Goal: Task Accomplishment & Management: Contribute content

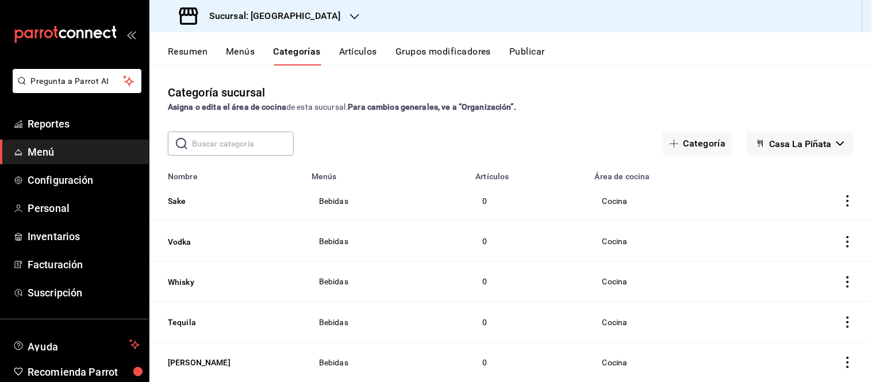
click at [33, 157] on span "Menú" at bounding box center [84, 152] width 112 height 16
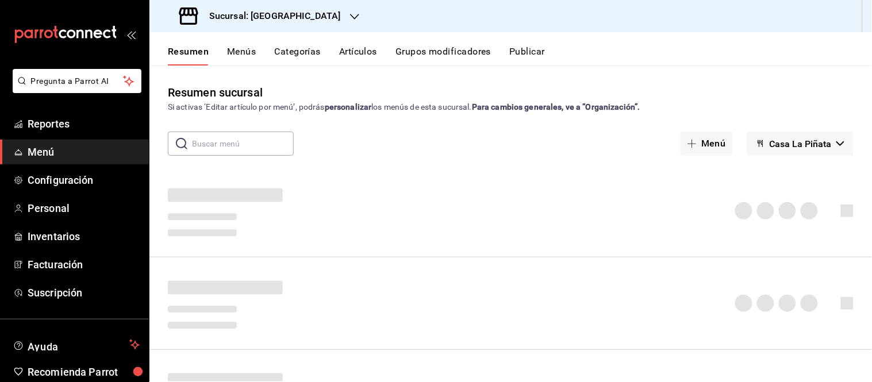
click at [350, 12] on icon "button" at bounding box center [354, 16] width 9 height 9
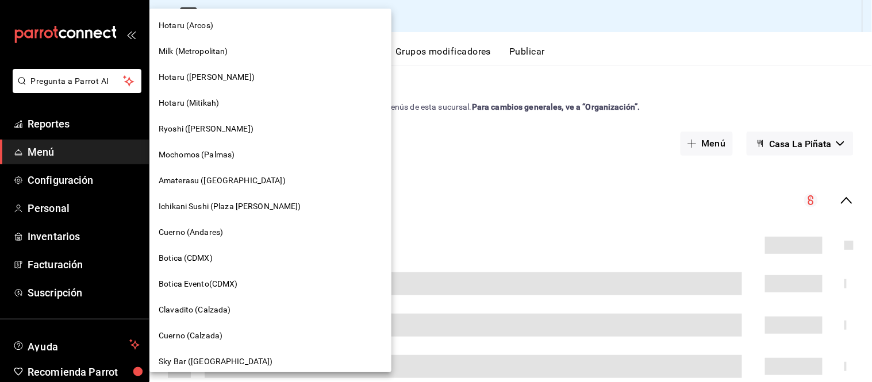
scroll to position [726, 0]
click at [200, 230] on span "Cuerno (Andares)" at bounding box center [191, 232] width 64 height 12
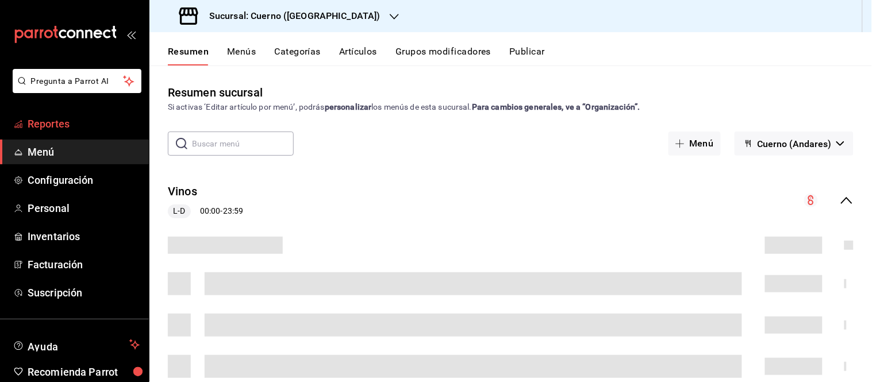
click at [47, 124] on span "Reportes" at bounding box center [84, 124] width 112 height 16
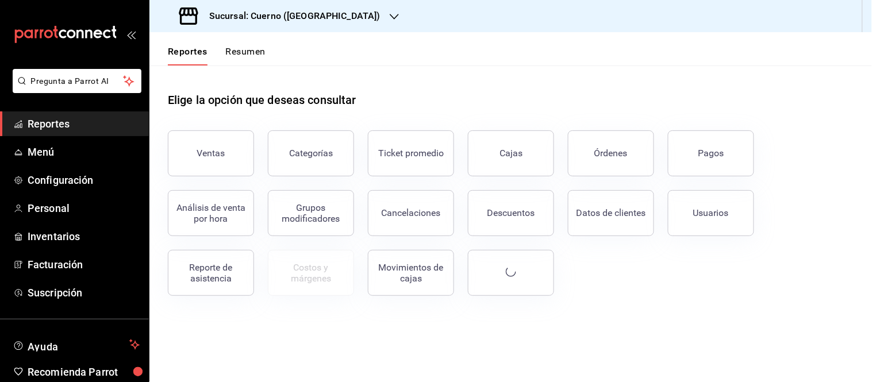
click at [390, 15] on icon "button" at bounding box center [394, 17] width 9 height 6
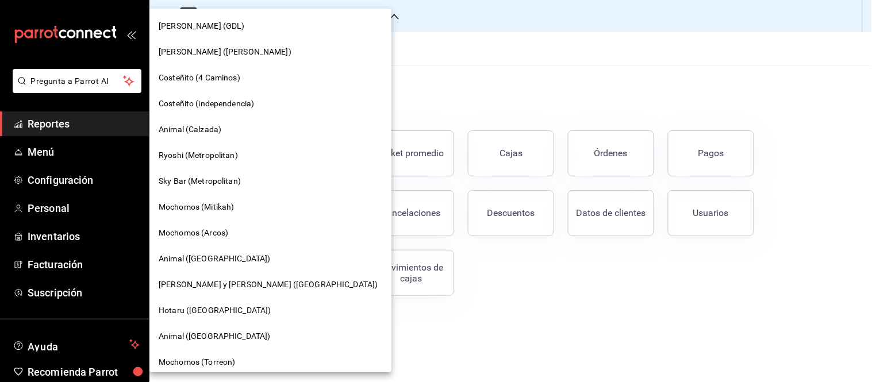
click at [335, 15] on div at bounding box center [436, 191] width 872 height 382
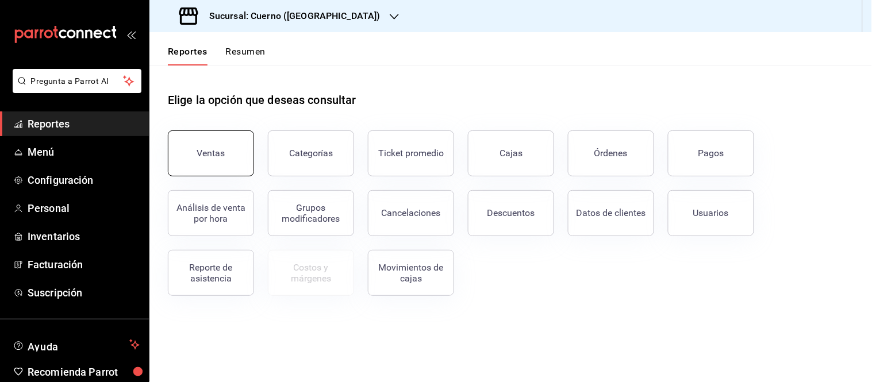
click at [211, 171] on button "Ventas" at bounding box center [211, 154] width 86 height 46
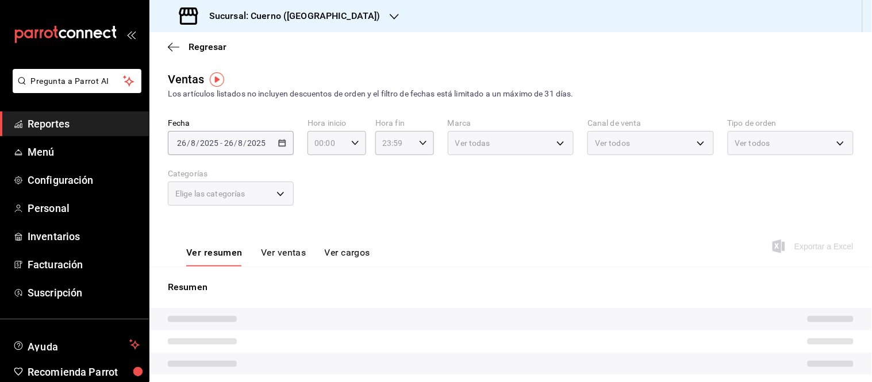
click at [281, 151] on div "2025-08-26 26 / 8 / 2025 - 2025-08-26 26 / 8 / 2025" at bounding box center [231, 143] width 126 height 24
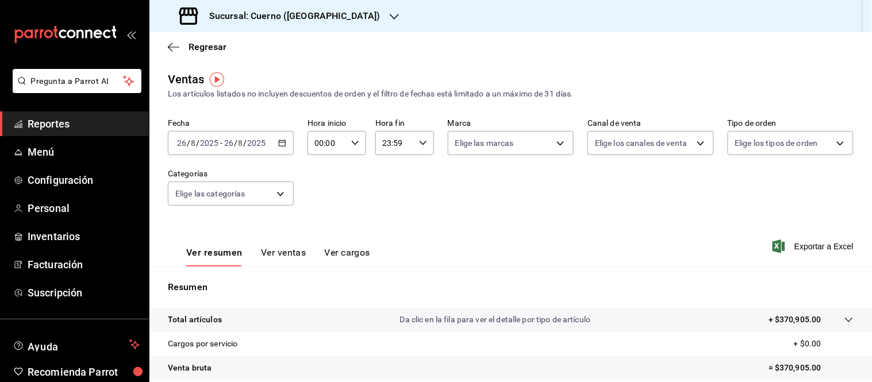
click at [279, 144] on icon "button" at bounding box center [282, 143] width 8 height 8
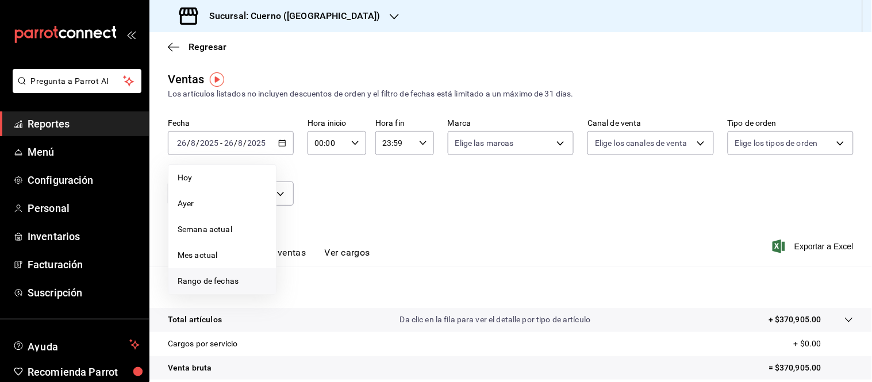
click at [213, 284] on span "Rango de fechas" at bounding box center [222, 281] width 89 height 12
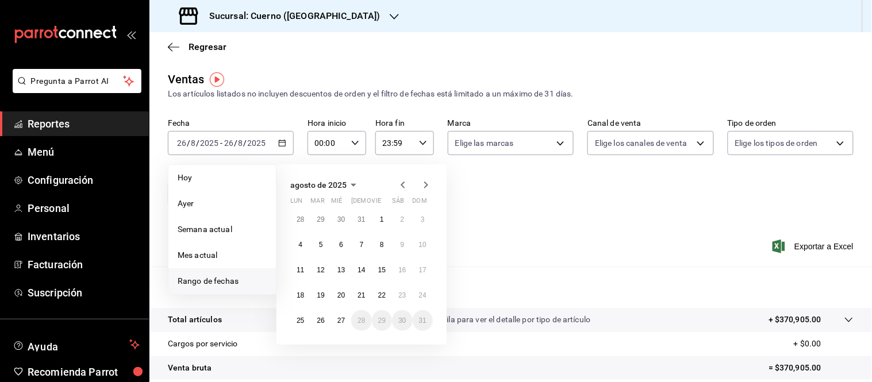
click at [405, 185] on icon "button" at bounding box center [403, 185] width 14 height 14
click at [323, 221] on button "1" at bounding box center [320, 224] width 20 height 21
click at [362, 325] on button "31" at bounding box center [361, 325] width 20 height 21
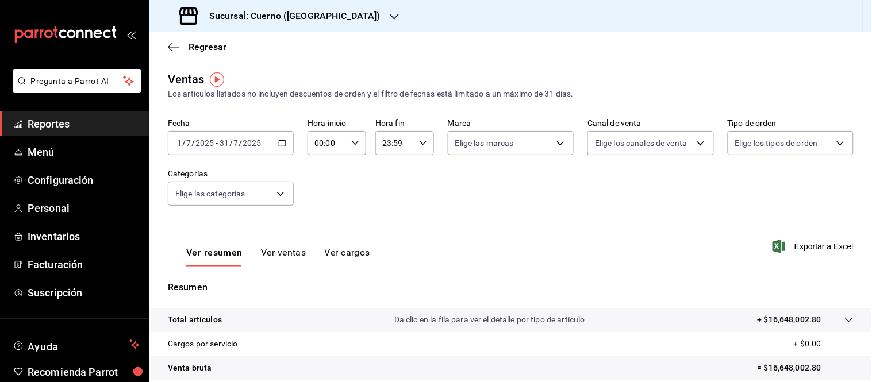
click at [353, 149] on div "00:00 Hora inicio" at bounding box center [337, 143] width 59 height 24
click at [328, 202] on button "06" at bounding box center [320, 211] width 24 height 23
type input "06:00"
click at [421, 140] on div at bounding box center [436, 191] width 872 height 382
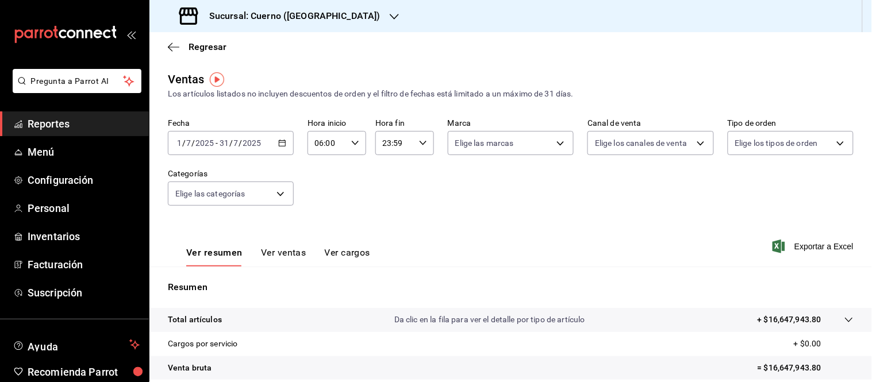
click at [421, 140] on icon "button" at bounding box center [423, 143] width 8 height 8
click at [388, 177] on span "05" at bounding box center [387, 181] width 10 height 9
type input "05:59"
click at [784, 32] on div at bounding box center [436, 191] width 872 height 382
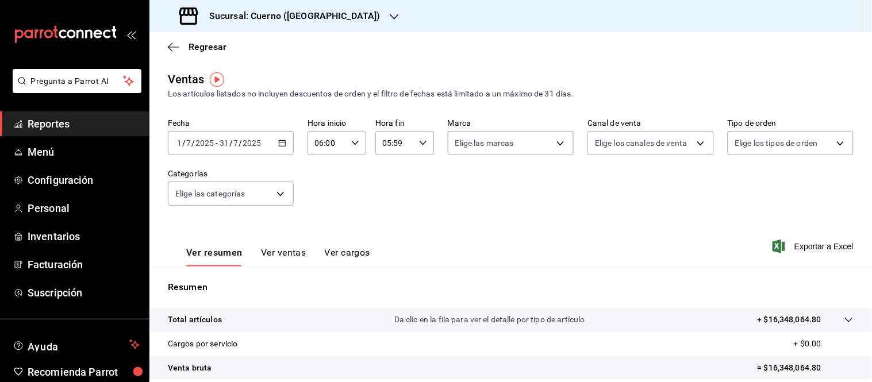
click at [44, 125] on span "Reportes" at bounding box center [84, 124] width 112 height 16
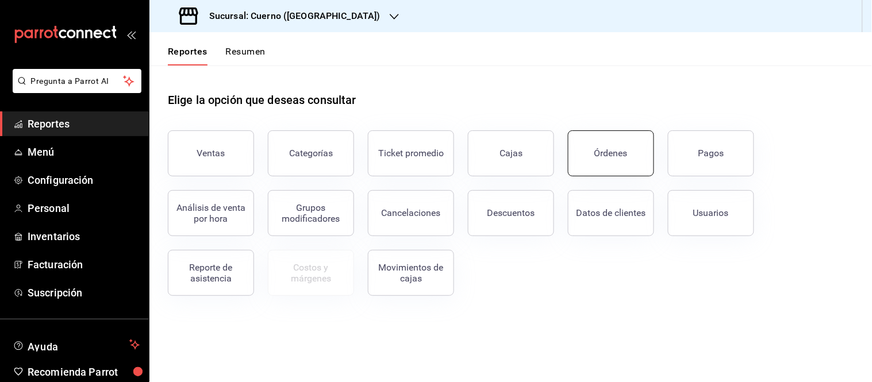
click at [591, 135] on button "Órdenes" at bounding box center [611, 154] width 86 height 46
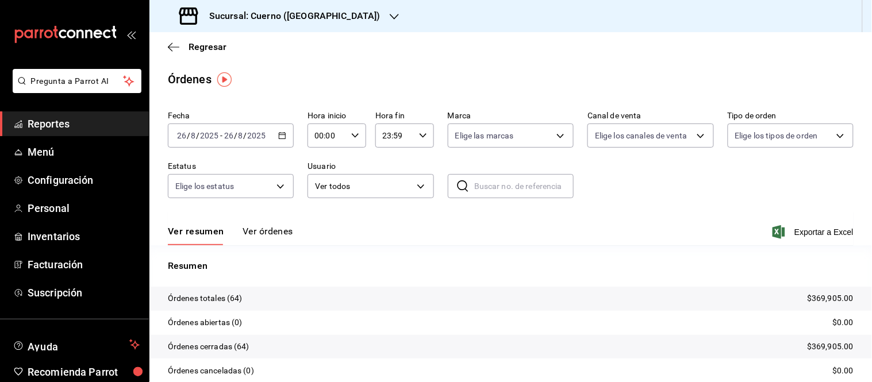
click at [280, 233] on button "Ver órdenes" at bounding box center [268, 236] width 51 height 20
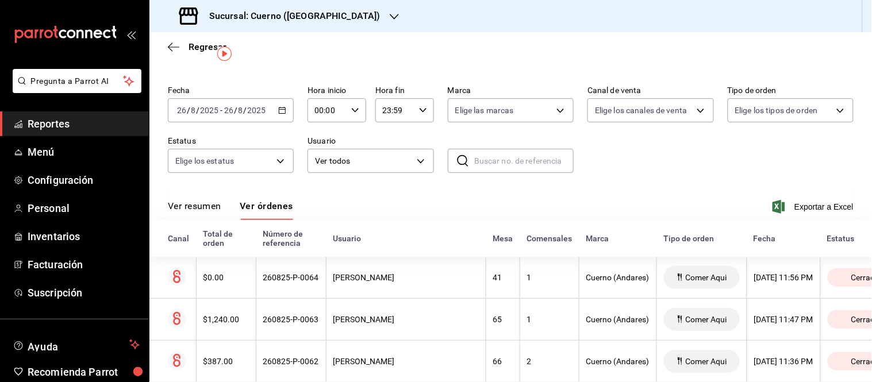
scroll to position [23, 0]
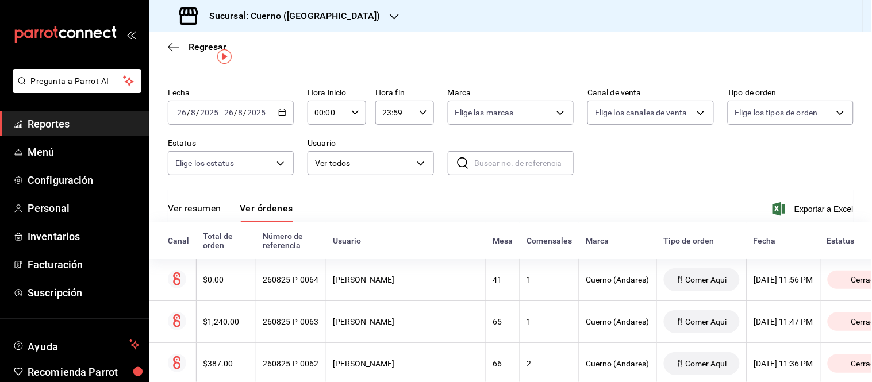
click at [279, 117] on div "2025-08-26 26 / 8 / 2025 - 2025-08-26 26 / 8 / 2025" at bounding box center [231, 113] width 126 height 24
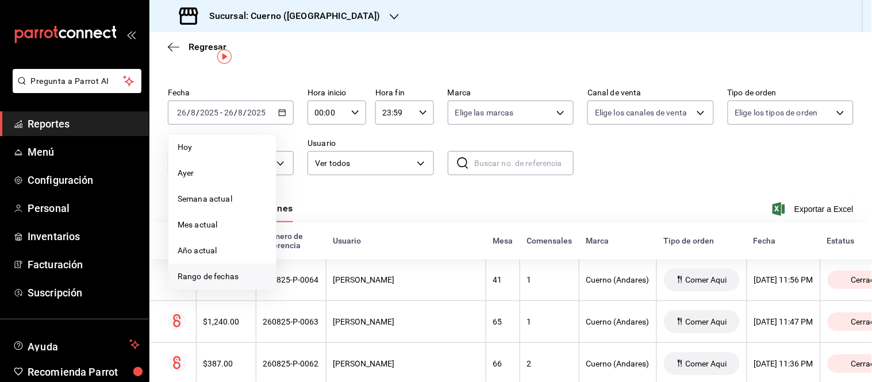
click at [199, 274] on span "Rango de fechas" at bounding box center [222, 277] width 89 height 12
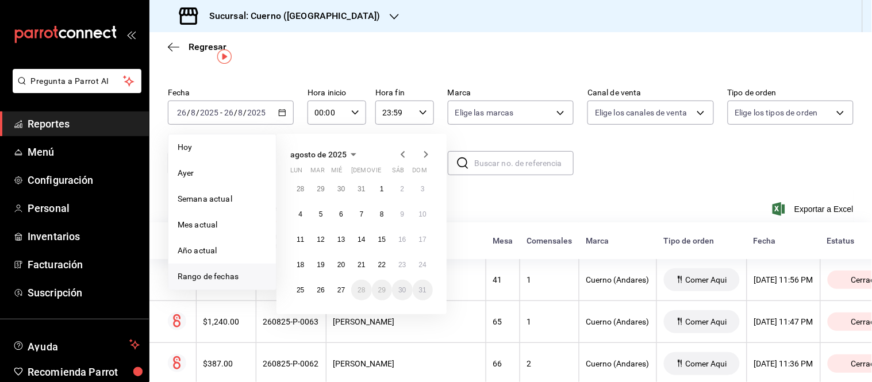
click at [402, 156] on icon "button" at bounding box center [403, 154] width 4 height 7
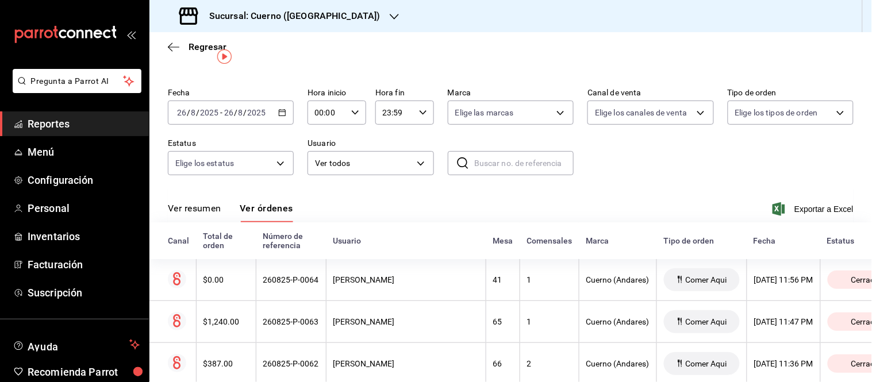
click at [352, 106] on div "00:00 Hora inicio" at bounding box center [337, 113] width 59 height 24
click at [318, 214] on span "06" at bounding box center [320, 218] width 10 height 9
type input "06:00"
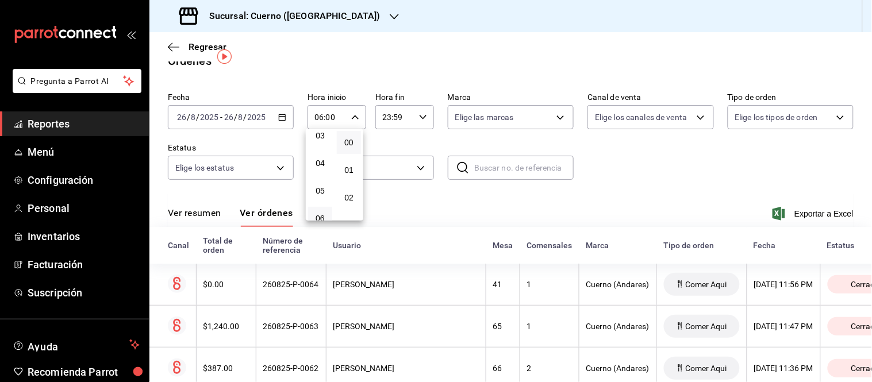
scroll to position [23, 0]
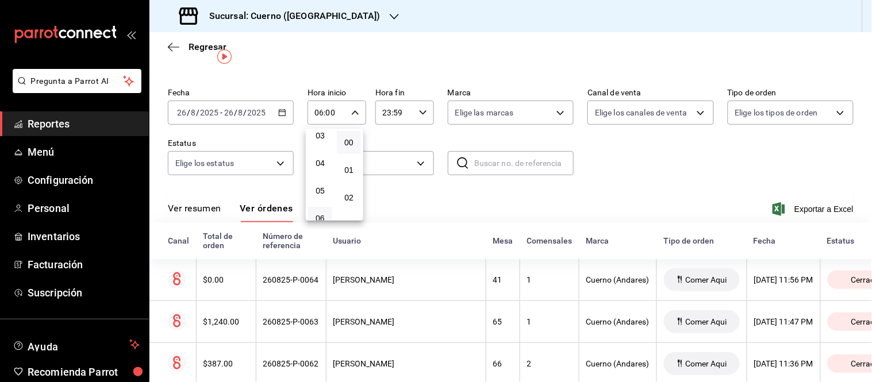
click at [417, 115] on div at bounding box center [436, 191] width 872 height 382
click at [419, 115] on icon "button" at bounding box center [423, 113] width 8 height 8
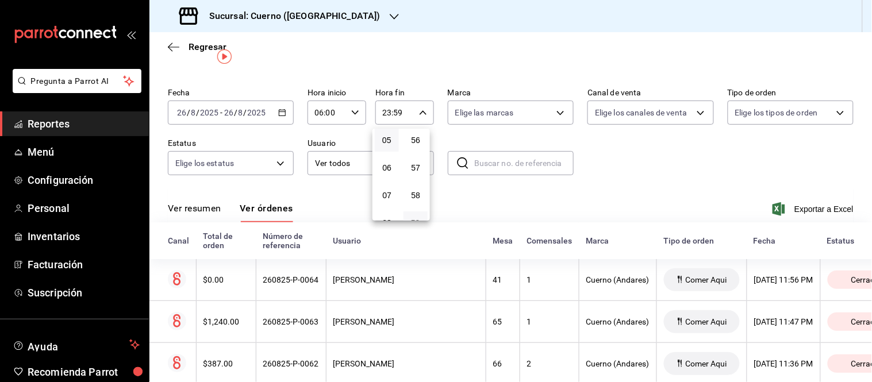
click at [384, 144] on button "05" at bounding box center [387, 140] width 24 height 23
type input "05:59"
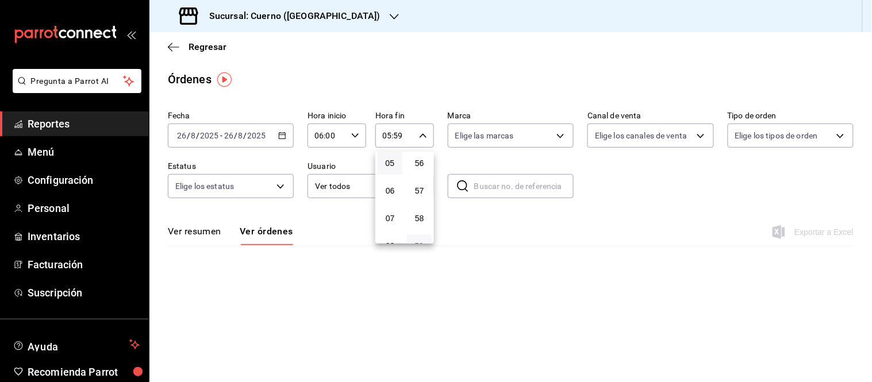
click at [367, 64] on div at bounding box center [436, 191] width 872 height 382
click at [284, 140] on div "2025-08-26 26 / 8 / 2025 - 2025-08-26 26 / 8 / 2025" at bounding box center [231, 136] width 126 height 24
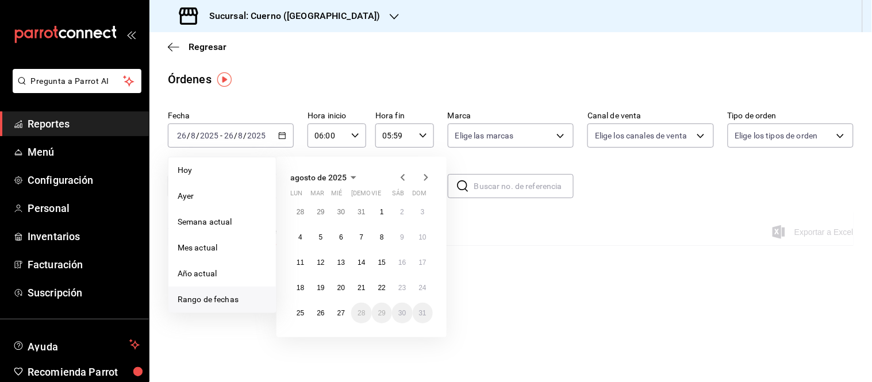
click at [398, 180] on icon "button" at bounding box center [403, 178] width 14 height 14
click at [317, 218] on button "1" at bounding box center [320, 216] width 20 height 21
click at [365, 315] on abbr "31" at bounding box center [361, 318] width 7 height 8
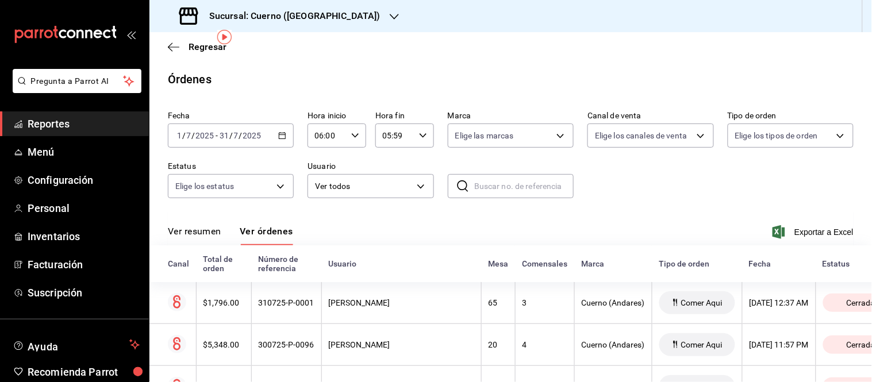
scroll to position [44, 0]
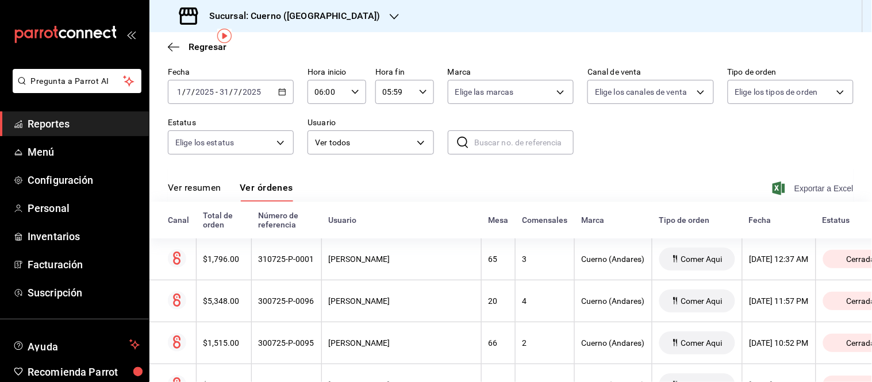
click at [811, 188] on span "Exportar a Excel" at bounding box center [814, 189] width 79 height 14
click at [744, 129] on div "Fecha 2025-07-01 1 / 7 / 2025 - 2025-07-31 31 / 7 / 2025 Hora inicio 06:00 Hora…" at bounding box center [511, 116] width 686 height 106
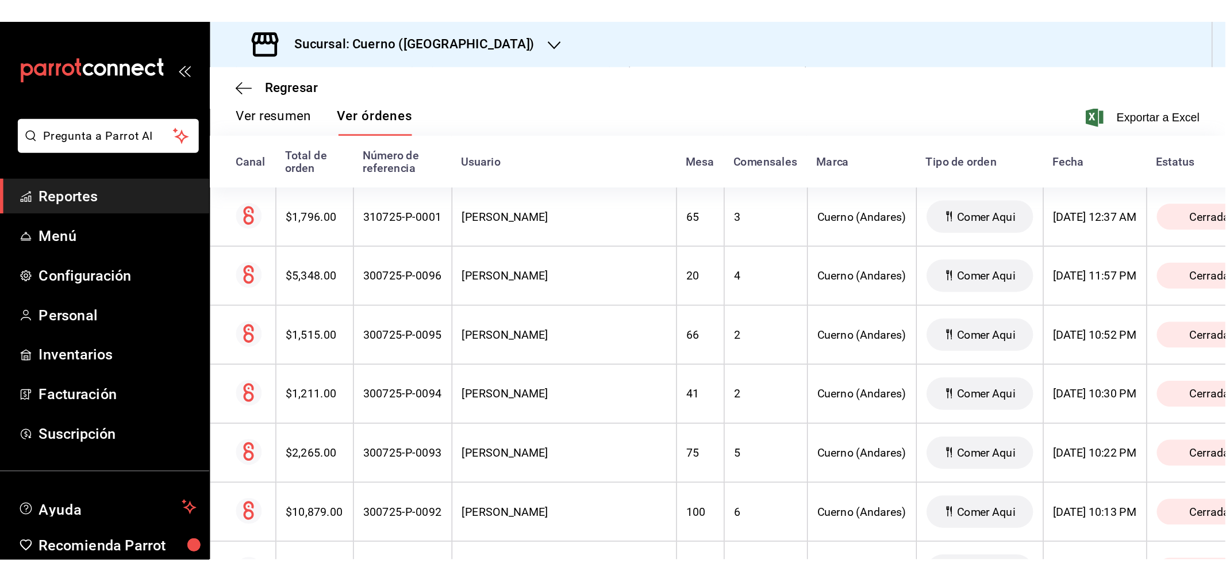
scroll to position [0, 0]
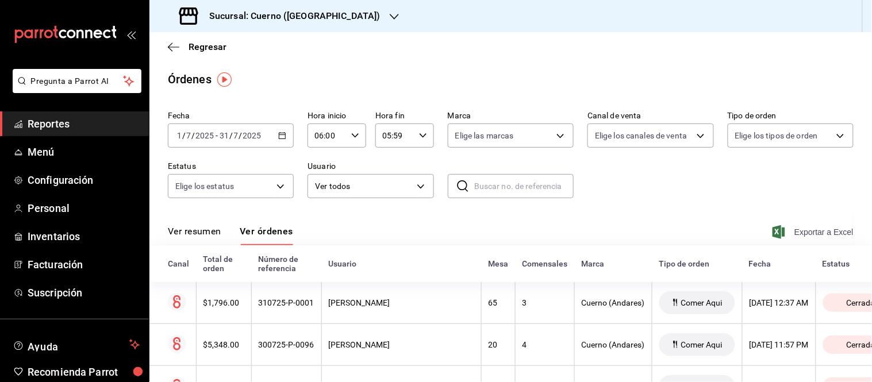
click at [813, 227] on span "Exportar a Excel" at bounding box center [814, 232] width 79 height 14
click at [797, 203] on div "Fecha 2025-07-01 1 / 7 / 2025 - 2025-07-31 31 / 7 / 2025 Hora inicio 06:00 Hora…" at bounding box center [511, 159] width 686 height 106
click at [286, 136] on div "2025-07-01 1 / 7 / 2025 - 2025-07-31 31 / 7 / 2025" at bounding box center [231, 136] width 126 height 24
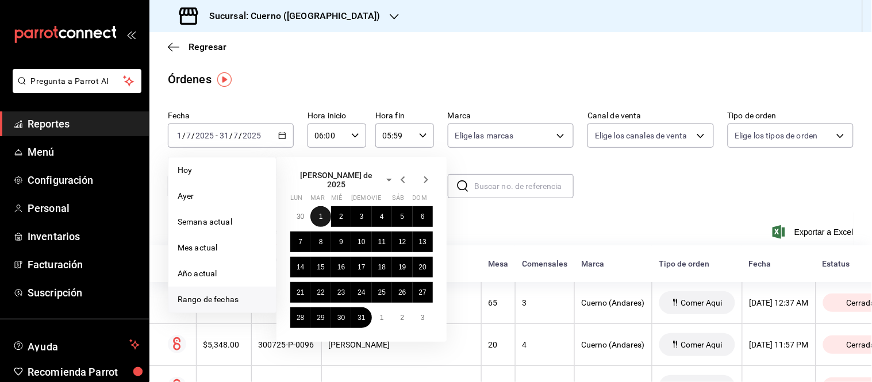
click at [319, 213] on abbr "1" at bounding box center [321, 217] width 4 height 8
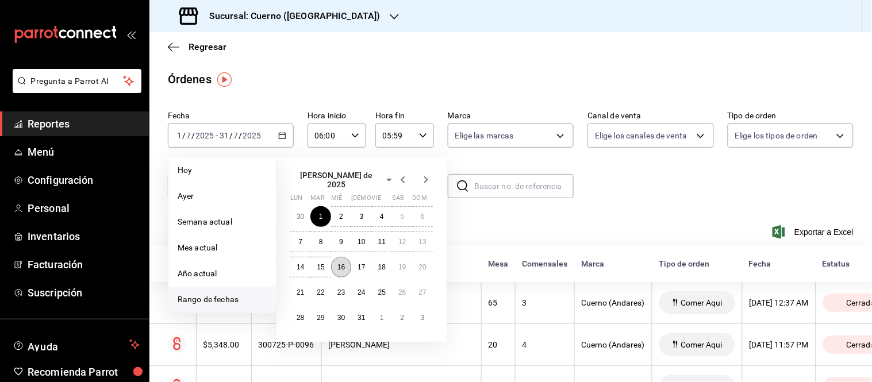
click at [338, 263] on abbr "16" at bounding box center [341, 267] width 7 height 8
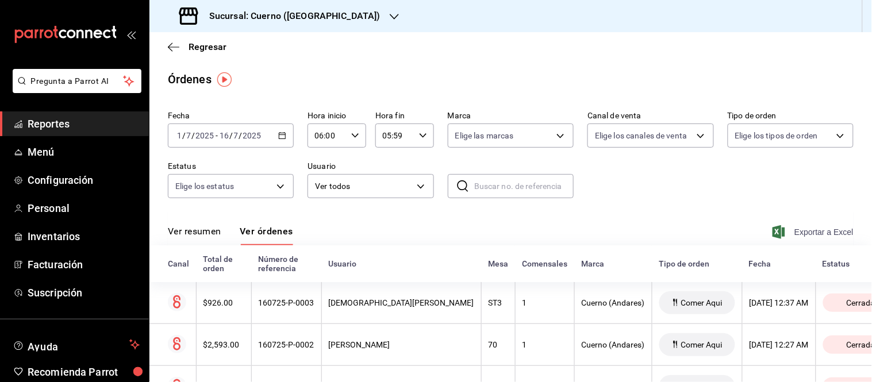
click at [817, 236] on span "Exportar a Excel" at bounding box center [814, 232] width 79 height 14
click at [280, 136] on icon "button" at bounding box center [282, 136] width 8 height 8
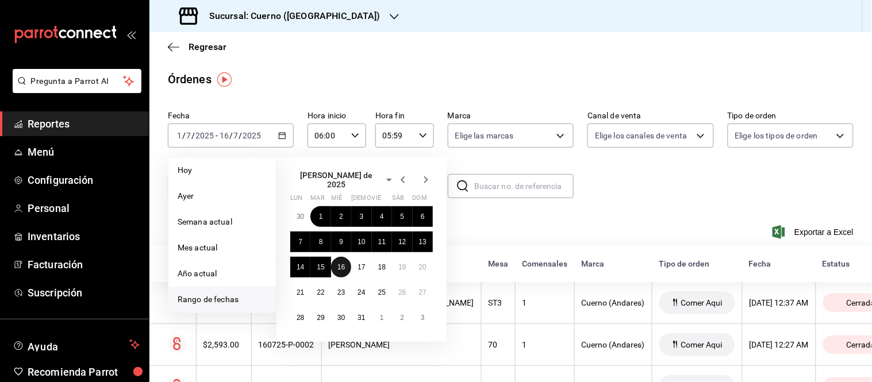
click at [340, 263] on abbr "16" at bounding box center [341, 267] width 7 height 8
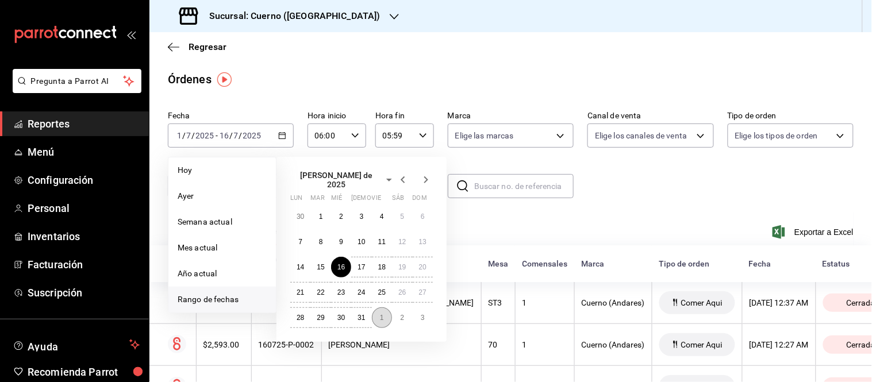
click at [376, 316] on button "1" at bounding box center [382, 318] width 20 height 21
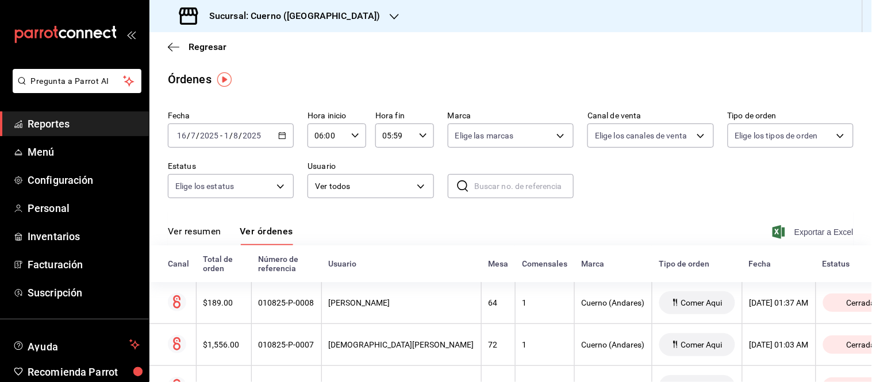
click at [799, 235] on span "Exportar a Excel" at bounding box center [814, 232] width 79 height 14
click at [175, 47] on icon "button" at bounding box center [173, 47] width 11 height 10
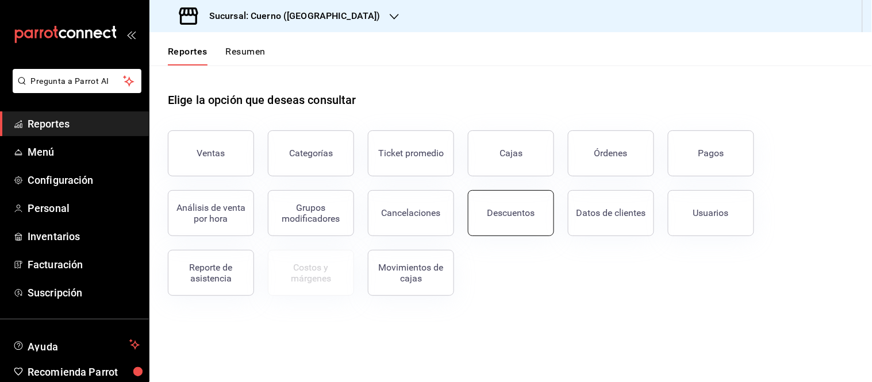
click at [514, 211] on div "Descuentos" at bounding box center [512, 213] width 48 height 11
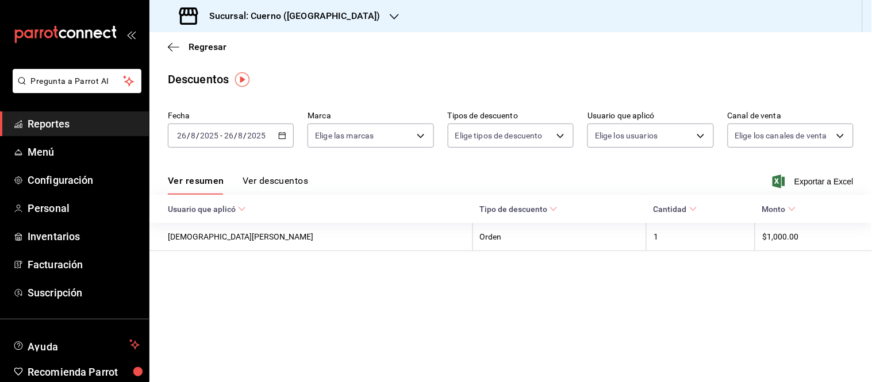
click at [281, 135] on \(Stroke\) "button" at bounding box center [282, 135] width 6 height 1
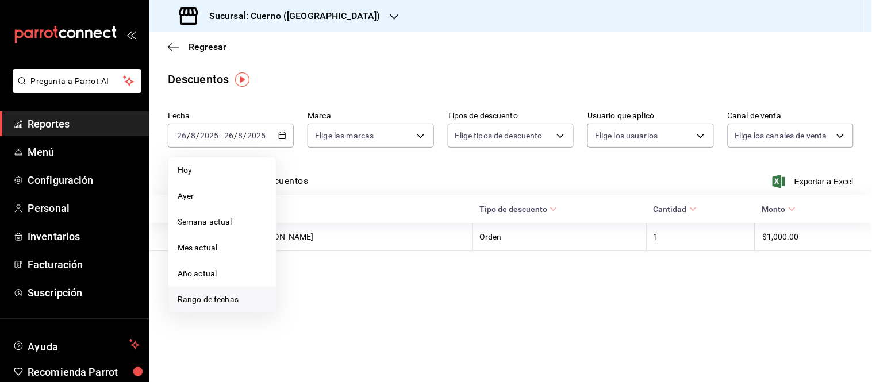
click at [198, 297] on span "Rango de fechas" at bounding box center [222, 300] width 89 height 12
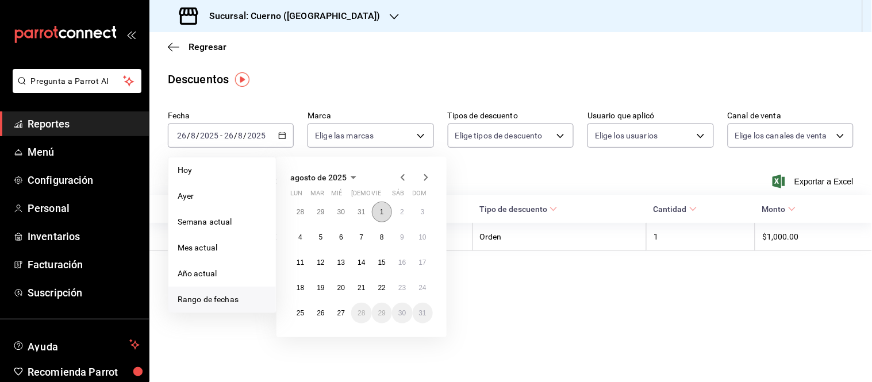
click at [384, 207] on button "1" at bounding box center [382, 212] width 20 height 21
click at [400, 177] on icon "button" at bounding box center [403, 178] width 14 height 14
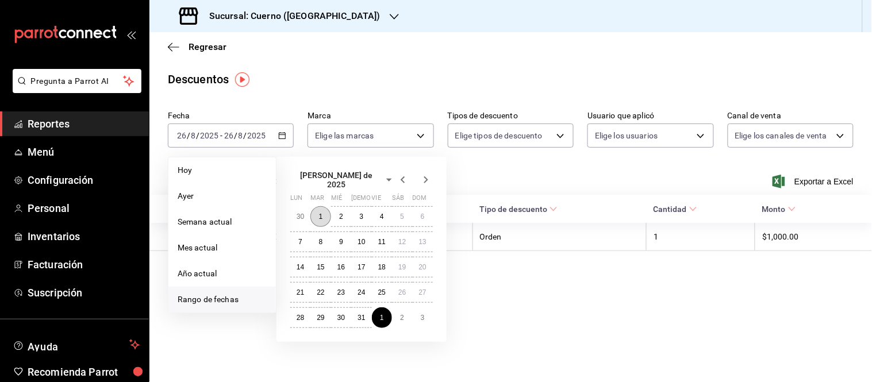
click at [319, 213] on abbr "1" at bounding box center [321, 217] width 4 height 8
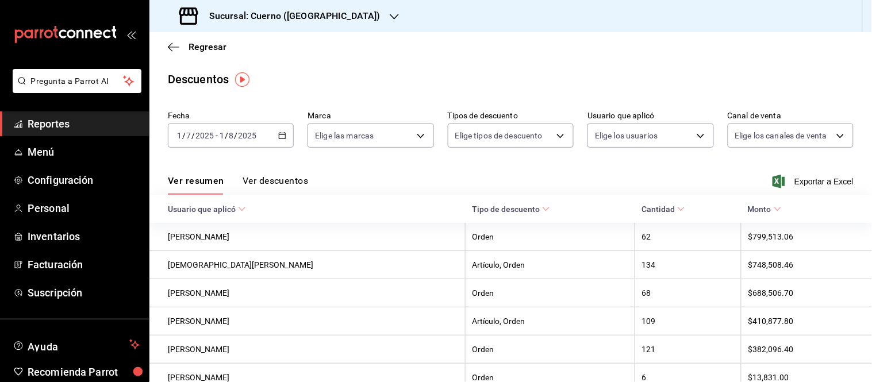
click at [278, 133] on icon "button" at bounding box center [282, 136] width 8 height 8
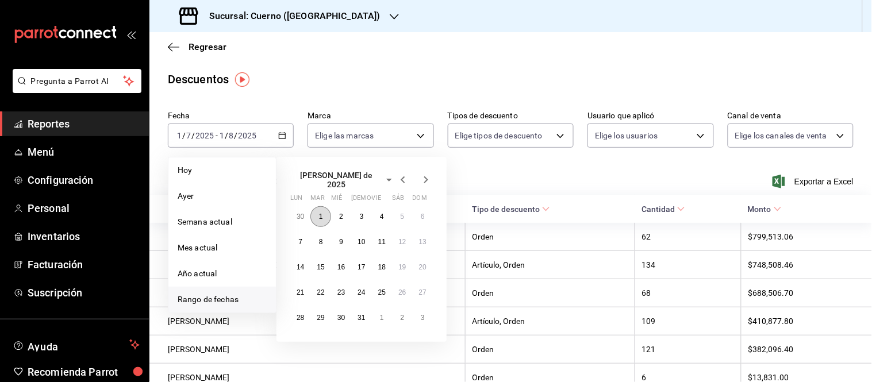
click at [320, 213] on abbr "1" at bounding box center [321, 217] width 4 height 8
click at [363, 314] on abbr "31" at bounding box center [361, 318] width 7 height 8
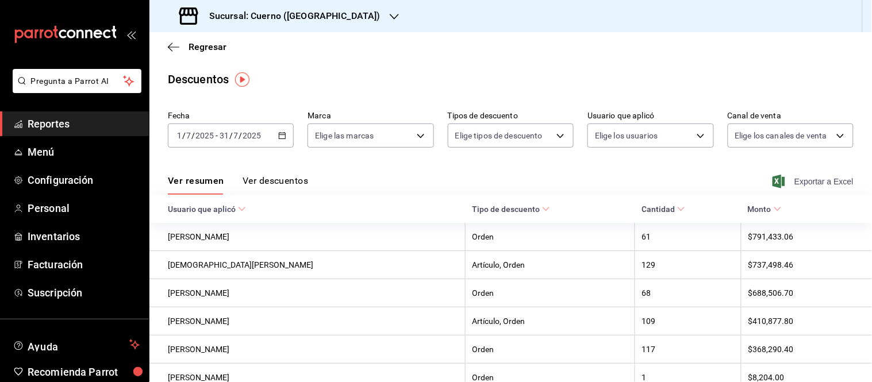
click at [821, 180] on span "Exportar a Excel" at bounding box center [814, 182] width 79 height 14
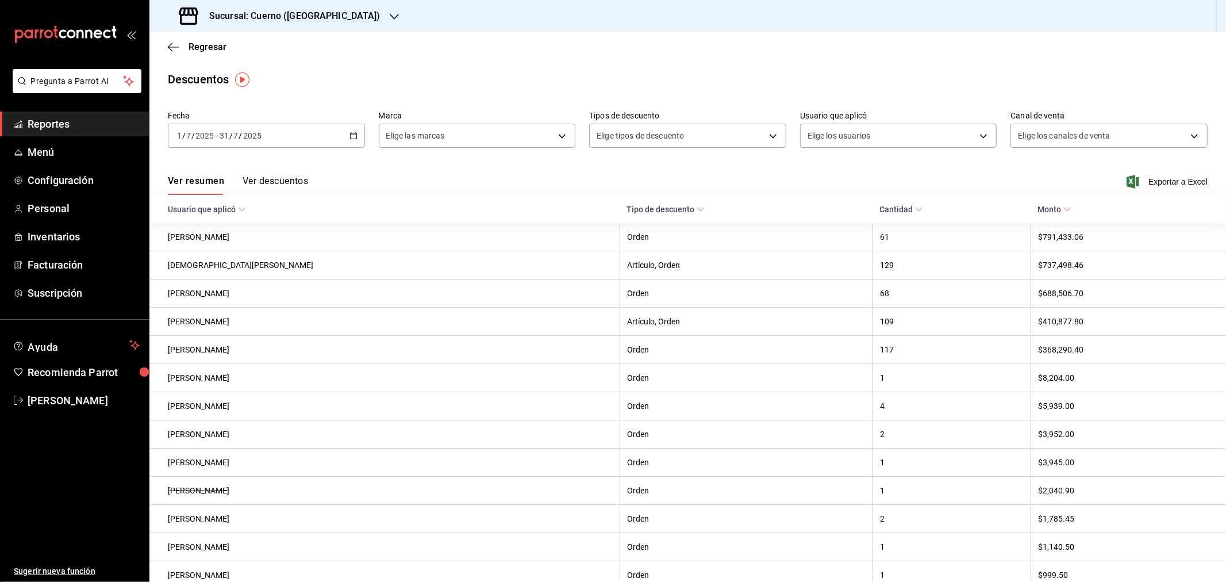
click at [290, 14] on h3 "Sucursal: Cuerno (Andares)" at bounding box center [290, 16] width 181 height 14
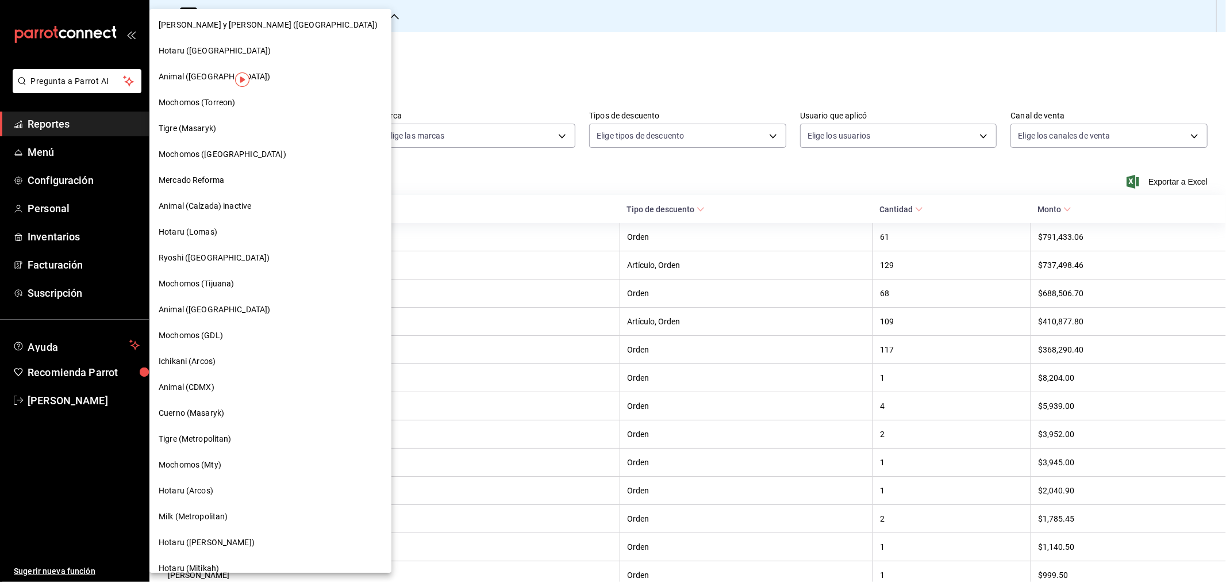
scroll to position [660, 0]
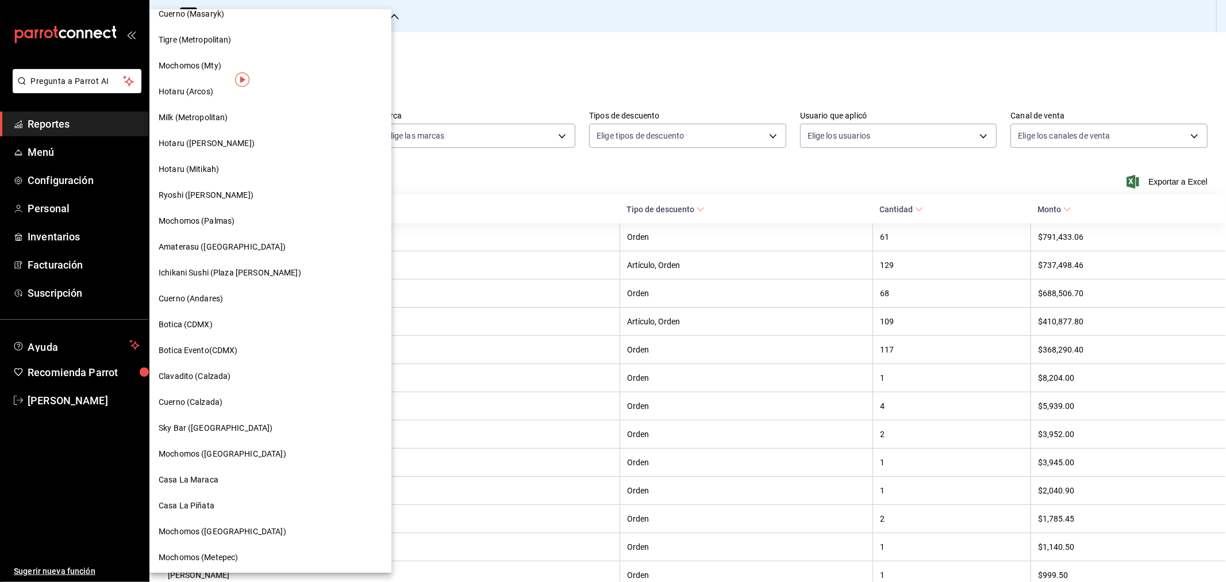
click at [197, 382] on span "Casa La Piñata" at bounding box center [187, 506] width 56 height 12
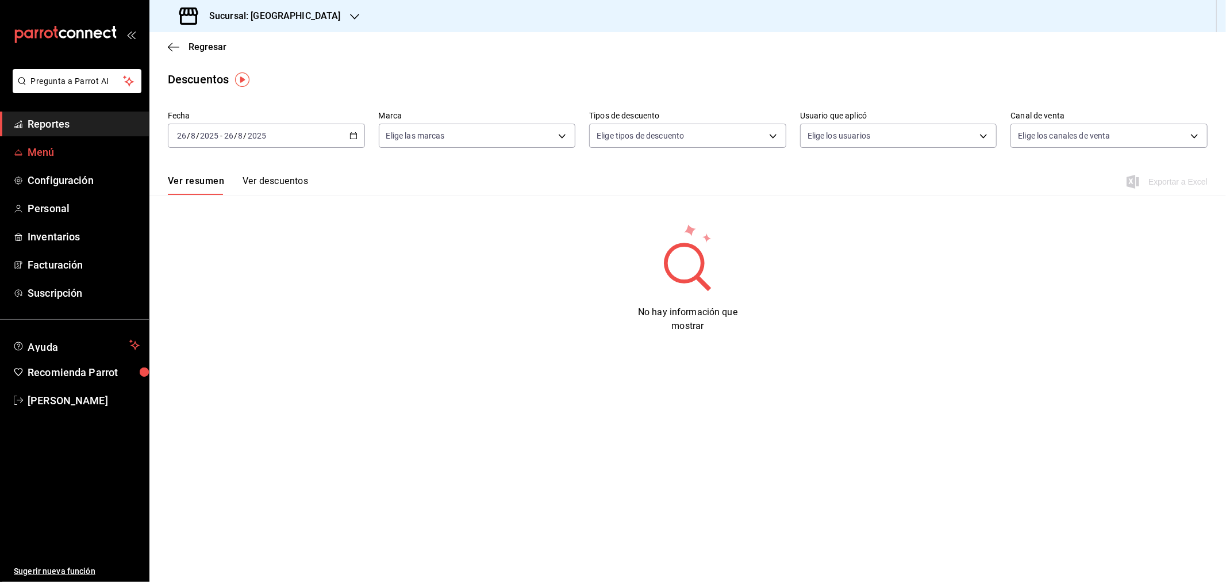
click at [47, 151] on span "Menú" at bounding box center [84, 152] width 112 height 16
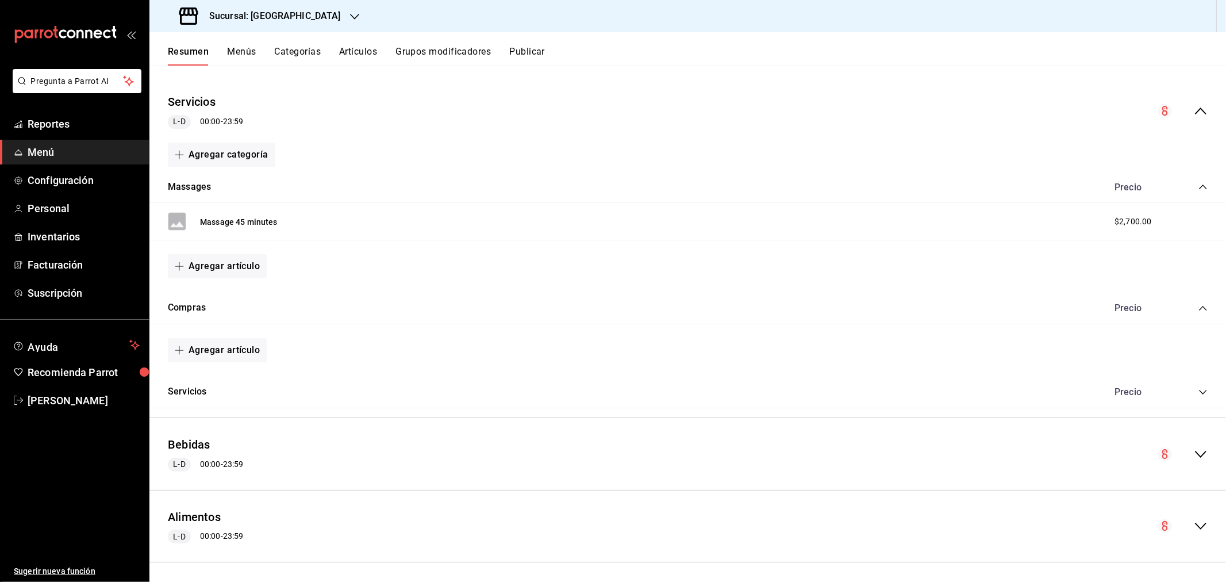
scroll to position [94, 0]
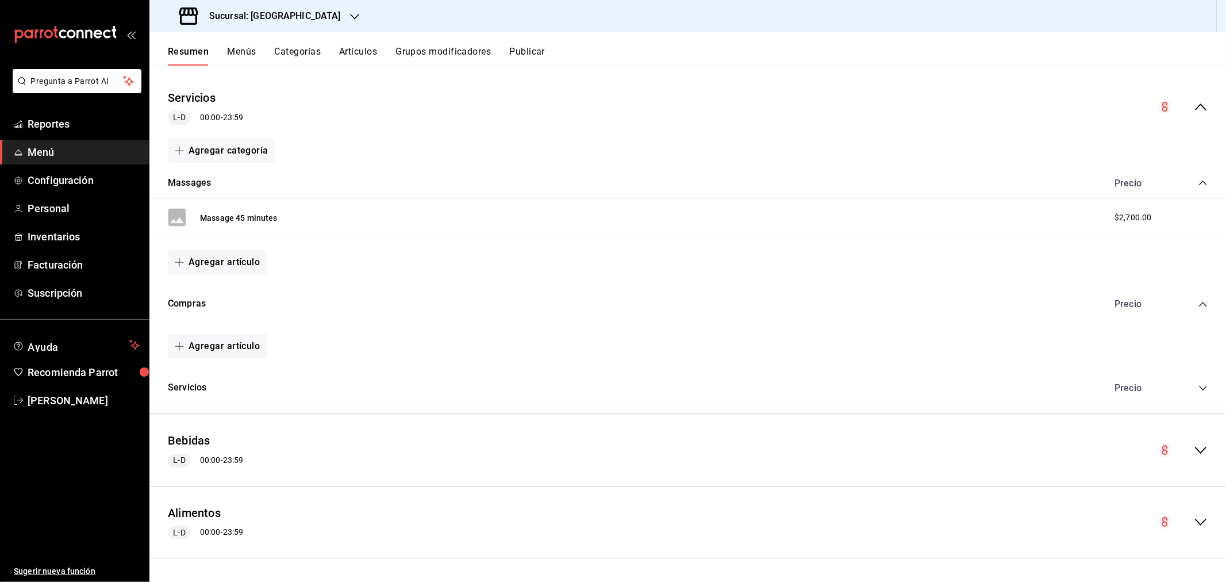
drag, startPoint x: 1191, startPoint y: 450, endPoint x: 746, endPoint y: 370, distance: 452.6
click at [872, 382] on icon "collapse-menu-row" at bounding box center [1201, 450] width 14 height 14
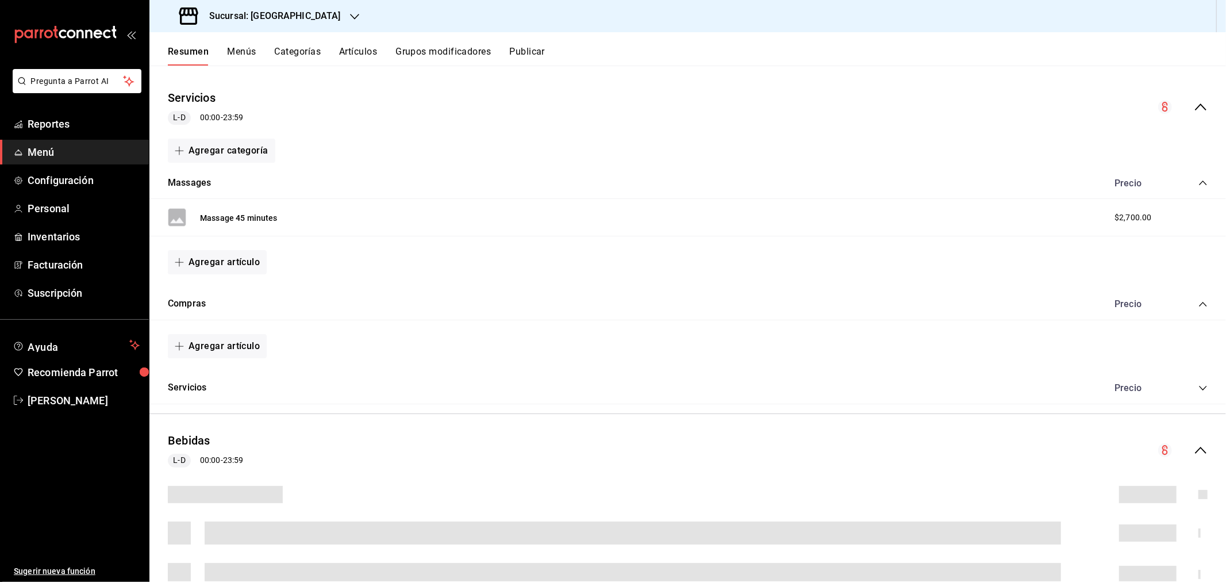
click at [872, 382] on icon "collapse-category-row" at bounding box center [1203, 388] width 9 height 9
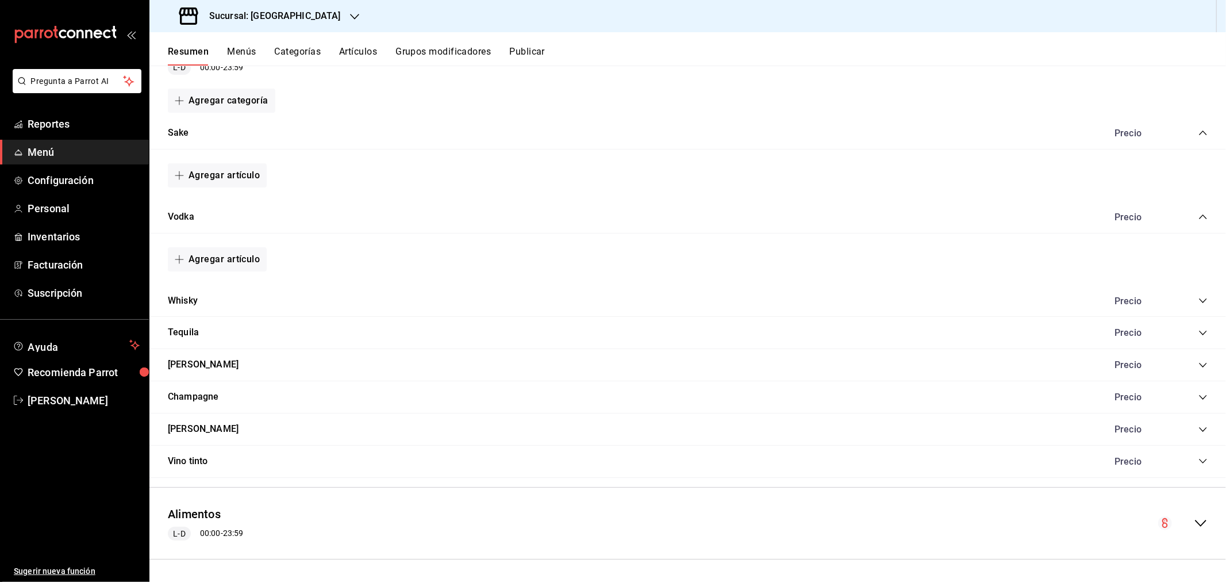
scroll to position [614, 0]
click at [872, 299] on icon "collapse-category-row" at bounding box center [1203, 299] width 9 height 9
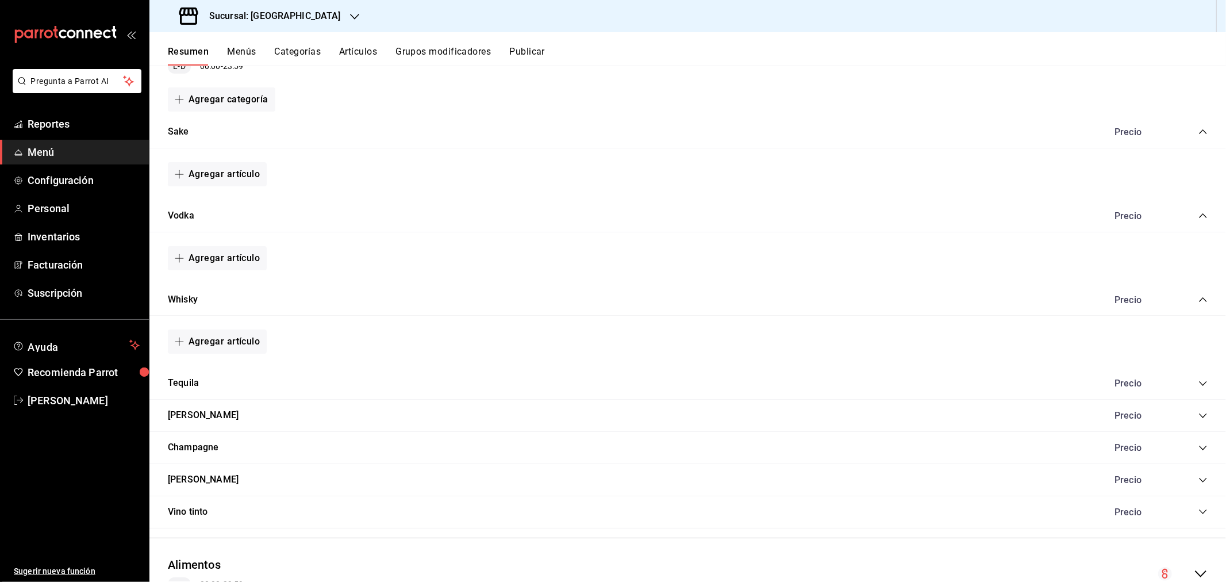
click at [872, 300] on icon "collapse-category-row" at bounding box center [1203, 299] width 9 height 9
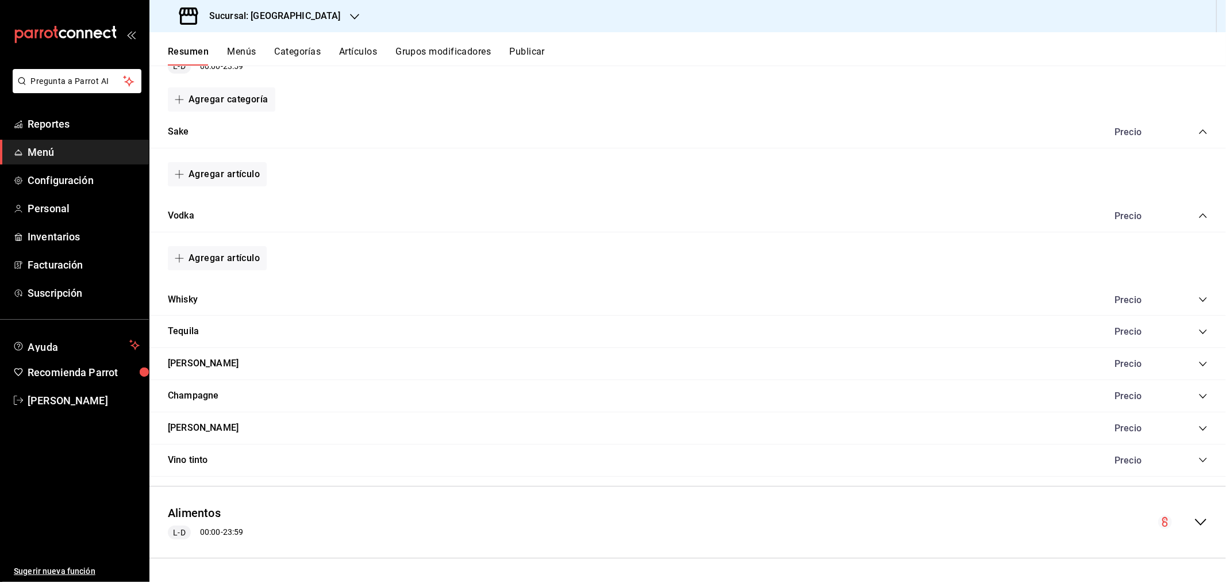
click at [872, 213] on icon "collapse-category-row" at bounding box center [1203, 215] width 9 height 9
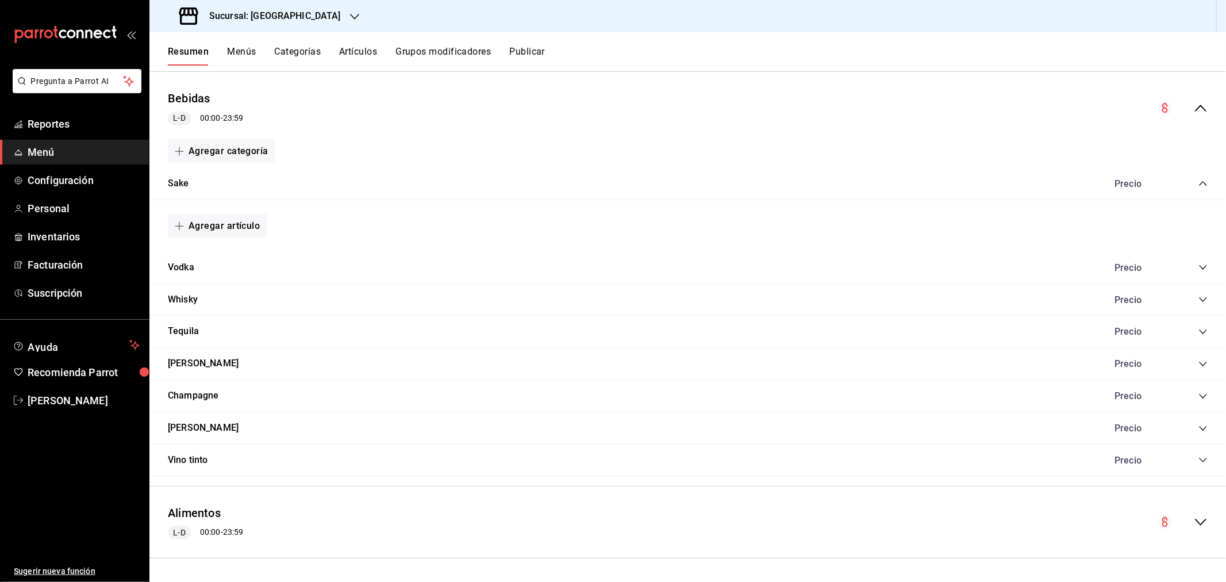
scroll to position [562, 0]
click at [872, 179] on icon "collapse-category-row" at bounding box center [1203, 183] width 9 height 9
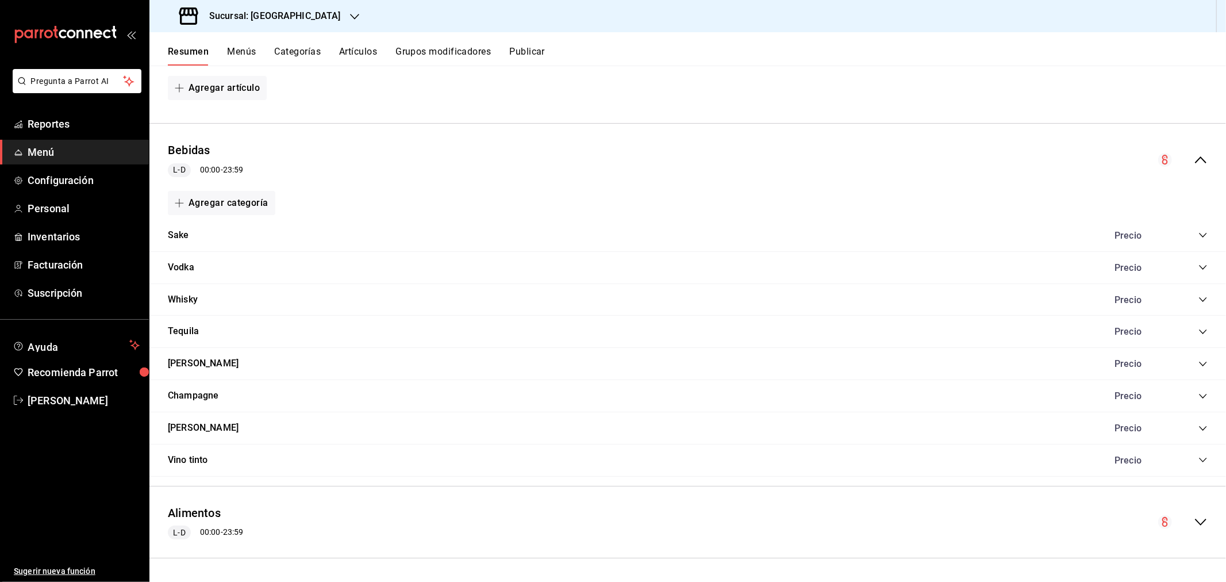
scroll to position [511, 0]
click at [872, 159] on icon "collapse-menu-row" at bounding box center [1201, 160] width 14 height 14
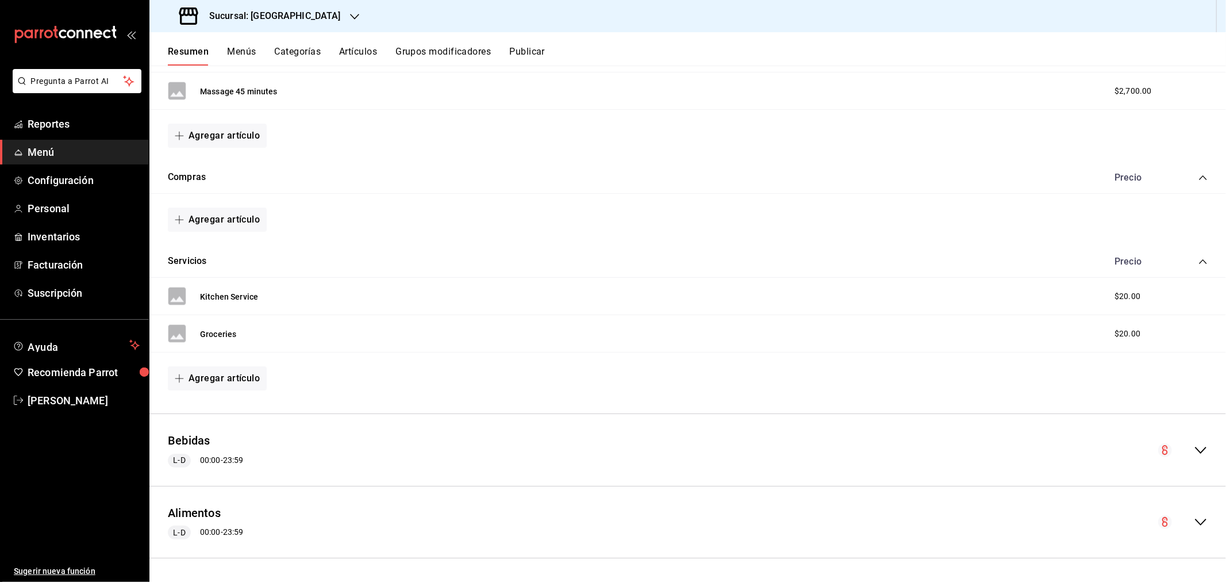
scroll to position [220, 0]
click at [872, 258] on icon "collapse-category-row" at bounding box center [1203, 261] width 9 height 9
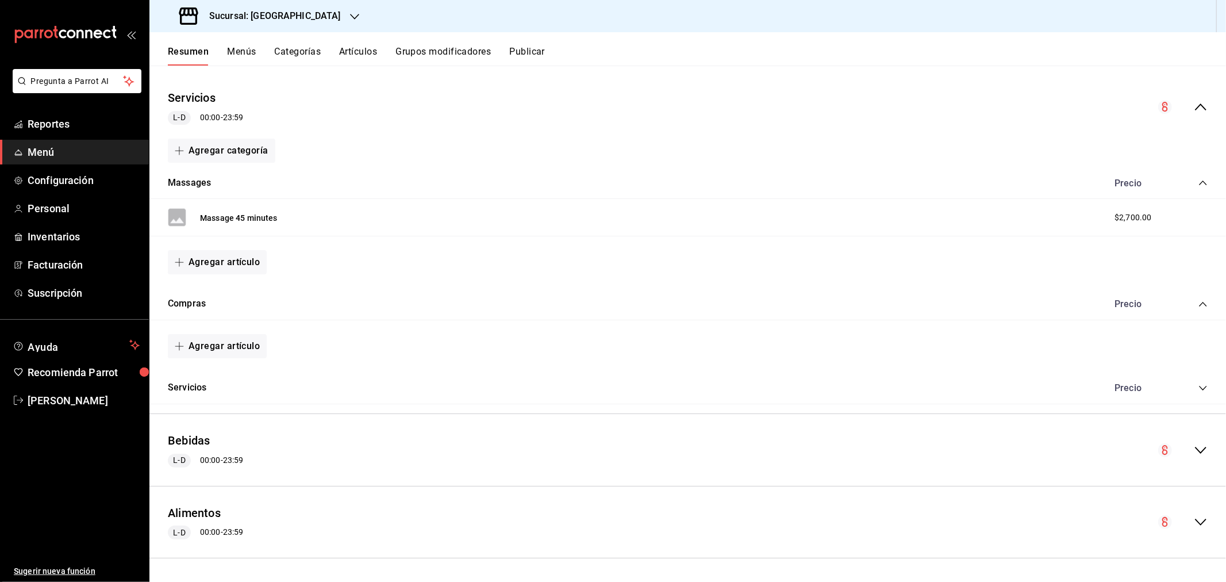
click at [872, 302] on icon "collapse-category-row" at bounding box center [1203, 304] width 9 height 9
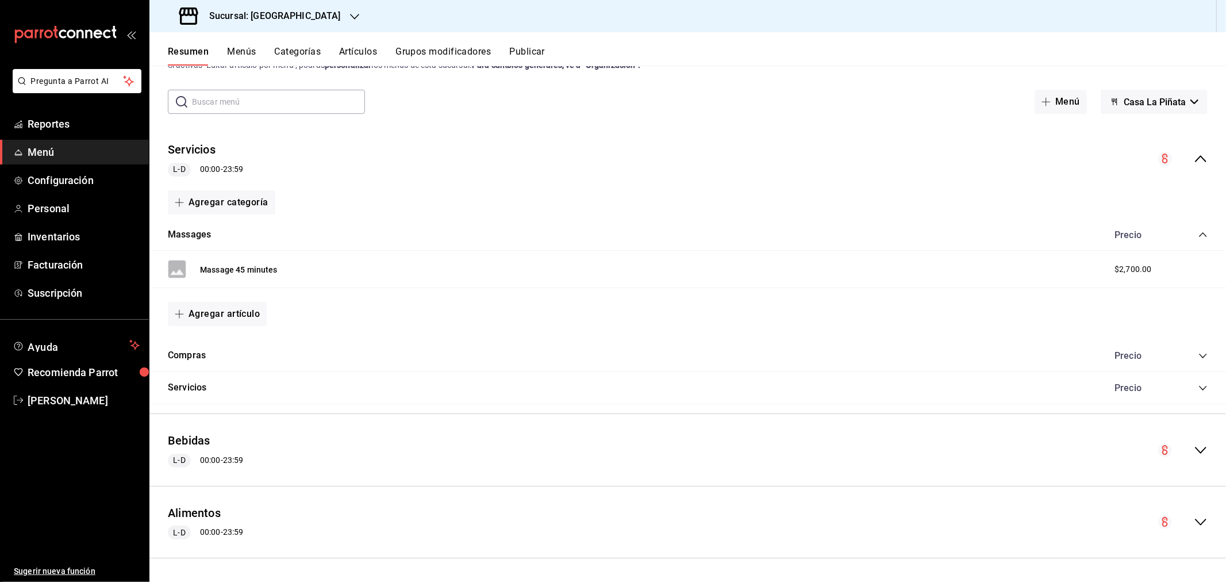
scroll to position [42, 0]
click at [872, 237] on icon "collapse-category-row" at bounding box center [1203, 234] width 9 height 9
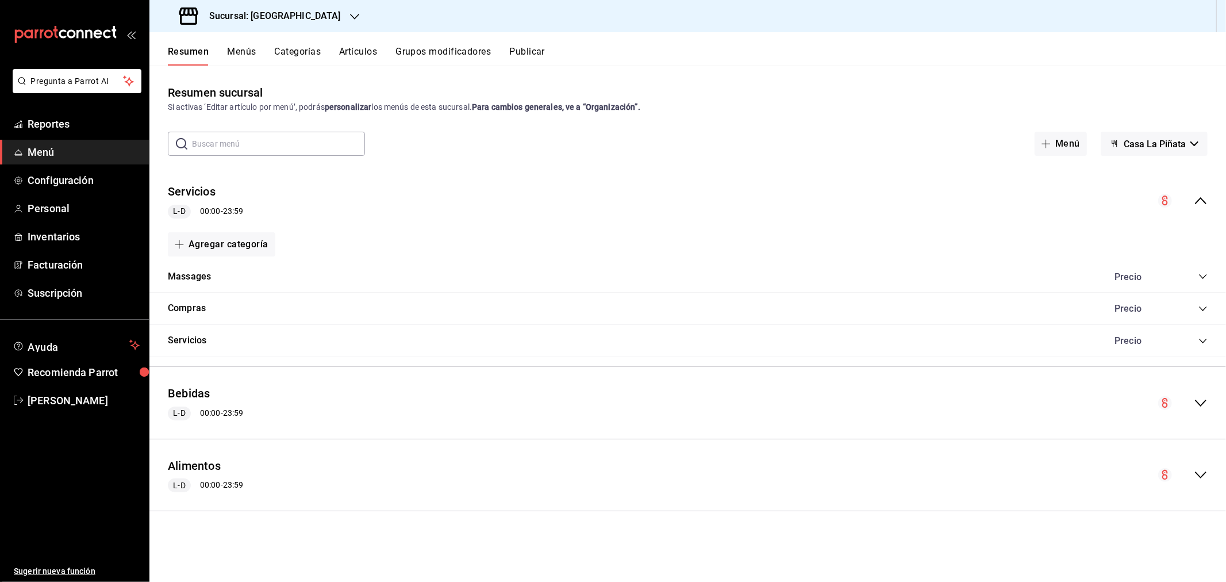
scroll to position [0, 0]
click at [872, 205] on icon "collapse-menu-row" at bounding box center [1201, 201] width 14 height 14
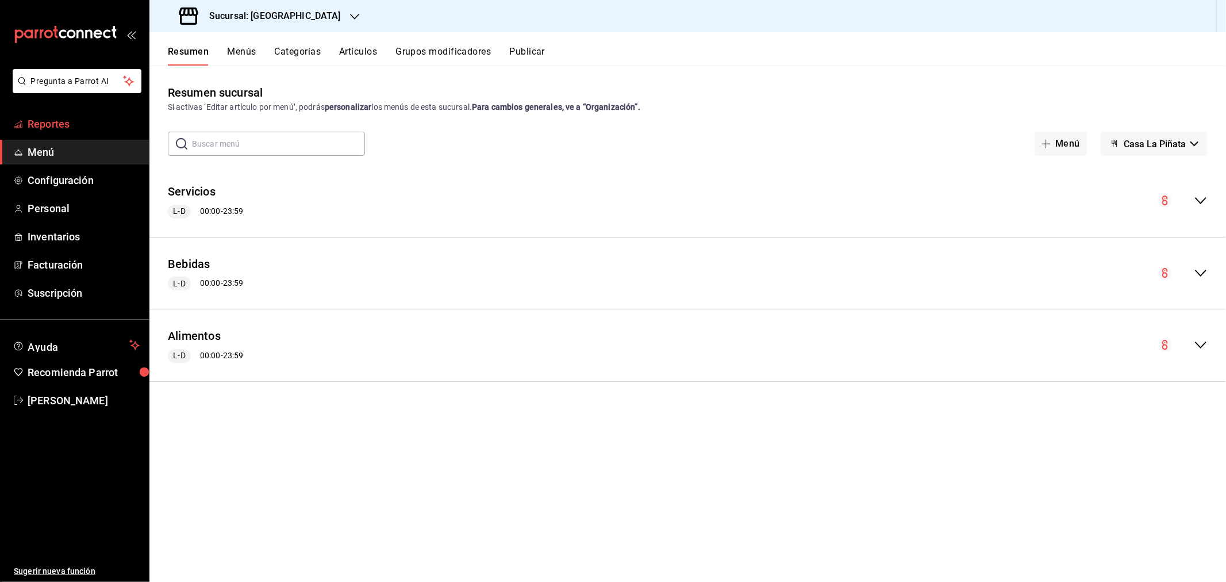
click at [74, 122] on span "Reportes" at bounding box center [84, 124] width 112 height 16
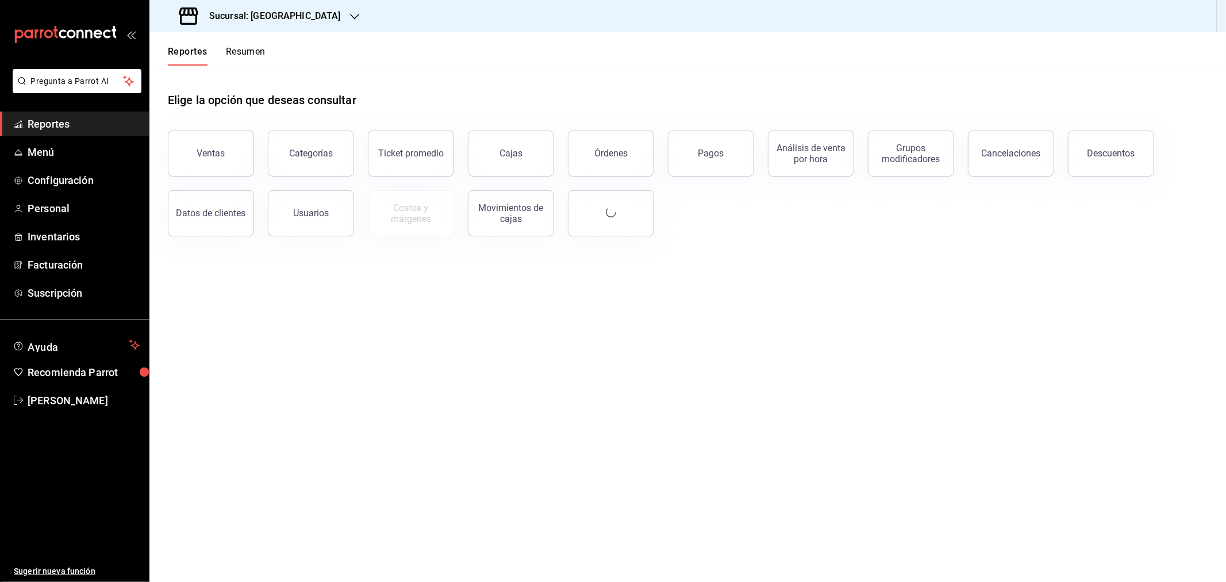
click at [320, 13] on div "Sucursal: [GEOGRAPHIC_DATA]" at bounding box center [261, 16] width 205 height 32
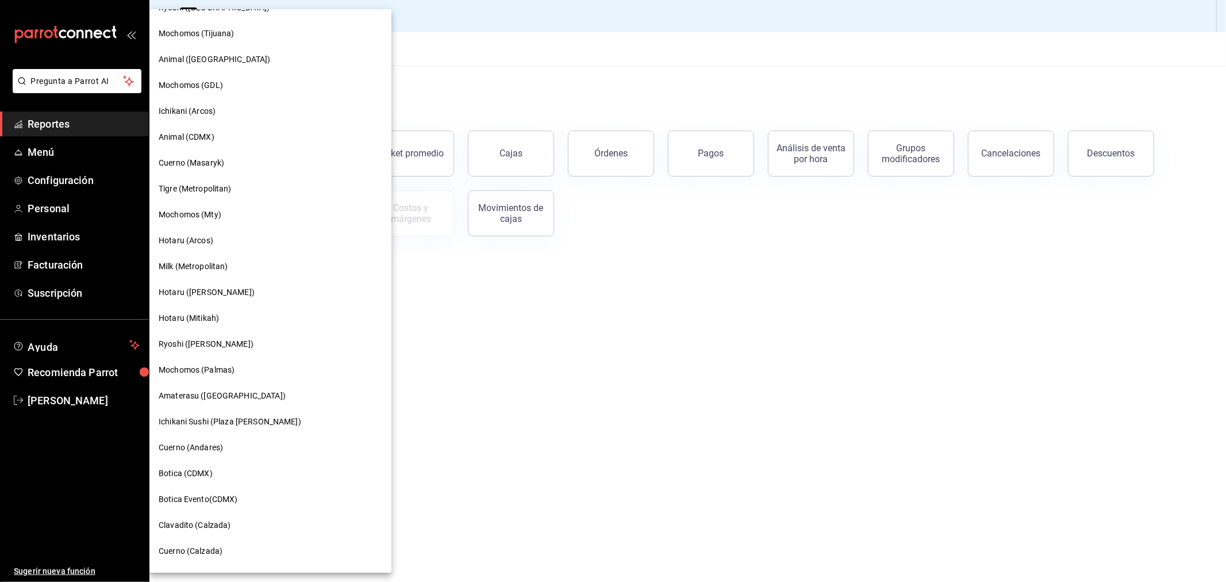
scroll to position [575, 0]
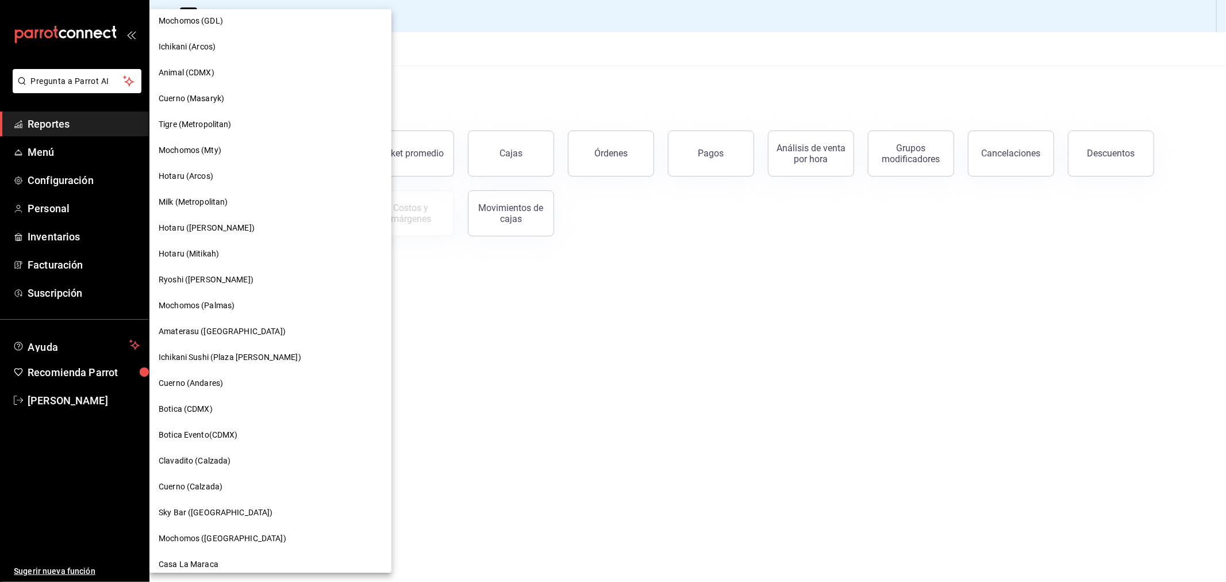
click at [200, 382] on span "Cuerno (Andares)" at bounding box center [191, 383] width 64 height 12
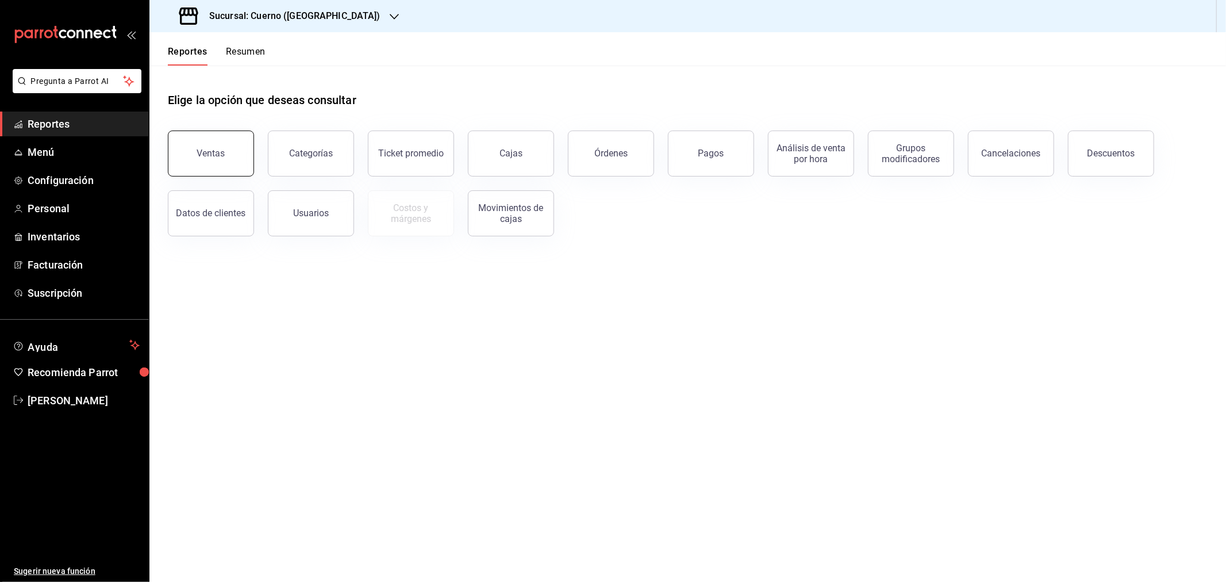
click at [214, 158] on div "Ventas" at bounding box center [211, 153] width 28 height 11
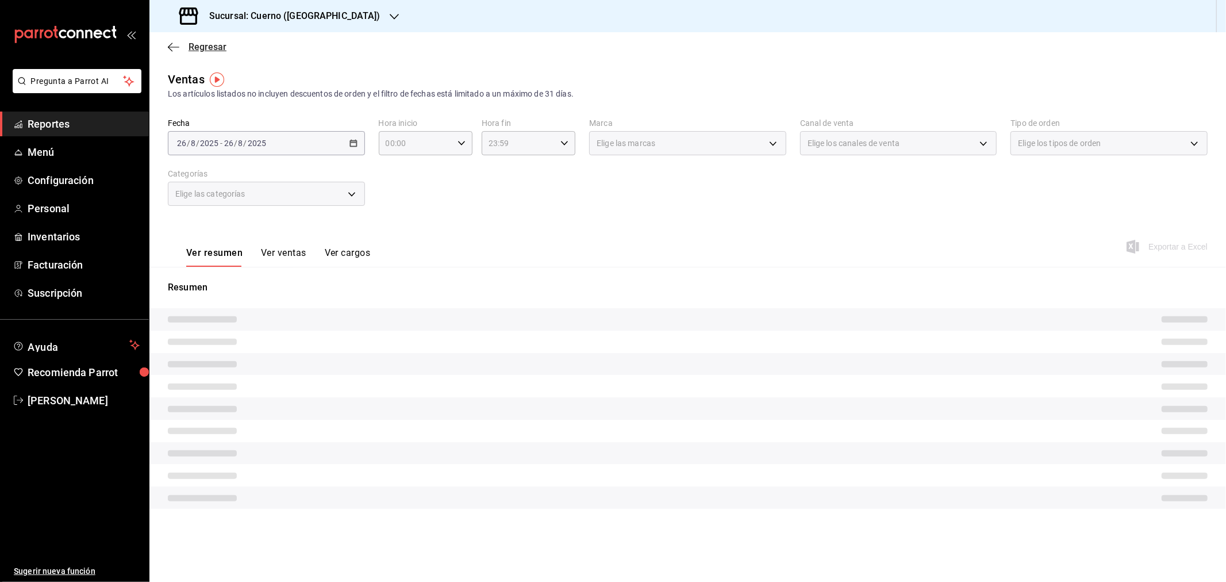
click at [174, 47] on icon "button" at bounding box center [173, 47] width 11 height 10
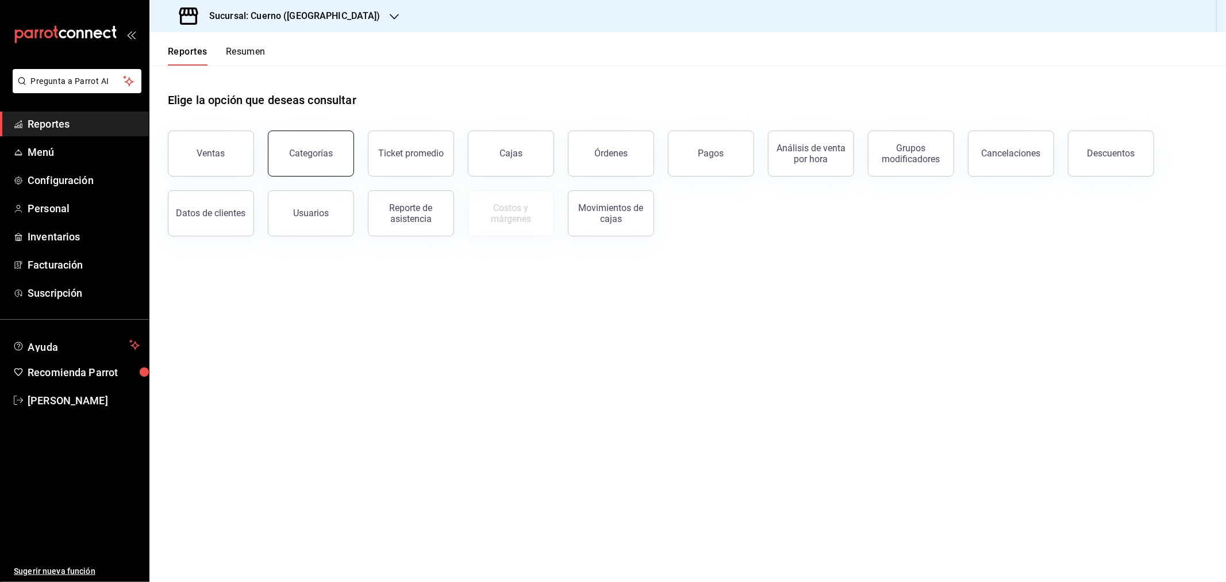
click at [299, 152] on div "Categorías" at bounding box center [311, 153] width 44 height 11
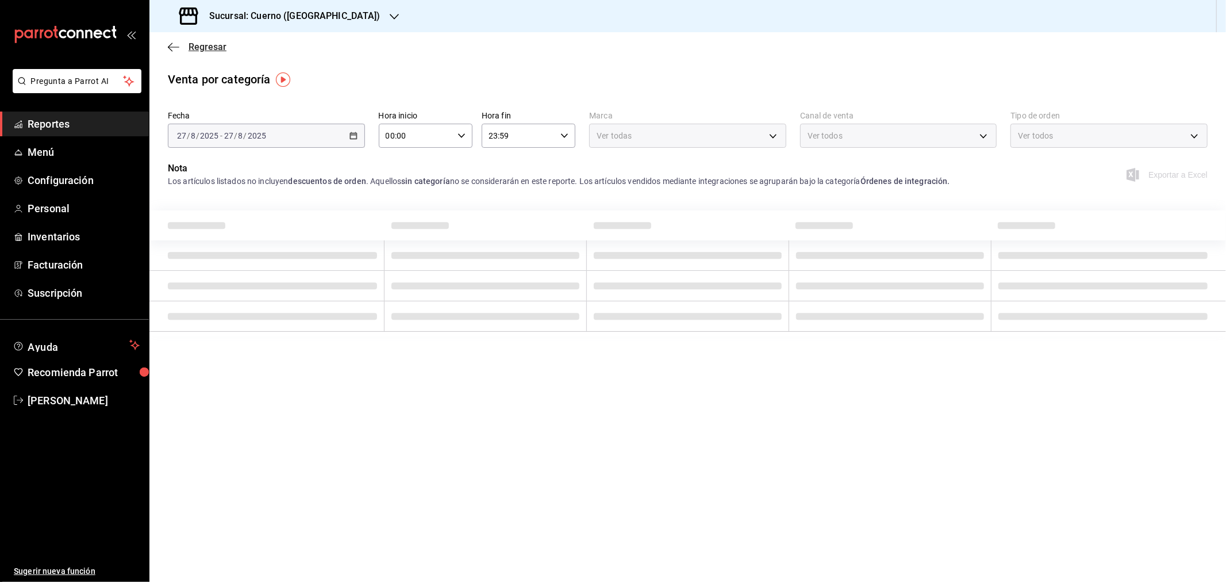
click at [179, 44] on icon "button" at bounding box center [173, 47] width 11 height 10
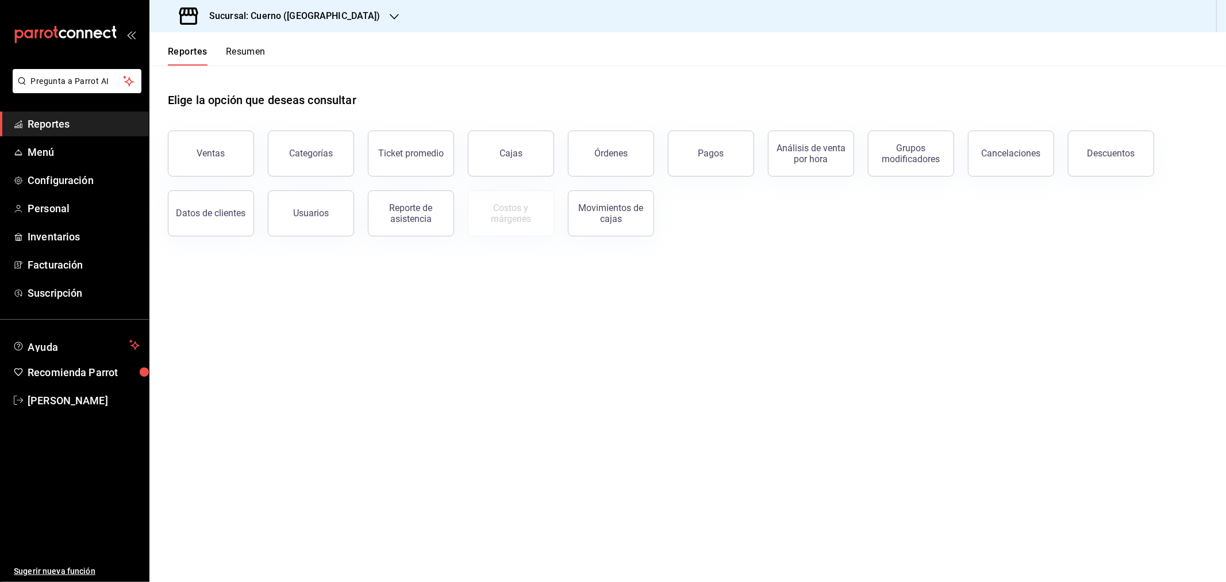
click at [252, 51] on button "Resumen" at bounding box center [246, 56] width 40 height 20
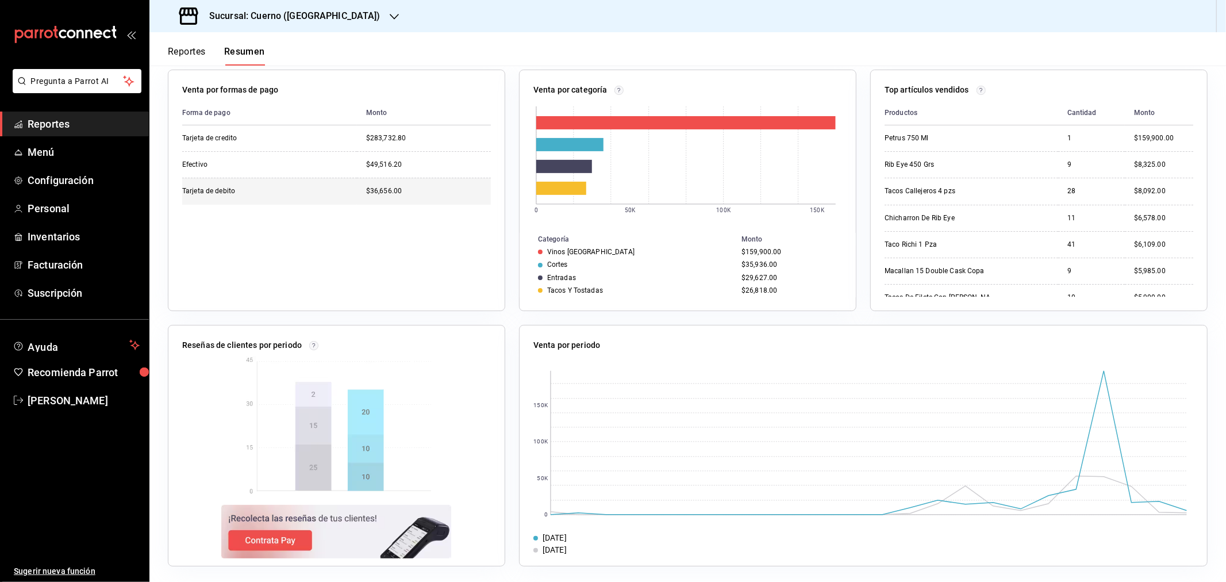
scroll to position [194, 0]
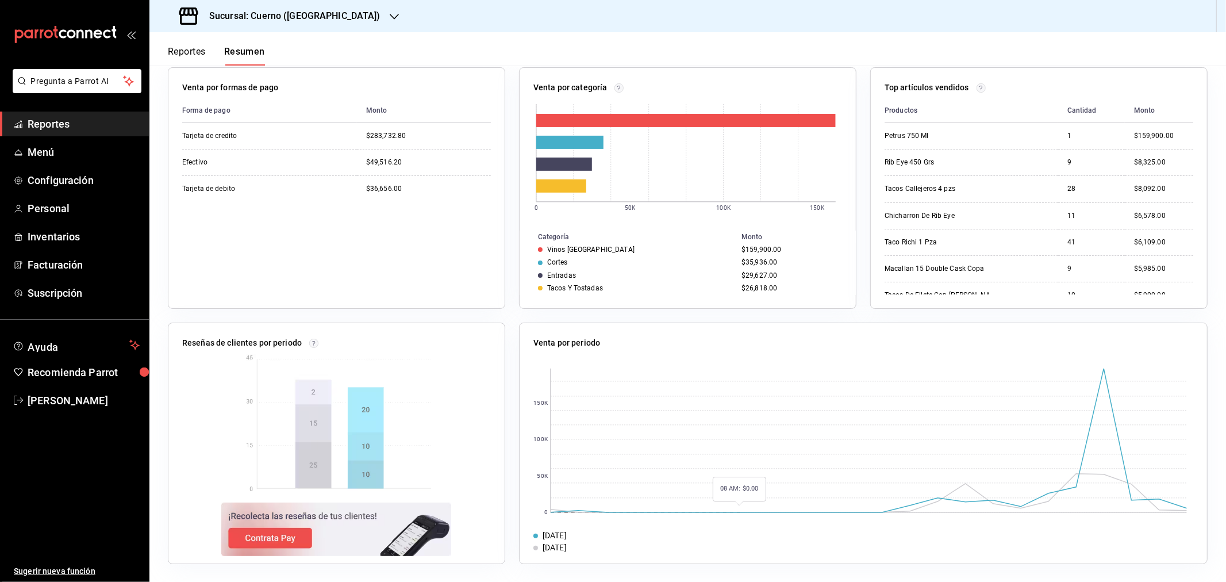
click at [793, 382] on rect at bounding box center [869, 441] width 637 height 144
click at [872, 382] on rect at bounding box center [869, 441] width 637 height 144
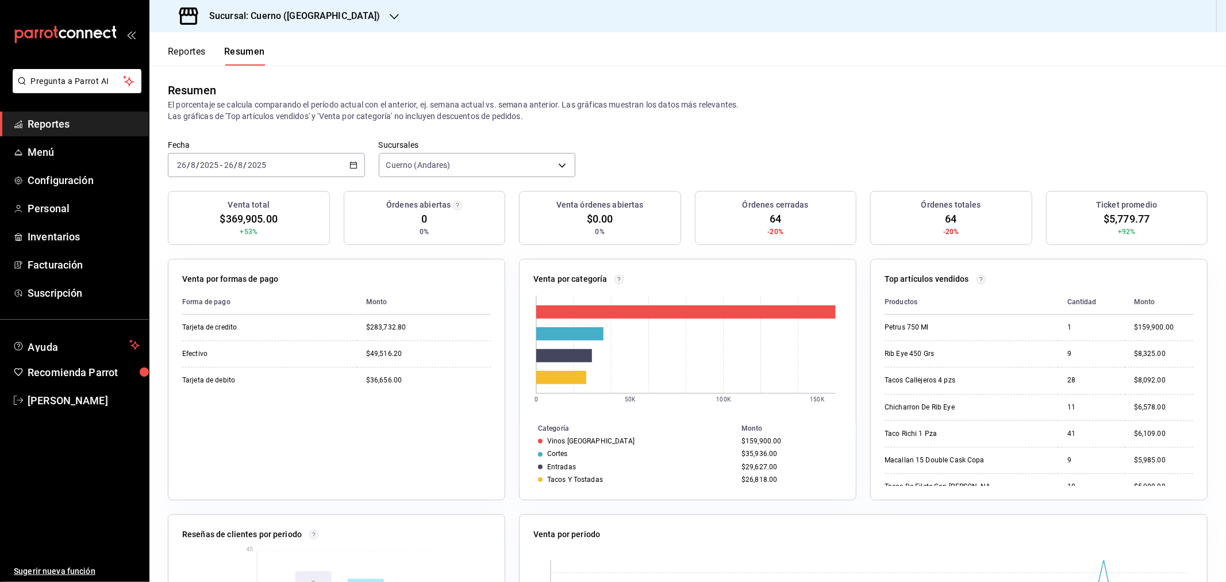
scroll to position [0, 0]
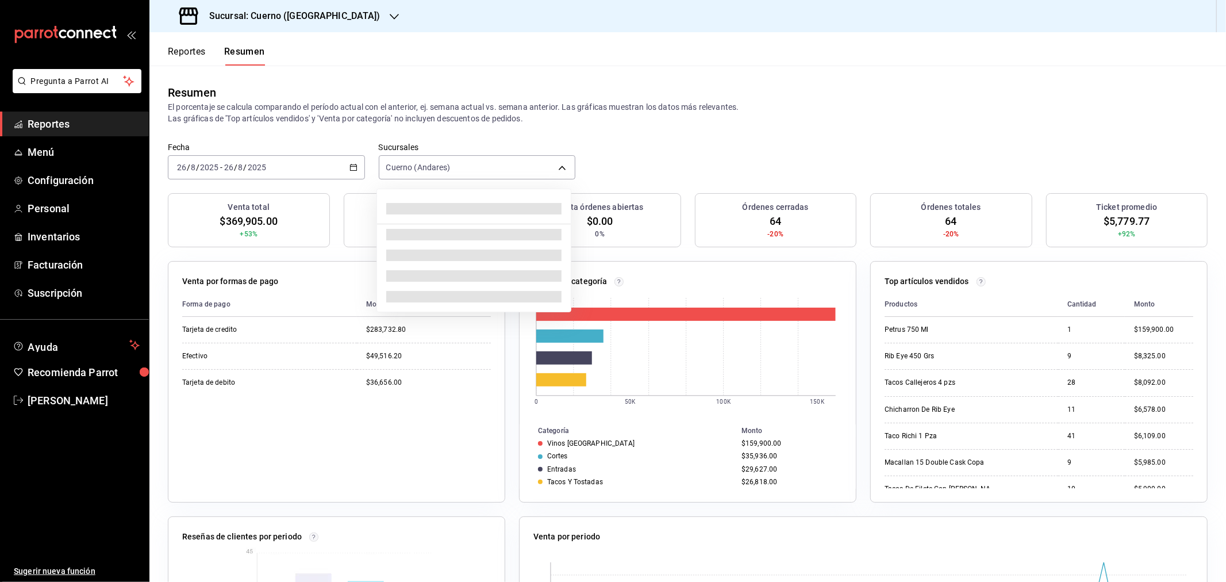
click at [560, 163] on body "Pregunta a Parrot AI Reportes Menú Configuración Personal Inventarios Facturaci…" at bounding box center [613, 291] width 1226 height 582
click at [560, 163] on div at bounding box center [613, 291] width 1226 height 582
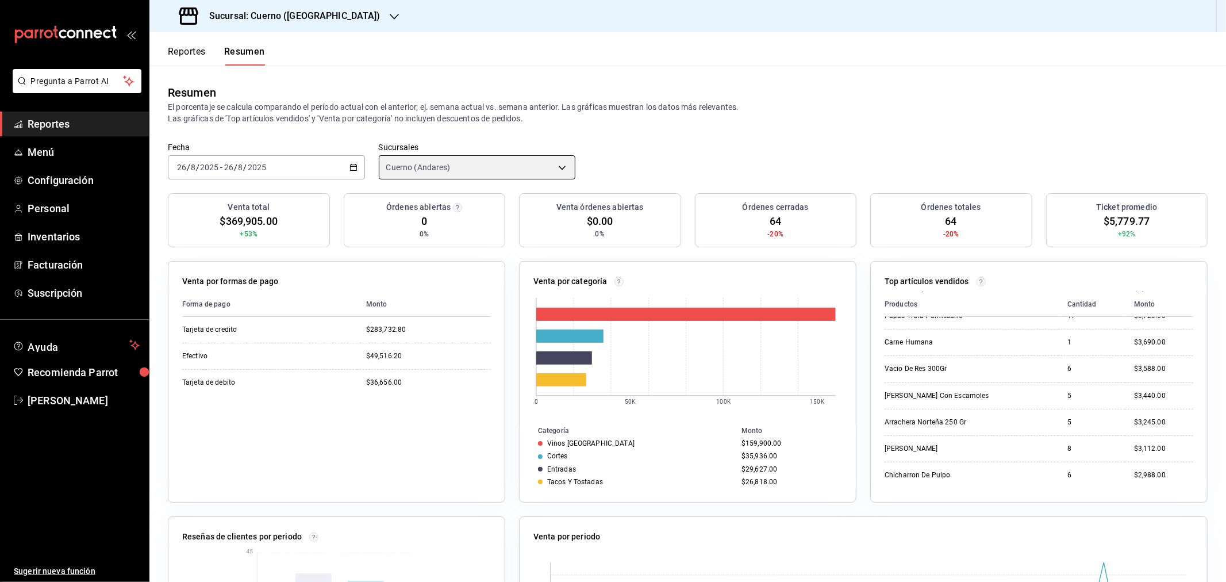
scroll to position [41, 0]
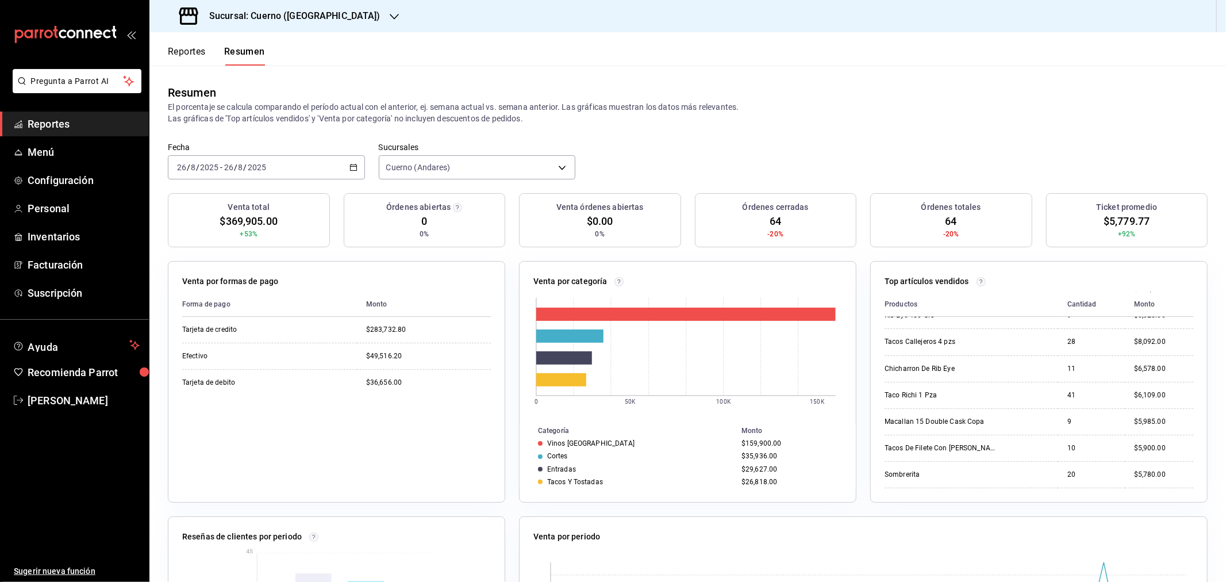
click at [179, 53] on button "Reportes" at bounding box center [187, 56] width 38 height 20
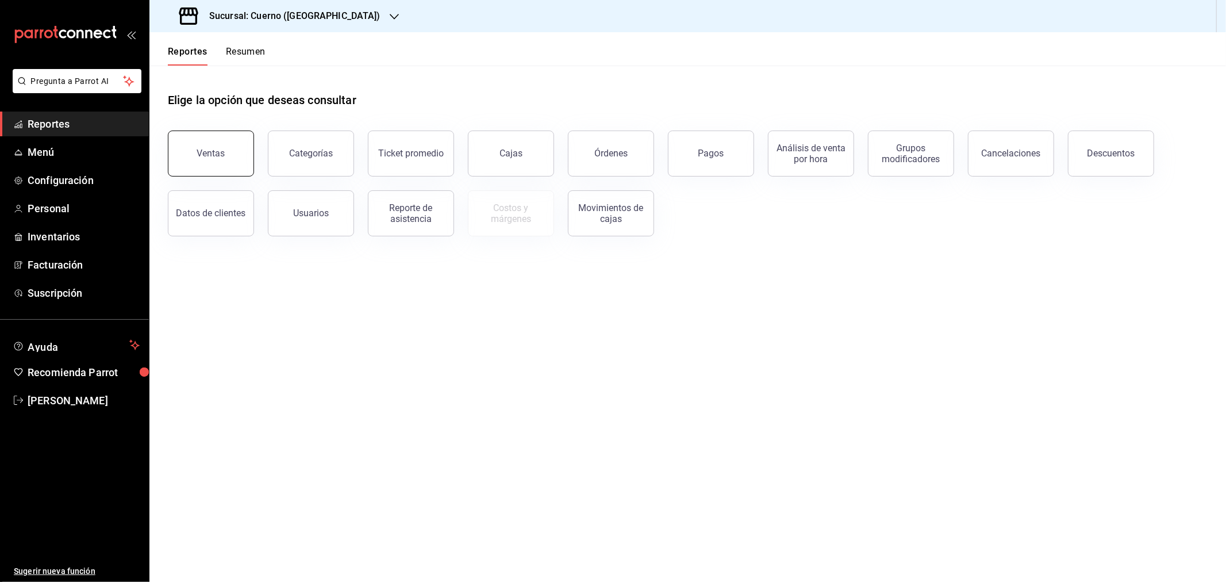
click at [202, 156] on div "Ventas" at bounding box center [211, 153] width 28 height 11
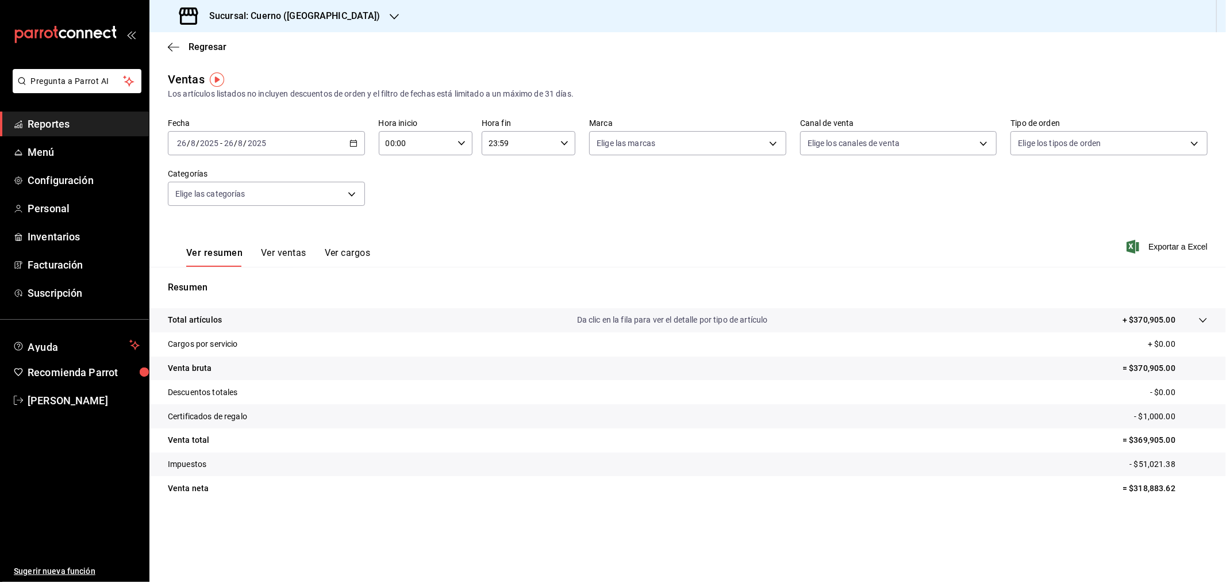
click at [462, 104] on div "Ventas Los artículos listados no incluyen descuentos de orden y el filtro de fe…" at bounding box center [687, 302] width 1077 height 462
click at [461, 144] on icon "button" at bounding box center [462, 143] width 8 height 8
click at [404, 207] on span "06" at bounding box center [402, 210] width 29 height 9
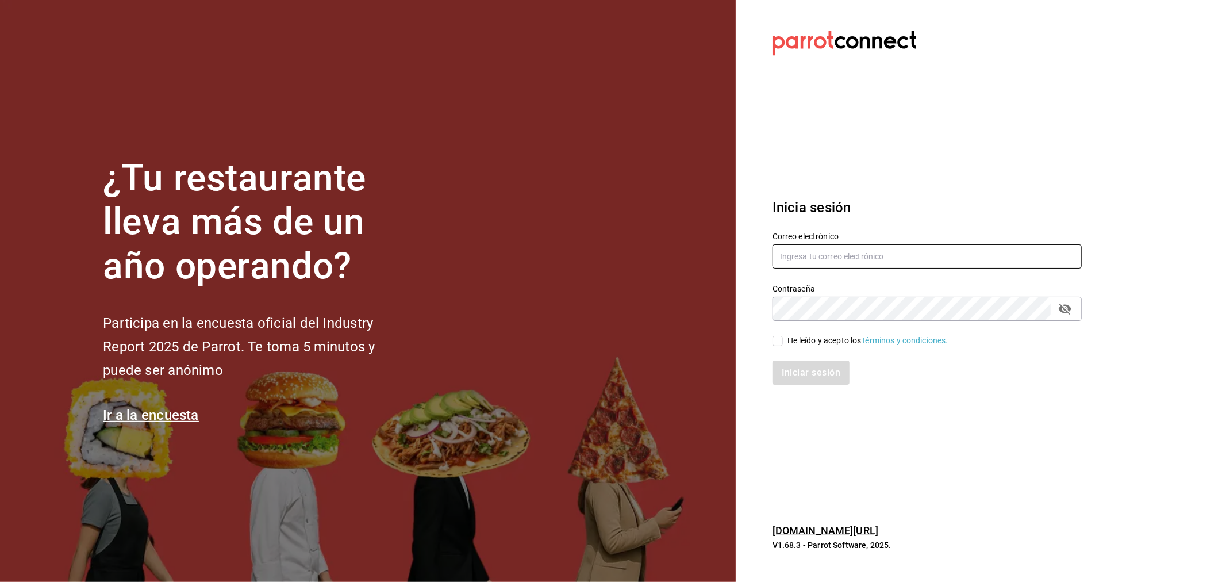
type input "[PERSON_NAME][EMAIL_ADDRESS][PERSON_NAME][DOMAIN_NAME]"
click at [792, 329] on div "He leído y acepto los Términos y condiciones." at bounding box center [920, 334] width 323 height 26
drag, startPoint x: 791, startPoint y: 338, endPoint x: 792, endPoint y: 350, distance: 11.6
click at [791, 339] on div "He leído y acepto los Términos y condiciones." at bounding box center [868, 341] width 161 height 12
click at [783, 339] on input "He leído y acepto los Términos y condiciones." at bounding box center [778, 341] width 10 height 10
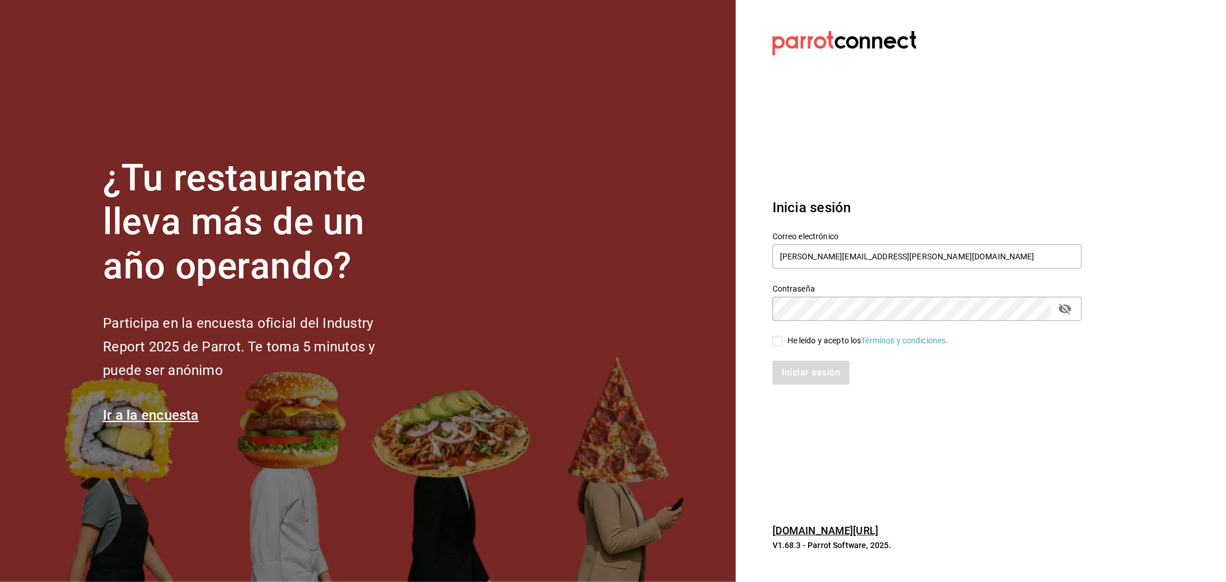
checkbox input "true"
click at [789, 361] on button "Iniciar sesión" at bounding box center [812, 373] width 78 height 24
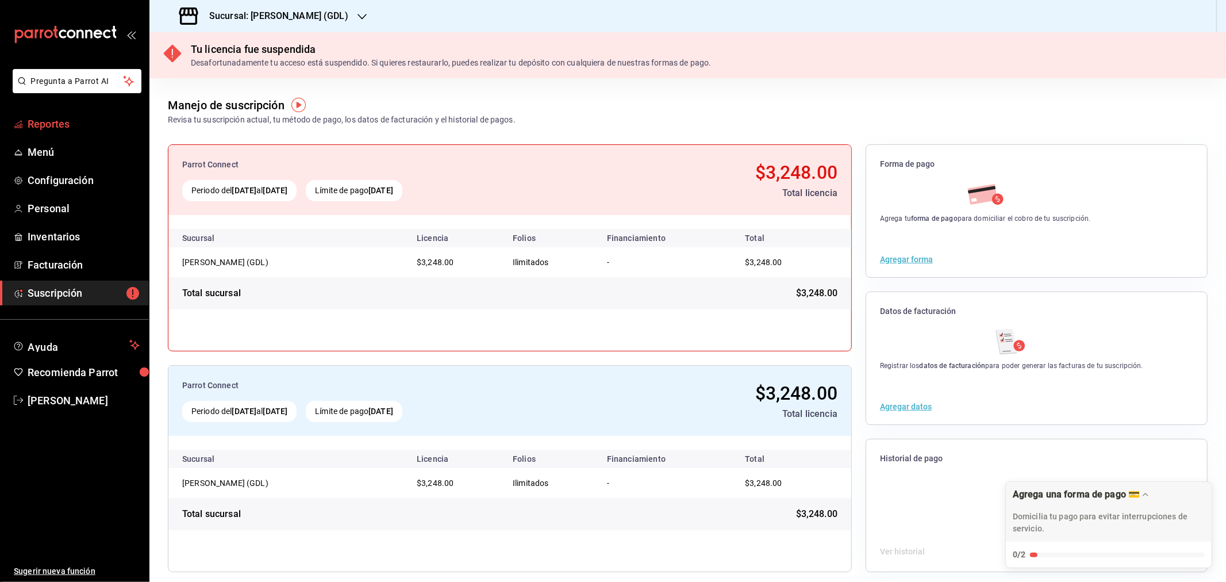
click at [54, 122] on span "Reportes" at bounding box center [84, 124] width 112 height 16
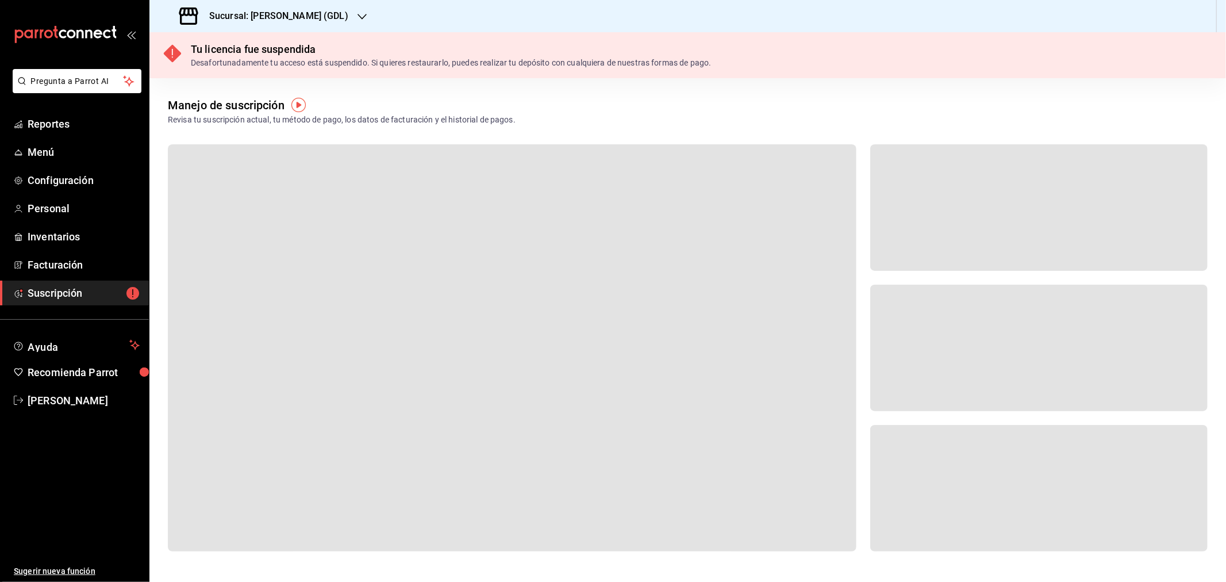
click at [358, 14] on icon "button" at bounding box center [362, 16] width 9 height 9
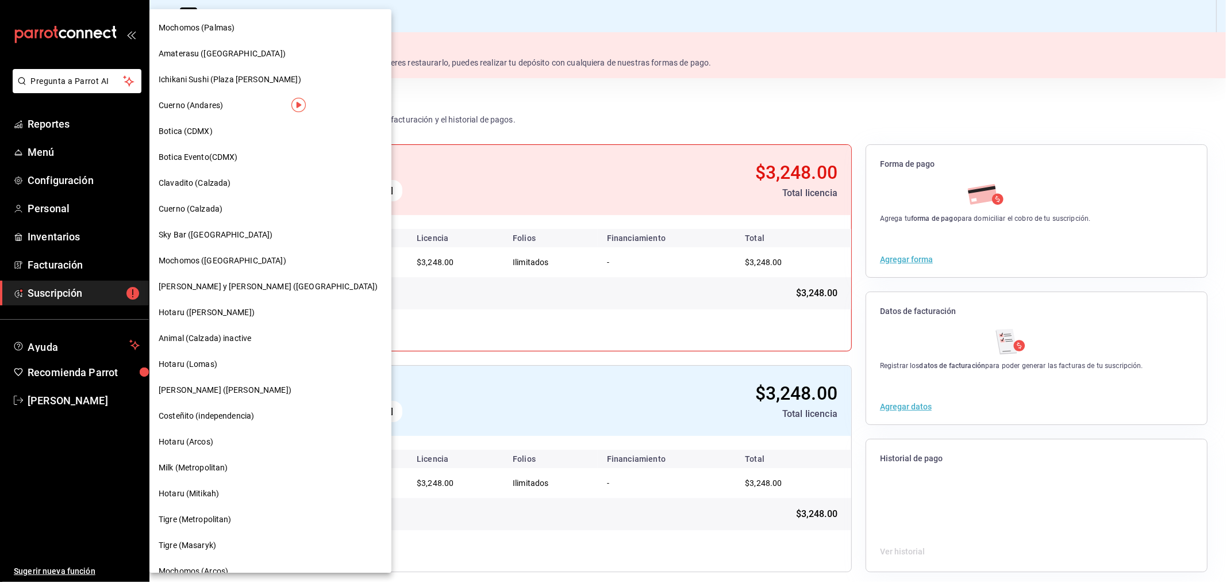
scroll to position [468, 0]
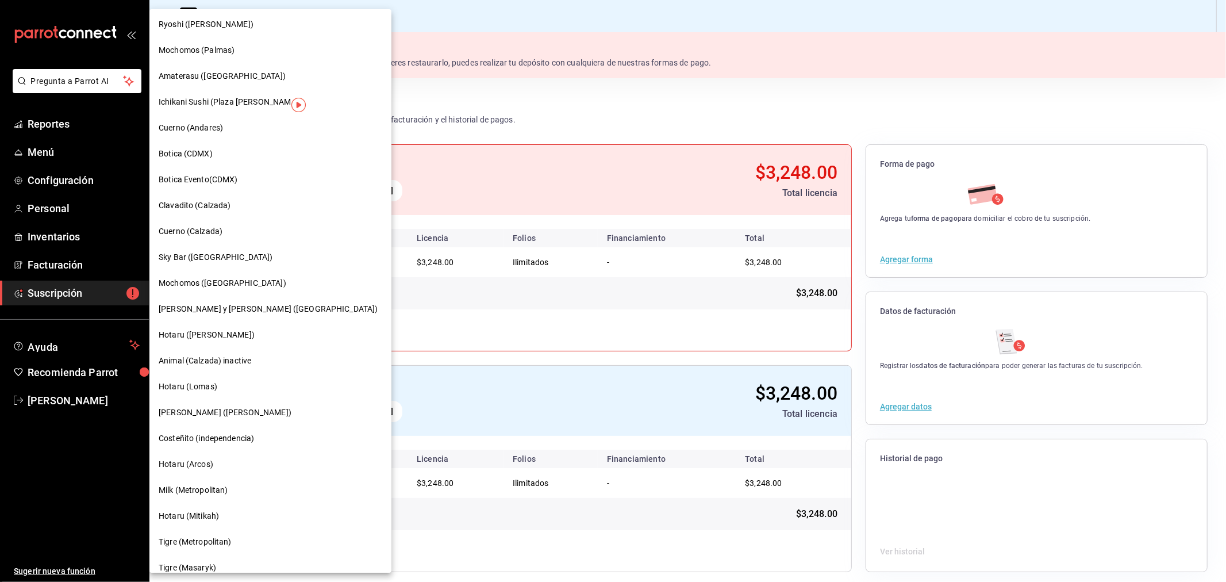
click at [195, 126] on span "Cuerno (Andares)" at bounding box center [191, 128] width 64 height 12
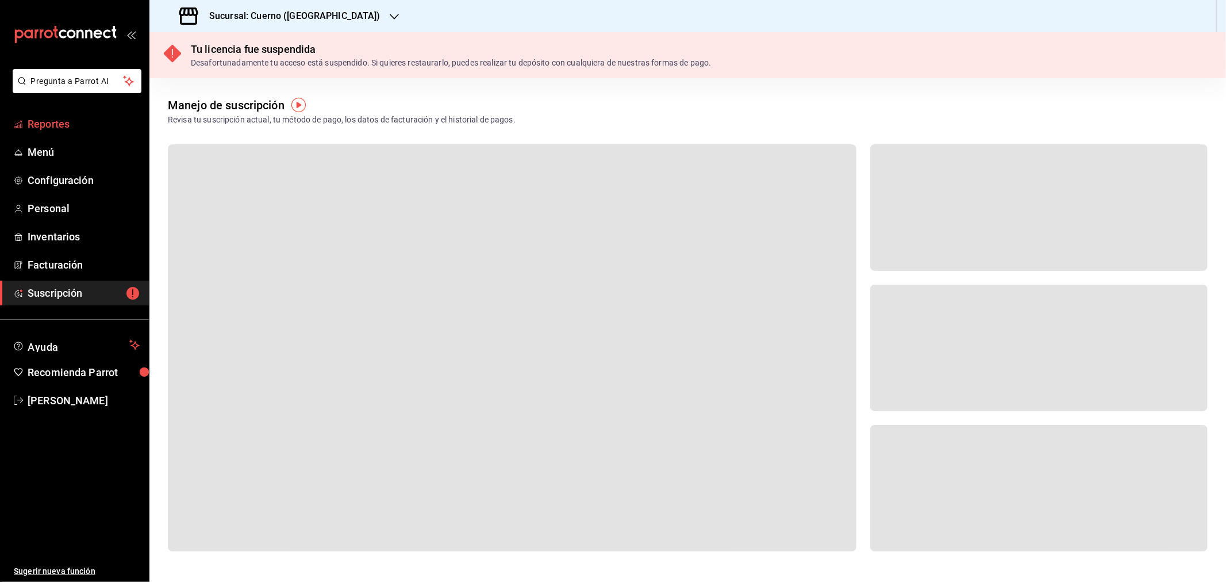
click at [60, 124] on span "Reportes" at bounding box center [84, 124] width 112 height 16
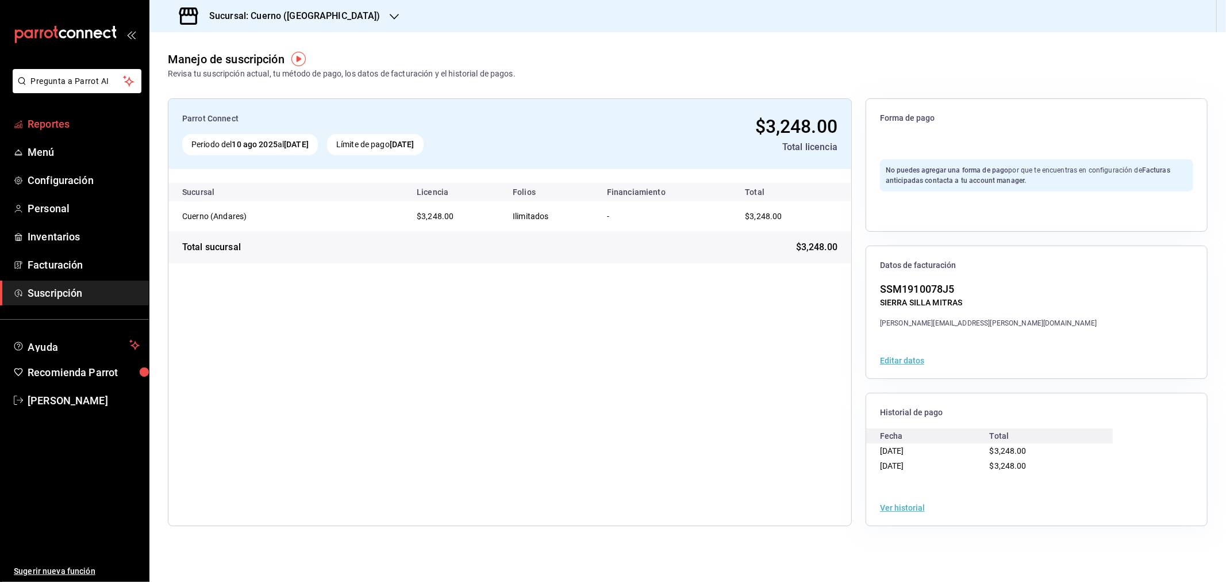
click at [59, 132] on link "Reportes" at bounding box center [74, 124] width 149 height 25
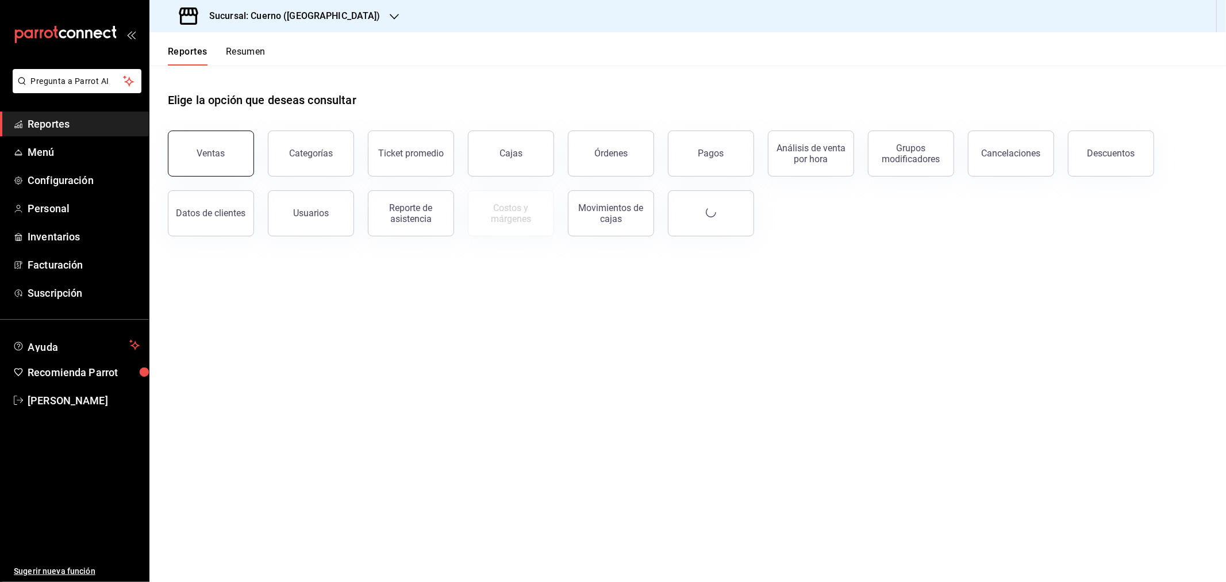
click at [218, 151] on div "Ventas" at bounding box center [211, 153] width 28 height 11
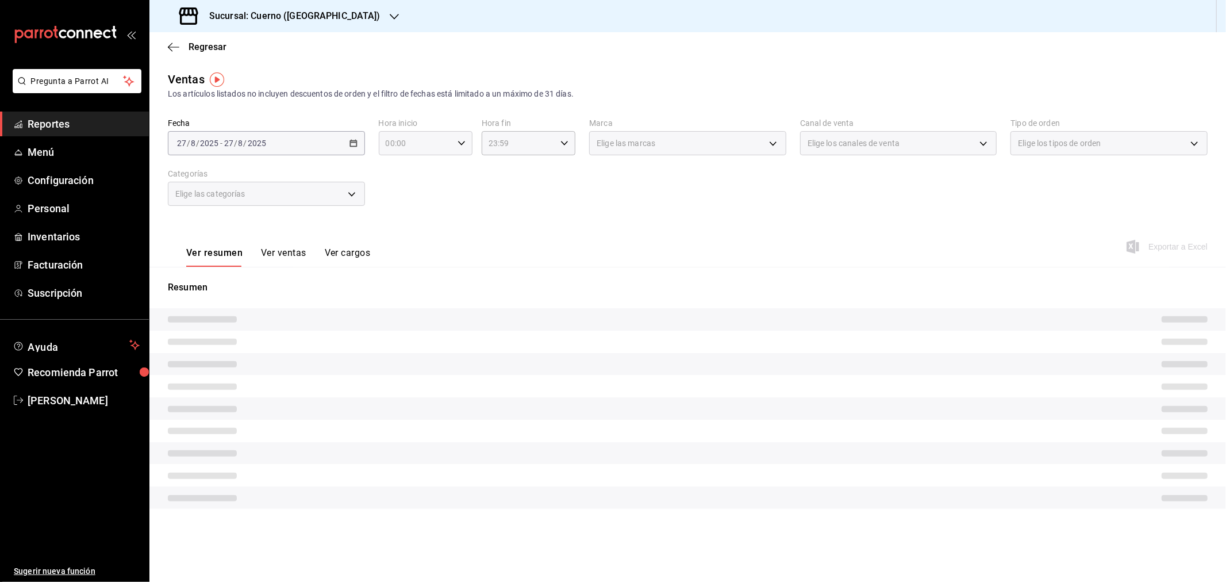
click at [461, 144] on \(Stroke\) "button" at bounding box center [461, 143] width 7 height 4
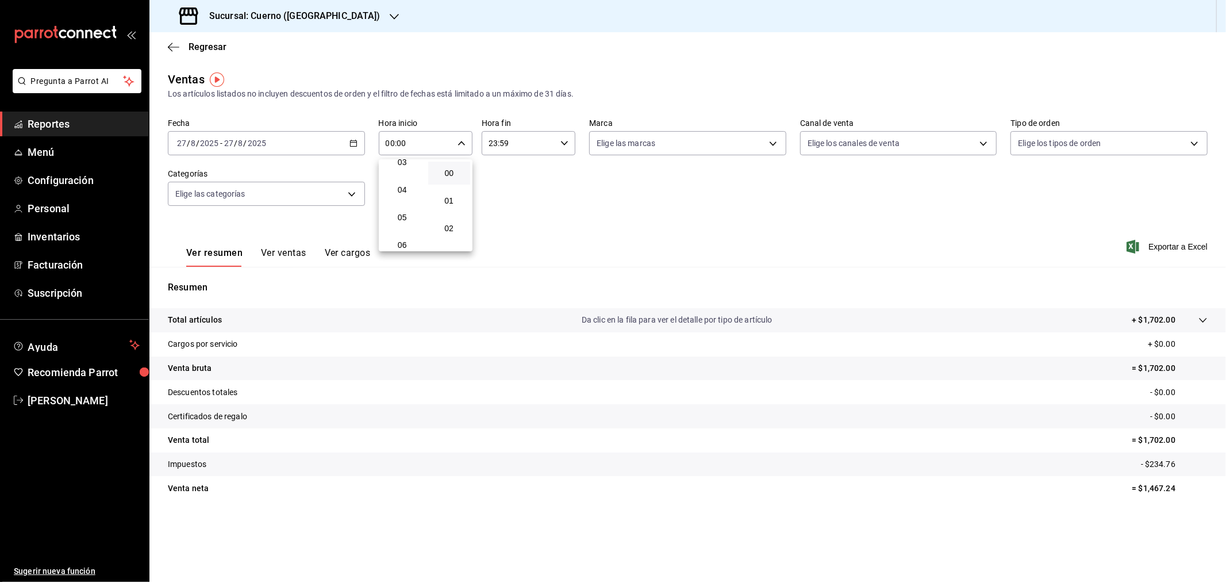
scroll to position [128, 0]
click at [398, 206] on span "06" at bounding box center [402, 210] width 29 height 9
type input "06:00"
click at [567, 147] on div at bounding box center [613, 291] width 1226 height 582
click at [562, 140] on icon "button" at bounding box center [565, 143] width 8 height 8
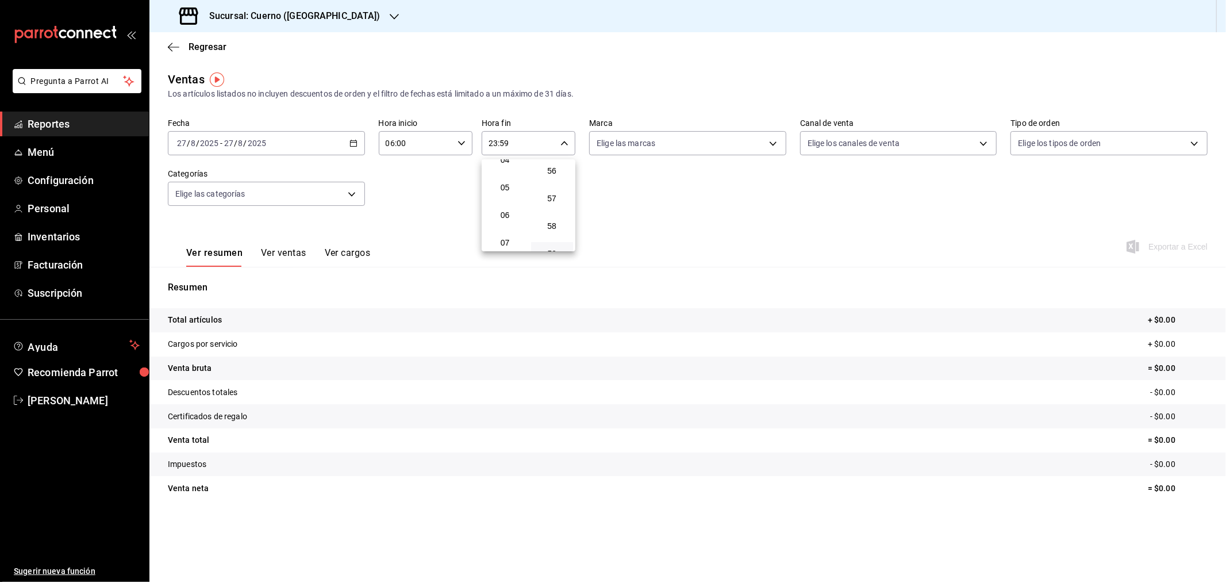
scroll to position [117, 0]
click at [506, 186] on button "05" at bounding box center [505, 194] width 43 height 23
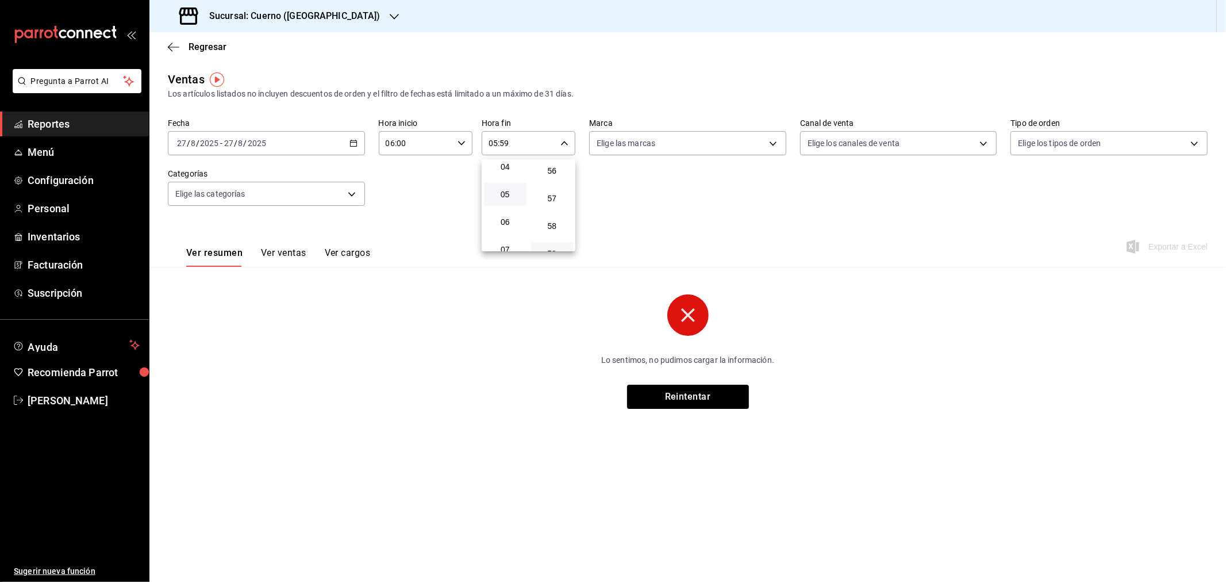
click at [626, 210] on div at bounding box center [613, 291] width 1226 height 582
click at [359, 148] on div "2025-08-27 27 / 8 / 2025 - 2025-08-27 27 / 8 / 2025" at bounding box center [266, 143] width 197 height 24
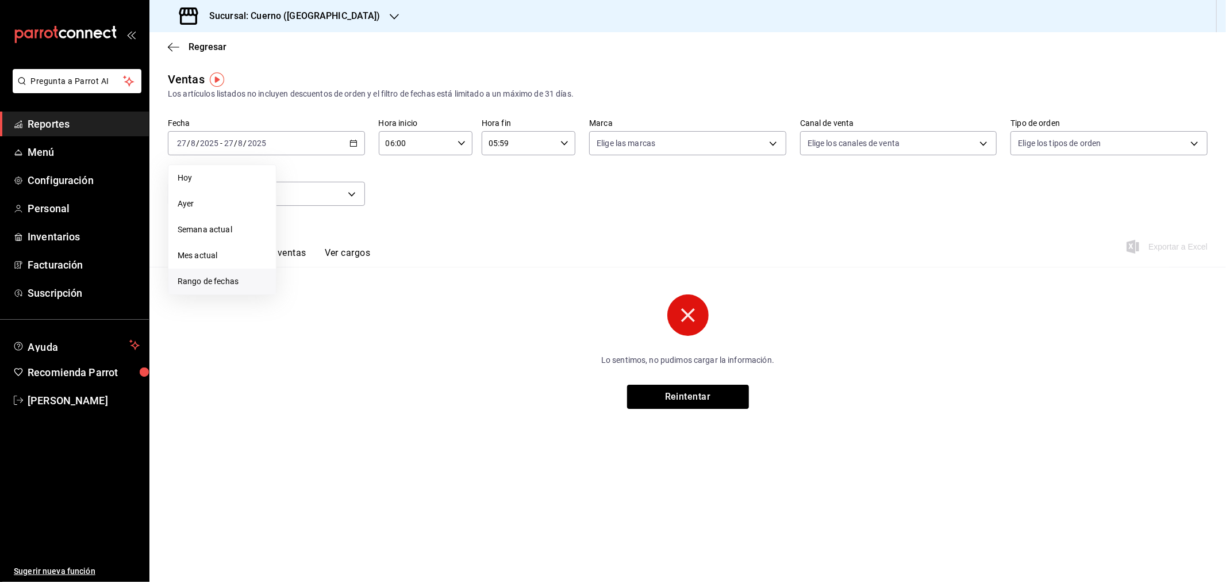
click at [210, 280] on span "Rango de fechas" at bounding box center [222, 281] width 89 height 12
click at [404, 184] on icon "button" at bounding box center [403, 185] width 4 height 7
click at [322, 220] on abbr "1" at bounding box center [321, 224] width 4 height 8
click at [361, 321] on abbr "31" at bounding box center [361, 325] width 7 height 8
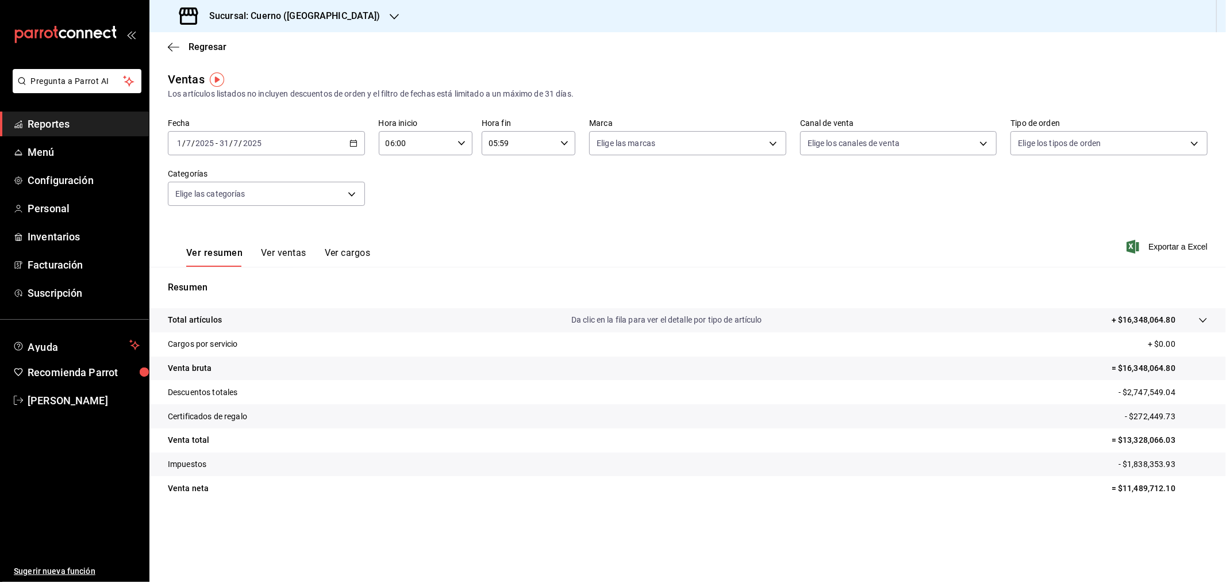
click at [355, 141] on \(Stroke\) "button" at bounding box center [353, 143] width 7 height 6
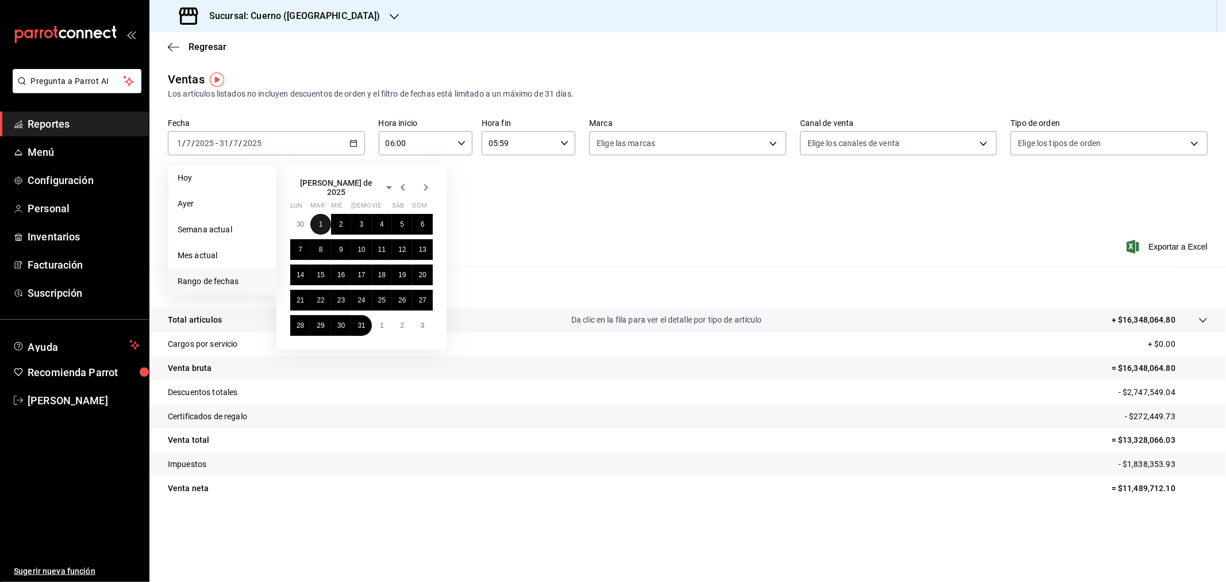
click at [318, 219] on button "1" at bounding box center [320, 224] width 20 height 21
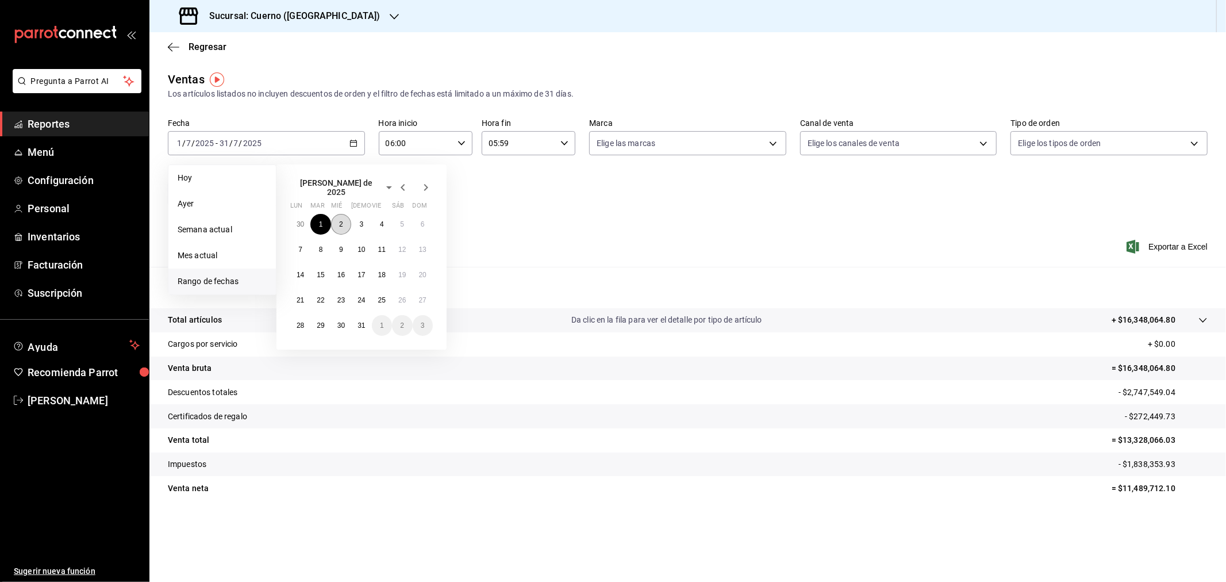
click at [336, 219] on button "2" at bounding box center [341, 224] width 20 height 21
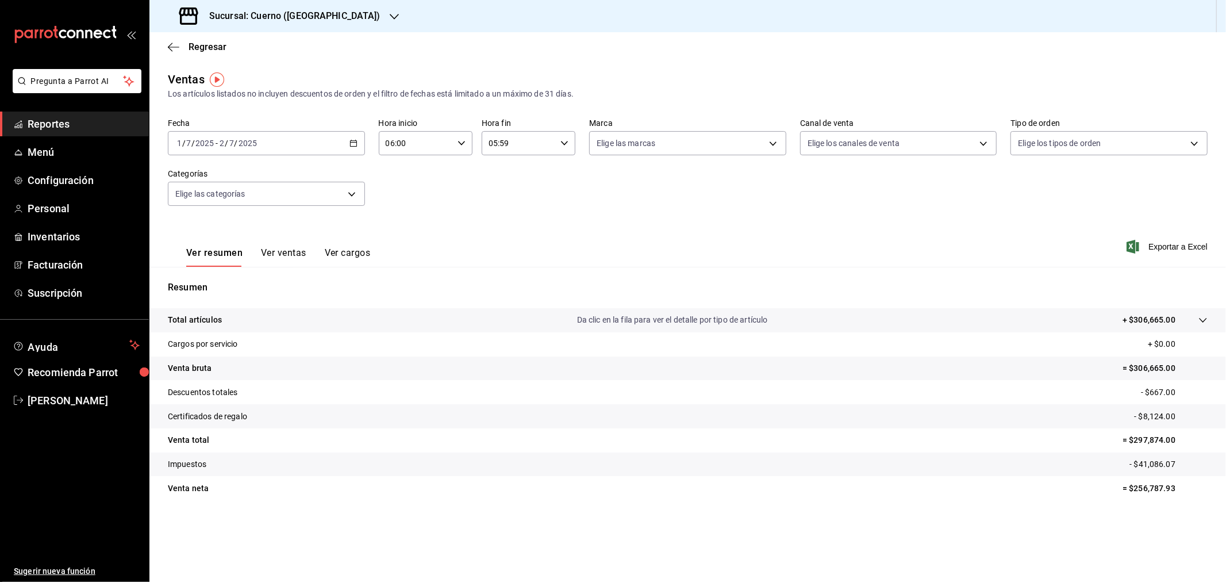
click at [355, 148] on div "2025-07-01 1 / 7 / 2025 - 2025-07-02 2 / 7 / 2025" at bounding box center [266, 143] width 197 height 24
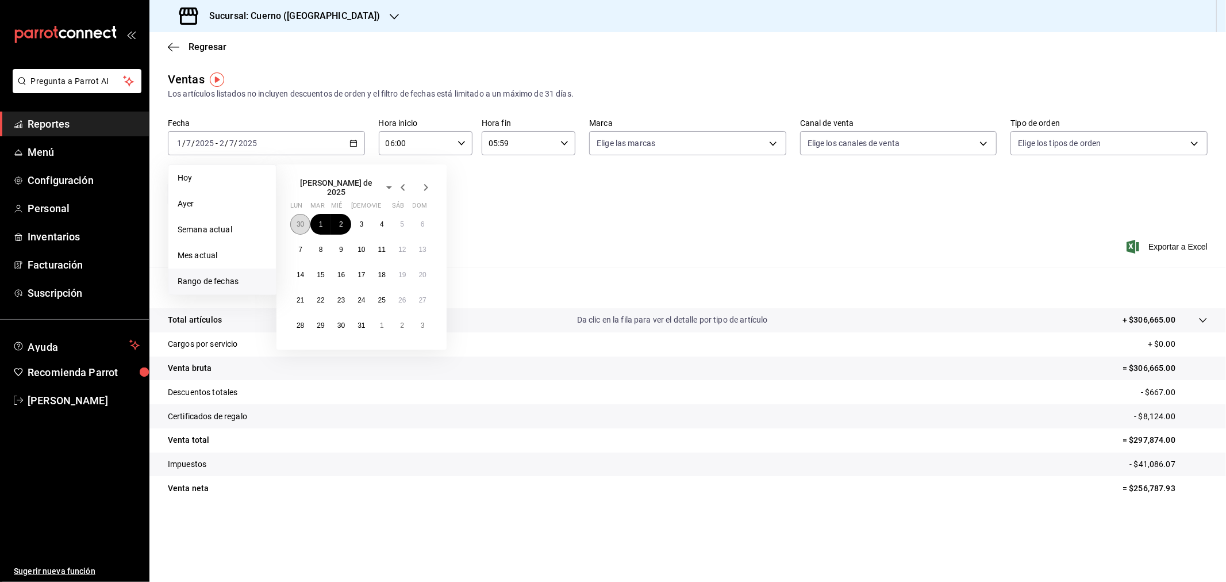
click at [300, 220] on abbr "30" at bounding box center [300, 224] width 7 height 8
click at [320, 348] on abbr "1" at bounding box center [321, 346] width 4 height 8
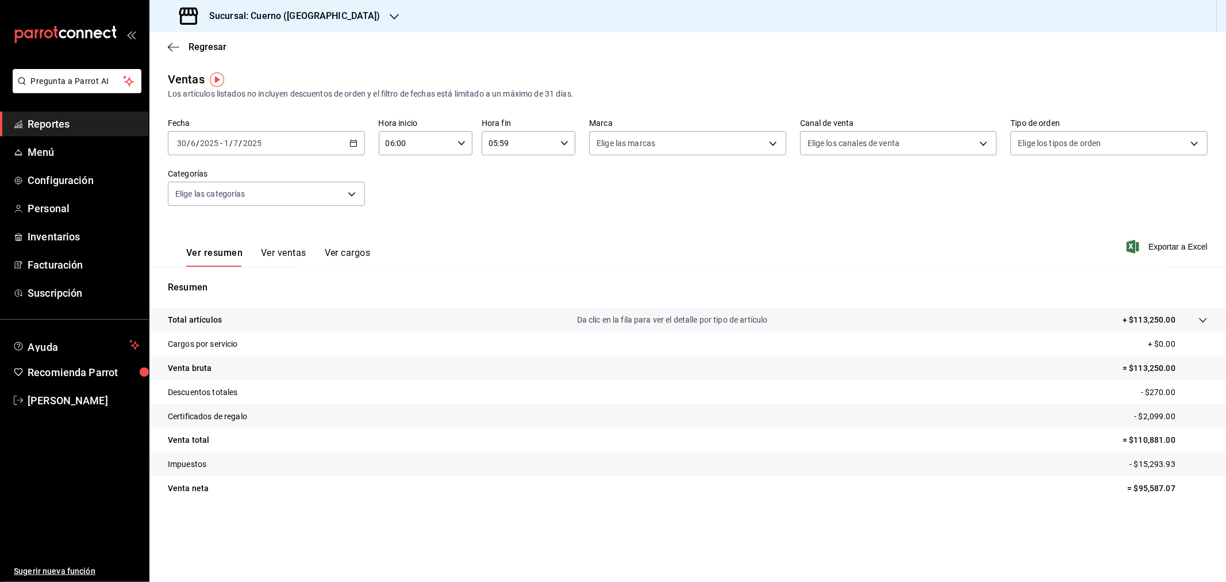
click at [353, 144] on icon "button" at bounding box center [354, 143] width 8 height 8
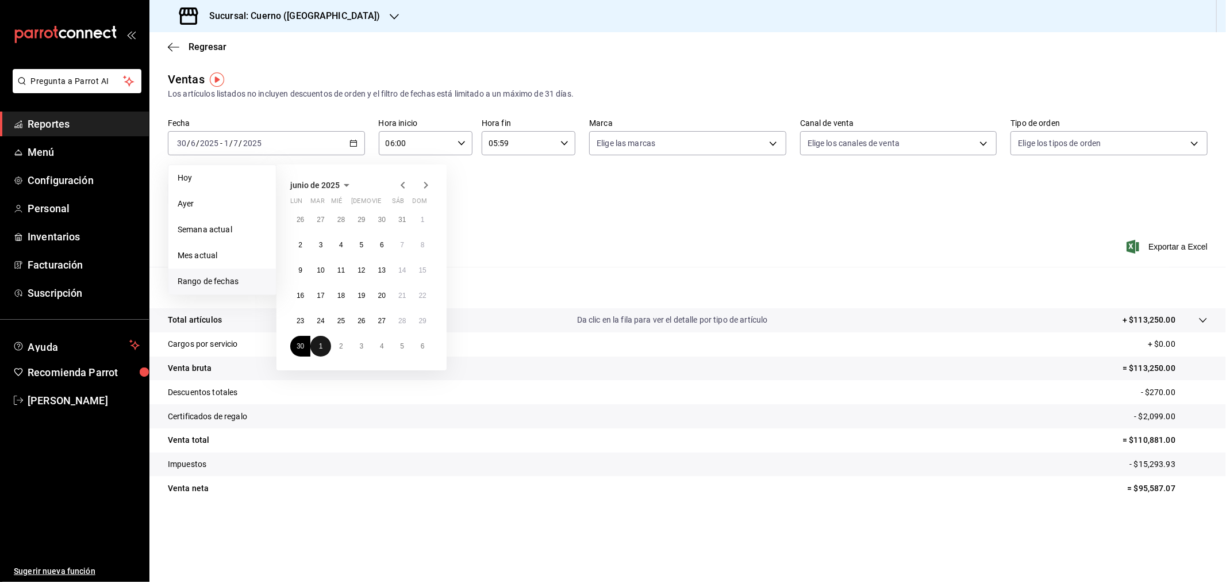
click at [322, 343] on abbr "1" at bounding box center [321, 346] width 4 height 8
click at [363, 322] on abbr "31" at bounding box center [361, 325] width 7 height 8
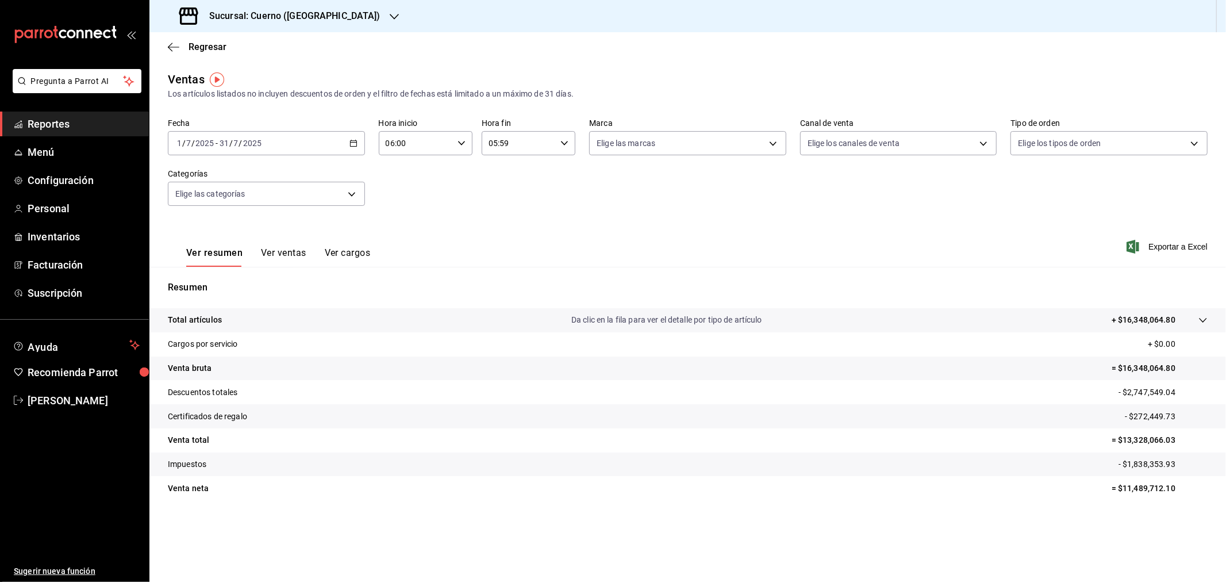
click at [1210, 320] on tr "Total artículos Da clic en la fila para ver el detalle por tipo de artículo + $…" at bounding box center [687, 320] width 1077 height 24
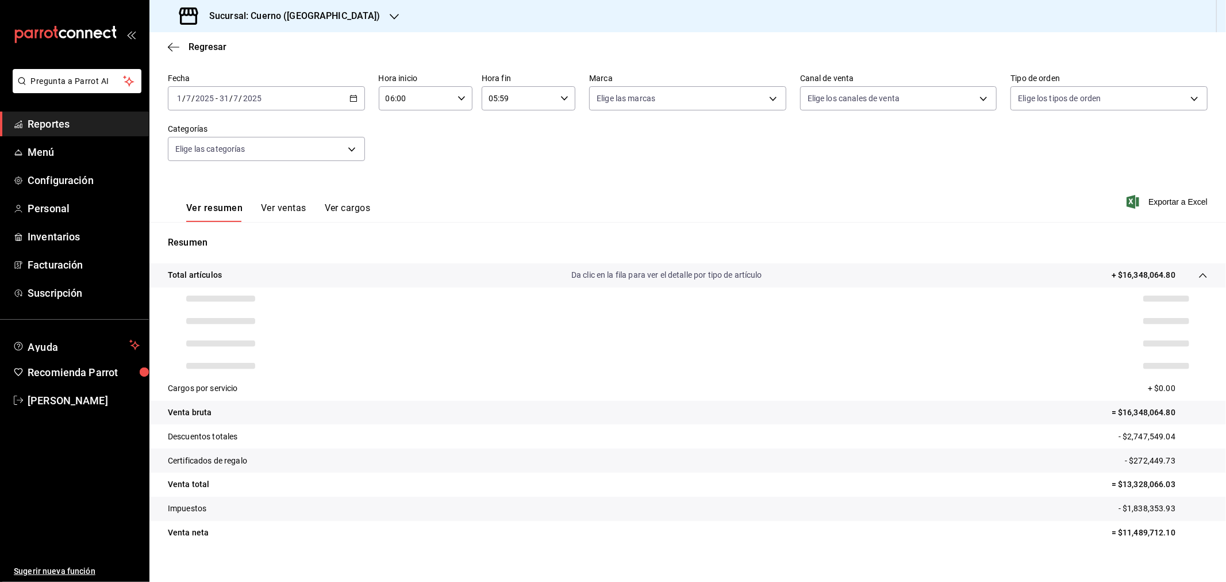
scroll to position [58, 0]
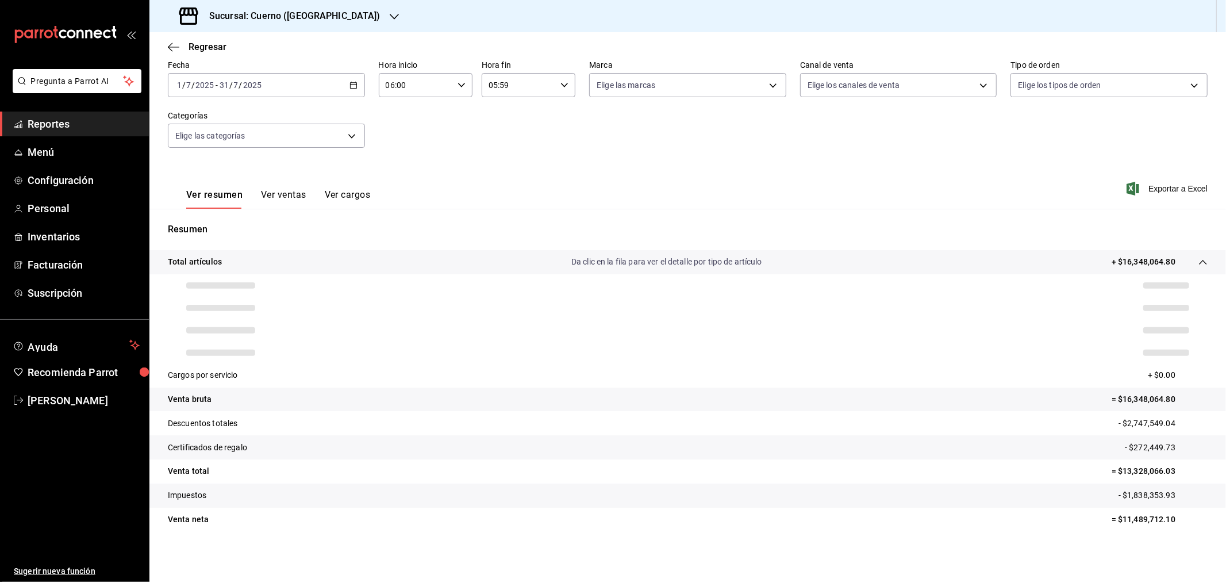
click at [267, 193] on button "Ver ventas" at bounding box center [283, 199] width 45 height 20
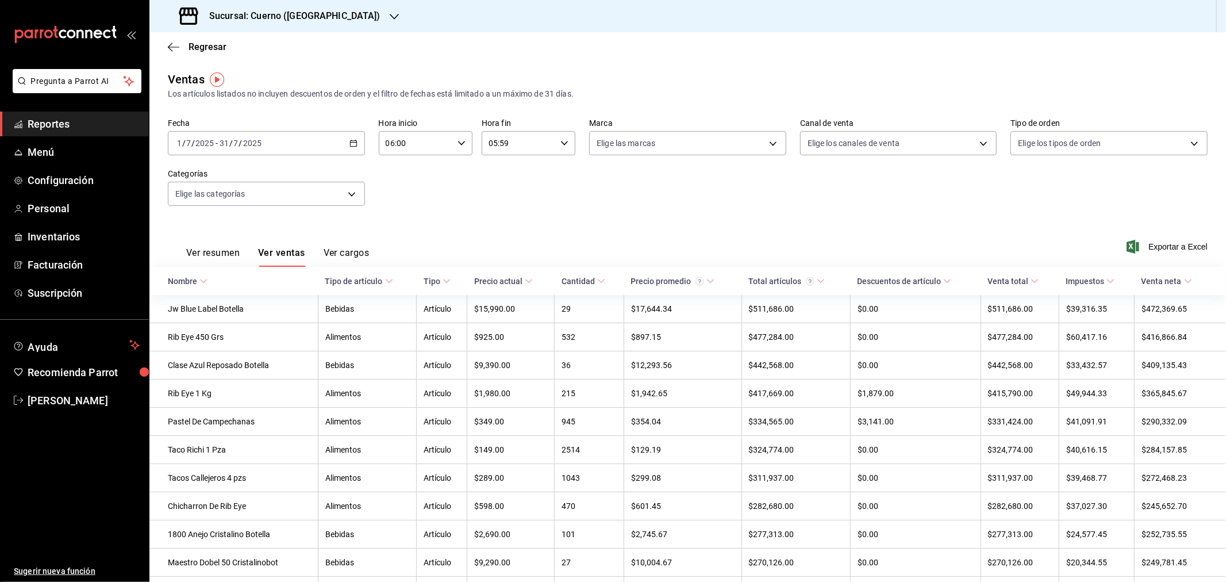
click at [353, 141] on \(Stroke\) "button" at bounding box center [353, 143] width 7 height 6
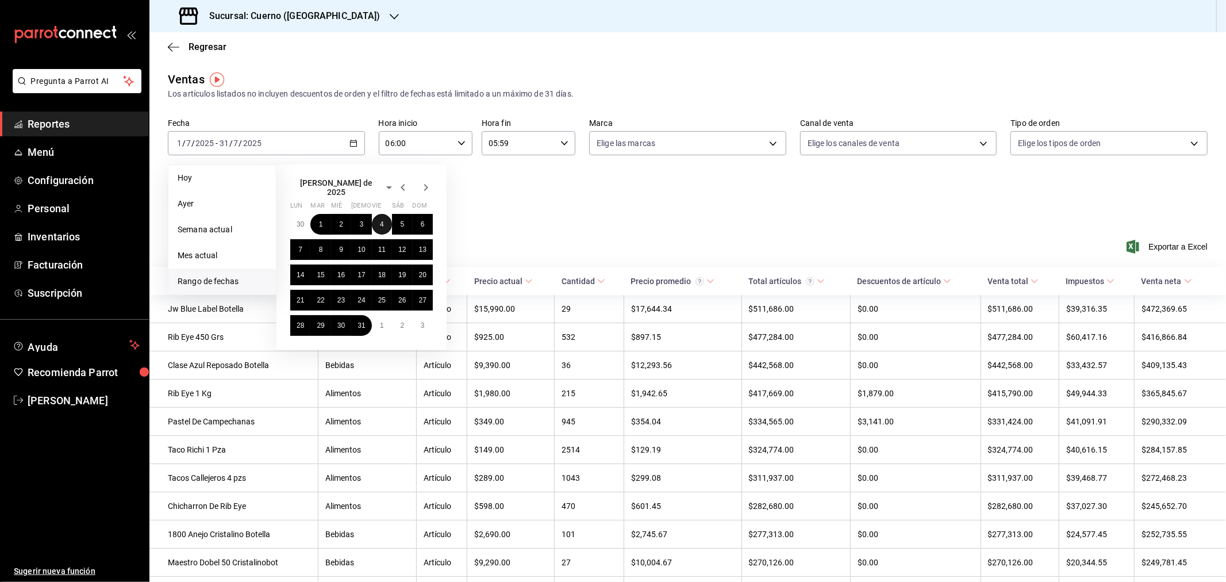
click at [381, 220] on abbr "4" at bounding box center [382, 224] width 4 height 8
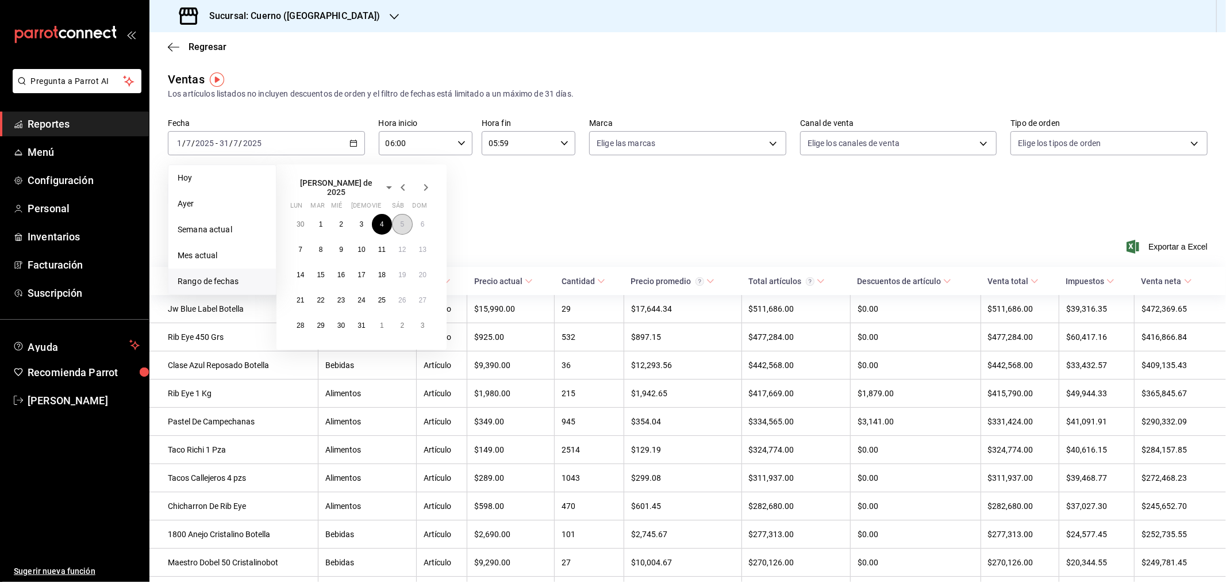
click at [400, 220] on abbr "5" at bounding box center [402, 224] width 4 height 8
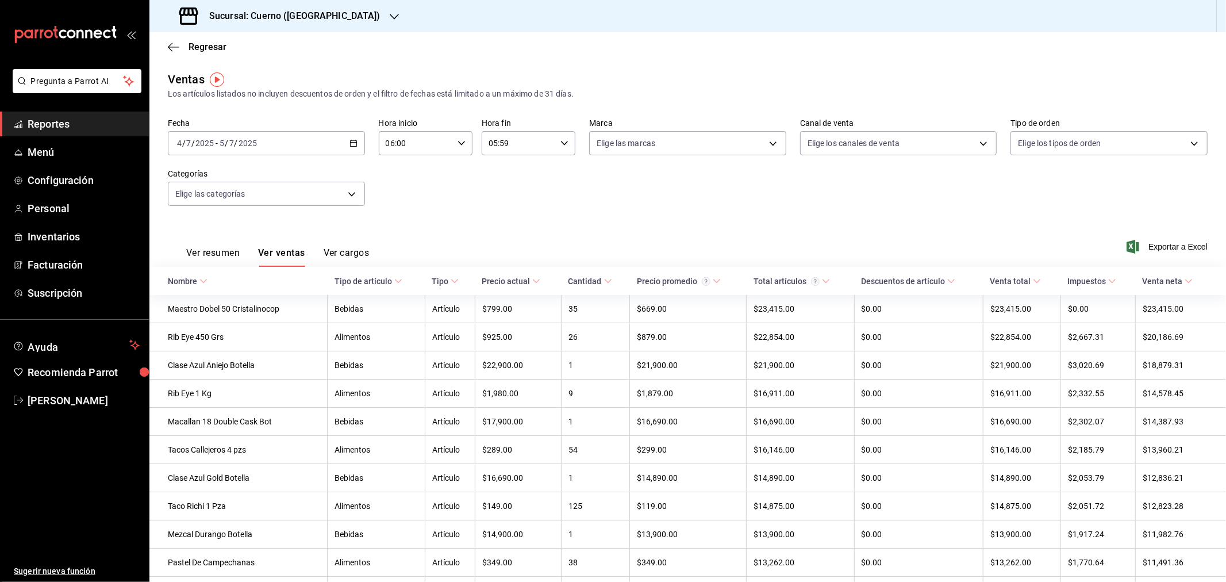
click at [217, 241] on div "Ver resumen Ver ventas Ver cargos" at bounding box center [268, 249] width 201 height 33
click at [208, 252] on button "Ver resumen" at bounding box center [212, 257] width 53 height 20
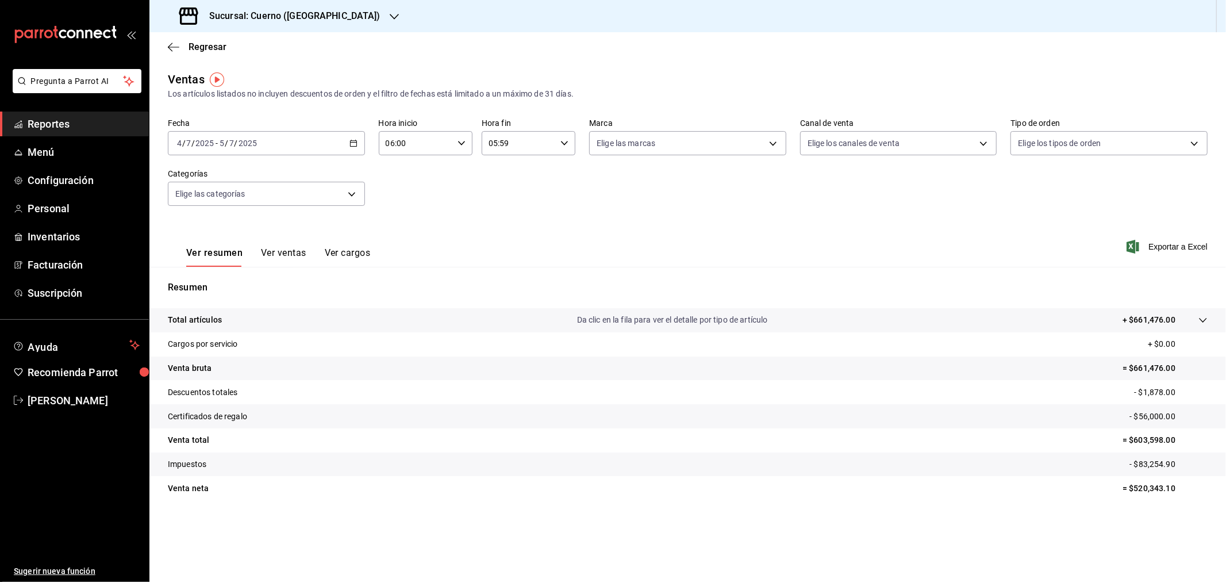
drag, startPoint x: 1082, startPoint y: 59, endPoint x: 1019, endPoint y: 92, distance: 71.0
click at [1082, 59] on div "Regresar" at bounding box center [687, 46] width 1077 height 29
click at [354, 141] on icon "button" at bounding box center [354, 143] width 8 height 8
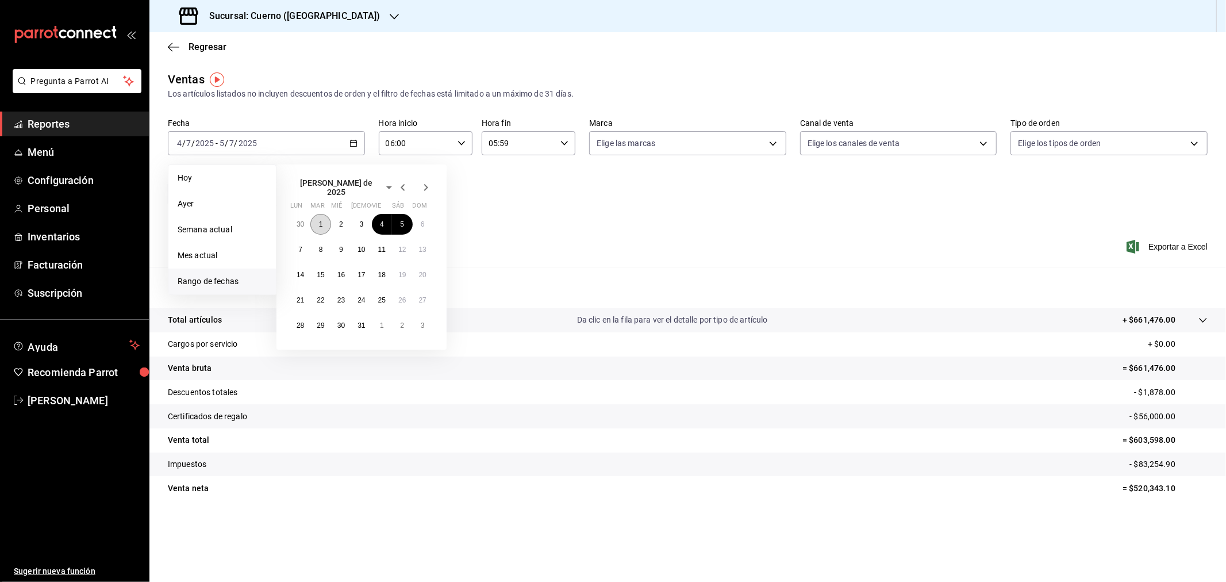
click at [315, 214] on button "1" at bounding box center [320, 224] width 20 height 21
click at [527, 181] on div "Fecha 2025-07-04 4 / 7 / 2025 - 2025-07-05 5 / 7 / 2025 Hoy Ayer Semana actual …" at bounding box center [688, 168] width 1040 height 101
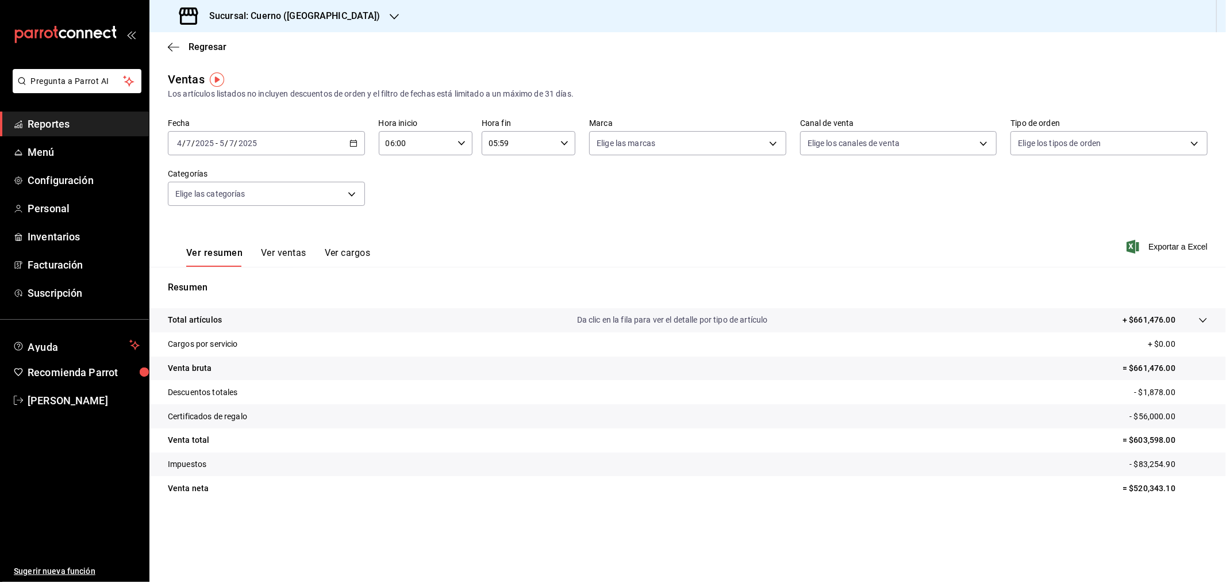
click at [572, 142] on div "05:59 Hora fin" at bounding box center [529, 143] width 94 height 24
click at [511, 239] on span "23" at bounding box center [505, 243] width 29 height 9
type input "23:59"
click at [405, 202] on div at bounding box center [613, 291] width 1226 height 582
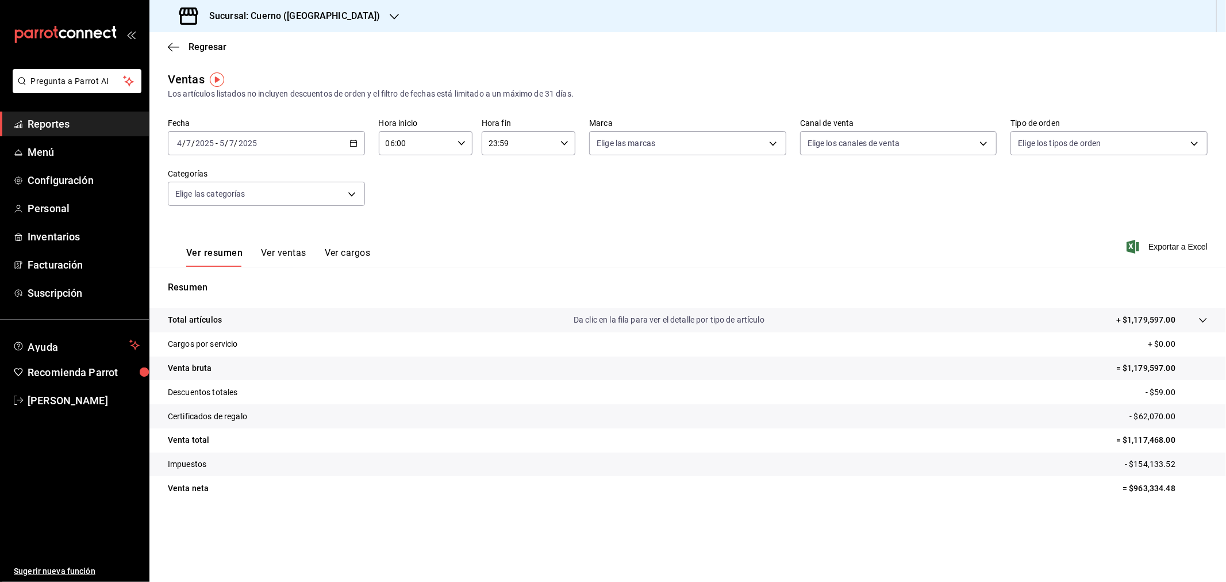
click at [355, 145] on icon "button" at bounding box center [354, 143] width 8 height 8
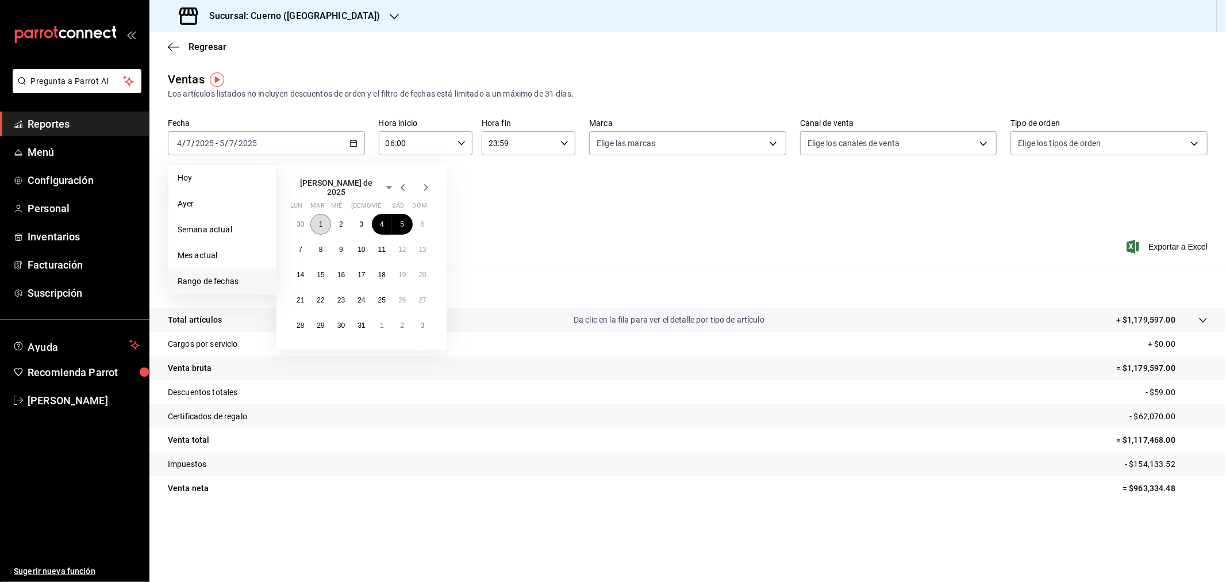
click at [320, 223] on abbr "1" at bounding box center [321, 224] width 4 height 8
click at [361, 326] on button "31" at bounding box center [361, 325] width 20 height 21
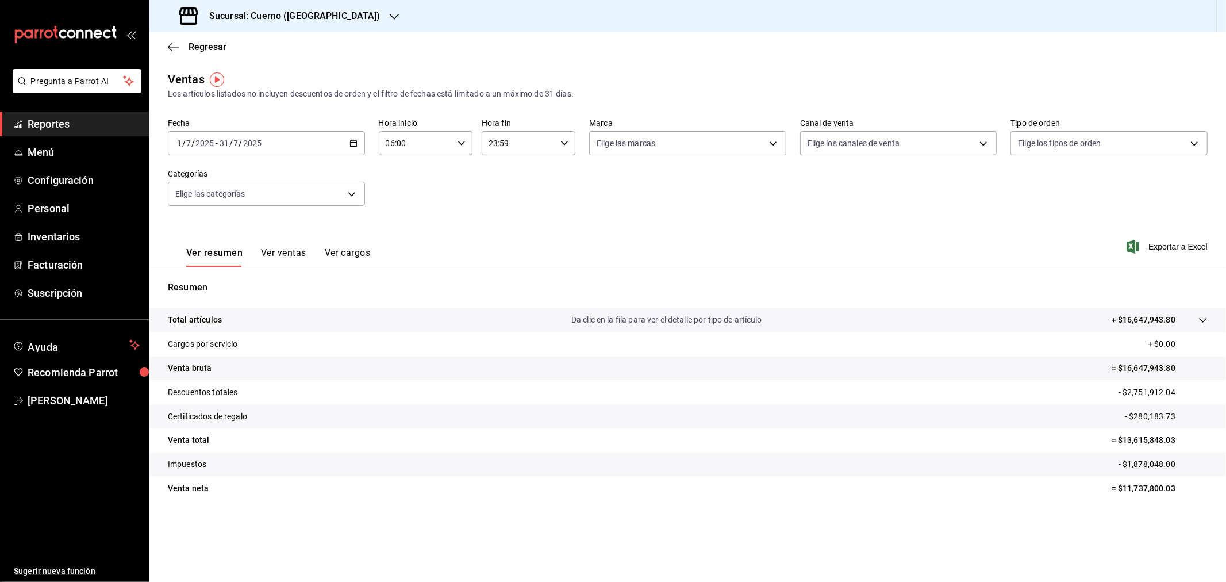
click at [292, 18] on h3 "Sucursal: Cuerno (Andares)" at bounding box center [290, 16] width 181 height 14
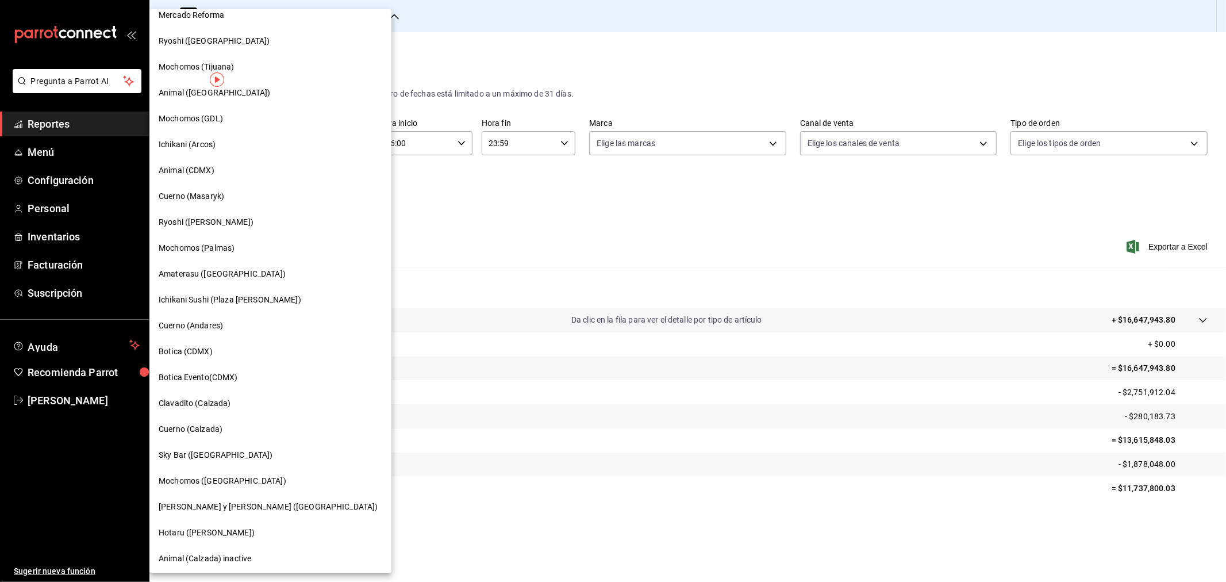
scroll to position [660, 0]
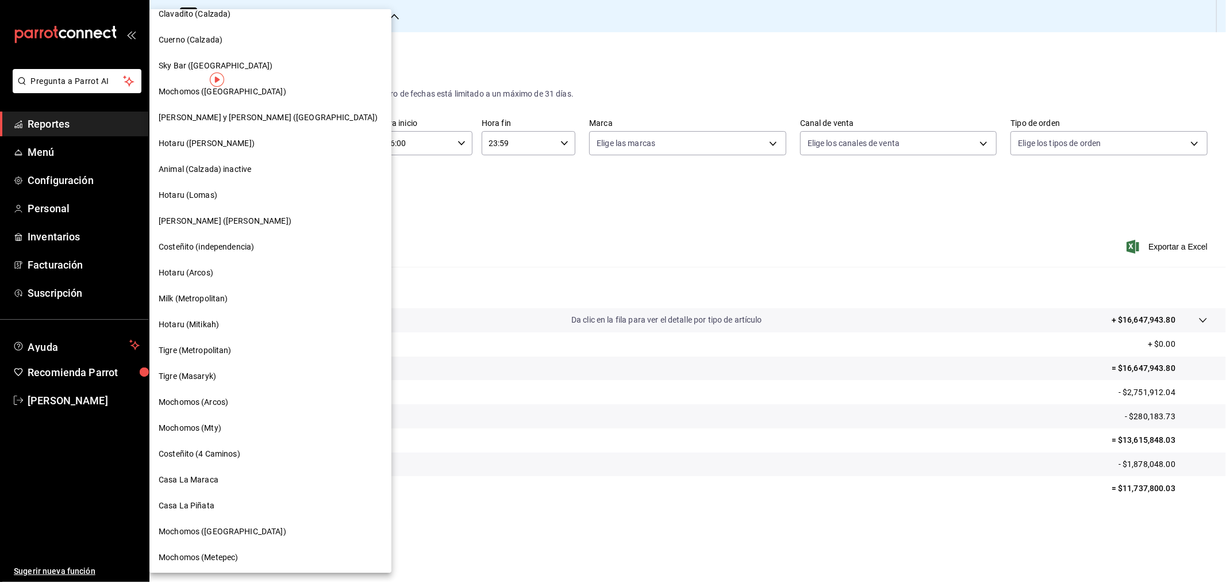
click at [202, 502] on span "Casa La Piñata" at bounding box center [187, 506] width 56 height 12
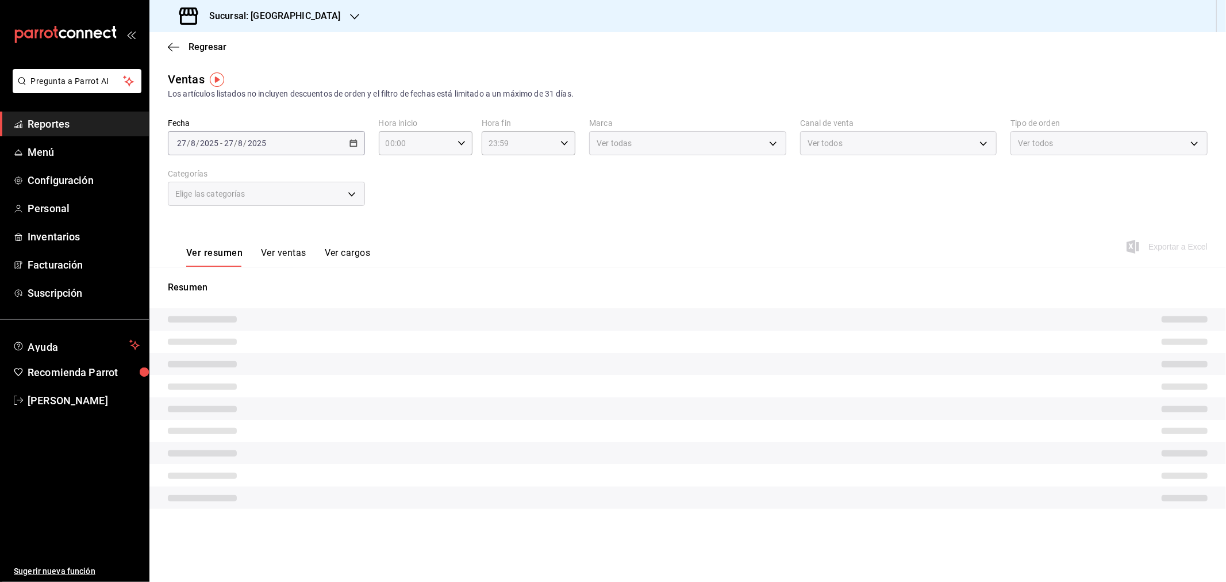
type input "06:00"
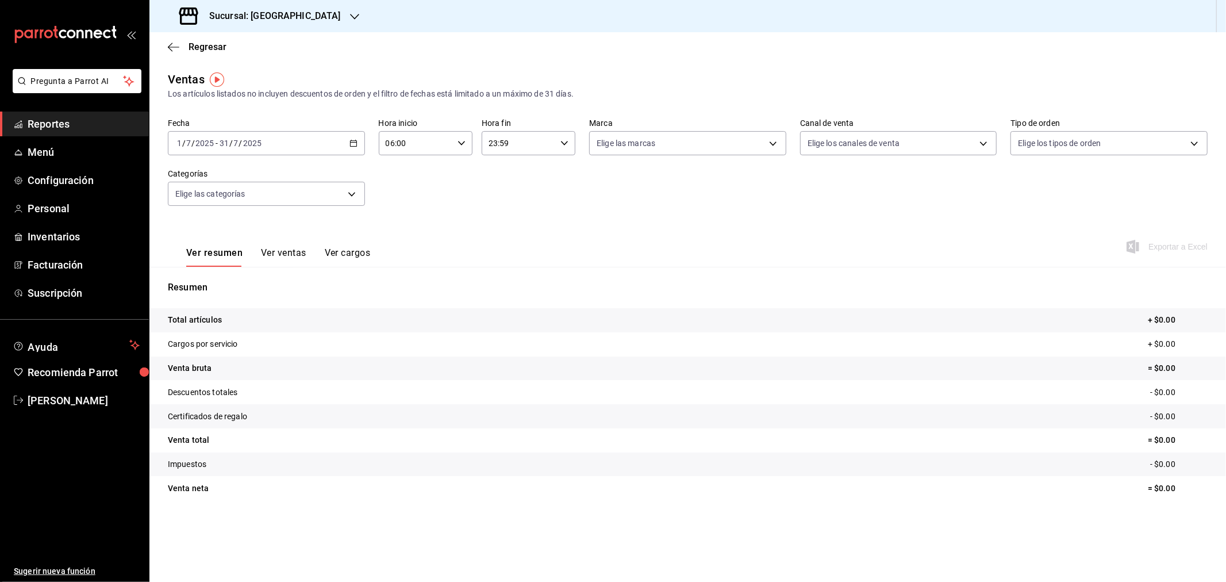
click at [293, 20] on h3 "Sucursal: [GEOGRAPHIC_DATA]" at bounding box center [270, 16] width 141 height 14
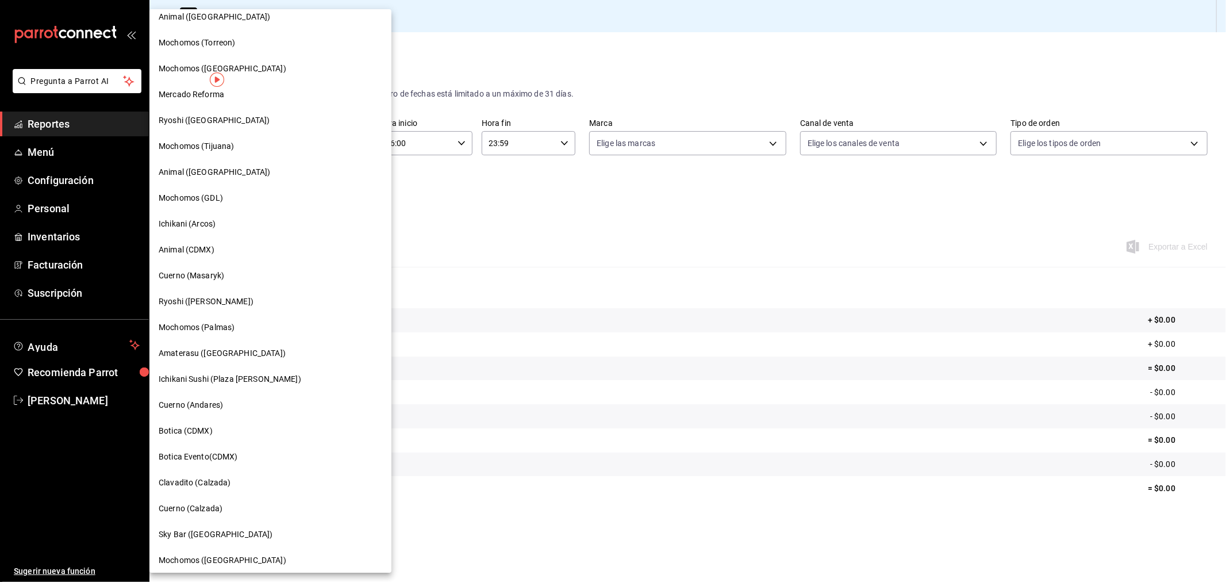
scroll to position [660, 0]
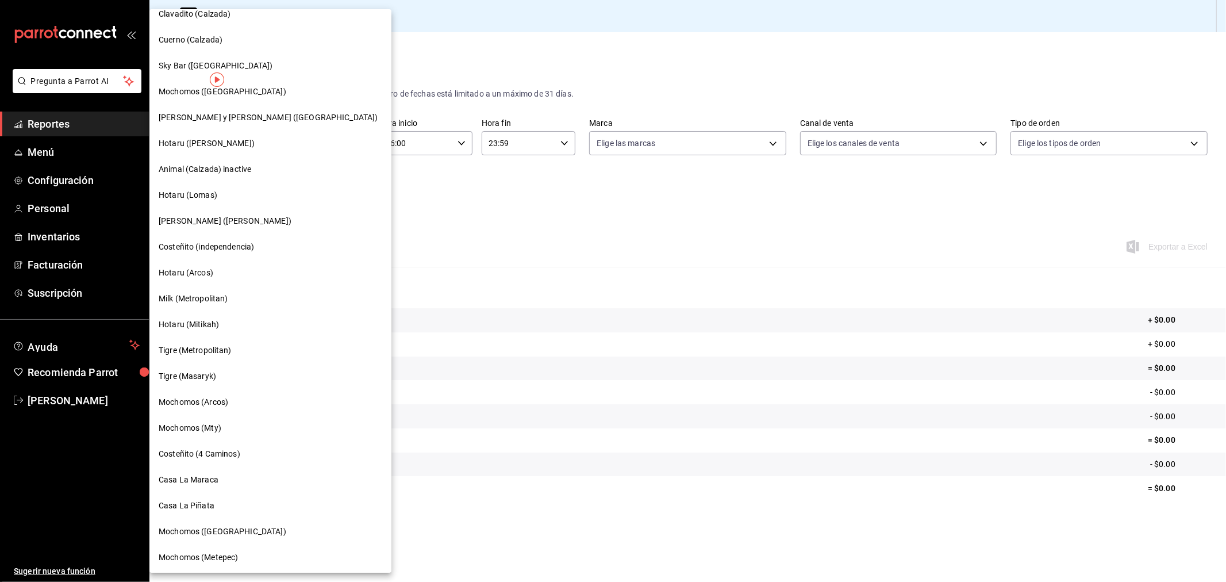
click at [496, 31] on div at bounding box center [613, 291] width 1226 height 582
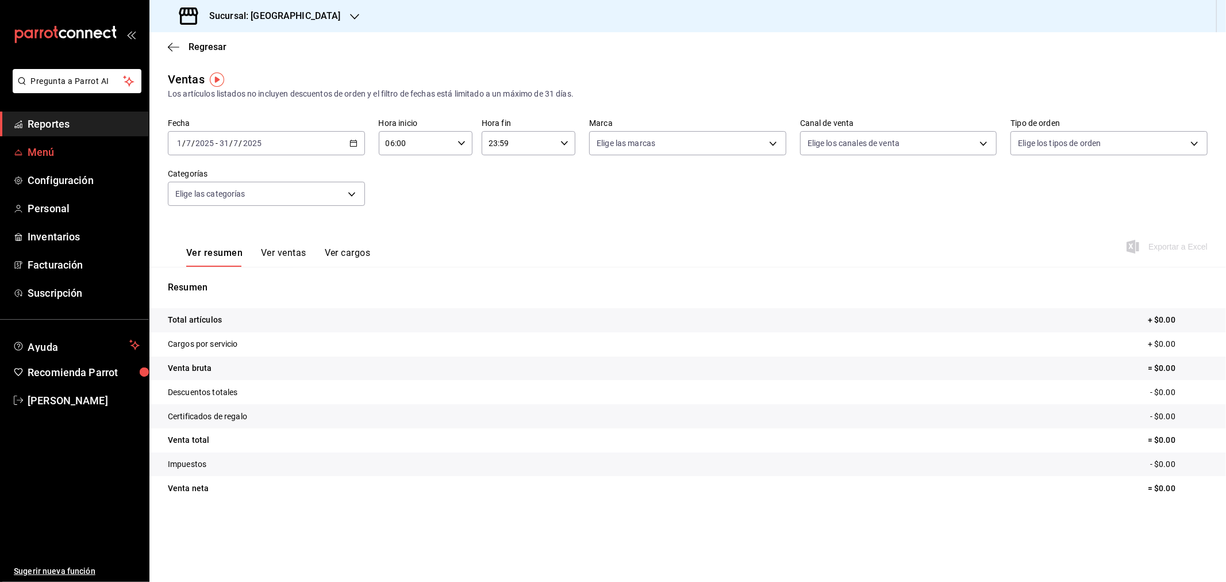
click at [36, 144] on span "Menú" at bounding box center [84, 152] width 112 height 16
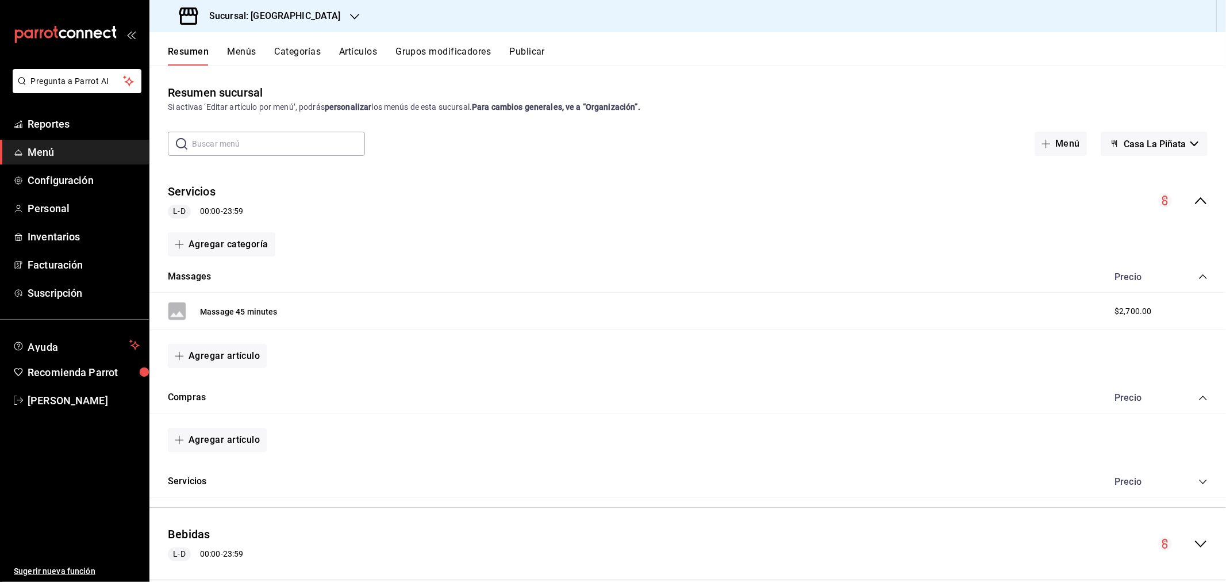
click at [251, 47] on button "Menús" at bounding box center [241, 56] width 29 height 20
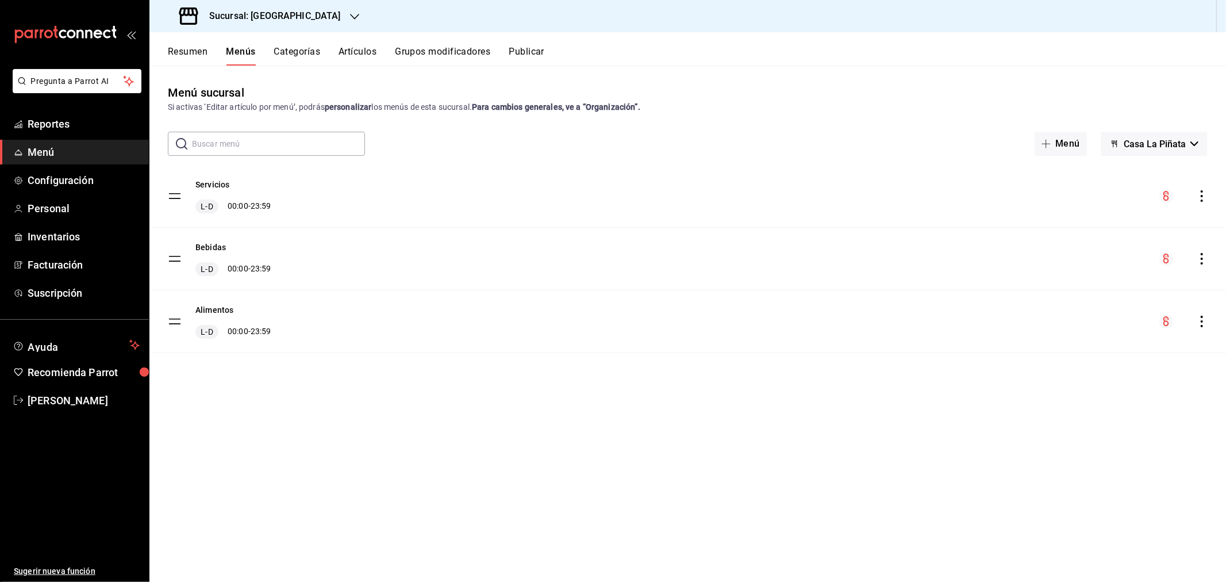
click at [289, 49] on button "Categorías" at bounding box center [297, 56] width 47 height 20
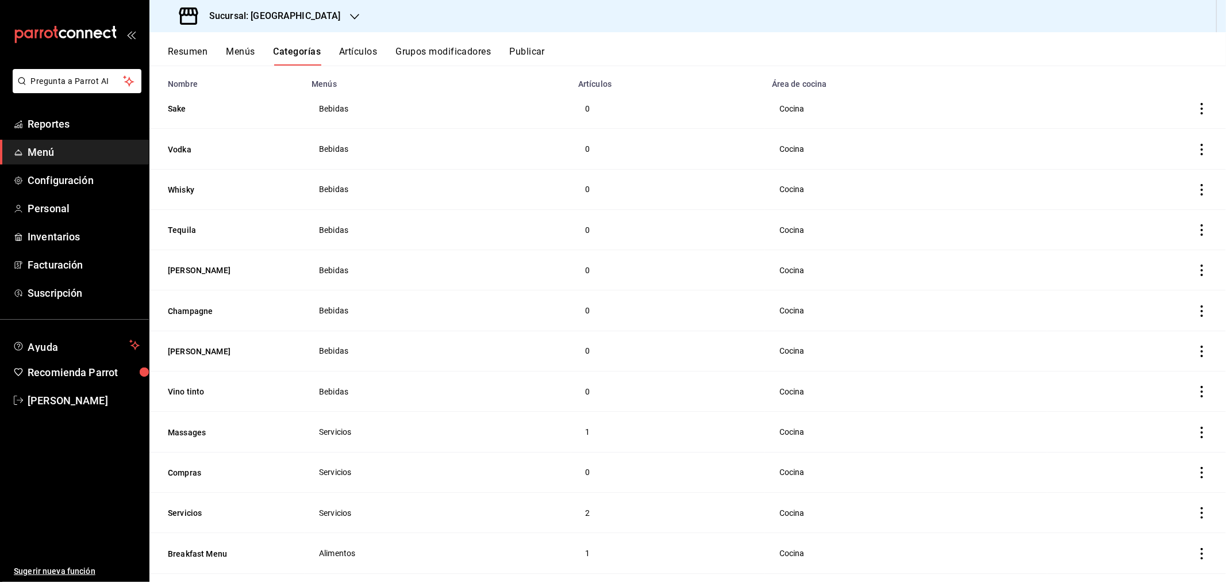
scroll to position [97, 0]
drag, startPoint x: 194, startPoint y: 388, endPoint x: 960, endPoint y: 288, distance: 772.3
click at [194, 388] on button "Vino tinto" at bounding box center [225, 387] width 115 height 11
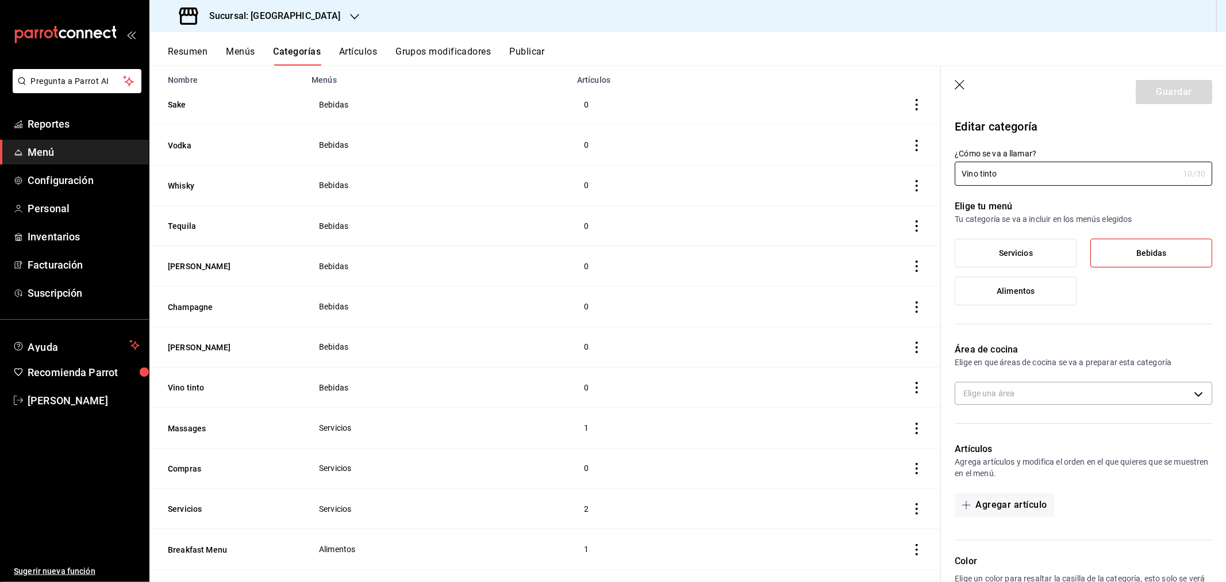
type input "537313b1-d8fc-4523-afdb-479d4e6ee79a"
click at [984, 171] on input "Vino tinto" at bounding box center [1067, 173] width 224 height 23
type input "[PERSON_NAME]"
click at [1165, 90] on button "Guardar" at bounding box center [1174, 92] width 76 height 24
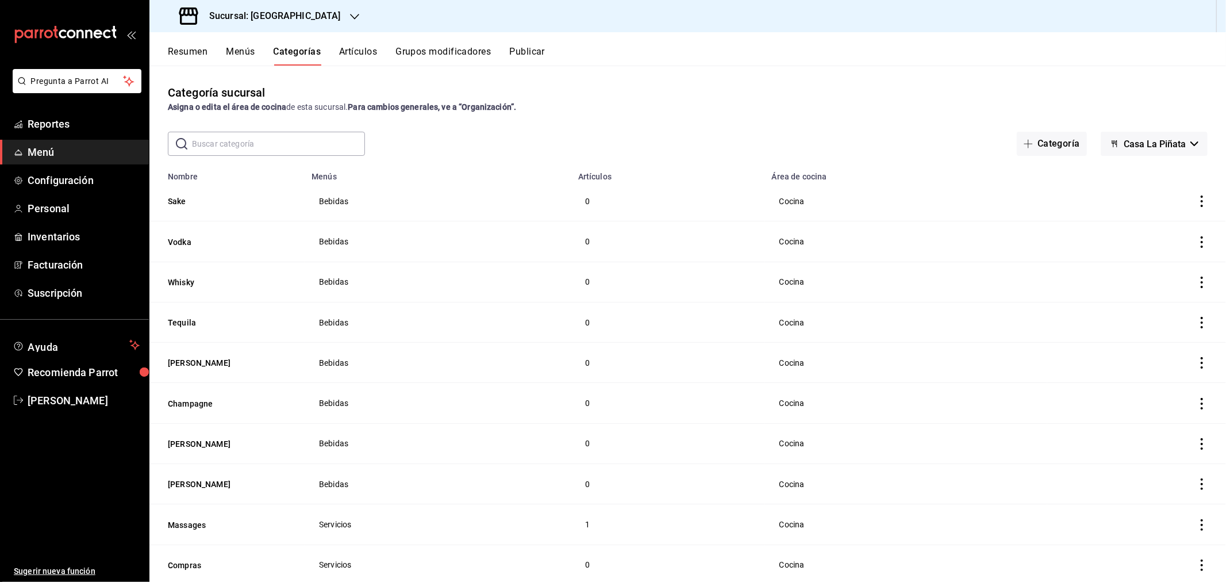
click at [350, 16] on icon "button" at bounding box center [354, 16] width 9 height 9
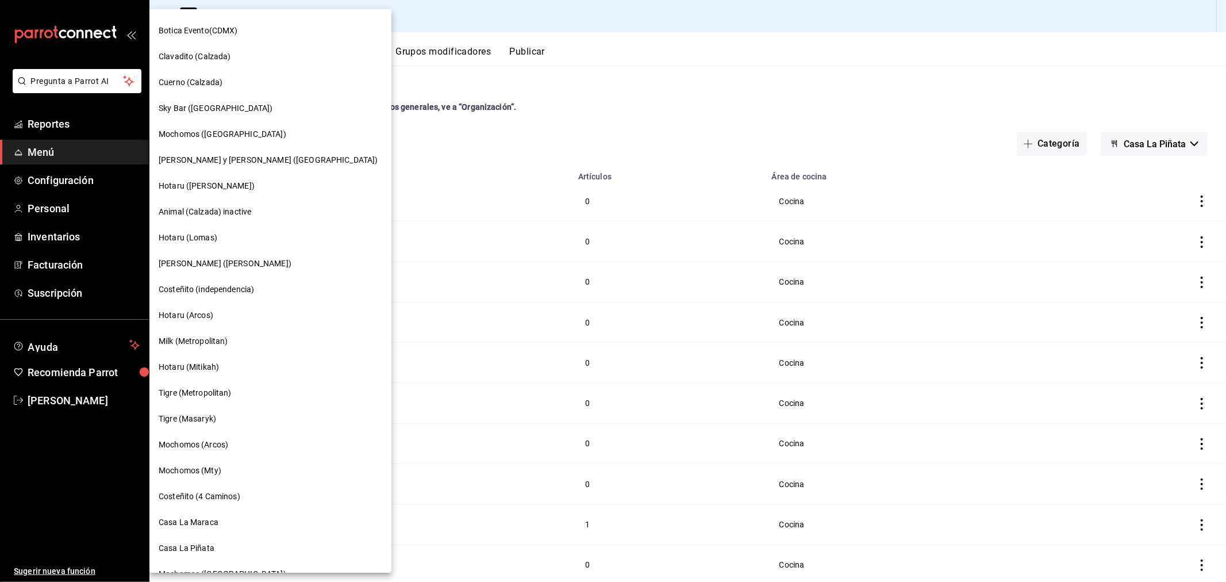
scroll to position [660, 0]
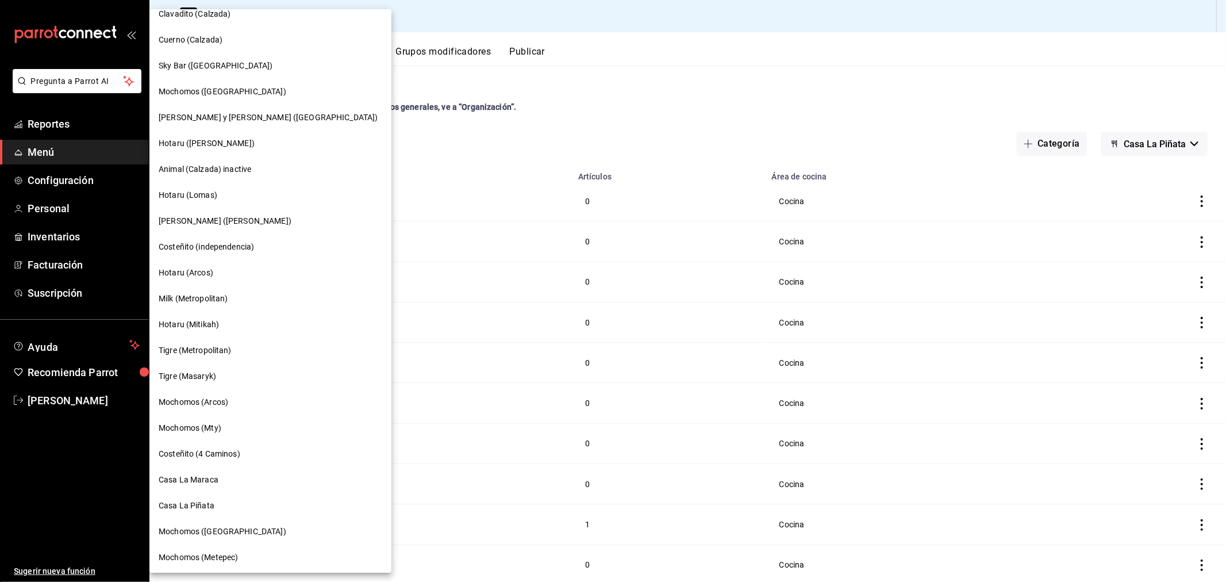
click at [205, 478] on span "Casa La Maraca" at bounding box center [189, 480] width 60 height 12
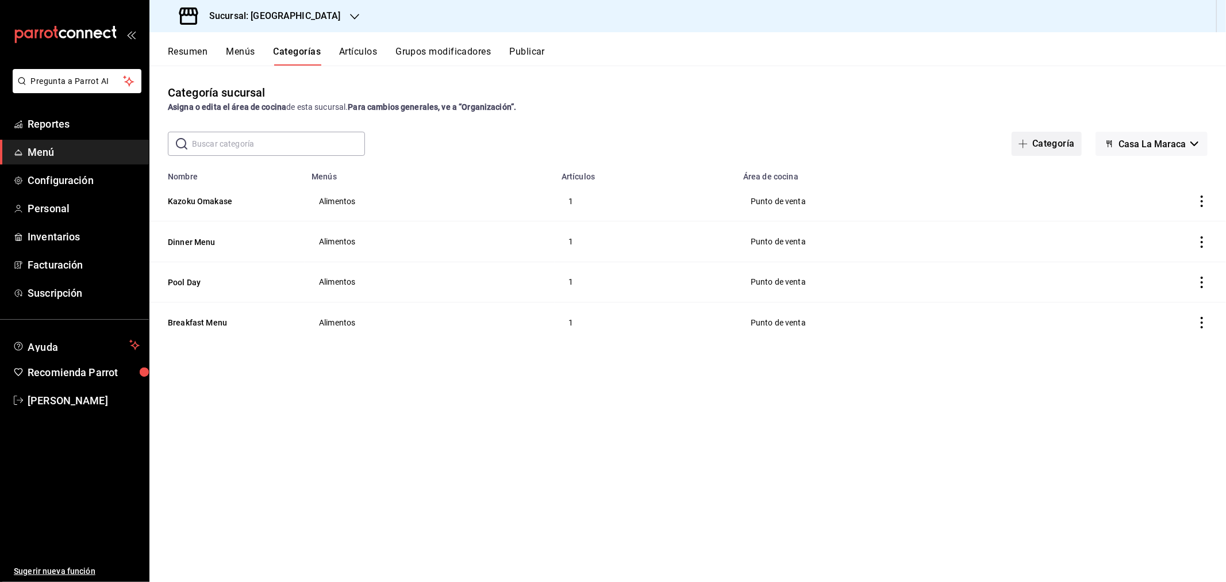
click at [1042, 143] on button "Categoría" at bounding box center [1047, 144] width 70 height 24
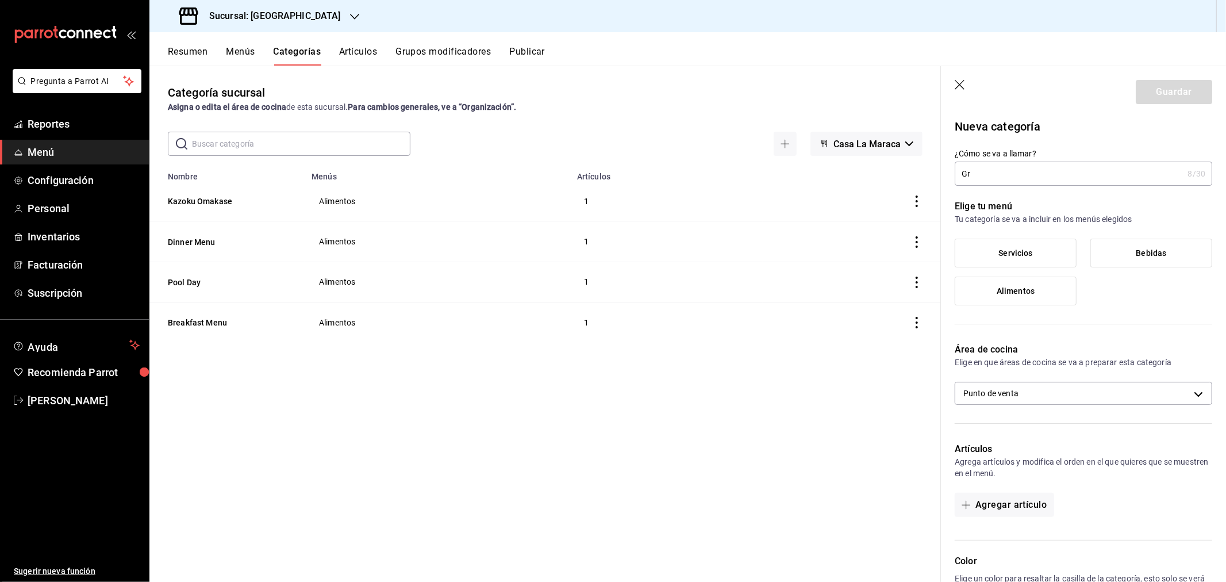
type input "G"
type input "Massages"
click at [1018, 249] on span "Servicios" at bounding box center [1016, 253] width 34 height 10
click at [0, 0] on input "Servicios" at bounding box center [0, 0] width 0 height 0
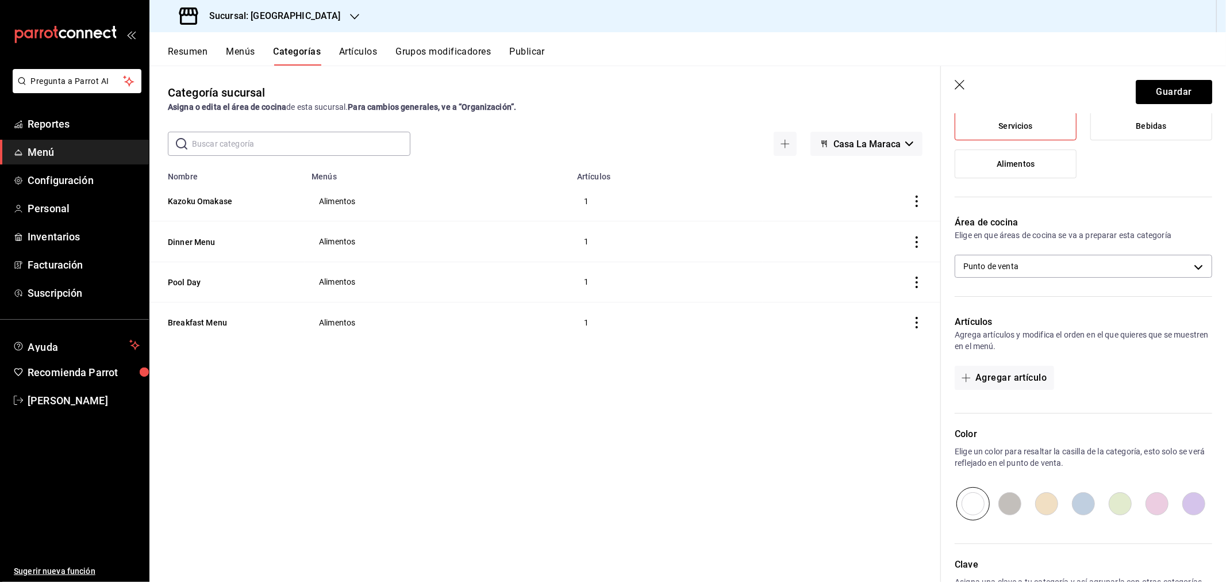
scroll to position [128, 0]
click at [1004, 269] on body "Pregunta a Parrot AI Reportes Menú Configuración Personal Inventarios Facturaci…" at bounding box center [613, 291] width 1226 height 582
click at [1004, 269] on div at bounding box center [613, 291] width 1226 height 582
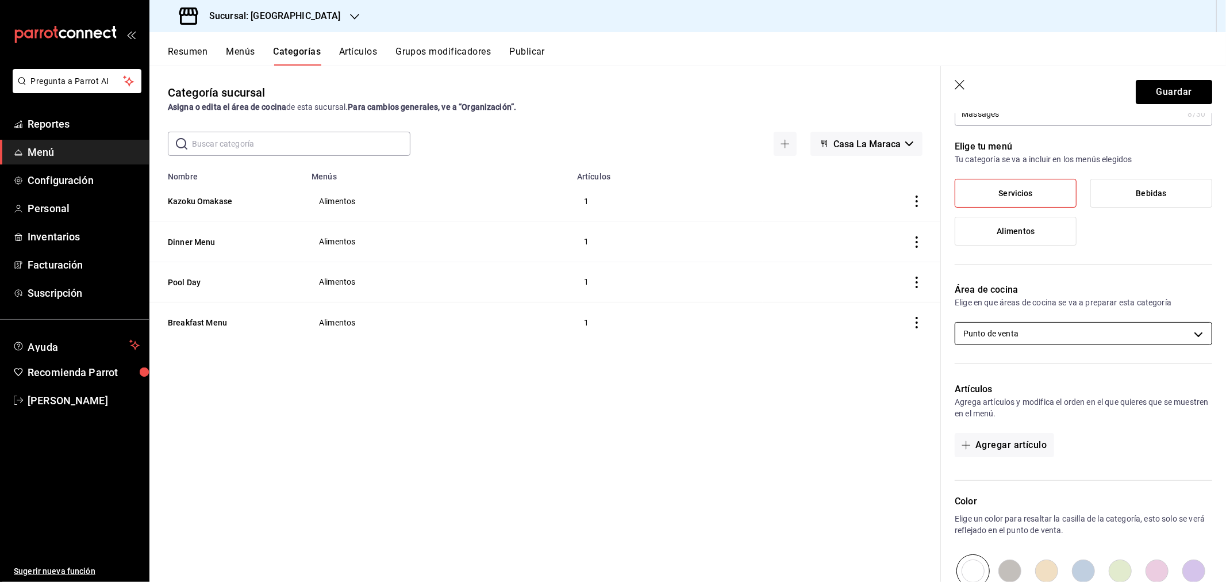
scroll to position [0, 0]
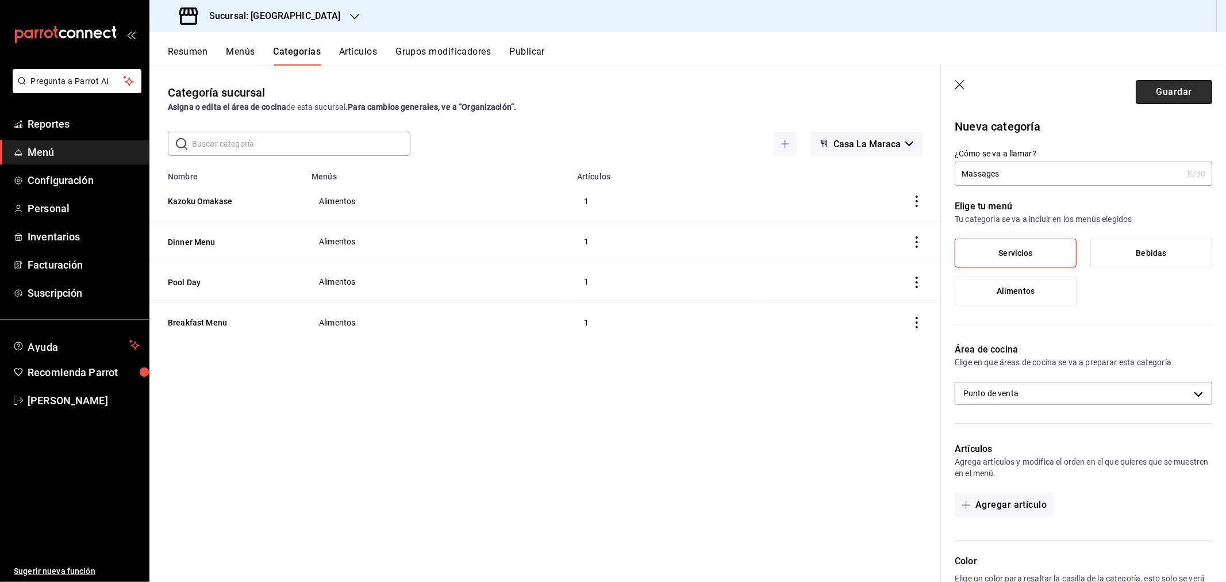
click at [1153, 91] on button "Guardar" at bounding box center [1174, 92] width 76 height 24
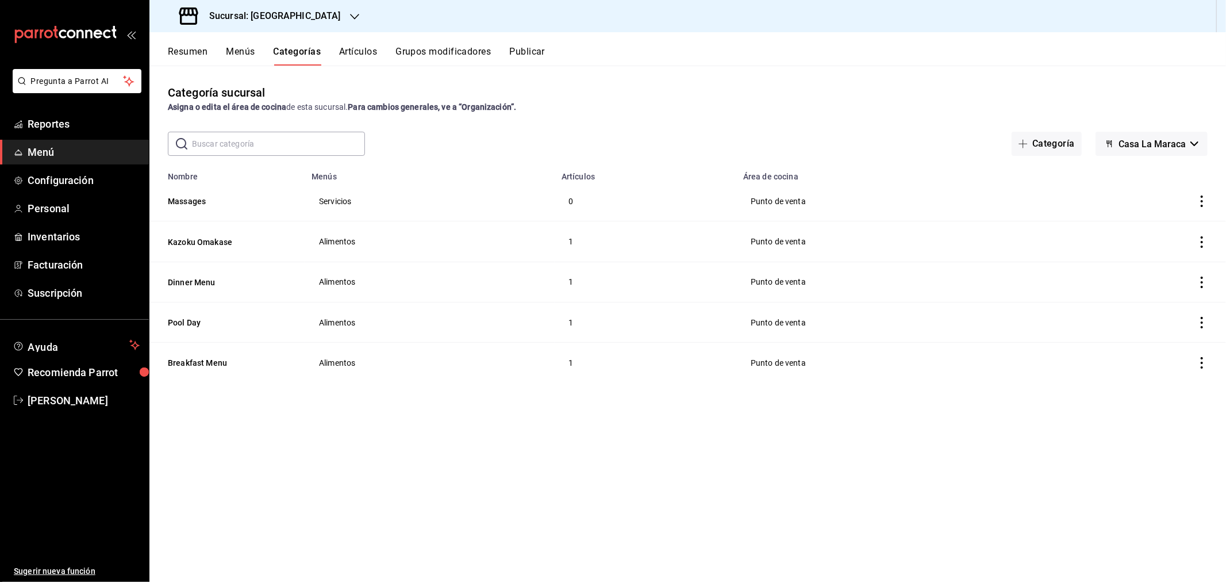
click at [350, 13] on icon "button" at bounding box center [354, 16] width 9 height 9
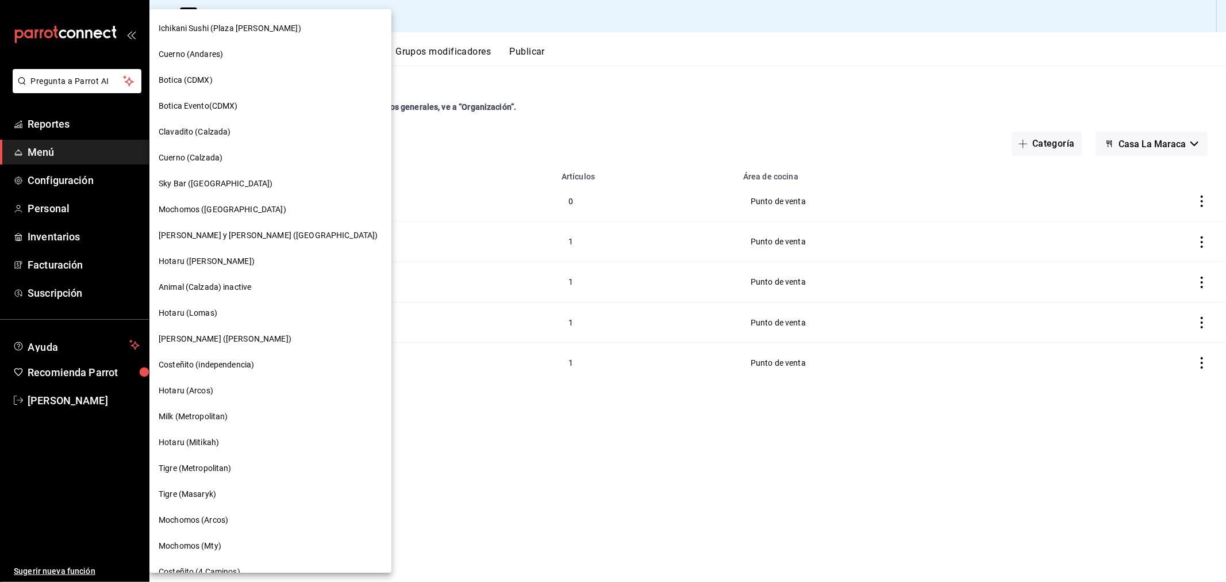
scroll to position [660, 0]
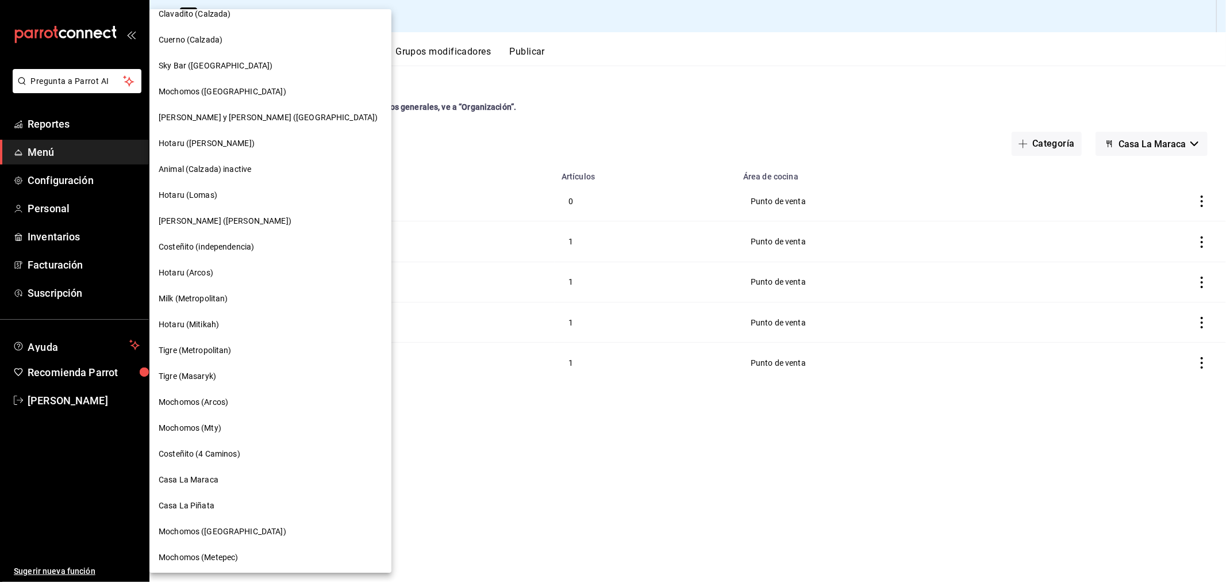
click at [198, 474] on span "Casa La Maraca" at bounding box center [189, 480] width 60 height 12
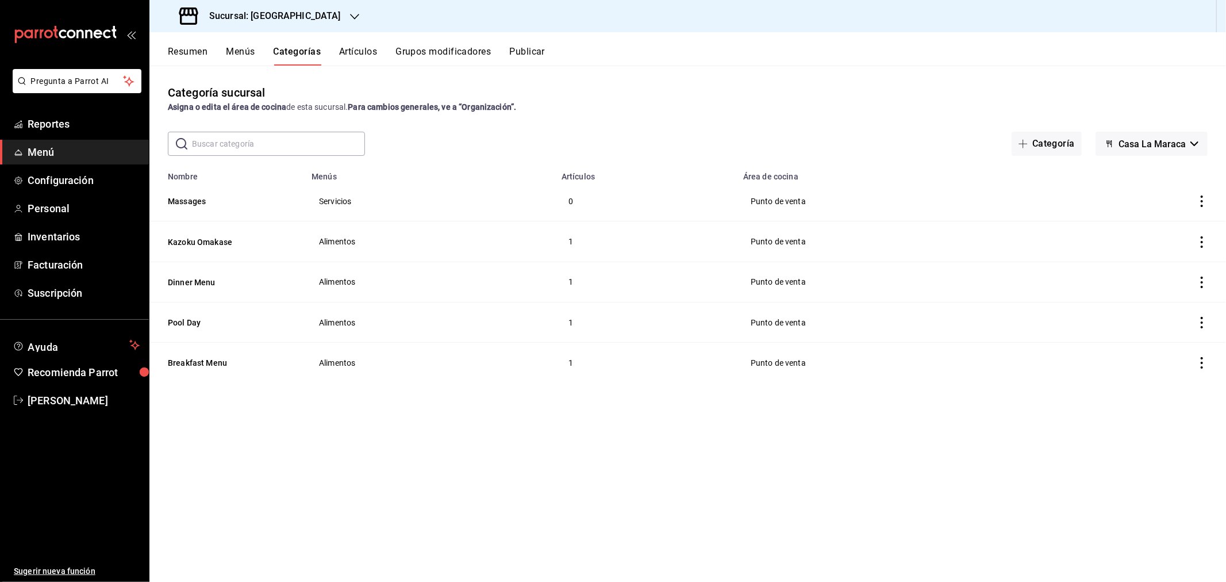
click at [358, 48] on button "Artículos" at bounding box center [358, 56] width 38 height 20
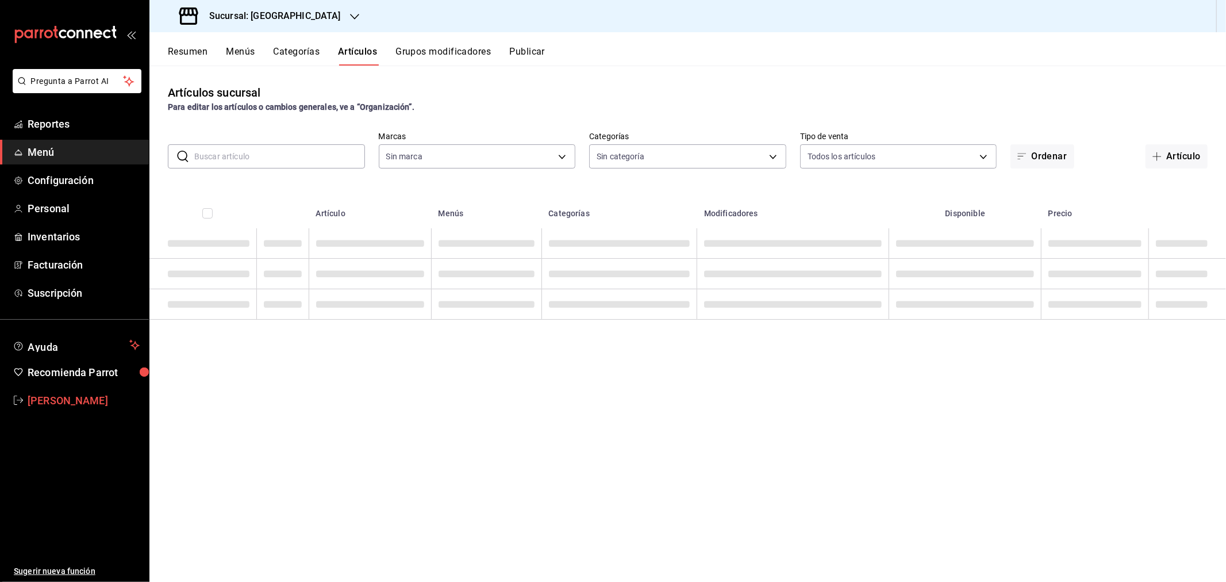
type input "06a0de65-89f9-446e-83ce-314a75ea4efa"
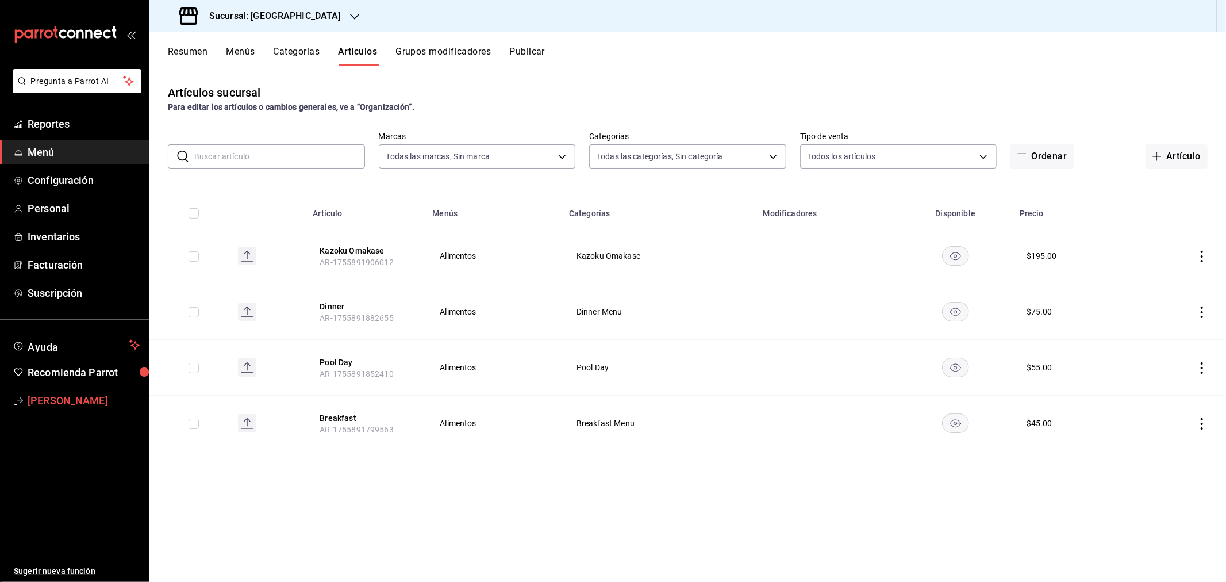
type input "dbceef82-234a-4fd9-8478-db86f9ad86a6,4c7ae705-873e-4b70-99a9-e9368283481b,e0ad6…"
click at [350, 13] on icon "button" at bounding box center [354, 16] width 9 height 9
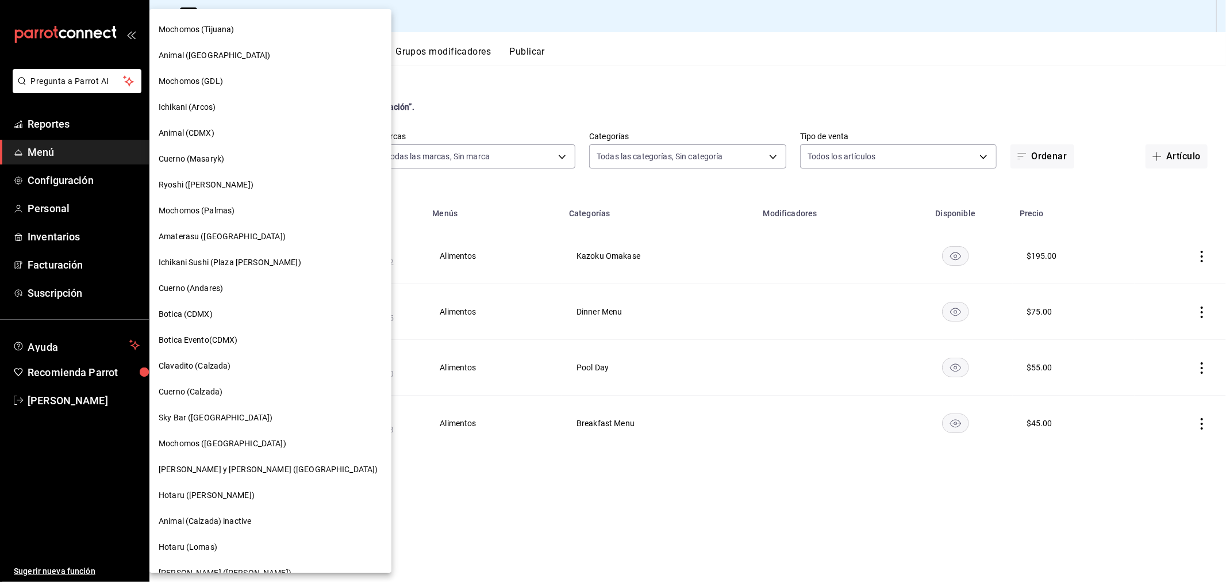
scroll to position [660, 0]
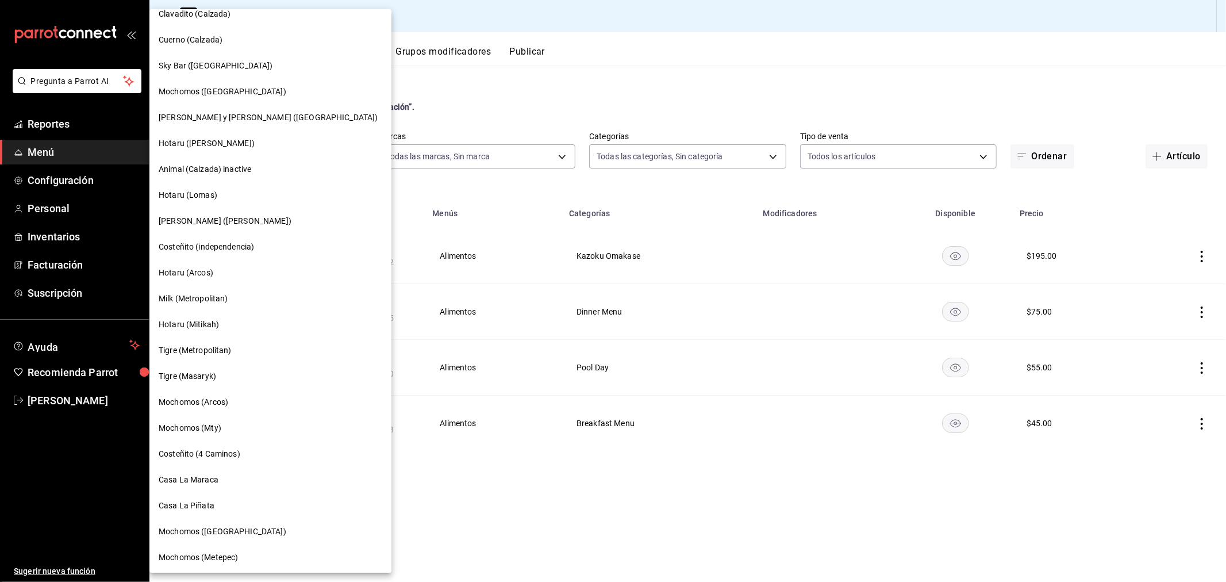
click at [211, 501] on span "Casa La Piñata" at bounding box center [187, 506] width 56 height 12
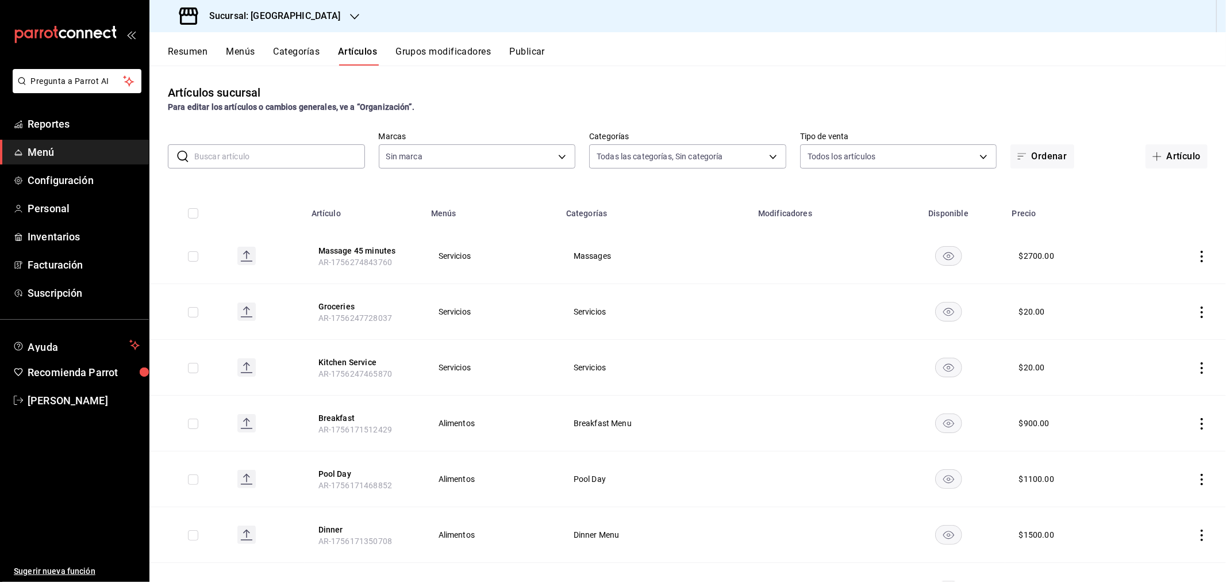
type input "d3aadcfb-9527-4ad9-960e-1a49af6822d5,a7d49338-7f98-4254-bf69-9ba15f2d56f7,7a3dc…"
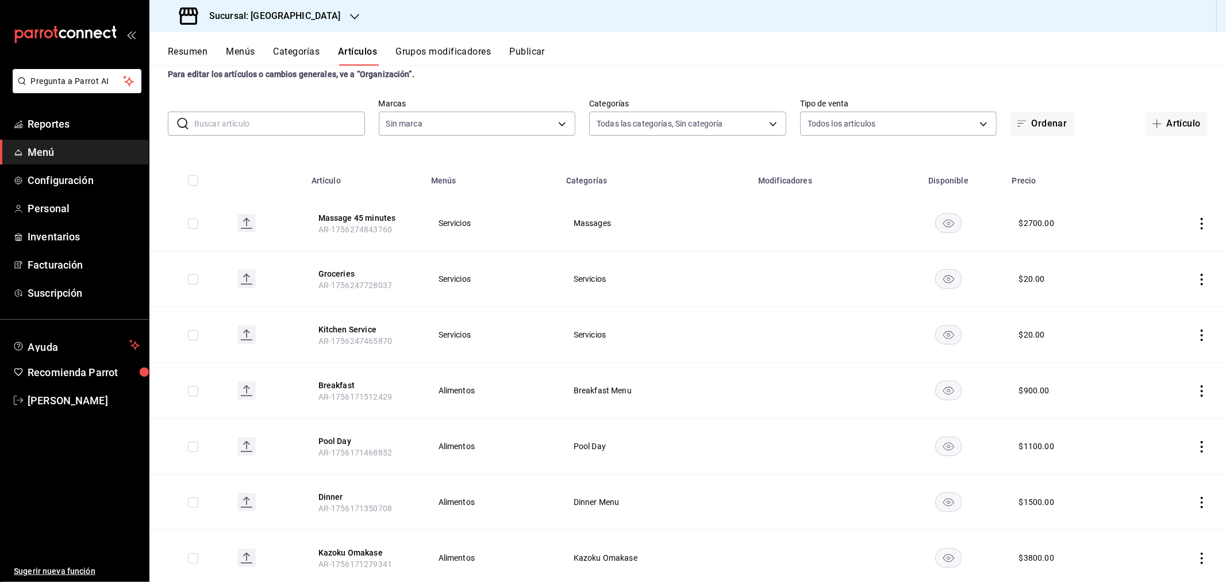
type input "18fd8c13-7b4d-4d51-bca4-54c7162e7755"
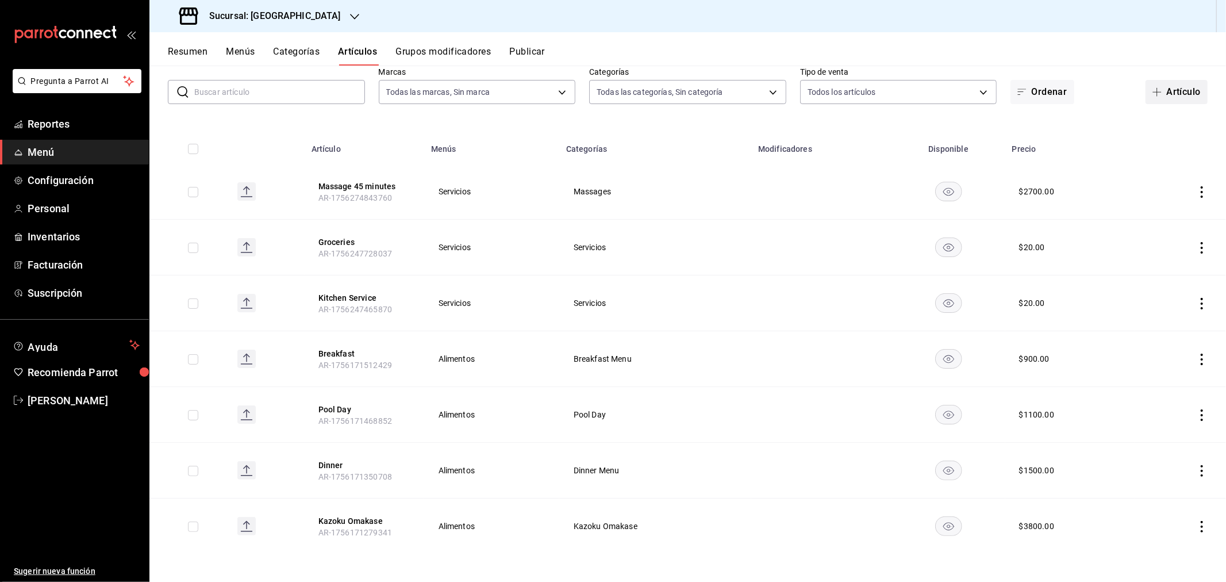
click at [1157, 90] on button "Artículo" at bounding box center [1177, 92] width 62 height 24
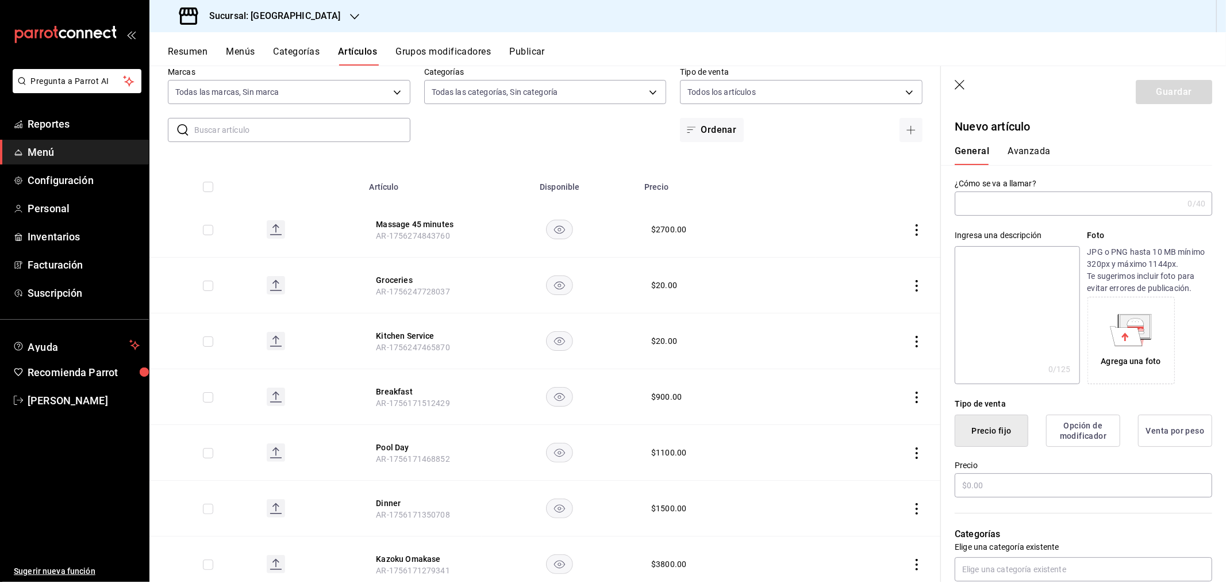
click at [1029, 197] on input "text" at bounding box center [1069, 203] width 228 height 23
click at [1007, 208] on input "text" at bounding box center [1069, 203] width 228 height 23
click at [990, 200] on input "text" at bounding box center [1069, 203] width 228 height 23
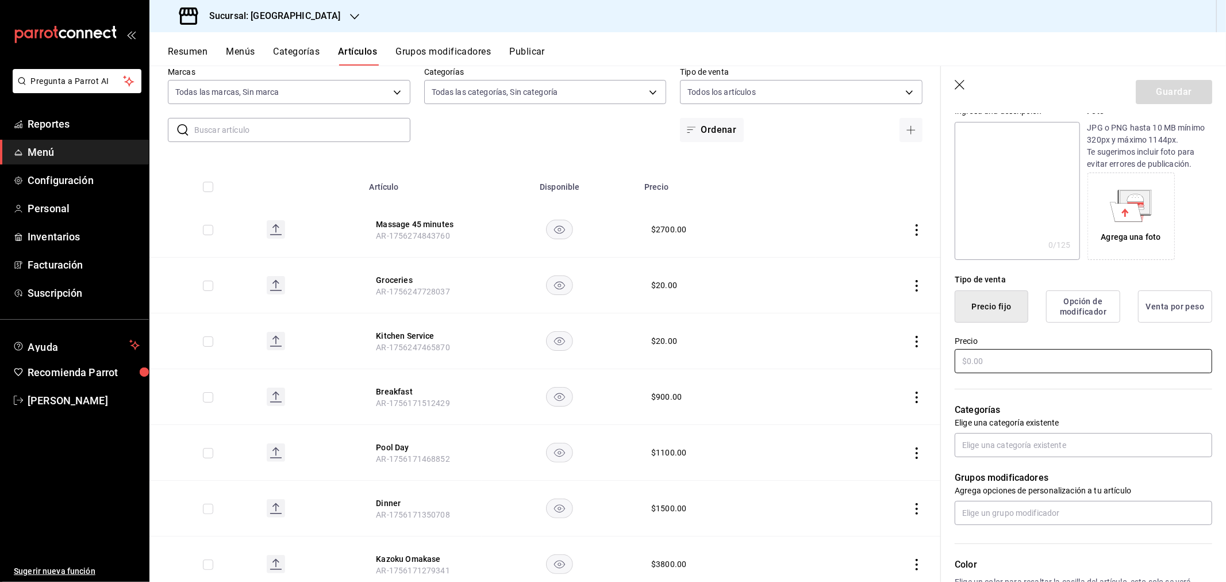
scroll to position [128, 0]
type input "Massage 60 minutes"
click at [1004, 359] on input "text" at bounding box center [1084, 358] width 258 height 24
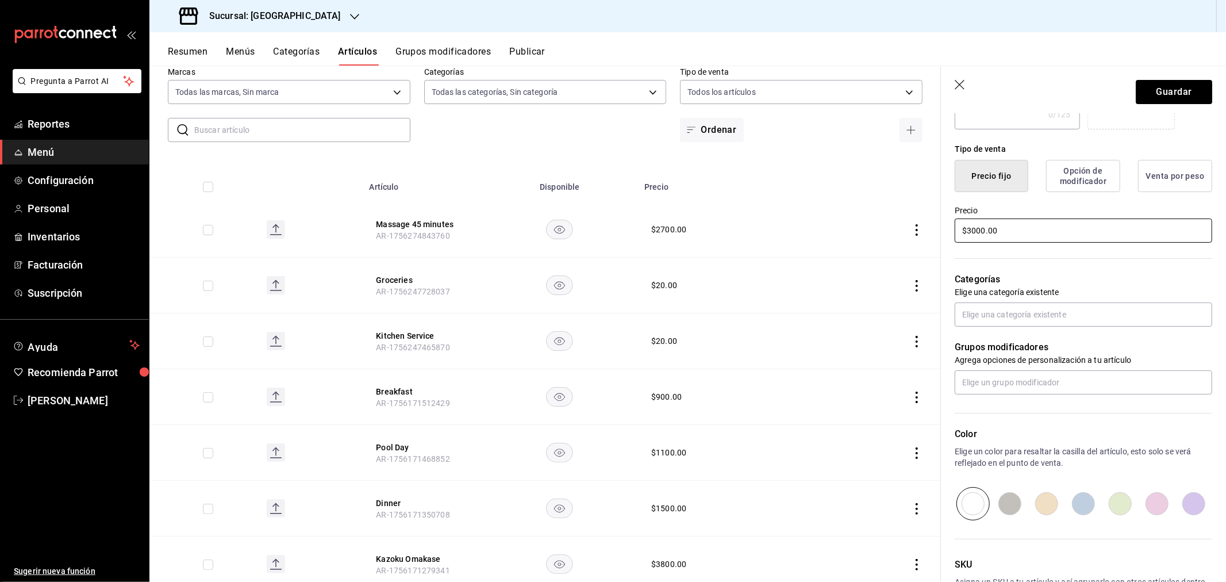
scroll to position [255, 0]
type input "$3000.00"
click at [1013, 303] on input "text" at bounding box center [1084, 314] width 258 height 24
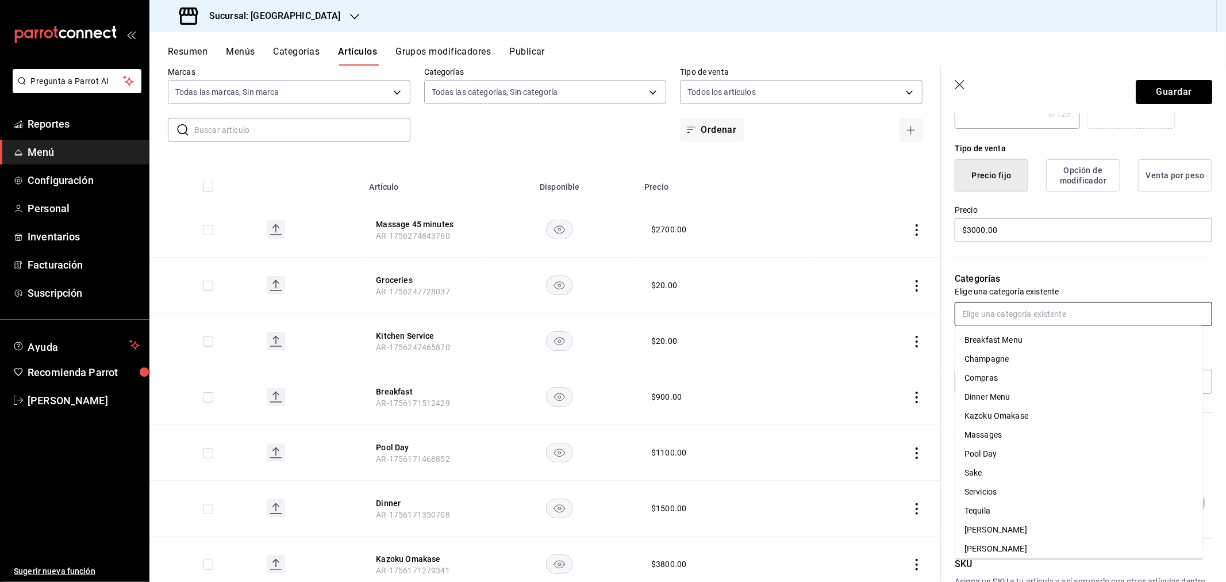
click at [1007, 496] on li "Servicios" at bounding box center [1080, 491] width 248 height 19
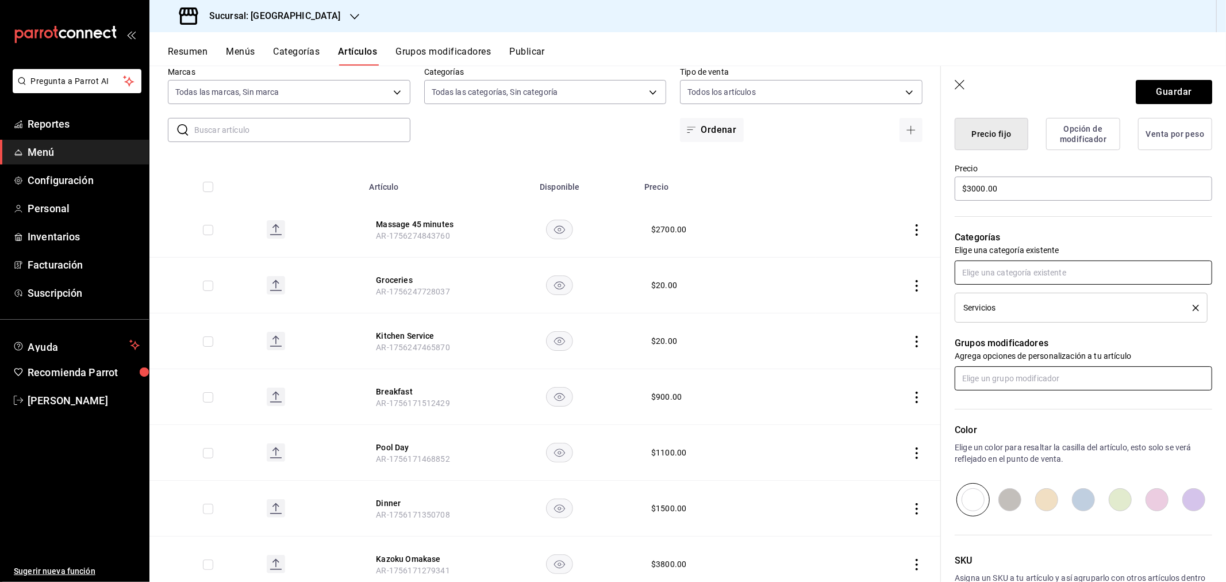
scroll to position [319, 0]
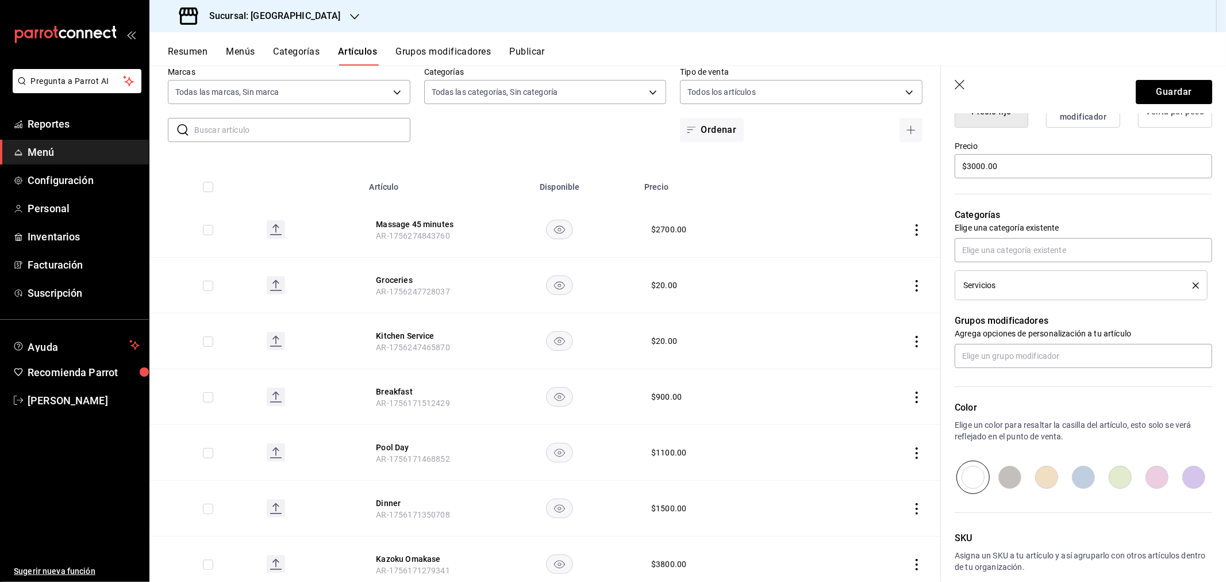
click at [1159, 78] on header "Guardar" at bounding box center [1083, 89] width 285 height 47
click at [1136, 94] on button "Guardar" at bounding box center [1174, 92] width 76 height 24
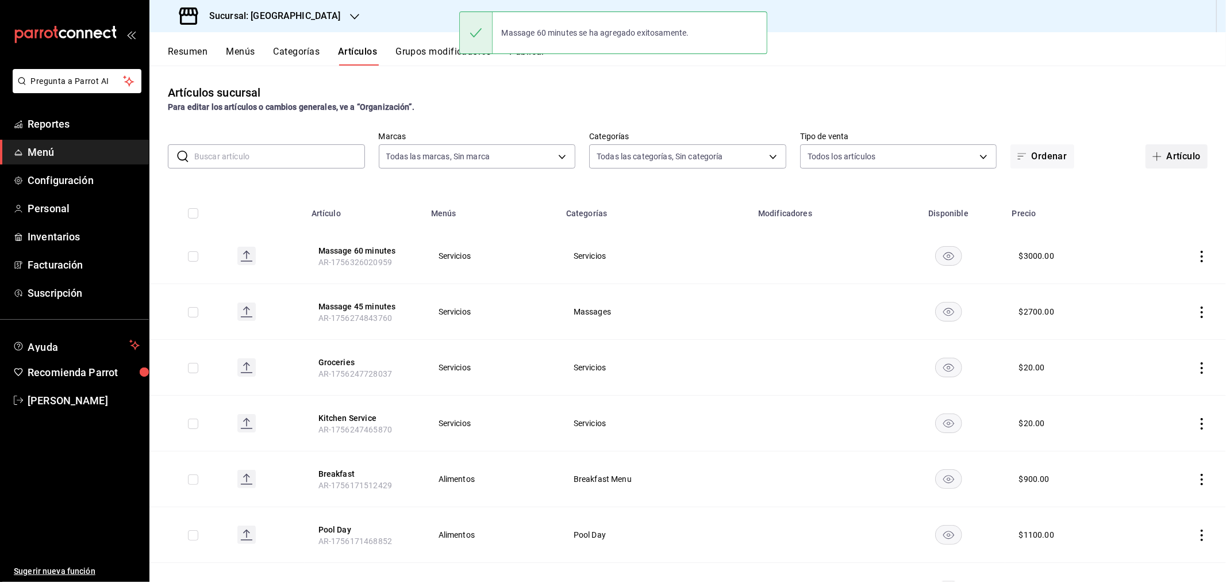
click at [1160, 159] on button "Artículo" at bounding box center [1177, 156] width 62 height 24
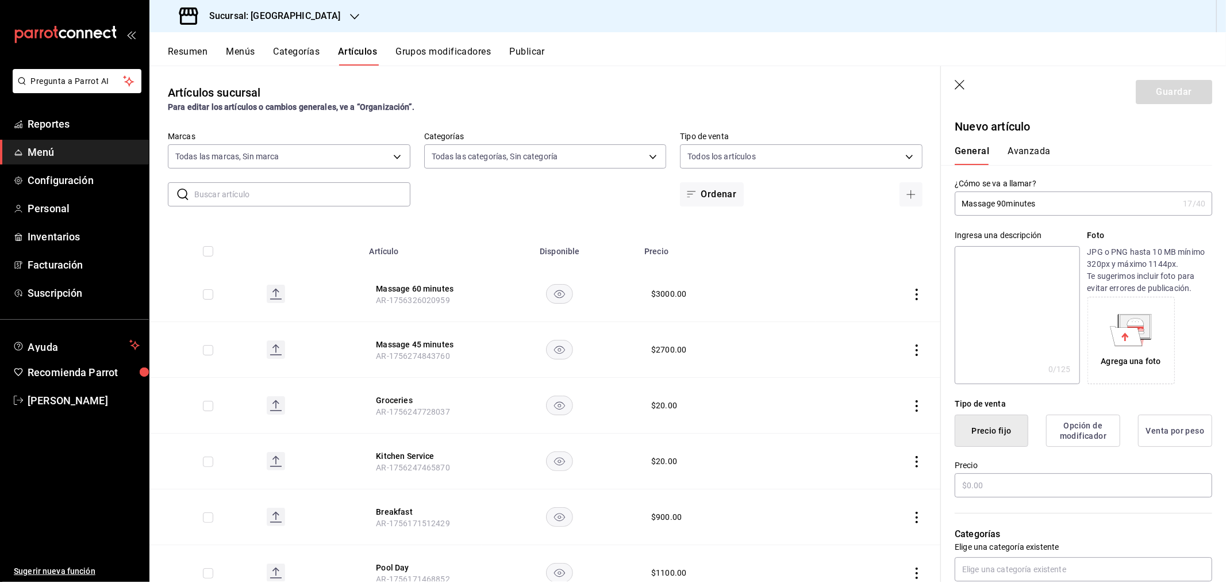
click at [1007, 202] on input "Massage 90minutes" at bounding box center [1067, 203] width 224 height 23
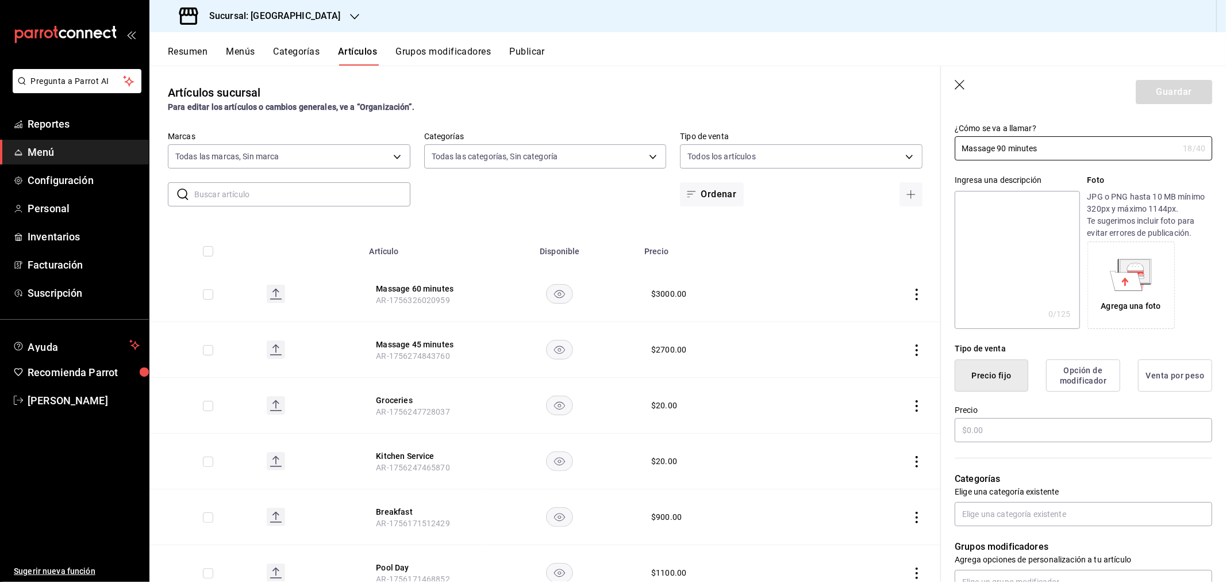
scroll to position [128, 0]
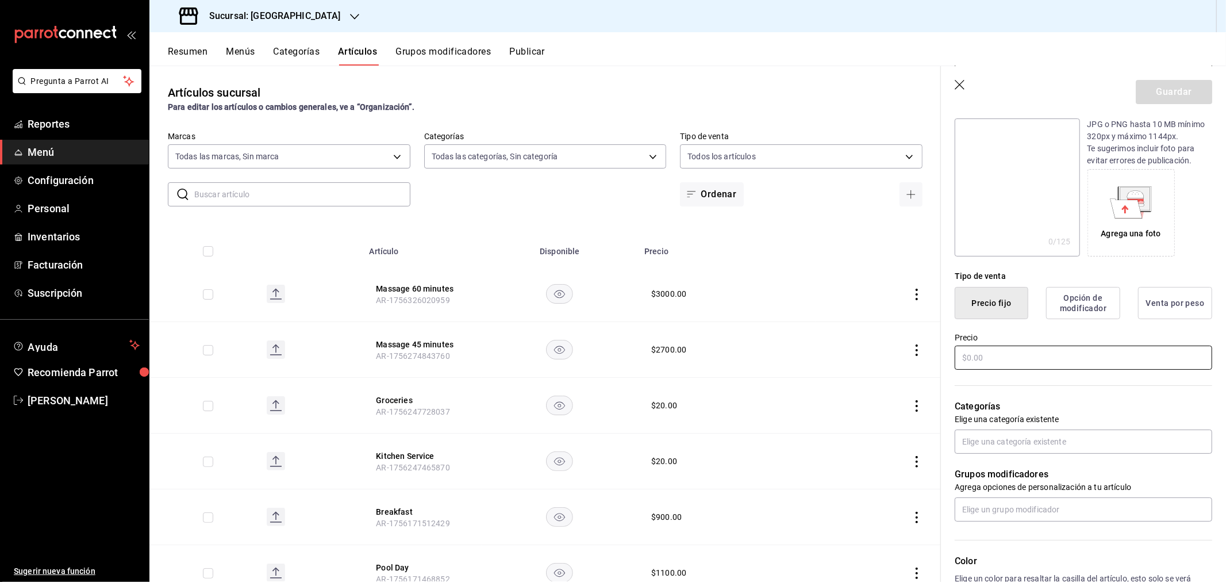
type input "Massage 90 minutes"
click at [992, 360] on input "text" at bounding box center [1084, 358] width 258 height 24
type input "$4200.00"
click at [1029, 445] on input "text" at bounding box center [1084, 442] width 258 height 24
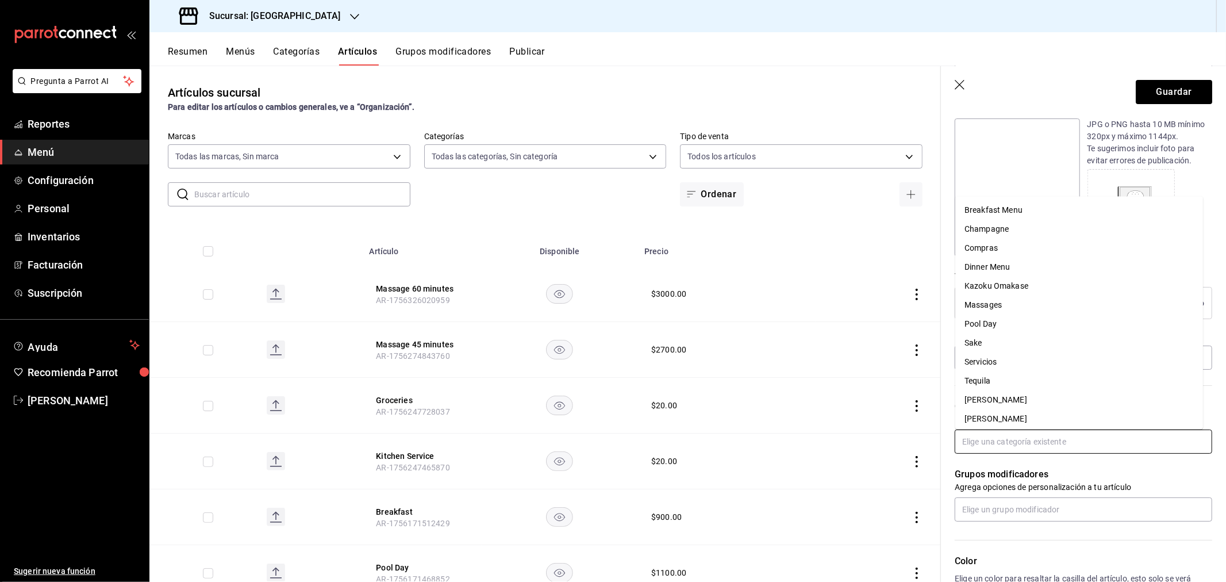
click at [993, 359] on li "Servicios" at bounding box center [1080, 362] width 248 height 19
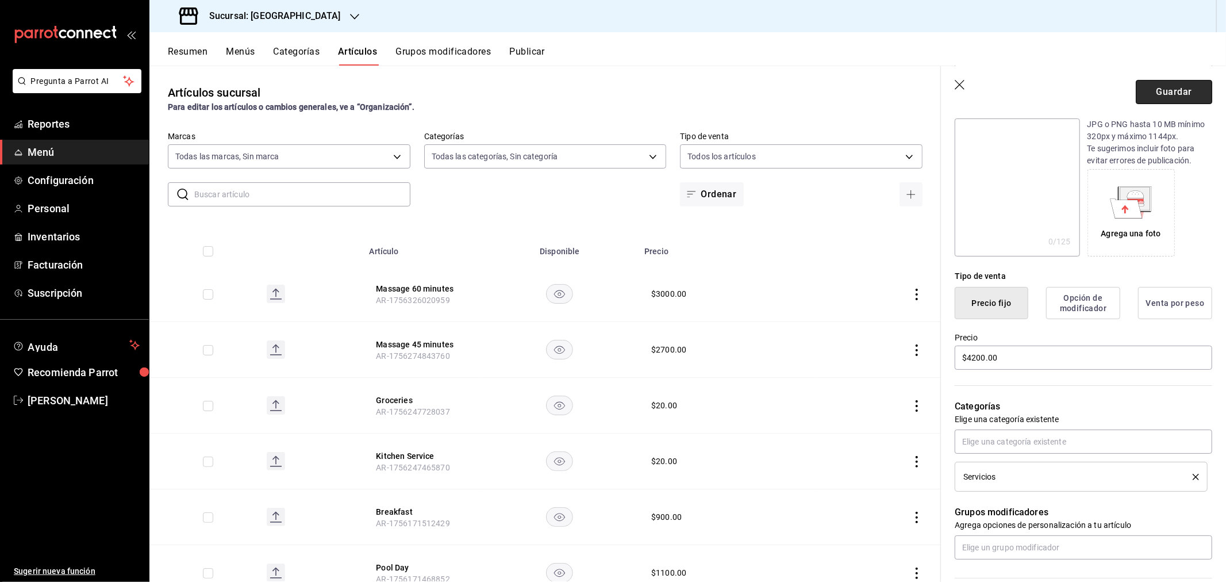
click at [1161, 87] on button "Guardar" at bounding box center [1174, 92] width 76 height 24
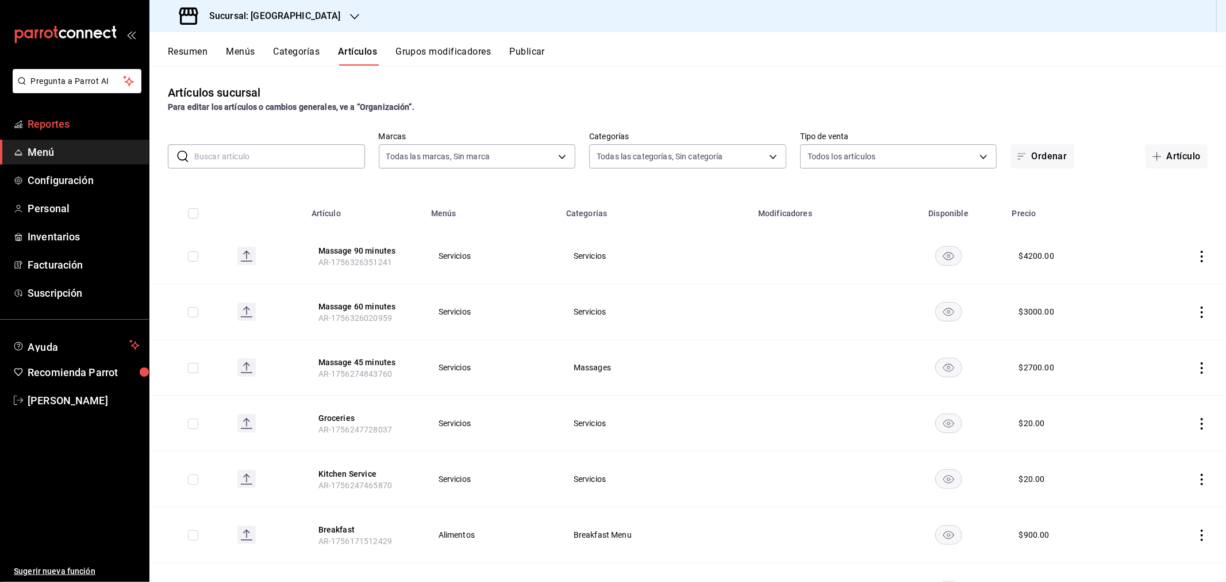
drag, startPoint x: 1156, startPoint y: 161, endPoint x: 16, endPoint y: 130, distance: 1140.6
click at [1156, 161] on button "Artículo" at bounding box center [1177, 156] width 62 height 24
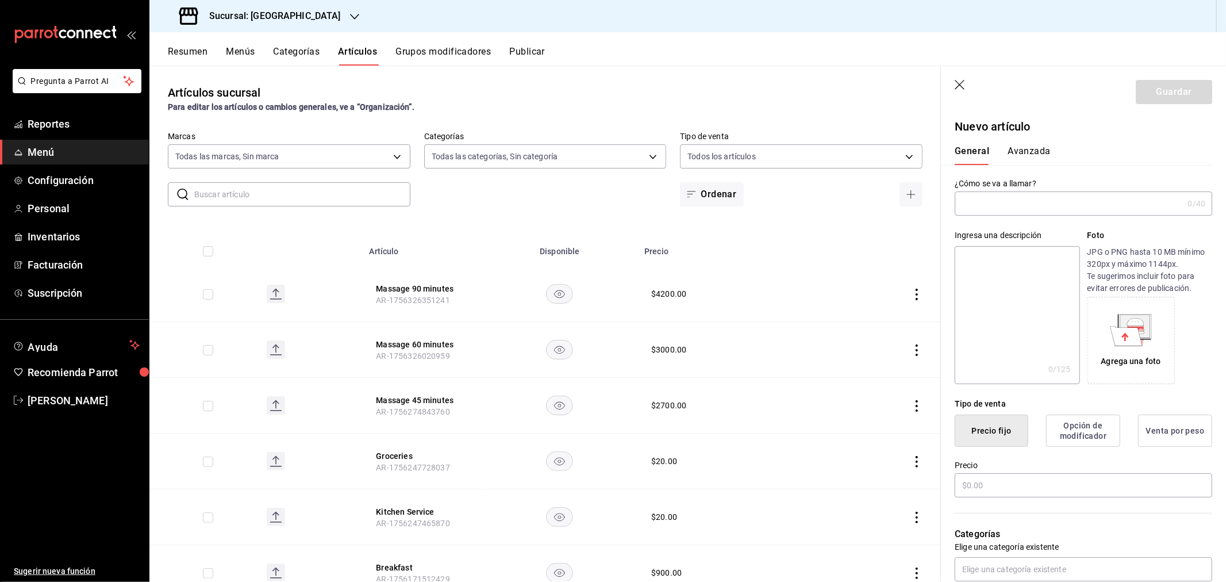
click at [977, 213] on input "text" at bounding box center [1069, 203] width 228 height 23
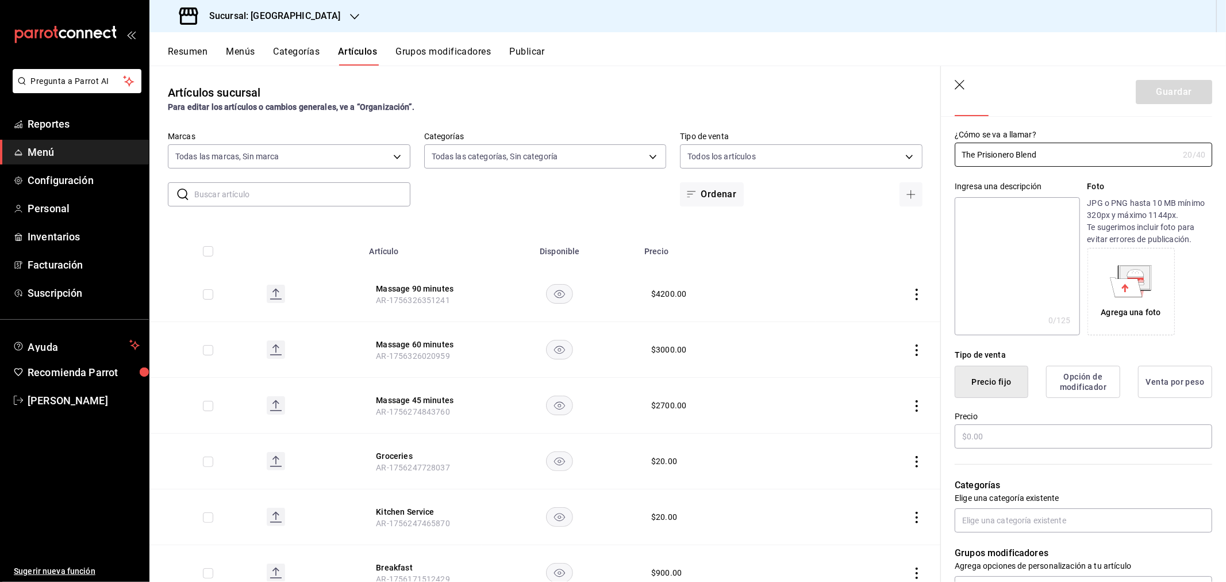
scroll to position [191, 0]
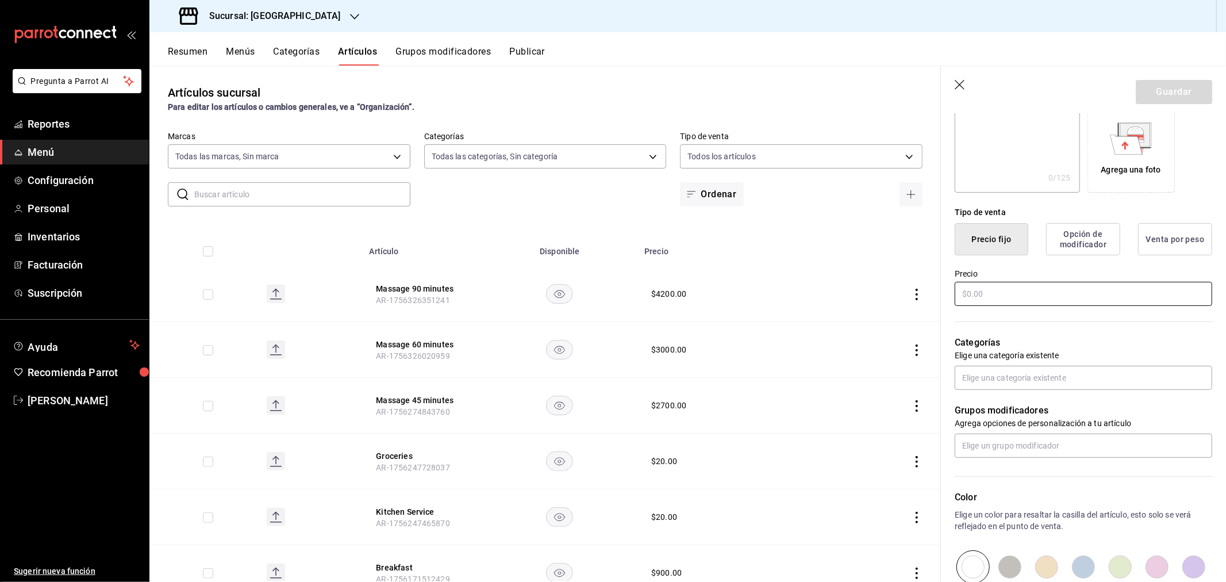
type input "The Prisionero Blend"
click at [987, 289] on input "text" at bounding box center [1084, 294] width 258 height 24
type input "$4800.00"
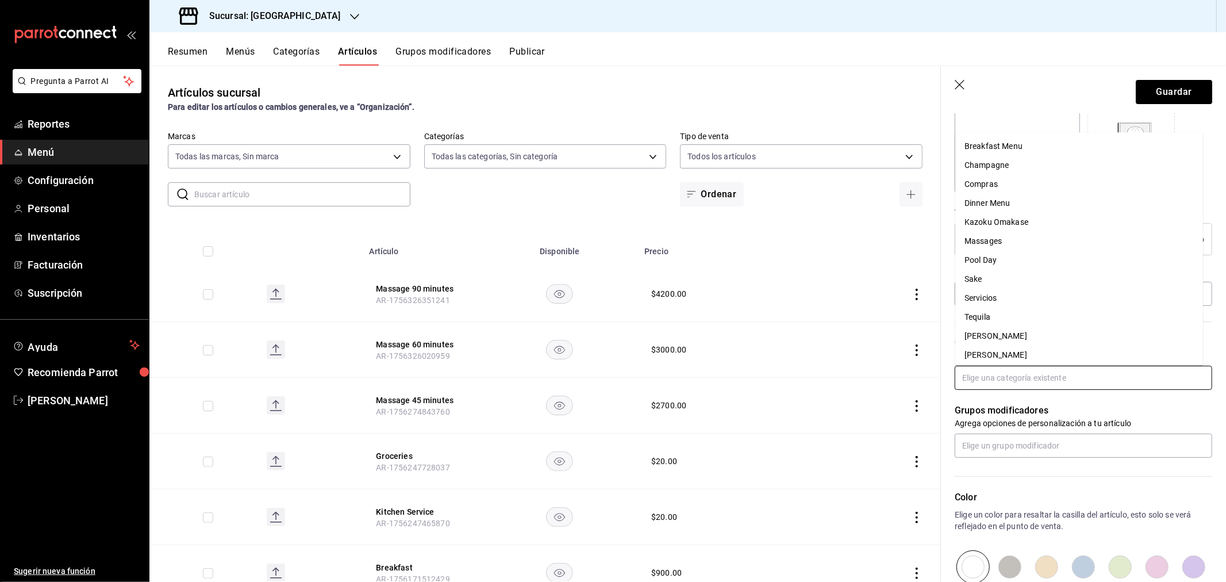
click at [971, 377] on input "text" at bounding box center [1084, 378] width 258 height 24
click at [997, 311] on li "[PERSON_NAME]" at bounding box center [1080, 314] width 248 height 19
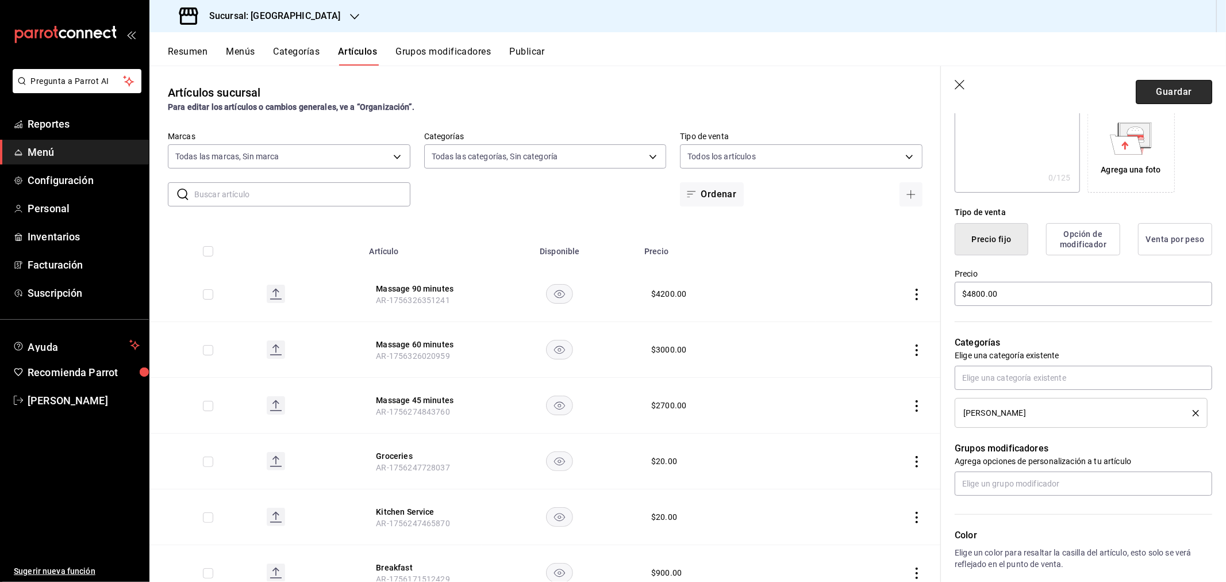
click at [1148, 90] on button "Guardar" at bounding box center [1174, 92] width 76 height 24
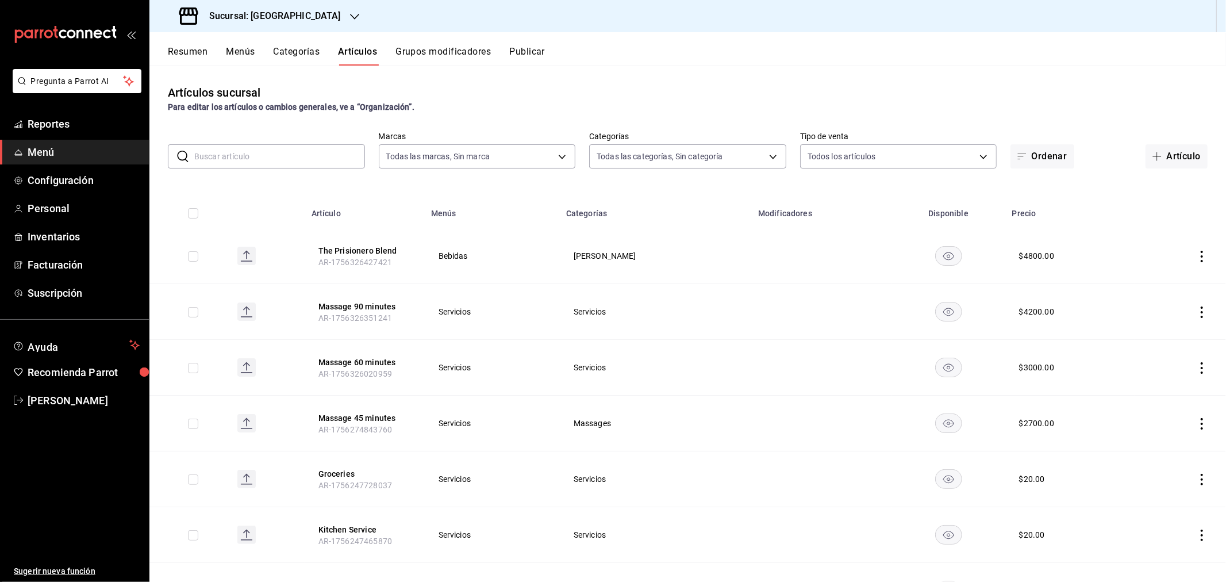
drag, startPoint x: 1174, startPoint y: 159, endPoint x: 39, endPoint y: 308, distance: 1144.8
click at [1174, 159] on button "Artículo" at bounding box center [1177, 156] width 62 height 24
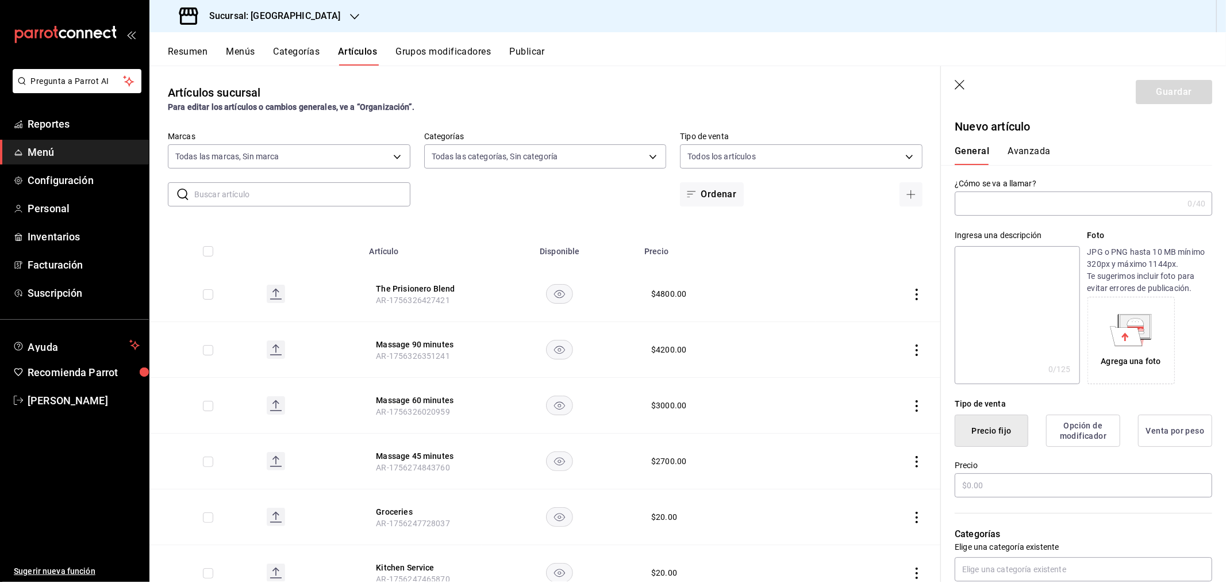
click at [1024, 209] on input "text" at bounding box center [1069, 203] width 228 height 23
type input "D"
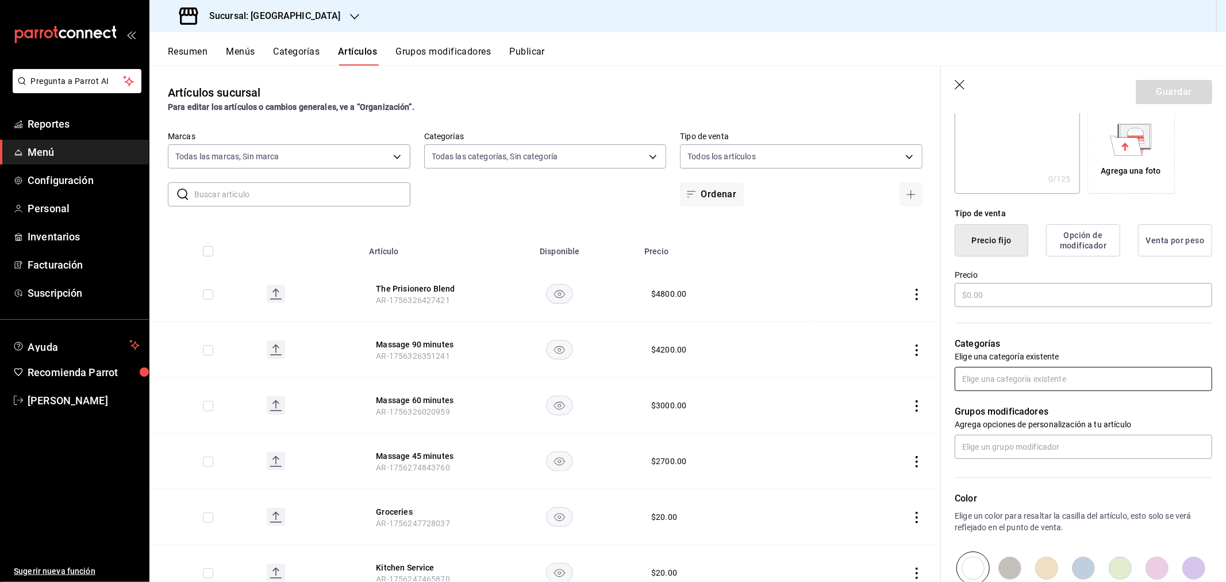
scroll to position [191, 0]
type input "Gran [PERSON_NAME]"
click at [997, 296] on input "text" at bounding box center [1084, 294] width 258 height 24
type input "$5400.00"
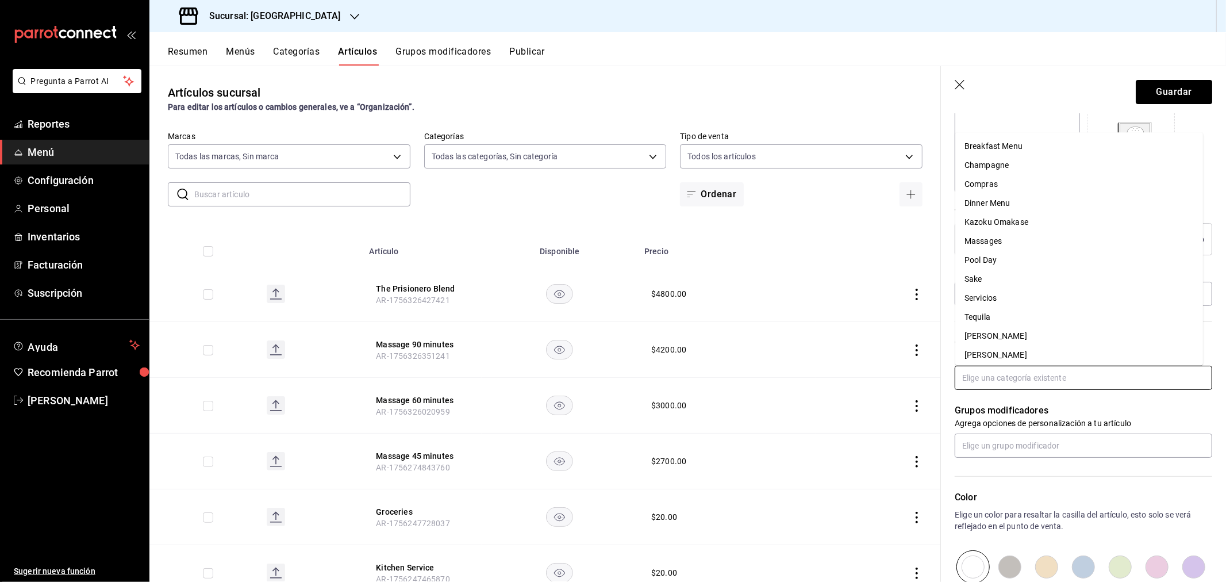
click at [1029, 380] on input "text" at bounding box center [1084, 378] width 258 height 24
click at [1002, 312] on li "[PERSON_NAME]" at bounding box center [1080, 314] width 248 height 19
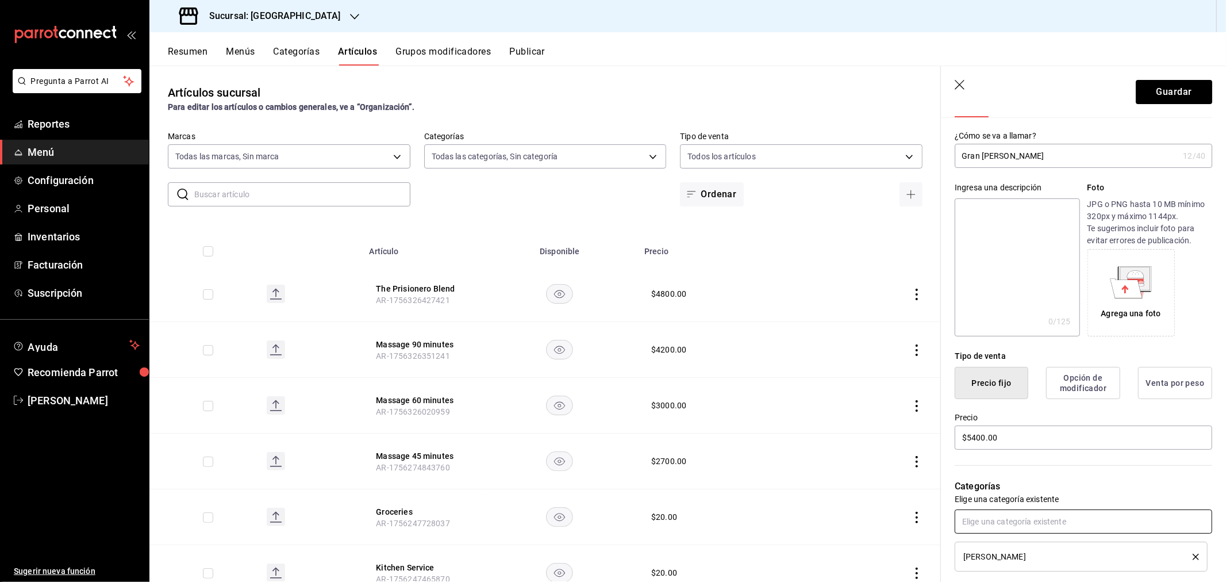
scroll to position [0, 0]
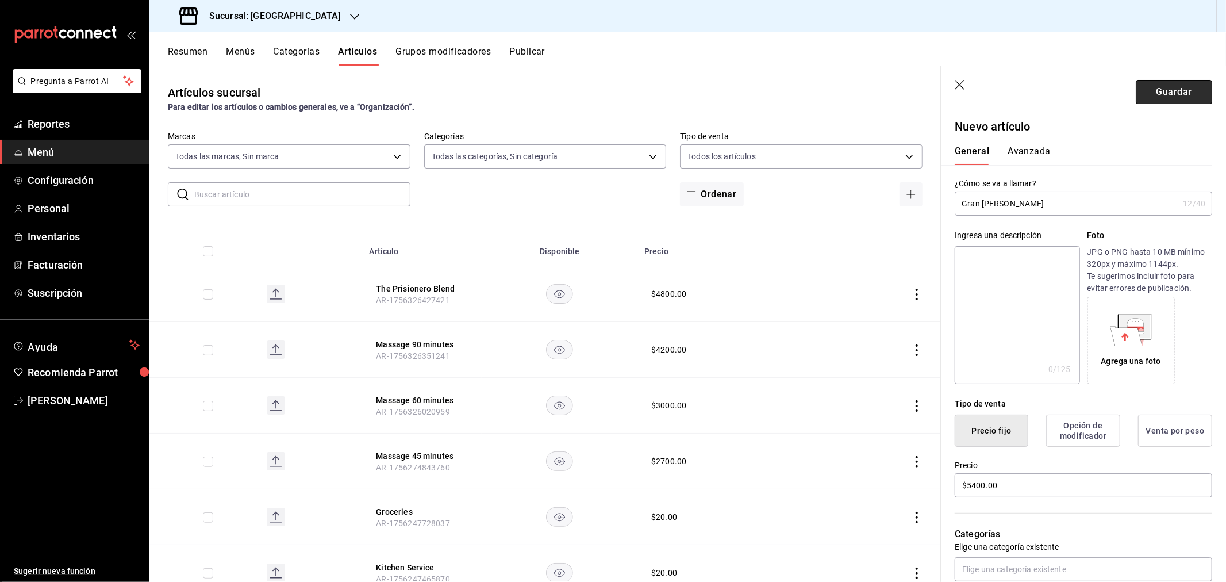
click at [1165, 88] on button "Guardar" at bounding box center [1174, 92] width 76 height 24
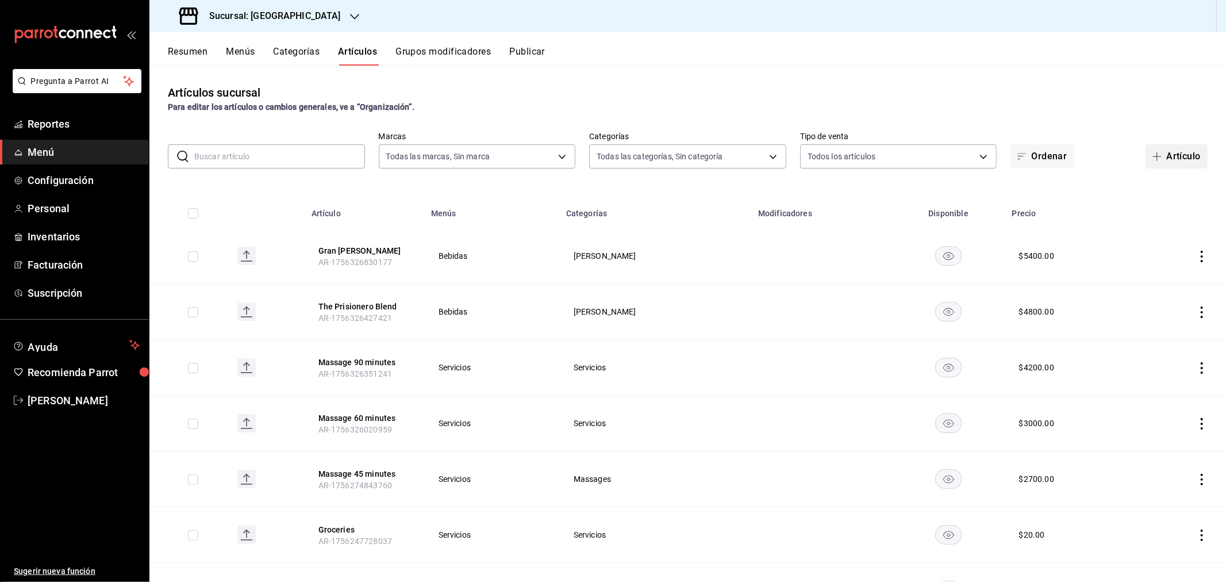
click at [1163, 154] on button "Artículo" at bounding box center [1177, 156] width 62 height 24
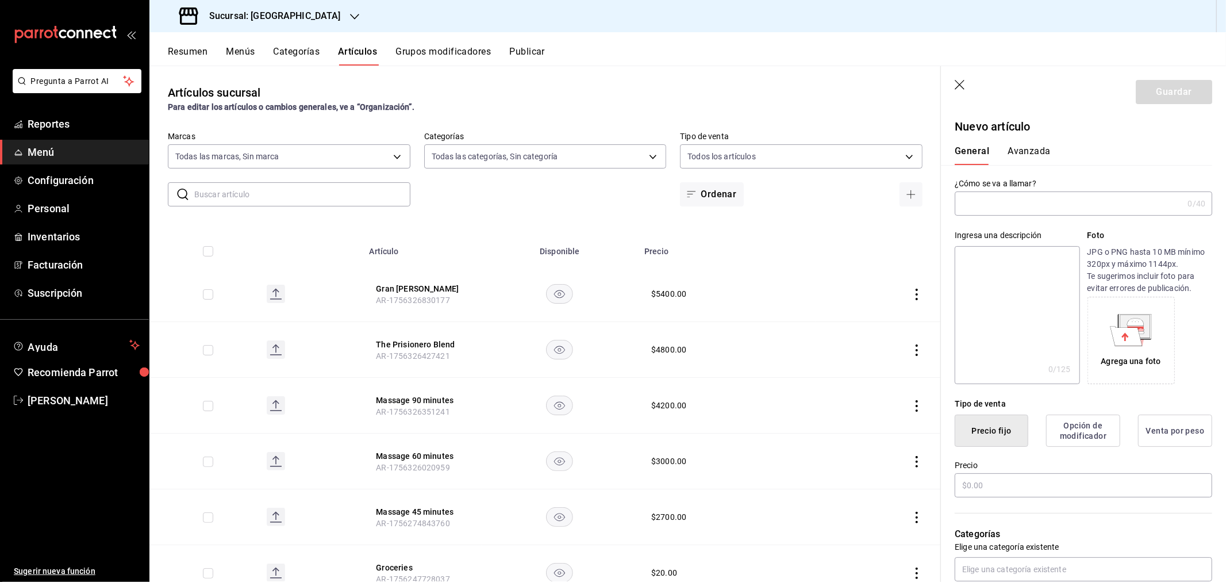
click at [1019, 202] on input "text" at bounding box center [1069, 203] width 228 height 23
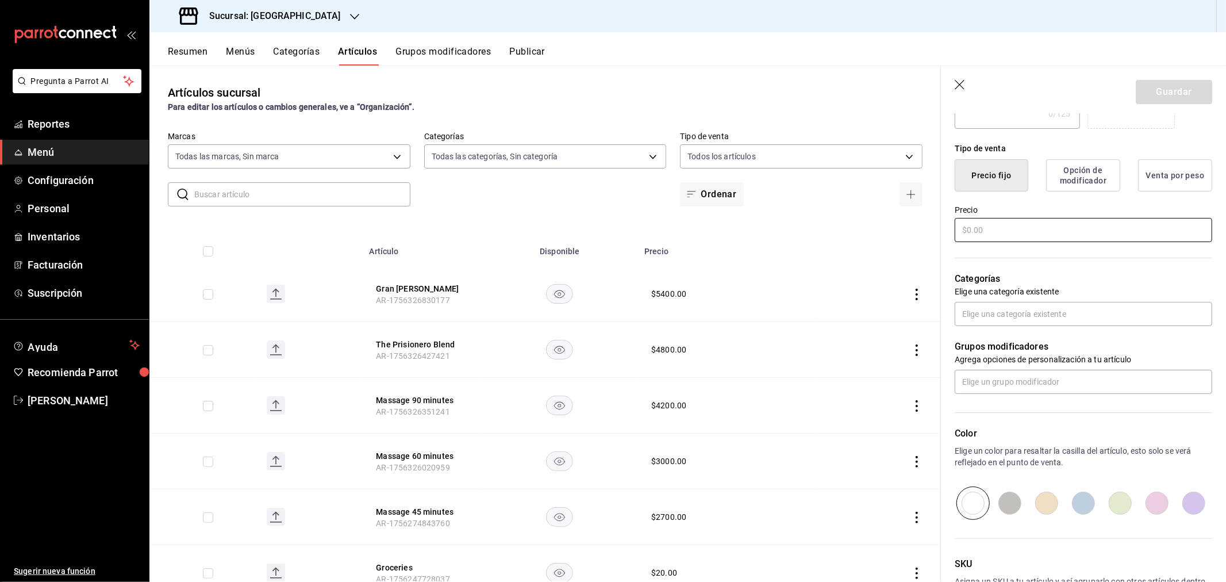
type input "Caymus Cabernet"
click at [1010, 224] on input "text" at bounding box center [1084, 230] width 258 height 24
click at [988, 227] on input "text" at bounding box center [1084, 230] width 258 height 24
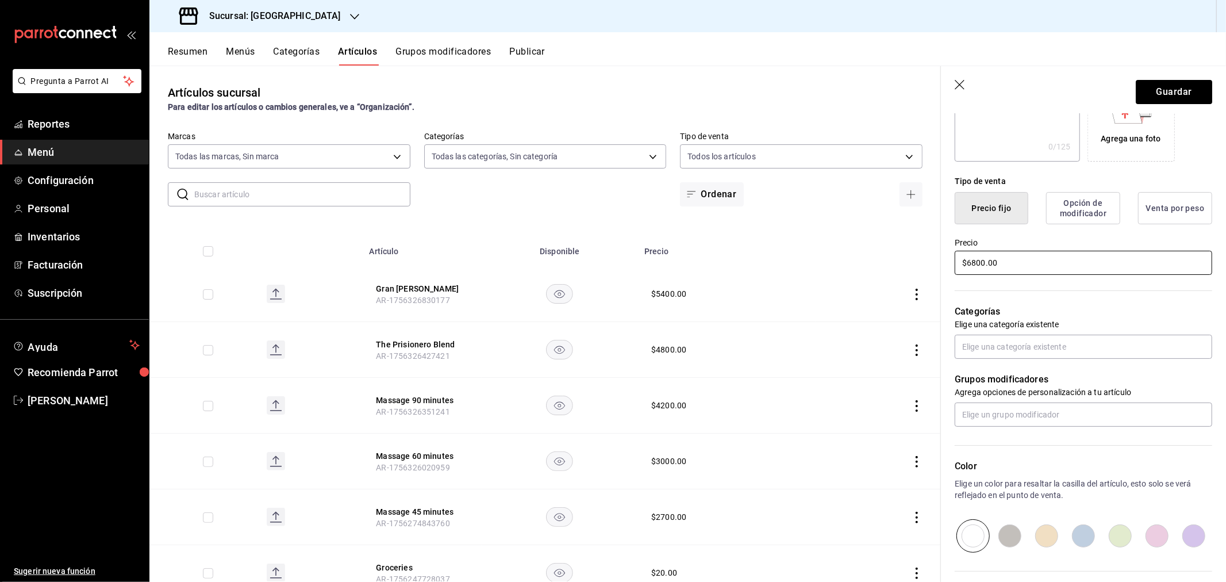
scroll to position [191, 0]
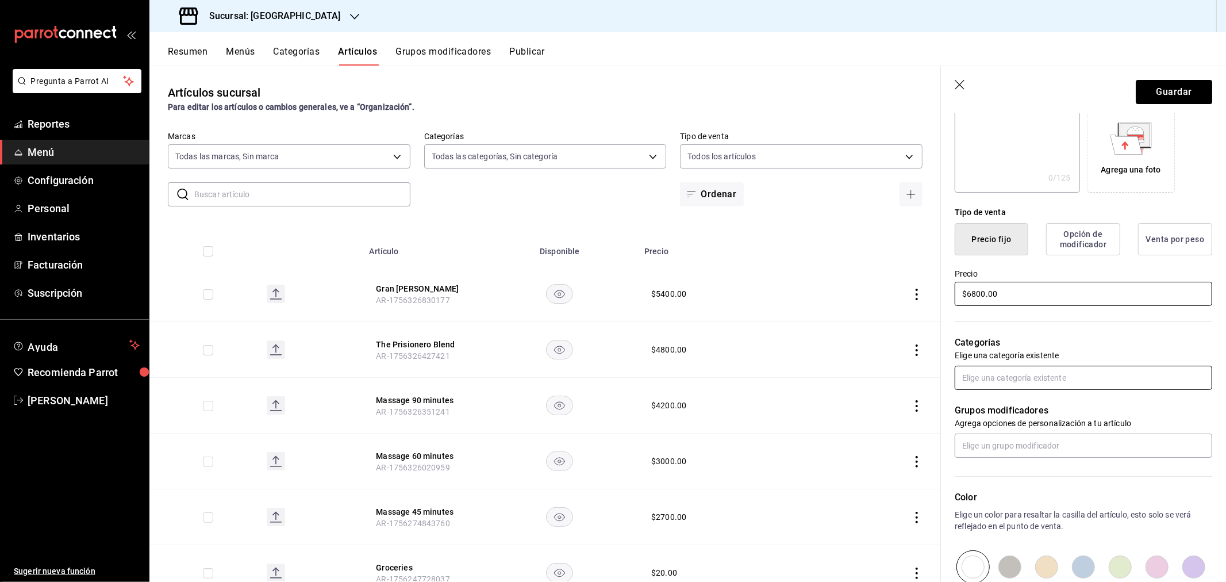
type input "$6800.00"
click at [1003, 371] on input "text" at bounding box center [1084, 378] width 258 height 24
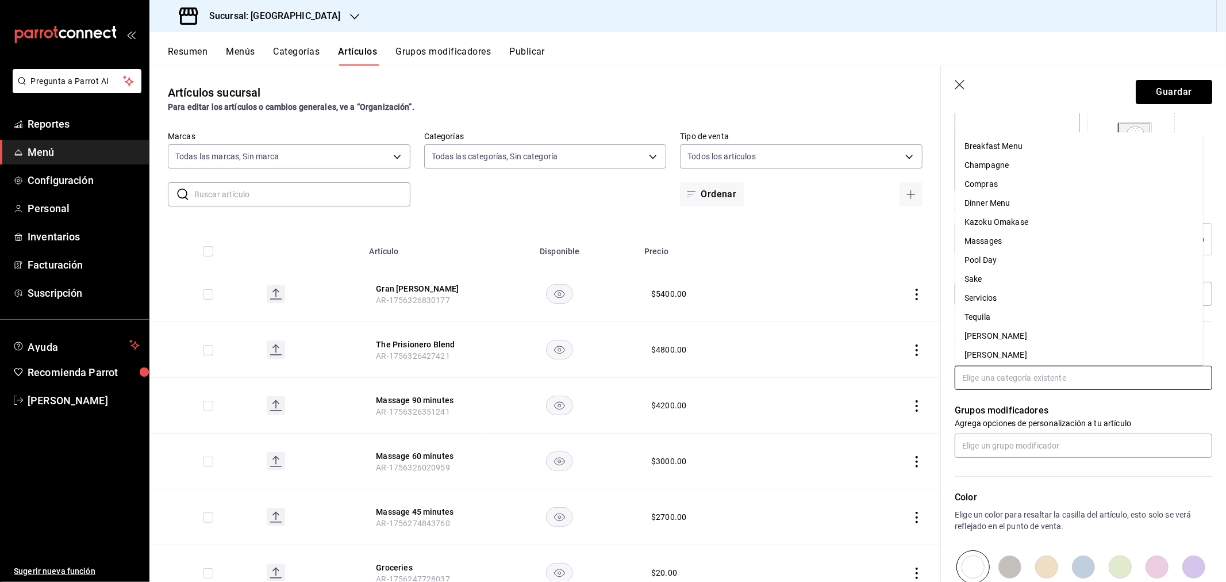
scroll to position [60, 0]
click at [994, 312] on li "[PERSON_NAME]" at bounding box center [1080, 314] width 248 height 19
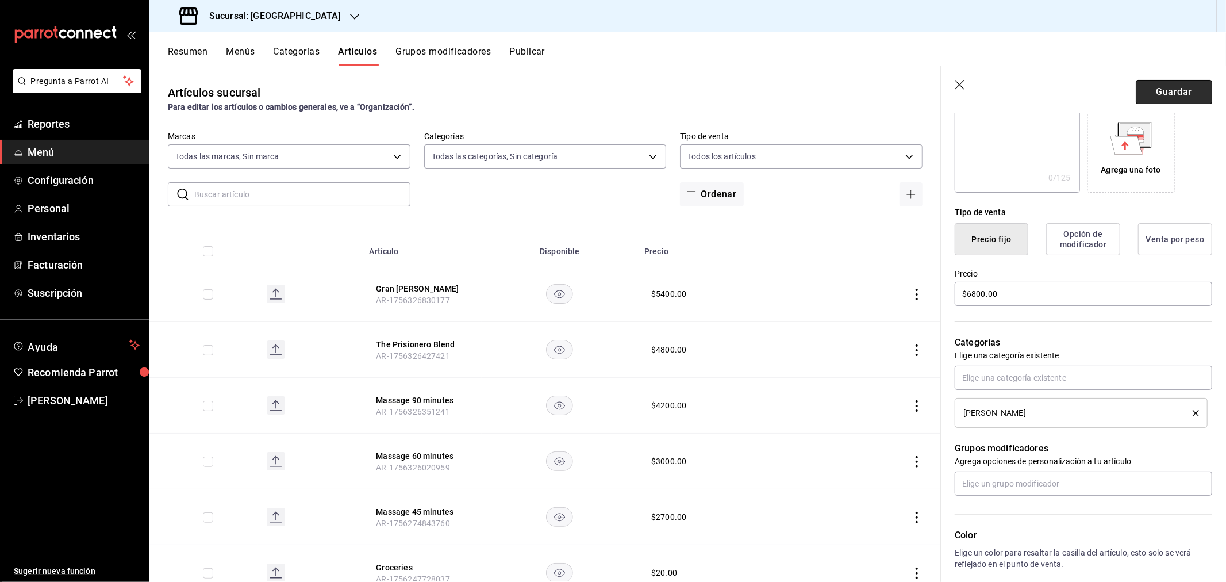
click at [1158, 86] on button "Guardar" at bounding box center [1174, 92] width 76 height 24
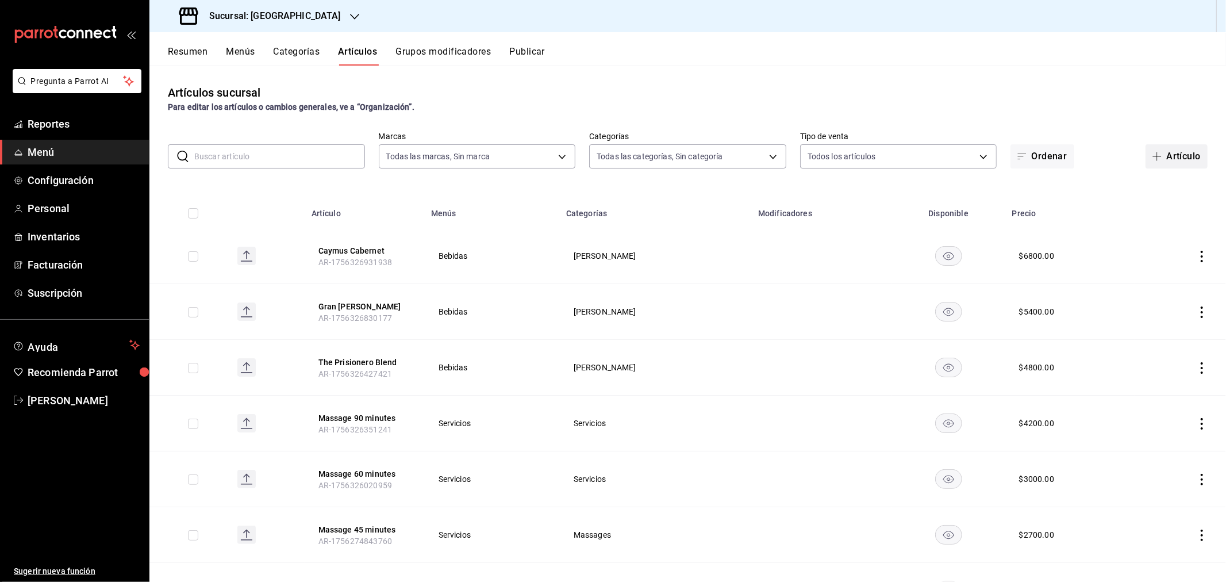
click at [1153, 153] on icon "button" at bounding box center [1157, 156] width 9 height 9
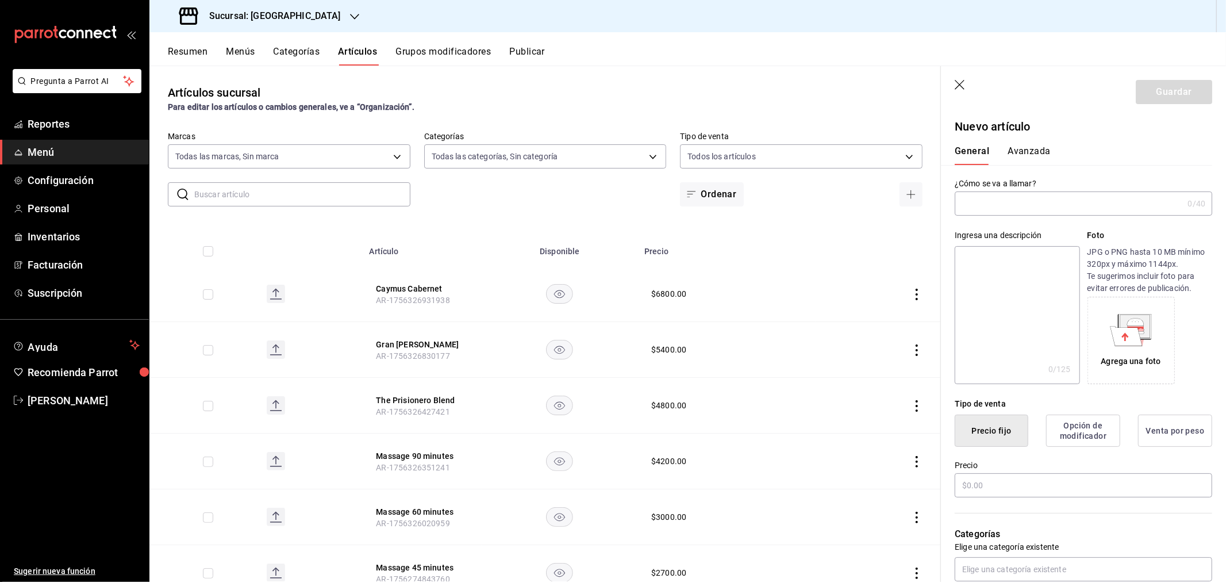
click at [1022, 204] on input "text" at bounding box center [1069, 203] width 228 height 23
type input "689 Submission"
click at [997, 479] on input "text" at bounding box center [1084, 485] width 258 height 24
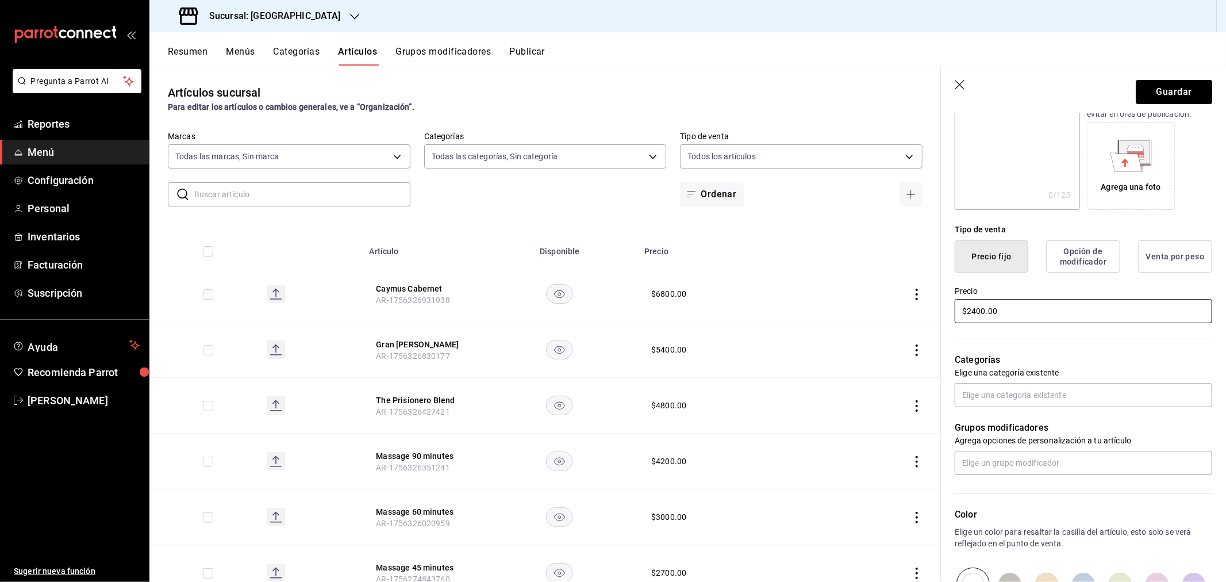
scroll to position [191, 0]
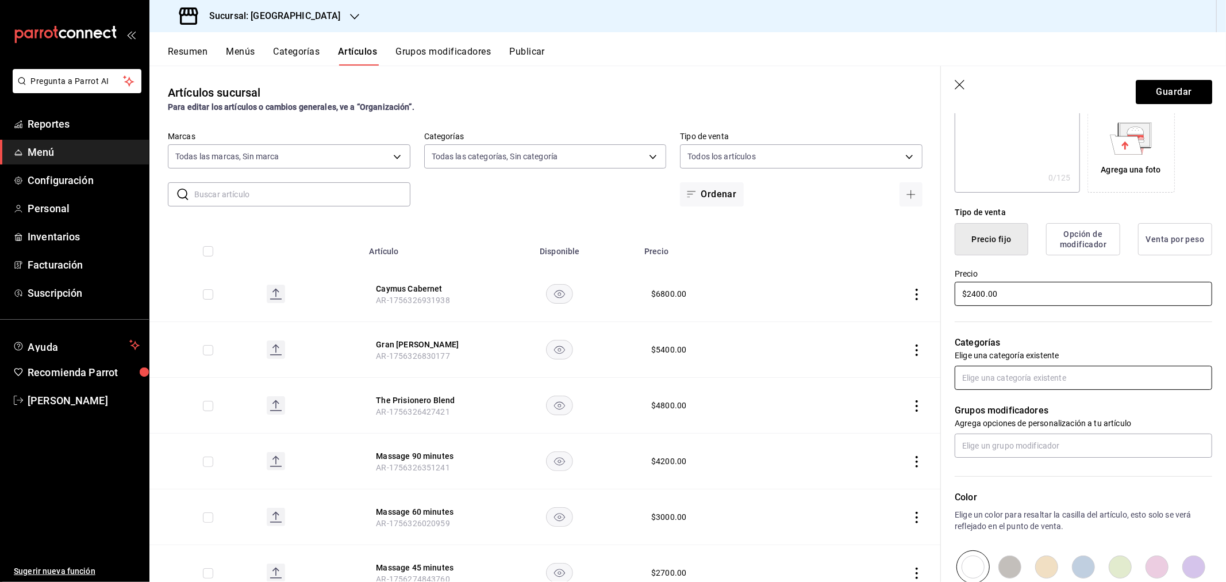
type input "$2400.00"
click at [1016, 380] on input "text" at bounding box center [1084, 378] width 258 height 24
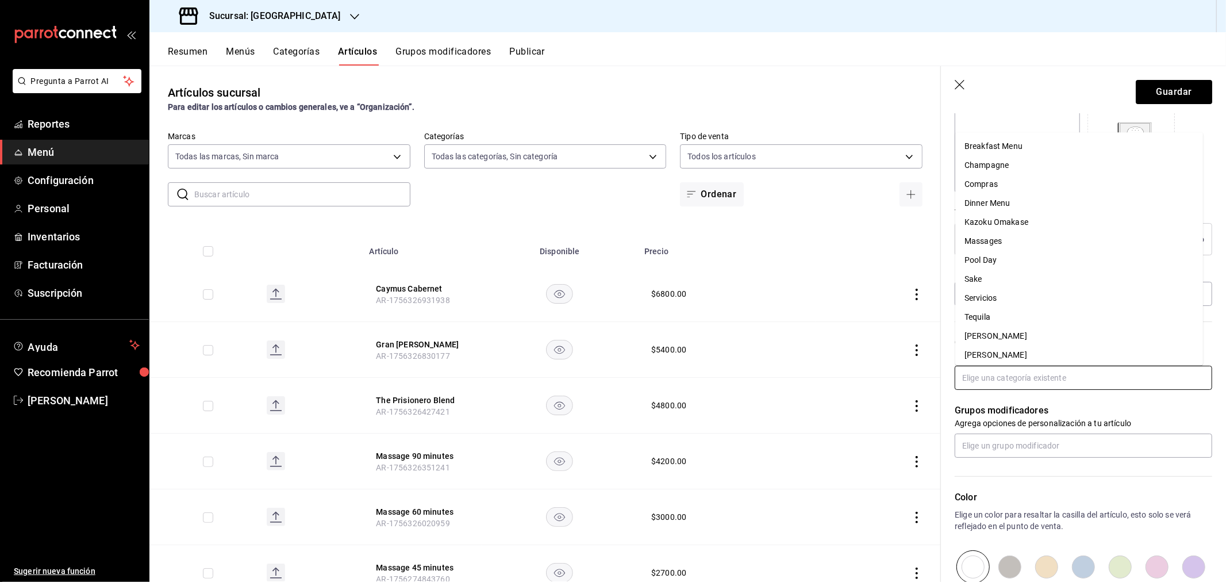
scroll to position [60, 0]
click at [994, 315] on li "[PERSON_NAME]" at bounding box center [1080, 314] width 248 height 19
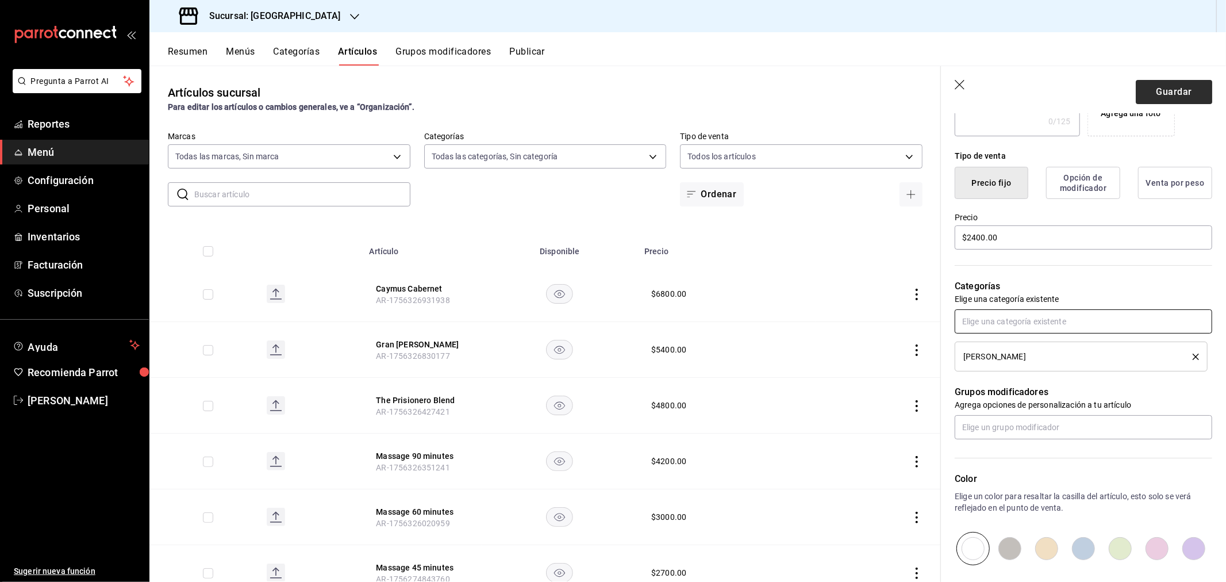
scroll to position [255, 0]
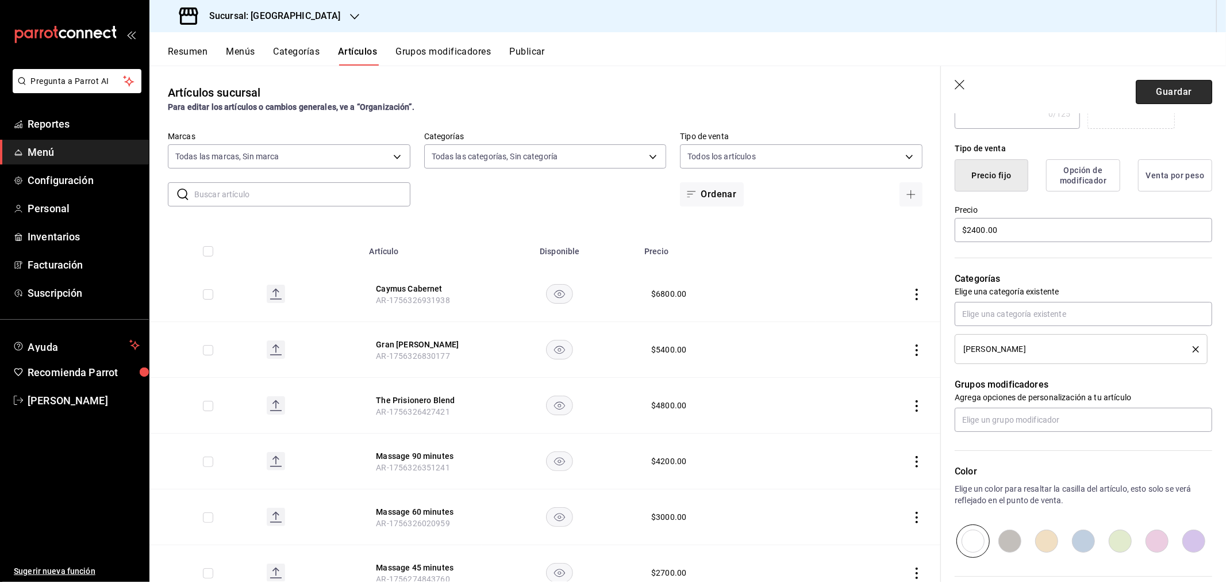
click at [1170, 93] on button "Guardar" at bounding box center [1174, 92] width 76 height 24
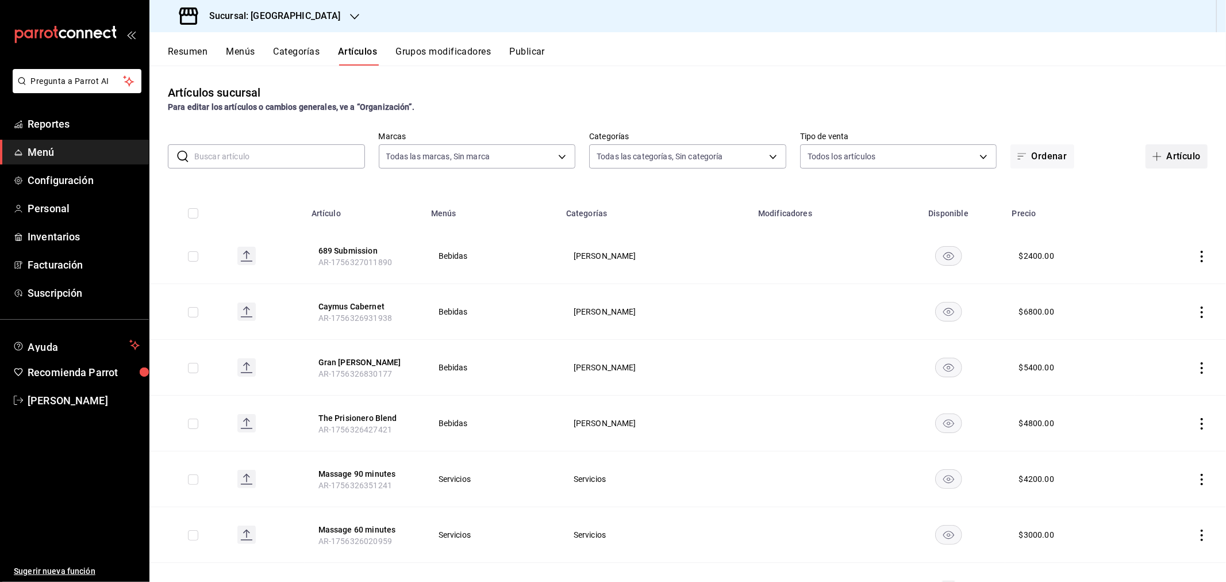
click at [1166, 158] on button "Artículo" at bounding box center [1177, 156] width 62 height 24
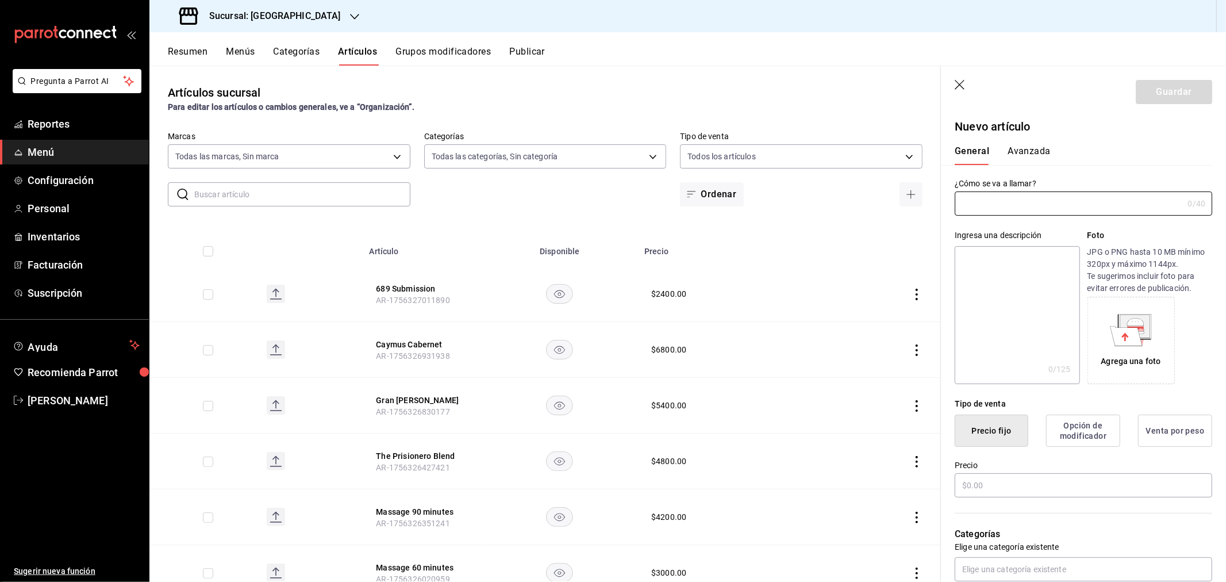
click at [1002, 209] on input "text" at bounding box center [1069, 203] width 228 height 23
click at [970, 200] on input "muga reserva magnum" at bounding box center [1067, 203] width 224 height 23
type input "Muga Reserva Magnum"
click at [1027, 496] on input "text" at bounding box center [1084, 485] width 258 height 24
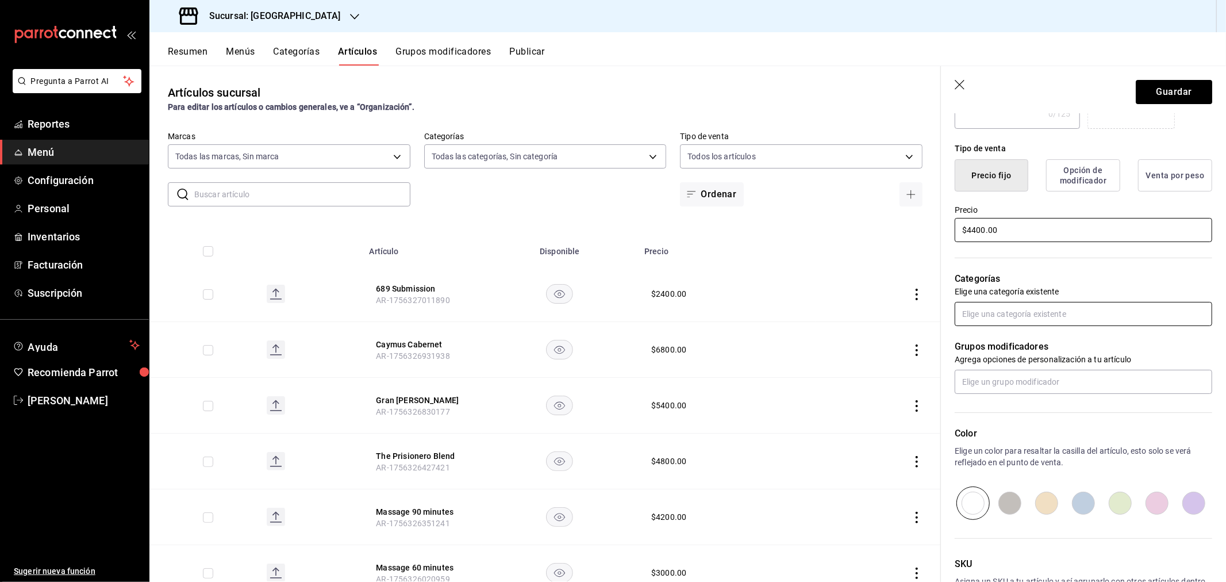
type input "$4400.00"
click at [1022, 309] on input "text" at bounding box center [1084, 314] width 258 height 24
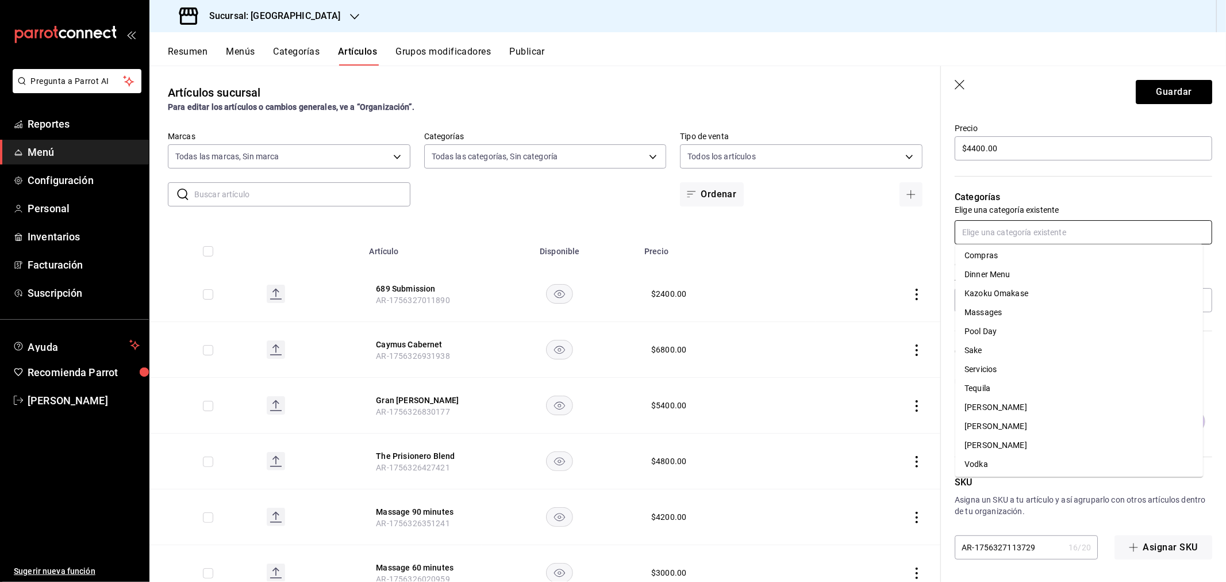
scroll to position [60, 0]
click at [1001, 424] on li "[PERSON_NAME]" at bounding box center [1080, 425] width 248 height 19
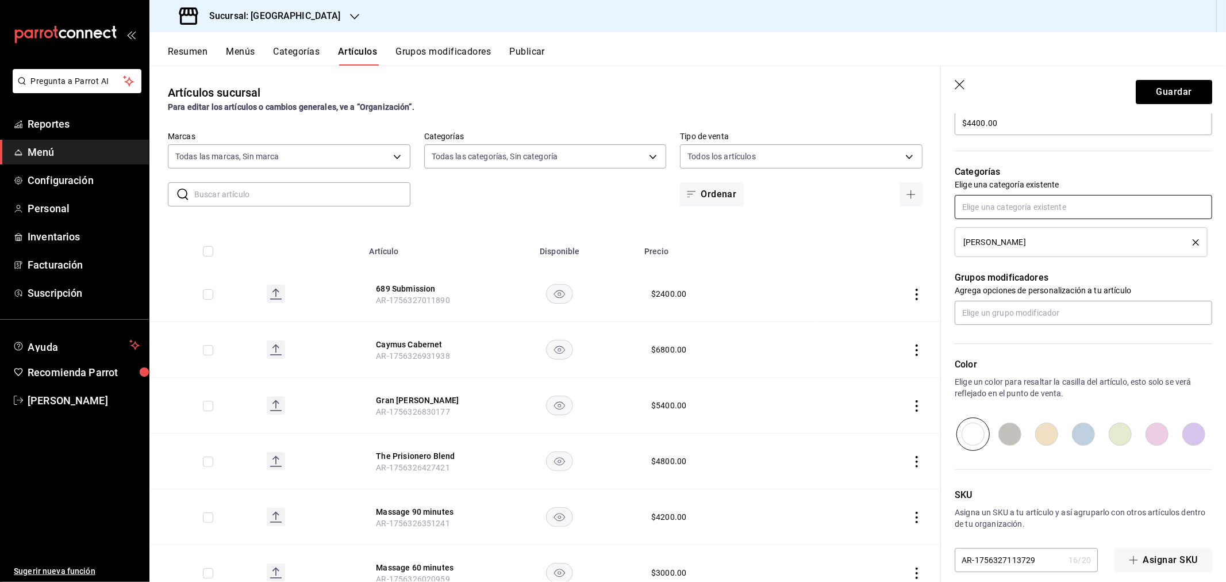
scroll to position [375, 0]
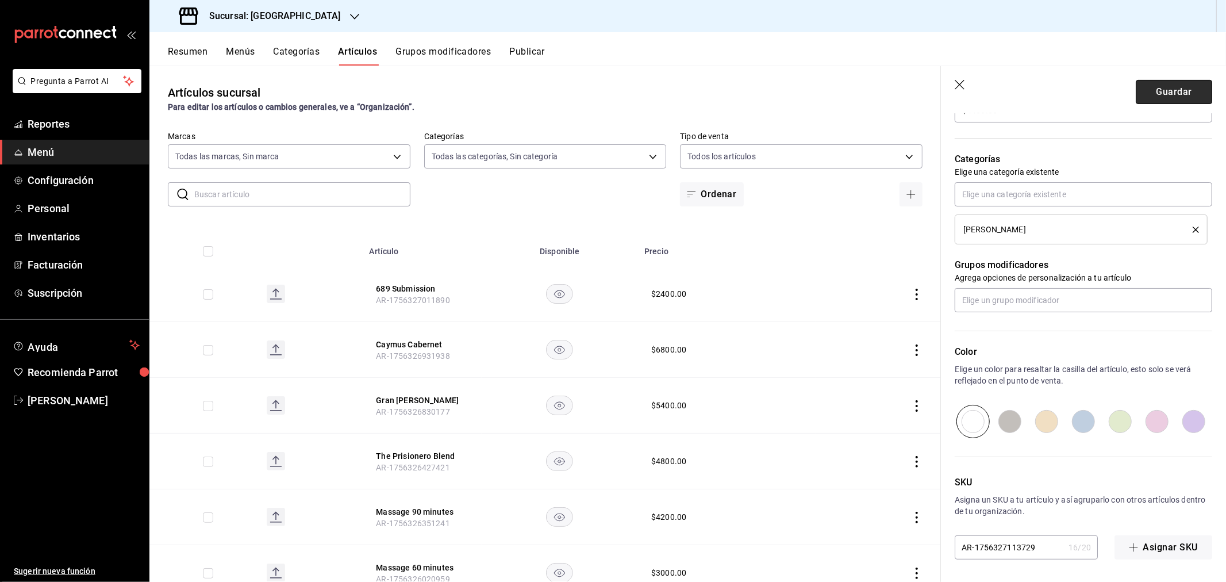
click at [1179, 95] on button "Guardar" at bounding box center [1174, 92] width 76 height 24
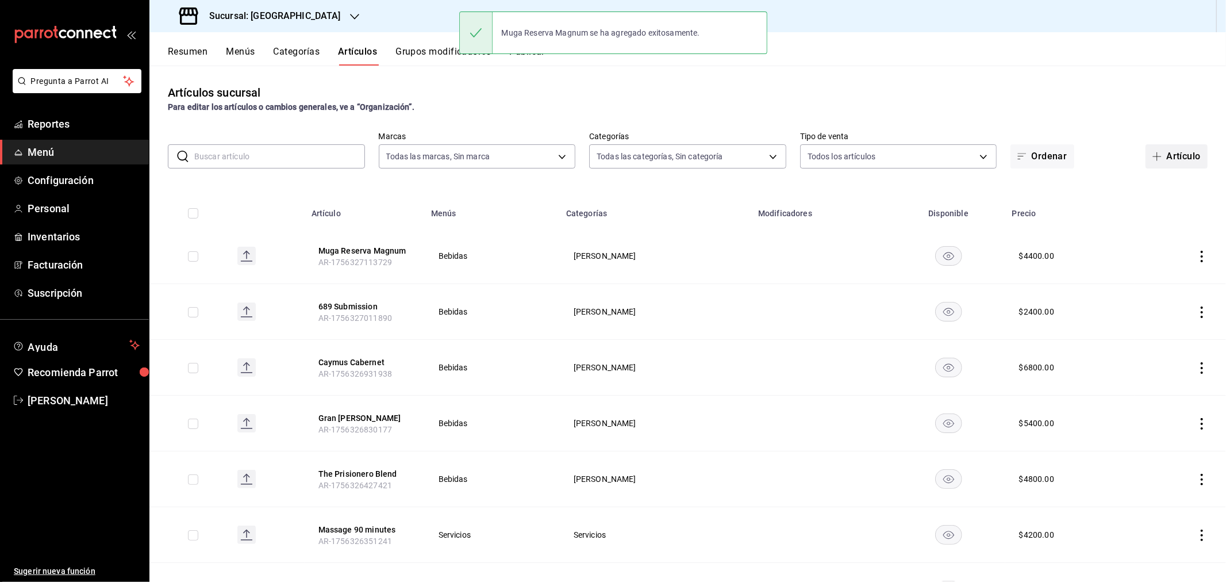
click at [1178, 153] on button "Artículo" at bounding box center [1177, 156] width 62 height 24
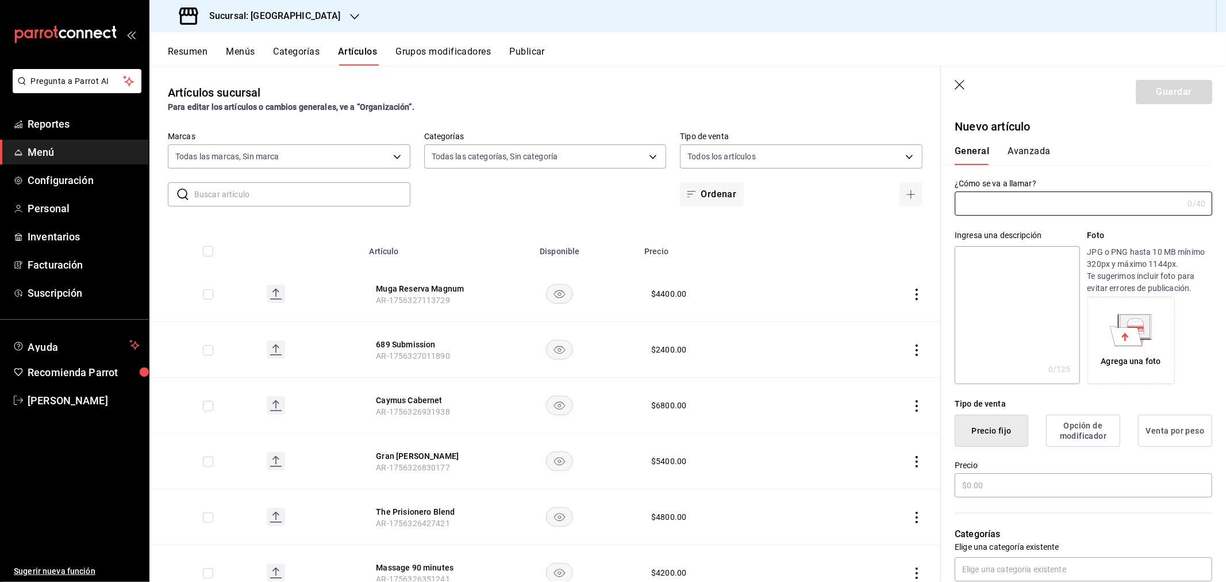
type input "AR-1756327158051"
click at [996, 208] on input "text" at bounding box center [1069, 203] width 228 height 23
click at [964, 202] on input "latour chablis" at bounding box center [1067, 203] width 224 height 23
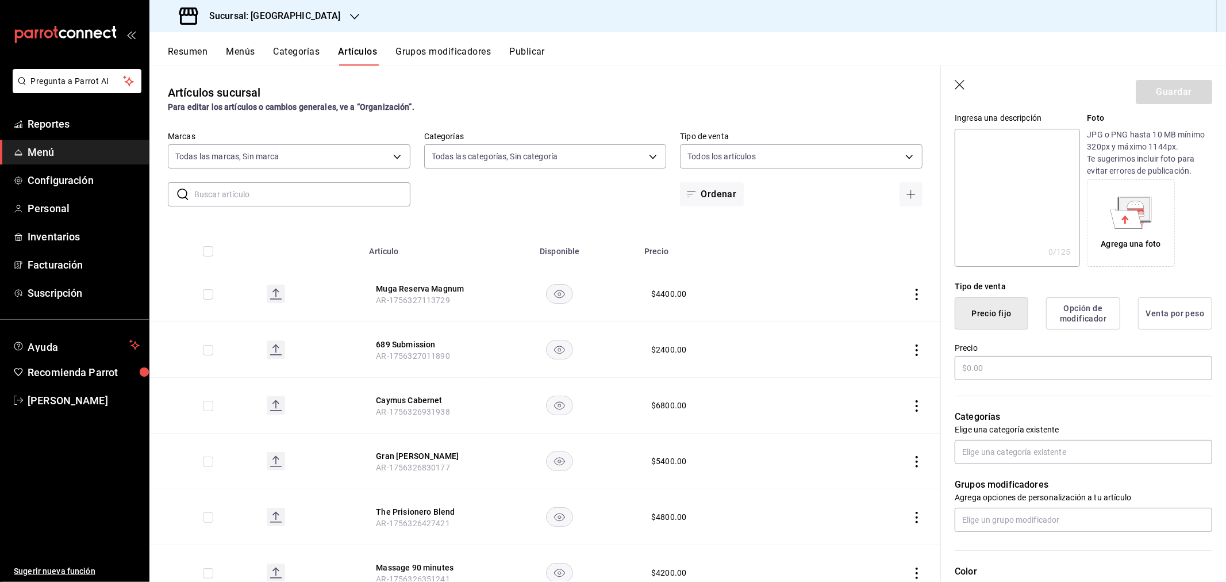
scroll to position [128, 0]
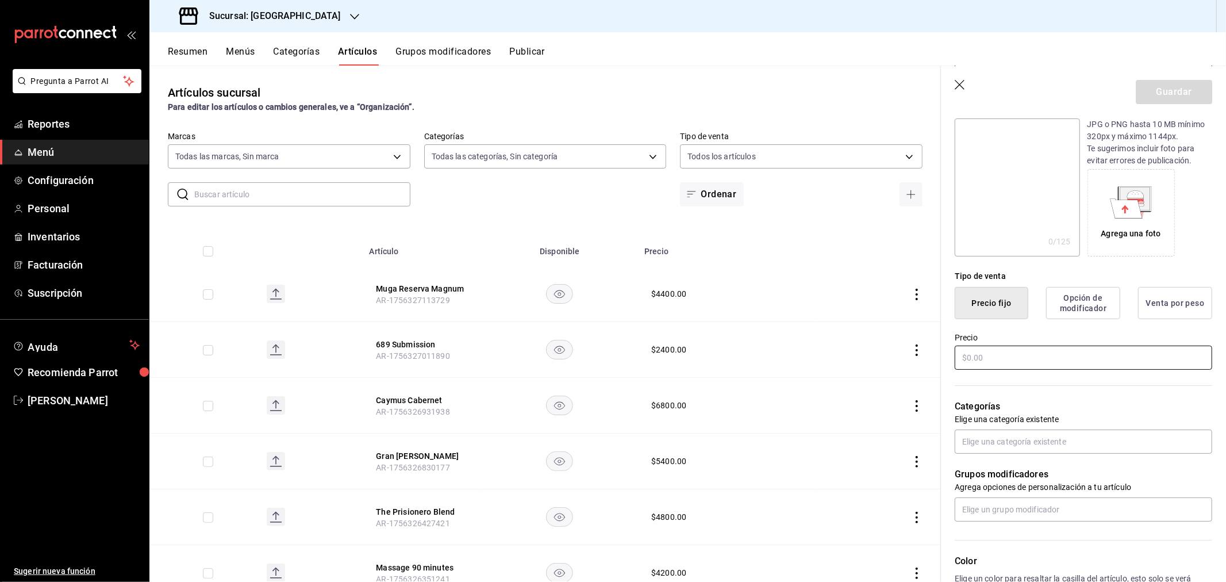
type input "[PERSON_NAME]"
click at [1019, 354] on input "text" at bounding box center [1084, 358] width 258 height 24
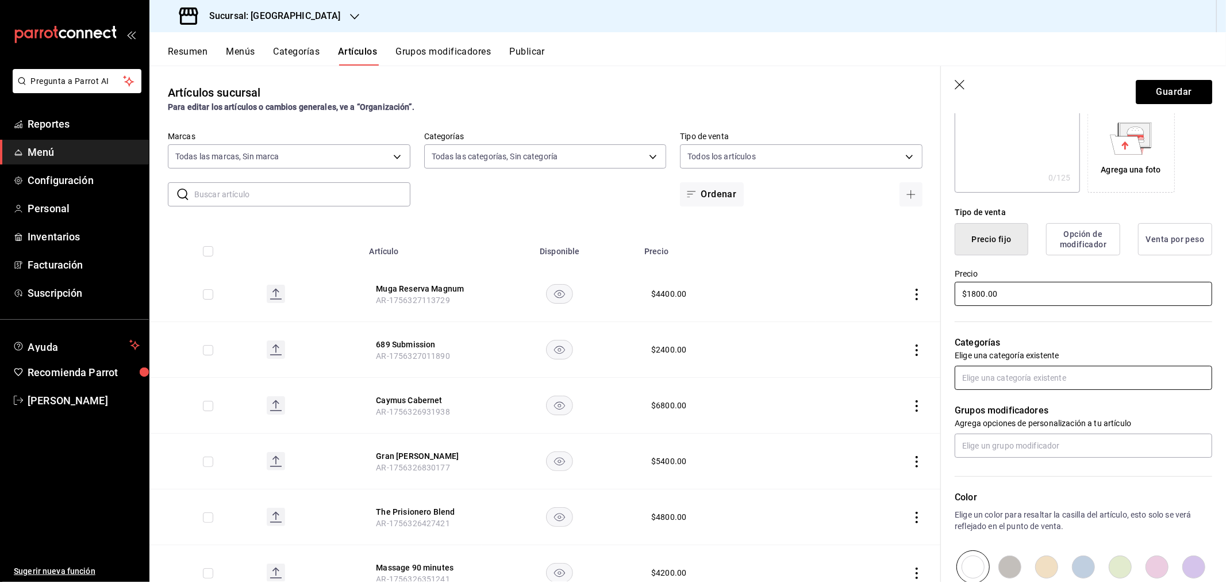
type input "$1800.00"
click at [1018, 382] on input "text" at bounding box center [1084, 378] width 258 height 24
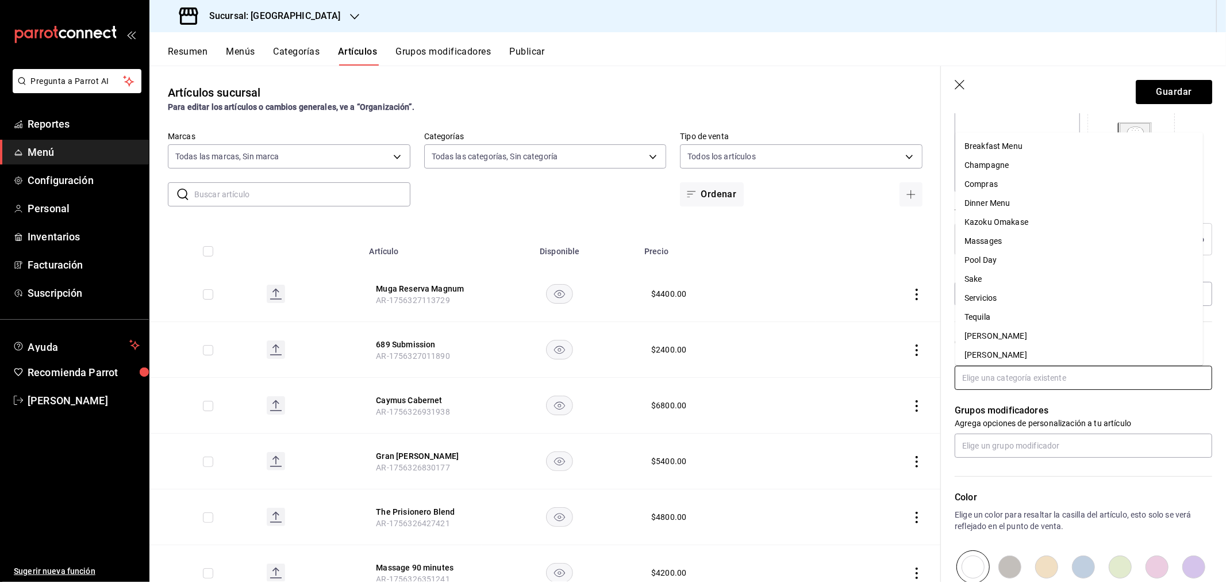
click at [1013, 342] on li "[PERSON_NAME]" at bounding box center [1080, 336] width 248 height 19
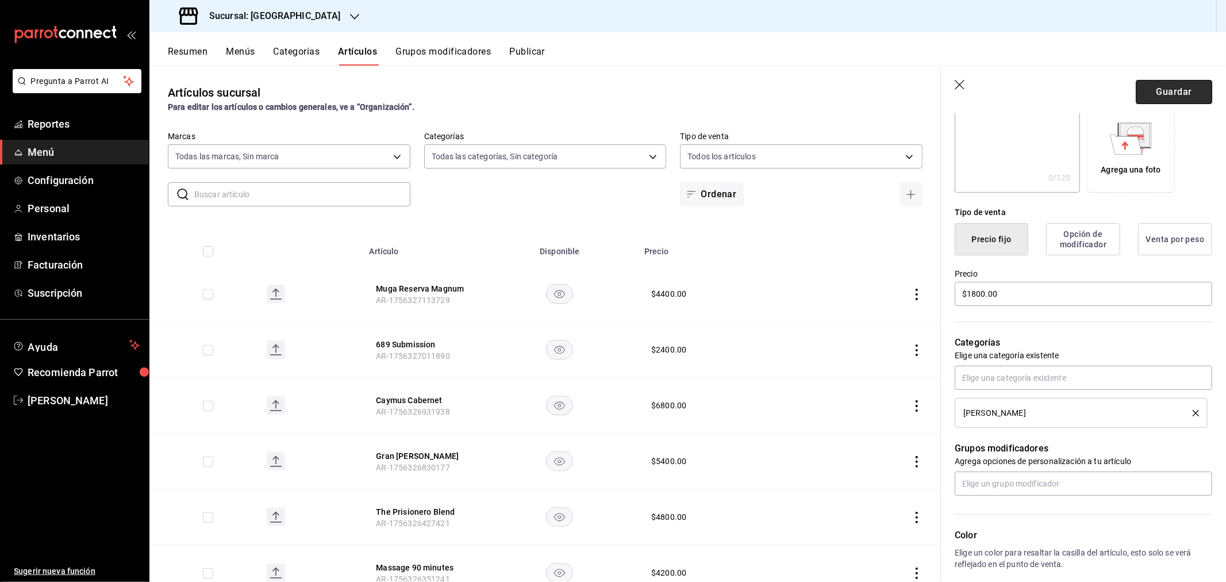
click at [1169, 90] on button "Guardar" at bounding box center [1174, 92] width 76 height 24
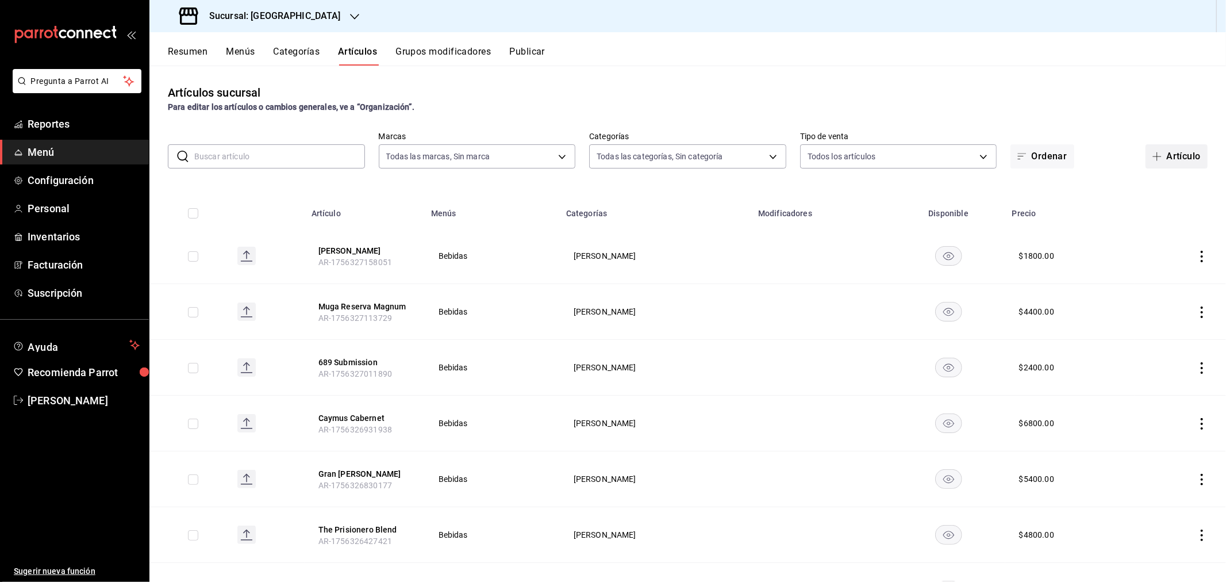
click at [1163, 159] on button "Artículo" at bounding box center [1177, 156] width 62 height 24
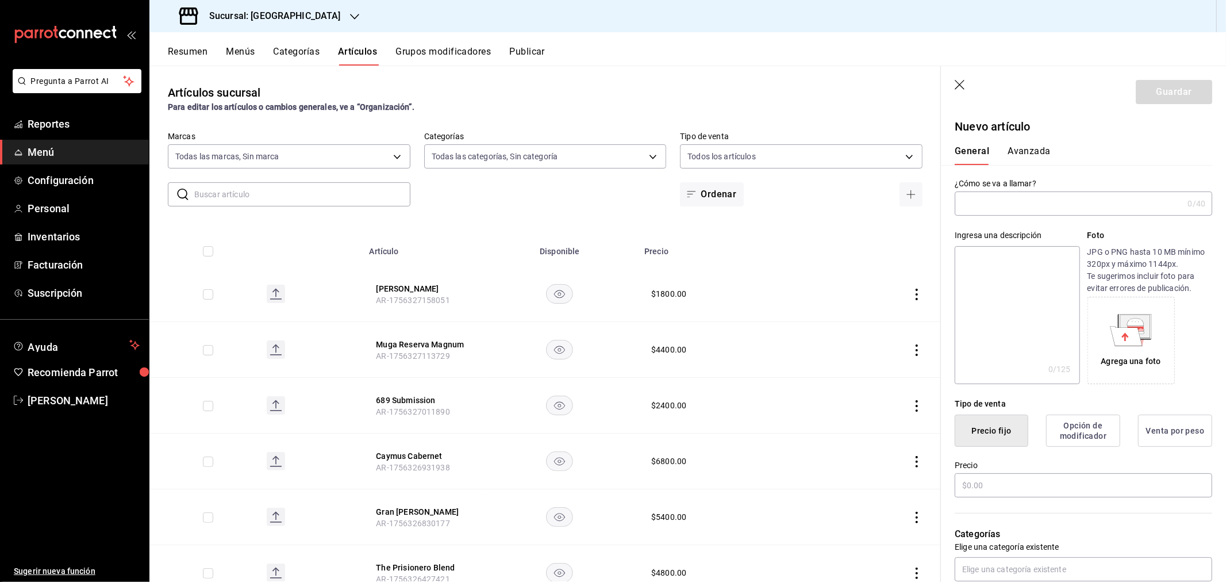
click at [1026, 190] on div "¿Cómo se va a llamar? 0 /40 ¿Cómo se va a llamar?" at bounding box center [1084, 197] width 258 height 37
click at [1011, 204] on input "text" at bounding box center [1069, 203] width 228 height 23
paste input "moet chandon ice imperial rose"
click at [968, 200] on input "moet chandon ice imperial rose" at bounding box center [1067, 203] width 224 height 23
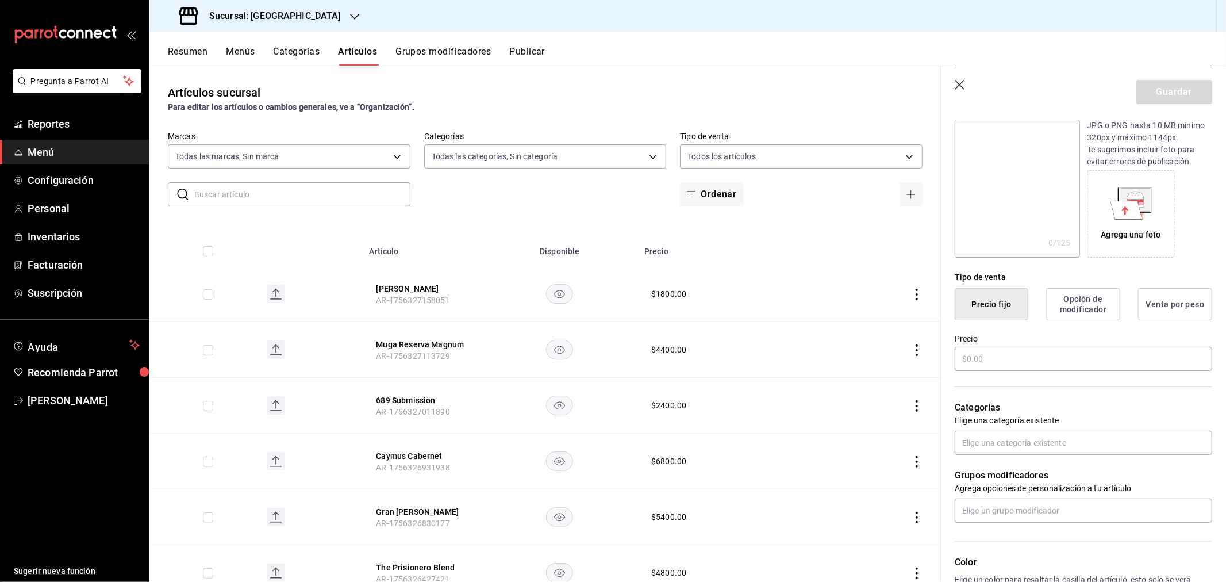
scroll to position [128, 0]
type input "Moet Chandon Ice Imperial Rose"
click at [992, 354] on input "text" at bounding box center [1084, 358] width 258 height 24
type input "$5800.00"
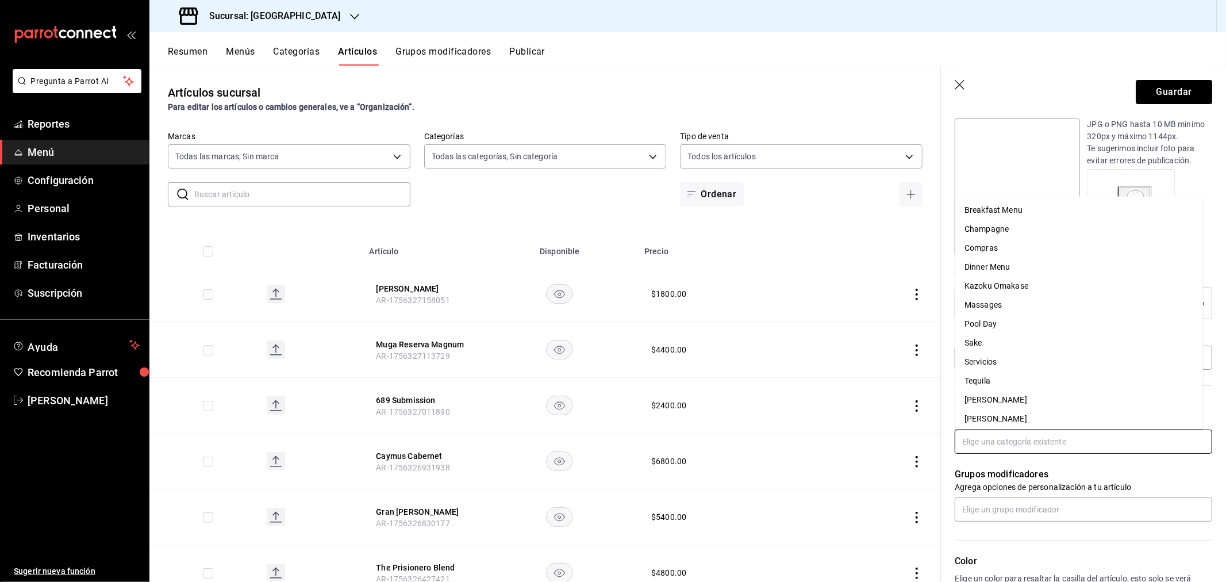
click at [1039, 440] on input "text" at bounding box center [1084, 442] width 258 height 24
click at [1011, 438] on input "text" at bounding box center [1084, 442] width 258 height 24
click at [1006, 231] on li "Champagne" at bounding box center [1080, 229] width 248 height 19
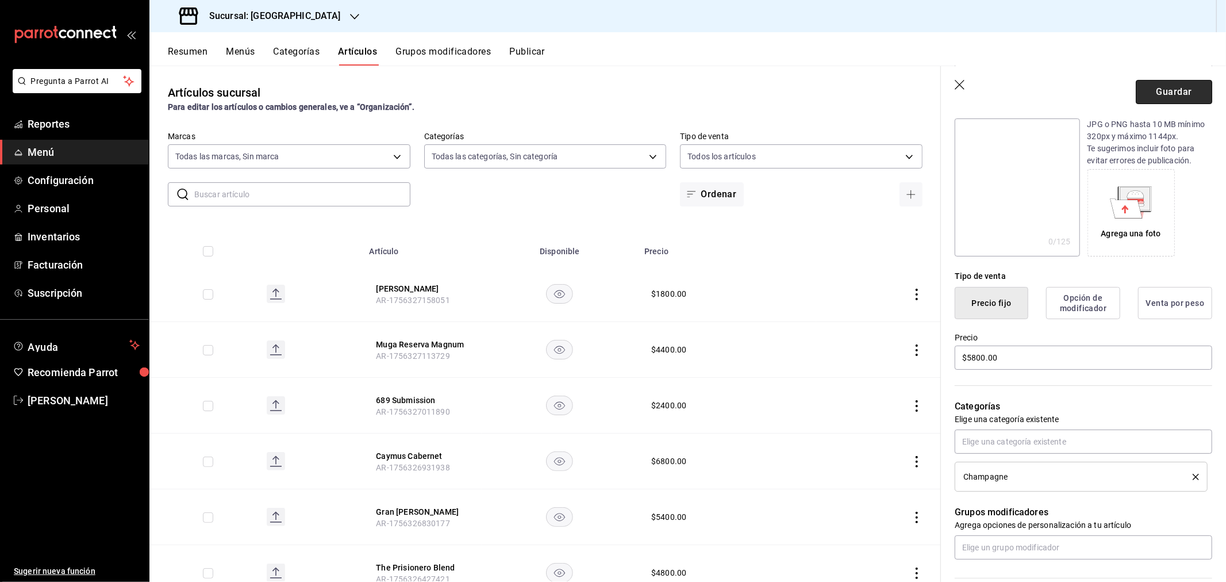
click at [1170, 92] on button "Guardar" at bounding box center [1174, 92] width 76 height 24
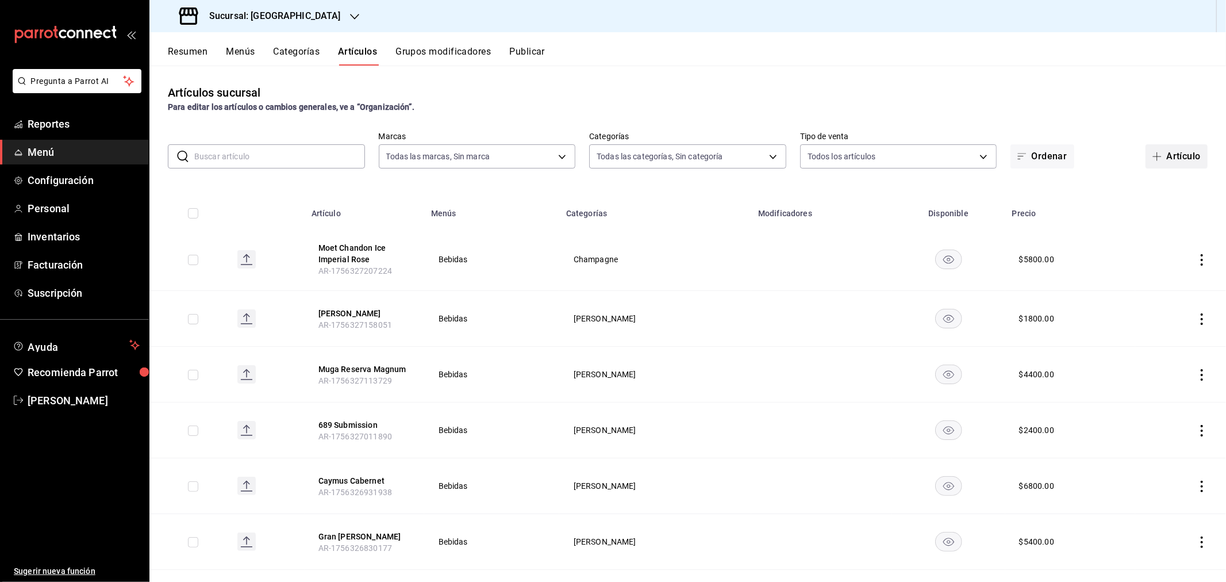
click at [1180, 157] on button "Artículo" at bounding box center [1177, 156] width 62 height 24
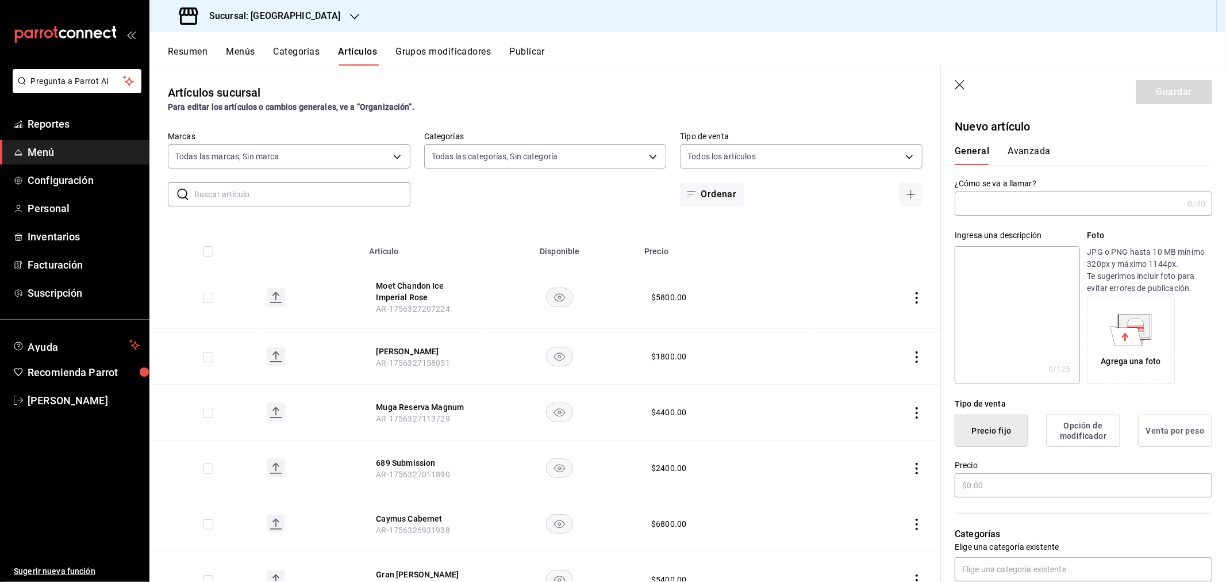
click at [989, 207] on input "text" at bounding box center [1069, 203] width 228 height 23
paste input "moet chandon imperial"
click at [966, 205] on input "moet chandon imperial" at bounding box center [1067, 203] width 224 height 23
type input "Moet Chandon Imperial"
click at [1007, 483] on input "text" at bounding box center [1084, 485] width 258 height 24
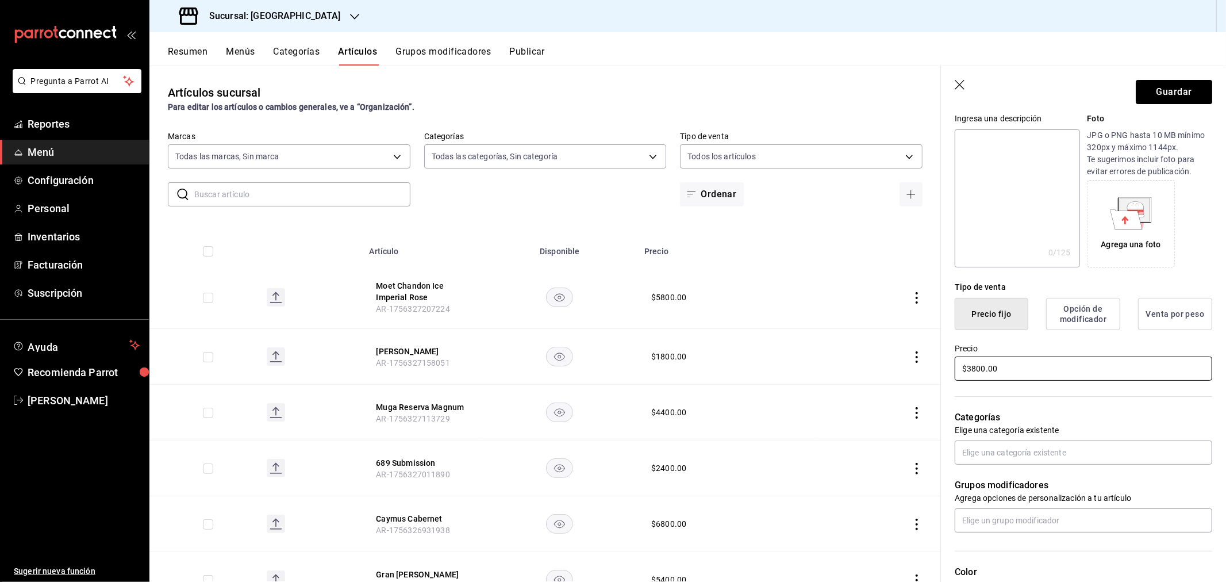
scroll to position [128, 0]
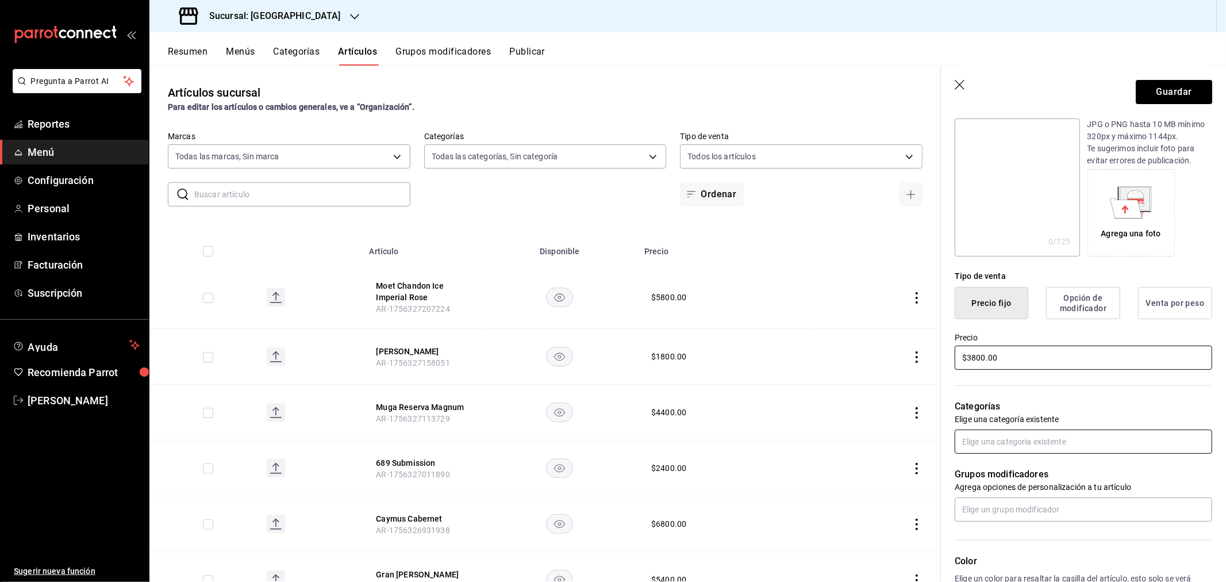
type input "$3800.00"
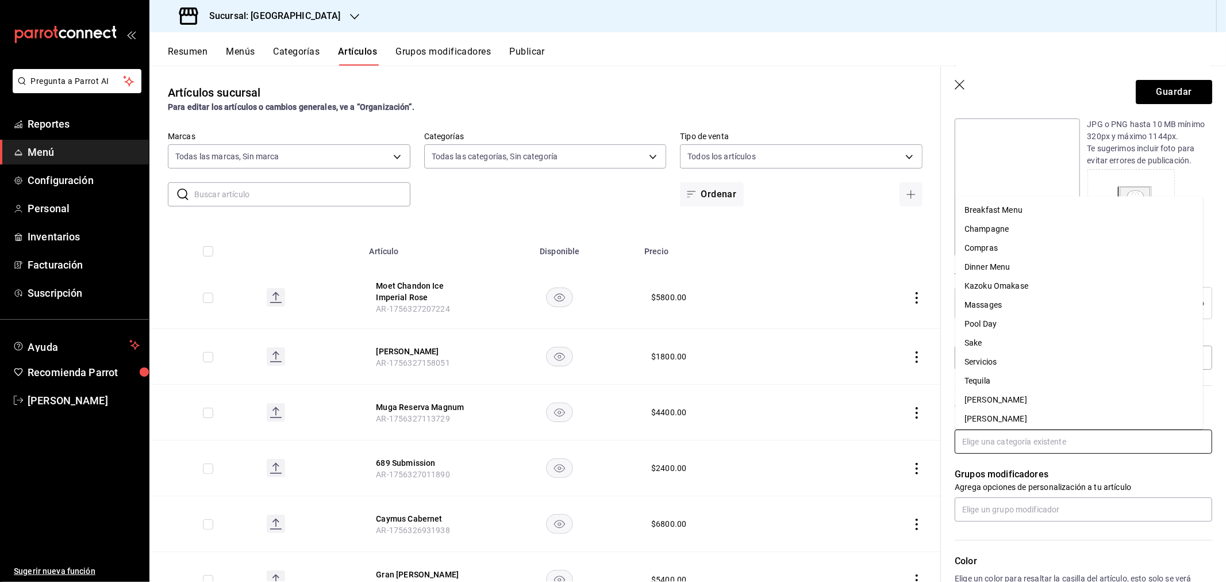
click at [1003, 439] on input "text" at bounding box center [1084, 442] width 258 height 24
click at [999, 231] on li "Champagne" at bounding box center [1080, 229] width 248 height 19
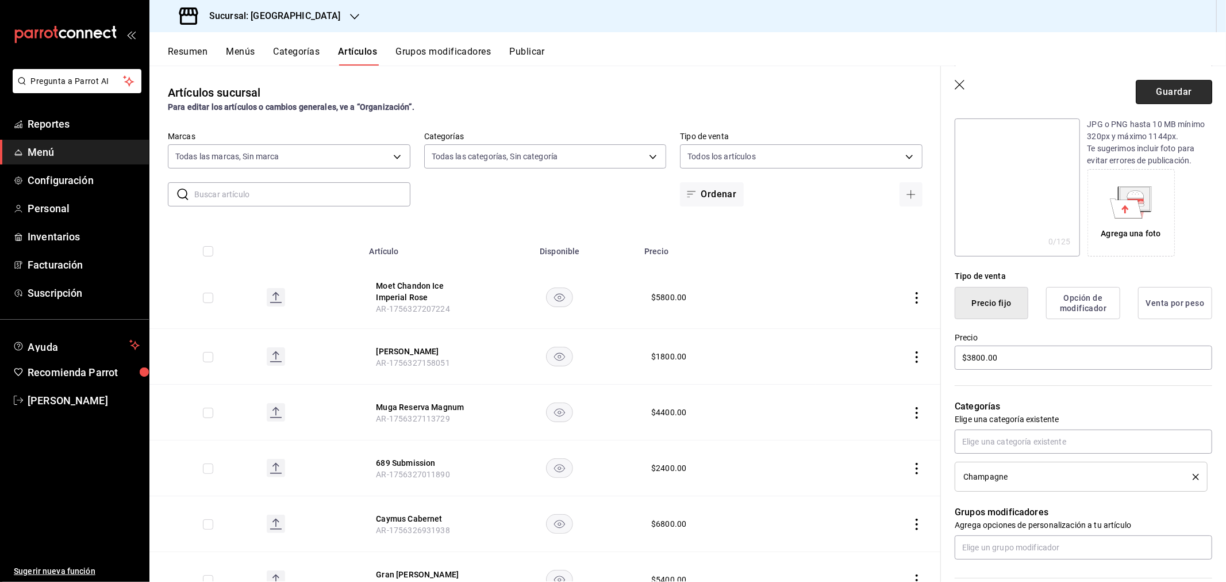
click at [1147, 91] on button "Guardar" at bounding box center [1174, 92] width 76 height 24
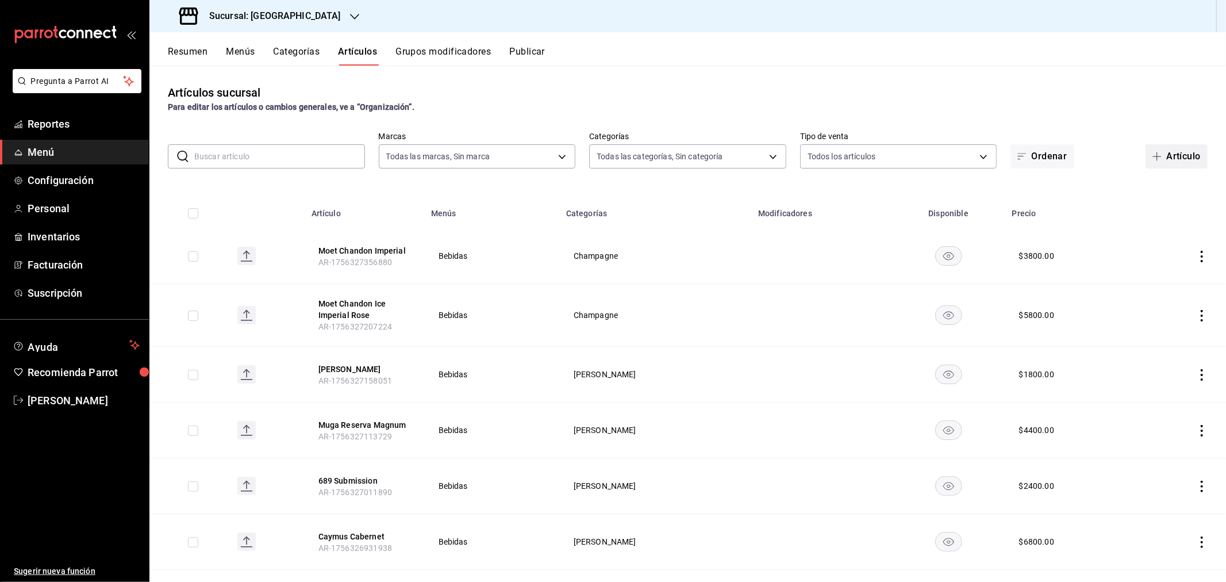
click at [1164, 152] on button "Artículo" at bounding box center [1177, 156] width 62 height 24
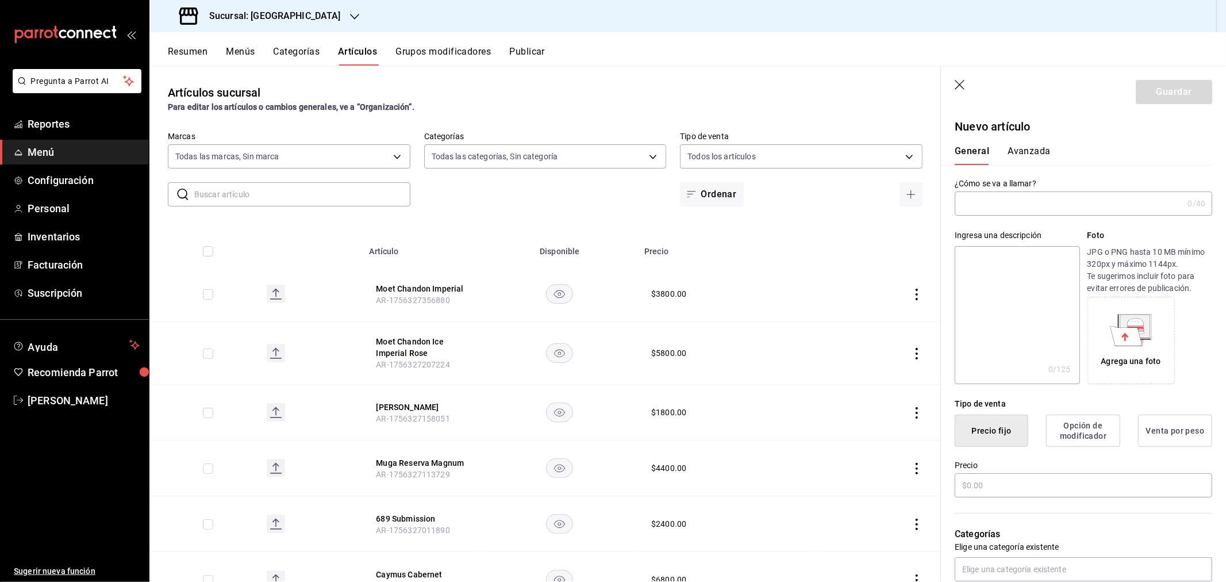
click at [1018, 202] on input "text" at bounding box center [1069, 203] width 228 height 23
paste input "moet chandon néctar imperial"
click at [967, 201] on input "moet chandon néctar imperial" at bounding box center [1067, 203] width 224 height 23
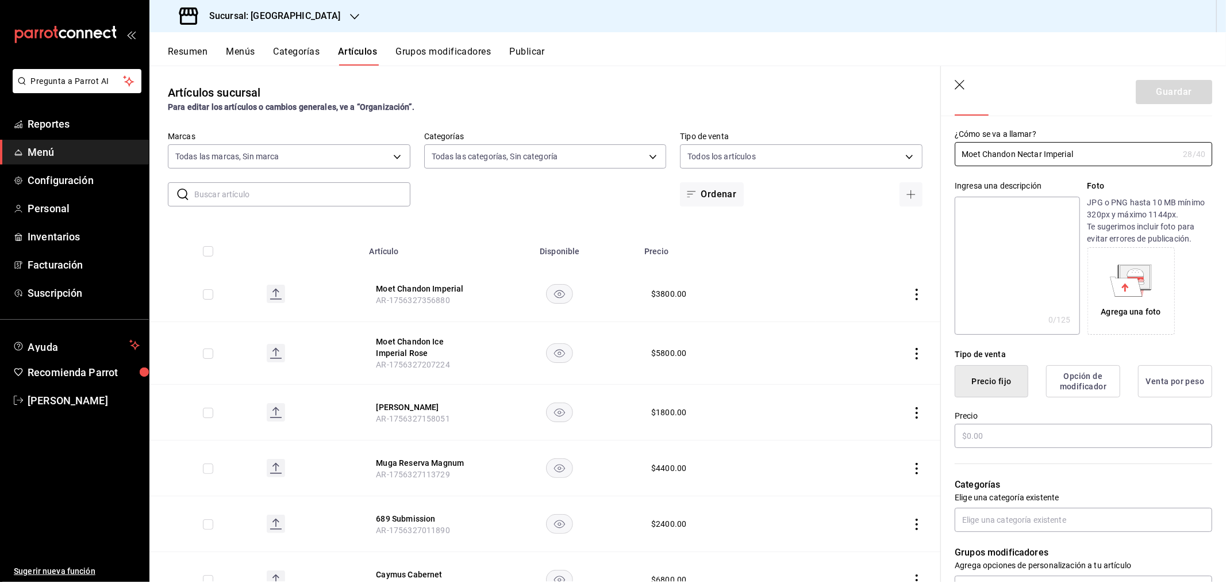
scroll to position [64, 0]
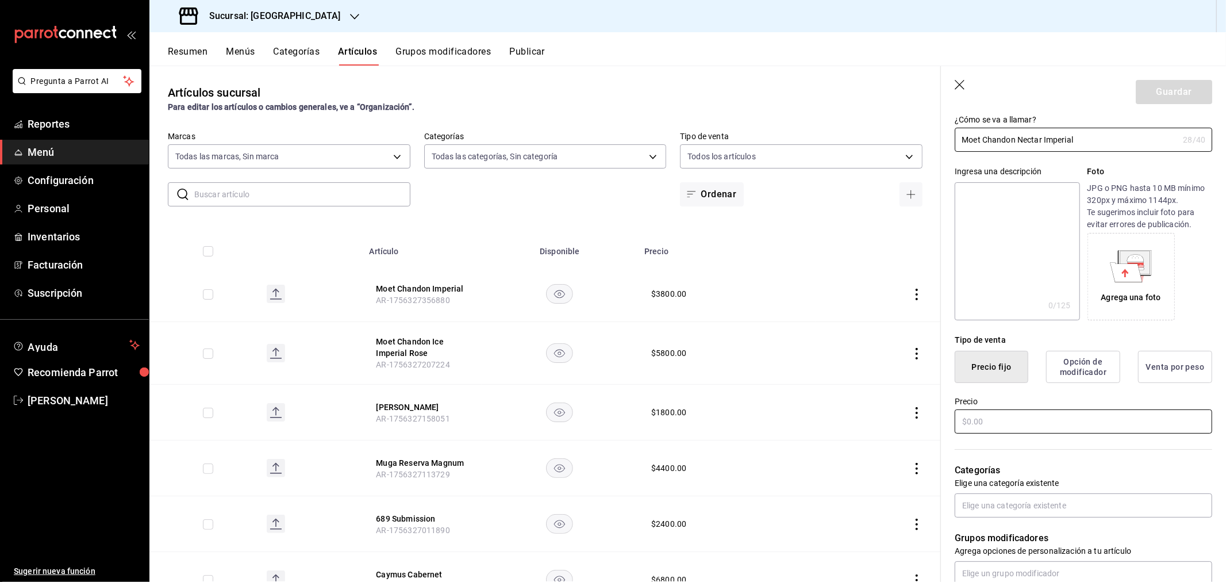
type input "Moet Chandon Nectar Imperial"
click at [997, 425] on input "text" at bounding box center [1084, 421] width 258 height 24
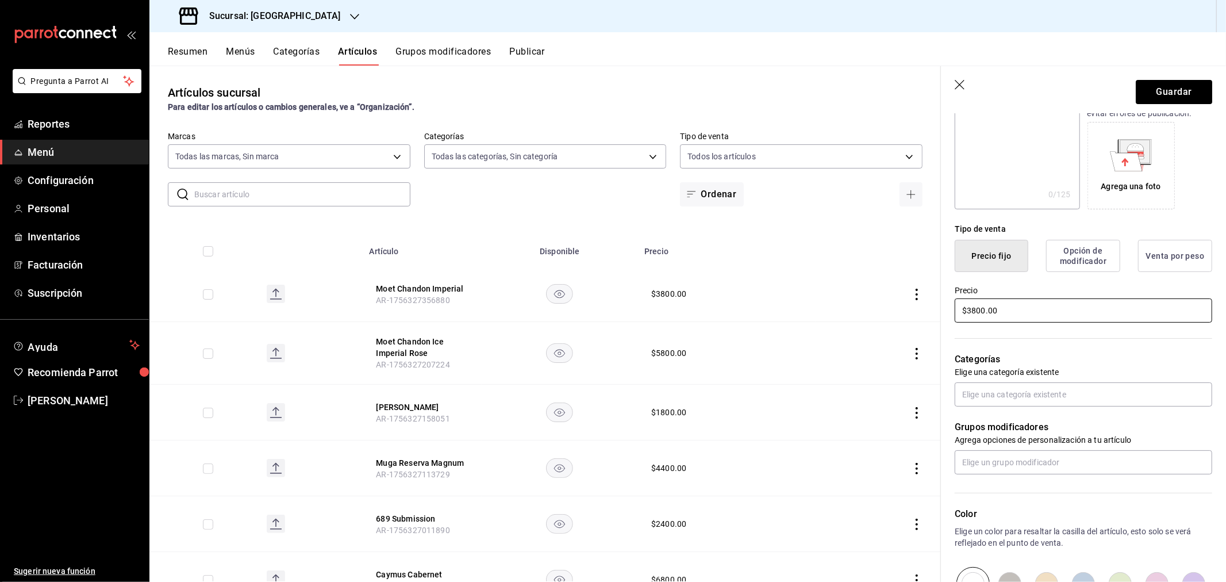
scroll to position [191, 0]
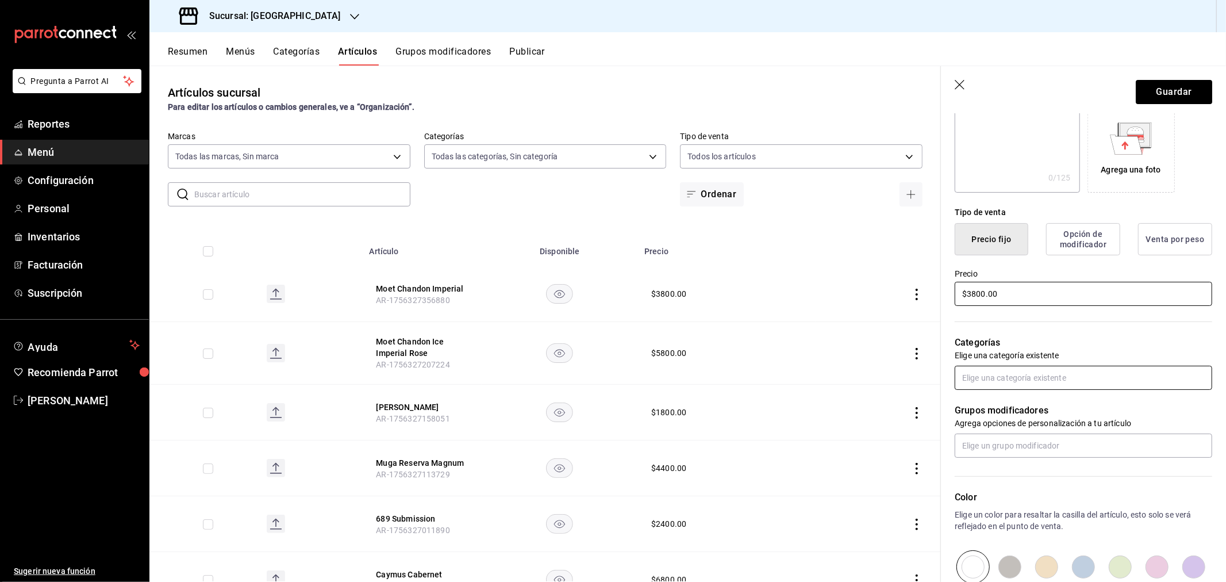
type input "$3800.00"
click at [1015, 386] on input "text" at bounding box center [1084, 378] width 258 height 24
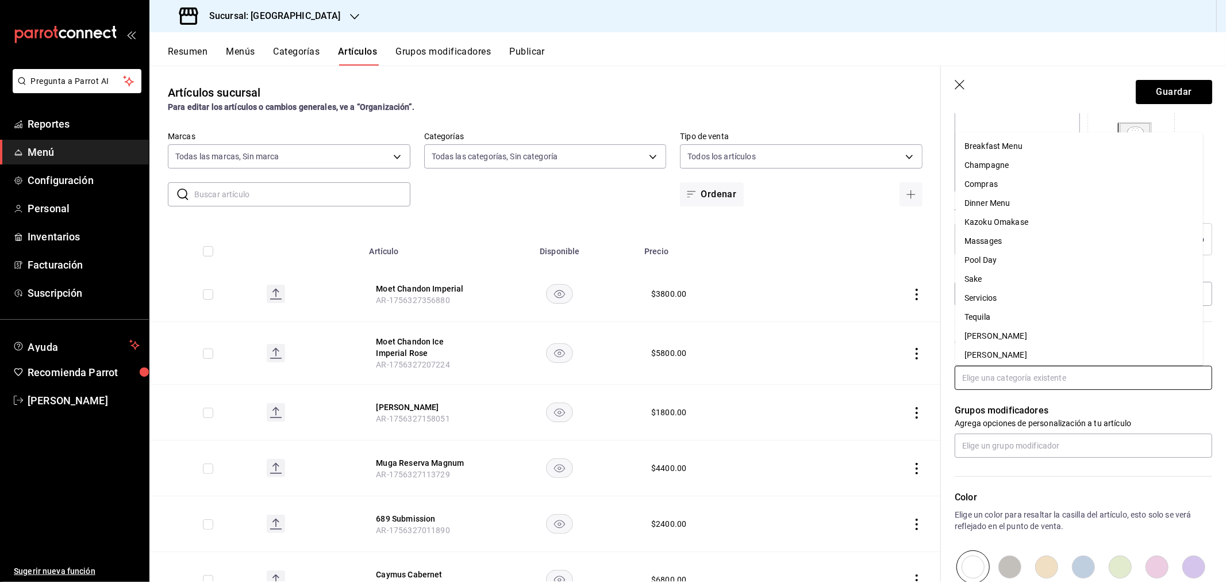
click at [991, 168] on li "Champagne" at bounding box center [1080, 165] width 248 height 19
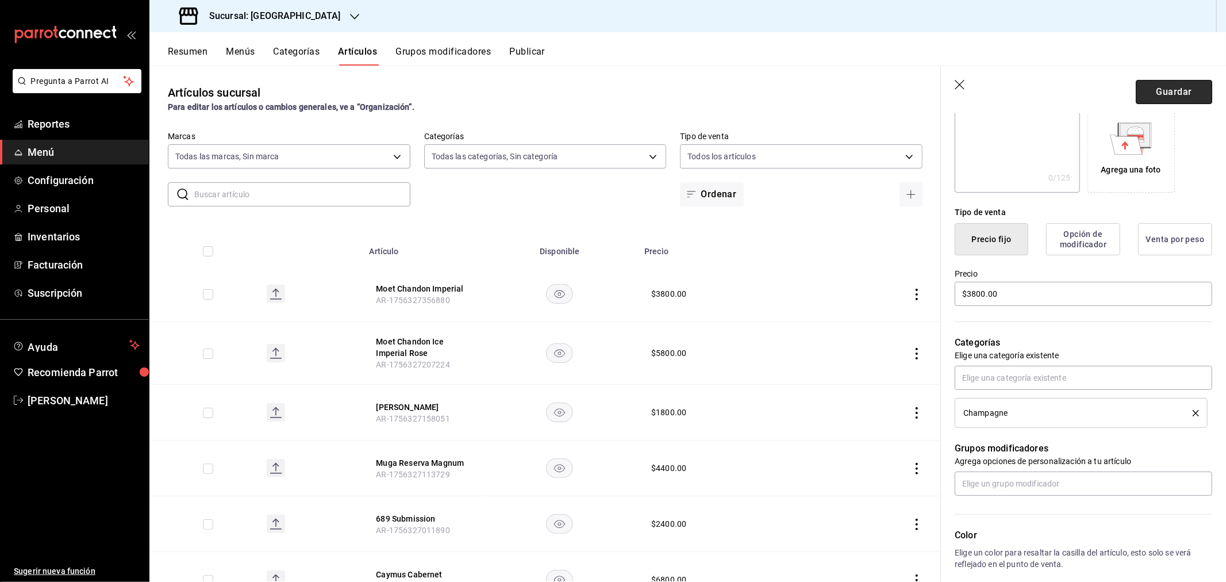
click at [1159, 88] on button "Guardar" at bounding box center [1174, 92] width 76 height 24
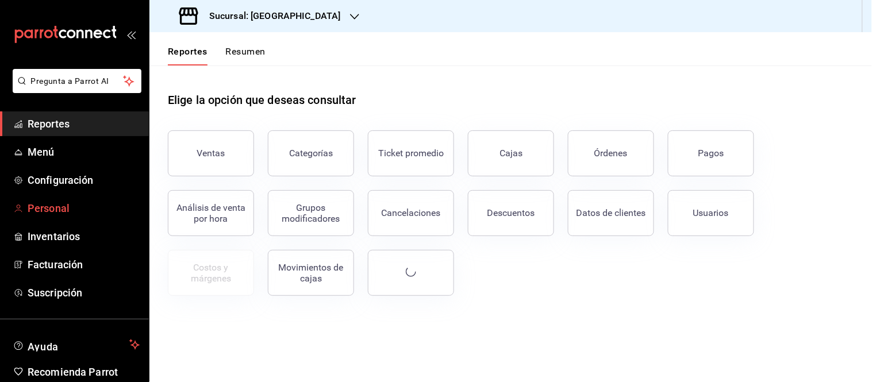
click at [39, 206] on span "Personal" at bounding box center [84, 209] width 112 height 16
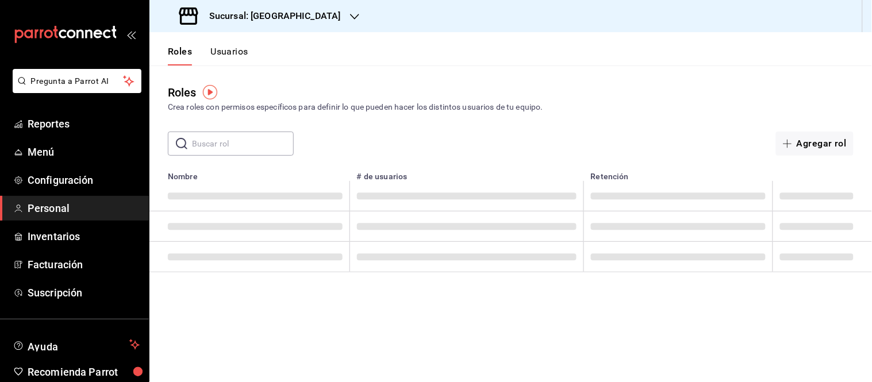
click at [391, 292] on main "Roles Crea roles con permisos específicos para definir lo que pueden hacer los …" at bounding box center [510, 224] width 723 height 317
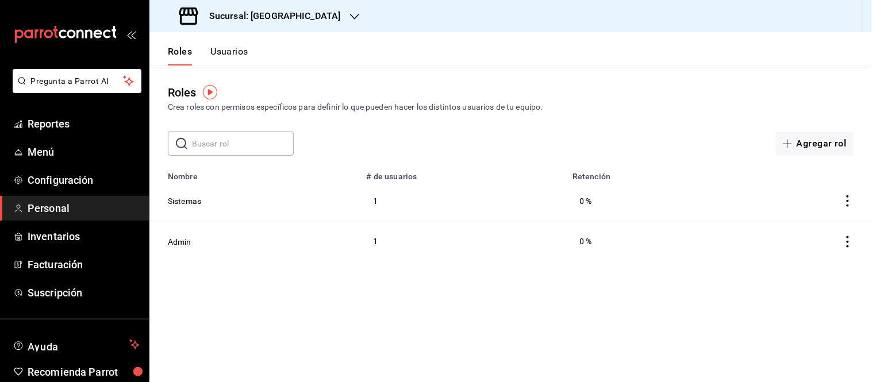
click at [315, 10] on div "Sucursal: [GEOGRAPHIC_DATA]" at bounding box center [261, 16] width 205 height 32
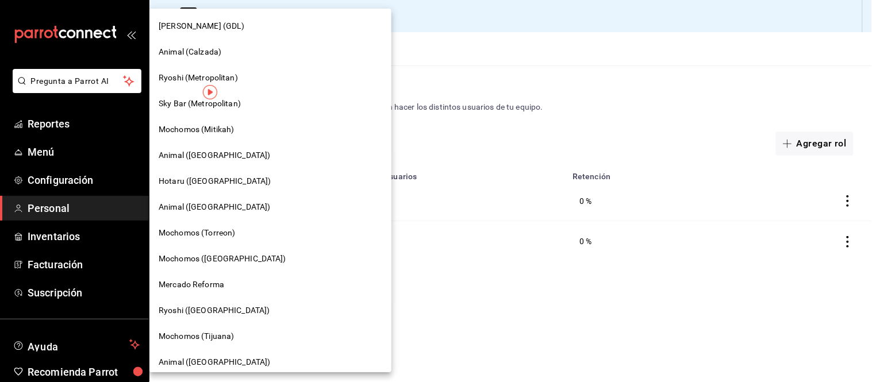
click at [198, 47] on span "Animal (Calzada)" at bounding box center [190, 52] width 63 height 12
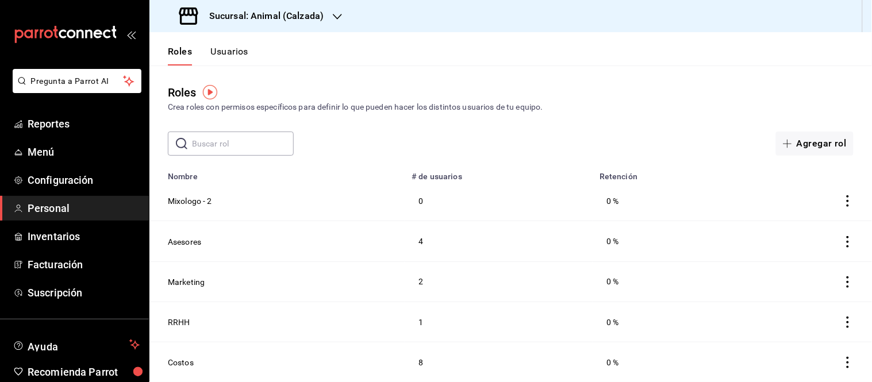
click at [224, 52] on button "Usuarios" at bounding box center [229, 56] width 38 height 20
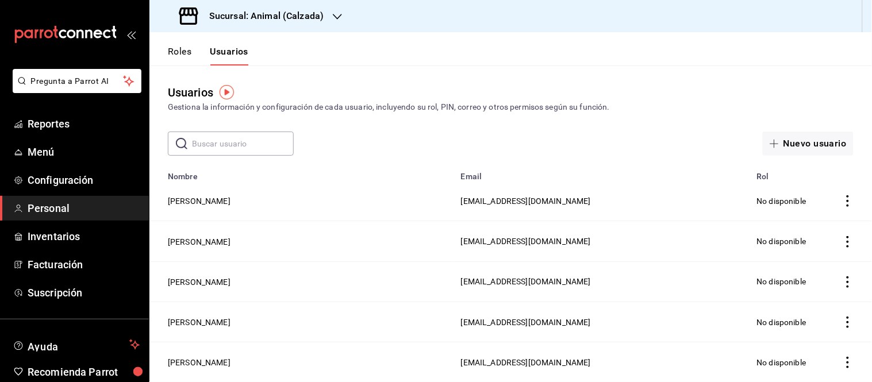
click at [208, 139] on input "text" at bounding box center [243, 143] width 102 height 23
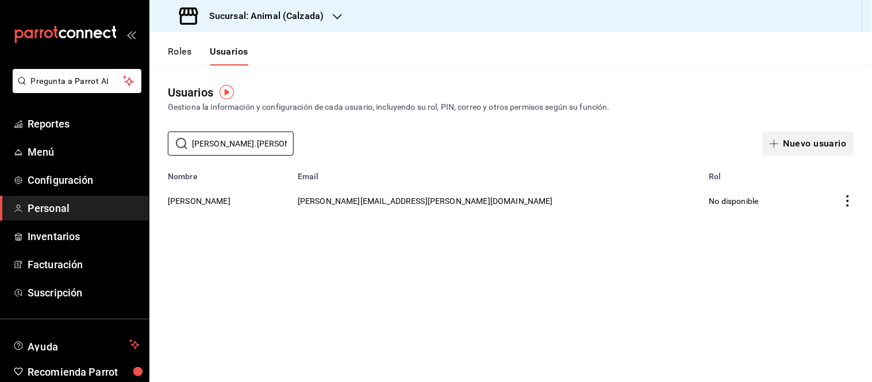
type input "ulises.lira"
click at [789, 137] on button "Nuevo usuario" at bounding box center [808, 144] width 91 height 24
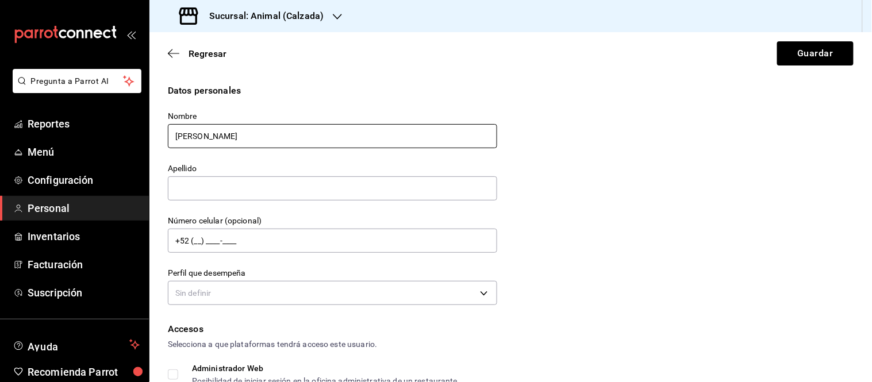
type input "Ulises"
type input "Lira"
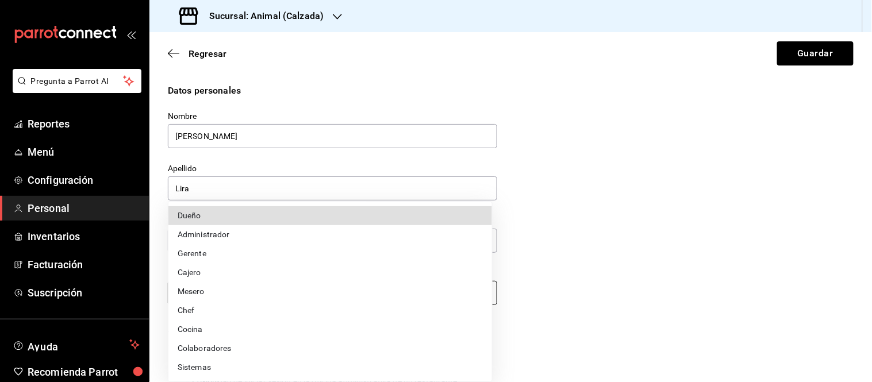
click at [308, 290] on body "Pregunta a Parrot AI Reportes Menú Configuración Personal Inventarios Facturaci…" at bounding box center [436, 191] width 872 height 382
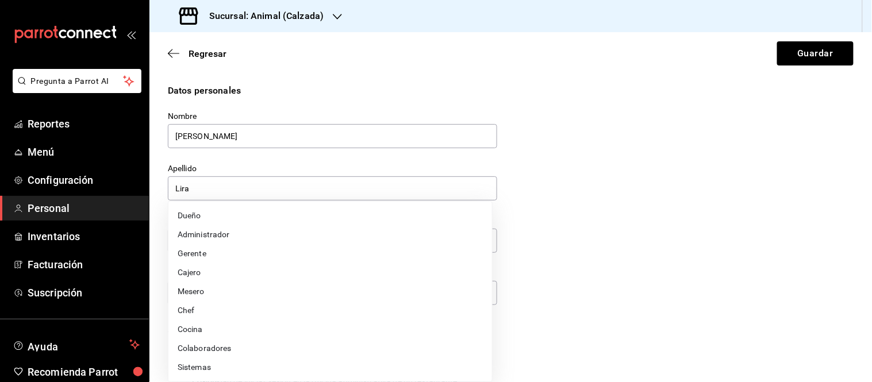
click at [240, 233] on li "Administrador" at bounding box center [330, 234] width 324 height 19
type input "ADMIN"
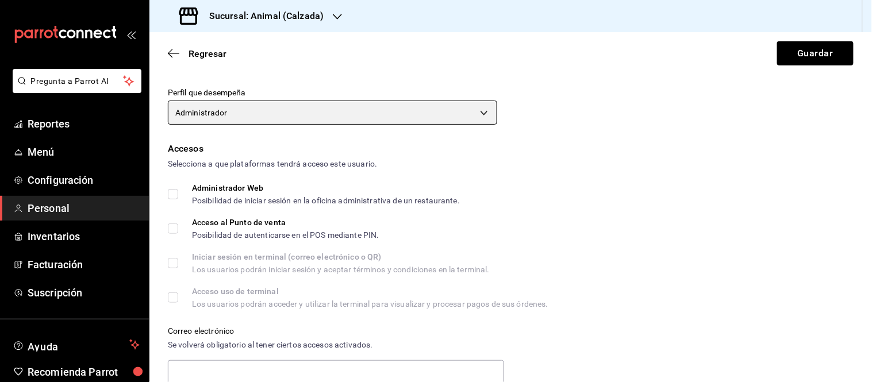
scroll to position [182, 0]
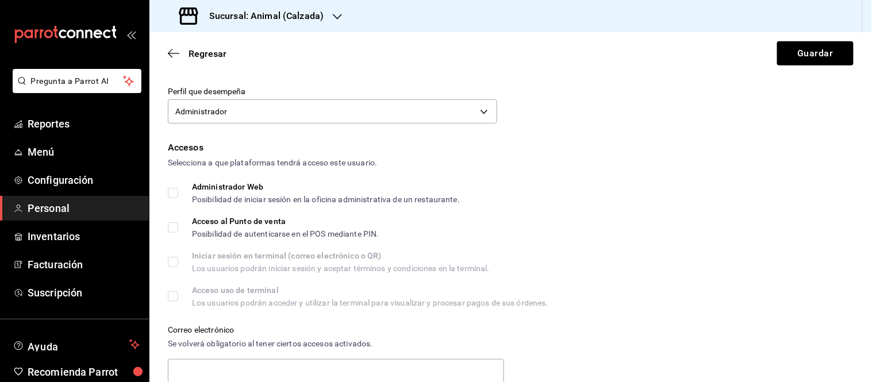
click at [171, 191] on input "Administrador Web Posibilidad de iniciar sesión en la oficina administrativa de…" at bounding box center [173, 193] width 10 height 10
checkbox input "true"
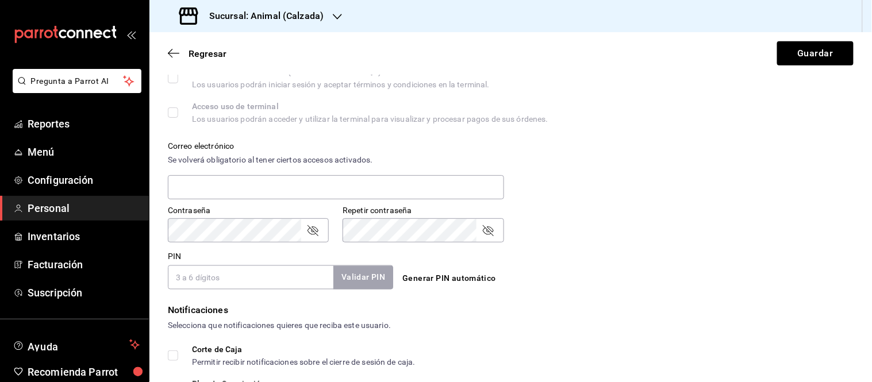
scroll to position [367, 0]
click at [200, 193] on input "text" at bounding box center [336, 186] width 336 height 24
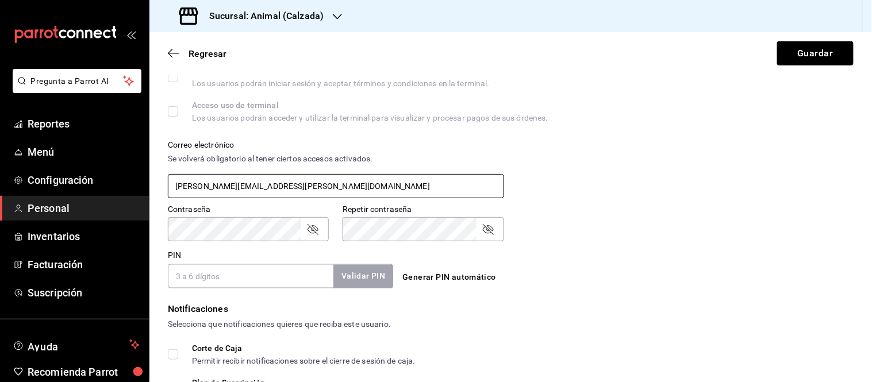
type input "ulises.lira@grupocosteno.com"
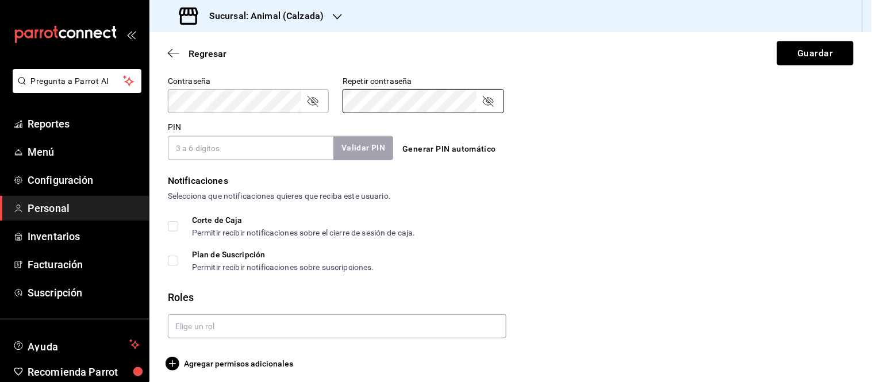
scroll to position [501, 0]
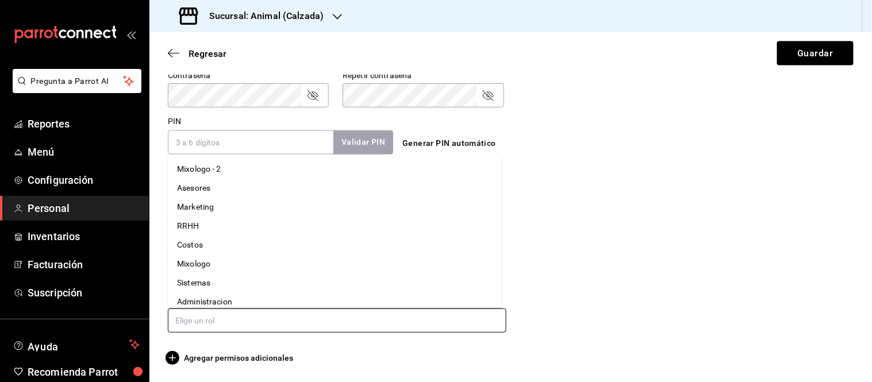
click at [204, 323] on input "text" at bounding box center [337, 321] width 339 height 24
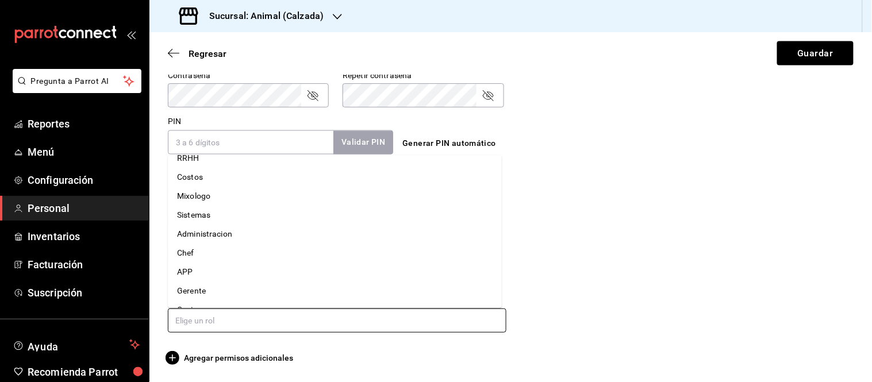
scroll to position [69, 0]
click at [224, 234] on li "Administracion" at bounding box center [335, 233] width 334 height 19
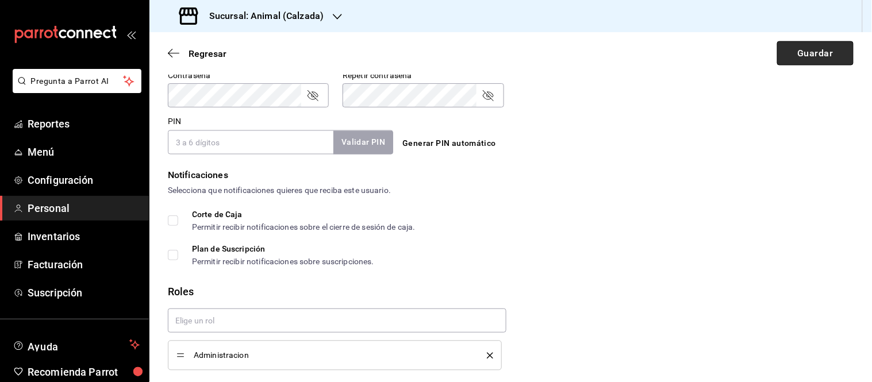
click at [795, 52] on button "Guardar" at bounding box center [815, 53] width 76 height 24
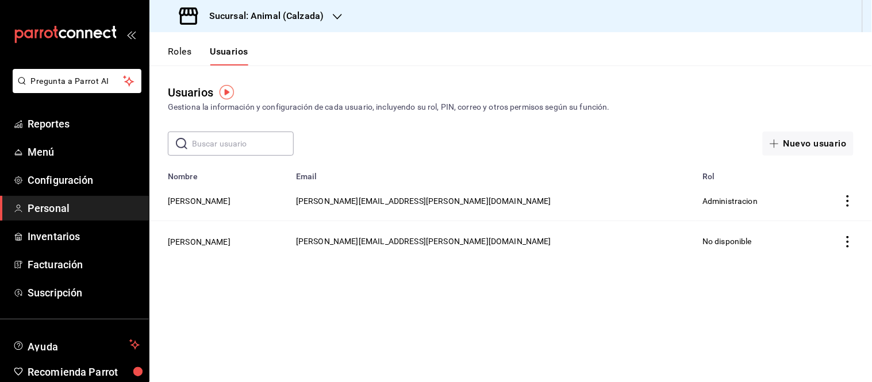
click at [328, 18] on div "Sucursal: Animal (Calzada)" at bounding box center [253, 16] width 188 height 32
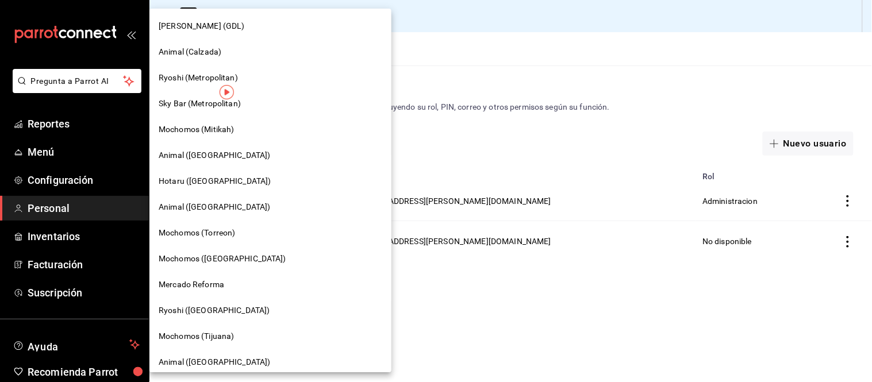
click at [197, 158] on span "Animal ([GEOGRAPHIC_DATA])" at bounding box center [215, 155] width 112 height 12
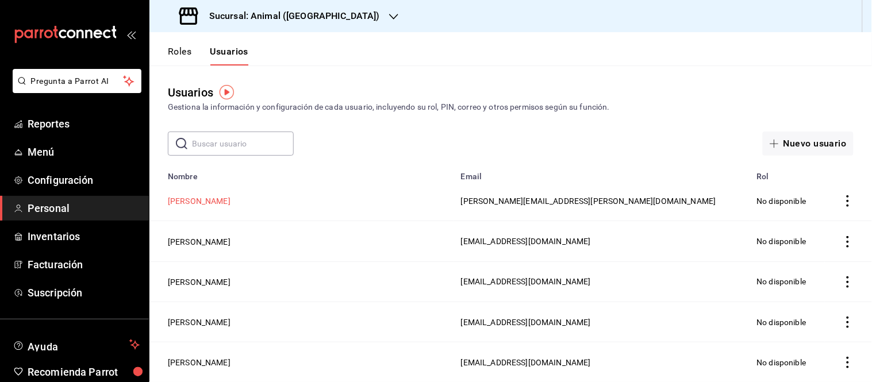
click at [182, 199] on button "Ulises Lira" at bounding box center [199, 200] width 63 height 11
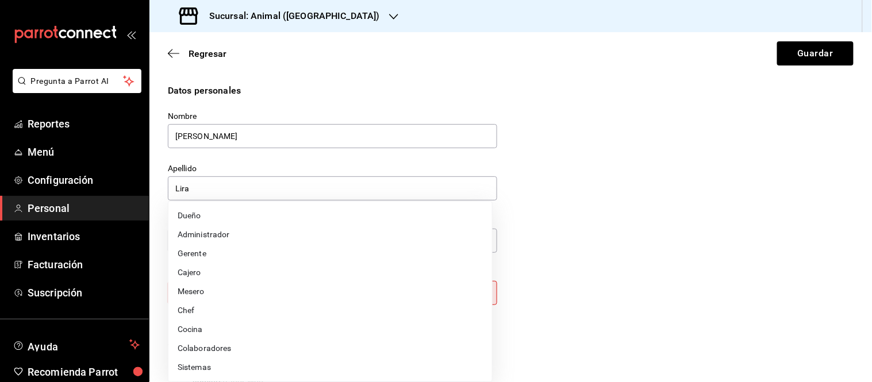
click at [481, 290] on body "Pregunta a Parrot AI Reportes Menú Configuración Personal Inventarios Facturaci…" at bounding box center [436, 191] width 872 height 382
click at [223, 228] on li "Administrador" at bounding box center [330, 234] width 324 height 19
type input "ADMIN"
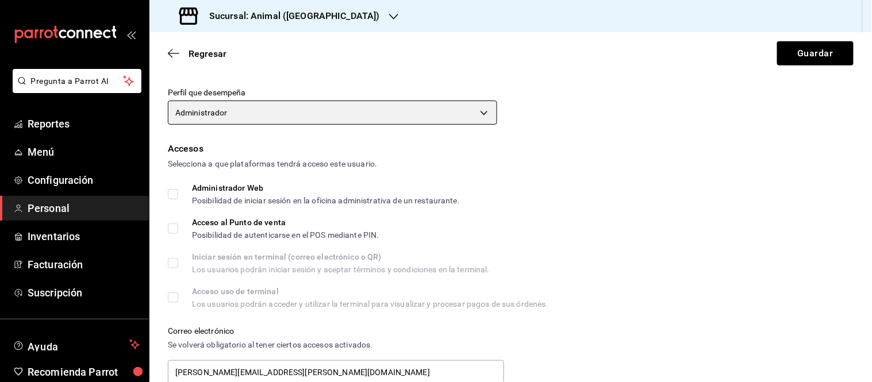
scroll to position [182, 0]
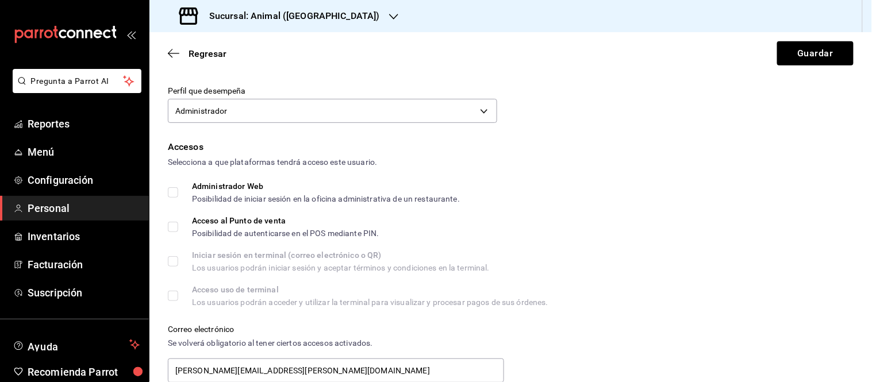
click at [171, 192] on input "Administrador Web Posibilidad de iniciar sesión en la oficina administrativa de…" at bounding box center [173, 192] width 10 height 10
checkbox input "true"
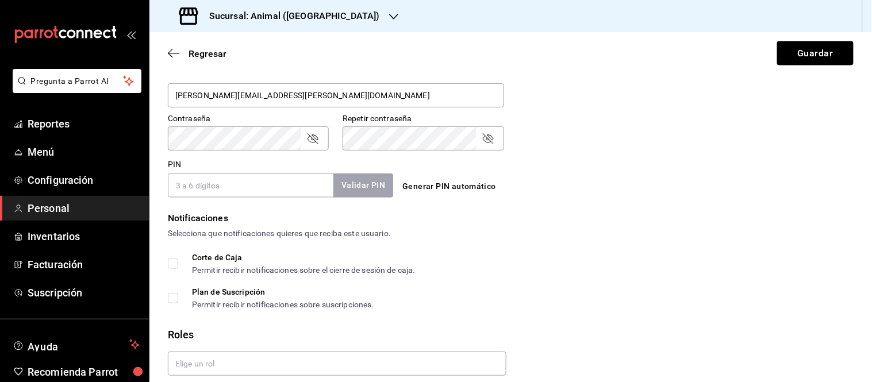
scroll to position [501, 0]
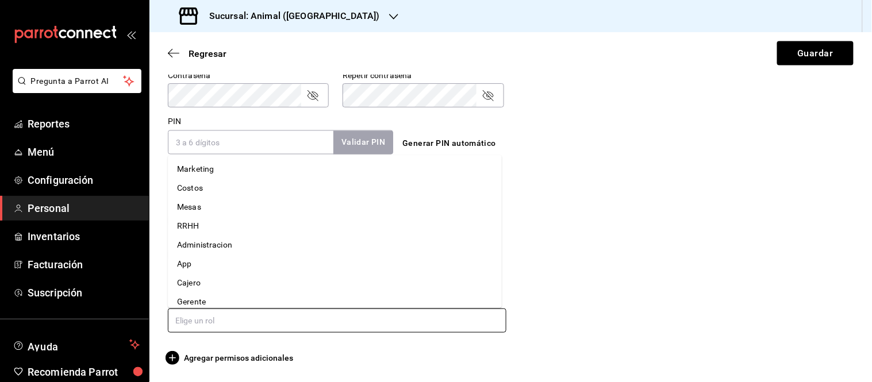
click at [200, 321] on input "text" at bounding box center [337, 321] width 339 height 24
click at [214, 244] on li "Administracion" at bounding box center [335, 245] width 334 height 19
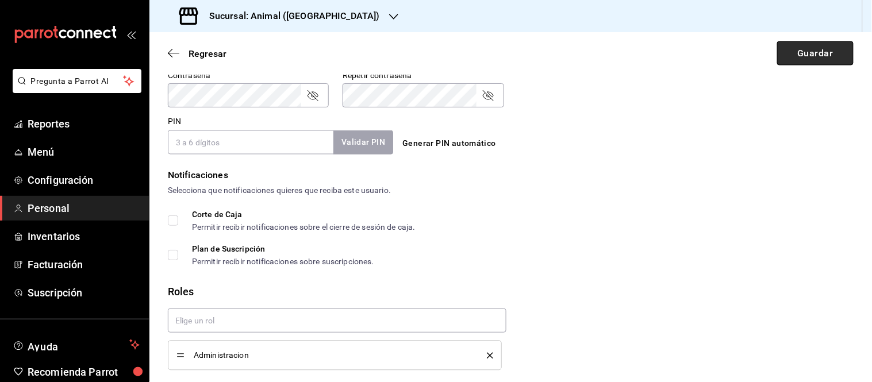
click at [802, 55] on button "Guardar" at bounding box center [815, 53] width 76 height 24
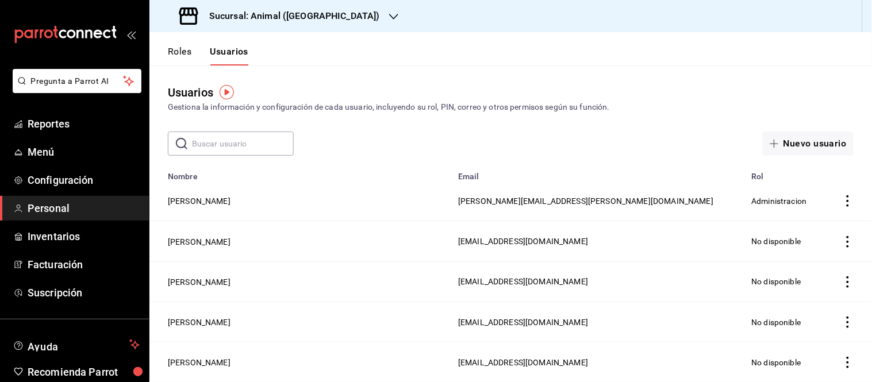
click at [389, 14] on icon "button" at bounding box center [393, 16] width 9 height 9
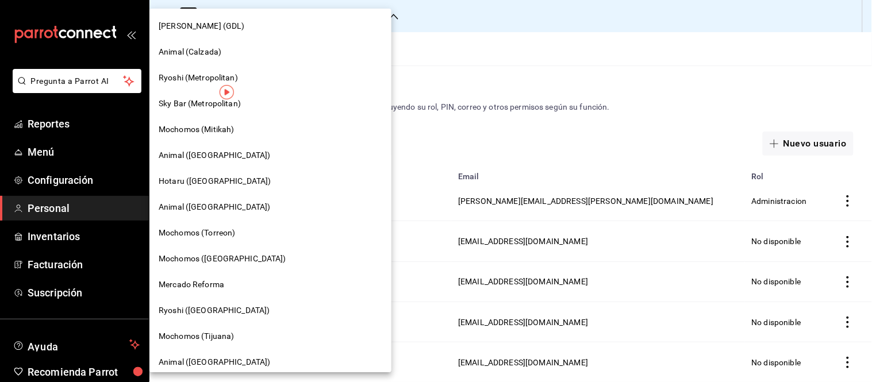
click at [230, 205] on div "Animal ([GEOGRAPHIC_DATA])" at bounding box center [271, 207] width 224 height 12
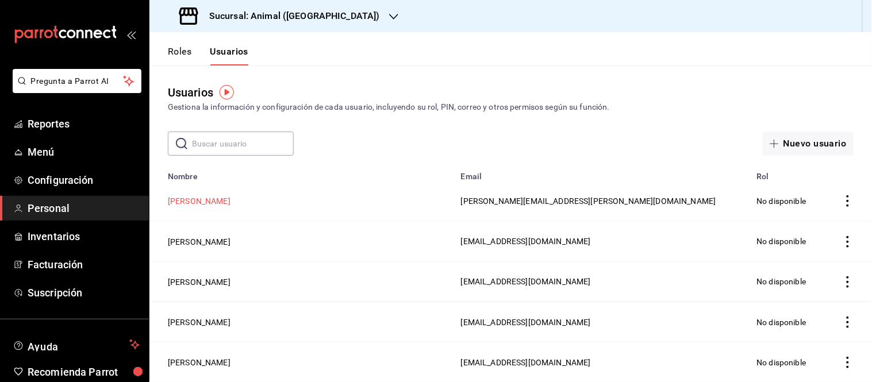
click at [180, 204] on button "Ulises Lira" at bounding box center [199, 200] width 63 height 11
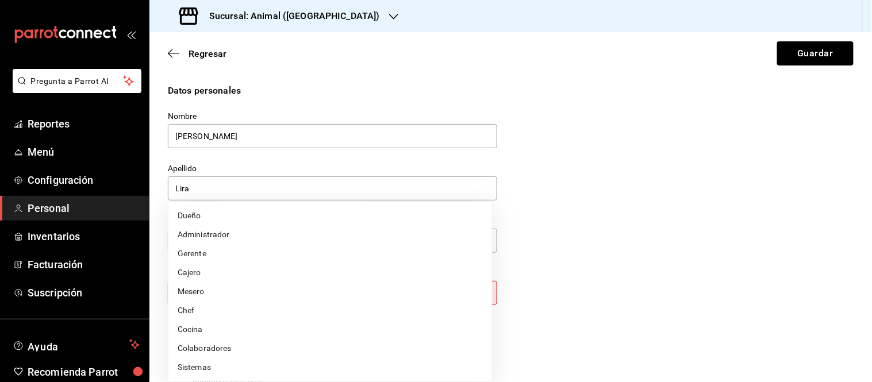
click at [473, 297] on body "Pregunta a Parrot AI Reportes Menú Configuración Personal Inventarios Facturaci…" at bounding box center [436, 191] width 872 height 382
click at [286, 239] on li "Administrador" at bounding box center [330, 234] width 324 height 19
type input "ADMIN"
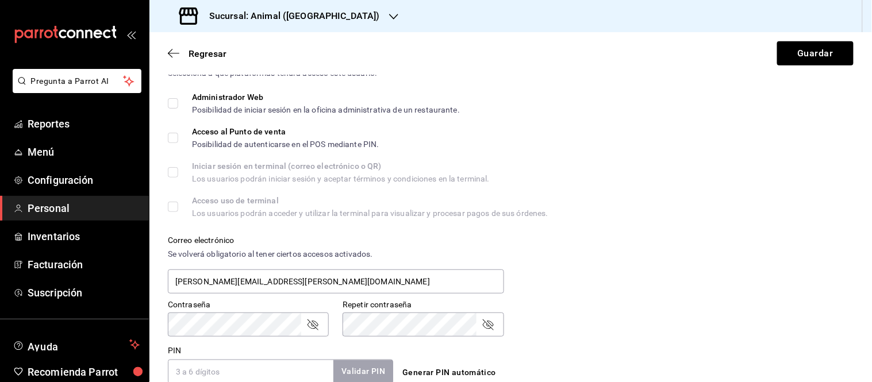
scroll to position [272, 0]
click at [171, 99] on input "Administrador Web Posibilidad de iniciar sesión en la oficina administrativa de…" at bounding box center [173, 103] width 10 height 10
checkbox input "true"
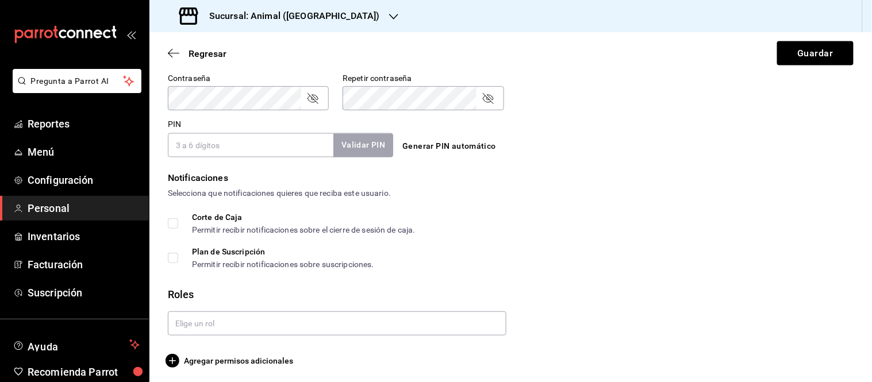
scroll to position [499, 0]
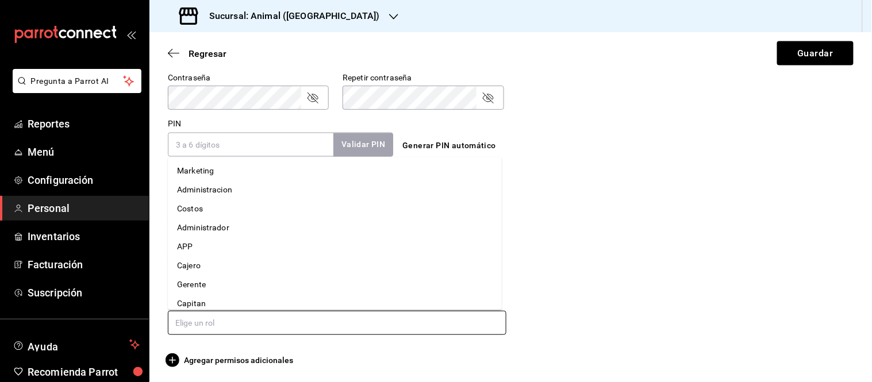
click at [209, 332] on input "text" at bounding box center [337, 323] width 339 height 24
click at [208, 223] on li "Administrador" at bounding box center [335, 227] width 334 height 19
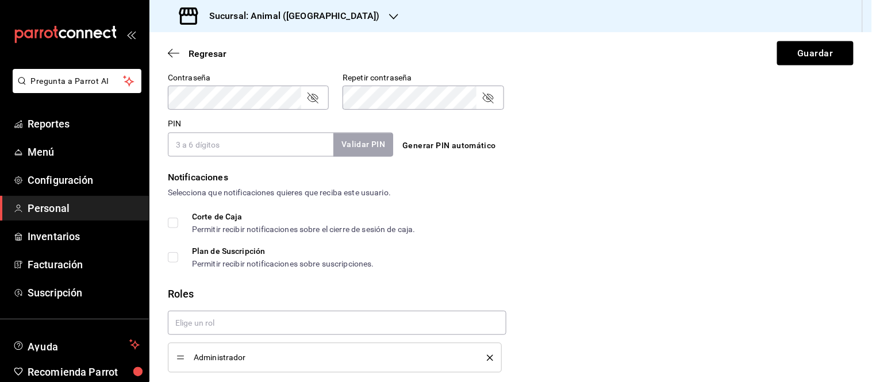
click at [487, 358] on icon "delete" at bounding box center [490, 358] width 6 height 6
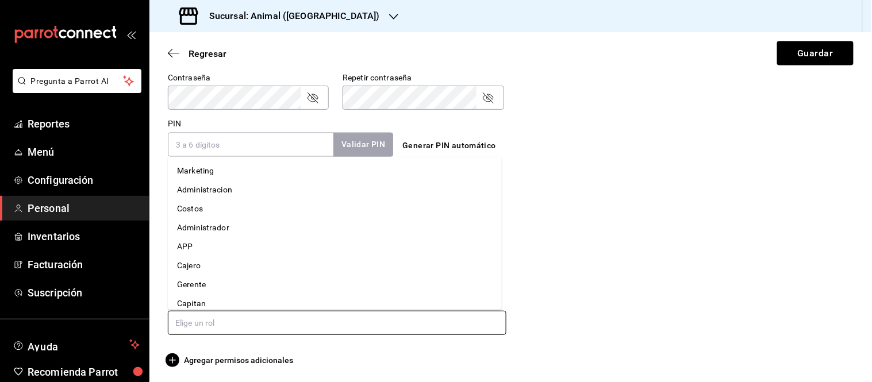
click at [236, 329] on input "text" at bounding box center [337, 323] width 339 height 24
click at [211, 183] on li "Administracion" at bounding box center [335, 190] width 334 height 19
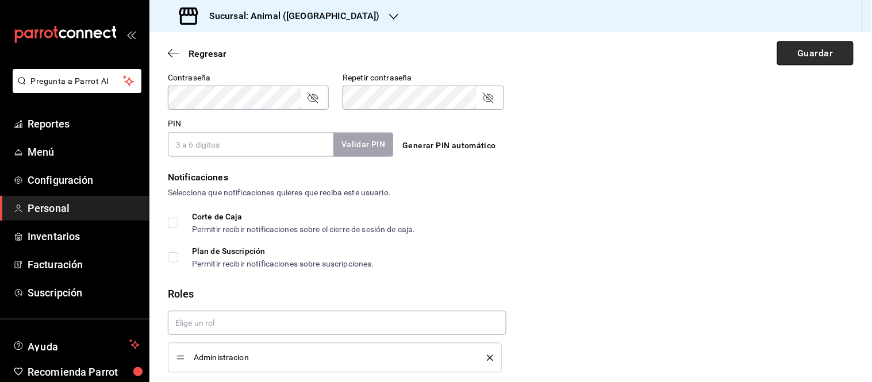
click at [824, 53] on button "Guardar" at bounding box center [815, 53] width 76 height 24
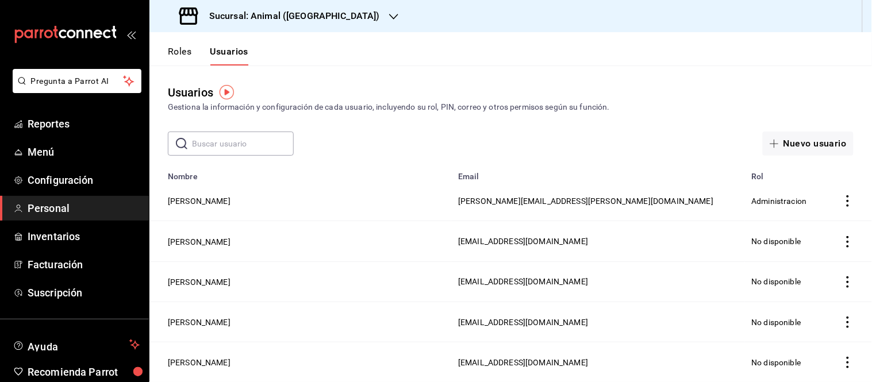
click at [389, 13] on icon "button" at bounding box center [393, 16] width 9 height 9
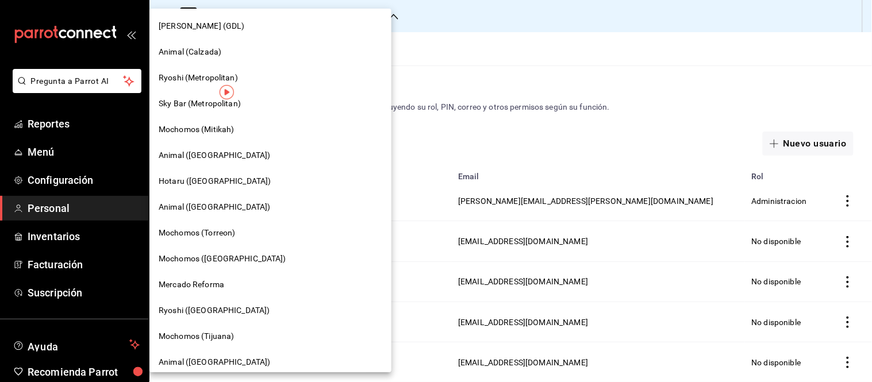
click at [189, 229] on span "Mochomos (Torreon)" at bounding box center [197, 233] width 76 height 12
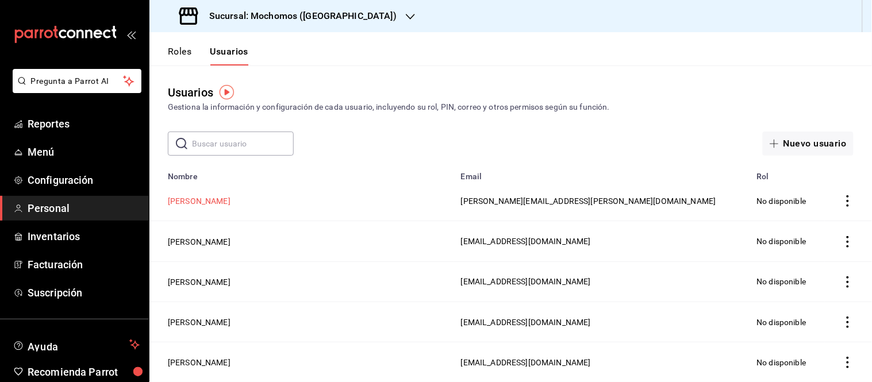
click at [181, 200] on button "Ulises Lira" at bounding box center [199, 200] width 63 height 11
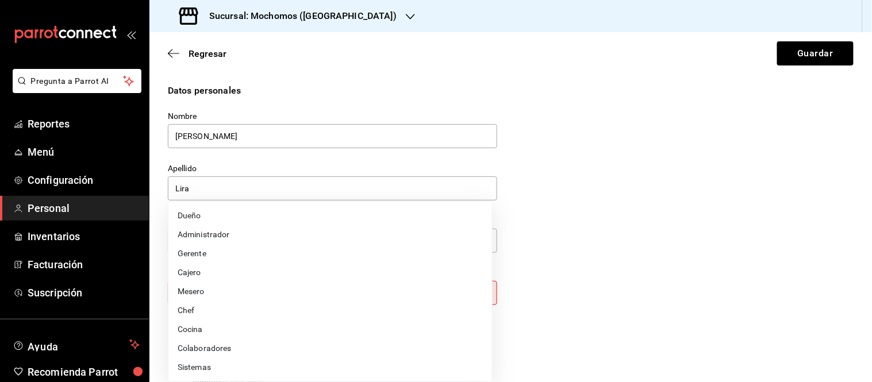
click at [486, 292] on body "Pregunta a Parrot AI Reportes Menú Configuración Personal Inventarios Facturaci…" at bounding box center [436, 191] width 872 height 382
click at [279, 237] on li "Administrador" at bounding box center [330, 234] width 324 height 19
type input "ADMIN"
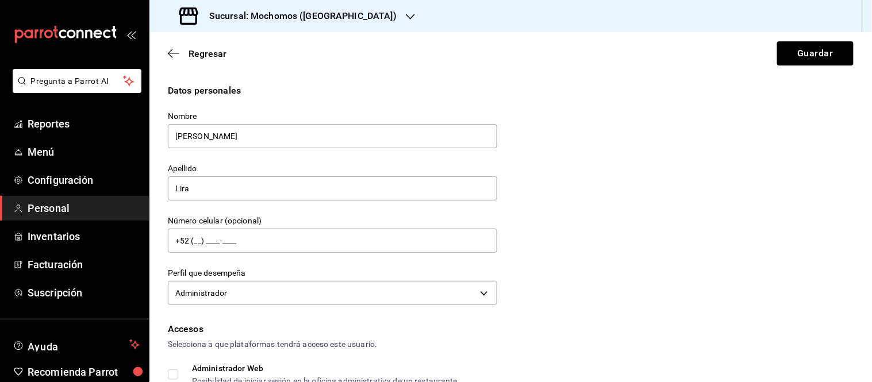
click at [637, 263] on div "Datos personales Nombre Ulises Apellido Lira Número celular (opcional) +52 (__)…" at bounding box center [511, 196] width 686 height 225
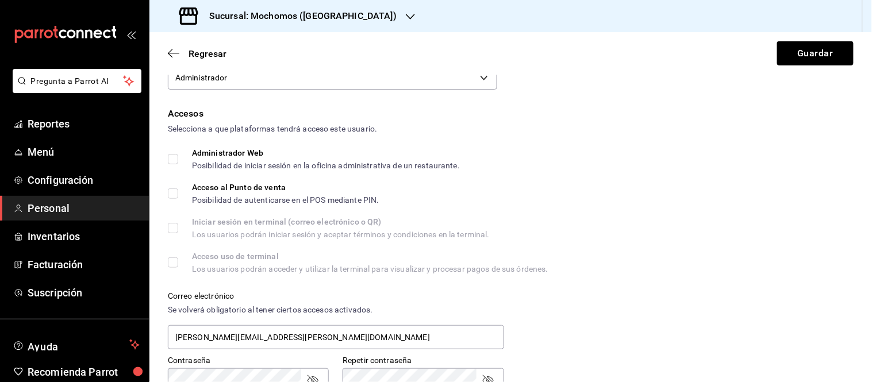
scroll to position [219, 0]
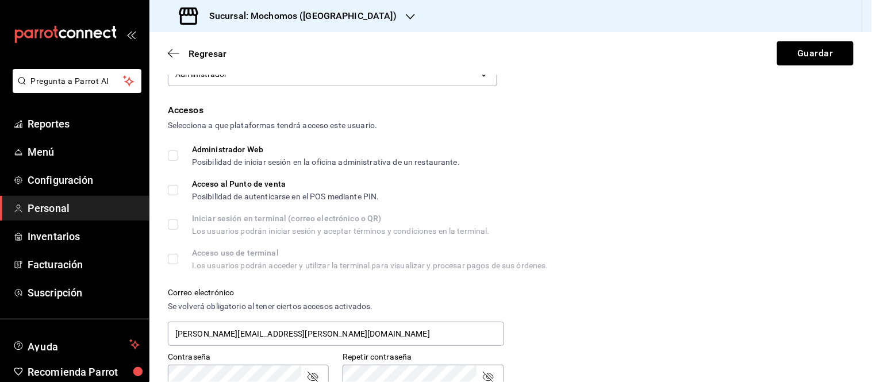
click at [168, 156] on input "Administrador Web Posibilidad de iniciar sesión en la oficina administrativa de…" at bounding box center [173, 156] width 10 height 10
checkbox input "true"
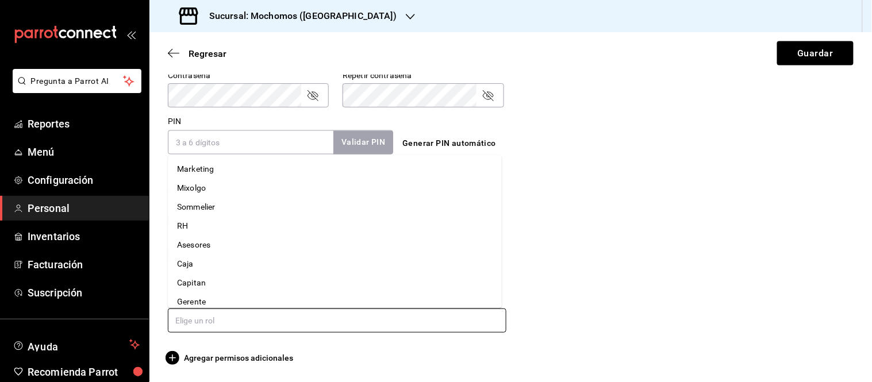
click at [216, 322] on input "text" at bounding box center [337, 321] width 339 height 24
click at [209, 277] on li "Administracion" at bounding box center [335, 276] width 334 height 19
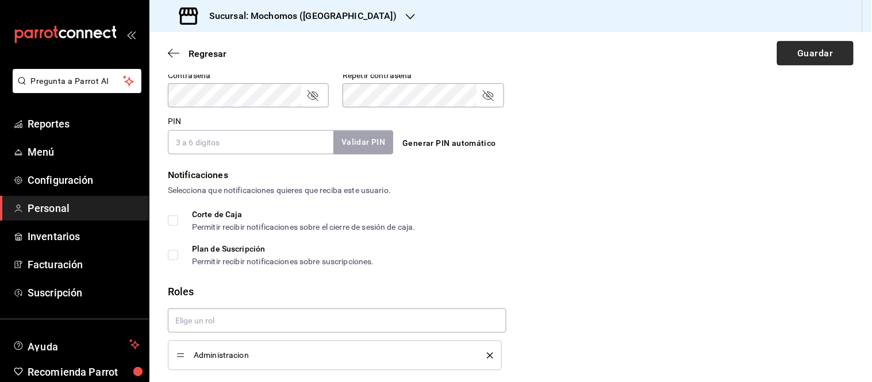
click at [811, 45] on button "Guardar" at bounding box center [815, 53] width 76 height 24
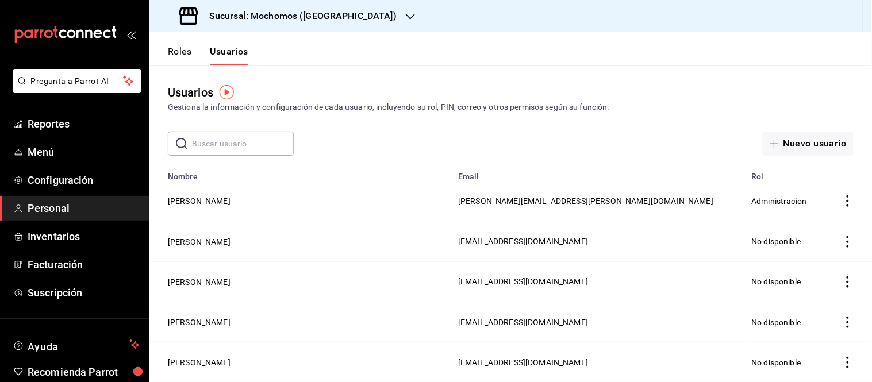
click at [313, 10] on h3 "Sucursal: Mochomos (Torreon)" at bounding box center [298, 16] width 197 height 14
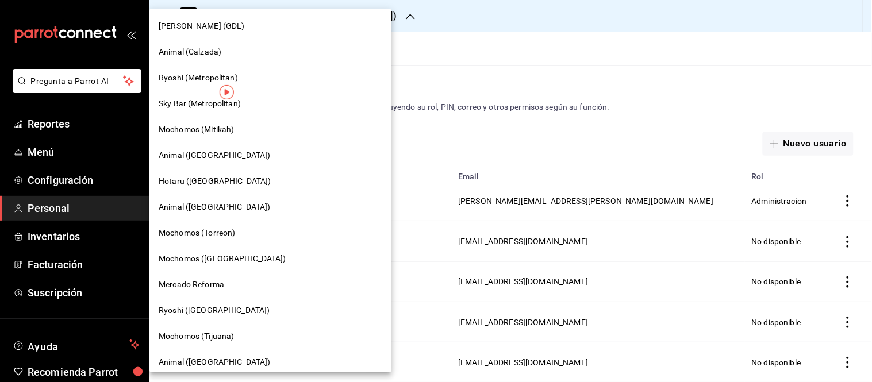
click at [216, 255] on span "Mochomos (Chihuahua)" at bounding box center [223, 259] width 128 height 12
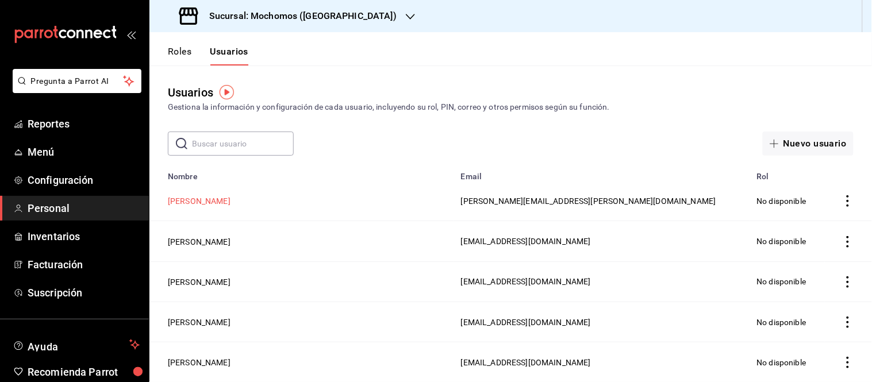
click at [174, 202] on button "Ulises Lira" at bounding box center [199, 200] width 63 height 11
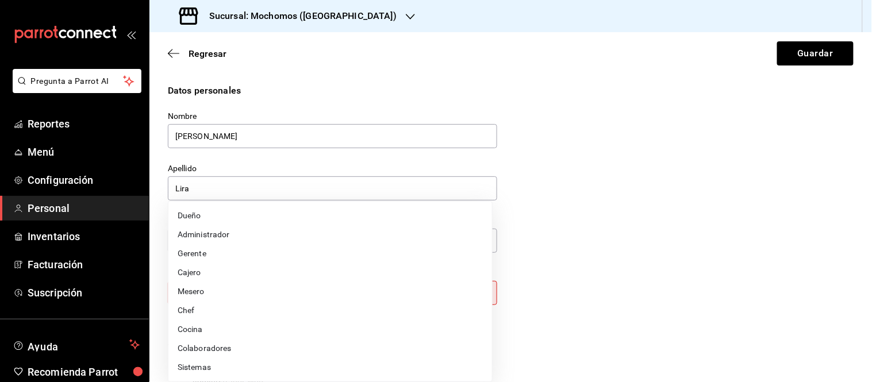
click at [277, 293] on body "Pregunta a Parrot AI Reportes Menú Configuración Personal Inventarios Facturaci…" at bounding box center [436, 191] width 872 height 382
click at [210, 232] on li "Administrador" at bounding box center [330, 234] width 324 height 19
type input "ADMIN"
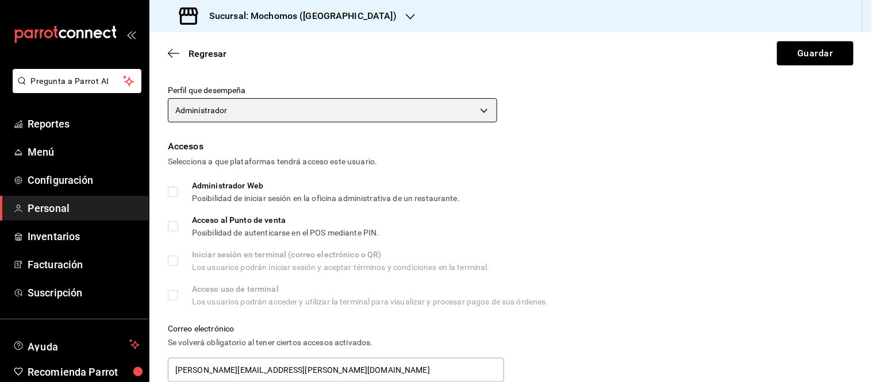
scroll to position [216, 0]
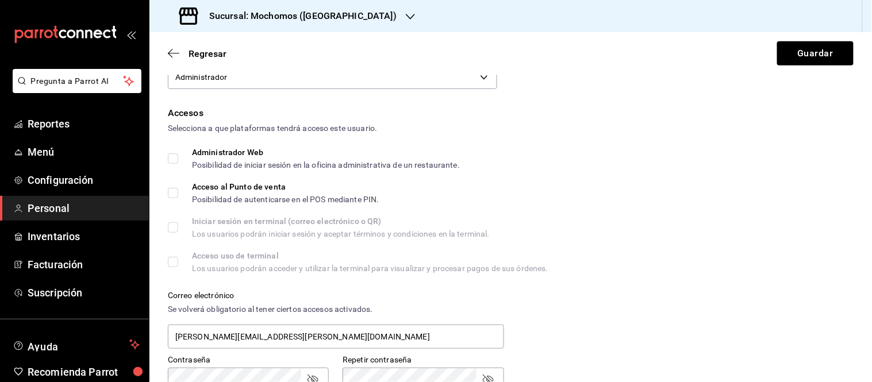
click at [172, 162] on input "Administrador Web Posibilidad de iniciar sesión en la oficina administrativa de…" at bounding box center [173, 159] width 10 height 10
checkbox input "true"
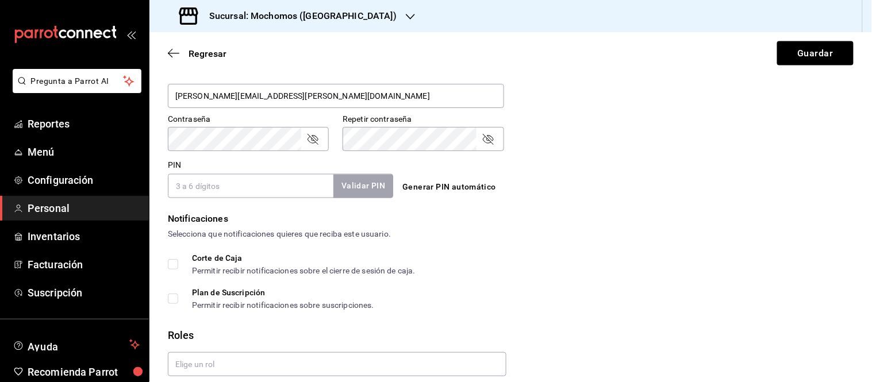
scroll to position [501, 0]
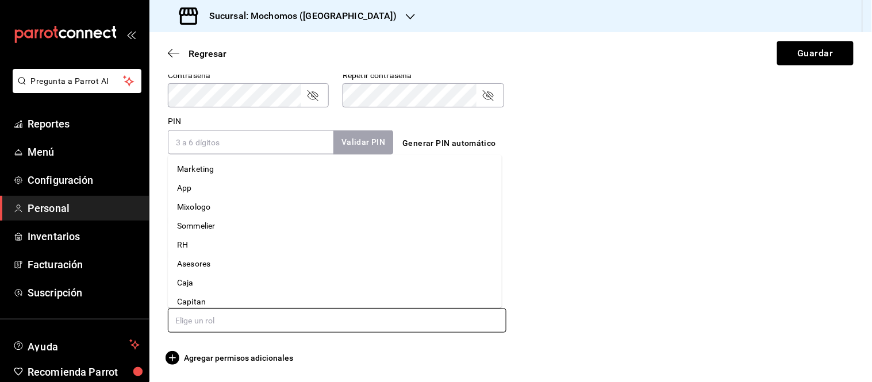
click at [214, 324] on input "text" at bounding box center [337, 321] width 339 height 24
click at [197, 277] on li "Administracion" at bounding box center [335, 276] width 334 height 19
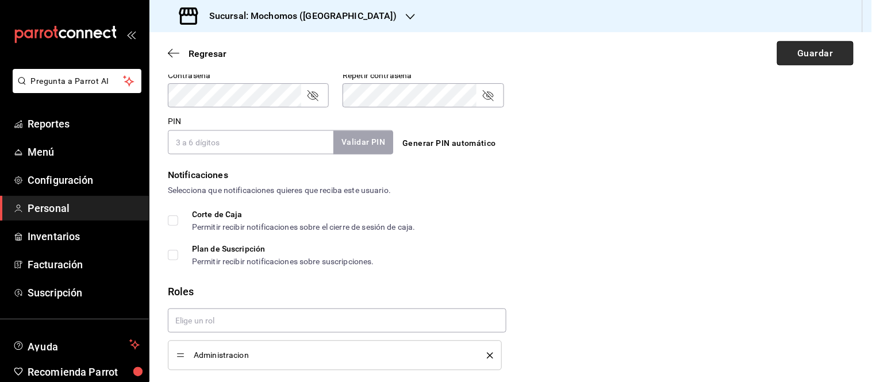
click at [807, 56] on button "Guardar" at bounding box center [815, 53] width 76 height 24
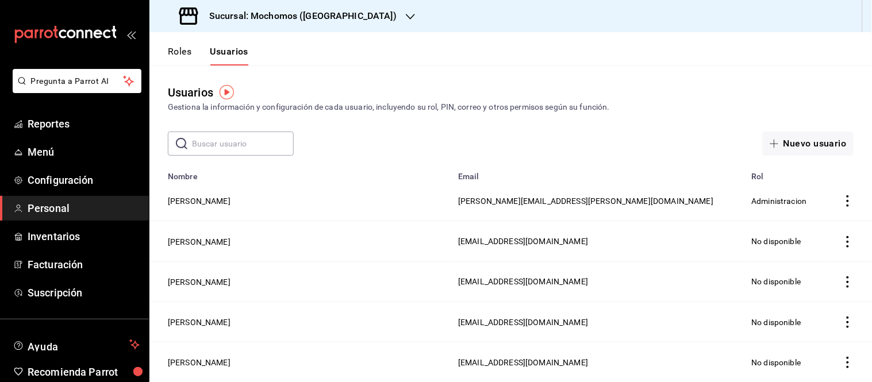
click at [406, 13] on icon "button" at bounding box center [410, 16] width 9 height 9
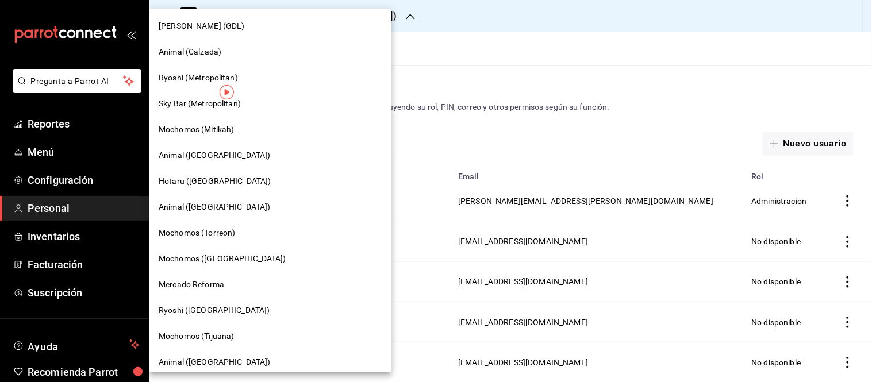
click at [194, 284] on span "Mercado Reforma" at bounding box center [192, 285] width 66 height 12
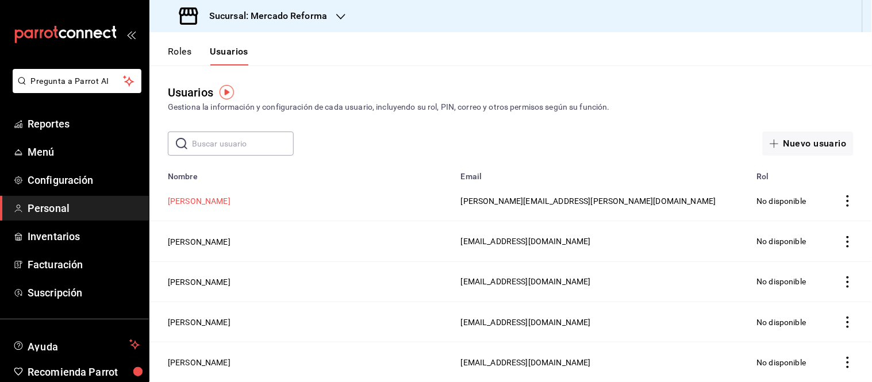
click at [179, 202] on button "Ulises Lira" at bounding box center [199, 200] width 63 height 11
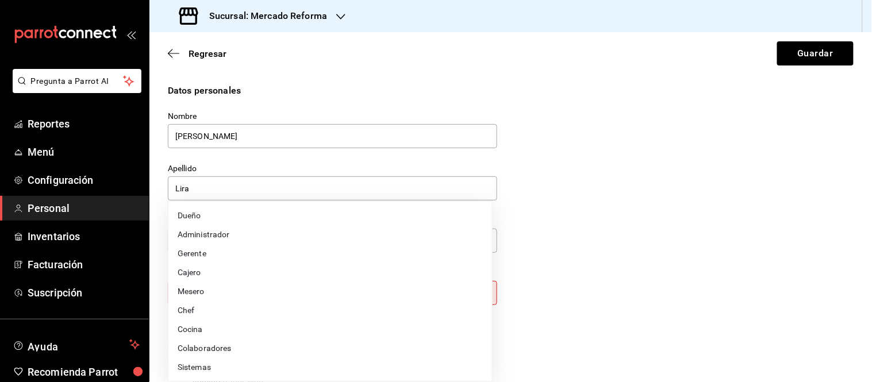
click at [341, 302] on body "Pregunta a Parrot AI Reportes Menú Configuración Personal Inventarios Facturaci…" at bounding box center [436, 191] width 872 height 382
click at [235, 230] on li "Administrador" at bounding box center [330, 234] width 324 height 19
type input "ADMIN"
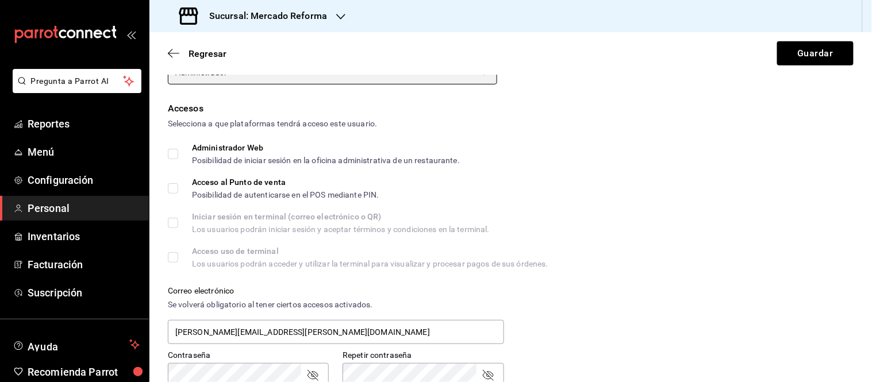
scroll to position [221, 0]
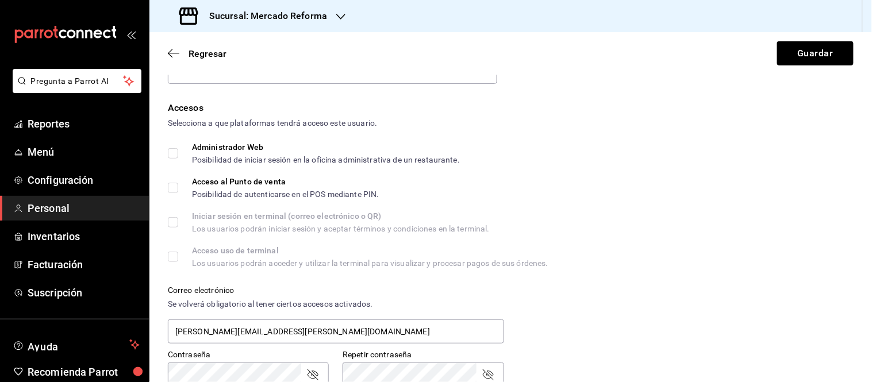
click at [172, 152] on input "Administrador Web Posibilidad de iniciar sesión en la oficina administrativa de…" at bounding box center [173, 153] width 10 height 10
checkbox input "true"
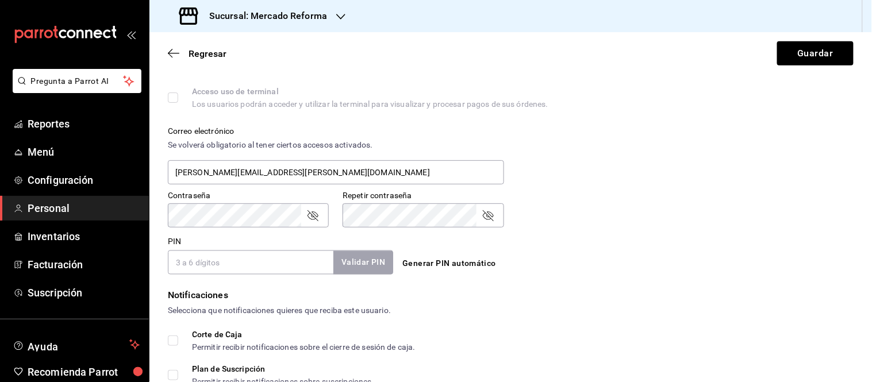
scroll to position [501, 0]
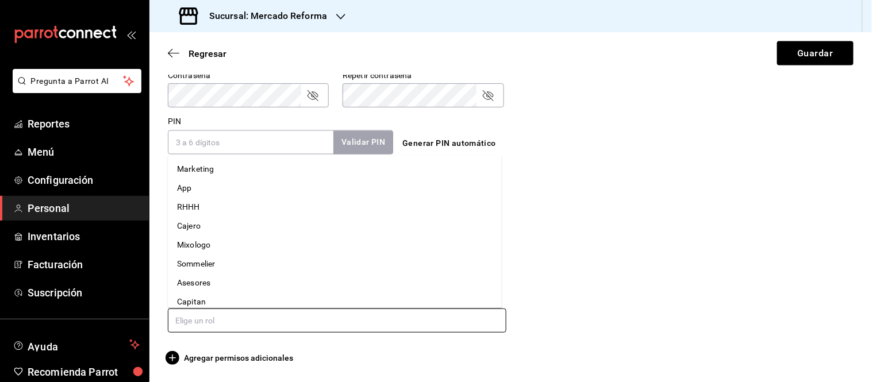
click at [204, 326] on input "text" at bounding box center [337, 321] width 339 height 24
click at [224, 273] on li "Administracion" at bounding box center [335, 276] width 334 height 19
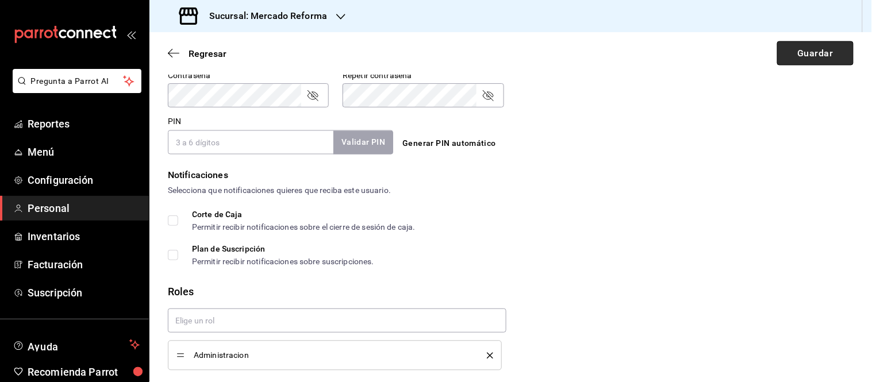
click at [812, 62] on button "Guardar" at bounding box center [815, 53] width 76 height 24
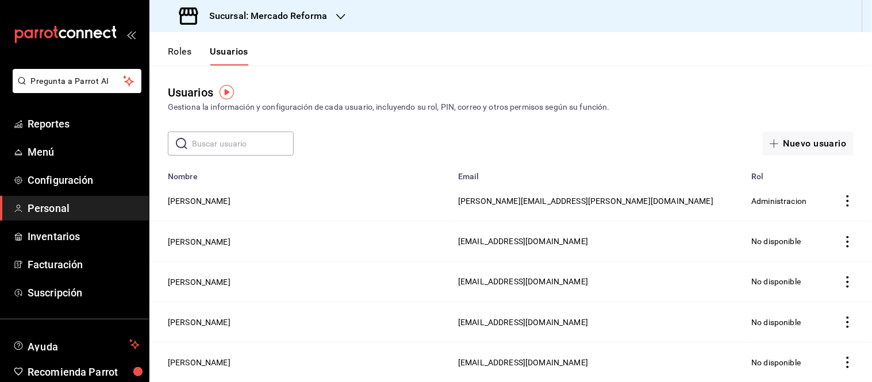
click at [324, 18] on h3 "Sucursal: Mercado Reforma" at bounding box center [263, 16] width 127 height 14
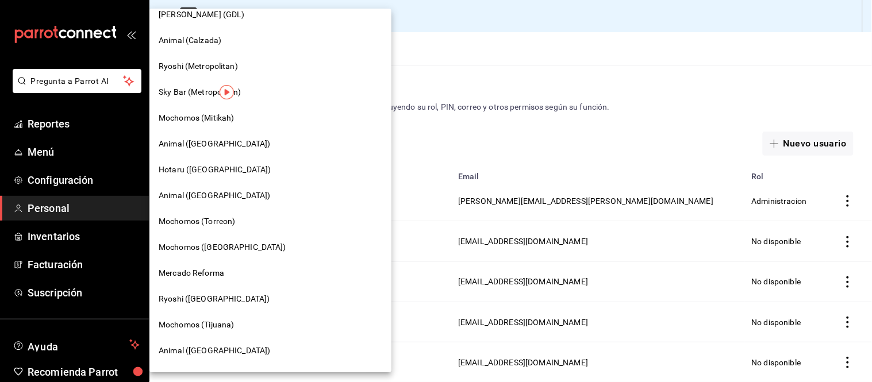
scroll to position [12, 0]
click at [210, 325] on span "Mochomos (Tijuana)" at bounding box center [196, 325] width 75 height 12
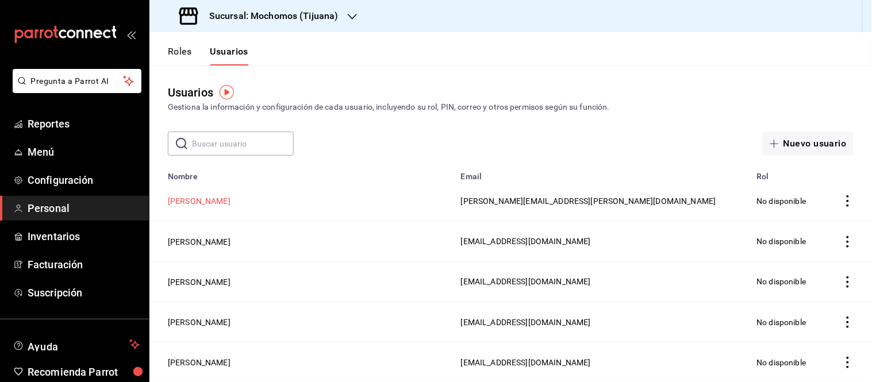
click at [187, 199] on button "Ulises Lira" at bounding box center [199, 200] width 63 height 11
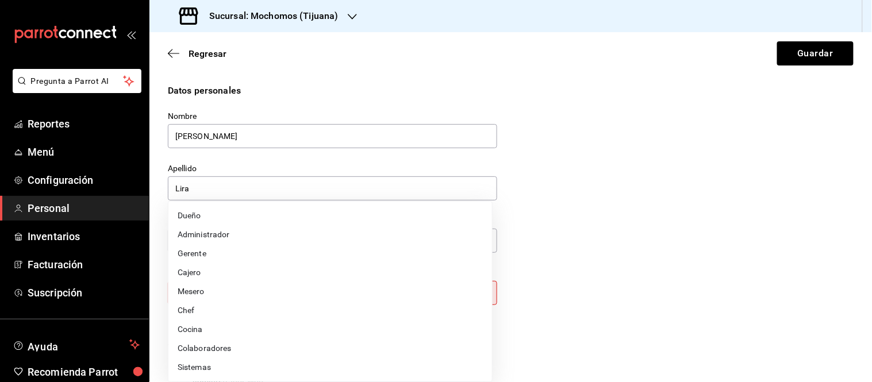
click at [426, 305] on body "Pregunta a Parrot AI Reportes Menú Configuración Personal Inventarios Facturaci…" at bounding box center [436, 191] width 872 height 382
click at [227, 235] on li "Administrador" at bounding box center [330, 234] width 324 height 19
type input "ADMIN"
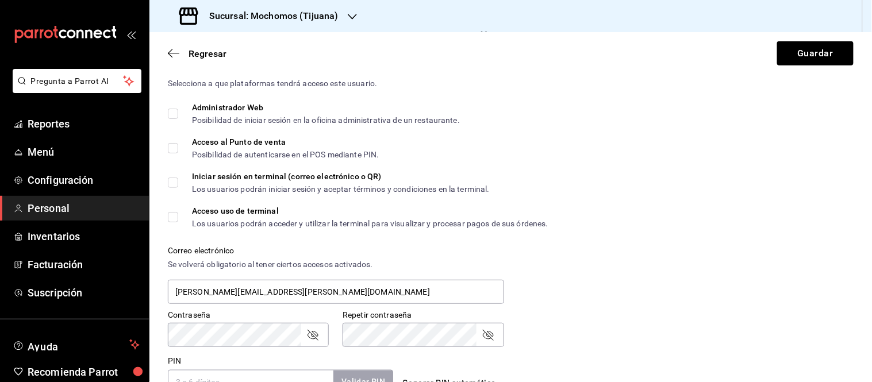
scroll to position [262, 0]
click at [168, 110] on input "Administrador Web Posibilidad de iniciar sesión en la oficina administrativa de…" at bounding box center [173, 113] width 10 height 10
checkbox input "true"
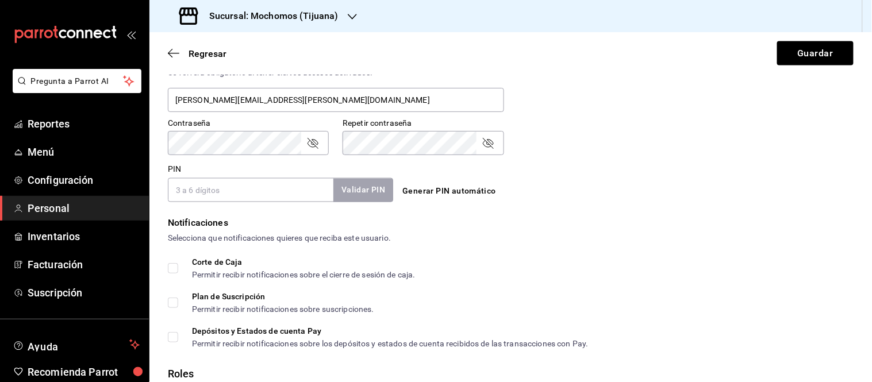
scroll to position [535, 0]
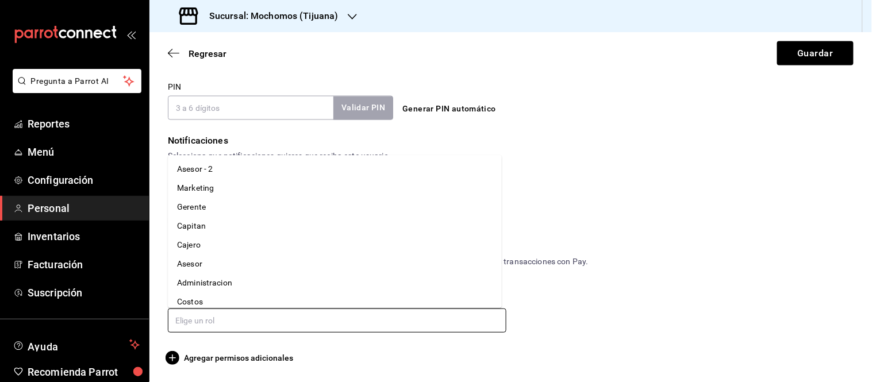
click at [237, 320] on input "text" at bounding box center [337, 321] width 339 height 24
click at [218, 232] on li "Administracion" at bounding box center [335, 238] width 334 height 19
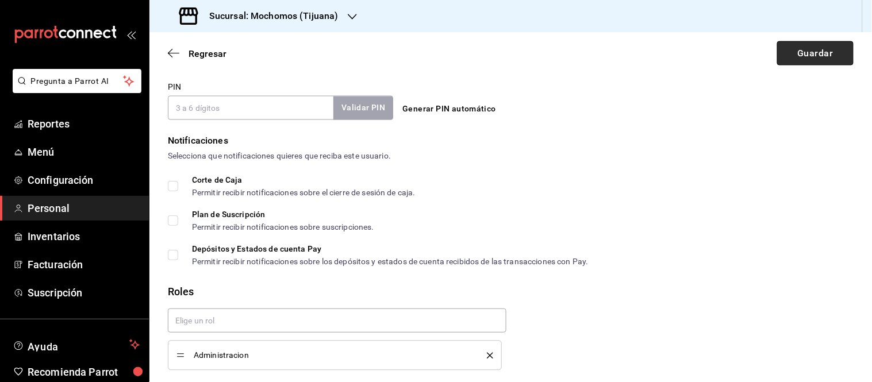
click at [795, 55] on button "Guardar" at bounding box center [815, 53] width 76 height 24
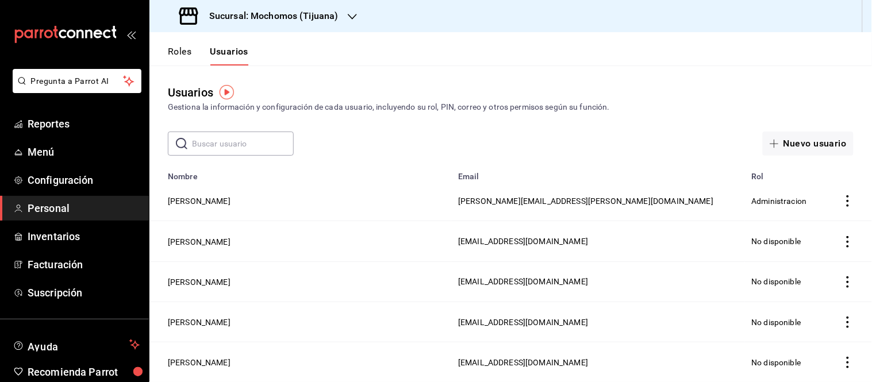
click at [352, 16] on icon "button" at bounding box center [352, 16] width 9 height 9
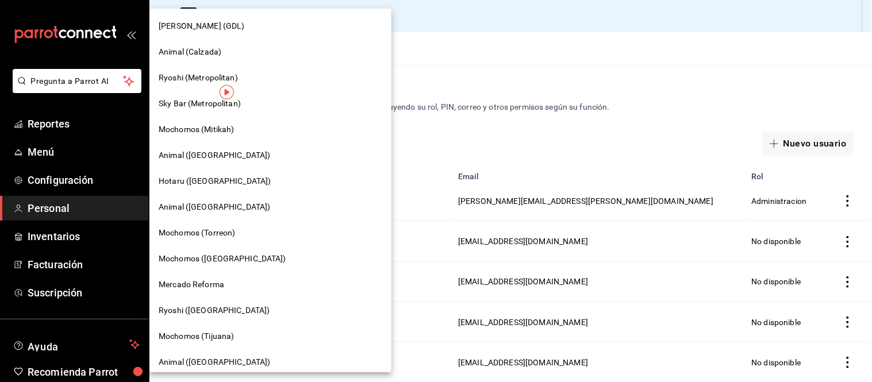
click at [392, 60] on div at bounding box center [436, 191] width 872 height 382
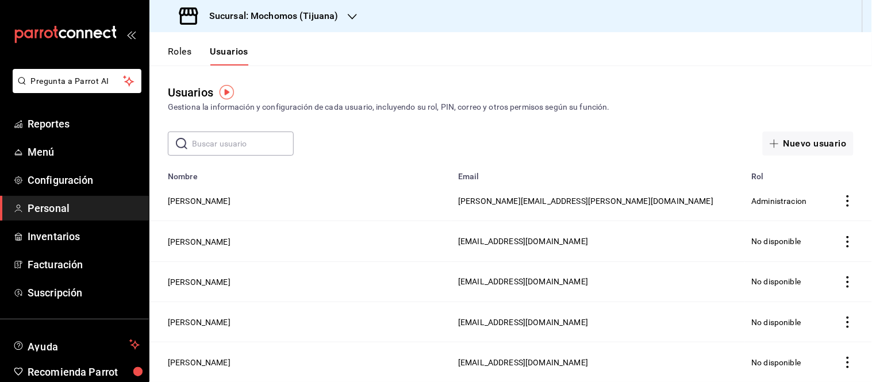
click at [348, 20] on icon "button" at bounding box center [352, 16] width 9 height 9
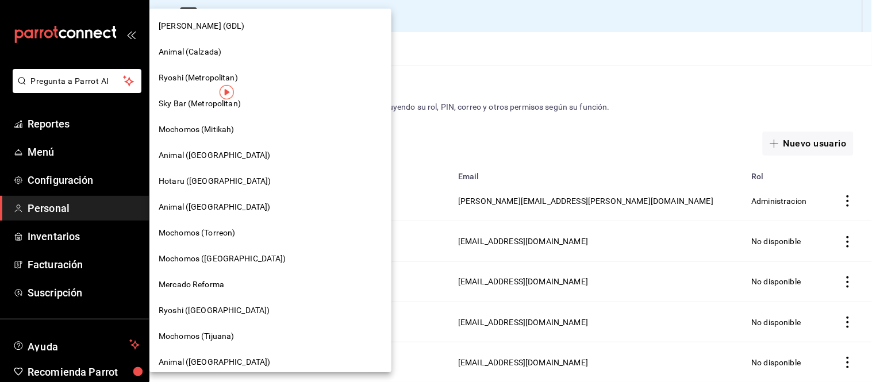
click at [188, 356] on span "Animal (Tijuana)" at bounding box center [215, 362] width 112 height 12
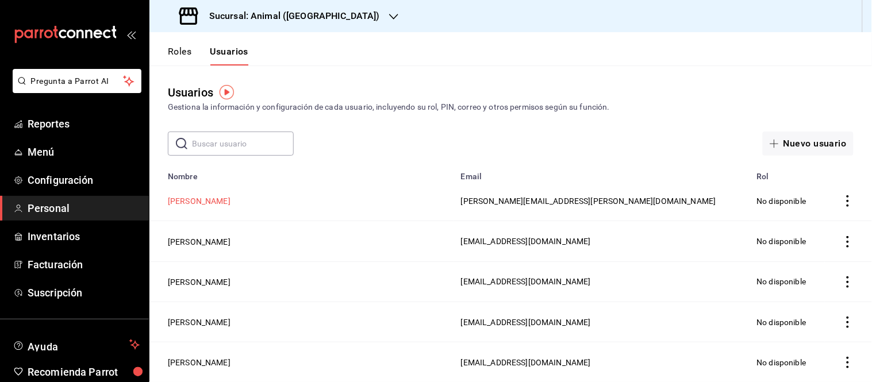
click at [192, 202] on button "Ulises Lira" at bounding box center [199, 200] width 63 height 11
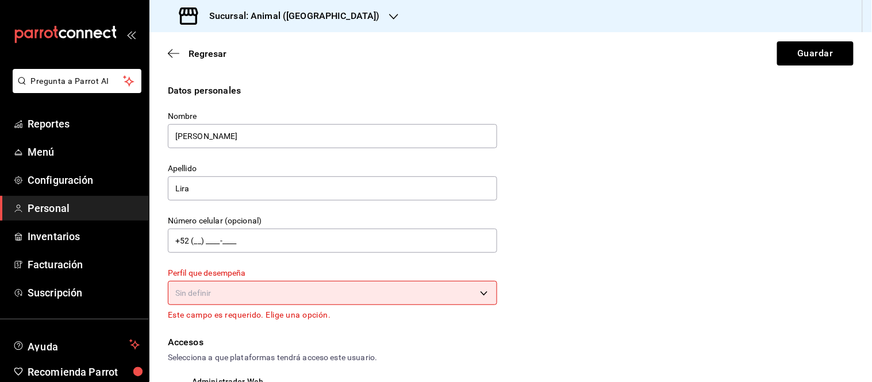
click at [461, 292] on body "Pregunta a Parrot AI Reportes Menú Configuración Personal Inventarios Facturaci…" at bounding box center [436, 191] width 872 height 382
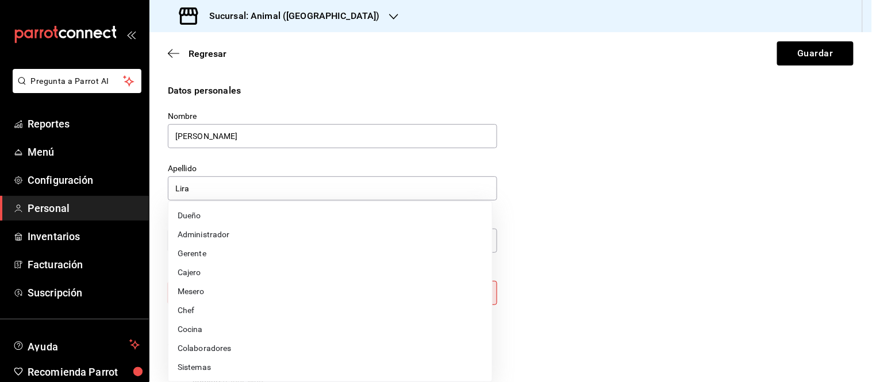
click at [236, 235] on li "Administrador" at bounding box center [330, 234] width 324 height 19
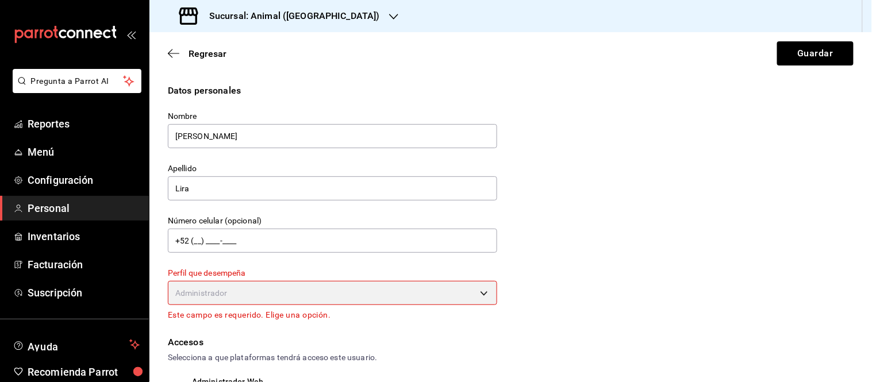
type input "ADMIN"
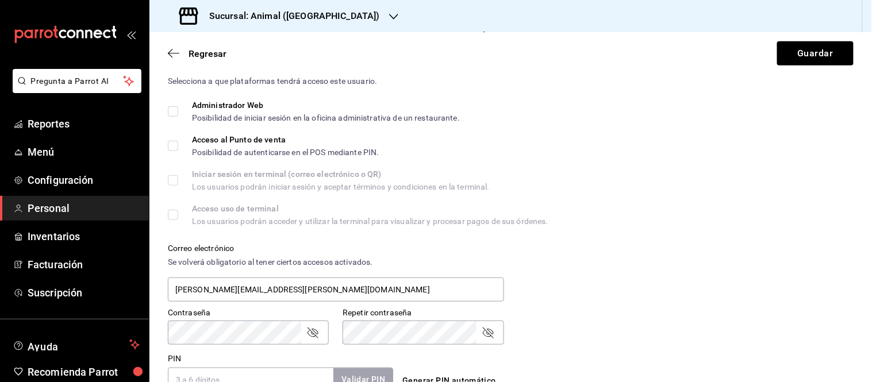
scroll to position [265, 0]
click at [174, 108] on input "Administrador Web Posibilidad de iniciar sesión en la oficina administrativa de…" at bounding box center [173, 110] width 10 height 10
checkbox input "true"
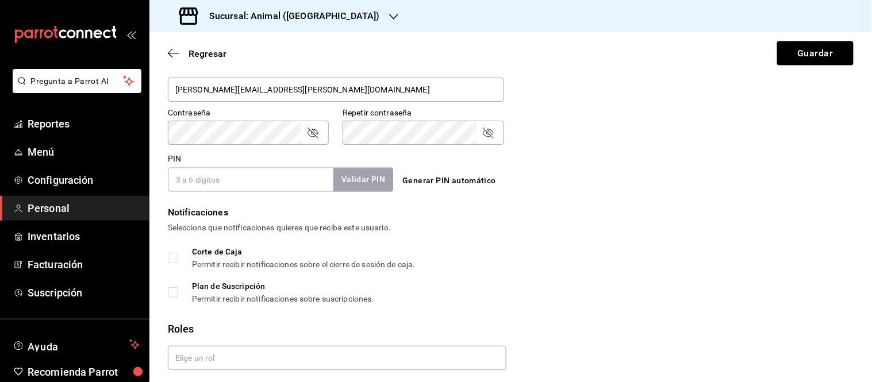
scroll to position [501, 0]
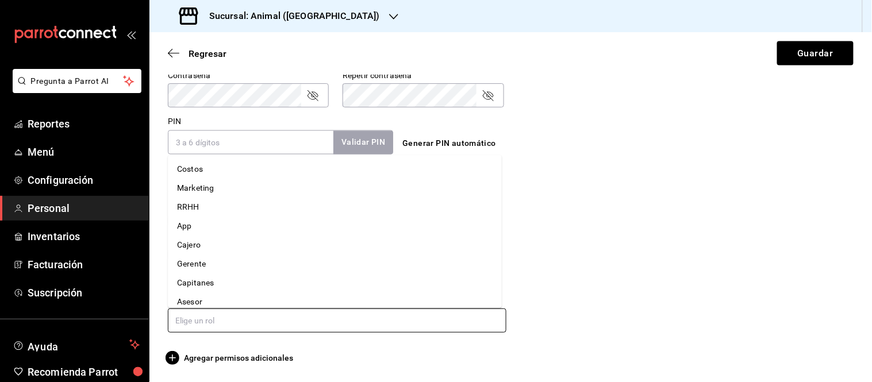
click at [273, 331] on input "text" at bounding box center [337, 321] width 339 height 24
click at [220, 273] on li "Administración" at bounding box center [335, 276] width 334 height 19
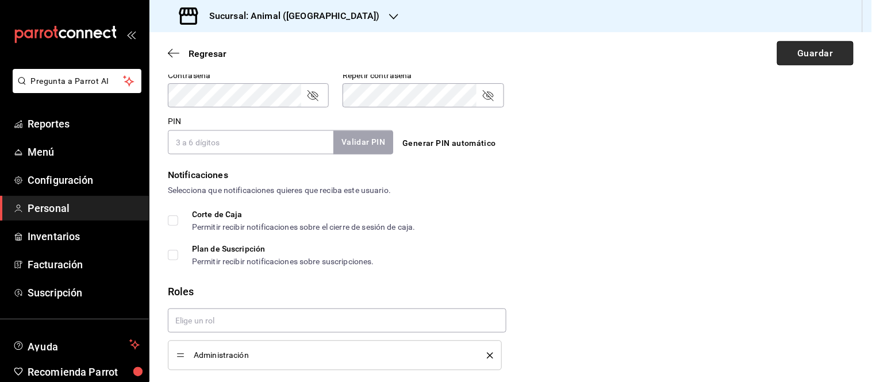
click at [804, 54] on button "Guardar" at bounding box center [815, 53] width 76 height 24
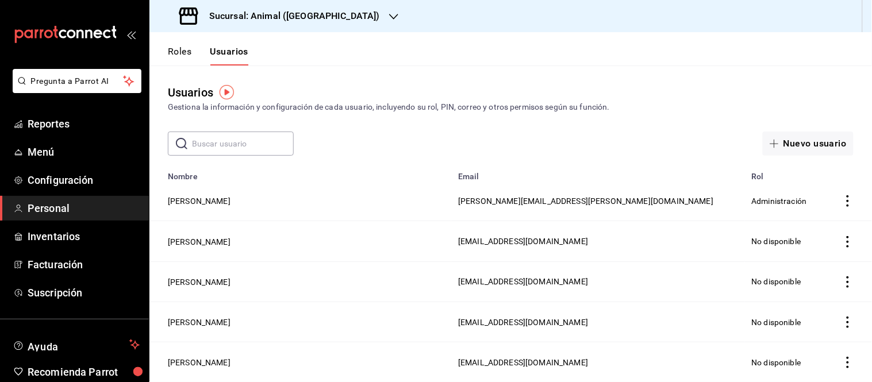
click at [318, 11] on h3 "Sucursal: Animal (Tijuana)" at bounding box center [290, 16] width 180 height 14
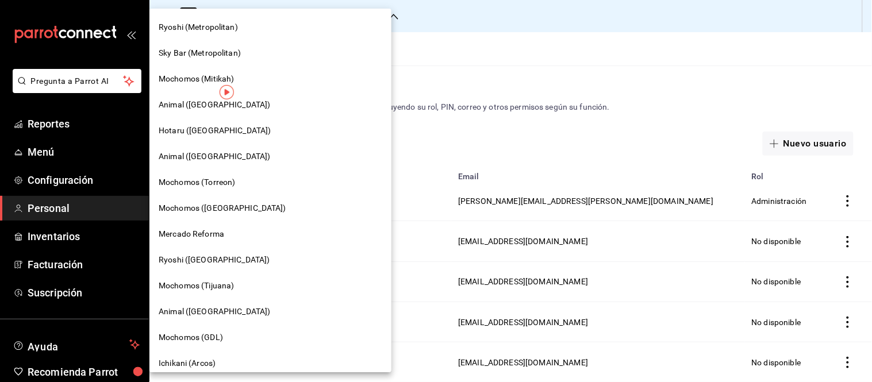
scroll to position [76, 0]
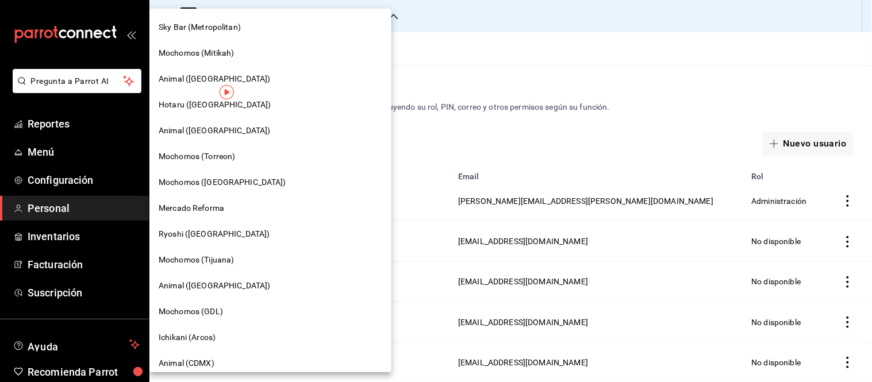
click at [187, 309] on span "Mochomos (GDL)" at bounding box center [191, 312] width 64 height 12
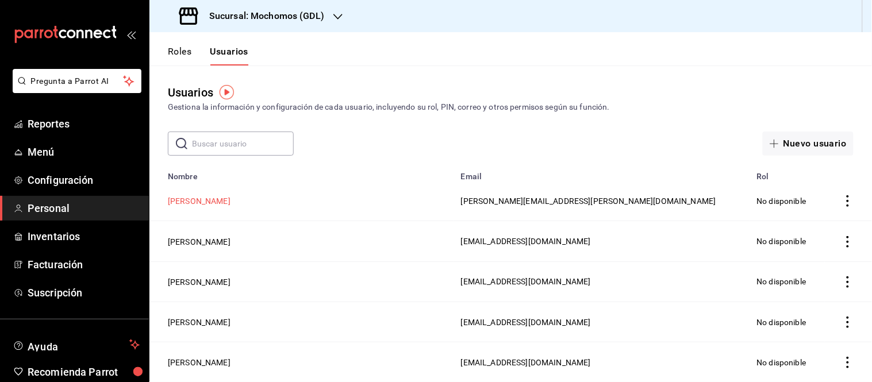
click at [193, 200] on button "Ulises Lira" at bounding box center [199, 200] width 63 height 11
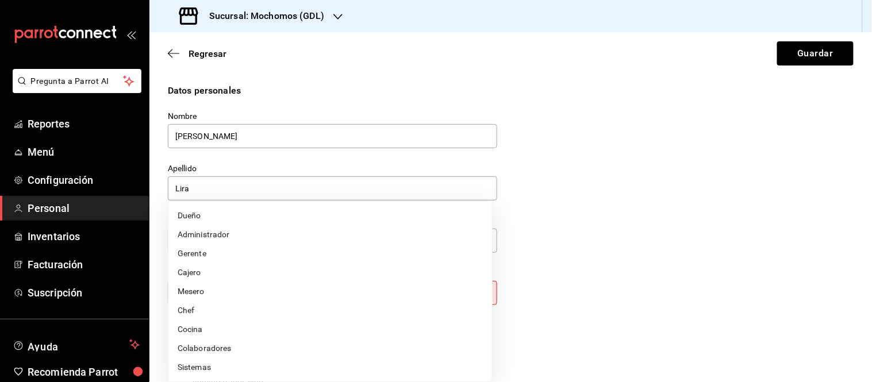
click at [304, 297] on body "Pregunta a Parrot AI Reportes Menú Configuración Personal Inventarios Facturaci…" at bounding box center [436, 191] width 872 height 382
click at [209, 234] on li "Administrador" at bounding box center [330, 234] width 324 height 19
type input "ADMIN"
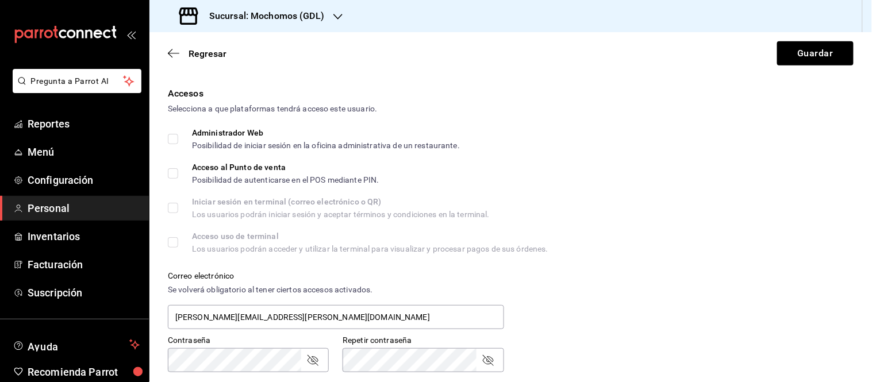
scroll to position [237, 0]
click at [175, 141] on input "Administrador Web Posibilidad de iniciar sesión en la oficina administrativa de…" at bounding box center [173, 138] width 10 height 10
checkbox input "true"
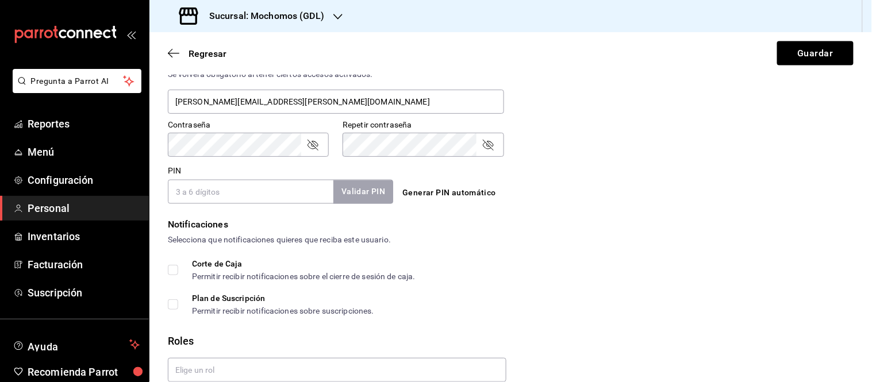
scroll to position [501, 0]
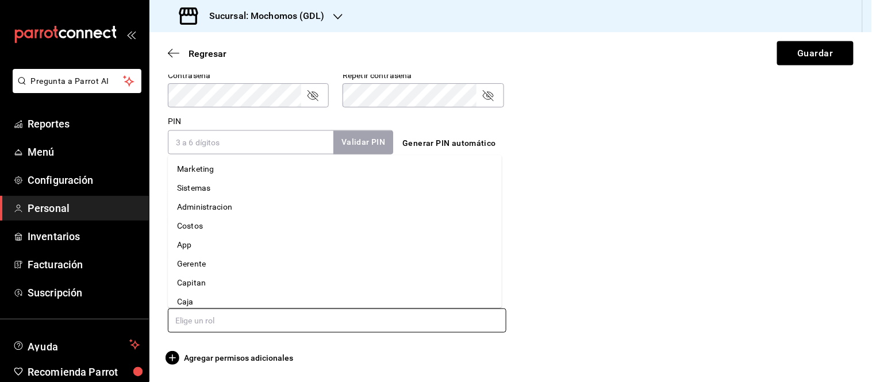
click at [219, 321] on input "text" at bounding box center [337, 321] width 339 height 24
click at [217, 207] on li "Administracion" at bounding box center [335, 207] width 334 height 19
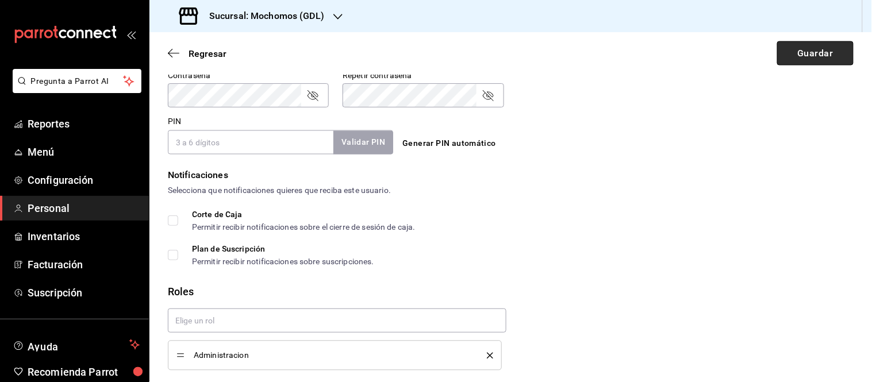
click at [800, 46] on button "Guardar" at bounding box center [815, 53] width 76 height 24
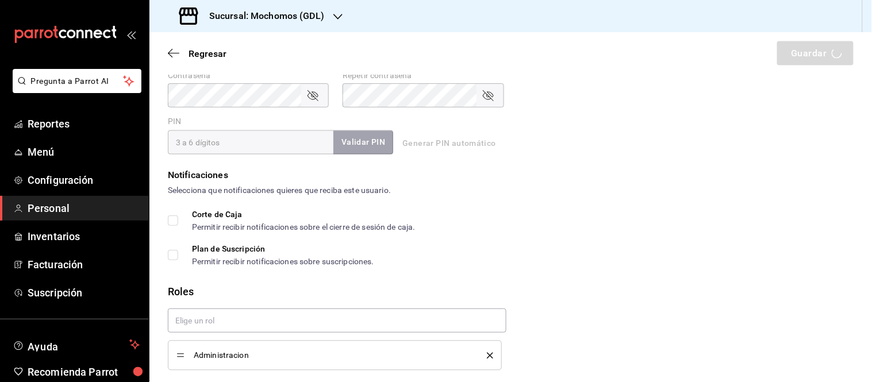
scroll to position [539, 0]
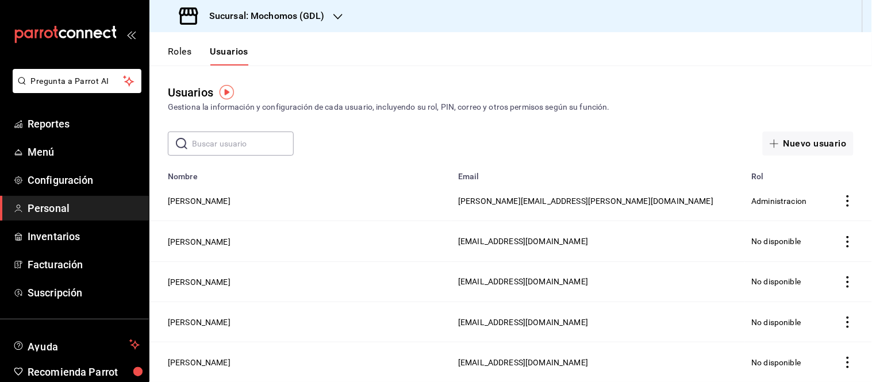
click at [331, 11] on div "Sucursal: Mochomos (GDL)" at bounding box center [253, 16] width 189 height 32
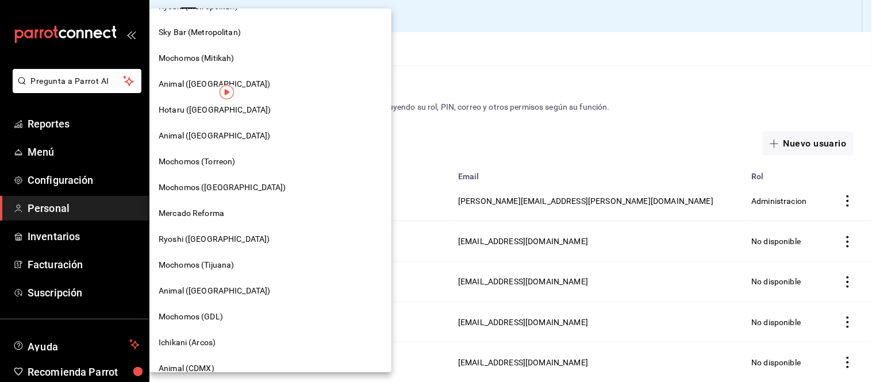
scroll to position [76, 0]
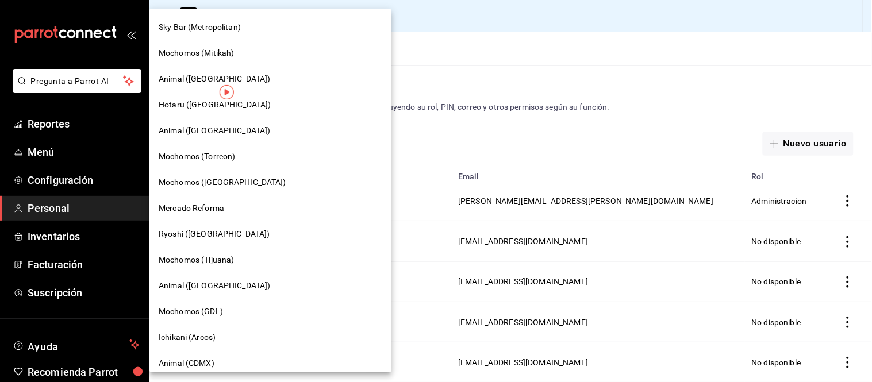
click at [218, 367] on div "Animal (CDMX)" at bounding box center [271, 364] width 224 height 12
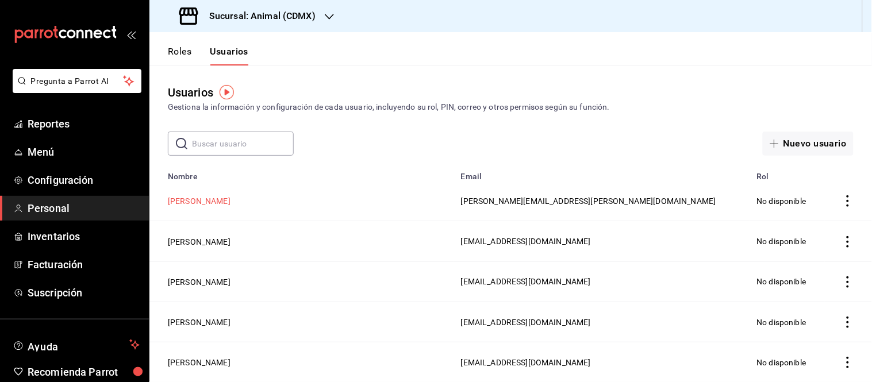
click at [175, 200] on button "Ulises Lira" at bounding box center [199, 200] width 63 height 11
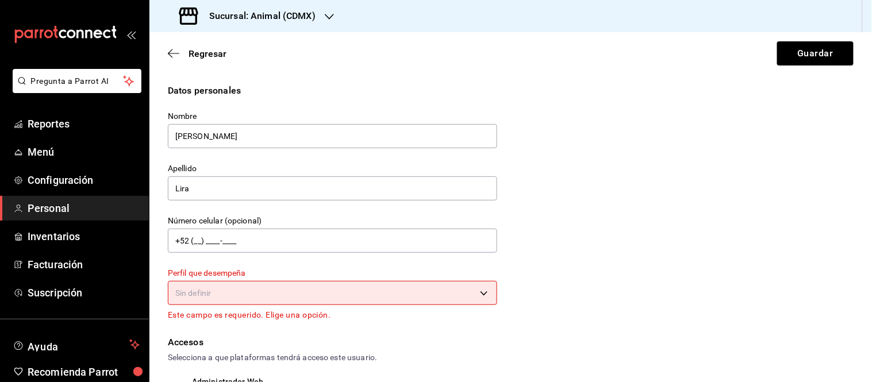
click at [393, 305] on div "Sin definir" at bounding box center [332, 292] width 329 height 30
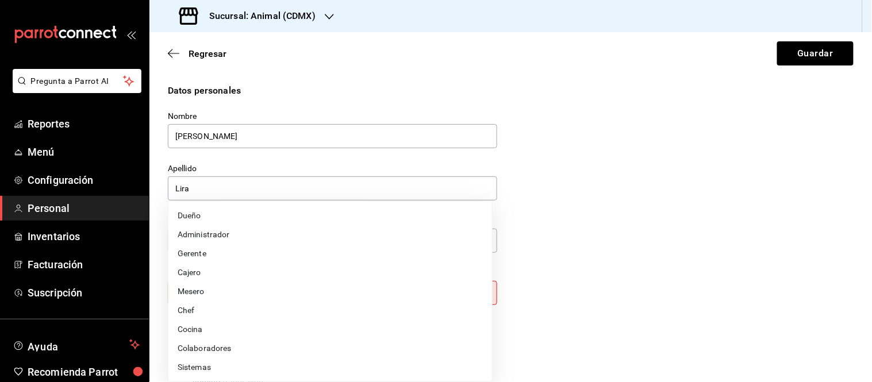
click at [386, 298] on body "Pregunta a Parrot AI Reportes Menú Configuración Personal Inventarios Facturaci…" at bounding box center [436, 191] width 872 height 382
click at [248, 239] on li "Administrador" at bounding box center [330, 234] width 324 height 19
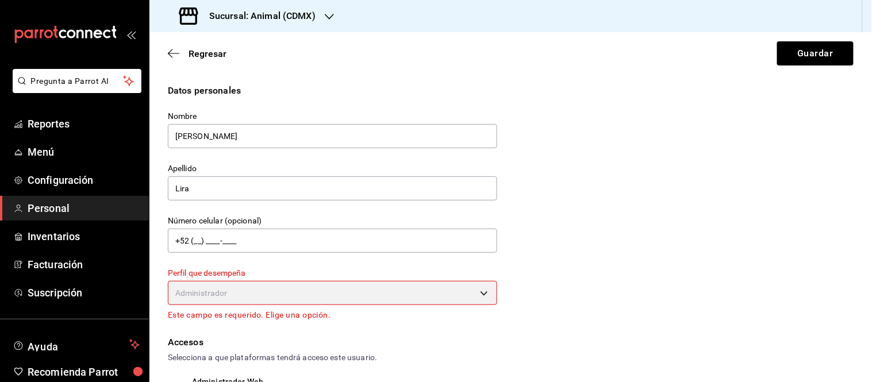
type input "ADMIN"
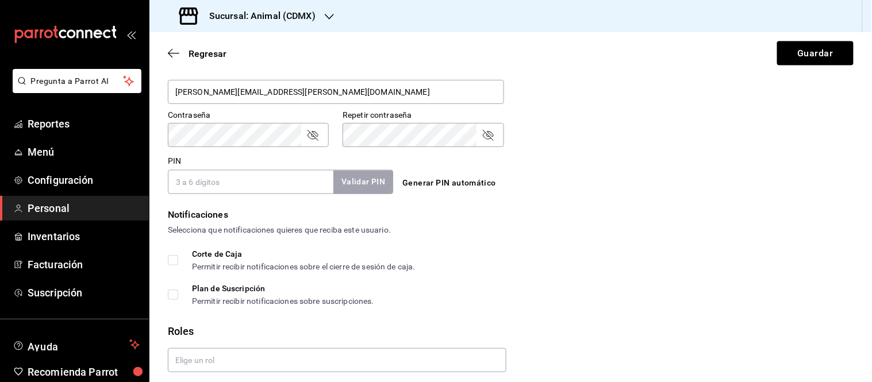
scroll to position [501, 0]
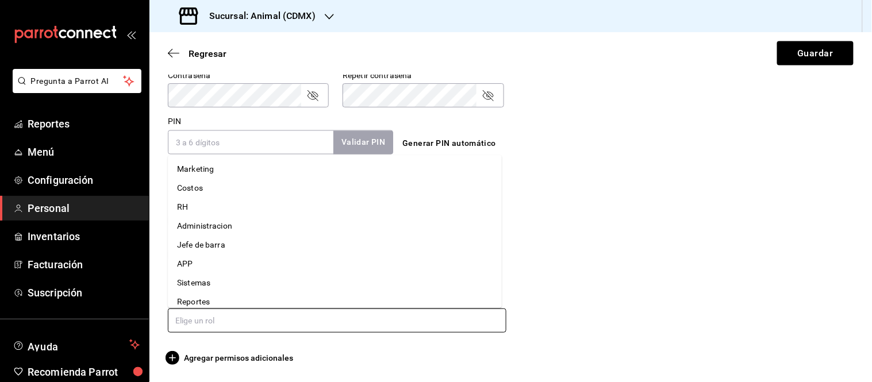
click at [282, 331] on input "text" at bounding box center [337, 321] width 339 height 24
click at [197, 224] on li "Administracion" at bounding box center [335, 226] width 334 height 19
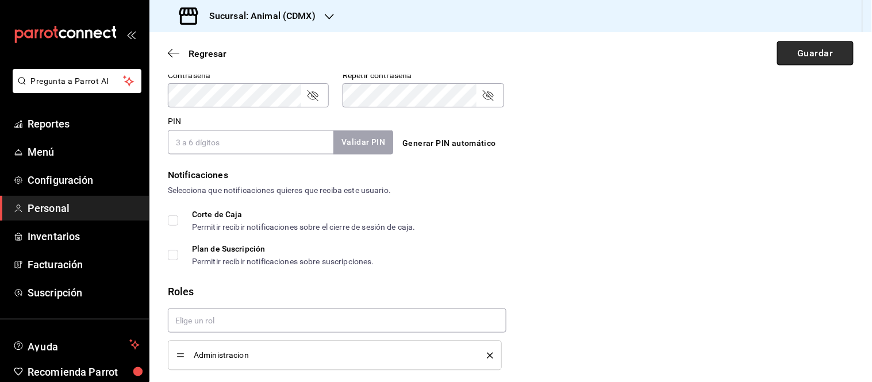
click at [796, 50] on button "Guardar" at bounding box center [815, 53] width 76 height 24
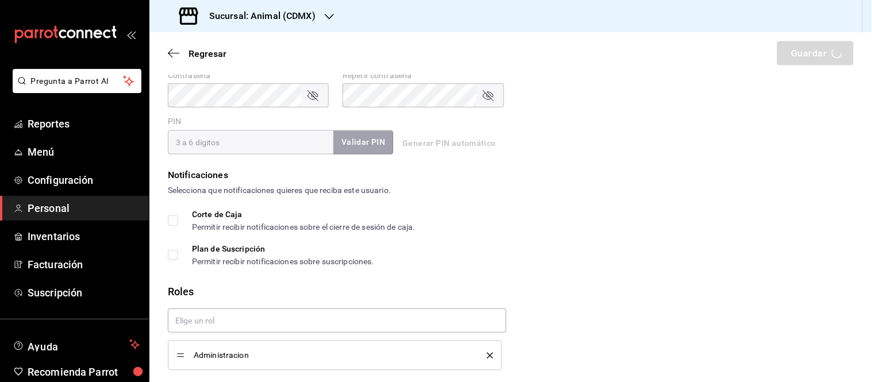
checkbox input "true"
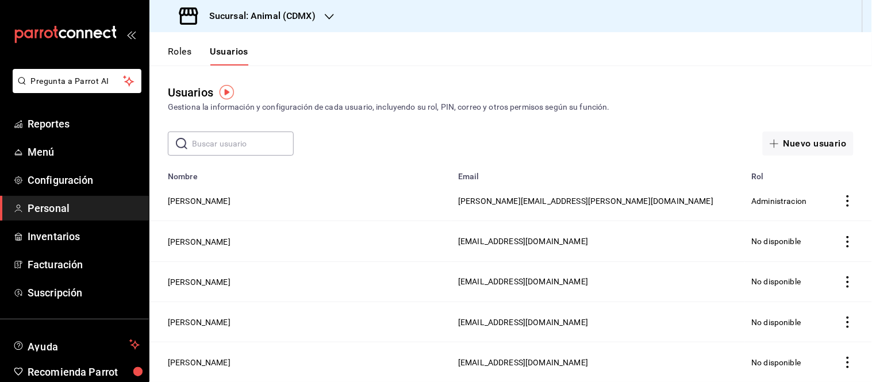
click at [329, 14] on icon "button" at bounding box center [329, 16] width 9 height 9
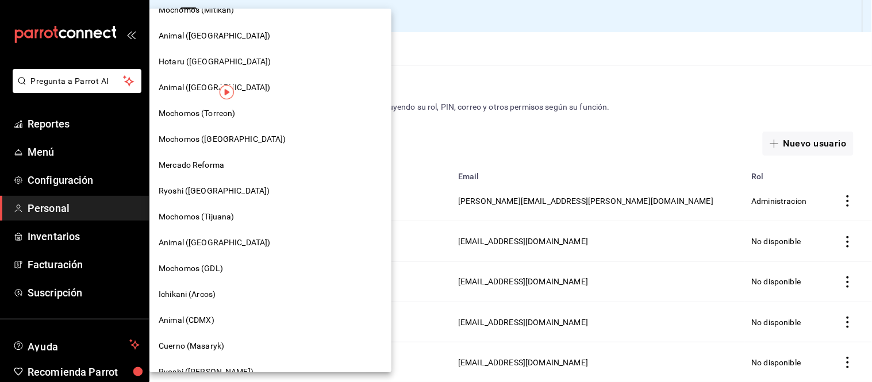
scroll to position [128, 0]
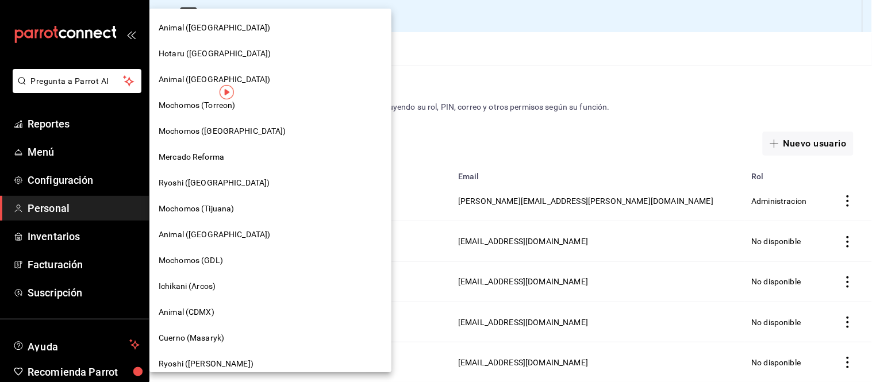
click at [182, 336] on span "Cuerno (Masaryk)" at bounding box center [192, 338] width 66 height 12
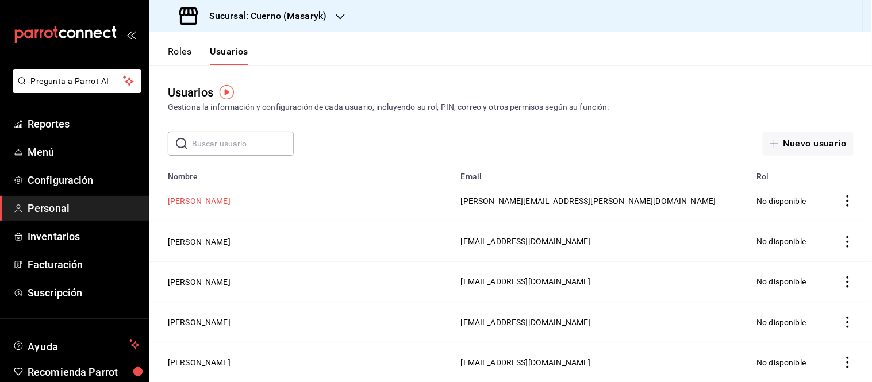
click at [189, 202] on button "Ulises Lira" at bounding box center [199, 200] width 63 height 11
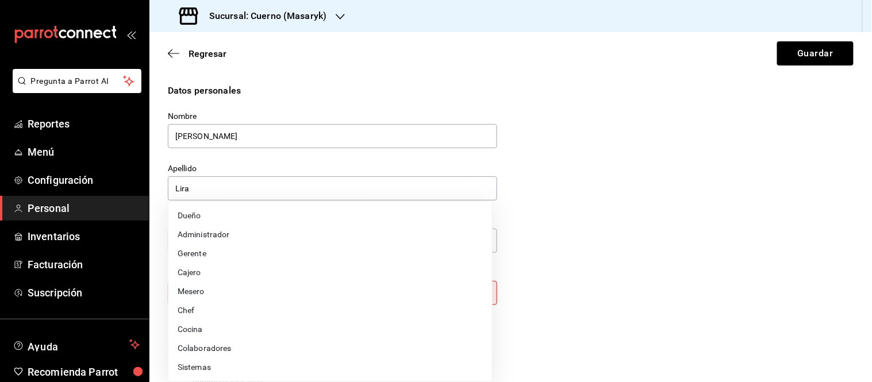
click at [467, 283] on body "Pregunta a Parrot AI Reportes Menú Configuración Personal Inventarios Facturaci…" at bounding box center [436, 191] width 872 height 382
click at [248, 227] on li "Administrador" at bounding box center [330, 234] width 324 height 19
type input "ADMIN"
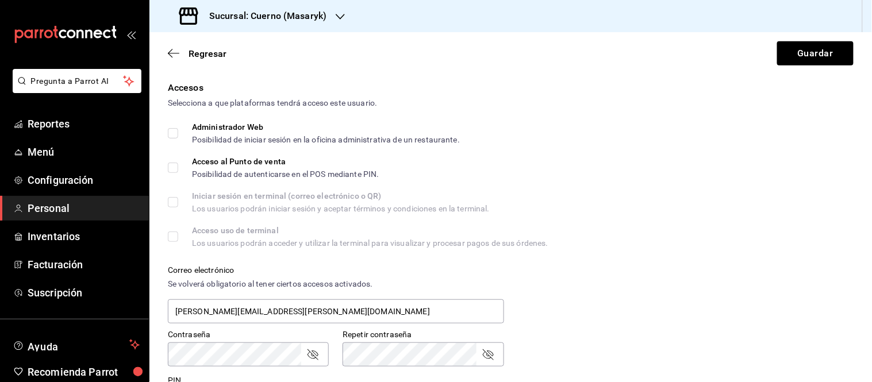
scroll to position [228, 0]
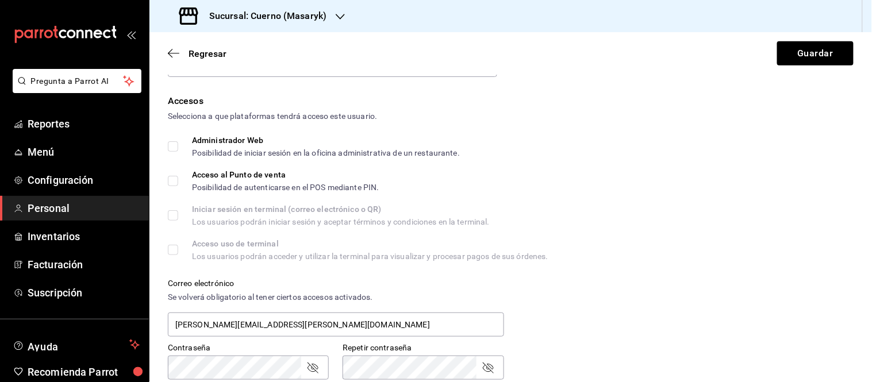
click at [171, 143] on input "Administrador Web Posibilidad de iniciar sesión en la oficina administrativa de…" at bounding box center [173, 146] width 10 height 10
checkbox input "true"
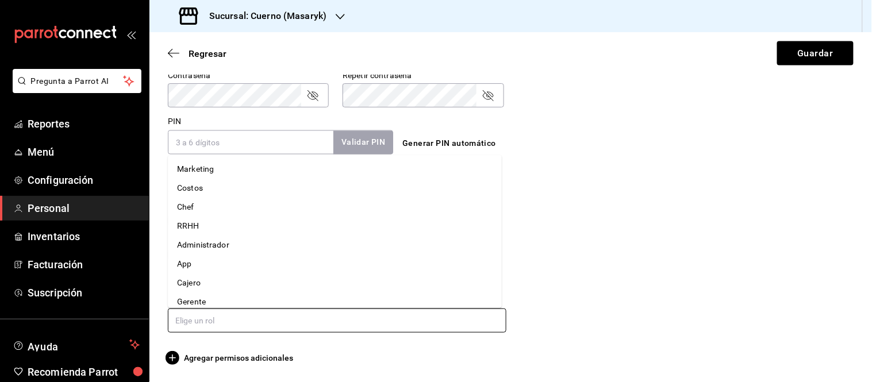
click at [245, 318] on input "text" at bounding box center [337, 321] width 339 height 24
click at [231, 243] on li "Administrador" at bounding box center [335, 245] width 334 height 19
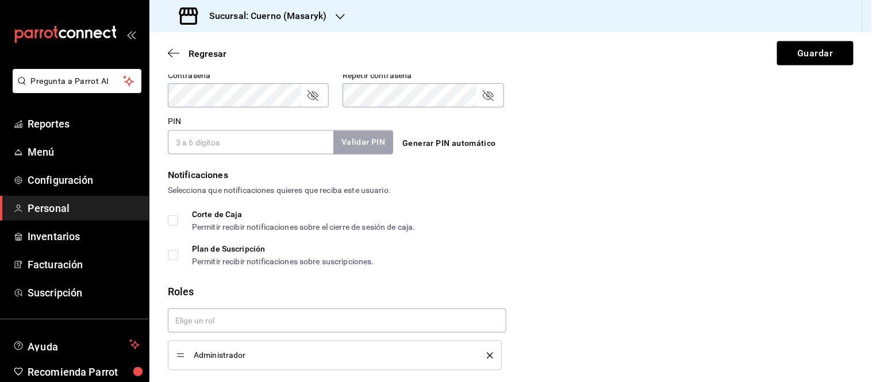
click at [768, 91] on div "Contraseña Contraseña Repetir contraseña Repetir contraseña" at bounding box center [504, 82] width 700 height 51
click at [795, 56] on button "Guardar" at bounding box center [815, 53] width 76 height 24
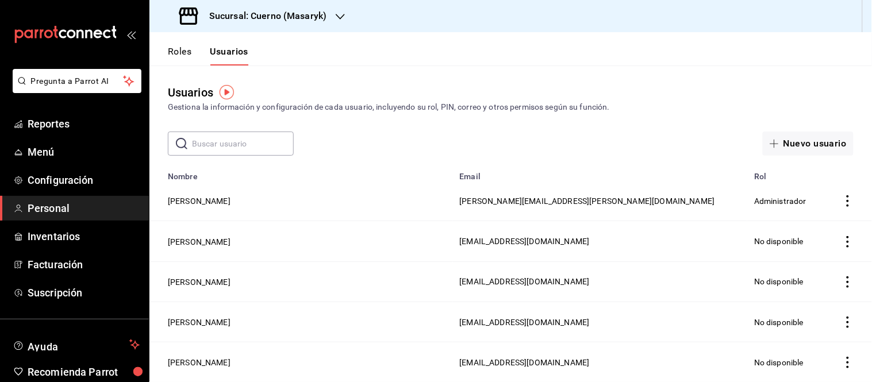
click at [338, 14] on icon "button" at bounding box center [340, 16] width 9 height 9
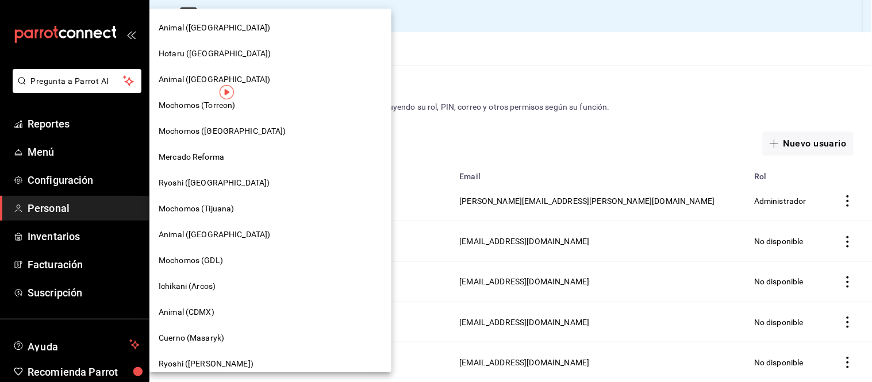
scroll to position [153, 0]
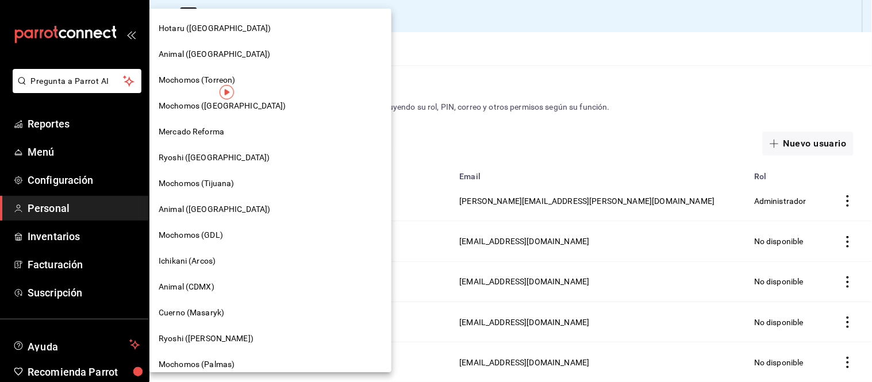
click at [218, 363] on span "Mochomos (Palmas)" at bounding box center [197, 365] width 76 height 12
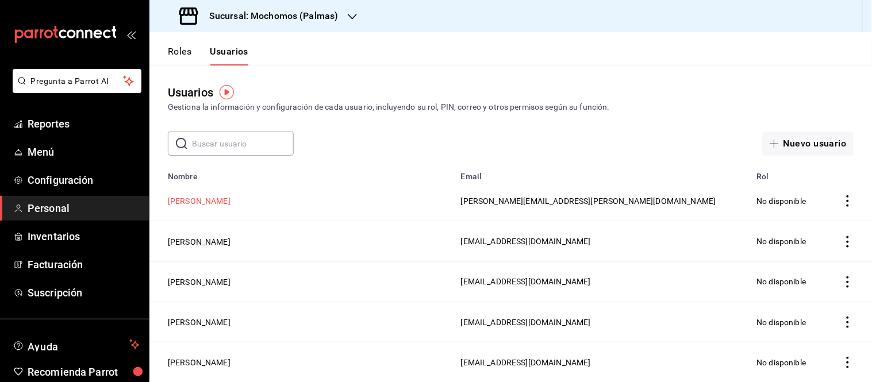
click at [192, 201] on button "Ulises Lira" at bounding box center [199, 200] width 63 height 11
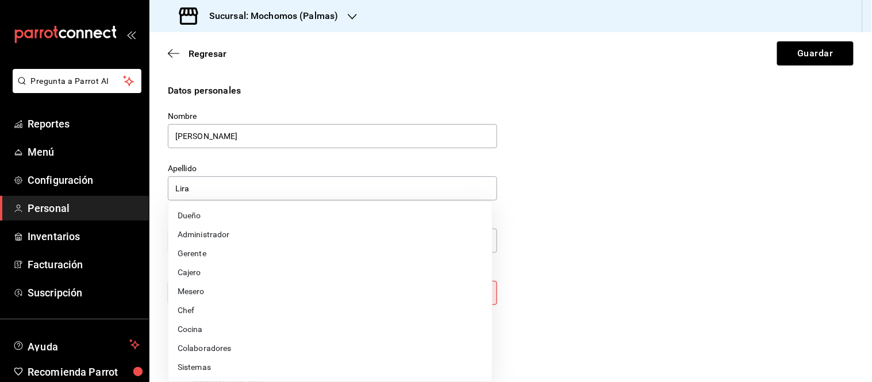
click at [300, 290] on body "Pregunta a Parrot AI Reportes Menú Configuración Personal Inventarios Facturaci…" at bounding box center [436, 191] width 872 height 382
click at [205, 240] on li "Administrador" at bounding box center [330, 234] width 324 height 19
type input "ADMIN"
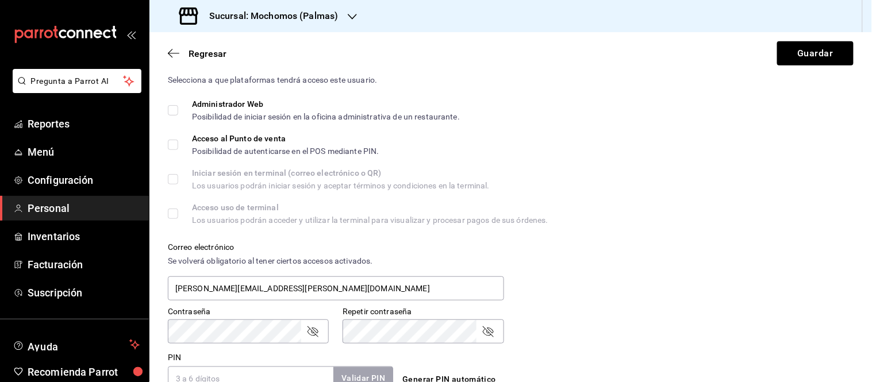
scroll to position [274, 0]
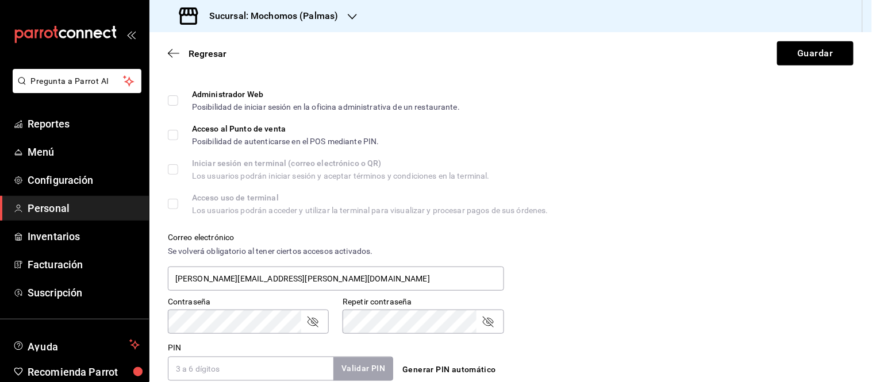
click at [170, 97] on input "Administrador Web Posibilidad de iniciar sesión en la oficina administrativa de…" at bounding box center [173, 100] width 10 height 10
checkbox input "true"
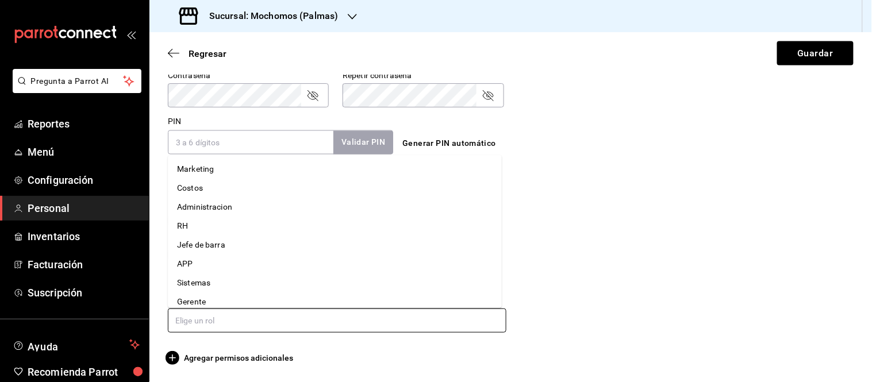
click at [191, 313] on input "text" at bounding box center [337, 321] width 339 height 24
click at [250, 205] on li "Administracion" at bounding box center [335, 207] width 334 height 19
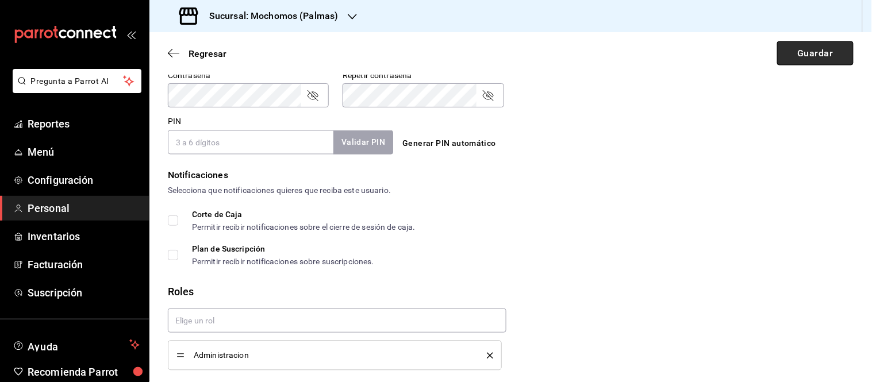
click at [794, 54] on button "Guardar" at bounding box center [815, 53] width 76 height 24
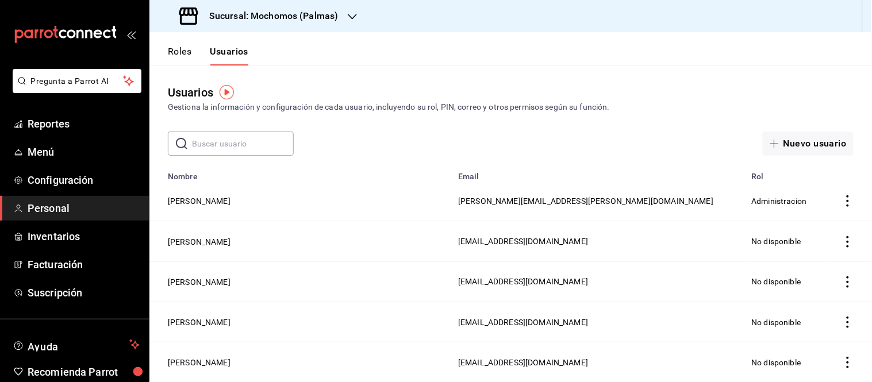
click at [333, 13] on h3 "Sucursal: Mochomos (Palmas)" at bounding box center [269, 16] width 139 height 14
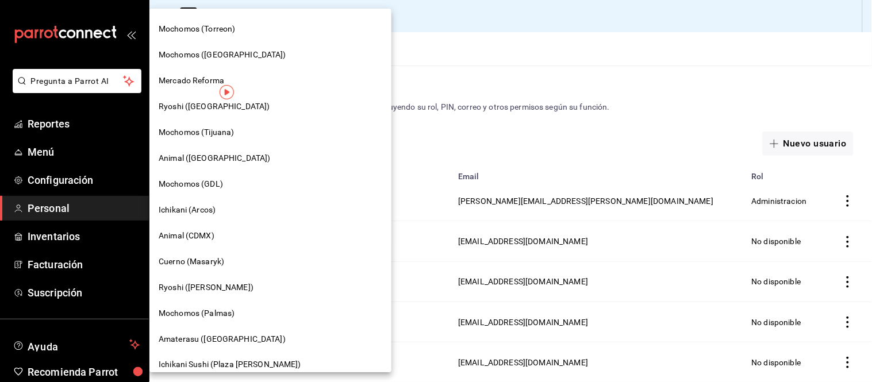
scroll to position [230, 0]
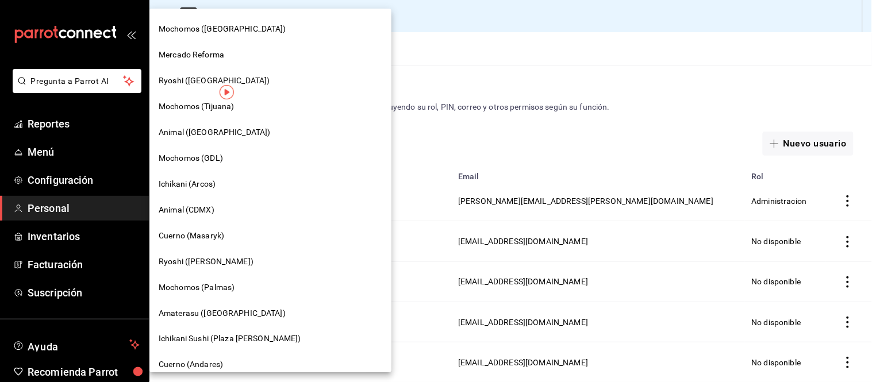
click at [272, 360] on div "Cuerno (Andares)" at bounding box center [271, 365] width 224 height 12
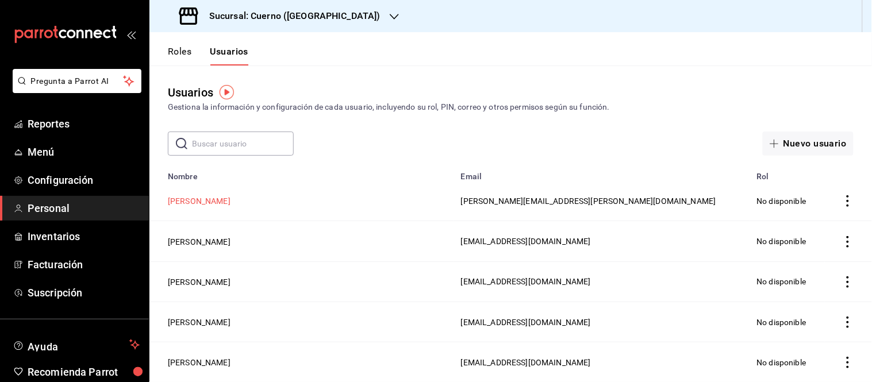
click at [190, 195] on button "Ulises Lira" at bounding box center [199, 200] width 63 height 11
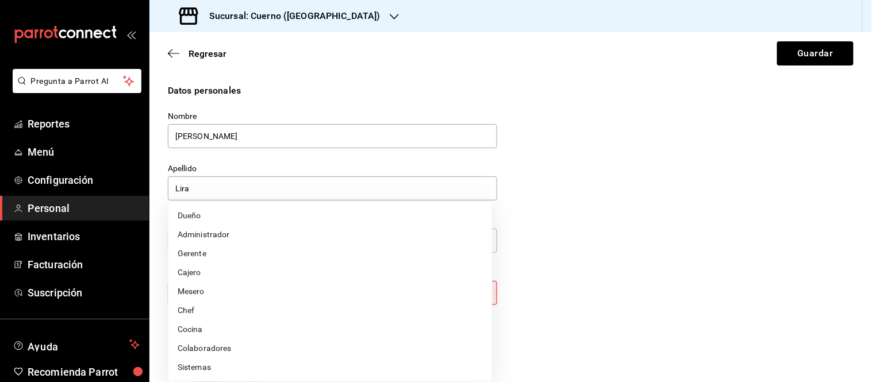
click at [404, 301] on body "Pregunta a Parrot AI Reportes Menú Configuración Personal Inventarios Facturaci…" at bounding box center [436, 191] width 872 height 382
click at [220, 233] on li "Administrador" at bounding box center [330, 234] width 324 height 19
type input "ADMIN"
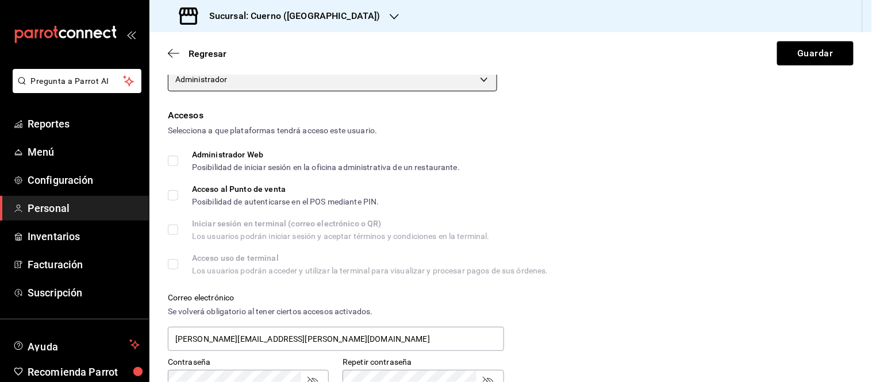
scroll to position [214, 0]
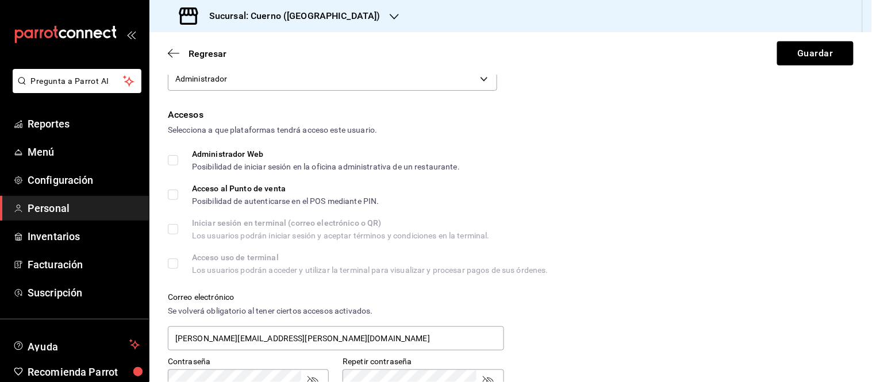
click at [171, 161] on input "Administrador Web Posibilidad de iniciar sesión en la oficina administrativa de…" at bounding box center [173, 160] width 10 height 10
checkbox input "true"
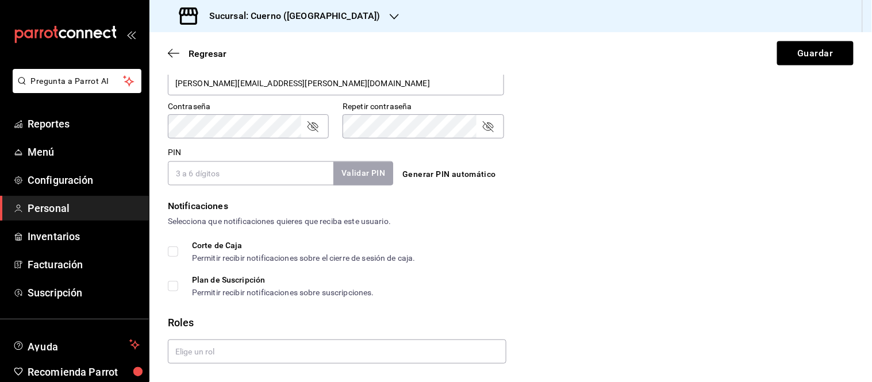
scroll to position [501, 0]
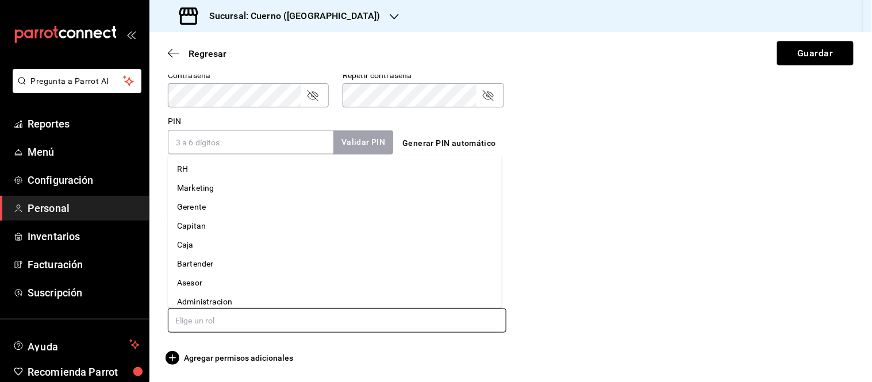
click at [222, 328] on input "text" at bounding box center [337, 321] width 339 height 24
click at [219, 293] on li "Administracion" at bounding box center [335, 302] width 334 height 19
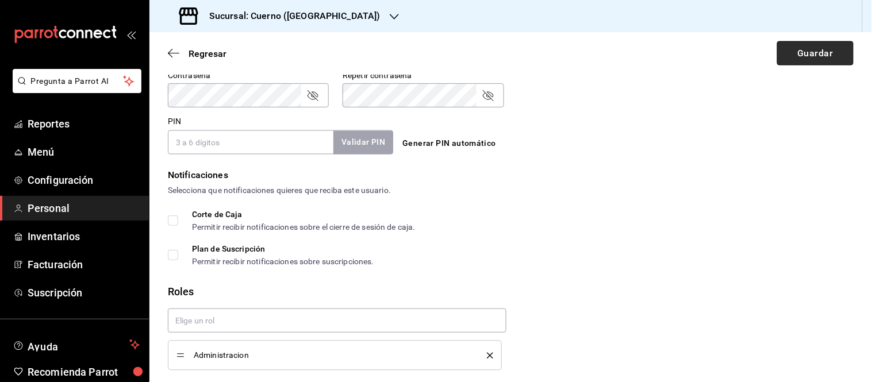
click at [808, 49] on button "Guardar" at bounding box center [815, 53] width 76 height 24
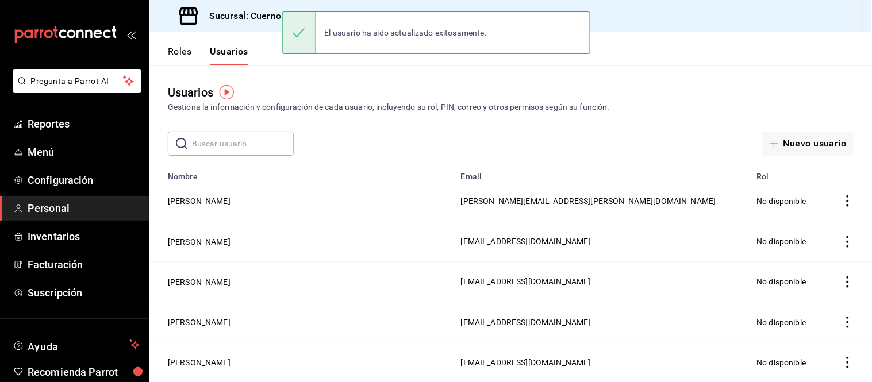
click at [258, 13] on h3 "Sucursal: Cuerno (Andares)" at bounding box center [290, 16] width 181 height 14
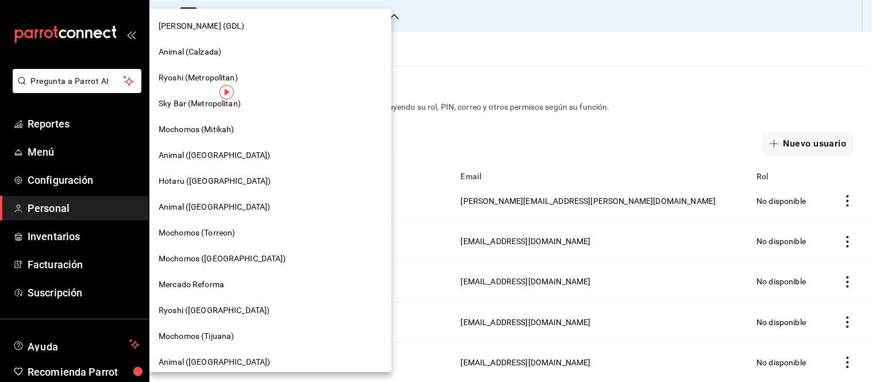
scroll to position [319, 0]
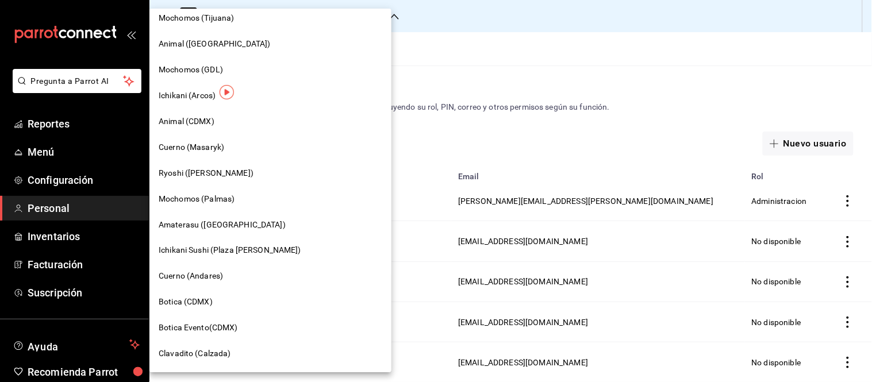
click at [204, 348] on span "Clavadito (Calzada)" at bounding box center [195, 354] width 72 height 12
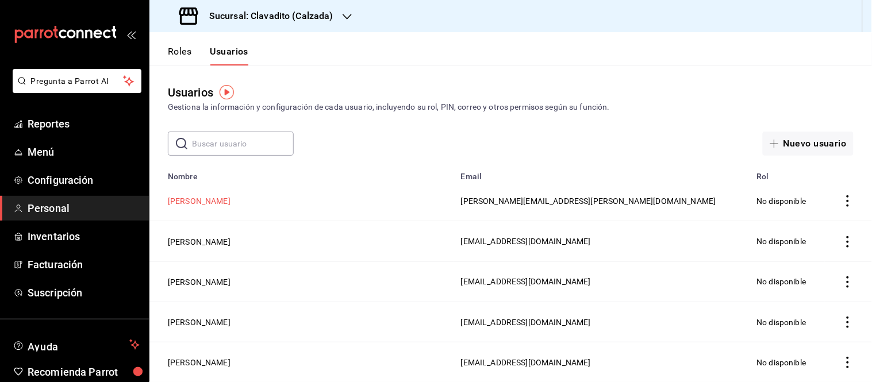
click at [174, 199] on button "Ulises Lira" at bounding box center [199, 200] width 63 height 11
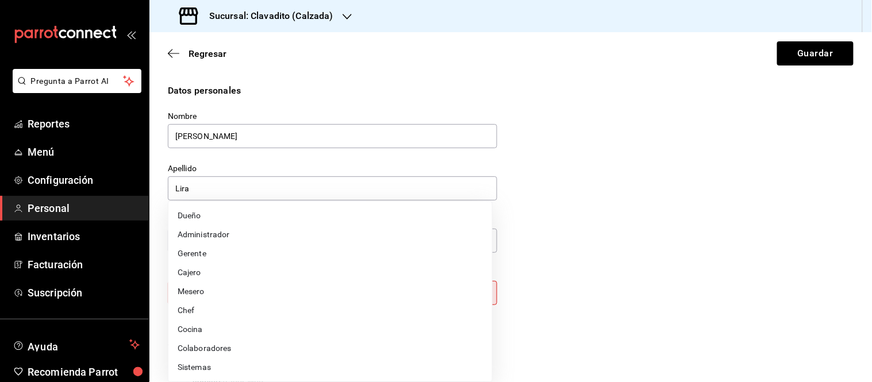
click at [238, 289] on body "Pregunta a Parrot AI Reportes Menú Configuración Personal Inventarios Facturaci…" at bounding box center [436, 191] width 872 height 382
click at [217, 232] on li "Administrador" at bounding box center [330, 234] width 324 height 19
type input "ADMIN"
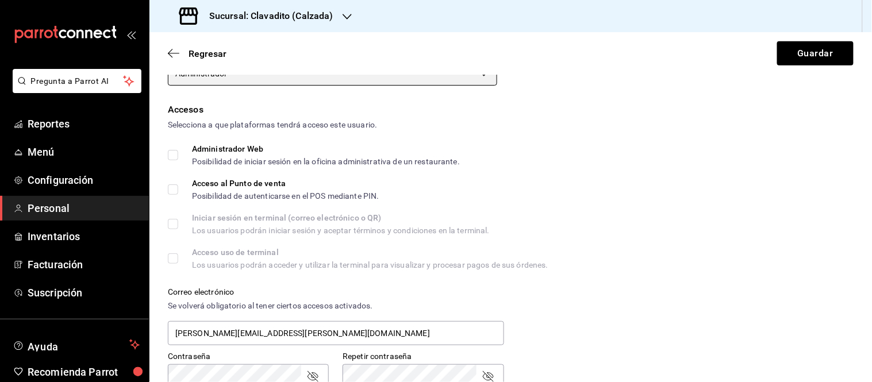
scroll to position [220, 0]
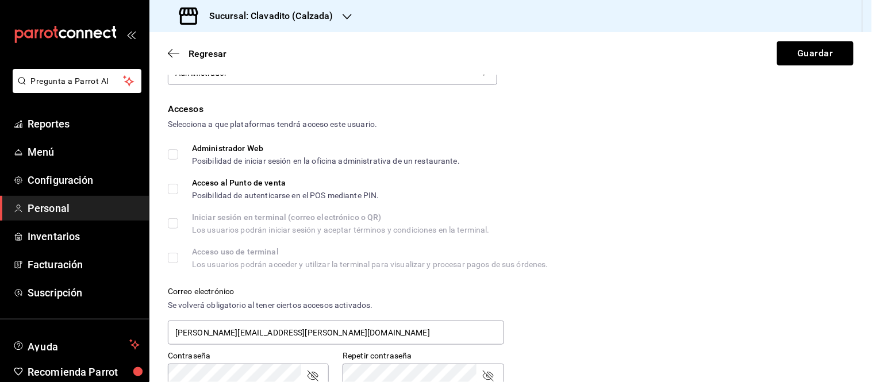
click at [174, 150] on input "Administrador Web Posibilidad de iniciar sesión en la oficina administrativa de…" at bounding box center [173, 154] width 10 height 10
checkbox input "true"
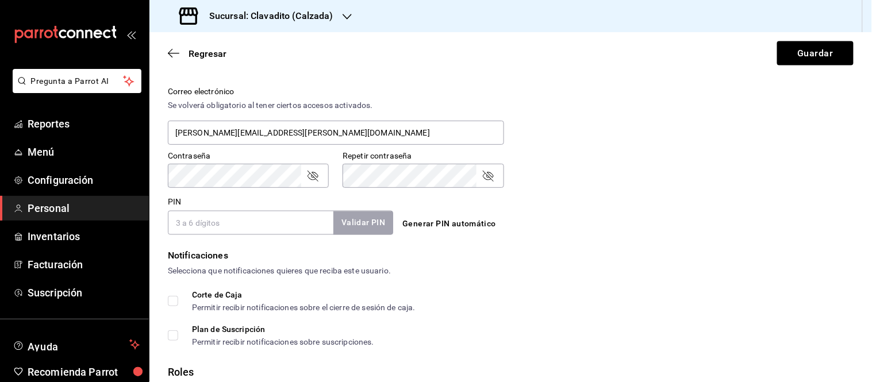
scroll to position [501, 0]
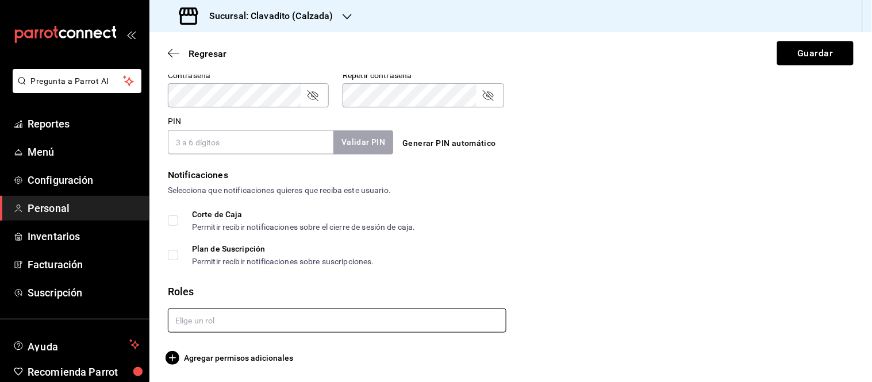
click at [214, 321] on input "text" at bounding box center [337, 321] width 339 height 24
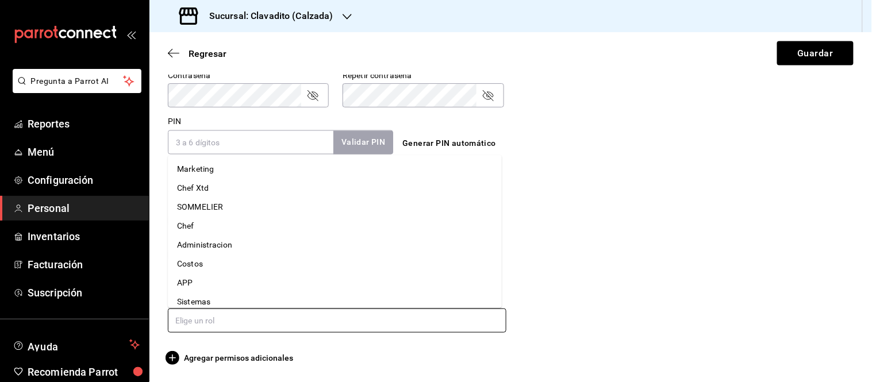
click at [224, 241] on li "Administracion" at bounding box center [335, 245] width 334 height 19
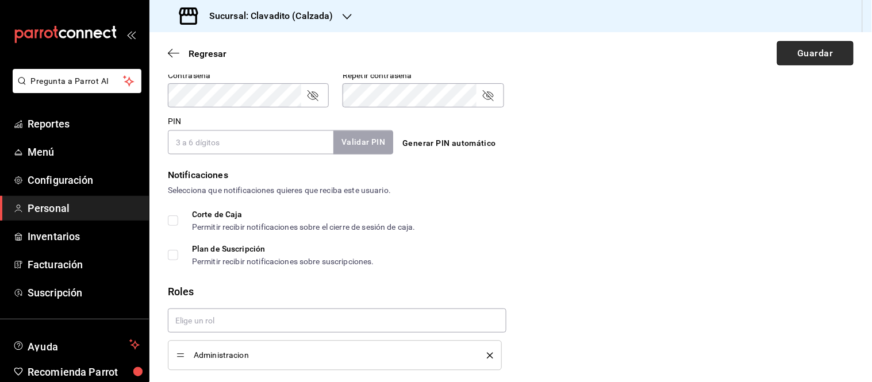
click at [821, 48] on button "Guardar" at bounding box center [815, 53] width 76 height 24
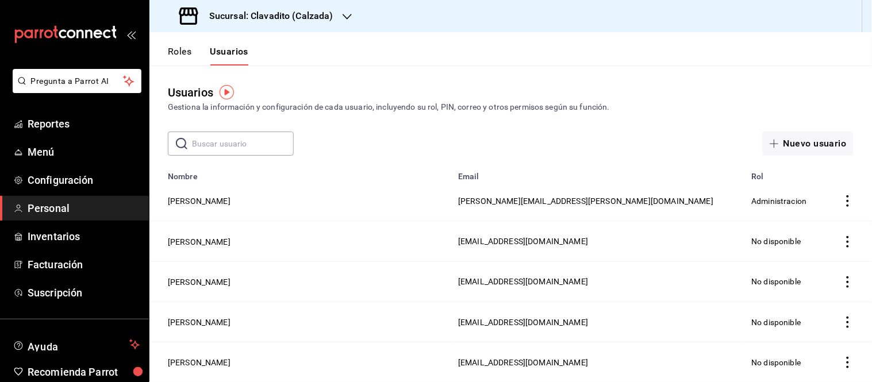
click at [296, 21] on h3 "Sucursal: Clavadito (Calzada)" at bounding box center [266, 16] width 133 height 14
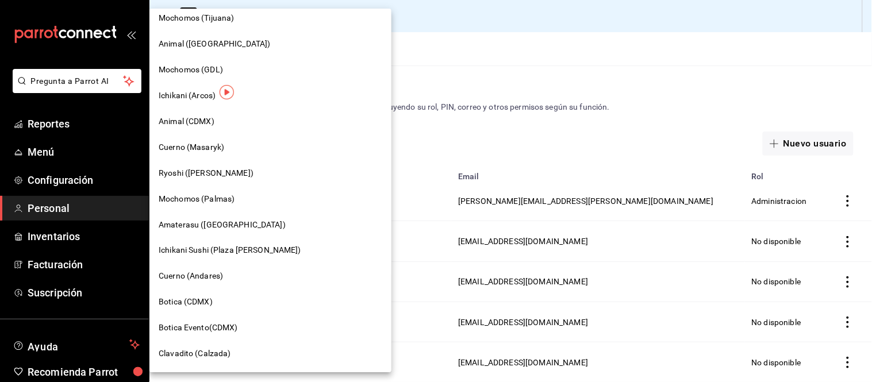
scroll to position [637, 0]
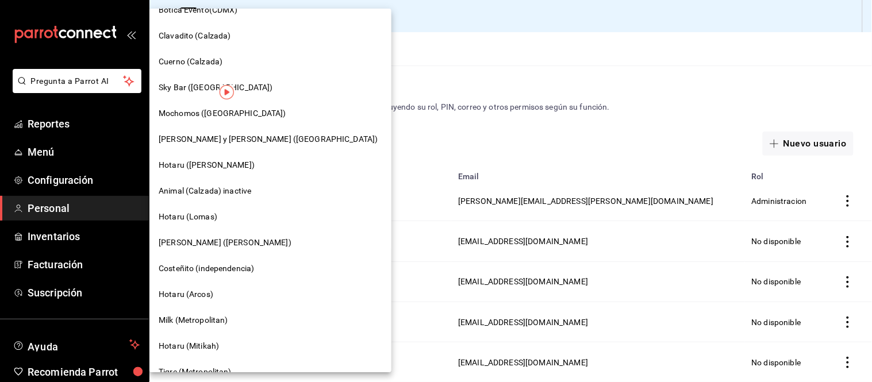
click at [168, 63] on span "Cuerno (Calzada)" at bounding box center [191, 62] width 64 height 12
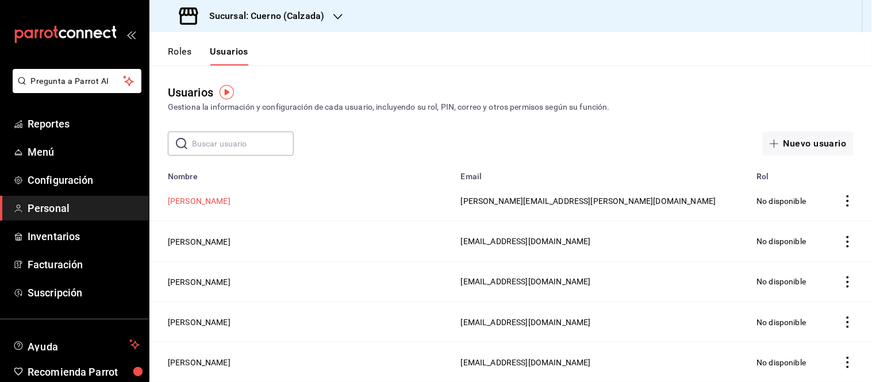
click at [179, 204] on button "Ulises Lira" at bounding box center [199, 200] width 63 height 11
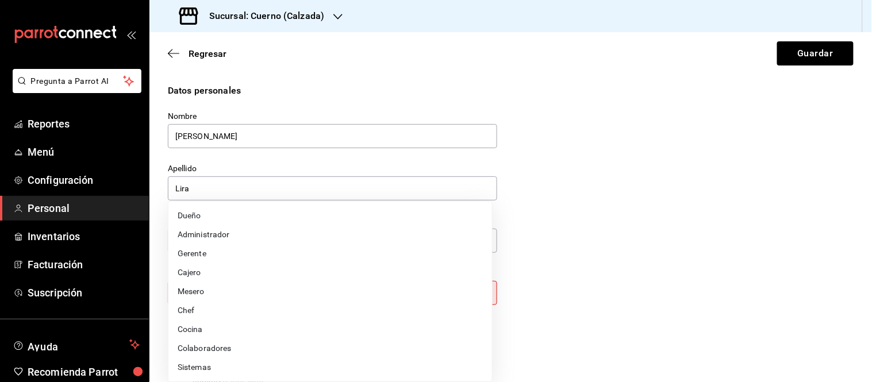
click at [416, 296] on body "Pregunta a Parrot AI Reportes Menú Configuración Personal Inventarios Facturaci…" at bounding box center [436, 191] width 872 height 382
click at [242, 236] on li "Administrador" at bounding box center [330, 234] width 324 height 19
type input "ADMIN"
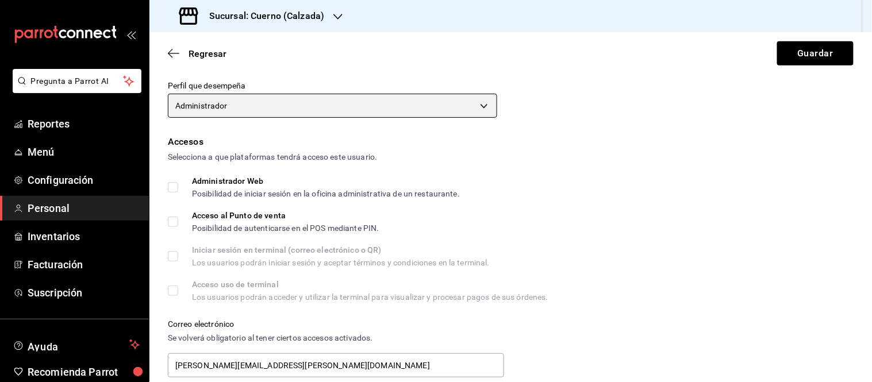
scroll to position [188, 0]
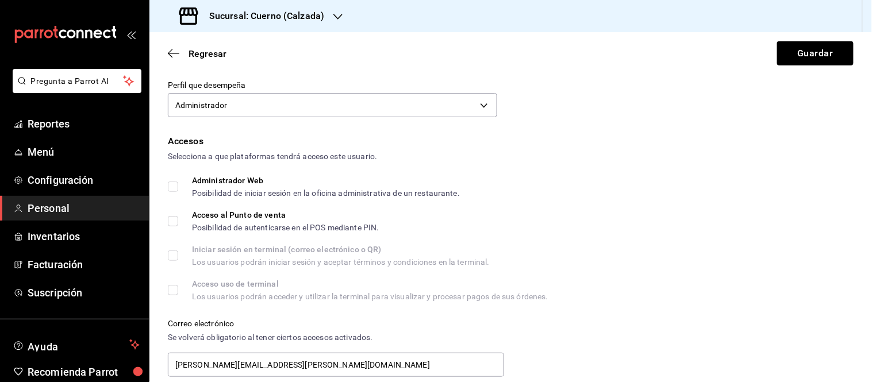
click at [173, 182] on input "Administrador Web Posibilidad de iniciar sesión en la oficina administrativa de…" at bounding box center [173, 187] width 10 height 10
checkbox input "true"
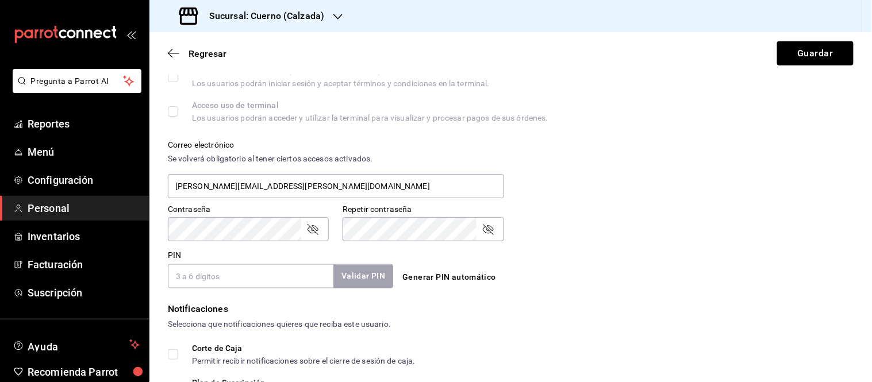
scroll to position [501, 0]
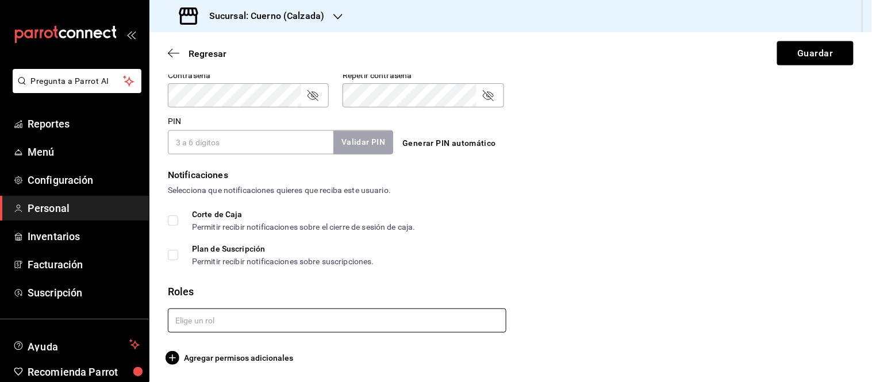
click at [212, 318] on input "text" at bounding box center [337, 321] width 339 height 24
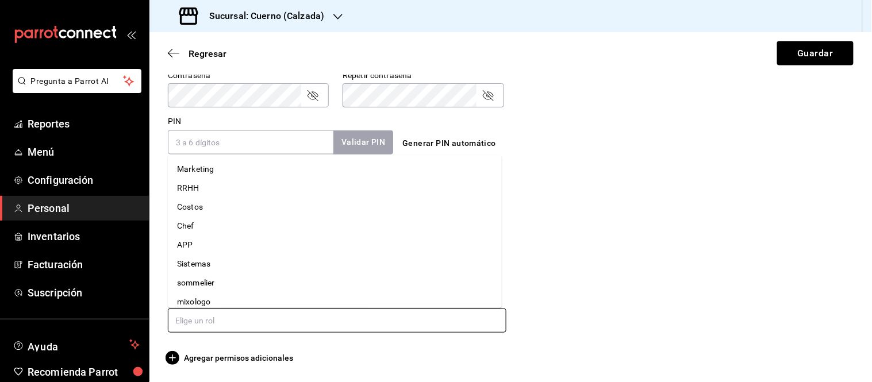
scroll to position [121, 0]
click at [210, 194] on li "Administracion" at bounding box center [335, 199] width 334 height 19
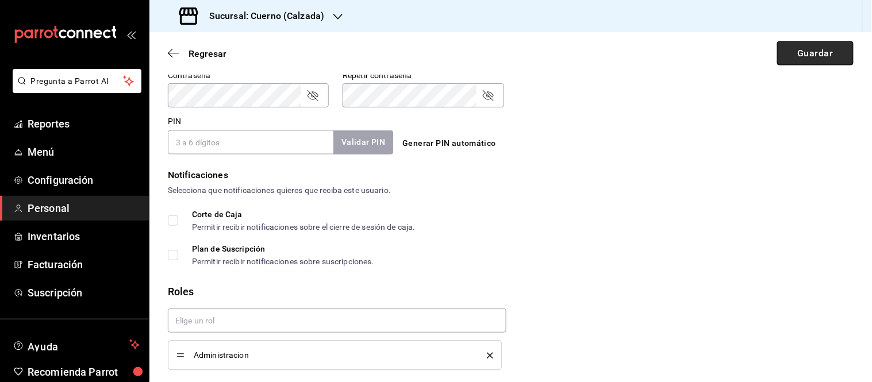
click at [795, 52] on button "Guardar" at bounding box center [815, 53] width 76 height 24
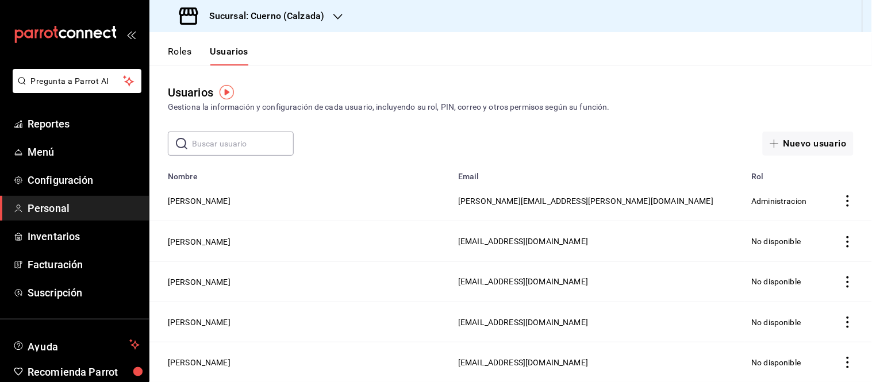
click at [274, 16] on h3 "Sucursal: Cuerno (Calzada)" at bounding box center [262, 16] width 124 height 14
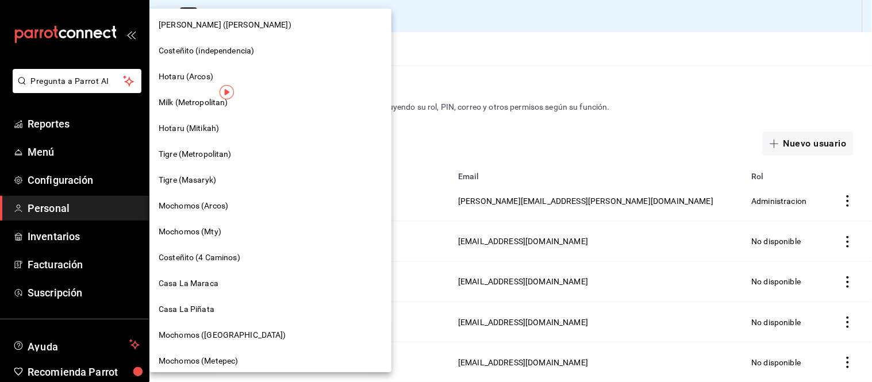
scroll to position [859, 0]
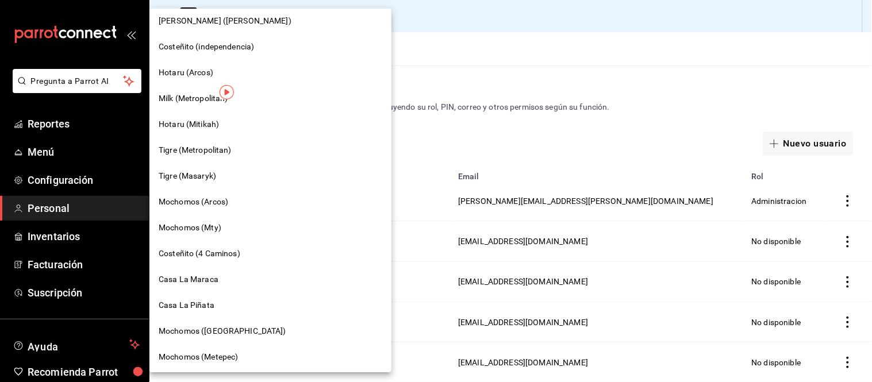
click at [255, 330] on div "Mochomos (Puebla)" at bounding box center [271, 331] width 224 height 12
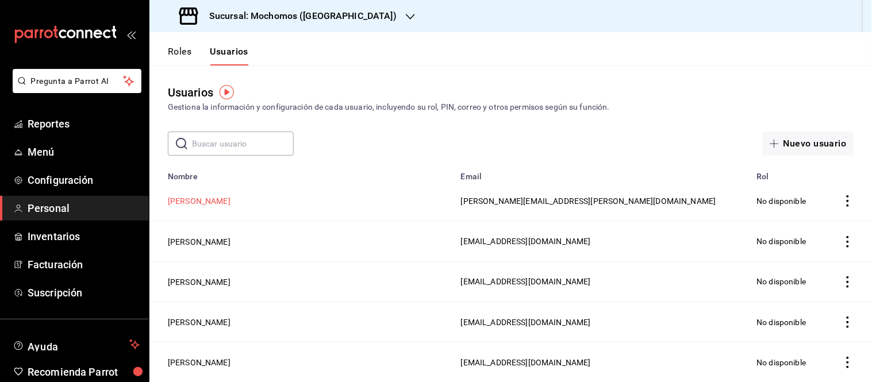
click at [188, 202] on button "Ulises Lira" at bounding box center [199, 200] width 63 height 11
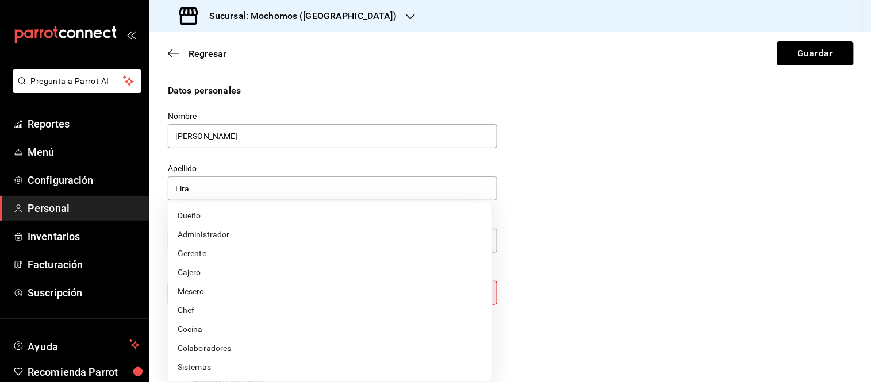
click at [466, 296] on body "Pregunta a Parrot AI Reportes Menú Configuración Personal Inventarios Facturaci…" at bounding box center [436, 191] width 872 height 382
click at [311, 237] on li "Administrador" at bounding box center [330, 234] width 324 height 19
type input "ADMIN"
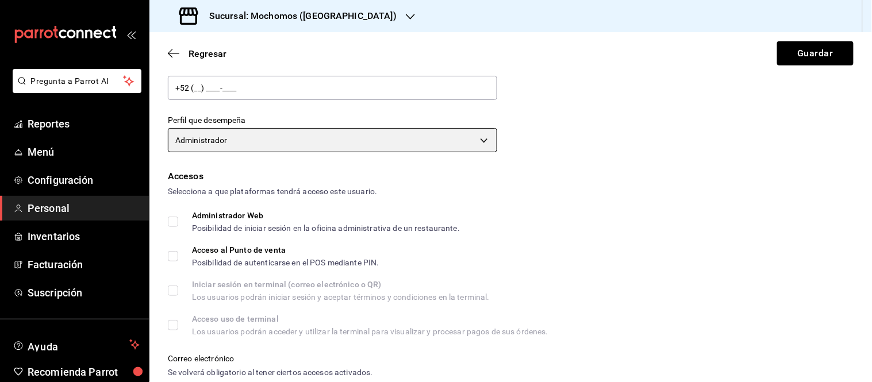
scroll to position [154, 0]
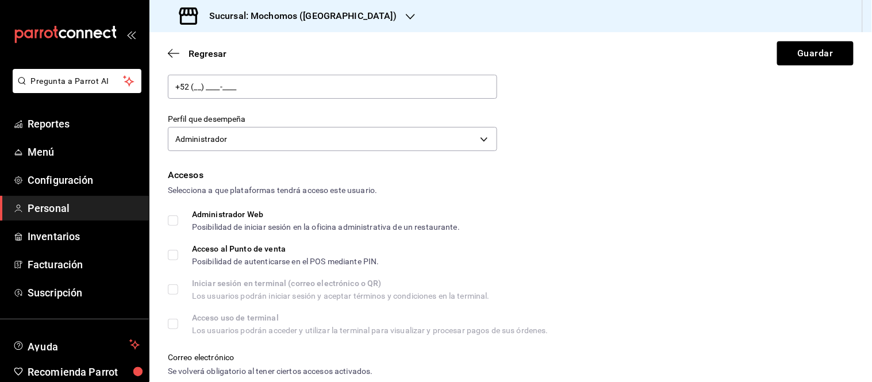
click at [174, 222] on input "Administrador Web Posibilidad de iniciar sesión en la oficina administrativa de…" at bounding box center [173, 221] width 10 height 10
checkbox input "true"
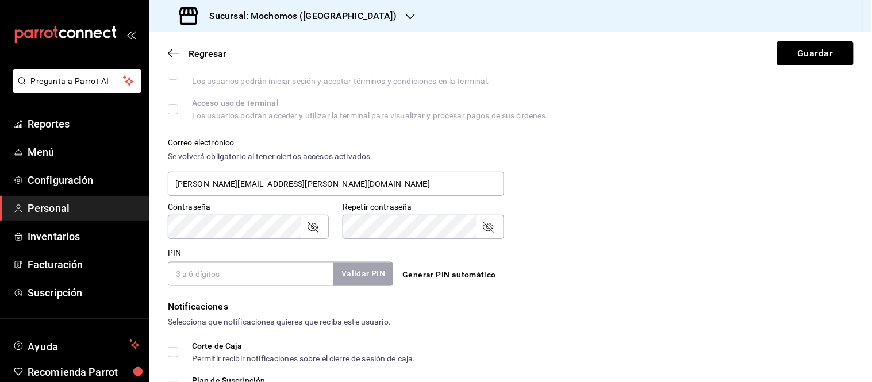
scroll to position [501, 0]
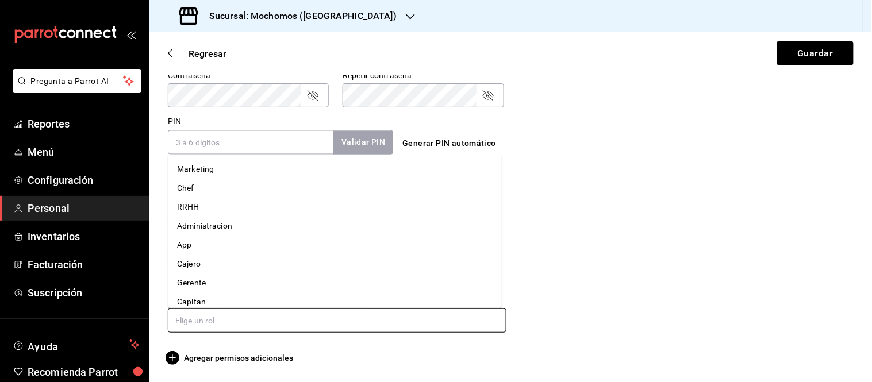
click at [262, 314] on input "text" at bounding box center [337, 321] width 339 height 24
click at [211, 225] on li "Administracion" at bounding box center [335, 226] width 334 height 19
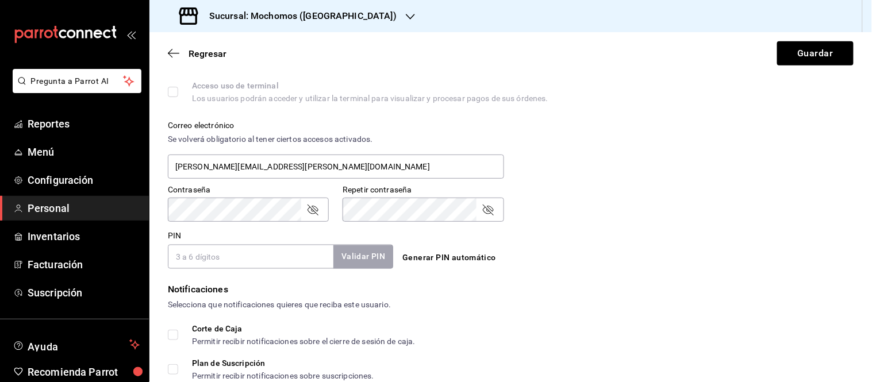
scroll to position [397, 0]
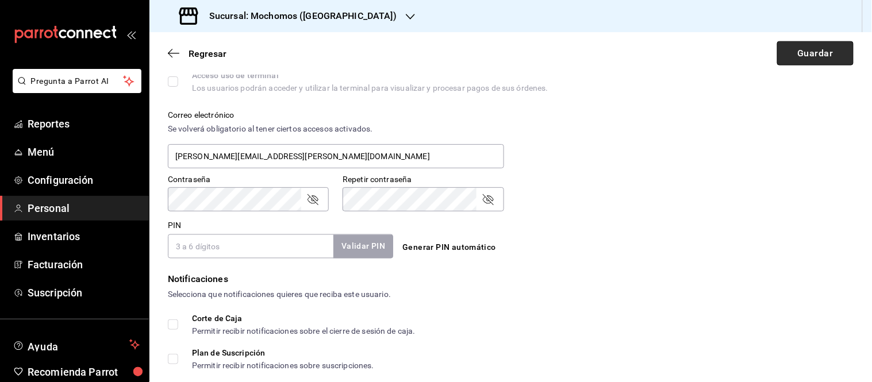
click at [792, 55] on button "Guardar" at bounding box center [815, 53] width 76 height 24
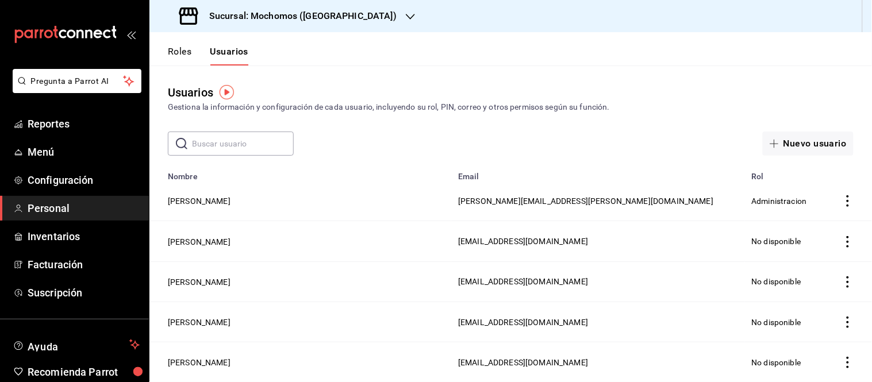
click at [275, 10] on h3 "Sucursal: Mochomos (Puebla)" at bounding box center [298, 16] width 197 height 14
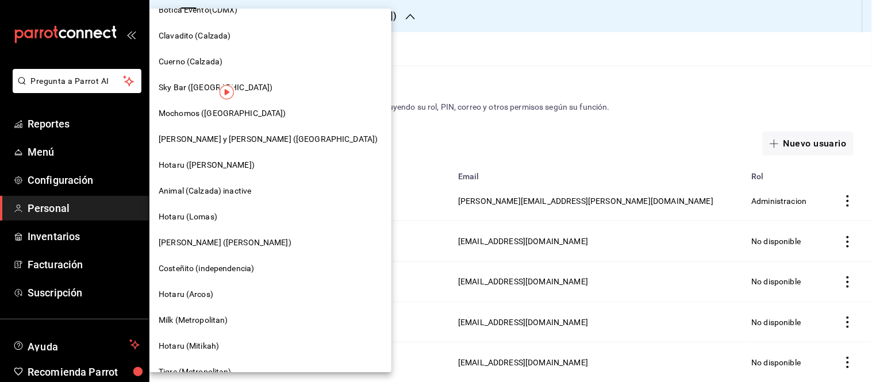
scroll to position [859, 0]
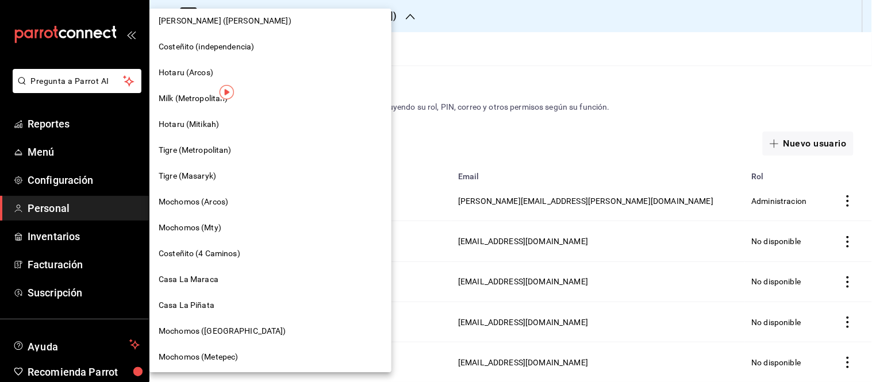
click at [195, 353] on span "Mochomos (Metepec)" at bounding box center [198, 357] width 79 height 12
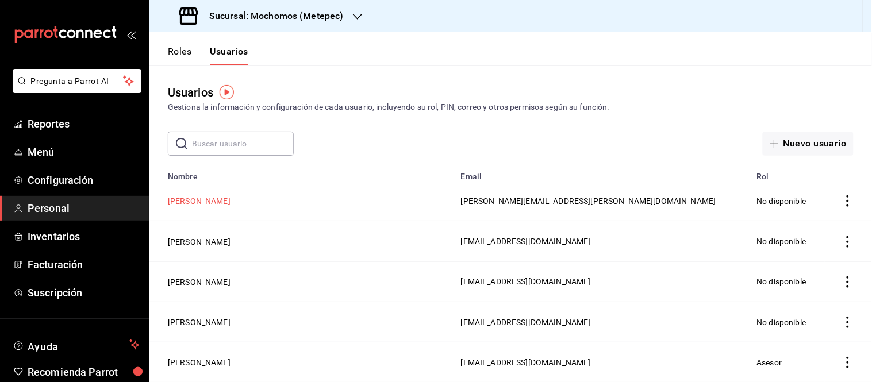
click at [189, 198] on button "Ulises Lira" at bounding box center [199, 200] width 63 height 11
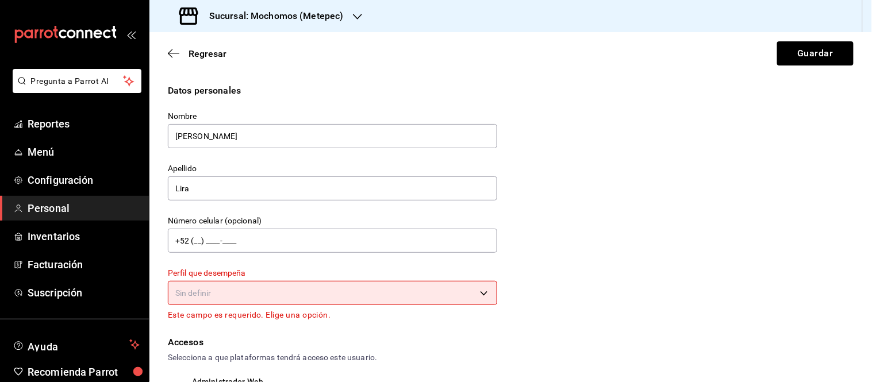
click at [281, 291] on body "Pregunta a Parrot AI Reportes Menú Configuración Personal Inventarios Facturaci…" at bounding box center [436, 191] width 872 height 382
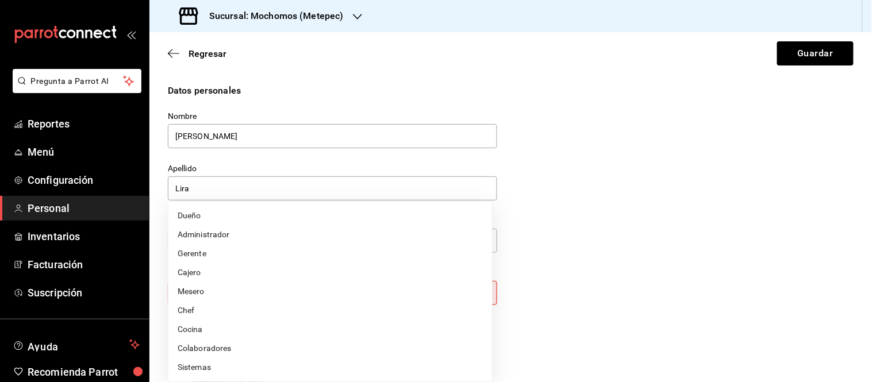
click at [223, 237] on li "Administrador" at bounding box center [330, 234] width 324 height 19
type input "ADMIN"
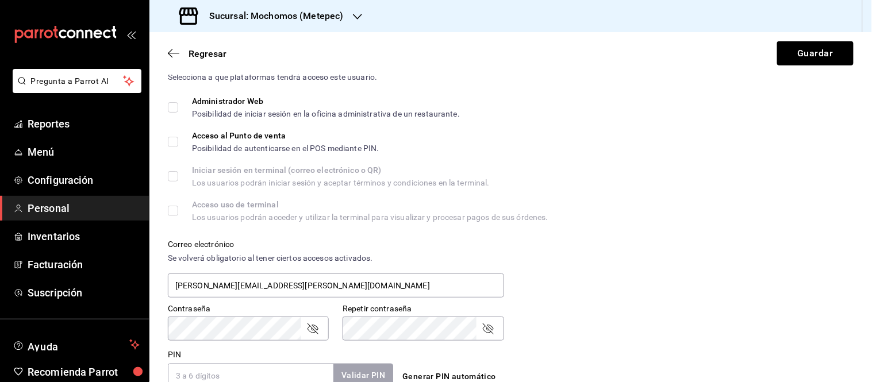
scroll to position [267, 0]
click at [176, 108] on input "Administrador Web Posibilidad de iniciar sesión en la oficina administrativa de…" at bounding box center [173, 108] width 10 height 10
checkbox input "true"
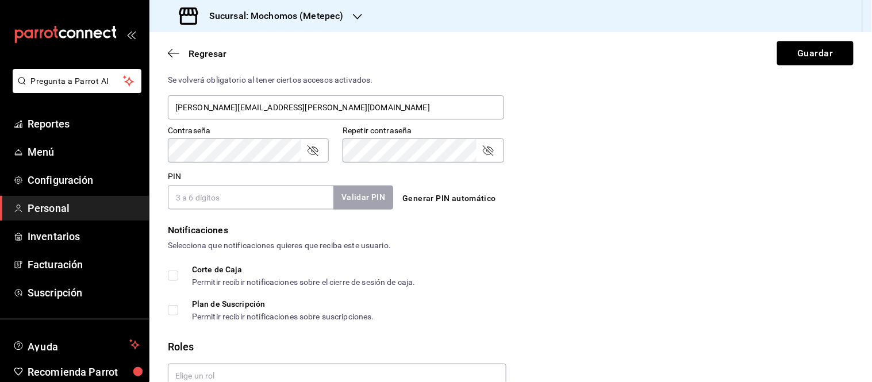
scroll to position [501, 0]
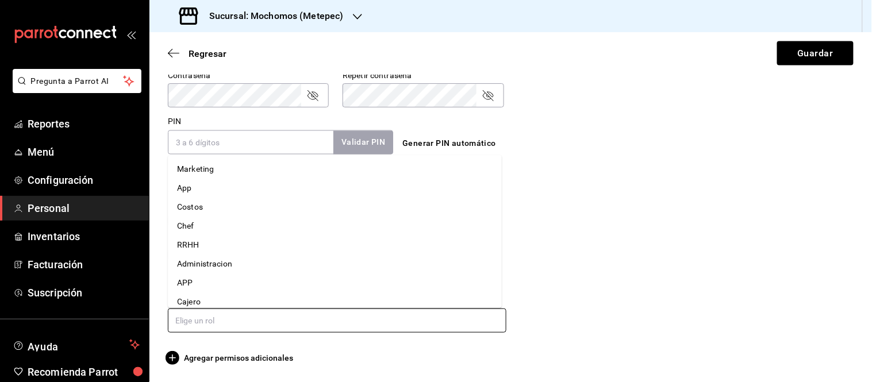
click at [245, 324] on input "text" at bounding box center [337, 321] width 339 height 24
click at [209, 261] on li "Administracion" at bounding box center [335, 264] width 334 height 19
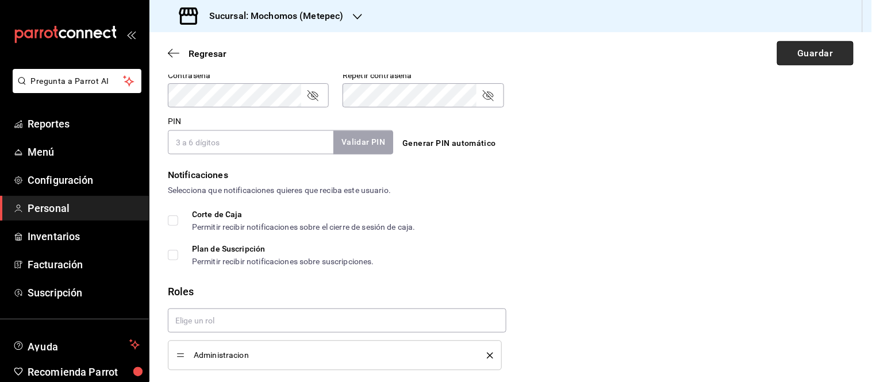
click at [796, 64] on button "Guardar" at bounding box center [815, 53] width 76 height 24
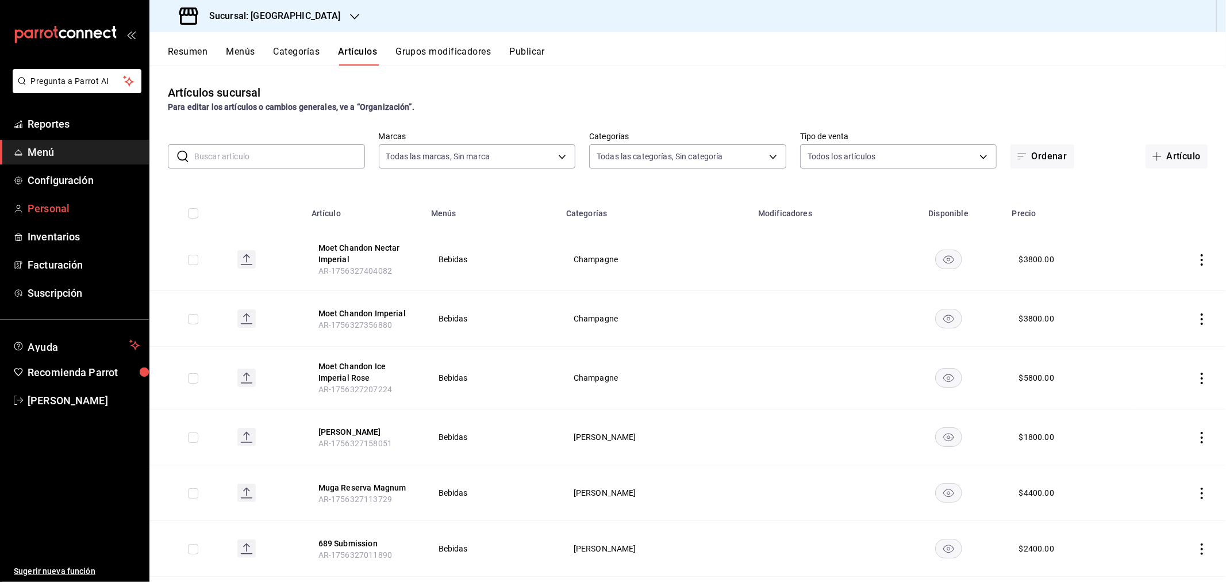
drag, startPoint x: 1158, startPoint y: 158, endPoint x: 13, endPoint y: 216, distance: 1146.9
click at [1158, 158] on button "Artículo" at bounding box center [1177, 156] width 62 height 24
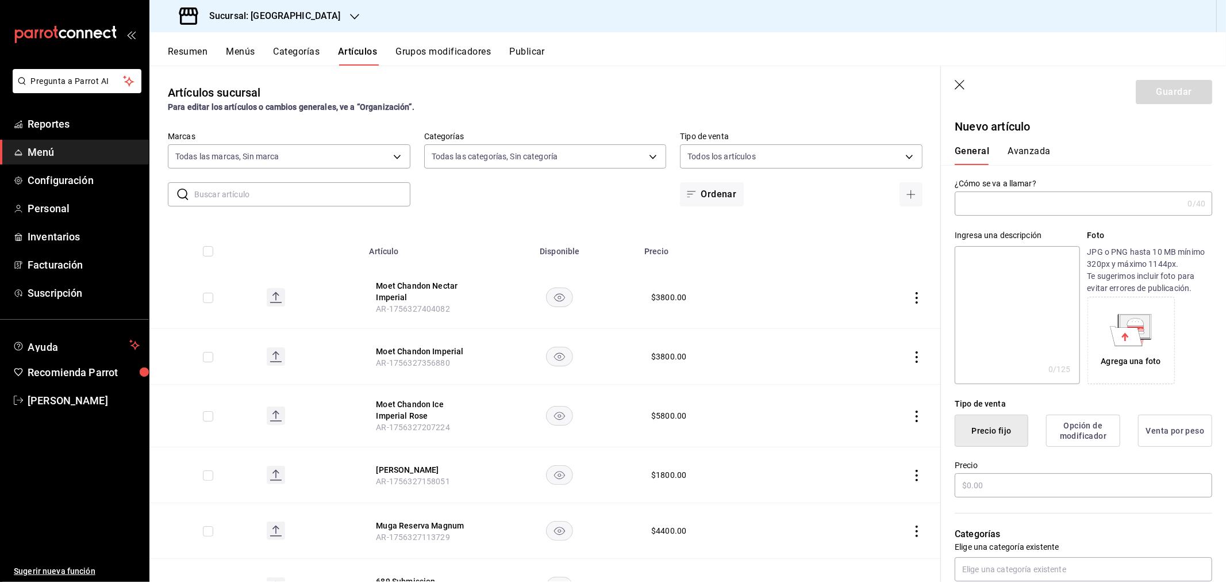
click at [1059, 211] on input "text" at bounding box center [1069, 203] width 228 height 23
paste input "moet [PERSON_NAME] néctar imperial rose"
click at [968, 204] on input "moet [PERSON_NAME] néctar imperial rose" at bounding box center [1067, 203] width 224 height 23
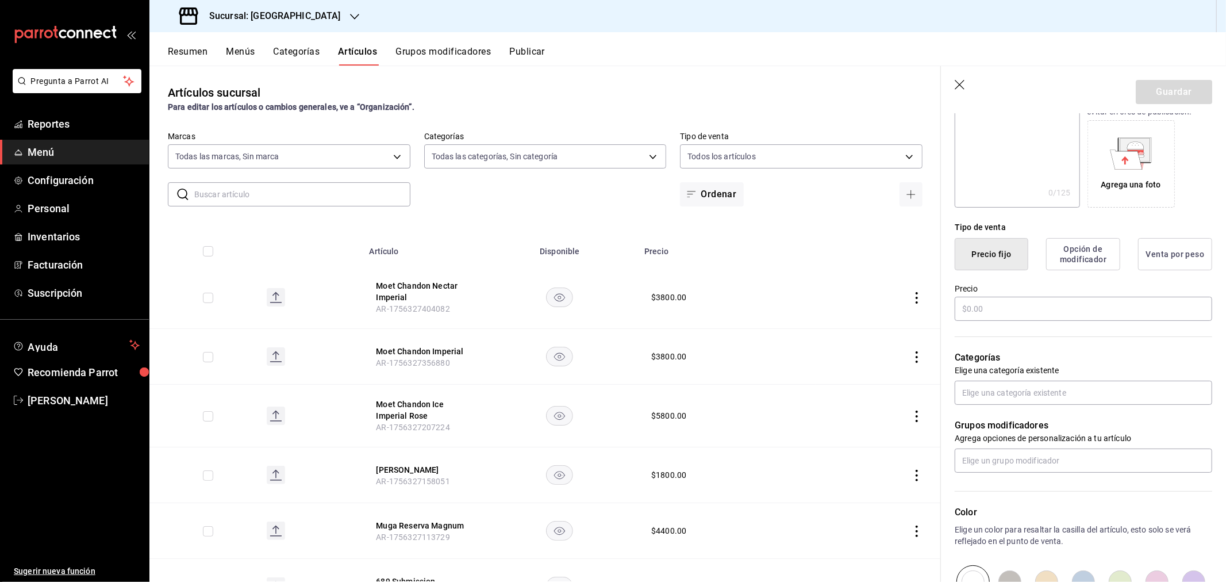
scroll to position [191, 0]
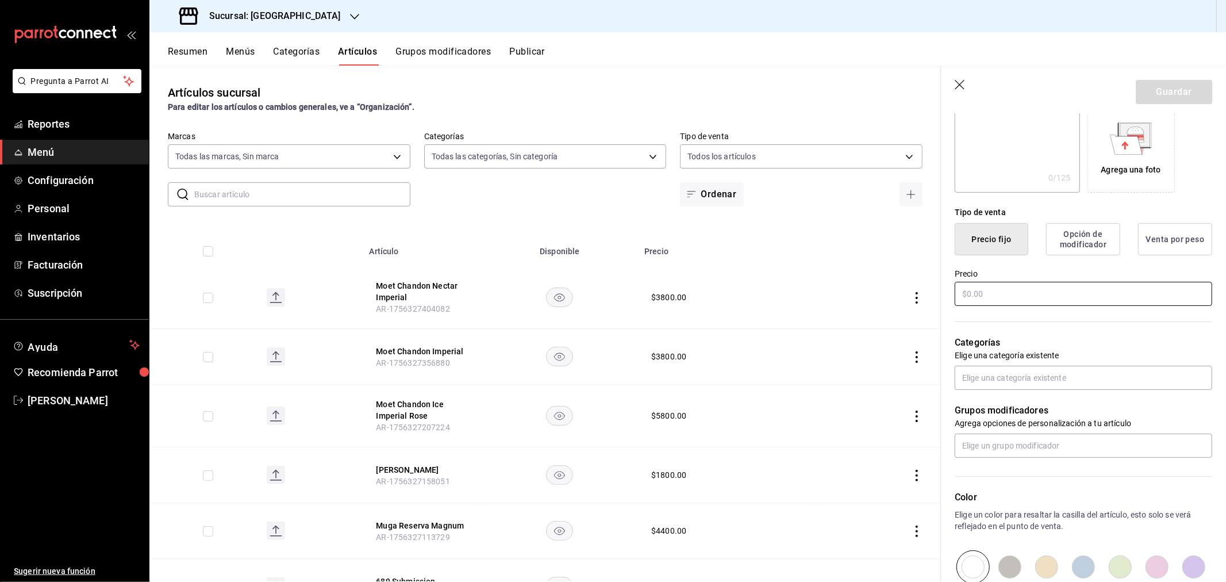
type input "Moet Chandon Nectar Imperial Rose"
click at [1008, 291] on input "text" at bounding box center [1084, 294] width 258 height 24
type input "$4800.00"
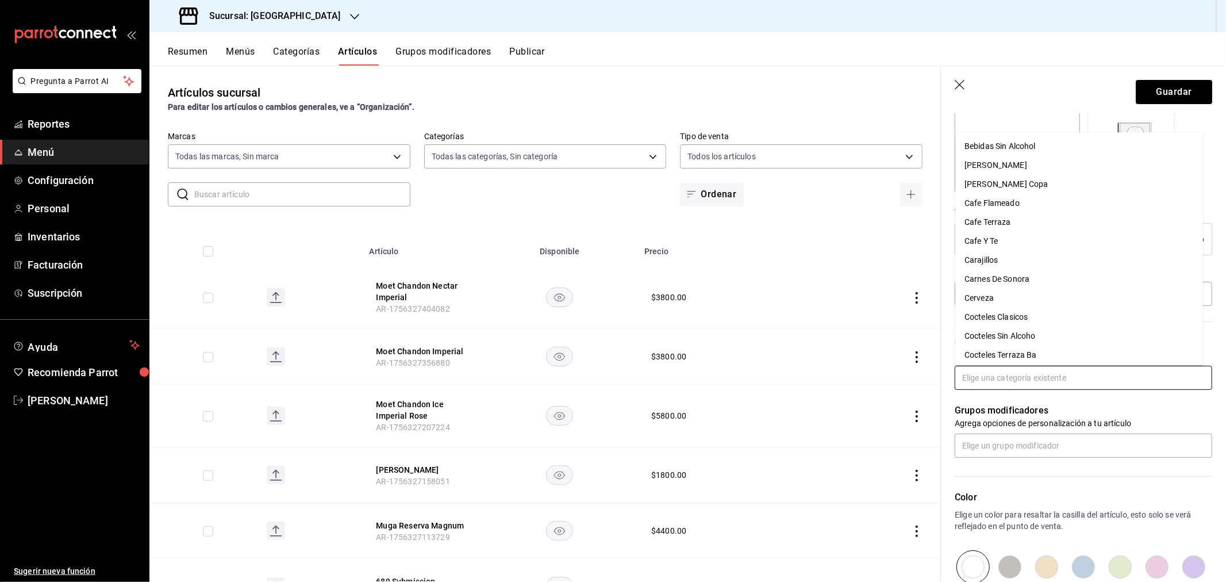
click at [1003, 371] on input "text" at bounding box center [1084, 378] width 258 height 24
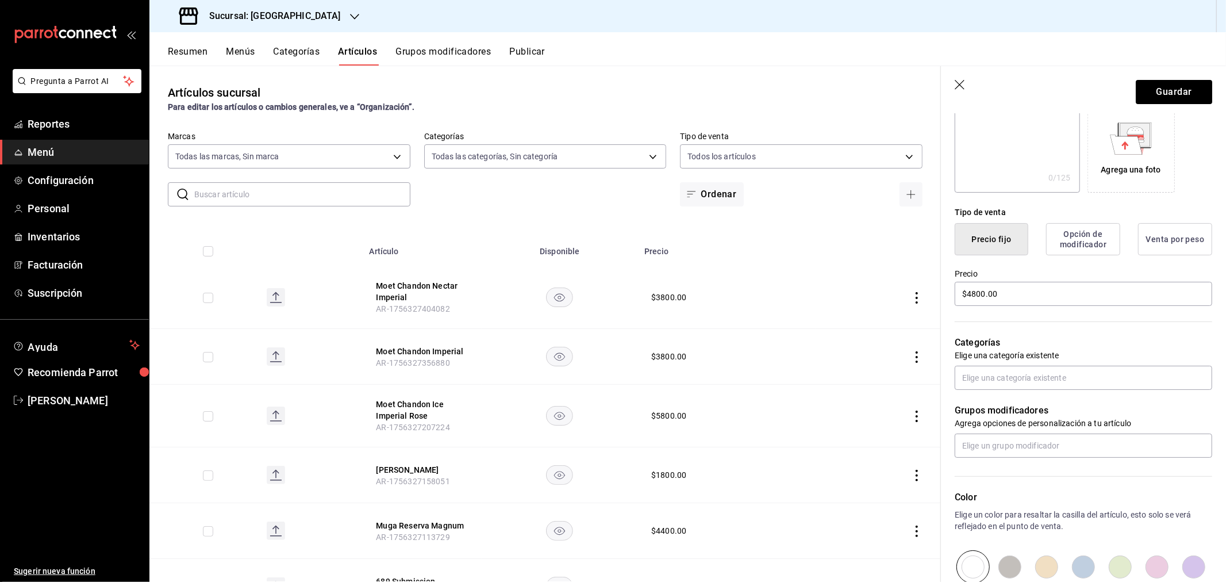
click at [869, 71] on div "Artículos sucursal Para editar los artículos o cambios generales, ve a “Organiz…" at bounding box center [545, 324] width 792 height 516
click at [958, 85] on icon "button" at bounding box center [960, 85] width 11 height 11
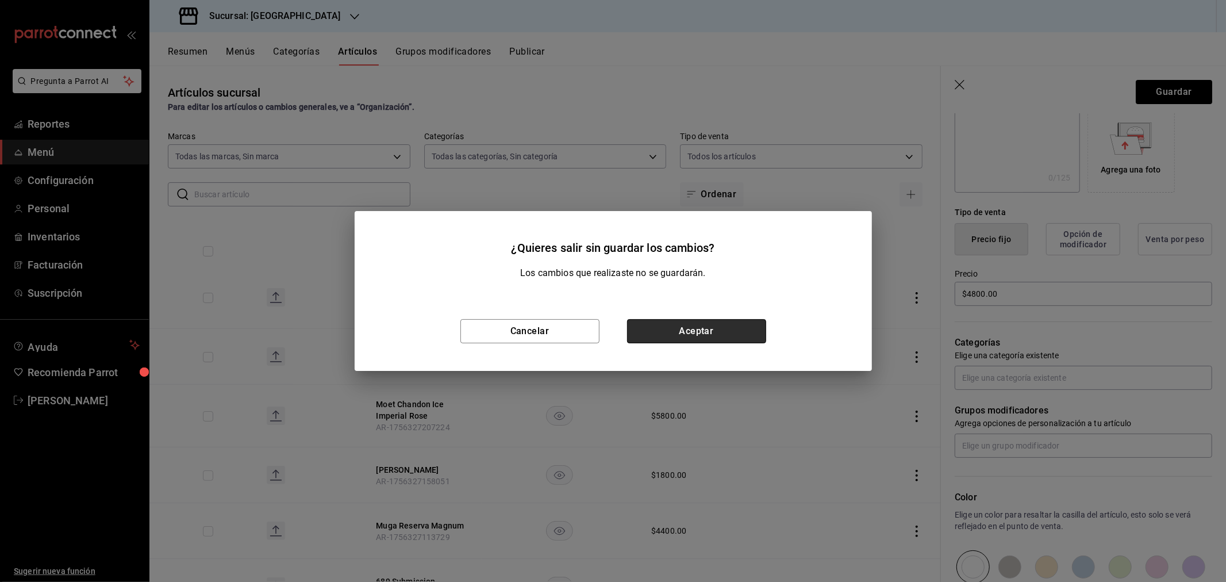
click at [721, 336] on button "Aceptar" at bounding box center [696, 331] width 139 height 24
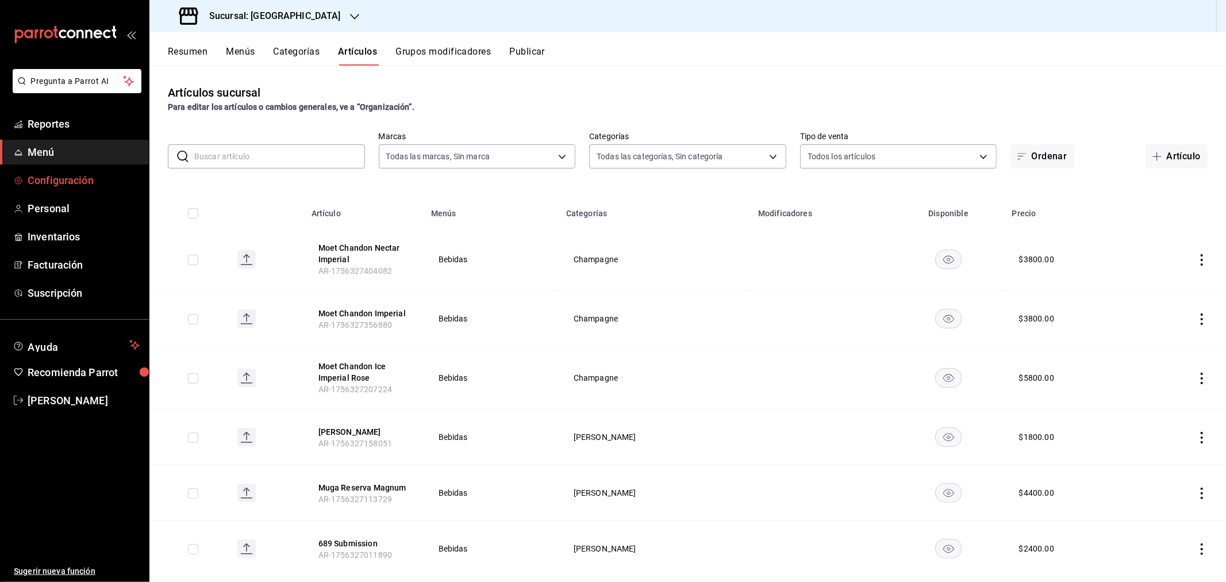
click at [56, 184] on span "Configuración" at bounding box center [84, 180] width 112 height 16
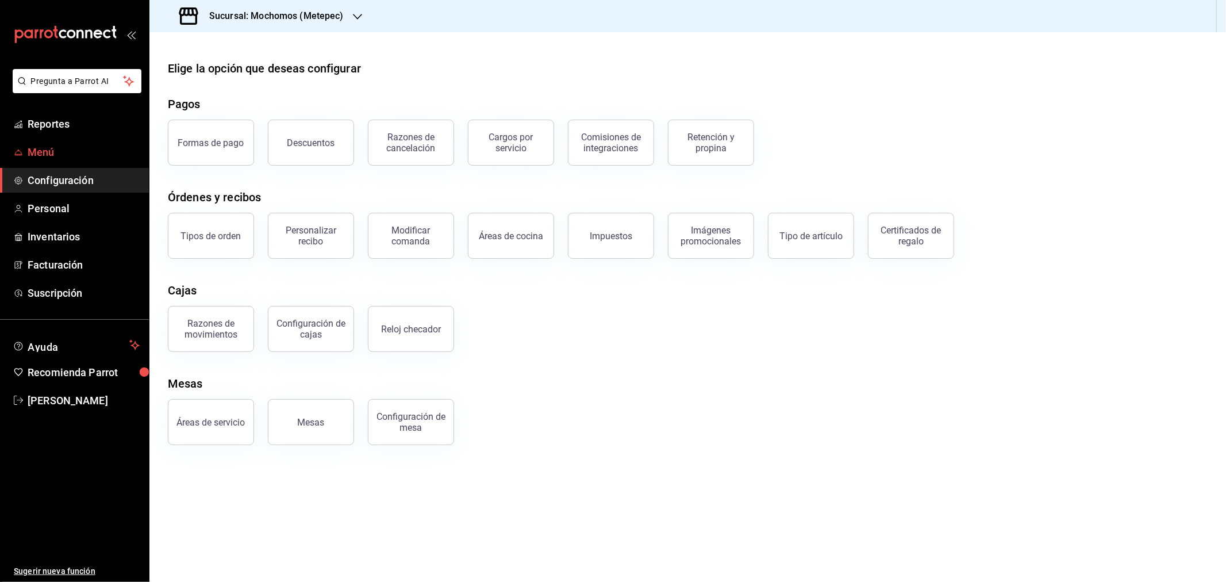
click at [44, 148] on span "Menú" at bounding box center [84, 152] width 112 height 16
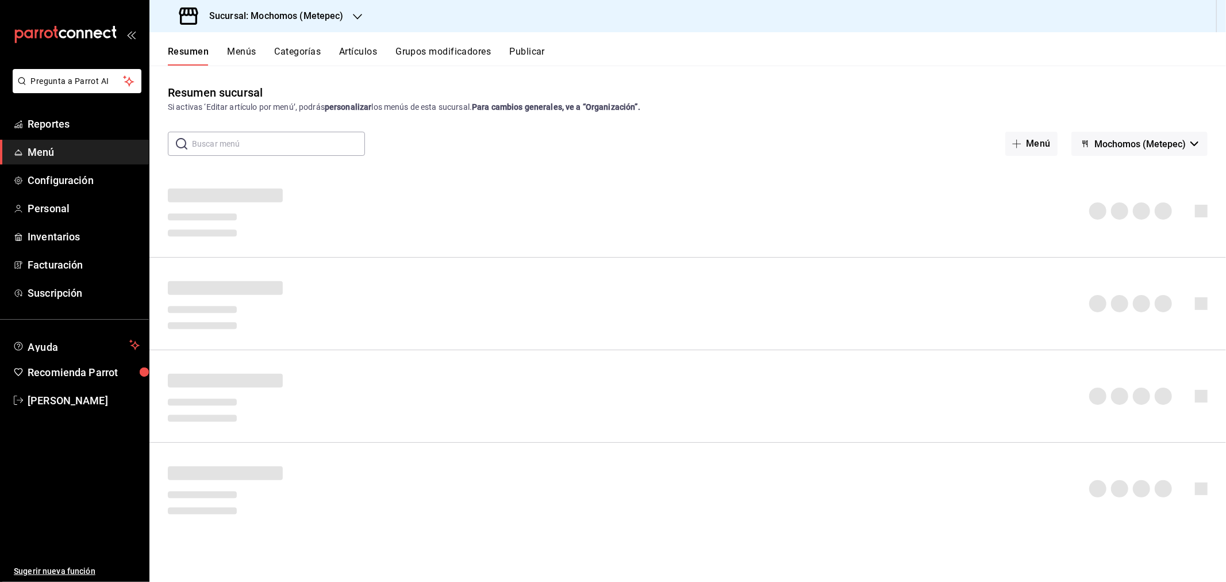
click at [347, 21] on div "Sucursal: Mochomos (Metepec)" at bounding box center [263, 16] width 208 height 32
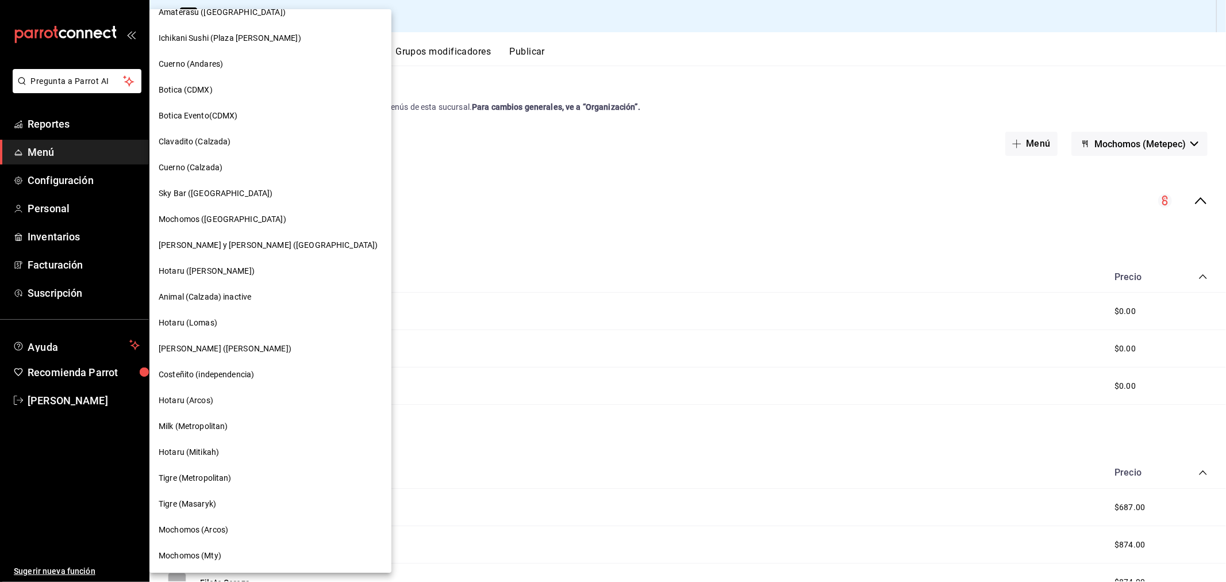
scroll to position [660, 0]
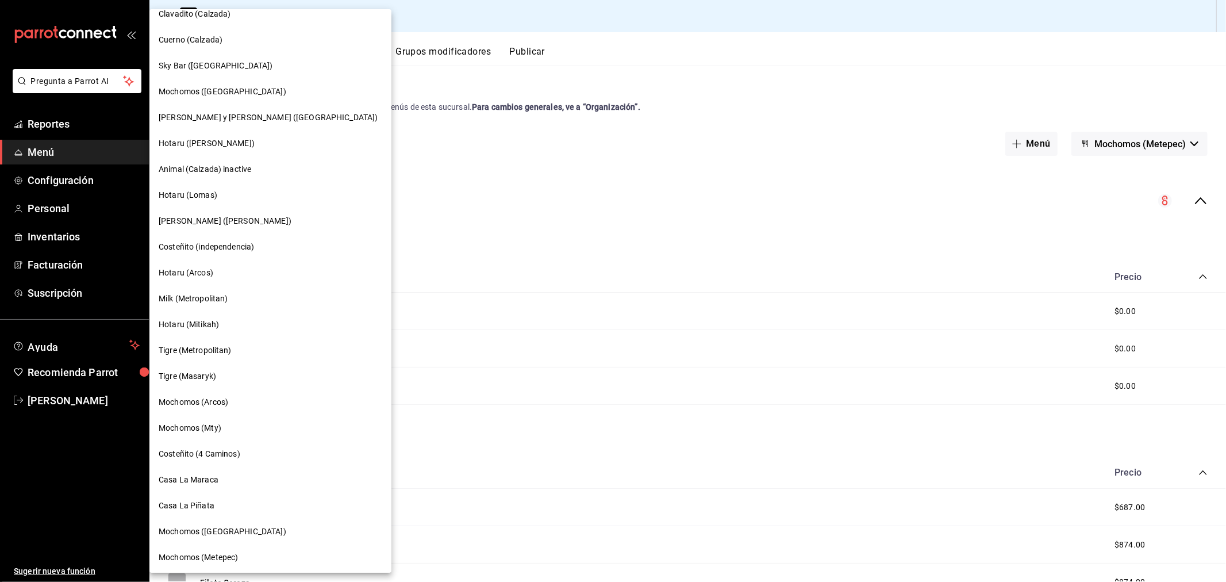
click at [206, 505] on span "Casa La Piñata" at bounding box center [187, 506] width 56 height 12
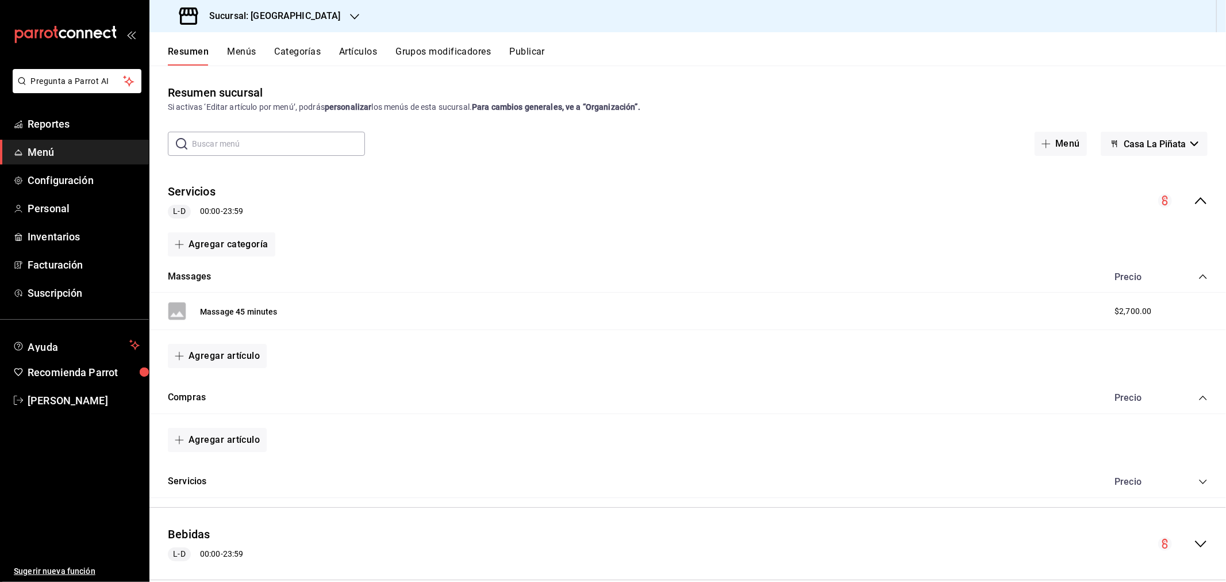
click at [352, 56] on button "Artículos" at bounding box center [358, 56] width 38 height 20
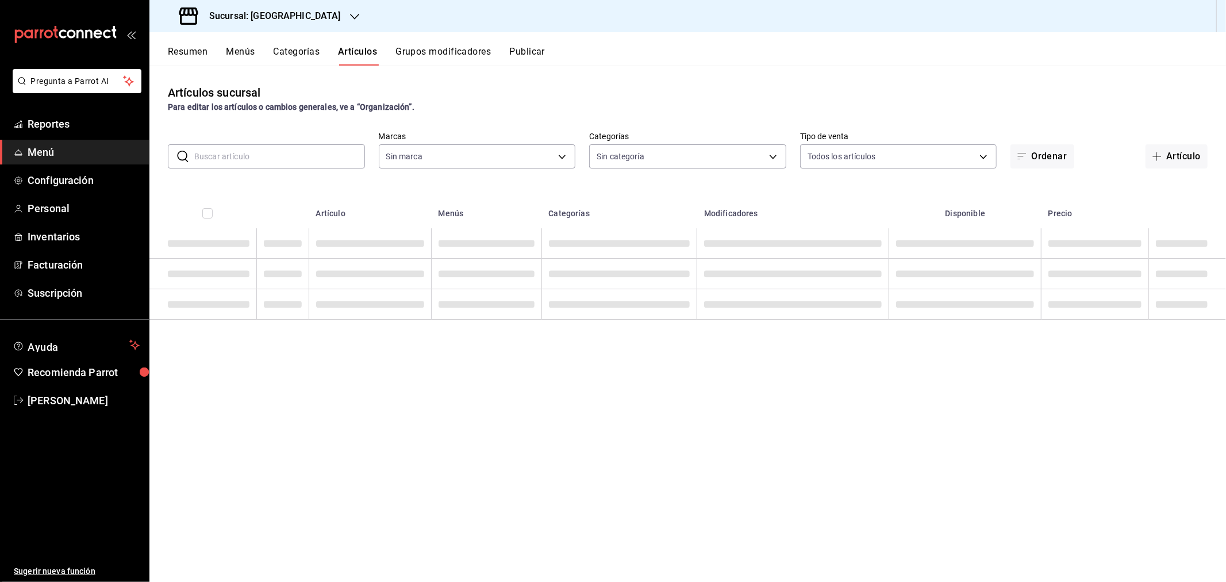
type input "18fd8c13-7b4d-4d51-bca4-54c7162e7755"
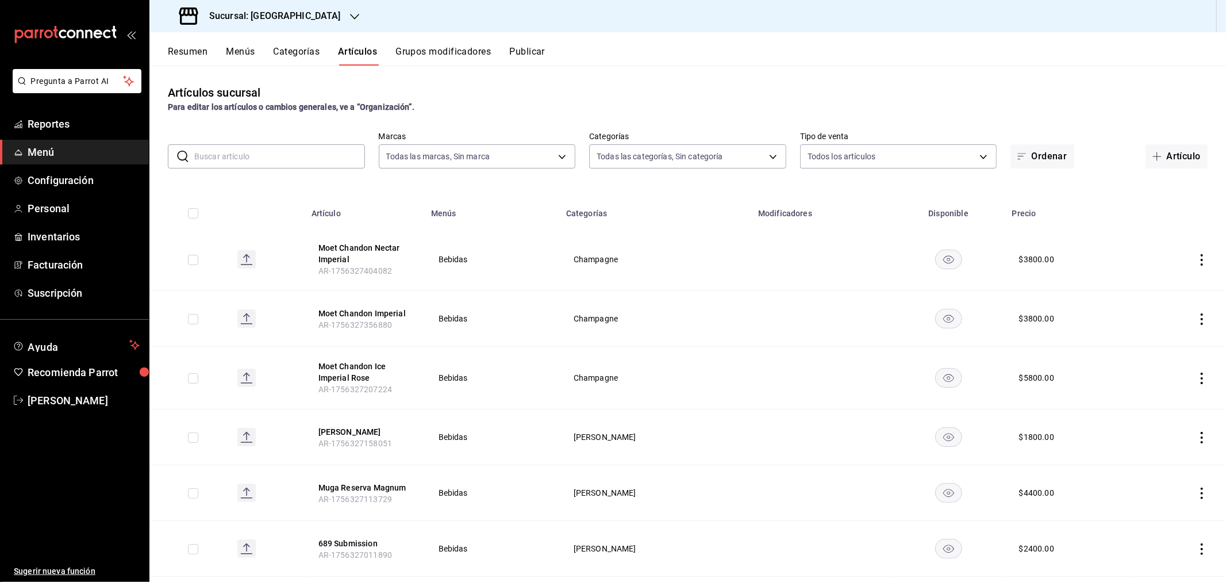
type input "d3aadcfb-9527-4ad9-960e-1a49af6822d5,a7d49338-7f98-4254-bf69-9ba15f2d56f7,7a3dc…"
click at [1156, 153] on span "button" at bounding box center [1160, 156] width 14 height 9
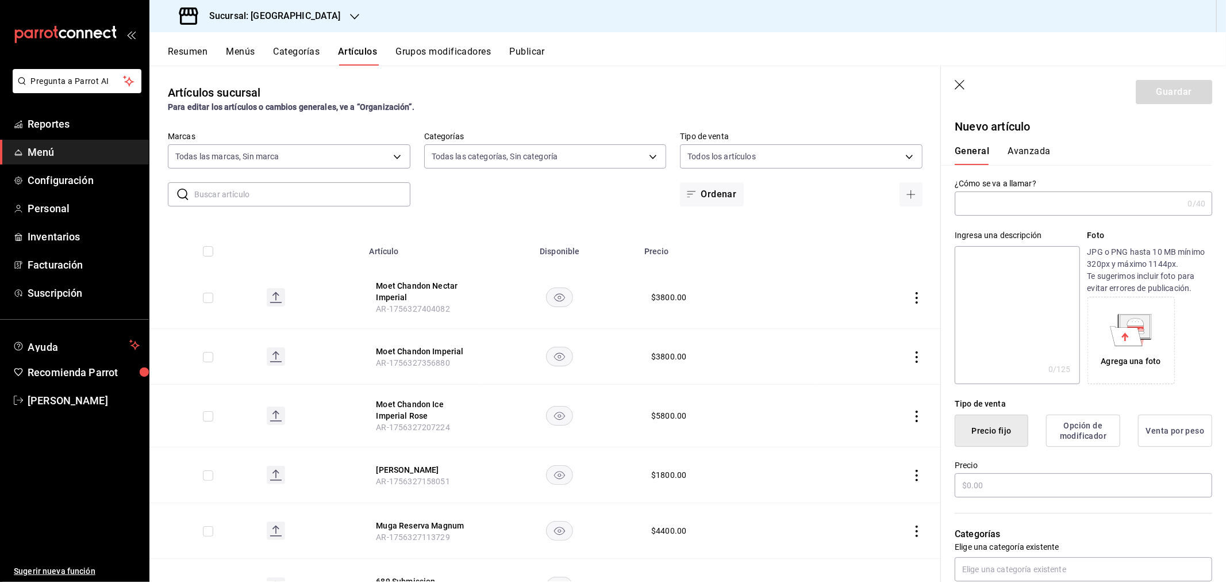
click at [1012, 195] on input "text" at bounding box center [1069, 203] width 228 height 23
paste input "moet [PERSON_NAME] néctar imperial rose"
click at [964, 202] on input "moet [PERSON_NAME] néctar imperial rose" at bounding box center [1067, 203] width 224 height 23
type input "Moet Chandon Nectar Imperial Rose"
click at [1009, 480] on input "text" at bounding box center [1084, 485] width 258 height 24
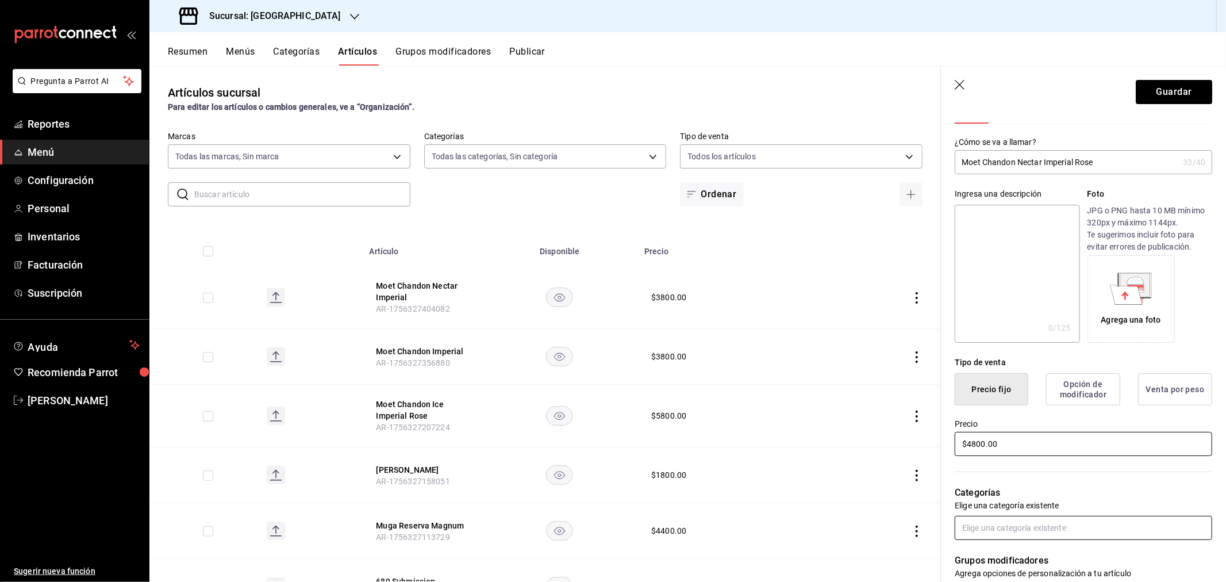
scroll to position [64, 0]
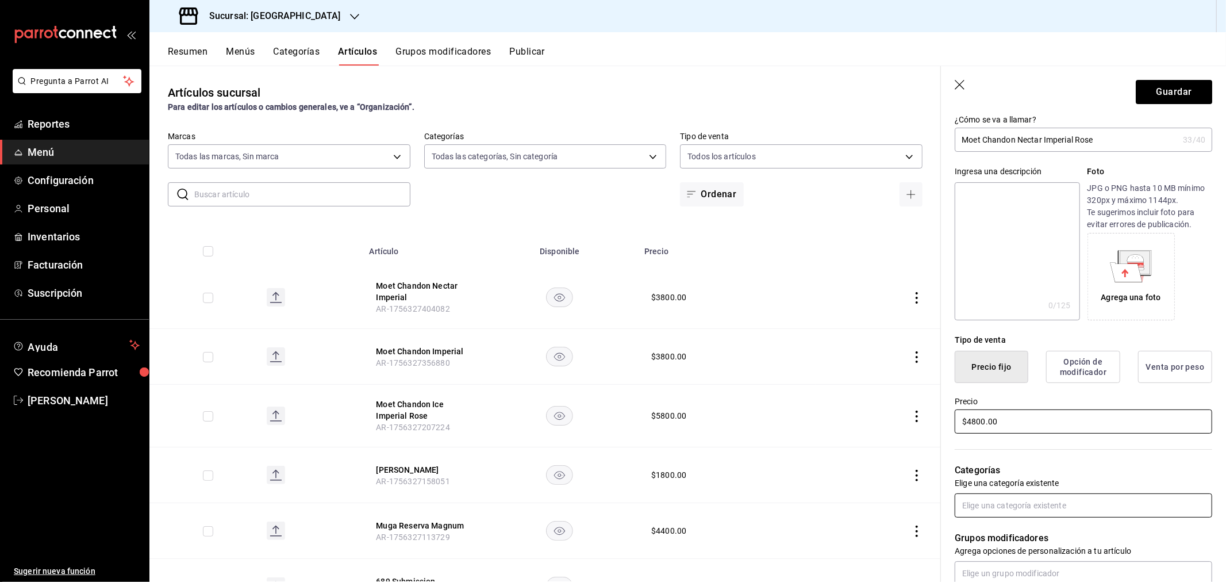
type input "$4800.00"
click at [1049, 499] on input "text" at bounding box center [1084, 505] width 258 height 24
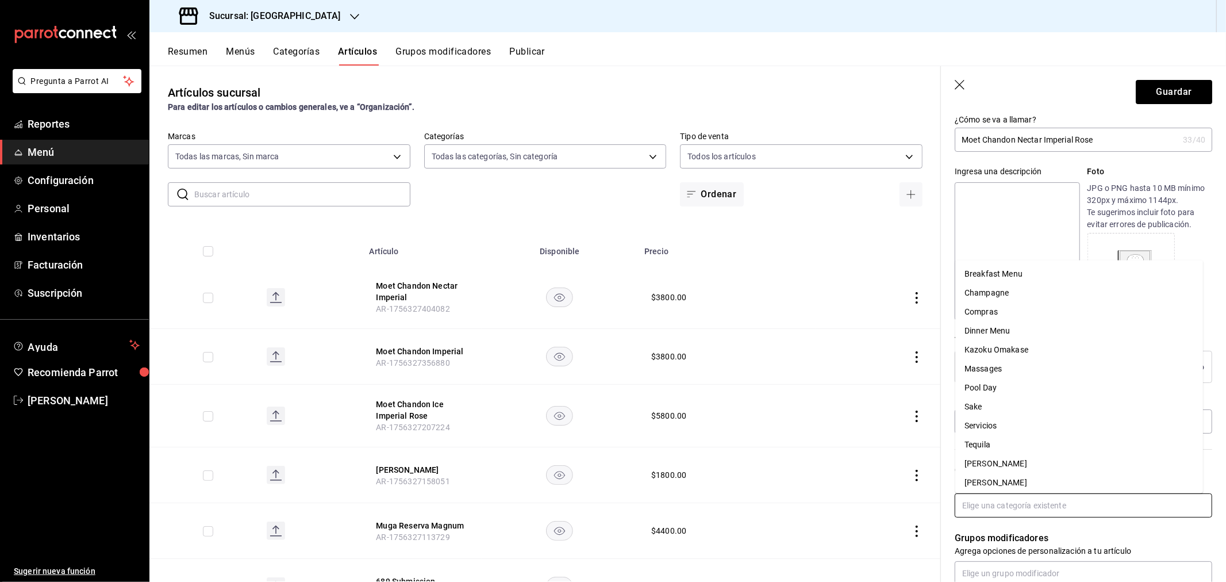
click at [996, 296] on li "Champagne" at bounding box center [1080, 293] width 248 height 19
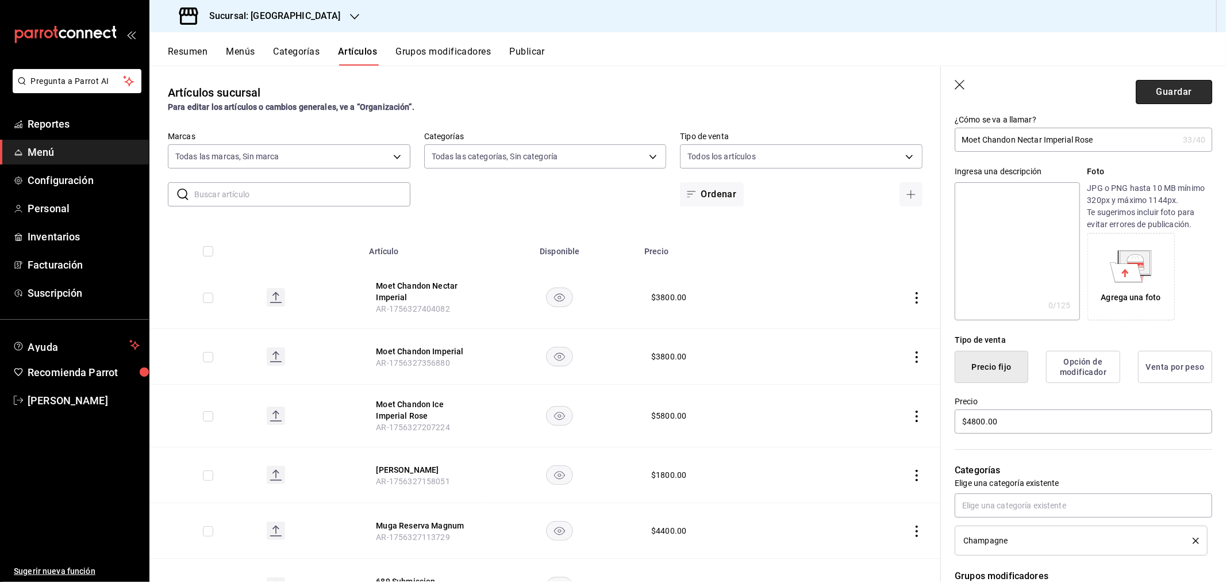
click at [1159, 93] on button "Guardar" at bounding box center [1174, 92] width 76 height 24
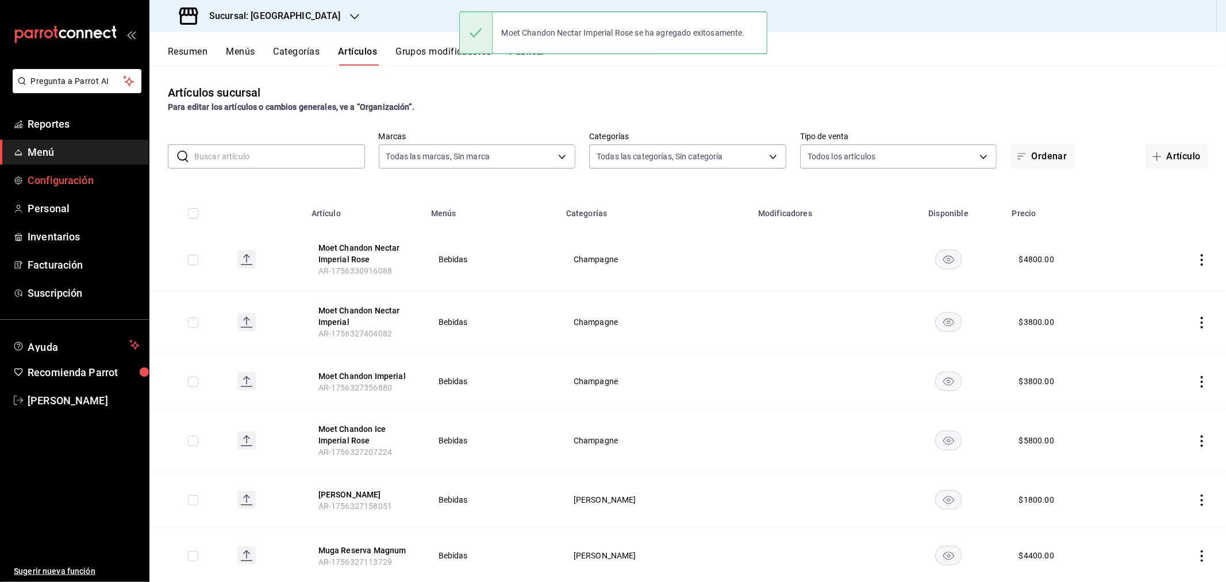
drag, startPoint x: 1181, startPoint y: 161, endPoint x: 17, endPoint y: 191, distance: 1164.2
click at [1181, 161] on button "Artículo" at bounding box center [1177, 156] width 62 height 24
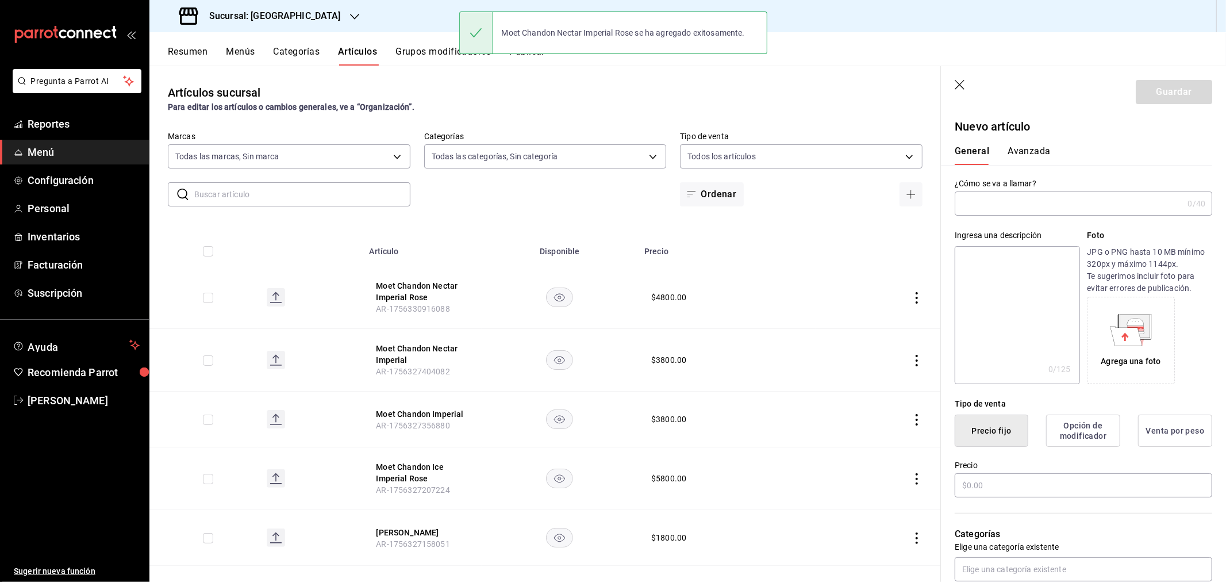
click at [1004, 206] on input "text" at bounding box center [1069, 203] width 228 height 23
paste input "dom perignon vintage"
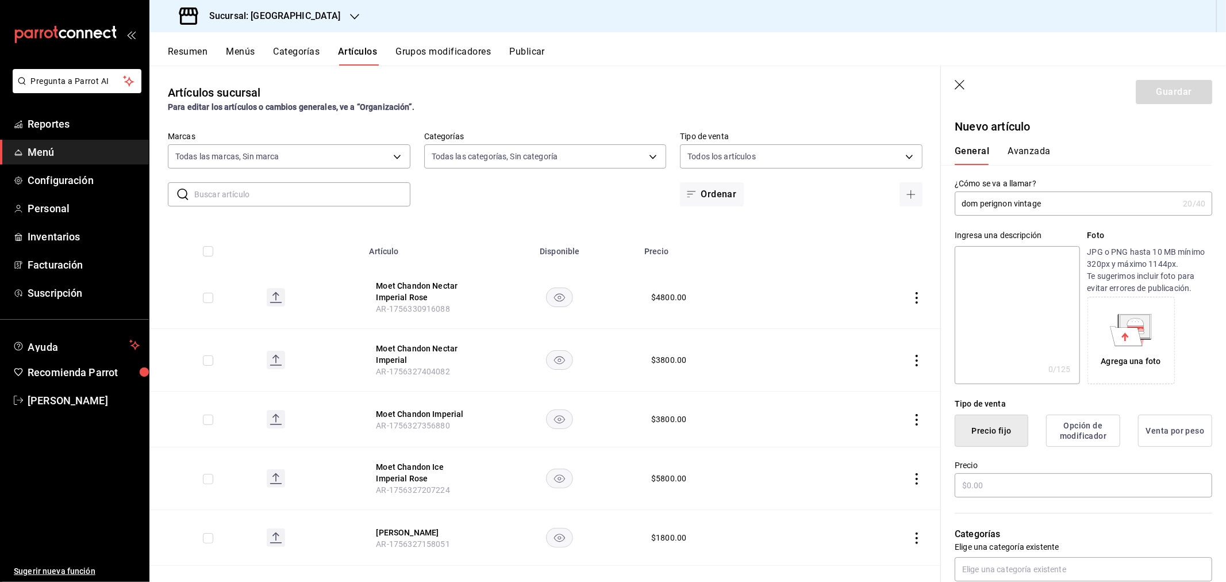
click at [967, 202] on input "dom perignon vintage" at bounding box center [1067, 203] width 224 height 23
type input "Dom Perignon Vintage"
click at [1018, 485] on input "text" at bounding box center [1084, 485] width 258 height 24
type input "$11800.00"
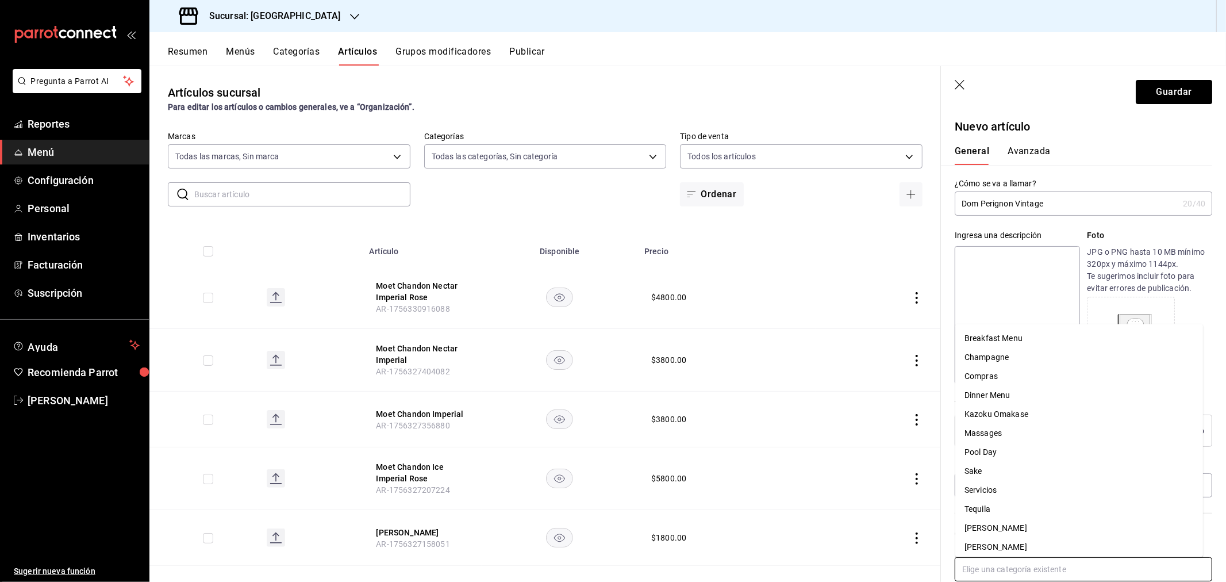
click at [1064, 578] on input "text" at bounding box center [1084, 569] width 258 height 24
click at [1027, 361] on li "Champagne" at bounding box center [1080, 357] width 248 height 19
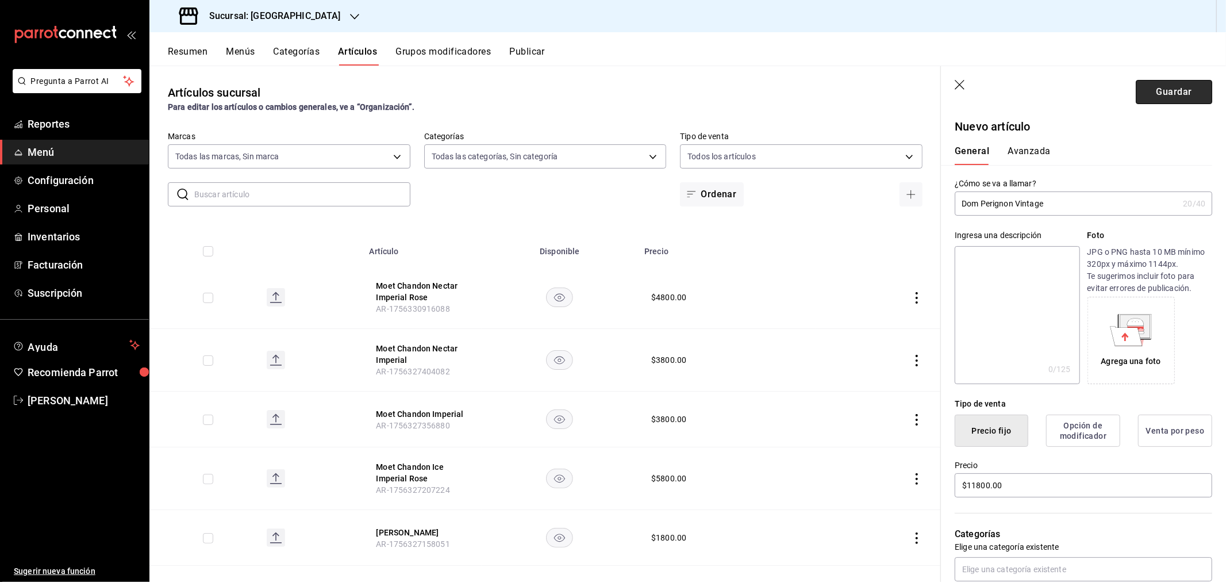
click at [1160, 94] on button "Guardar" at bounding box center [1174, 92] width 76 height 24
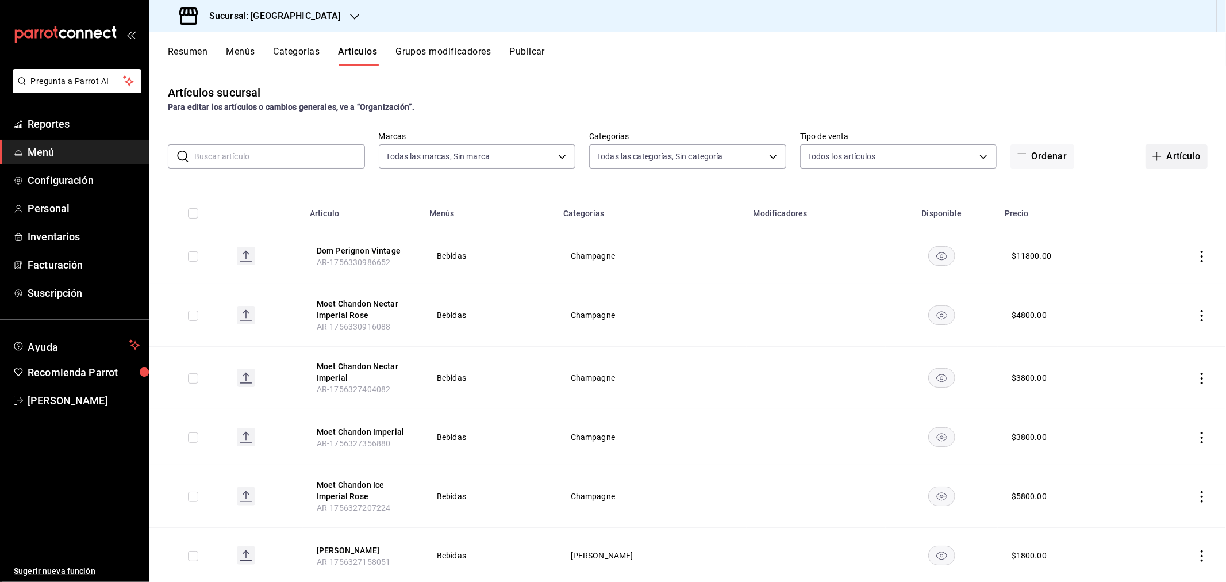
click at [1155, 158] on span "button" at bounding box center [1160, 156] width 14 height 9
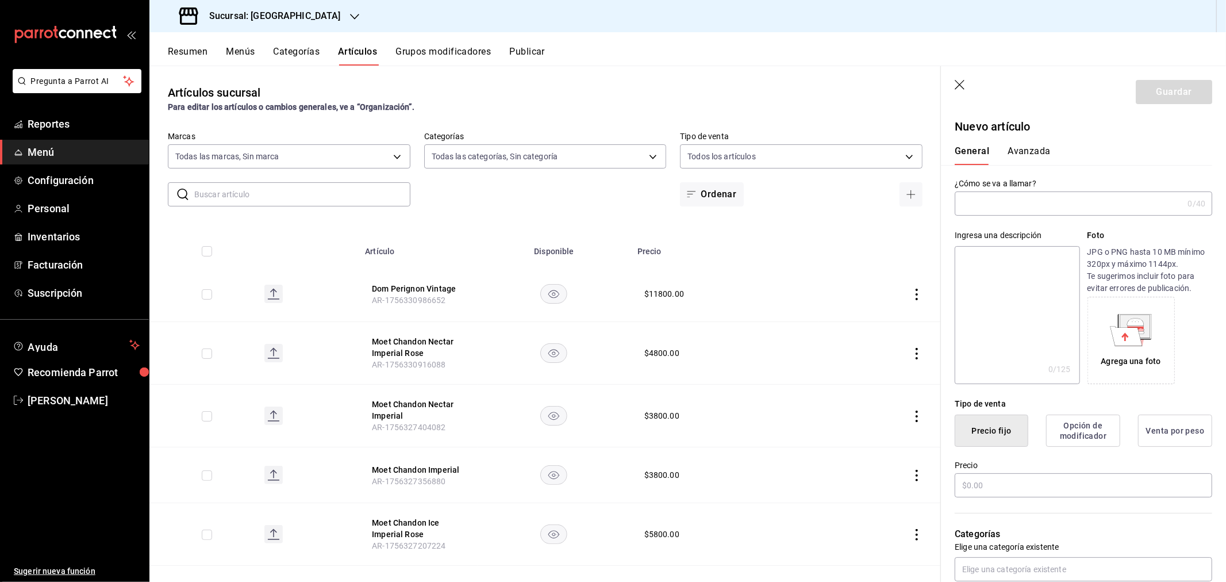
click at [1002, 202] on input "text" at bounding box center [1069, 203] width 228 height 23
paste input "whispering ángel"
click at [967, 201] on input "whispering ángel" at bounding box center [1067, 203] width 224 height 23
type input "Whispering Angel"
click at [1010, 489] on input "text" at bounding box center [1084, 485] width 258 height 24
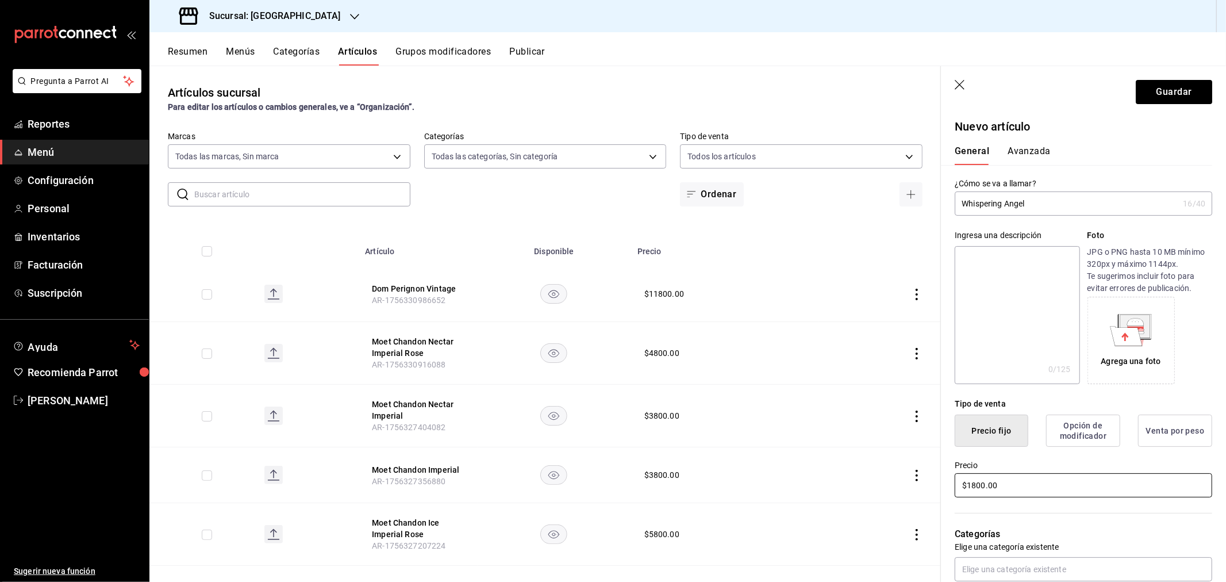
scroll to position [64, 0]
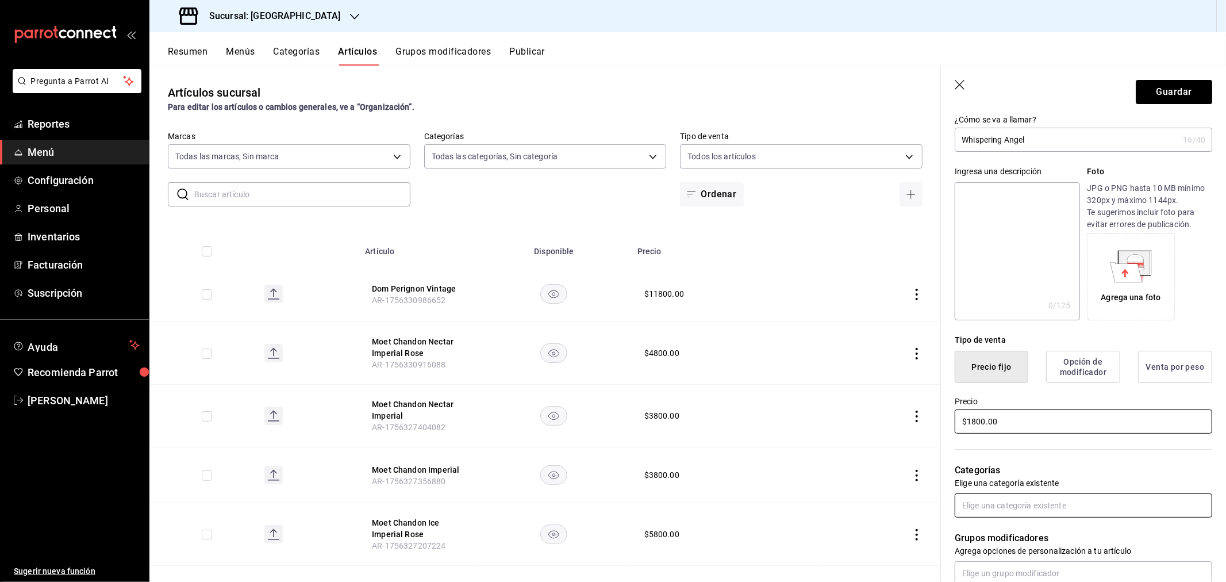
type input "$1800.00"
click at [990, 508] on input "text" at bounding box center [1084, 505] width 258 height 24
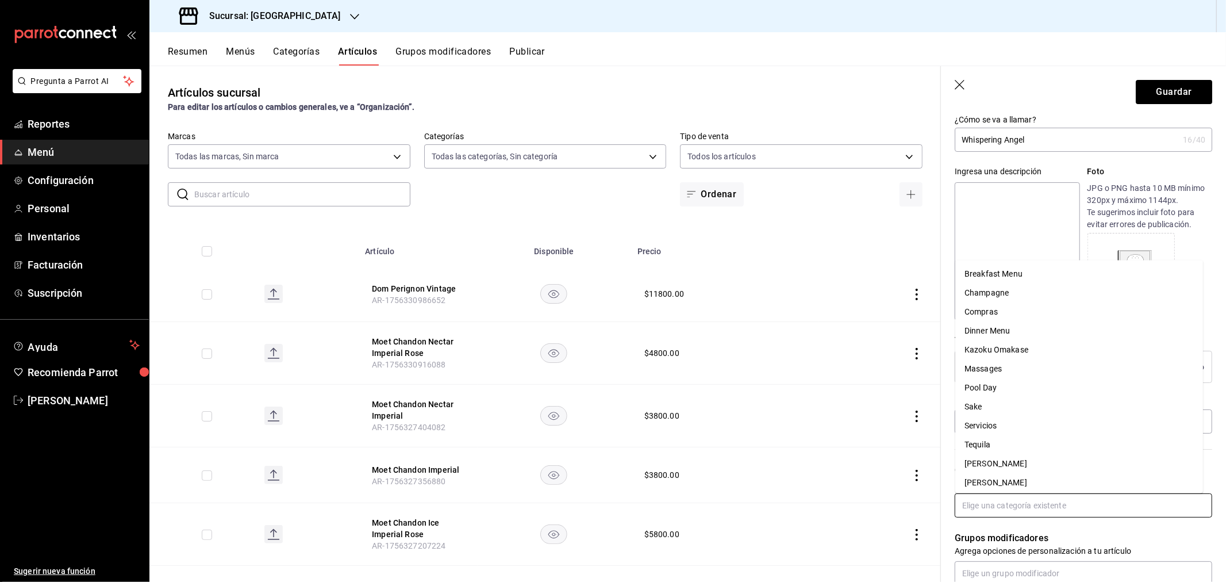
click at [994, 480] on li "[PERSON_NAME]" at bounding box center [1080, 483] width 248 height 19
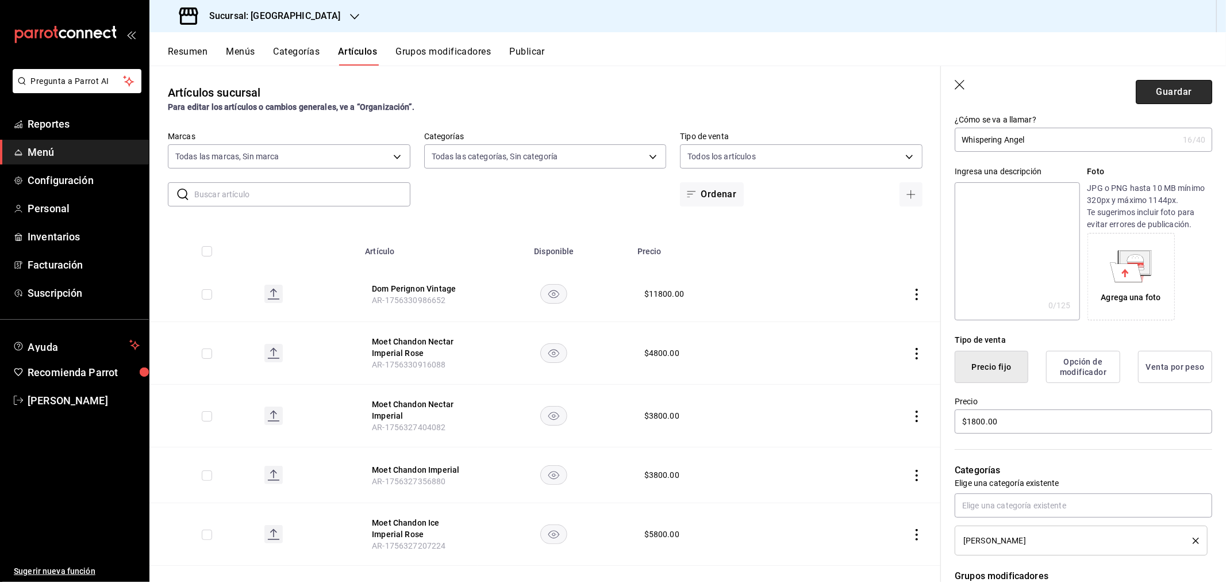
click at [1164, 89] on button "Guardar" at bounding box center [1174, 92] width 76 height 24
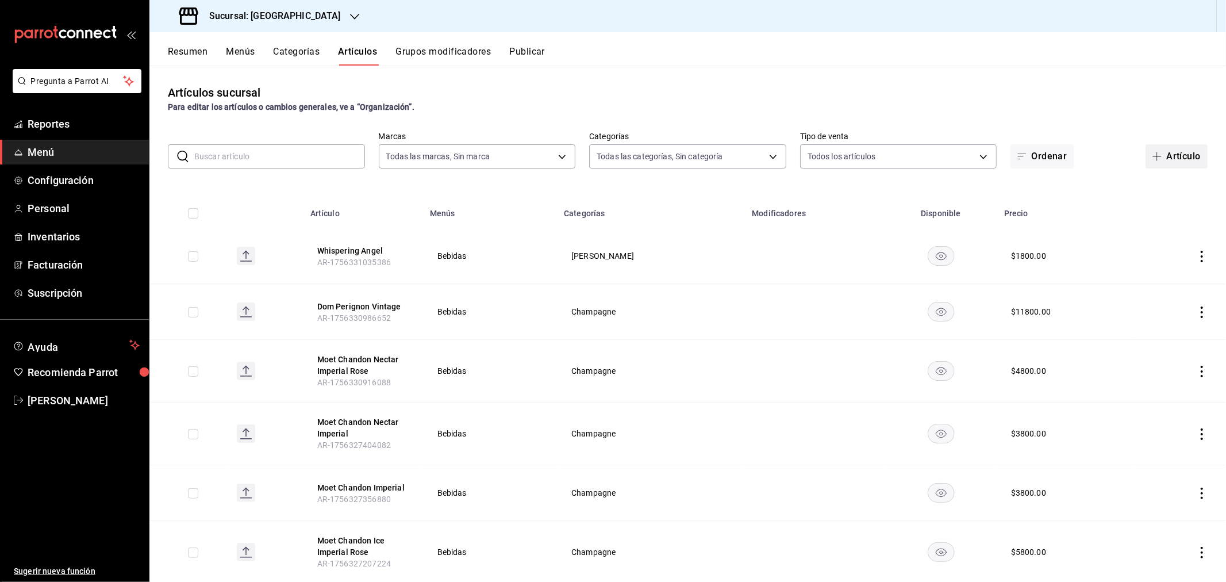
drag, startPoint x: 1165, startPoint y: 121, endPoint x: 1163, endPoint y: 149, distance: 28.8
click at [1165, 137] on div "Artículos sucursal Para editar los artículos o cambios generales, ve a “Organiz…" at bounding box center [687, 324] width 1077 height 516
click at [1158, 157] on button "Artículo" at bounding box center [1177, 156] width 62 height 24
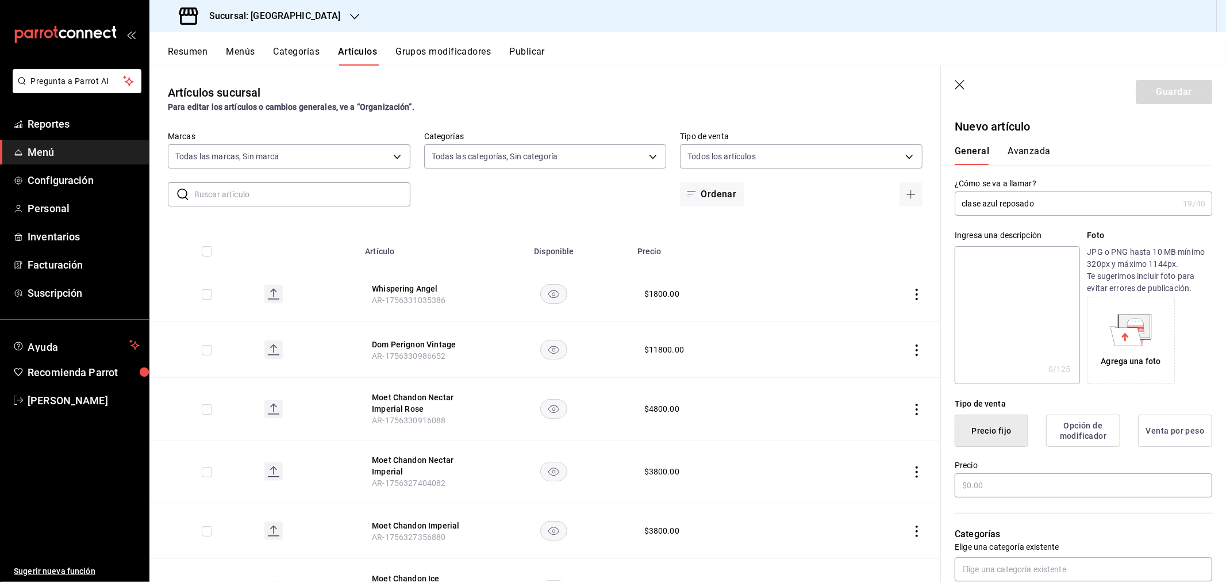
click at [967, 204] on input "clase azul reposado" at bounding box center [1067, 203] width 224 height 23
type input "Clase Azul Reposado"
click at [987, 480] on input "text" at bounding box center [1084, 485] width 258 height 24
type input "$8600.00"
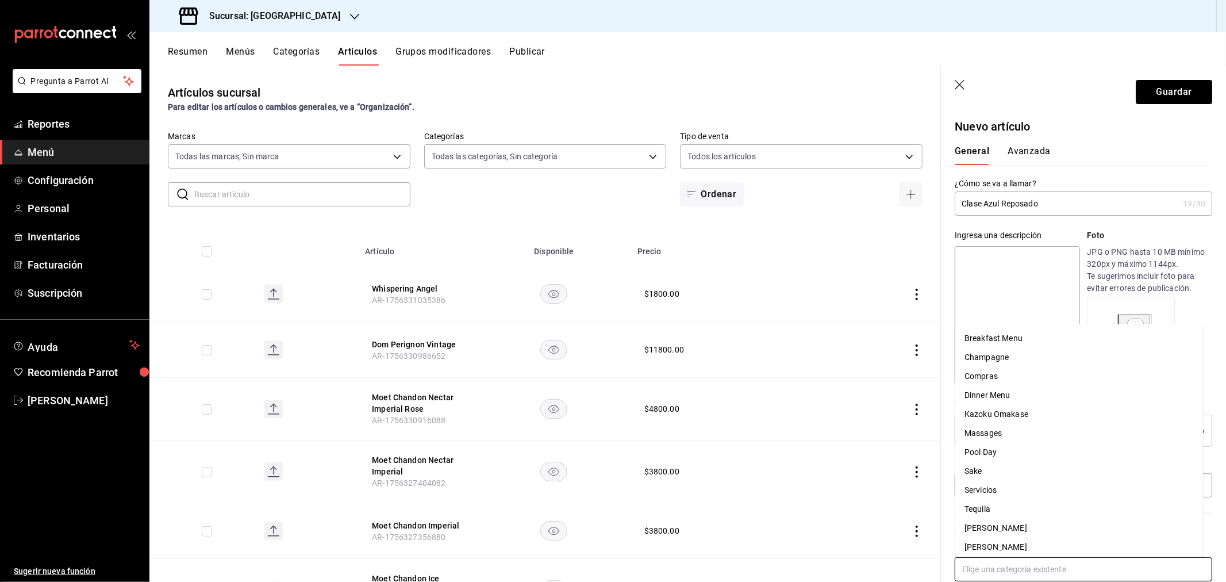
click at [1004, 570] on input "text" at bounding box center [1084, 569] width 258 height 24
drag, startPoint x: 1004, startPoint y: 505, endPoint x: 1024, endPoint y: 457, distance: 51.6
click at [1004, 507] on li "Tequila" at bounding box center [1080, 509] width 248 height 19
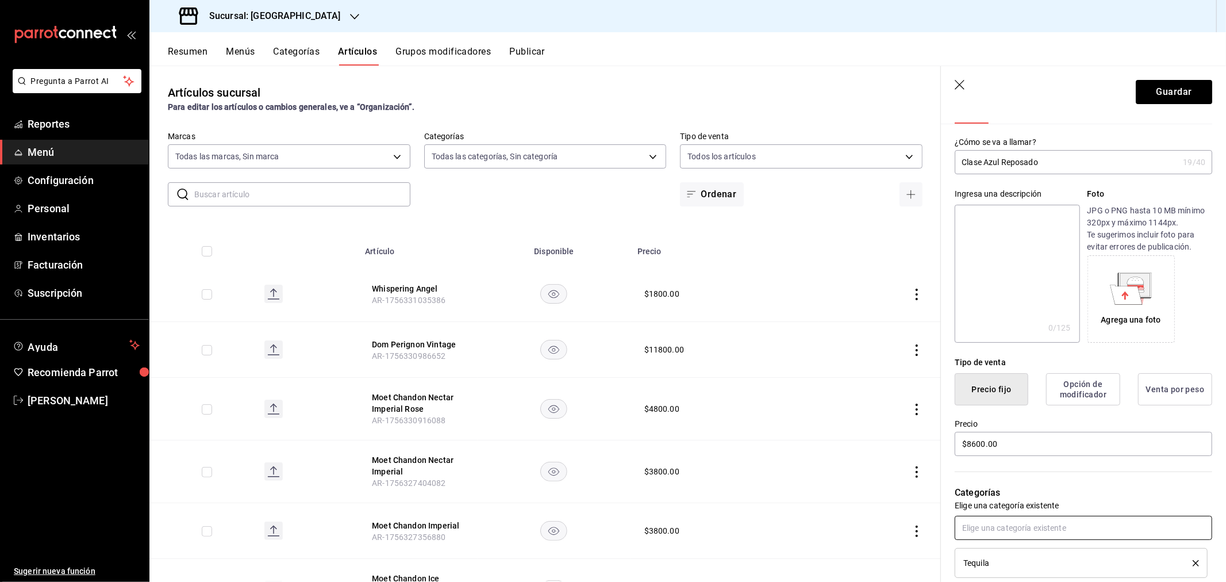
scroll to position [64, 0]
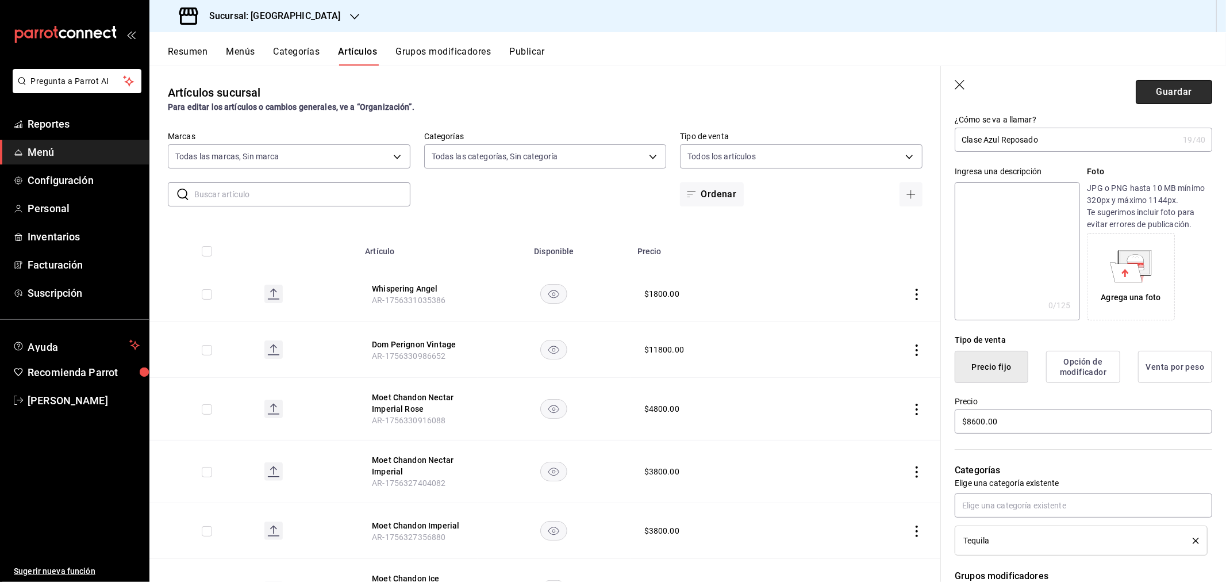
click at [1167, 80] on button "Guardar" at bounding box center [1174, 92] width 76 height 24
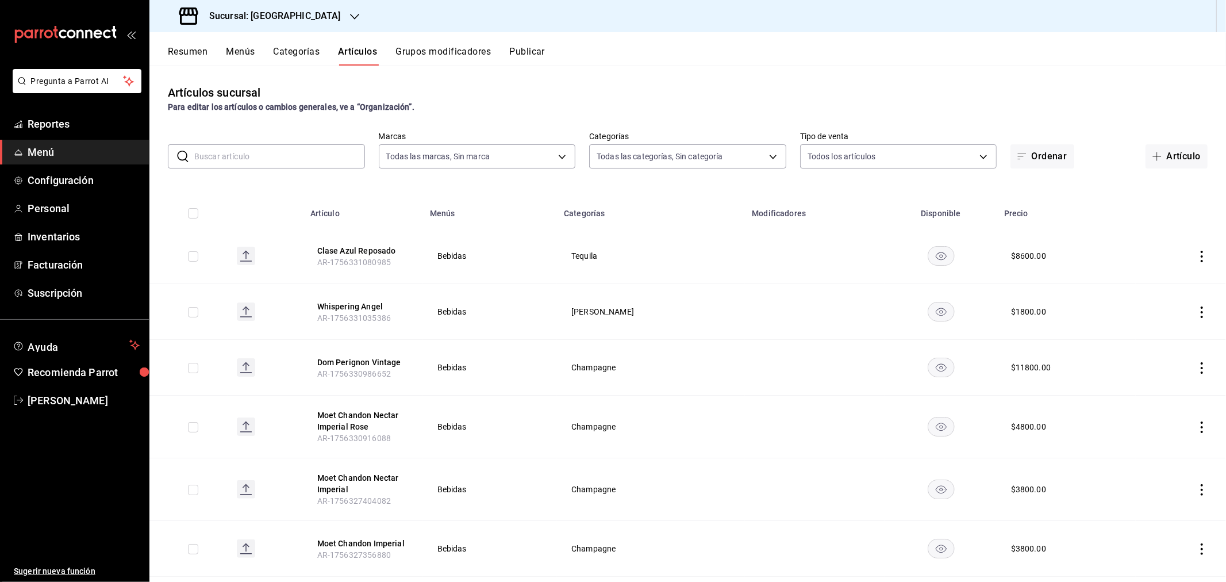
drag, startPoint x: 1163, startPoint y: 156, endPoint x: 450, endPoint y: 354, distance: 740.5
click at [1163, 156] on button "Artículo" at bounding box center [1177, 156] width 62 height 24
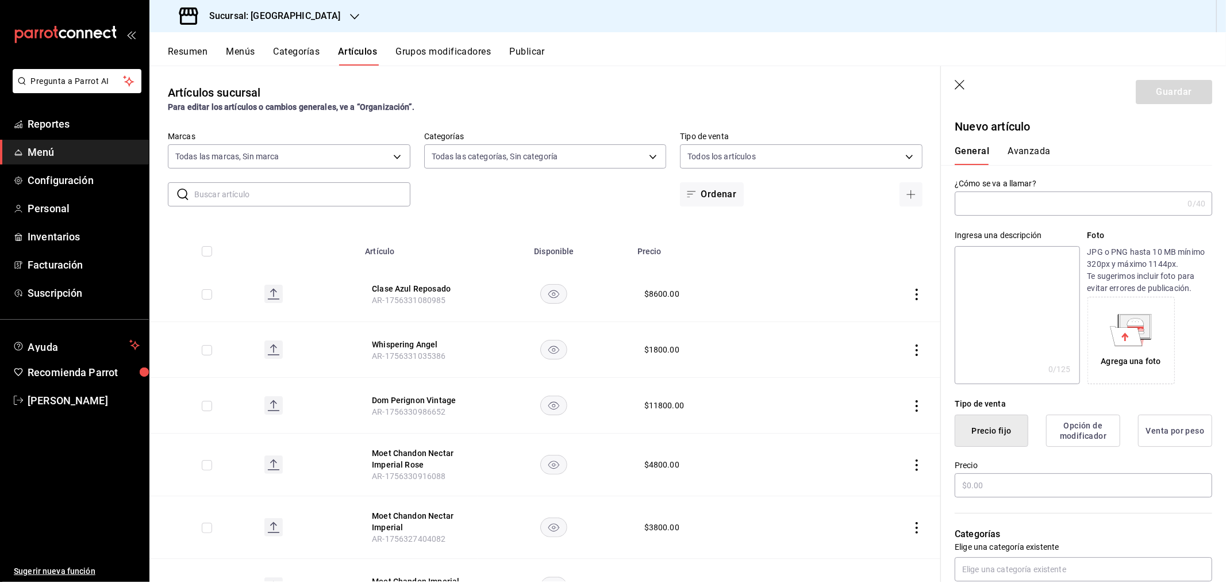
click at [984, 208] on input "text" at bounding box center [1069, 203] width 228 height 23
click at [979, 202] on input "Don julio 9142" at bounding box center [1067, 203] width 224 height 23
click at [1004, 204] on input "[PERSON_NAME] 9142" at bounding box center [1067, 203] width 224 height 23
type input "[PERSON_NAME] 1942"
click at [979, 481] on input "text" at bounding box center [1084, 485] width 258 height 24
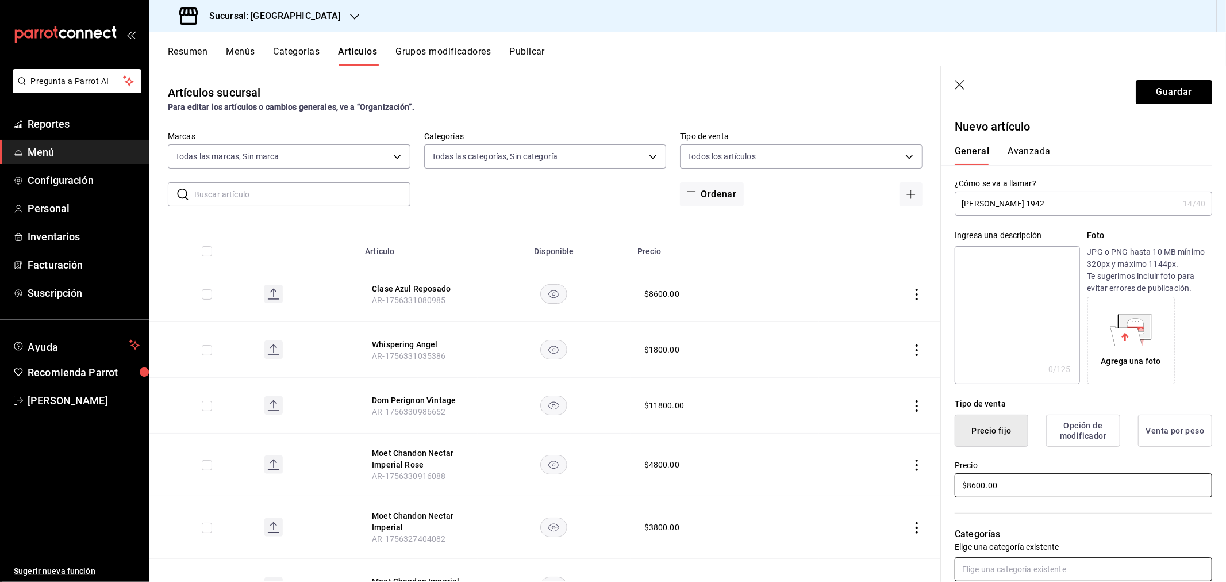
type input "$8600.00"
click at [1018, 571] on input "text" at bounding box center [1084, 569] width 258 height 24
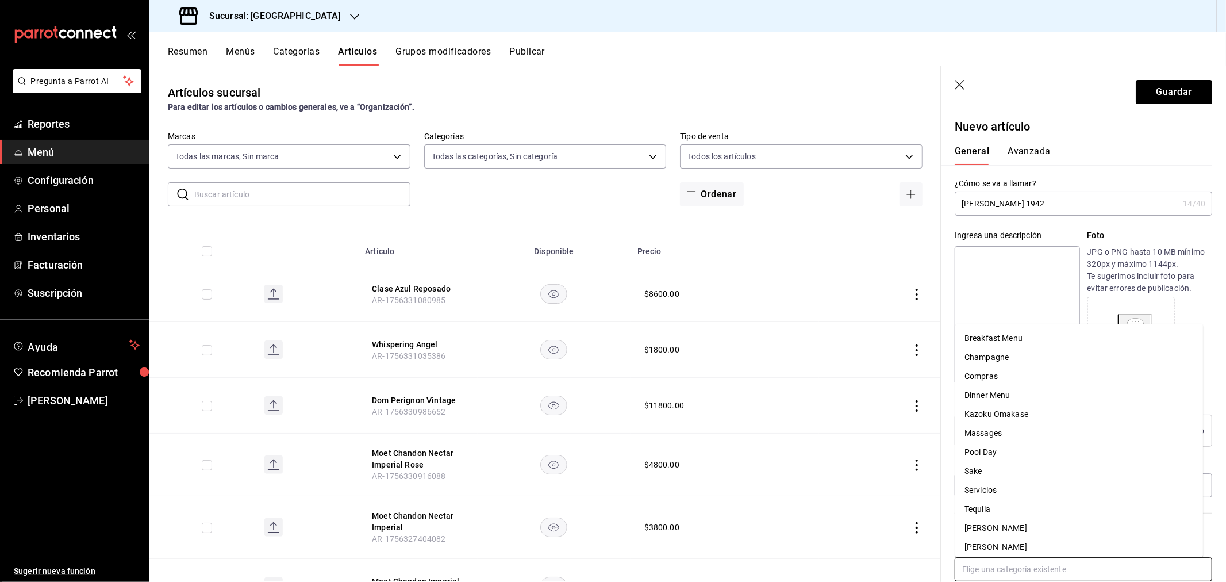
click at [998, 510] on li "Tequila" at bounding box center [1080, 509] width 248 height 19
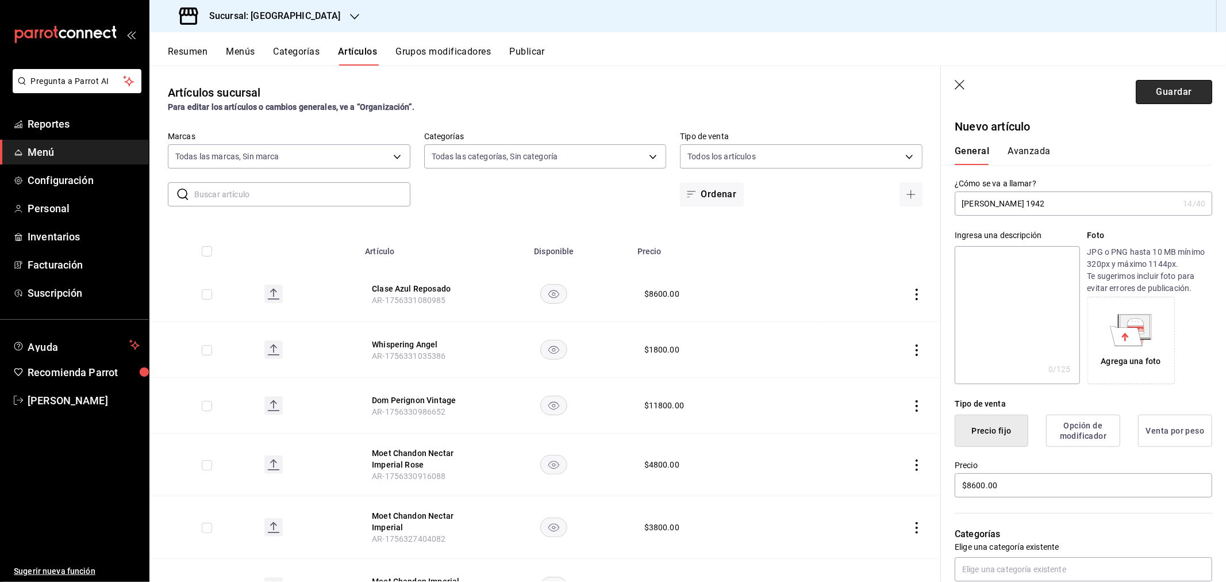
click at [1159, 90] on button "Guardar" at bounding box center [1174, 92] width 76 height 24
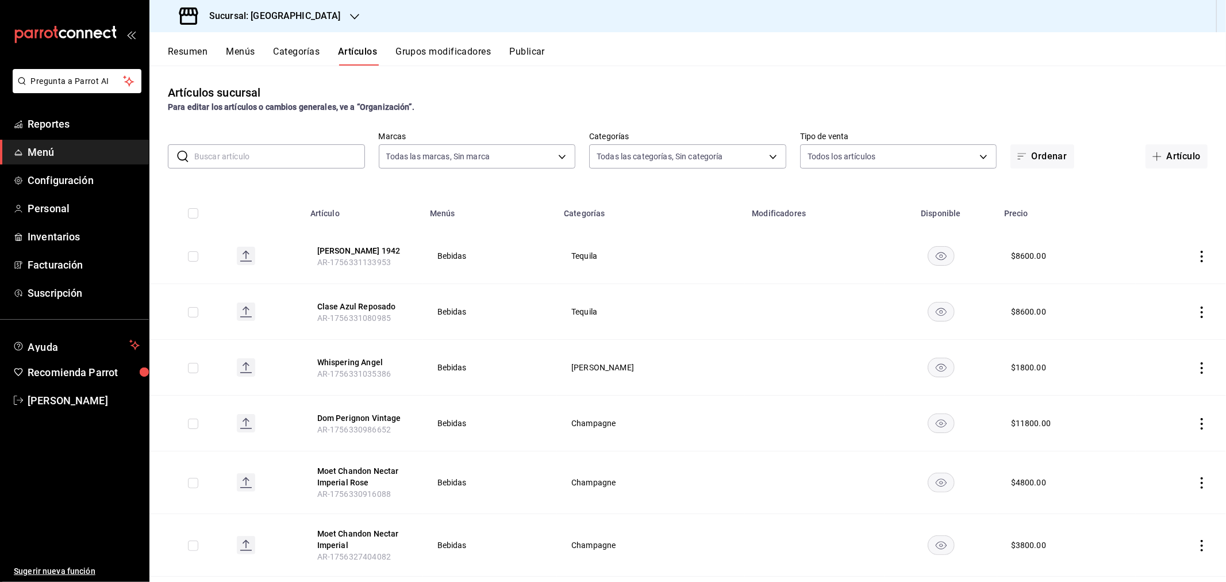
drag, startPoint x: 1160, startPoint y: 161, endPoint x: 343, endPoint y: 255, distance: 822.4
click at [1160, 161] on button "Artículo" at bounding box center [1177, 156] width 62 height 24
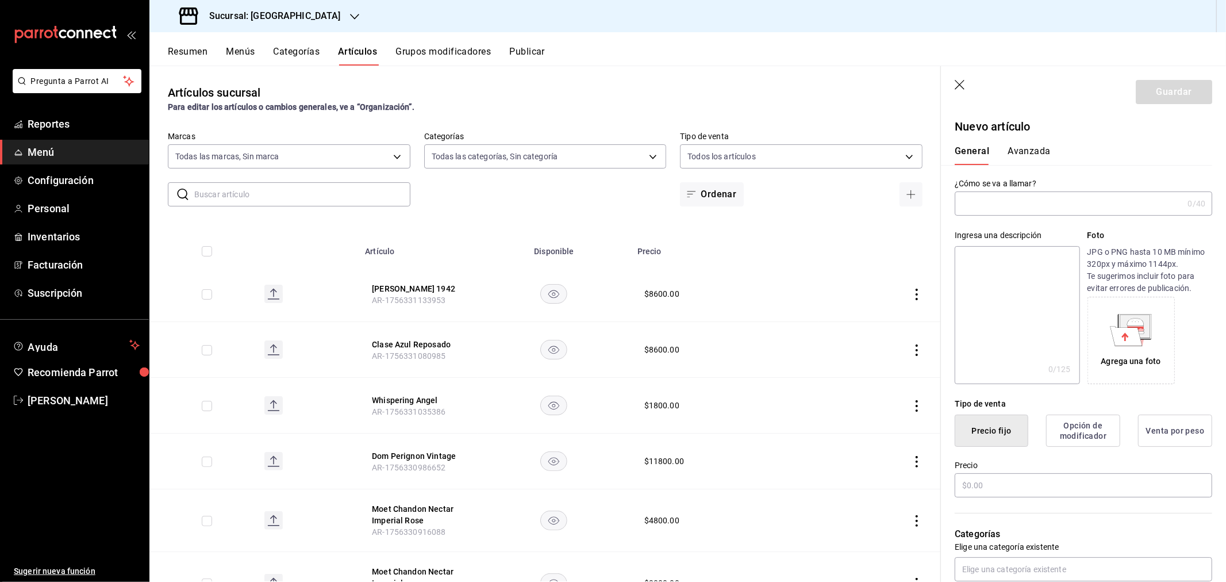
click at [1012, 204] on input "text" at bounding box center [1069, 203] width 228 height 23
paste input "herradura seleccion suprema"
click at [969, 198] on input "herradura seleccion suprema" at bounding box center [1067, 203] width 224 height 23
click at [967, 205] on input "herradura seleccion suprema" at bounding box center [1067, 203] width 224 height 23
type input "Herradura Seleccion Suprema"
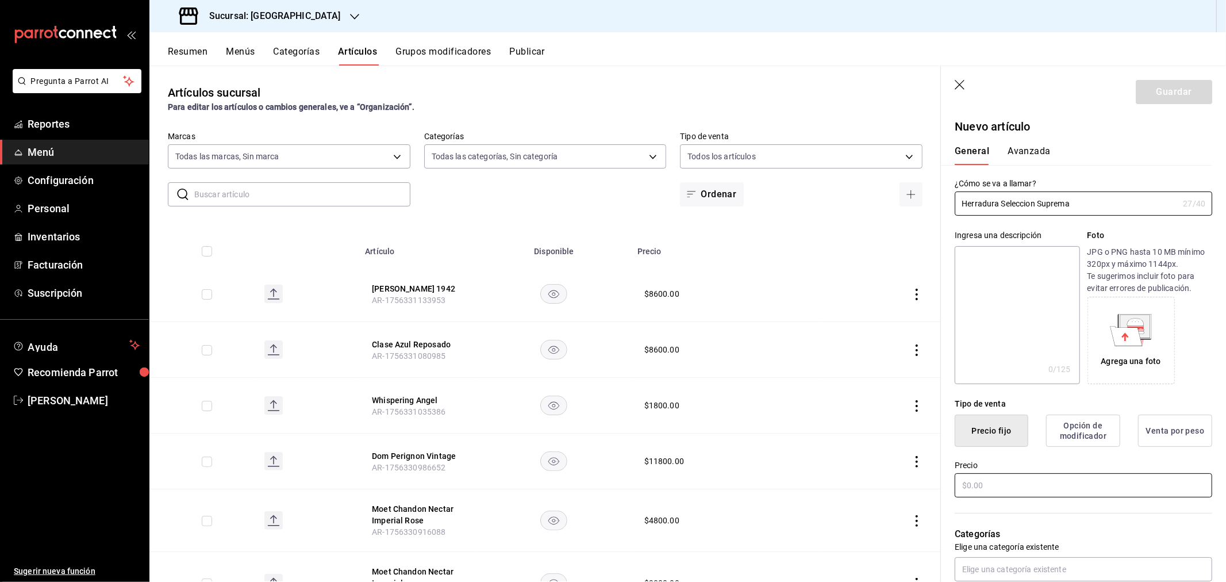
click at [981, 482] on input "text" at bounding box center [1084, 485] width 258 height 24
type input "$9800.00"
click at [1014, 570] on input "text" at bounding box center [1084, 569] width 258 height 24
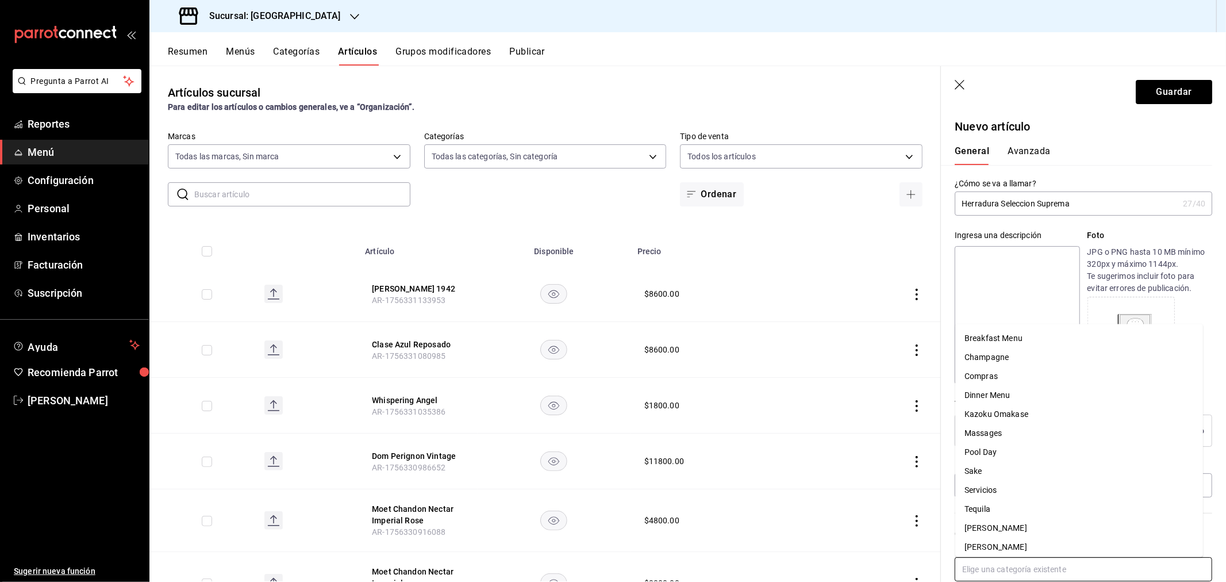
click at [1005, 503] on li "Tequila" at bounding box center [1080, 509] width 248 height 19
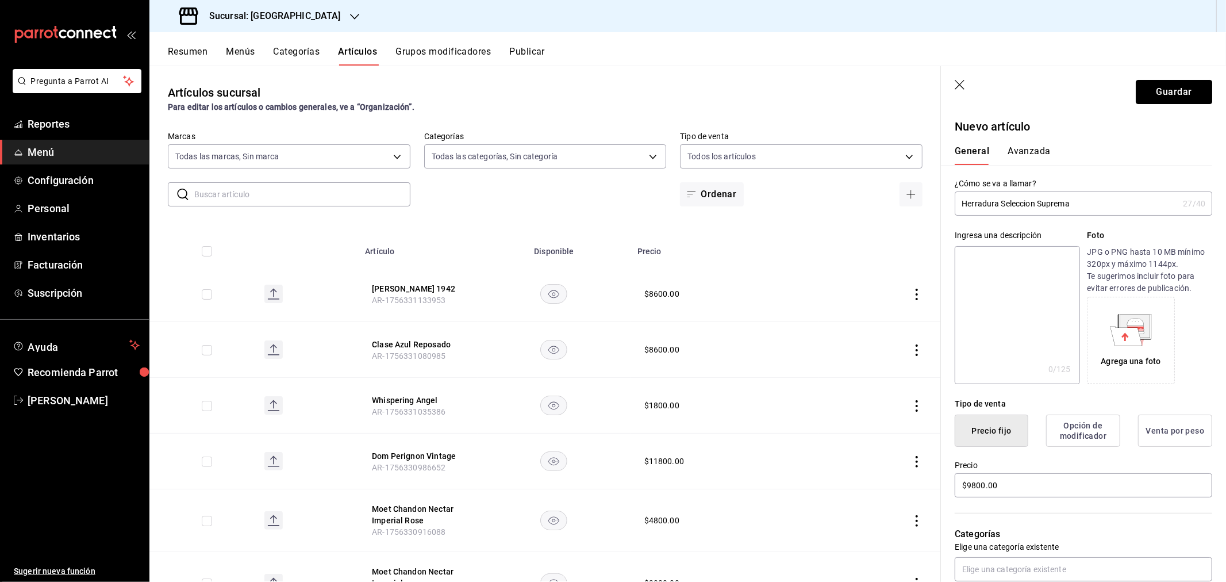
click at [1168, 90] on button "Guardar" at bounding box center [1174, 92] width 76 height 24
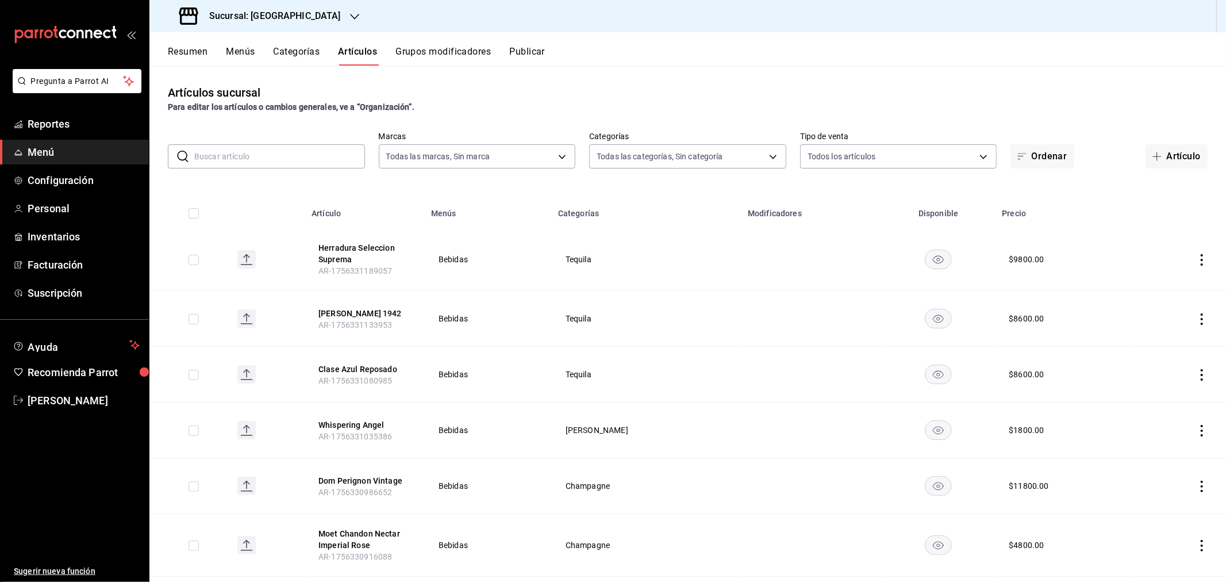
drag, startPoint x: 1170, startPoint y: 154, endPoint x: 506, endPoint y: 204, distance: 665.4
click at [1170, 154] on button "Artículo" at bounding box center [1177, 156] width 62 height 24
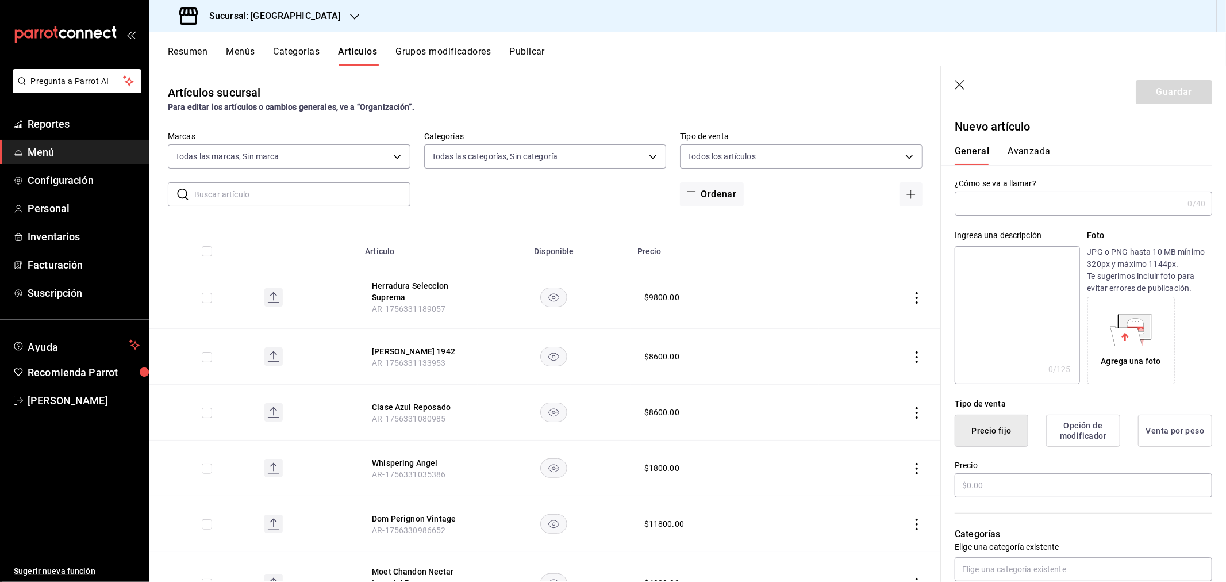
drag, startPoint x: 995, startPoint y: 201, endPoint x: 996, endPoint y: 194, distance: 7.5
click at [995, 201] on input "text" at bounding box center [1069, 203] width 228 height 23
type input "[PERSON_NAME]"
click at [1004, 481] on input "text" at bounding box center [1084, 485] width 258 height 24
type input "$2400.00"
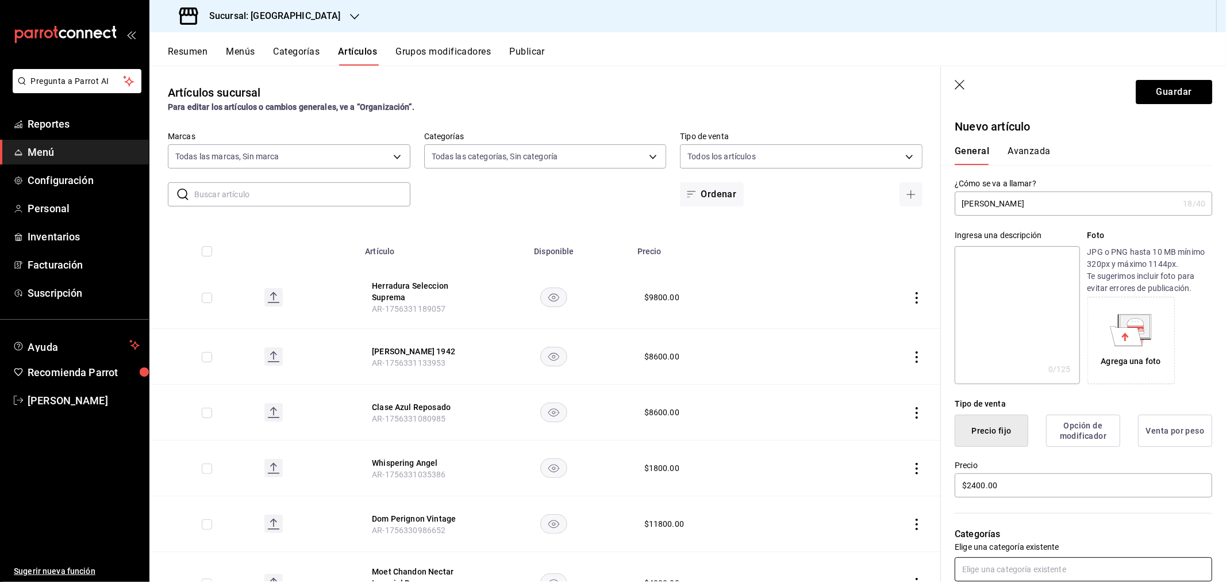
click at [1001, 568] on input "text" at bounding box center [1084, 569] width 258 height 24
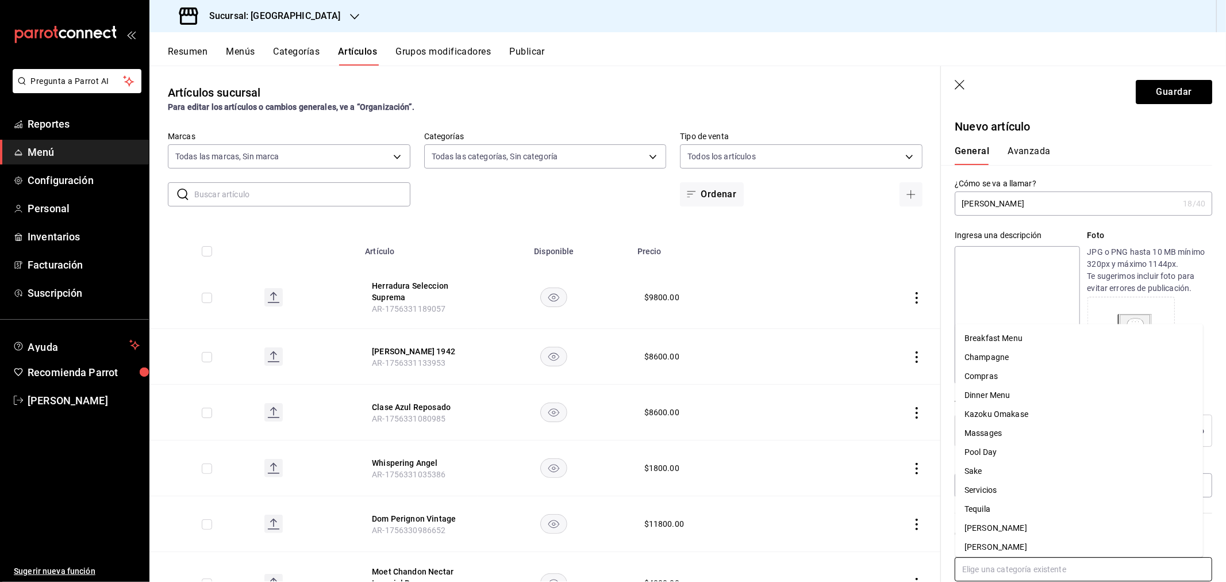
click at [997, 509] on li "Tequila" at bounding box center [1080, 509] width 248 height 19
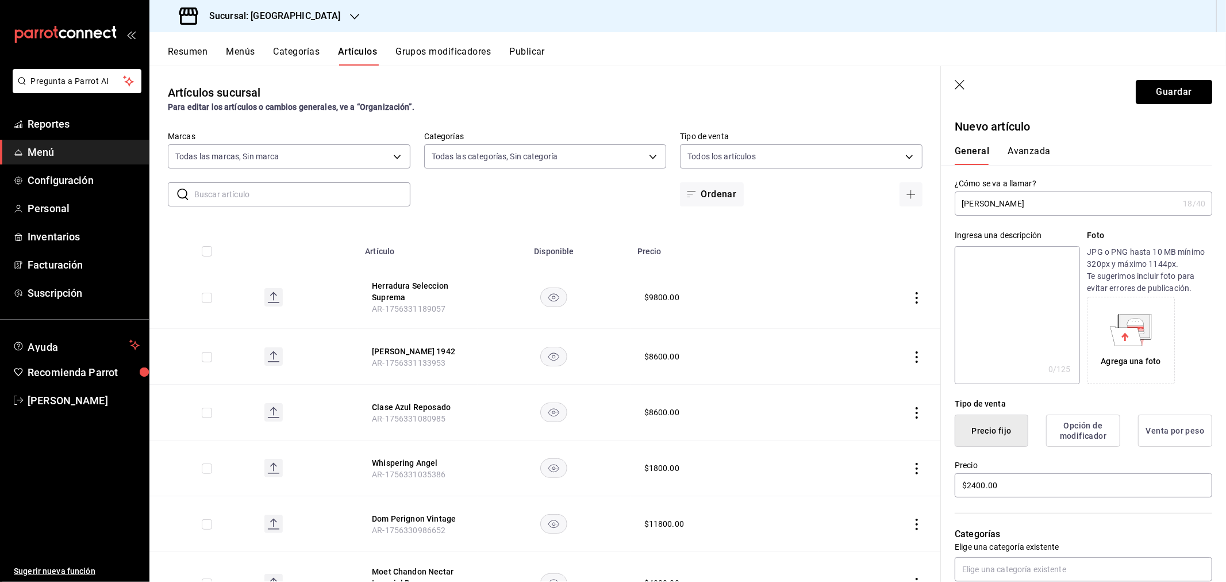
click at [1164, 94] on button "Guardar" at bounding box center [1174, 92] width 76 height 24
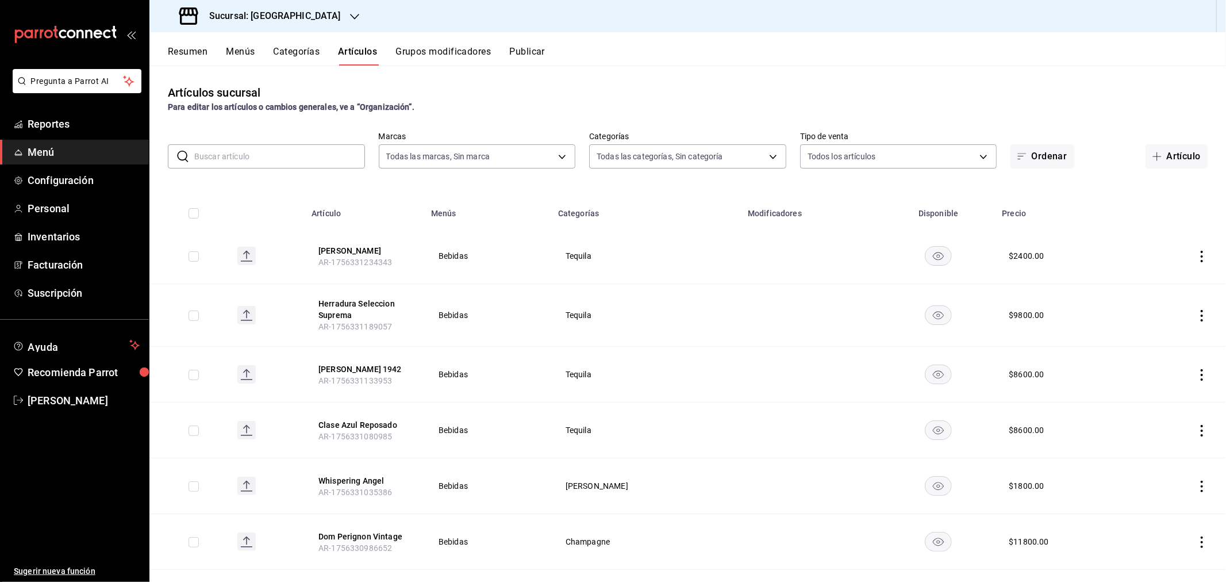
drag, startPoint x: 1162, startPoint y: 161, endPoint x: 956, endPoint y: 108, distance: 212.7
click at [1161, 162] on button "Artículo" at bounding box center [1177, 156] width 62 height 24
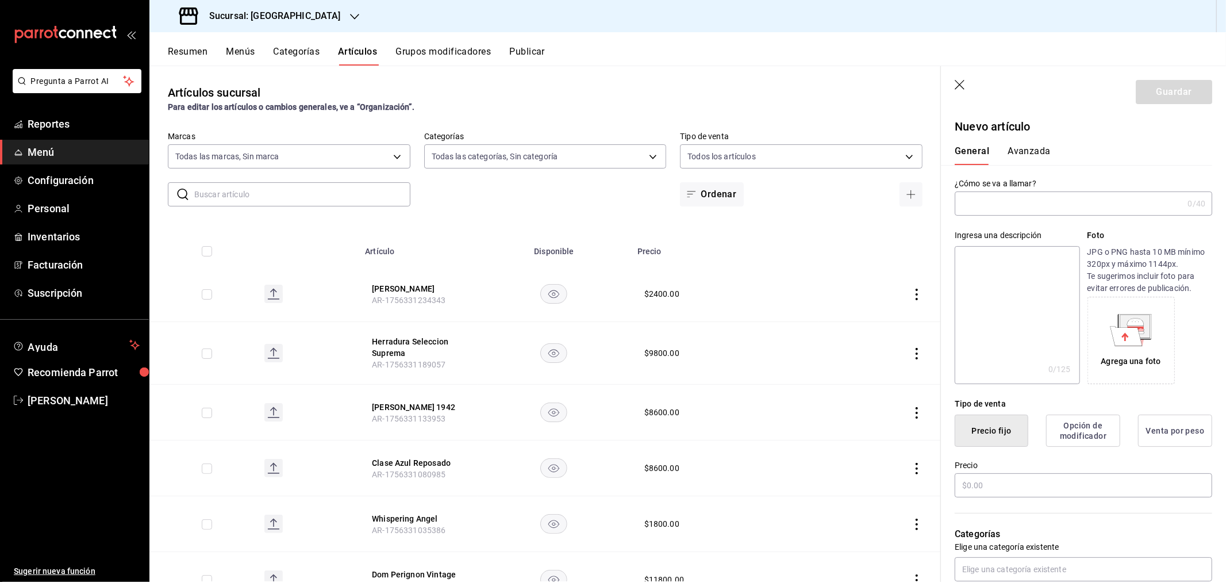
click at [1008, 198] on input "text" at bounding box center [1069, 203] width 228 height 23
type input "Patron Silver"
click at [1003, 491] on input "text" at bounding box center [1084, 485] width 258 height 24
type input "$2800.00"
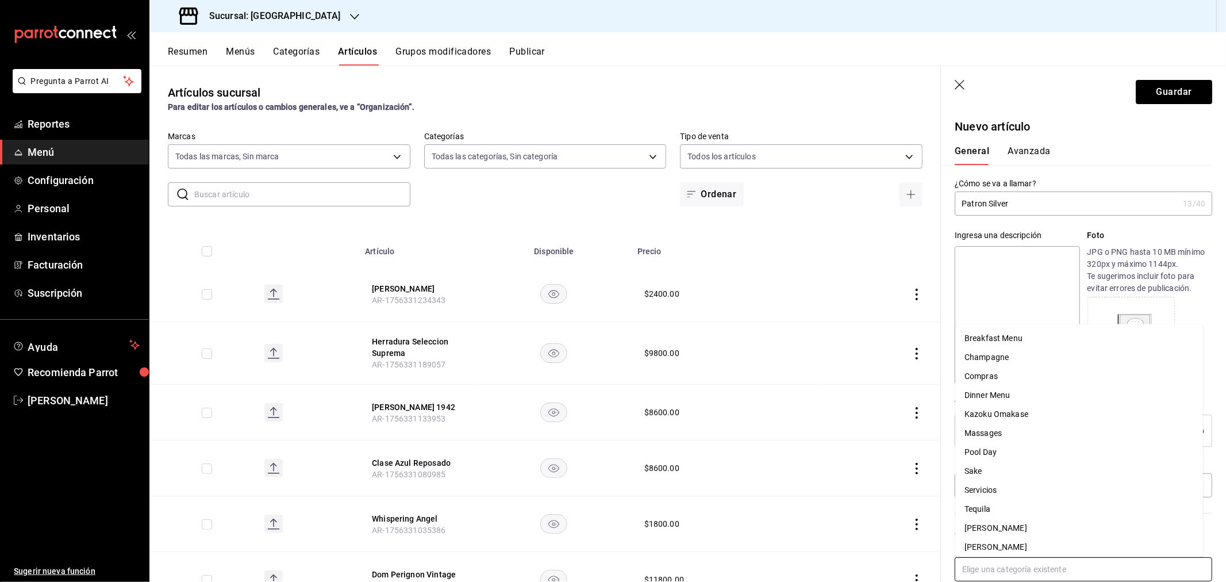
click at [1059, 569] on input "text" at bounding box center [1084, 569] width 258 height 24
click at [984, 507] on li "Tequila" at bounding box center [1080, 509] width 248 height 19
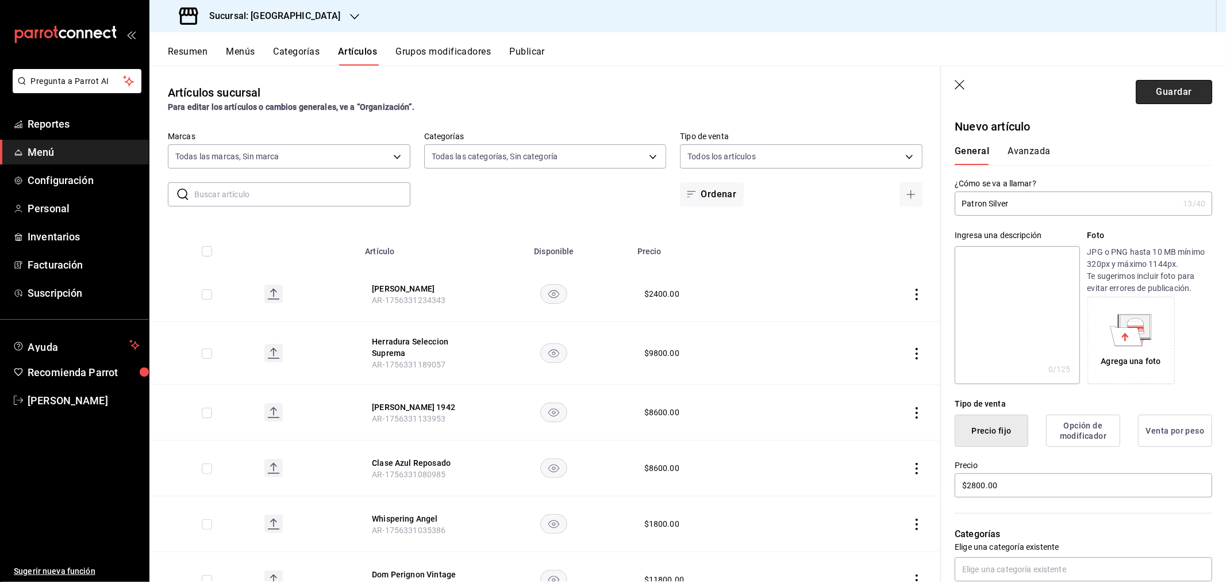
click at [1165, 89] on button "Guardar" at bounding box center [1174, 92] width 76 height 24
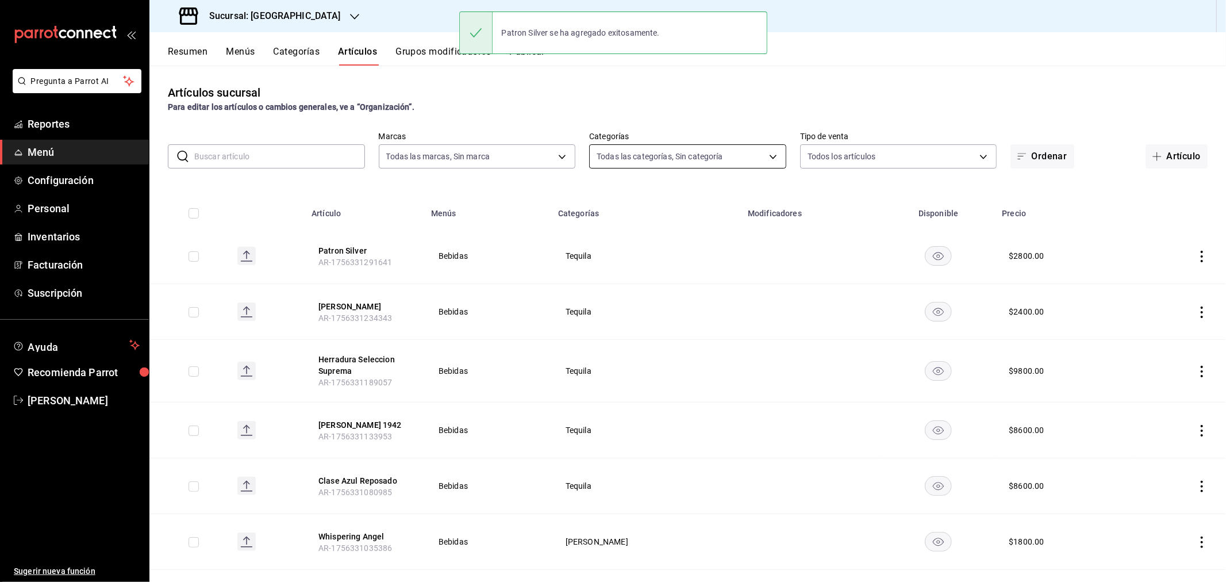
click at [1163, 152] on button "Artículo" at bounding box center [1177, 156] width 62 height 24
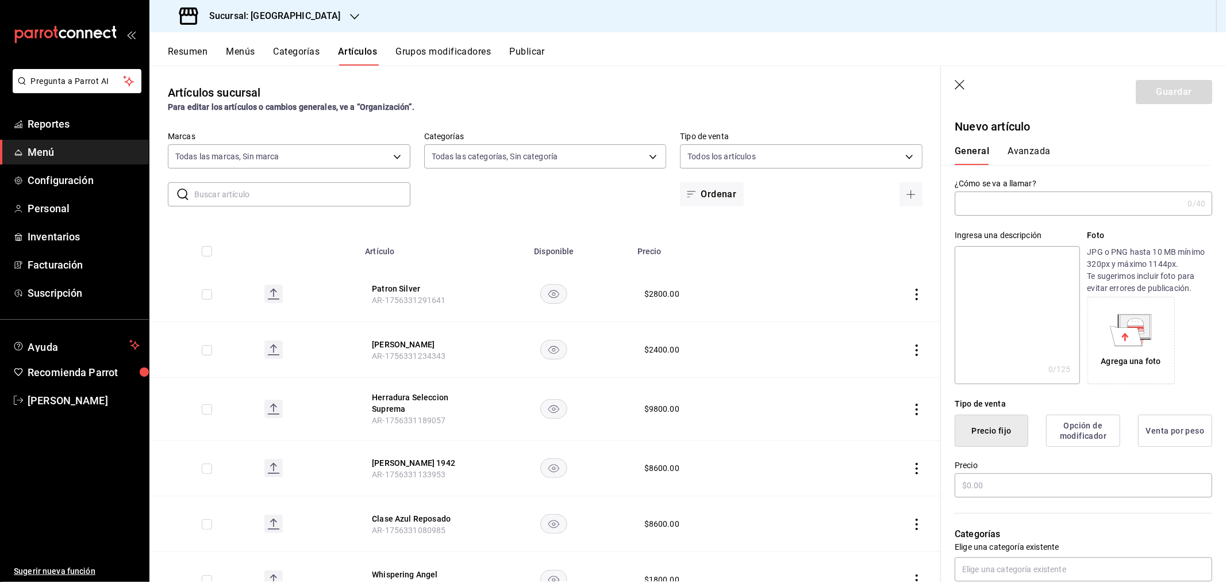
click at [1022, 209] on input "text" at bounding box center [1069, 203] width 228 height 23
type input "Macallan 12"
click at [1015, 489] on input "text" at bounding box center [1084, 485] width 258 height 24
type input "$5800.00"
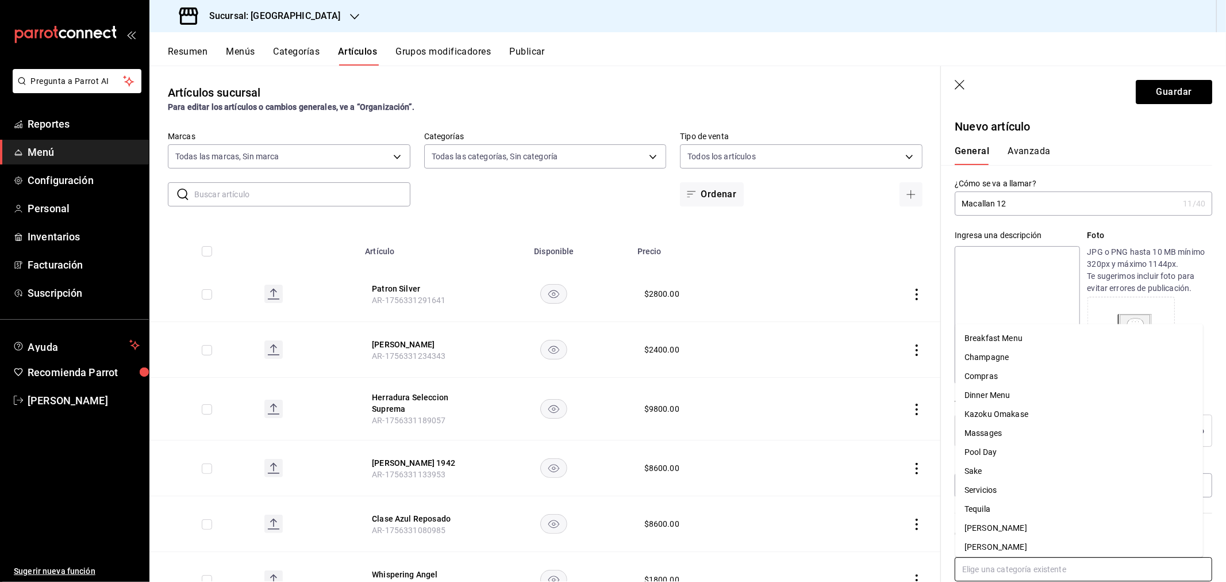
click at [979, 564] on input "text" at bounding box center [1084, 569] width 258 height 24
click at [996, 550] on li "Whisky" at bounding box center [1080, 543] width 248 height 19
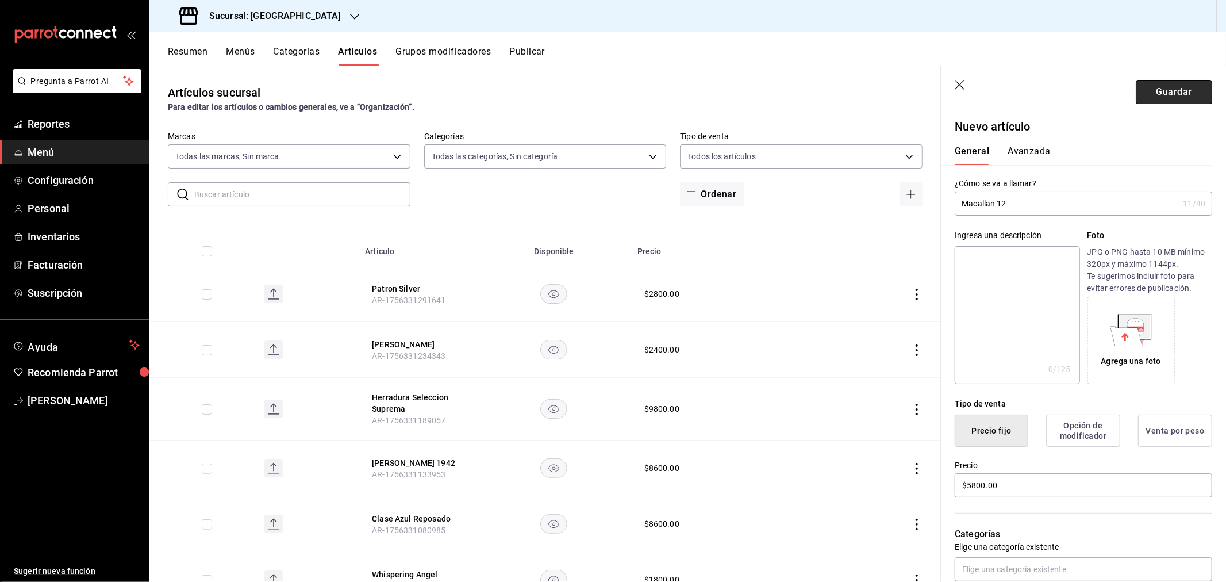
click at [1147, 98] on button "Guardar" at bounding box center [1174, 92] width 76 height 24
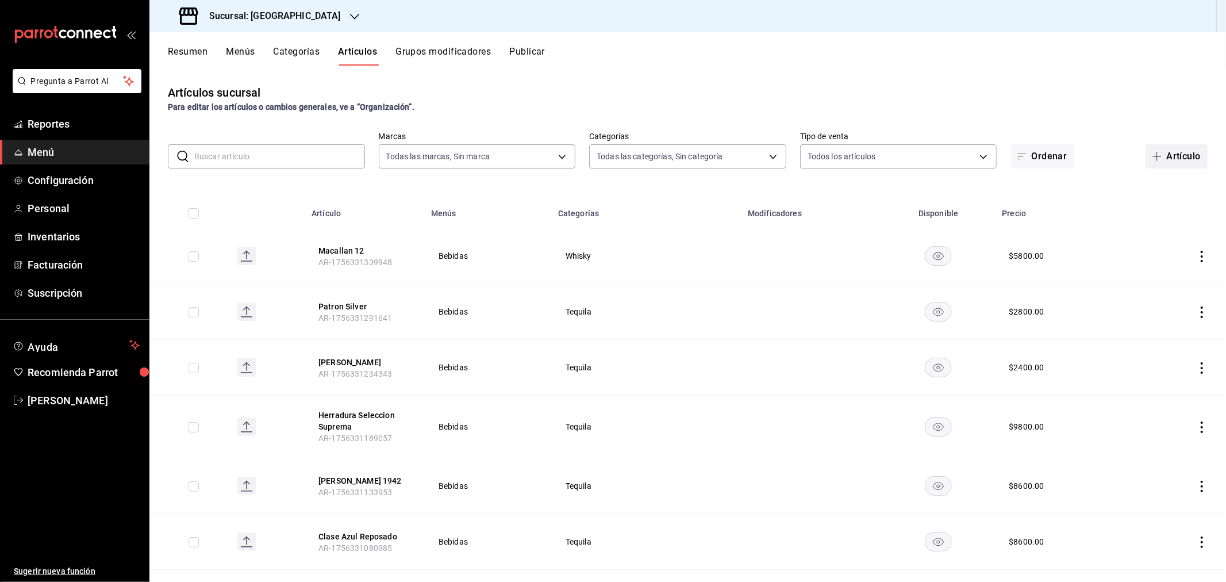
click at [1162, 158] on button "Artículo" at bounding box center [1177, 156] width 62 height 24
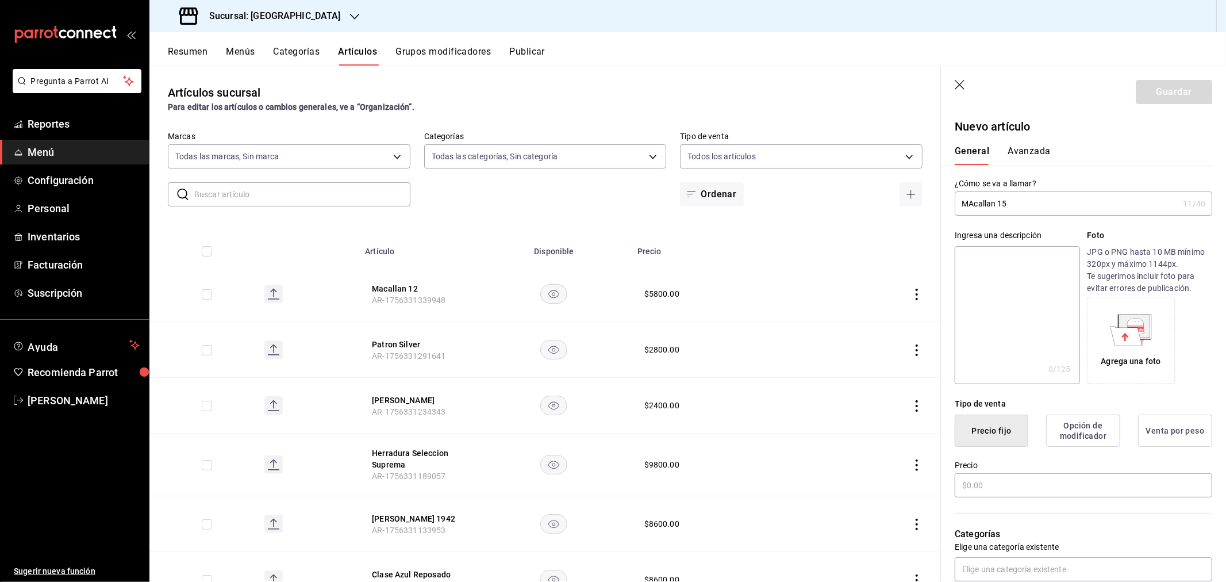
click at [973, 202] on input "MAcallan 15" at bounding box center [1067, 203] width 224 height 23
type input "Macallan 15"
click at [1001, 485] on input "text" at bounding box center [1084, 485] width 258 height 24
type input "$11200.00"
click at [1019, 559] on input "text" at bounding box center [1084, 569] width 258 height 24
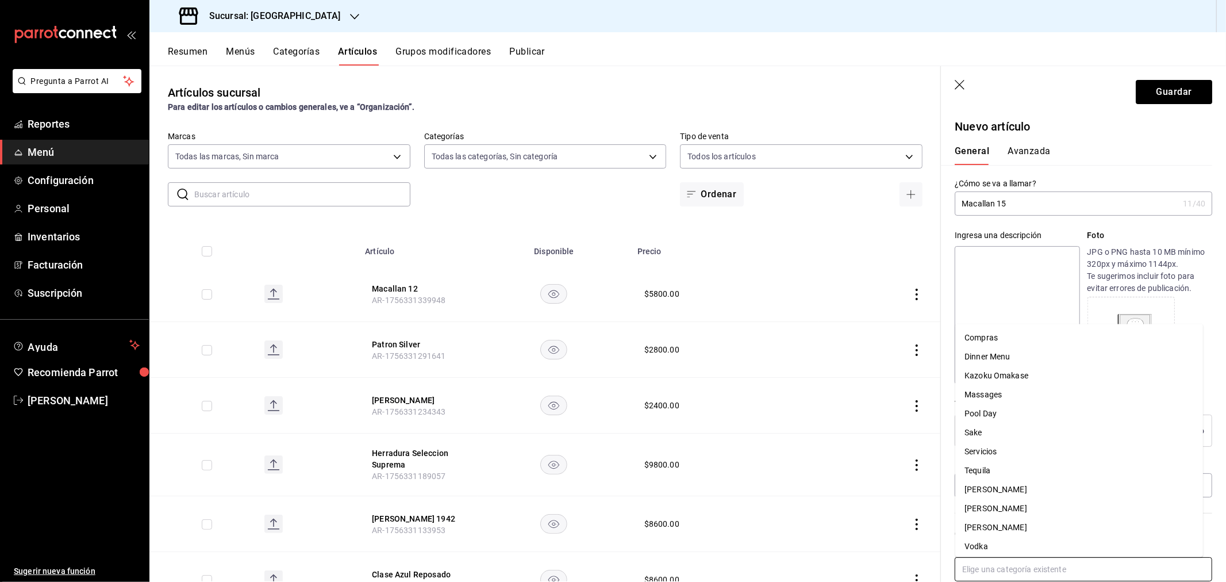
scroll to position [60, 0]
click at [987, 545] on li "Whisky" at bounding box center [1080, 543] width 248 height 19
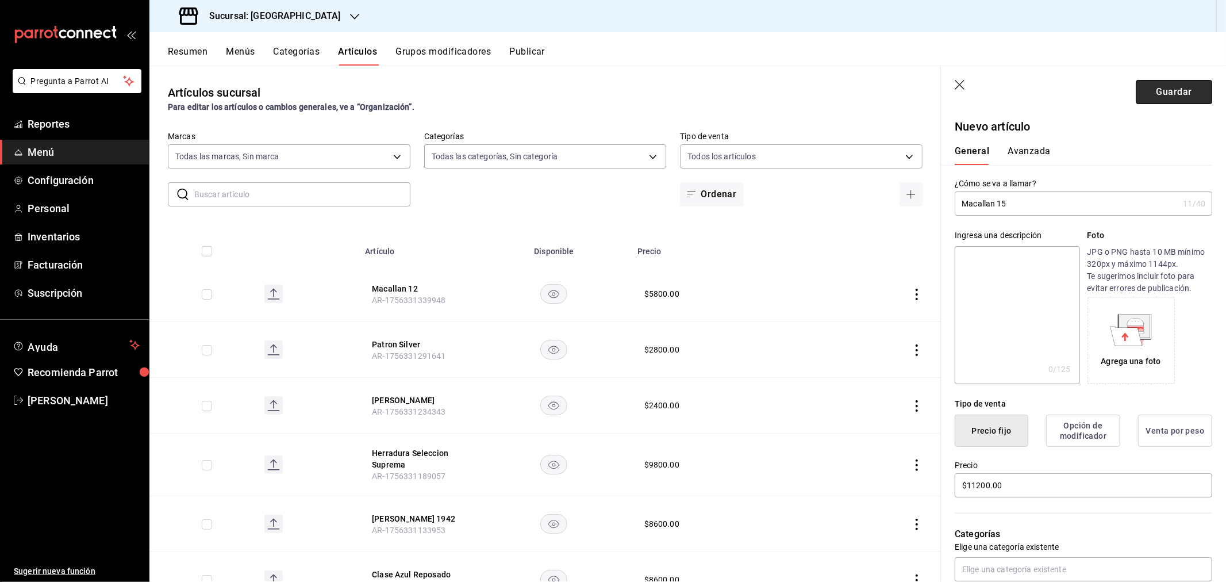
click at [1153, 89] on button "Guardar" at bounding box center [1174, 92] width 76 height 24
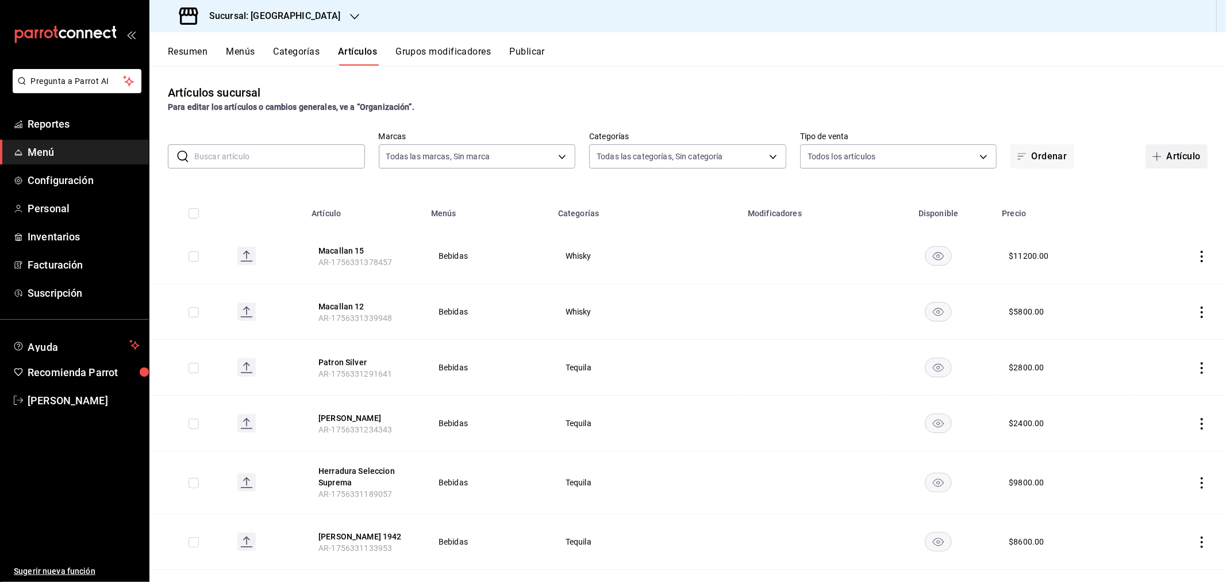
click at [1155, 154] on span "button" at bounding box center [1160, 156] width 14 height 9
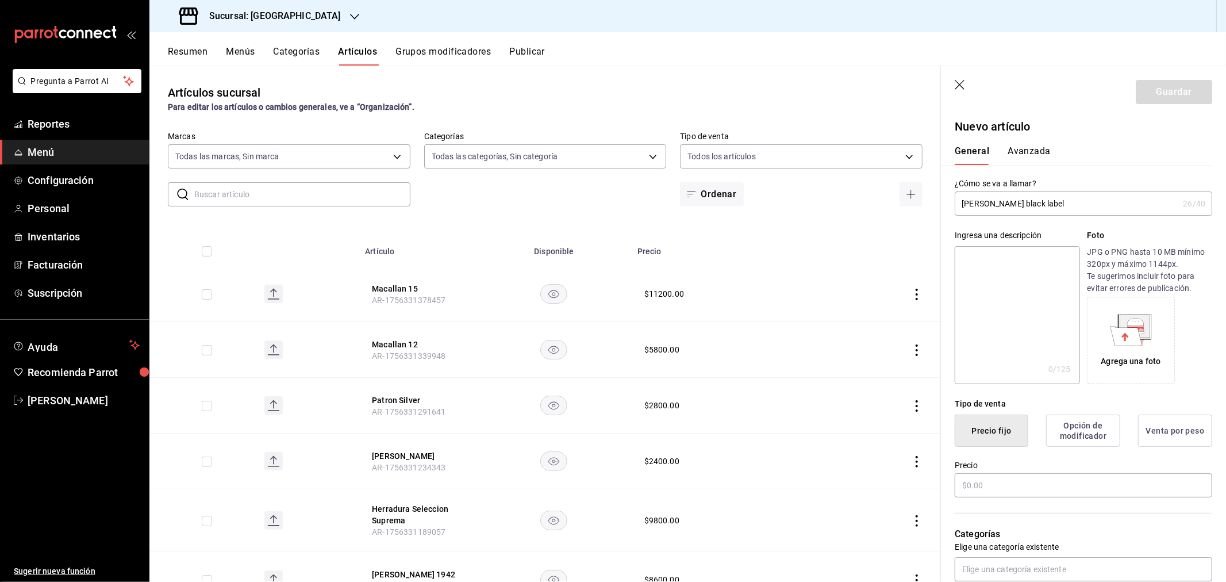
click at [965, 202] on input "[PERSON_NAME] black label" at bounding box center [1067, 203] width 224 height 23
drag, startPoint x: 996, startPoint y: 202, endPoint x: 1036, endPoint y: 200, distance: 39.2
click at [996, 202] on input "[PERSON_NAME] black label" at bounding box center [1067, 203] width 224 height 23
type input "[PERSON_NAME] Black Label"
click at [1012, 486] on input "text" at bounding box center [1084, 485] width 258 height 24
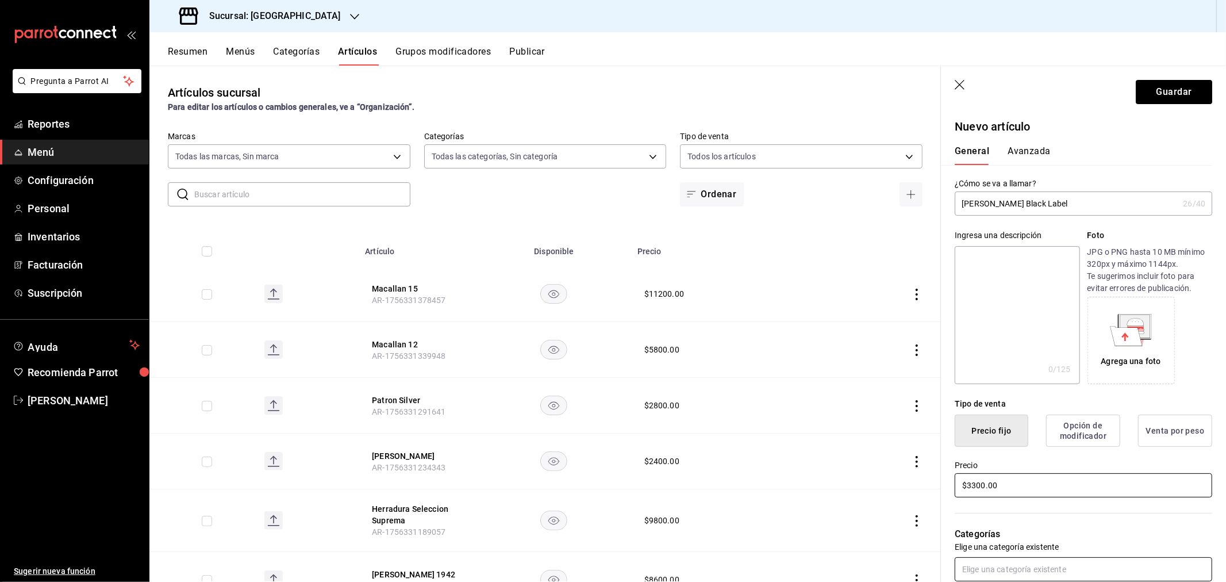
type input "$3300.00"
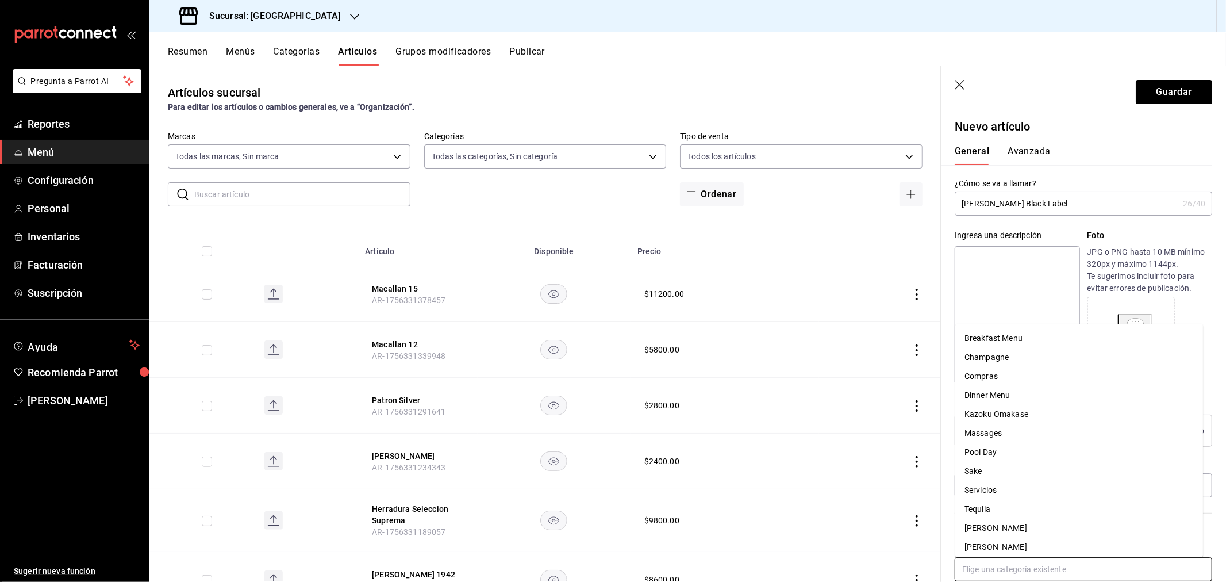
click at [1015, 571] on input "text" at bounding box center [1084, 569] width 258 height 24
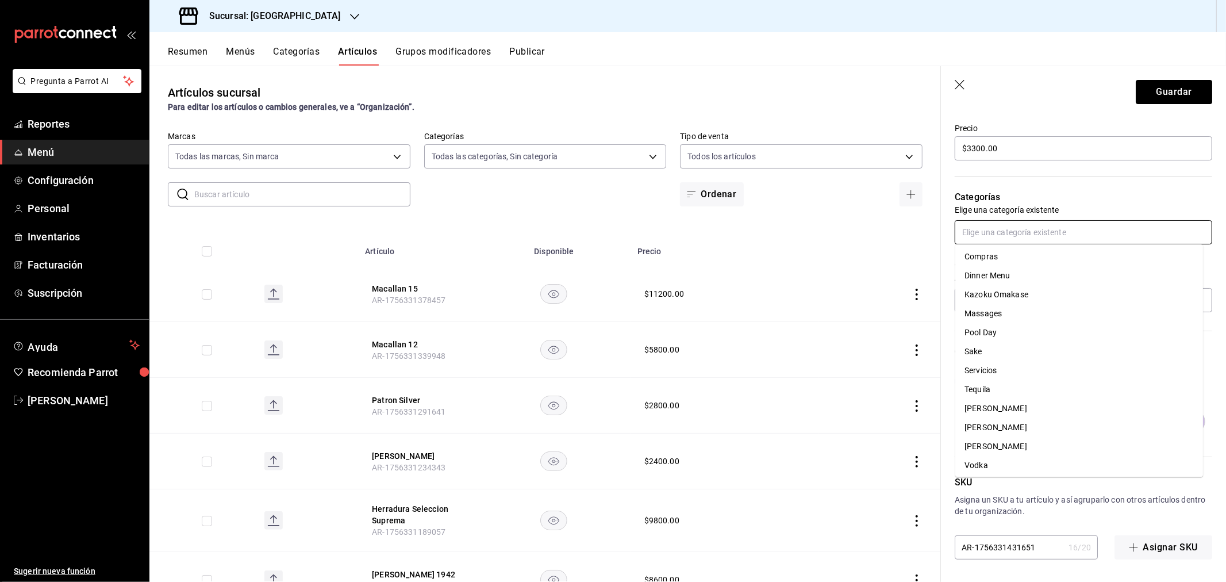
scroll to position [60, 0]
click at [993, 458] on li "Whisky" at bounding box center [1080, 463] width 248 height 19
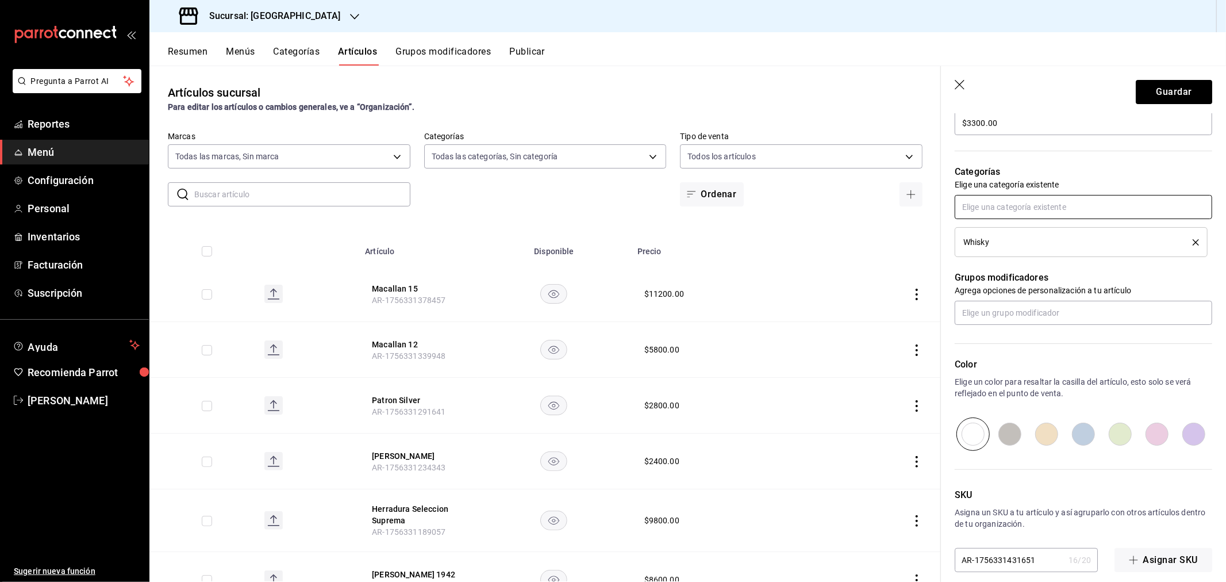
scroll to position [375, 0]
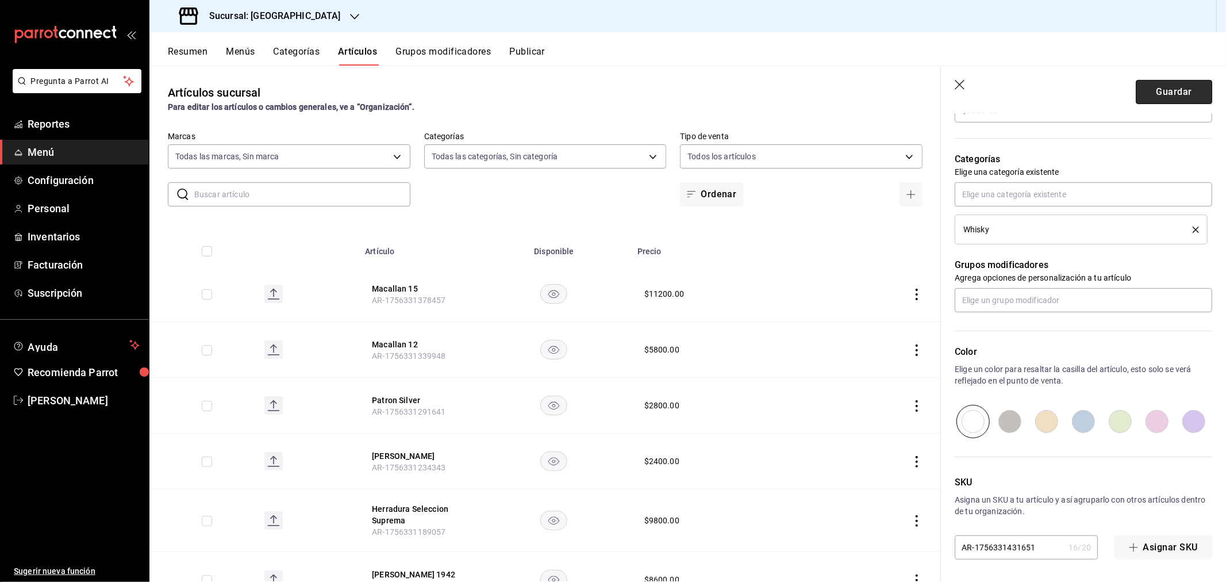
click at [1159, 97] on button "Guardar" at bounding box center [1174, 92] width 76 height 24
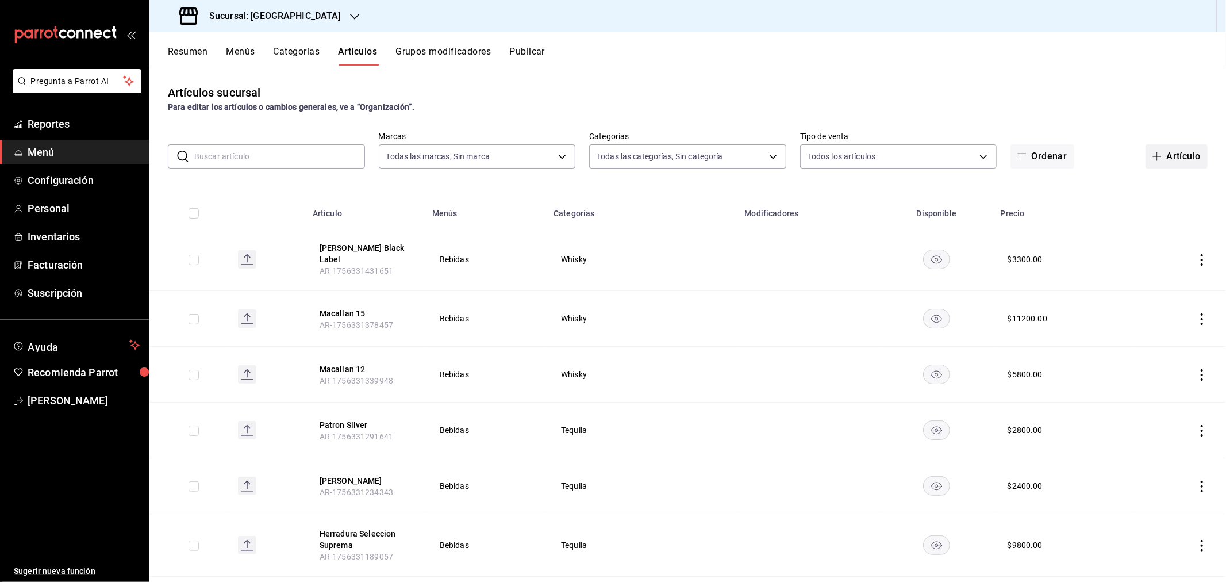
click at [1162, 159] on button "Artículo" at bounding box center [1177, 156] width 62 height 24
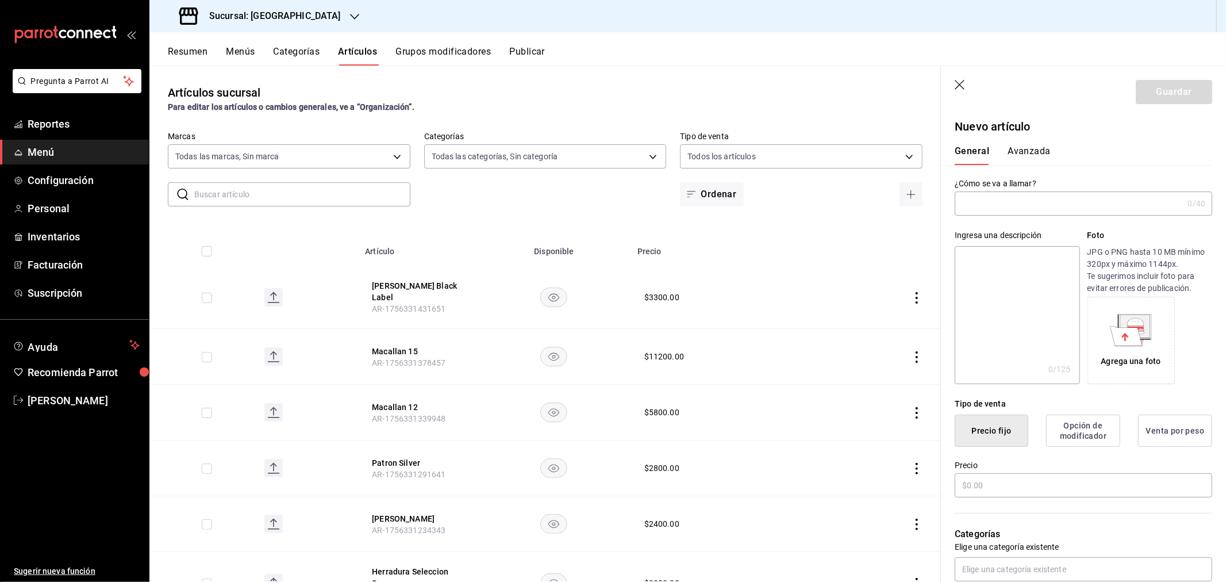
click at [1003, 205] on input "text" at bounding box center [1069, 203] width 228 height 23
paste input "johnnie walker blue label"
click at [964, 200] on input "johnnie walker blue label" at bounding box center [1067, 203] width 224 height 23
click at [999, 205] on input "Johnnie walker blue label" at bounding box center [1067, 203] width 224 height 23
click at [1018, 204] on input "Johnnie Walker blue label" at bounding box center [1067, 203] width 224 height 23
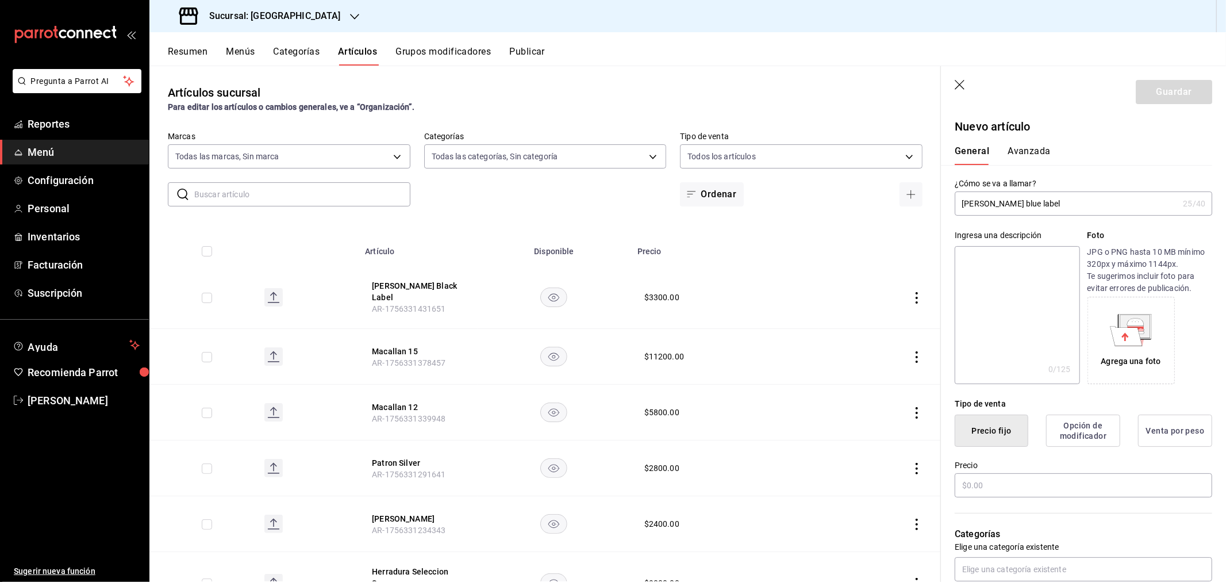
click at [1023, 203] on input "Johnnie Walker blue label" at bounding box center [1067, 203] width 224 height 23
type input "Johnnie Walker Blue Label"
click at [1010, 491] on input "text" at bounding box center [1084, 485] width 258 height 24
type input "$18800.00"
click at [999, 563] on input "text" at bounding box center [1084, 569] width 258 height 24
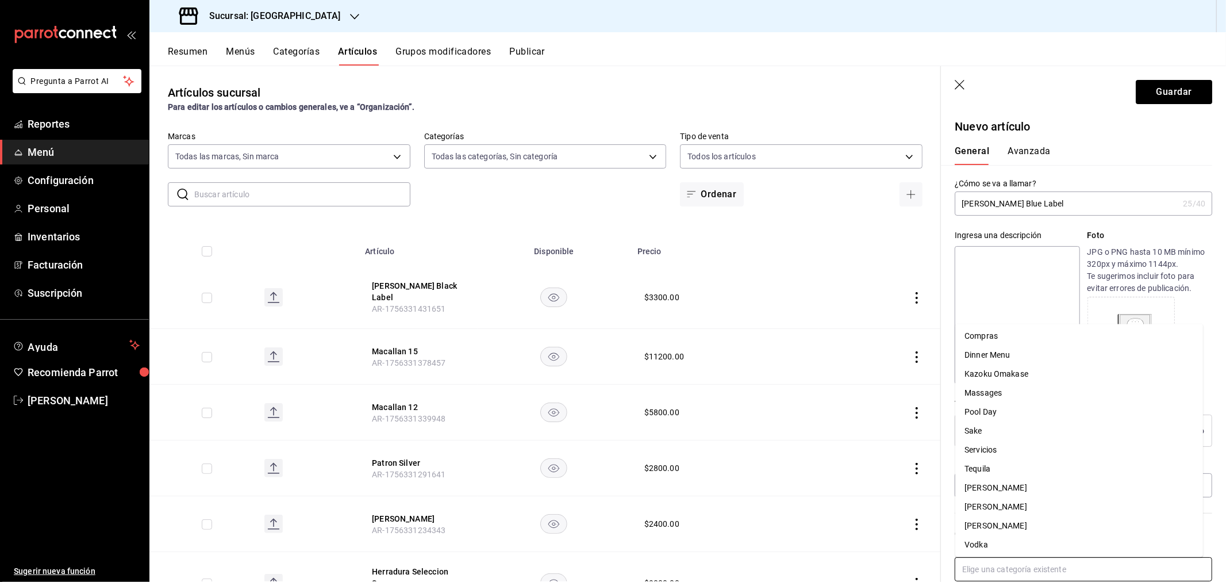
scroll to position [60, 0]
click at [998, 545] on li "Whisky" at bounding box center [1080, 543] width 248 height 19
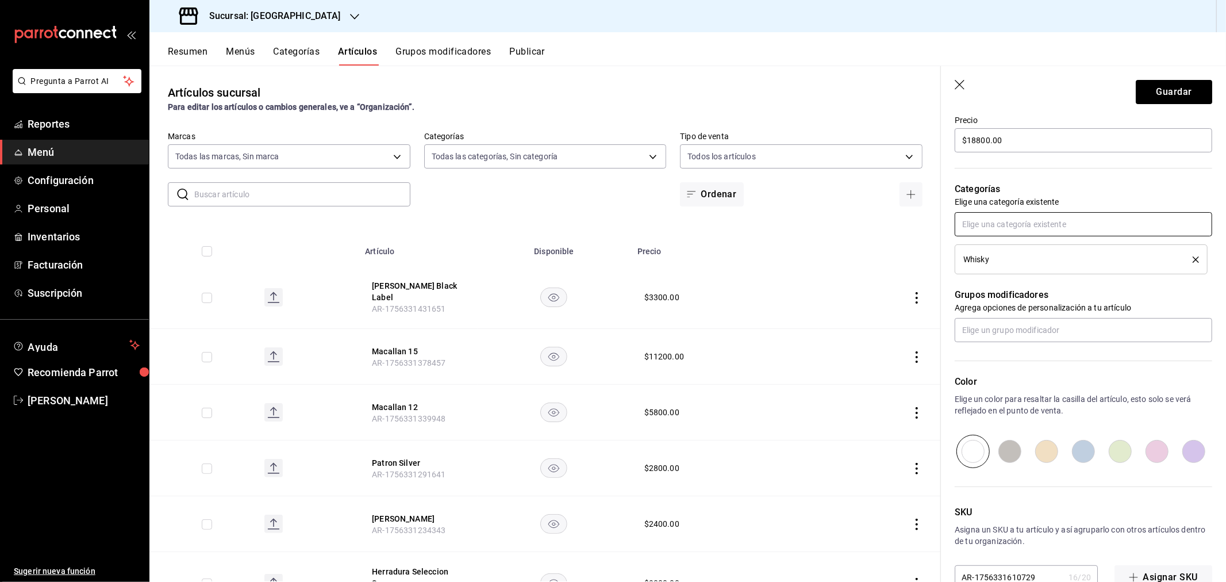
scroll to position [375, 0]
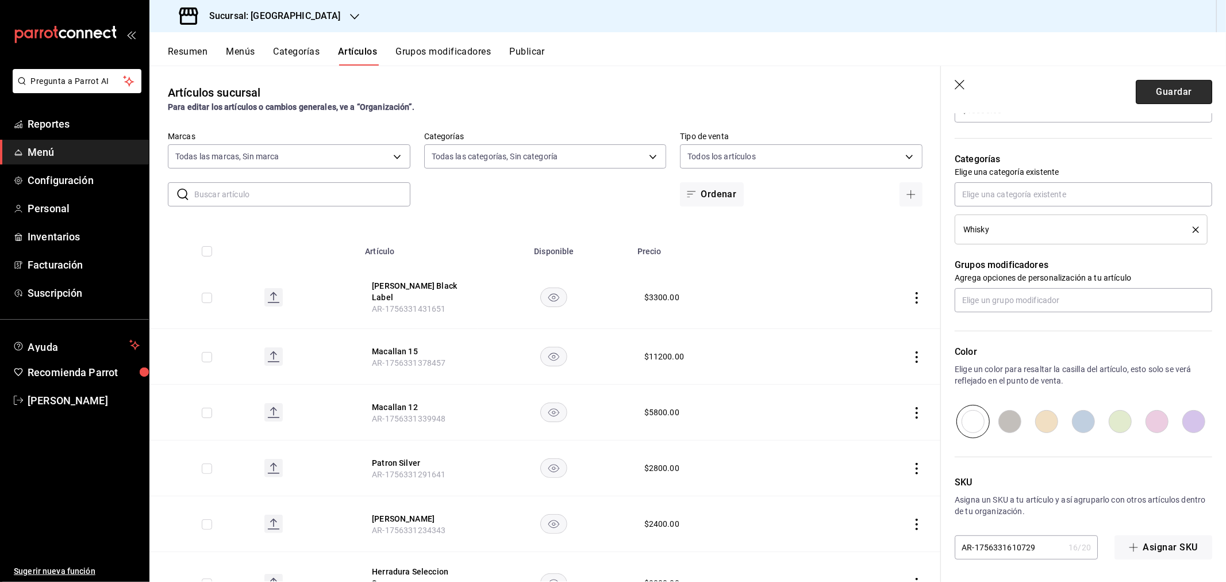
click at [1163, 89] on button "Guardar" at bounding box center [1174, 92] width 76 height 24
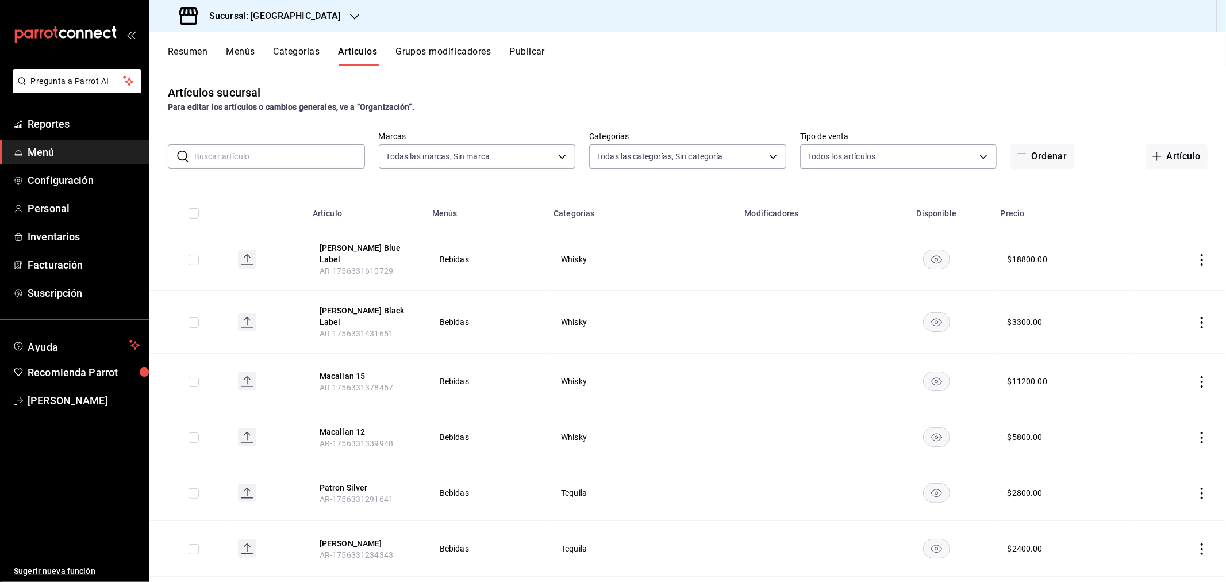
drag, startPoint x: 1139, startPoint y: 160, endPoint x: 1107, endPoint y: 144, distance: 36.0
click at [1146, 160] on button "Artículo" at bounding box center [1177, 156] width 62 height 24
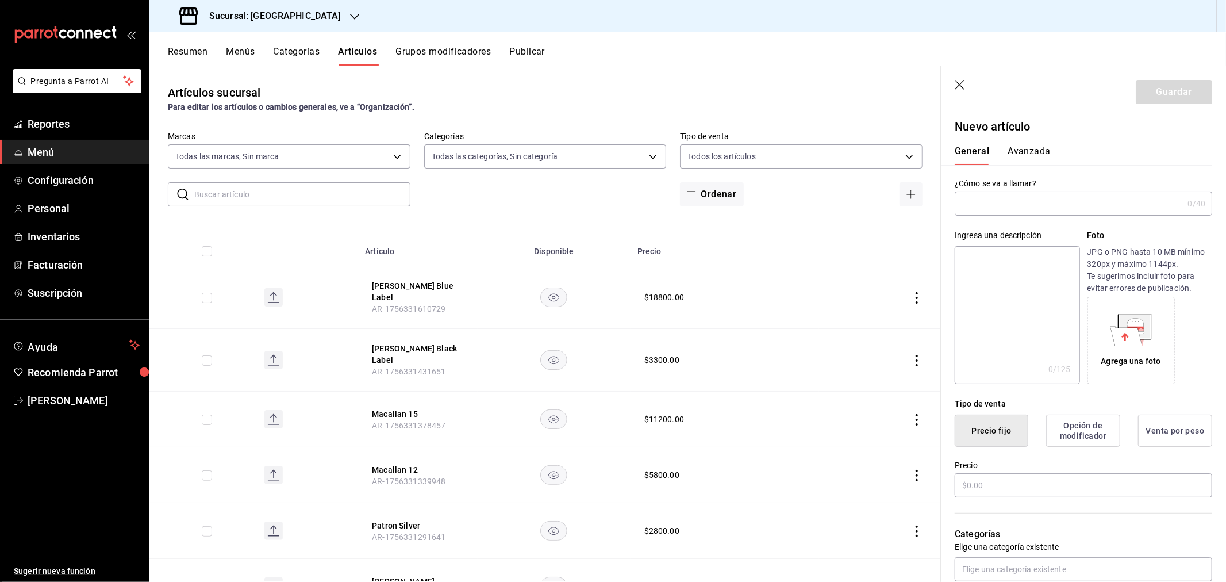
click at [1006, 202] on input "text" at bounding box center [1069, 203] width 228 height 23
click at [967, 205] on input "hibiki harmony" at bounding box center [1067, 203] width 224 height 23
click at [989, 206] on input "Hibiki harmony" at bounding box center [1067, 203] width 224 height 23
type input "Hibiki Harmony"
click at [1034, 497] on div "Precio" at bounding box center [1084, 480] width 258 height 39
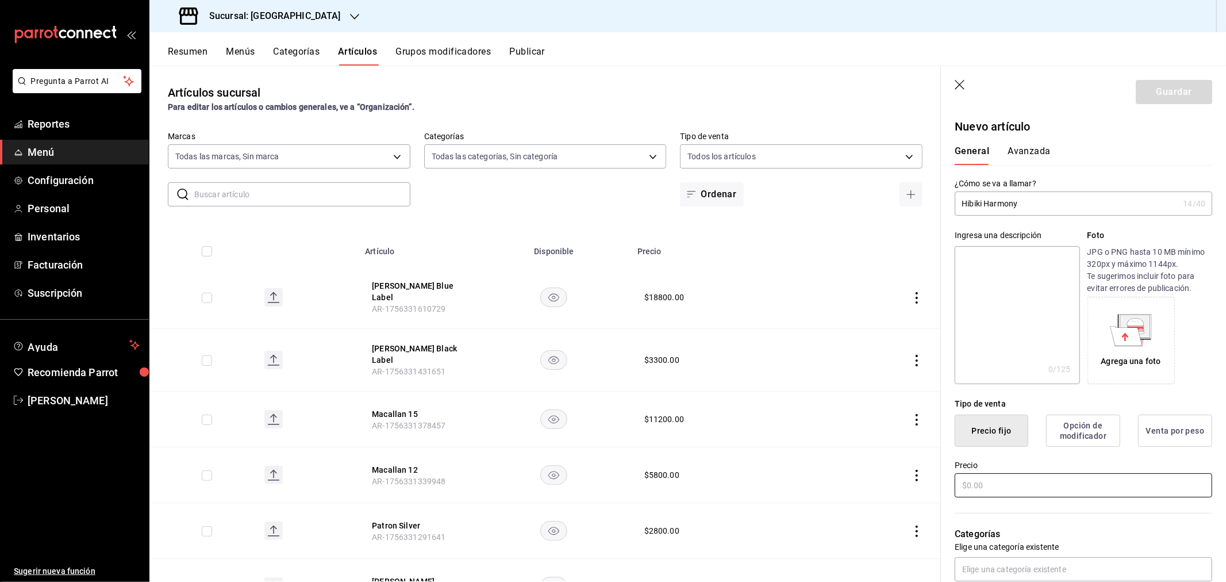
click at [1034, 487] on input "text" at bounding box center [1084, 485] width 258 height 24
type input "$6800.00"
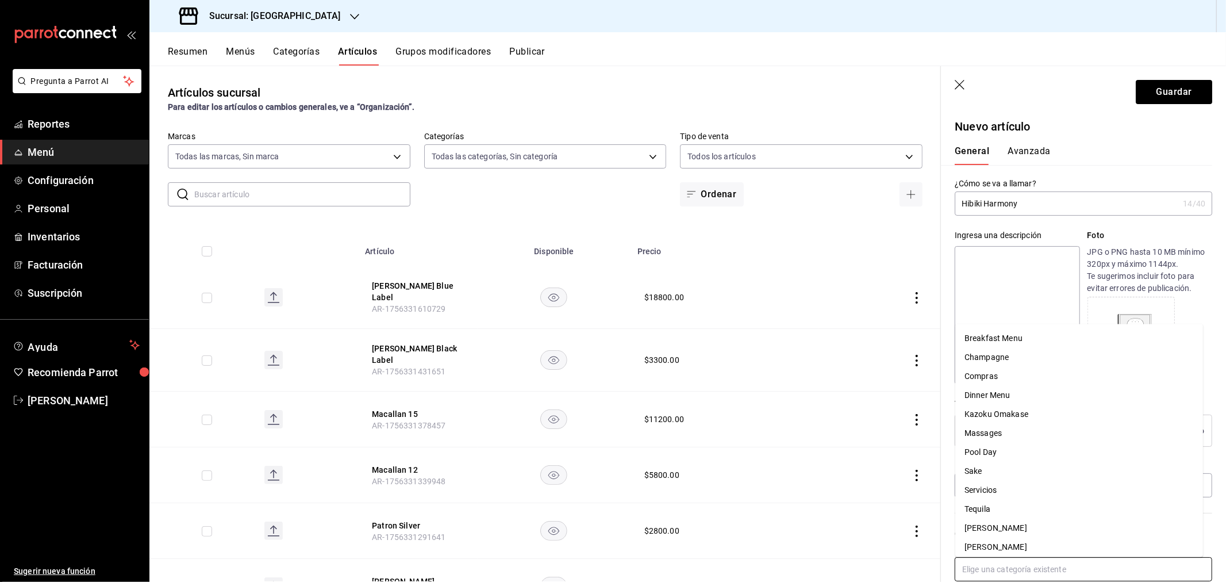
click at [998, 577] on input "text" at bounding box center [1084, 569] width 258 height 24
click at [990, 544] on li "Whisky" at bounding box center [1080, 543] width 248 height 19
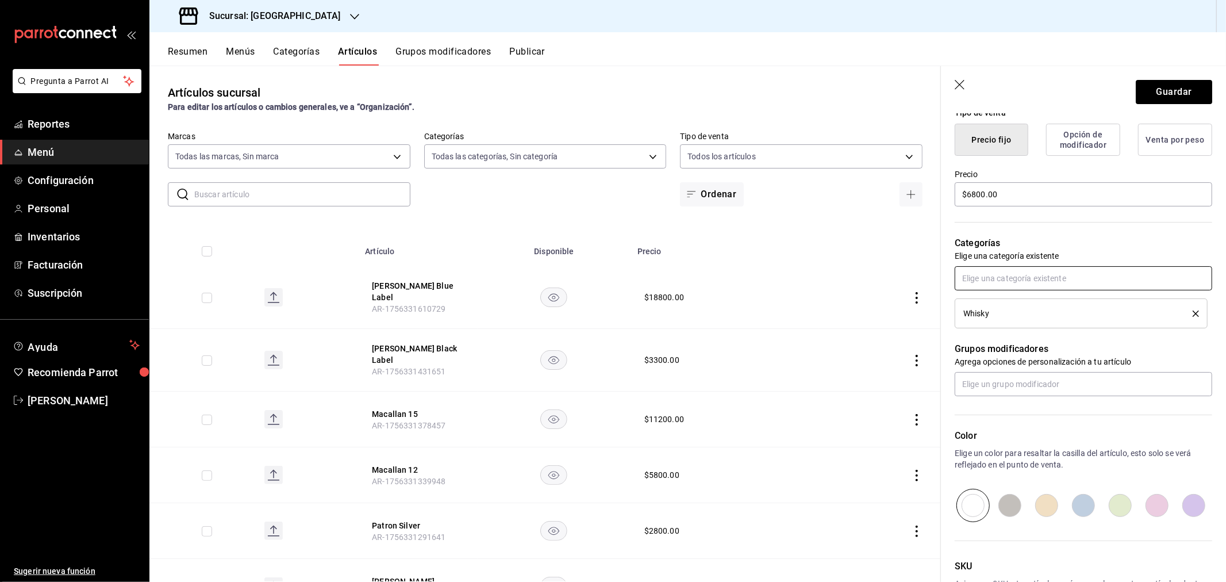
scroll to position [375, 0]
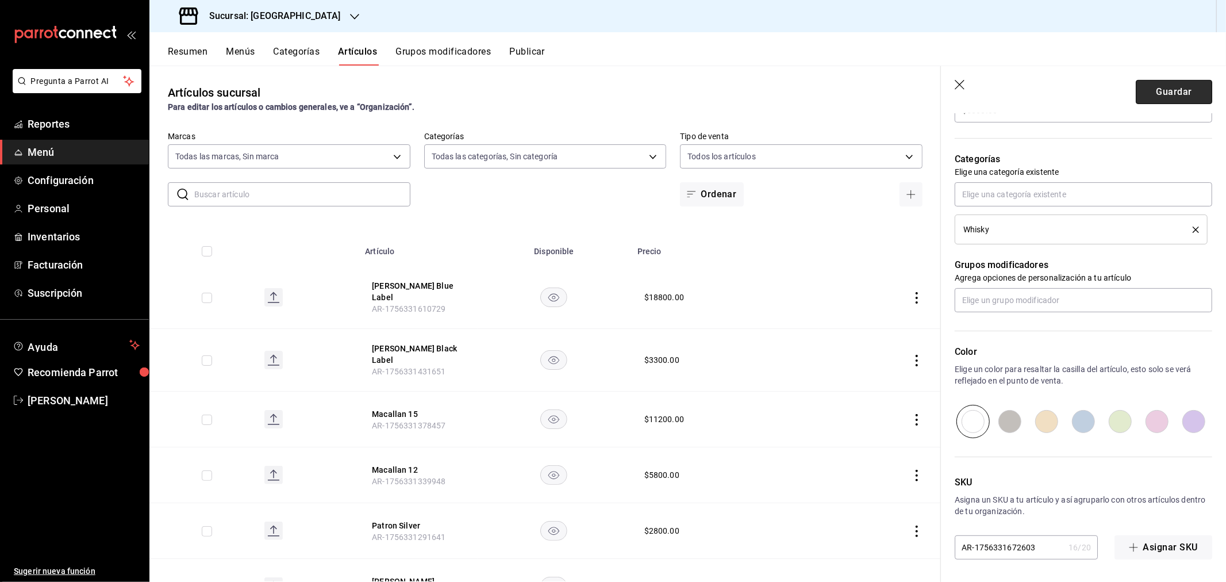
click at [1153, 86] on button "Guardar" at bounding box center [1174, 92] width 76 height 24
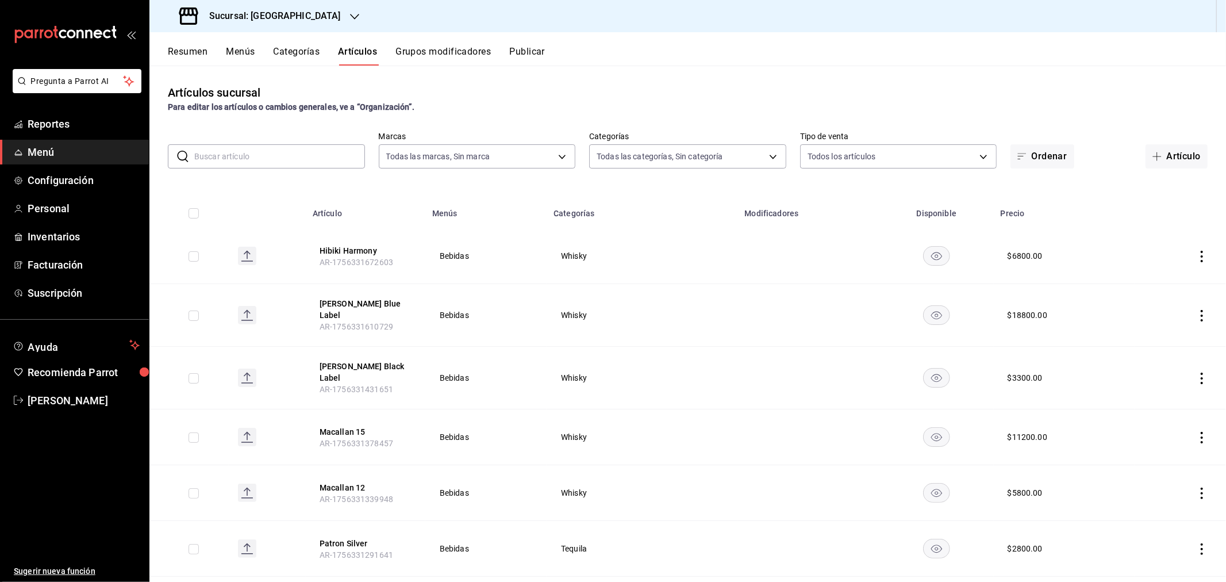
drag, startPoint x: 1170, startPoint y: 152, endPoint x: 1122, endPoint y: 152, distance: 47.7
click at [1170, 152] on button "Artículo" at bounding box center [1177, 156] width 62 height 24
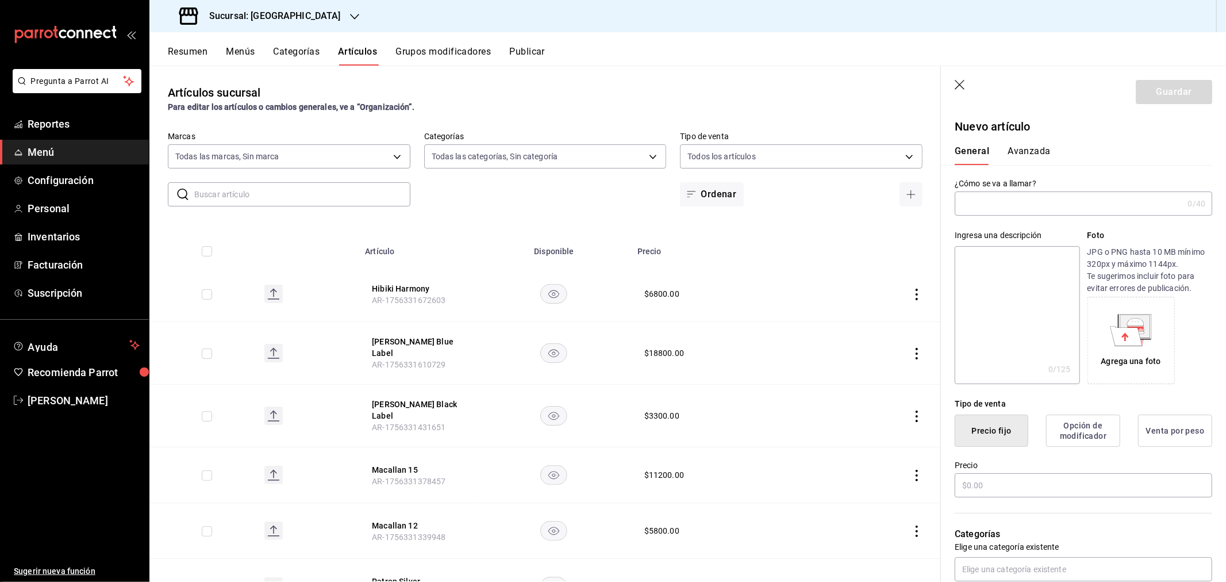
click at [988, 205] on input "text" at bounding box center [1069, 203] width 228 height 23
click at [964, 201] on input "jack daniels" at bounding box center [1067, 203] width 224 height 23
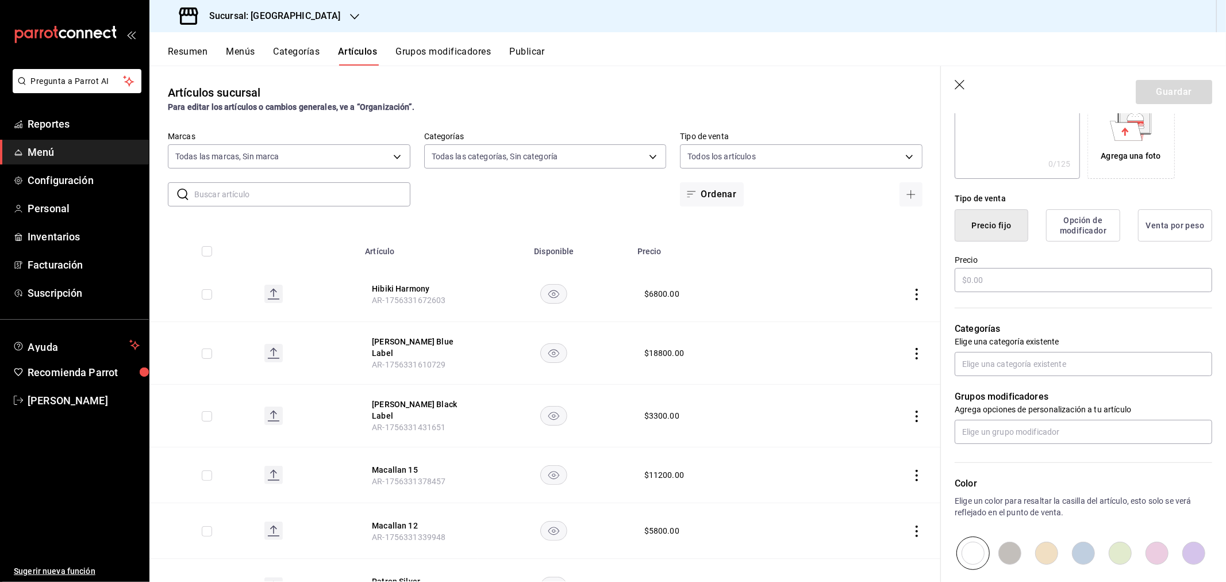
scroll to position [255, 0]
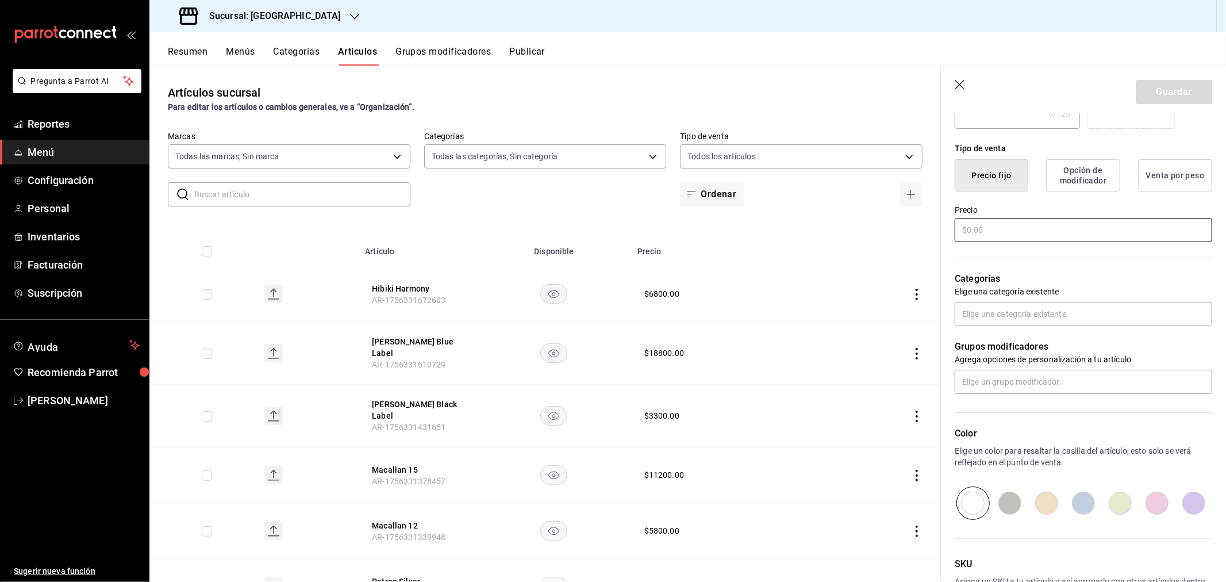
type input "Jack Daniels"
click at [997, 229] on input "text" at bounding box center [1084, 230] width 258 height 24
type input "$3200.00"
click at [989, 319] on input "text" at bounding box center [1084, 314] width 258 height 24
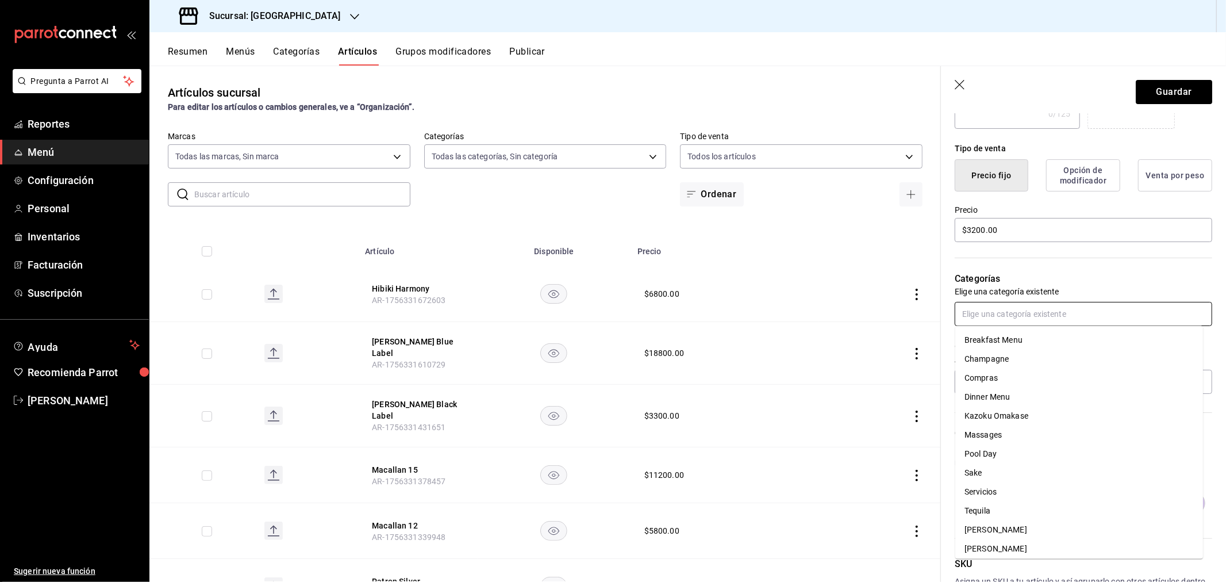
scroll to position [60, 0]
click at [984, 542] on li "Whisky" at bounding box center [1080, 545] width 248 height 19
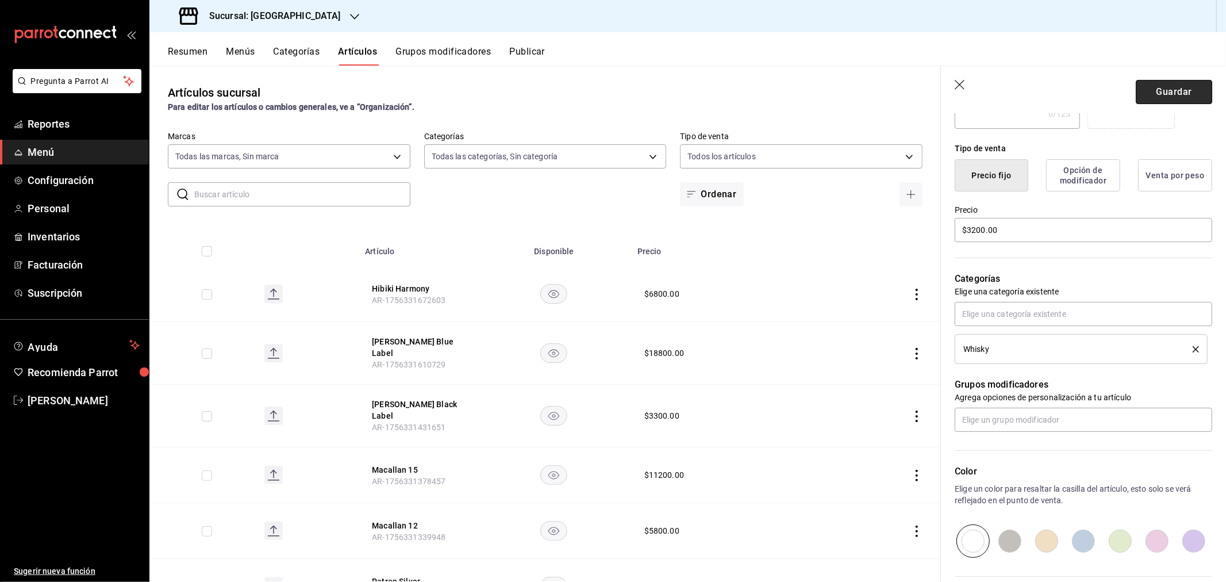
click at [1141, 97] on button "Guardar" at bounding box center [1174, 92] width 76 height 24
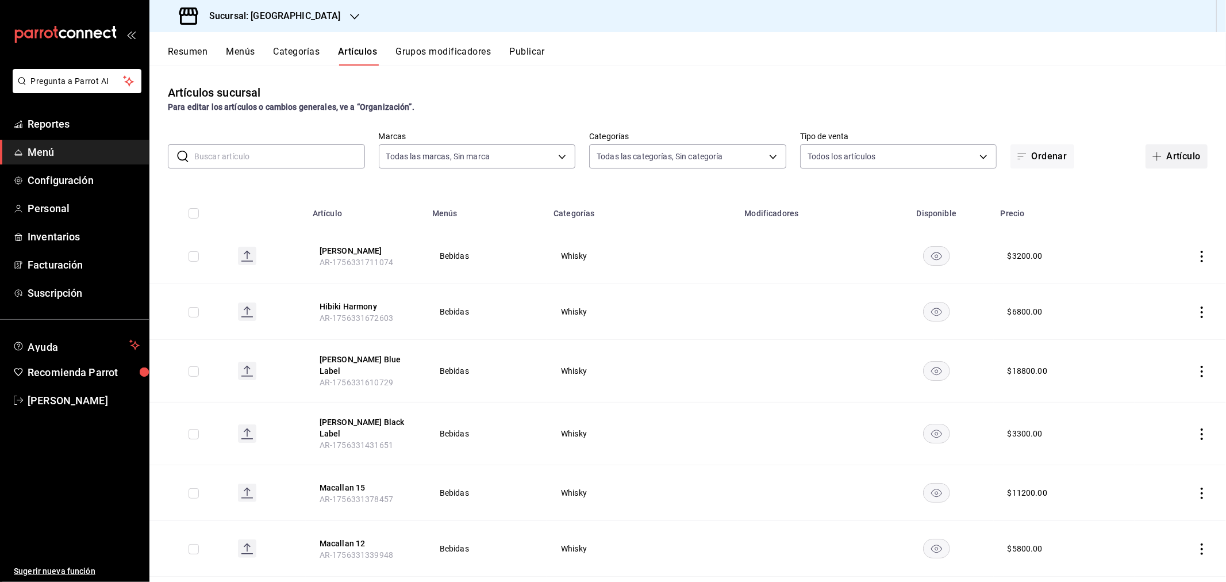
click at [1174, 155] on button "Artículo" at bounding box center [1177, 156] width 62 height 24
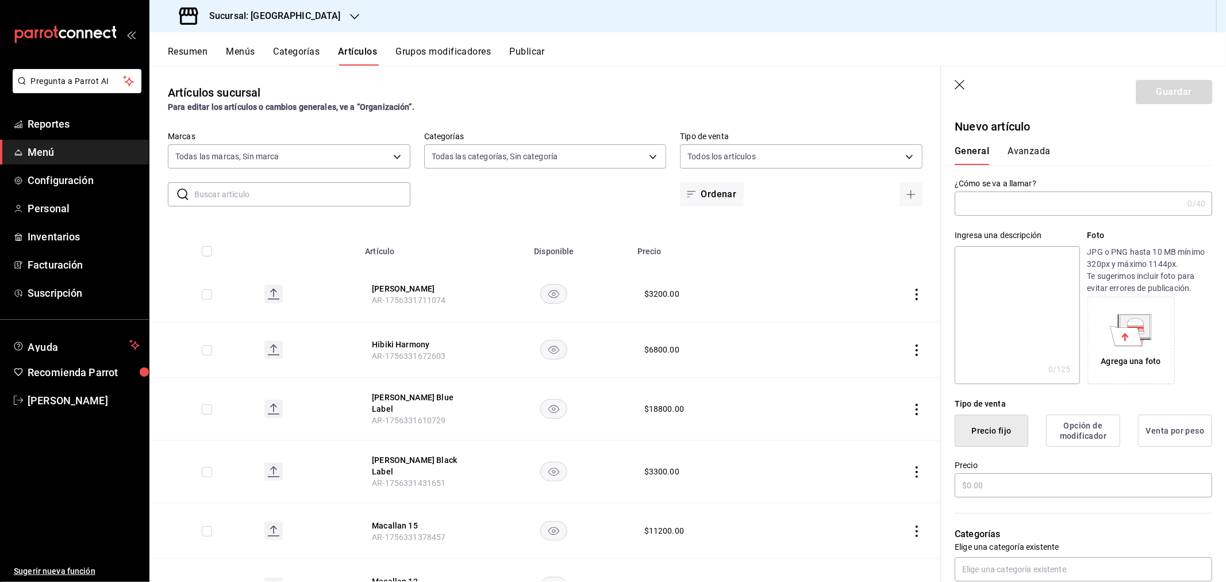
type input "AR-1756331754360"
click at [984, 201] on input "text" at bounding box center [1069, 203] width 228 height 23
paste input "grey goose"
click at [968, 200] on input "grey goose" at bounding box center [1067, 203] width 224 height 23
type input "Grey Goose"
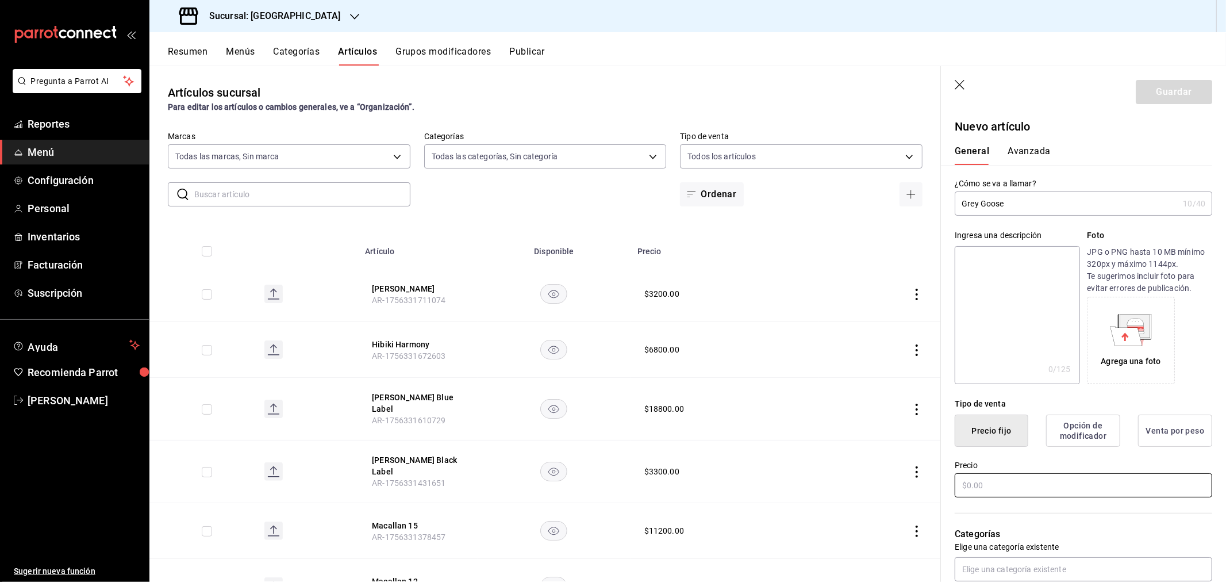
click at [979, 484] on input "text" at bounding box center [1084, 485] width 258 height 24
type input "$3200.00"
click at [1002, 560] on input "text" at bounding box center [1084, 569] width 258 height 24
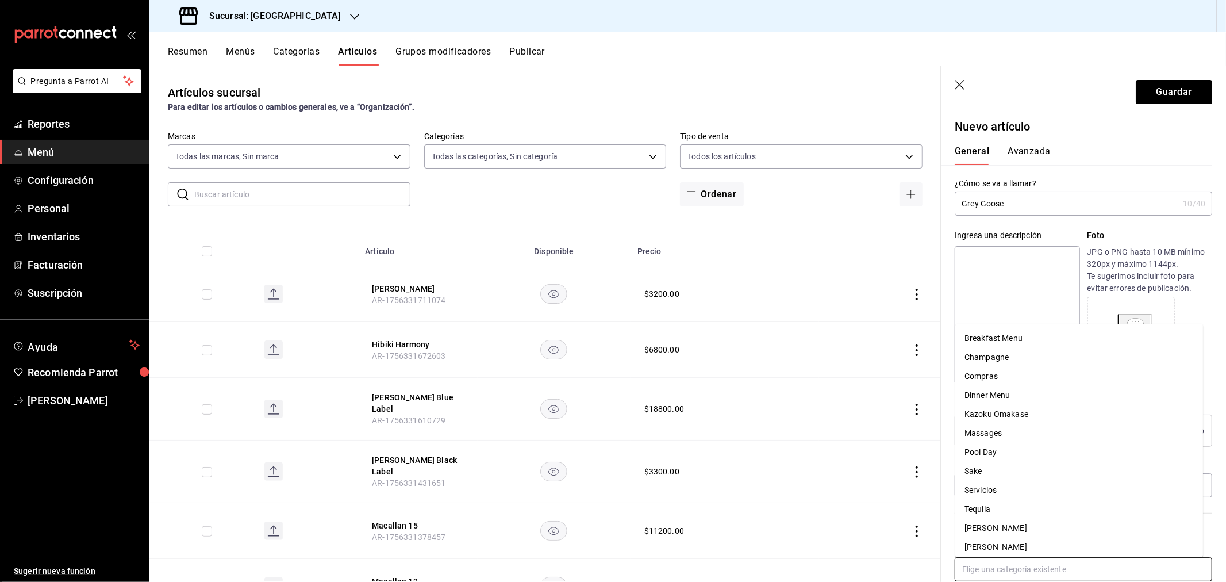
scroll to position [60, 0]
click at [988, 520] on li "Vodka" at bounding box center [1080, 524] width 248 height 19
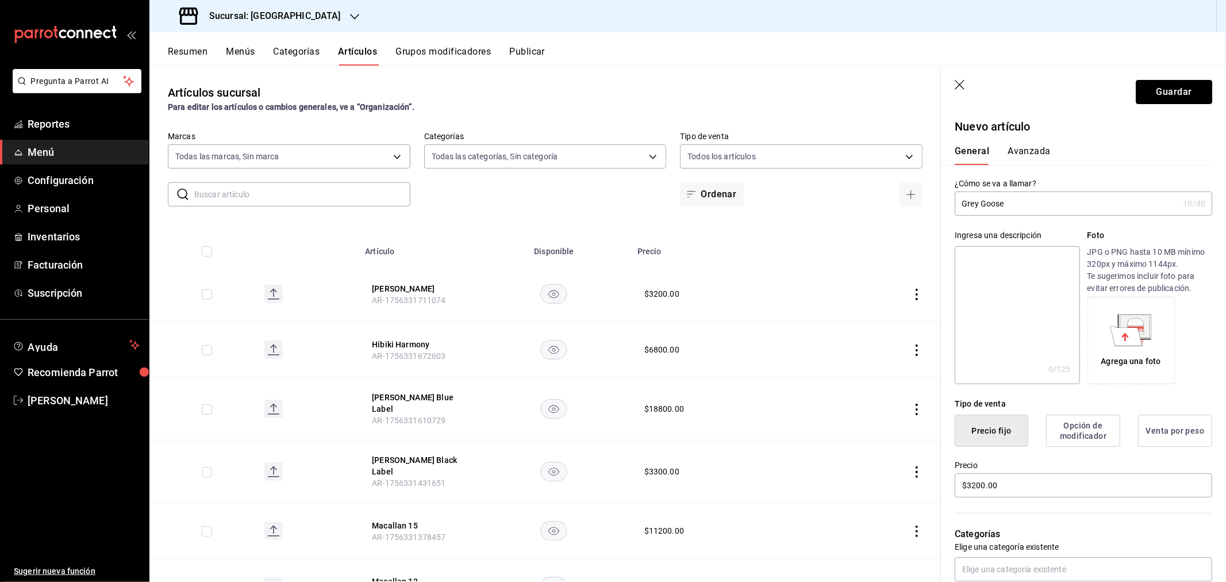
click at [1157, 82] on button "Guardar" at bounding box center [1174, 92] width 76 height 24
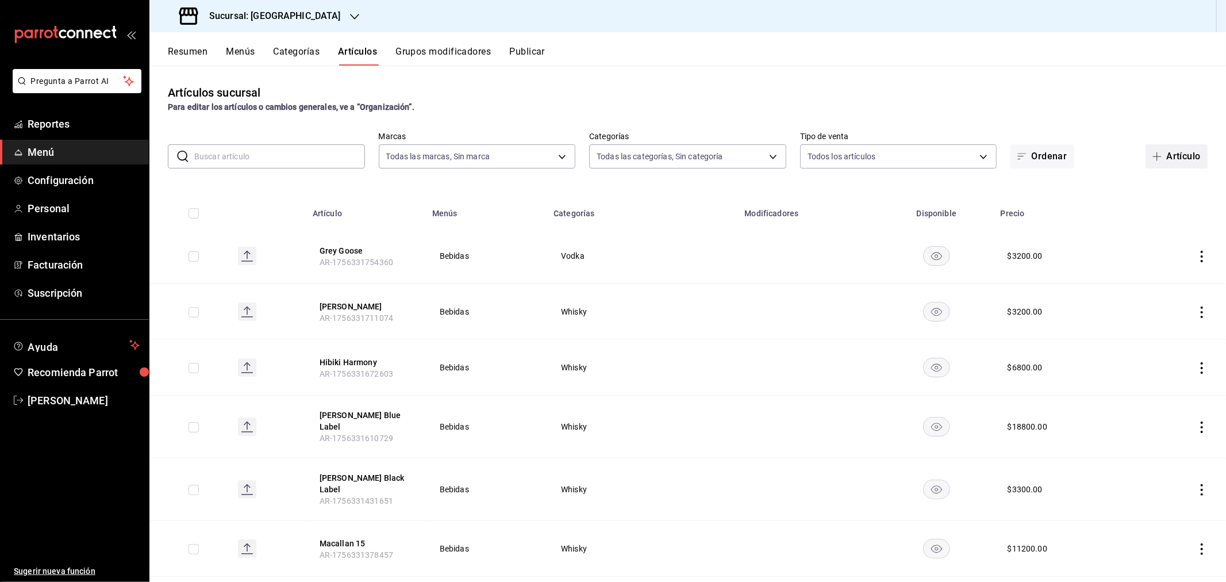
click at [1175, 151] on button "Artículo" at bounding box center [1177, 156] width 62 height 24
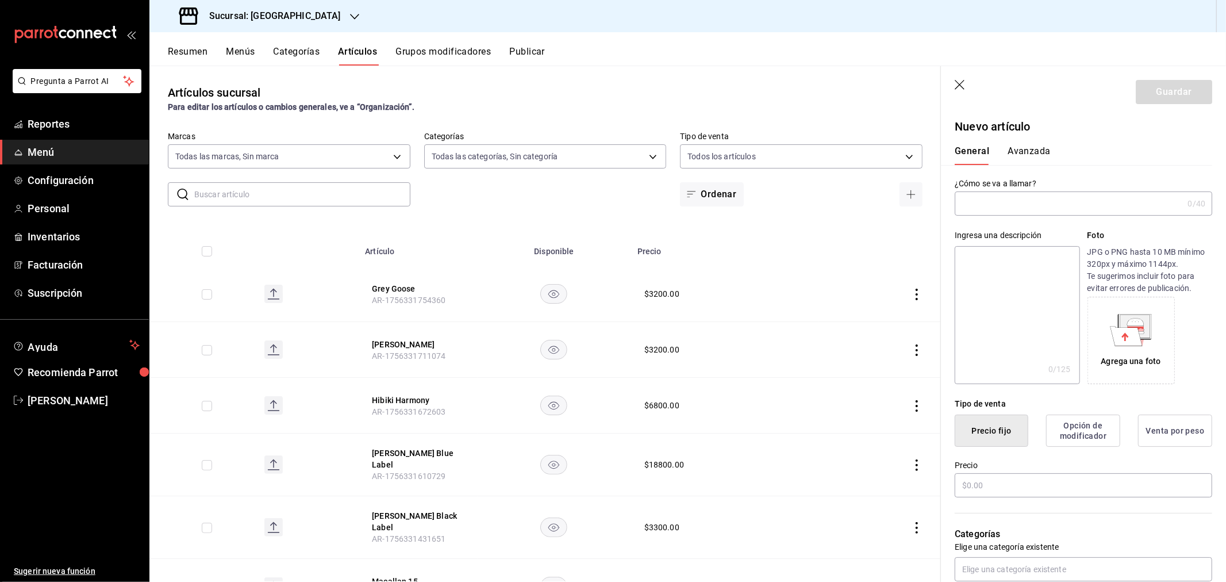
click at [983, 203] on input "text" at bounding box center [1069, 203] width 228 height 23
type input "Titos"
click at [990, 486] on input "text" at bounding box center [1084, 485] width 258 height 24
type input "$2700.00"
click at [983, 569] on input "text" at bounding box center [1084, 569] width 258 height 24
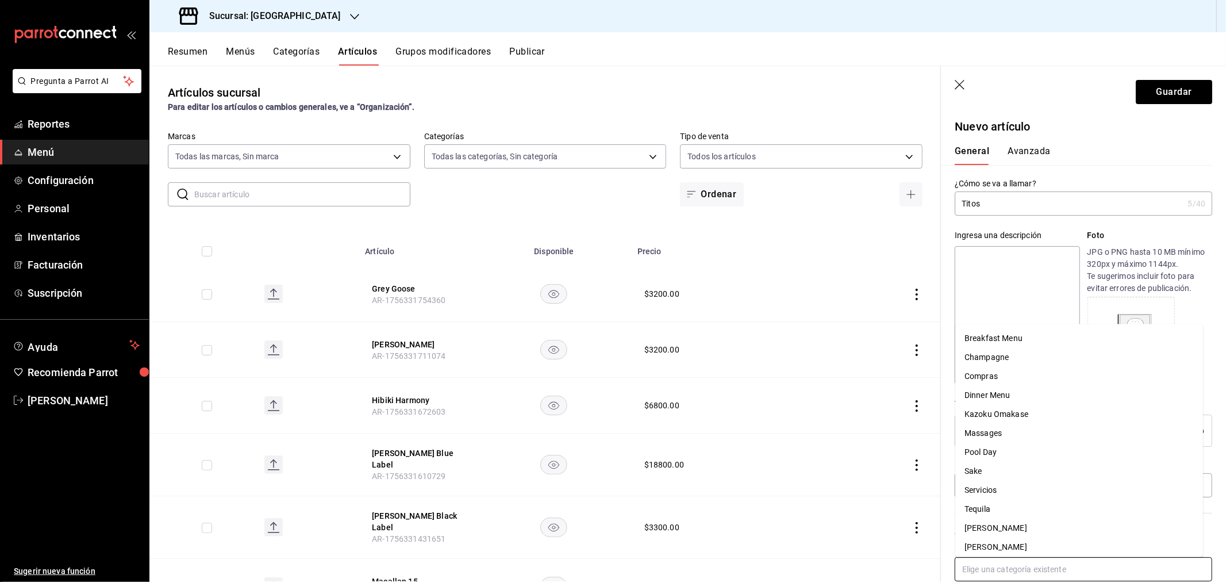
scroll to position [60, 0]
click at [992, 522] on li "Vodka" at bounding box center [1080, 524] width 248 height 19
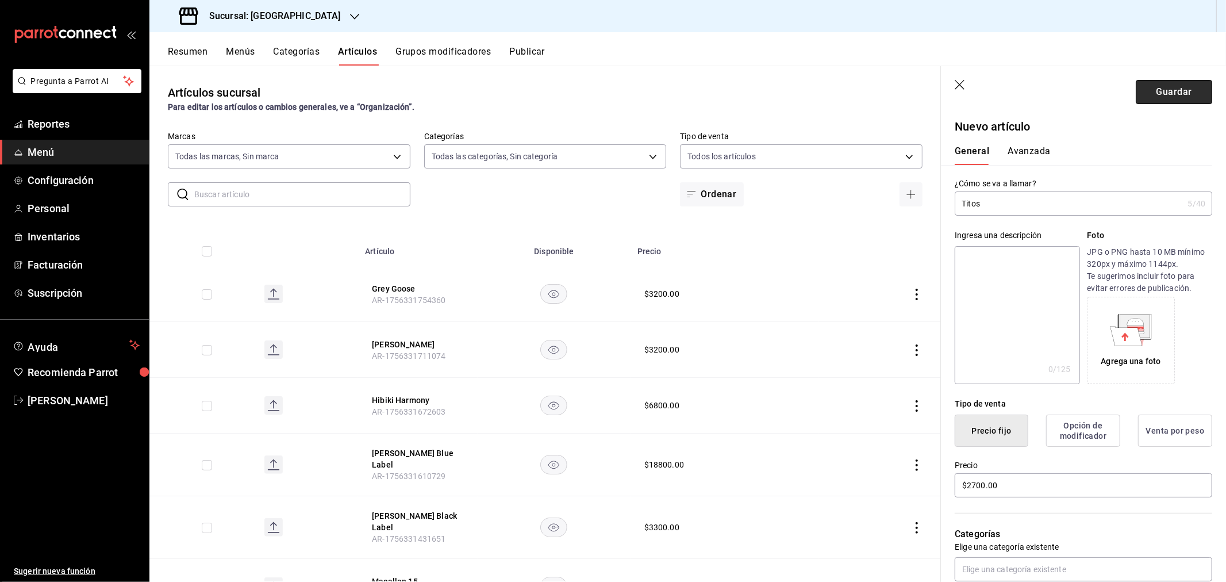
click at [1160, 91] on button "Guardar" at bounding box center [1174, 92] width 76 height 24
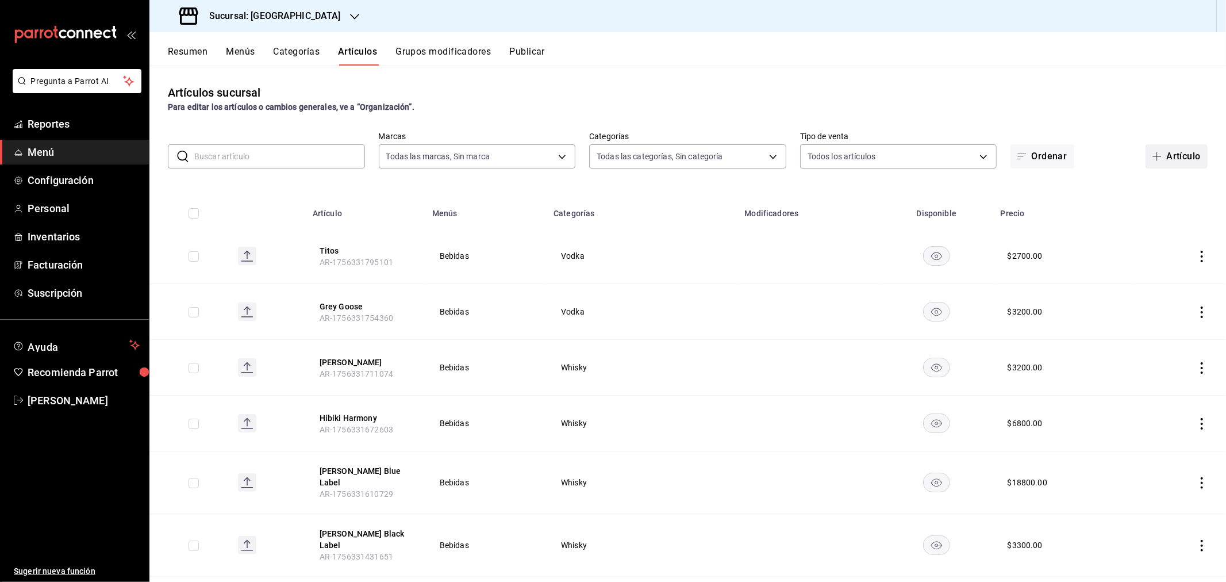
click at [1151, 150] on button "Artículo" at bounding box center [1177, 156] width 62 height 24
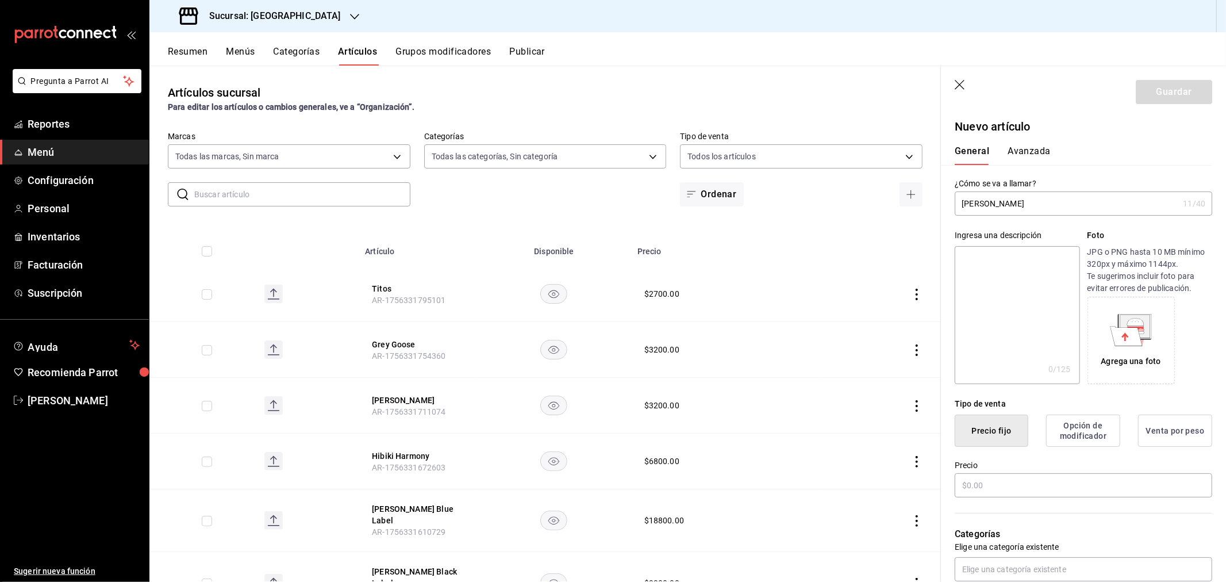
click at [969, 205] on input "nami junmai" at bounding box center [1067, 203] width 224 height 23
type input "Nami Junmai"
click at [1048, 489] on input "text" at bounding box center [1084, 485] width 258 height 24
type input "$2200.00"
click at [1004, 569] on input "text" at bounding box center [1084, 569] width 258 height 24
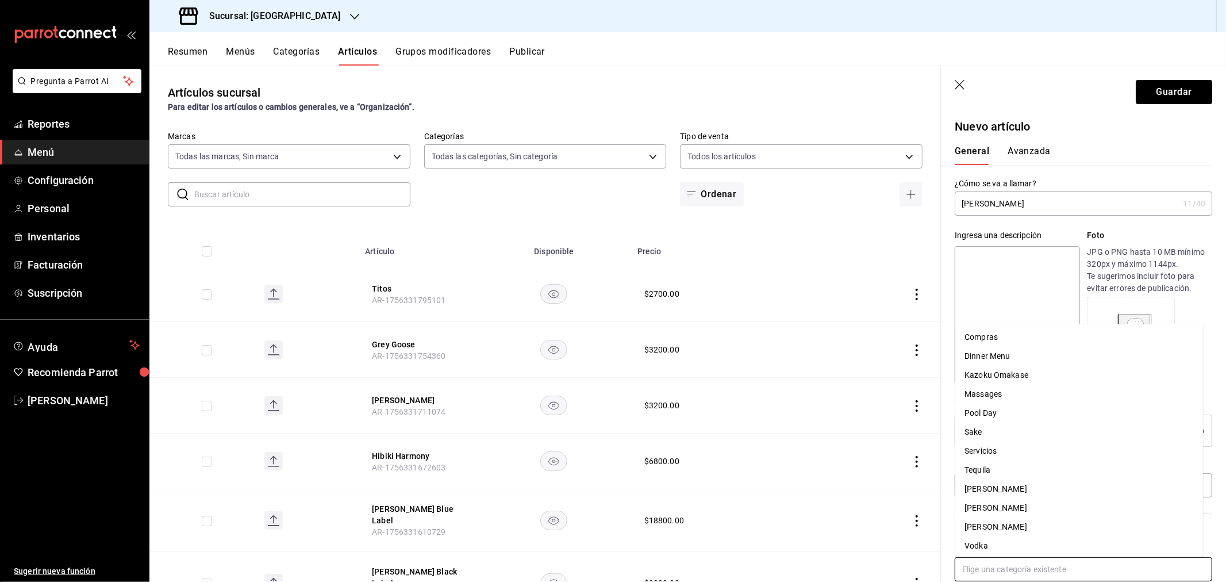
scroll to position [60, 0]
click at [988, 525] on li "Vodka" at bounding box center [1080, 524] width 248 height 19
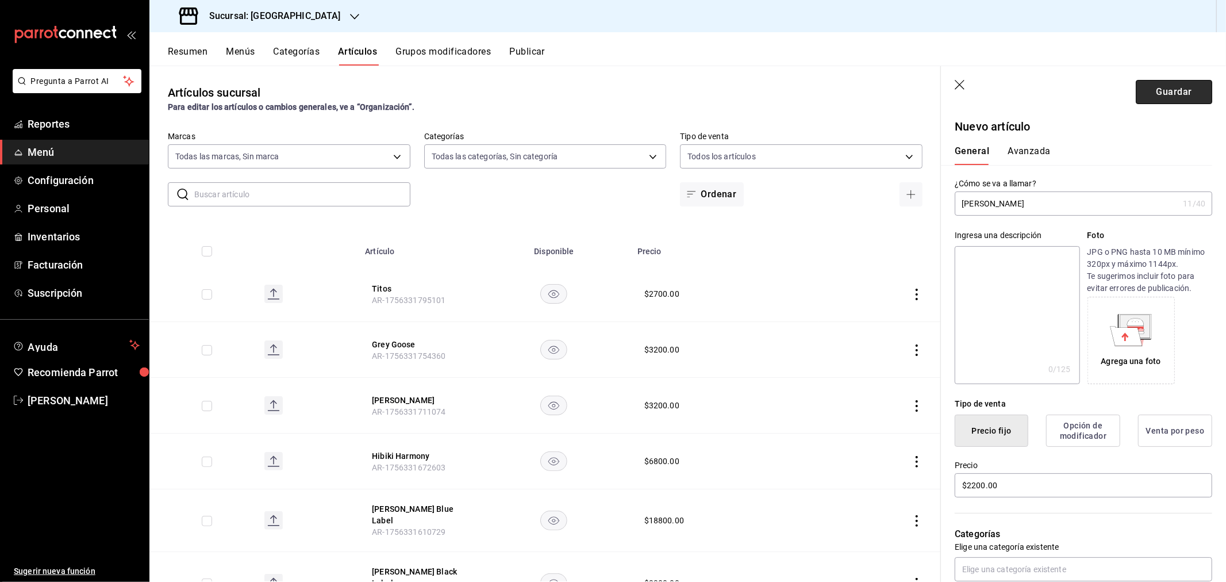
click at [1153, 93] on button "Guardar" at bounding box center [1174, 92] width 76 height 24
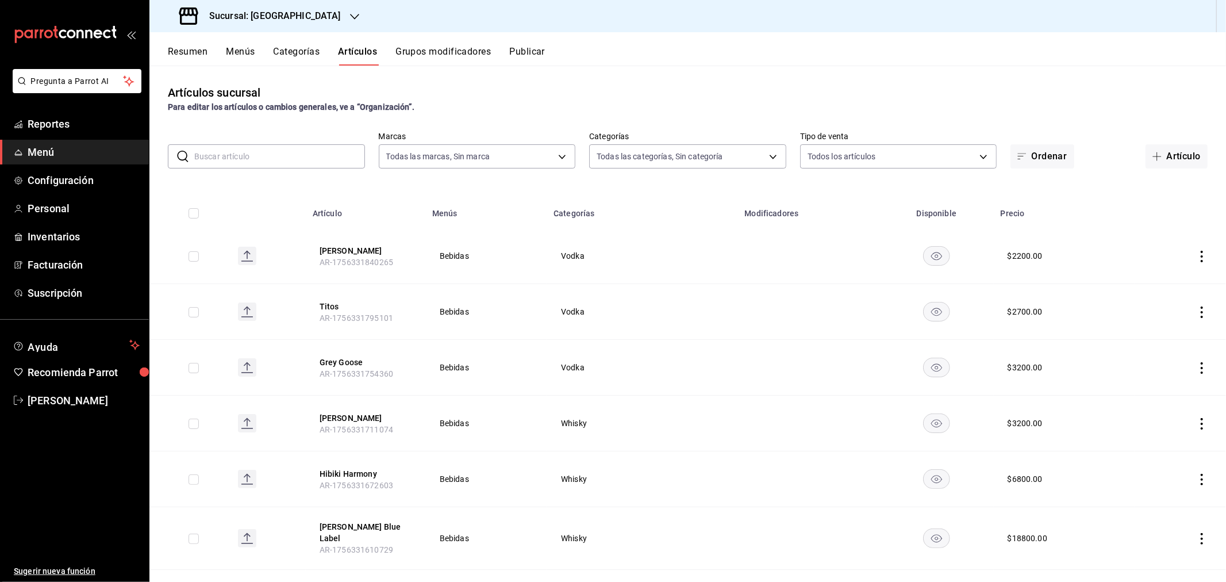
click at [359, 254] on button "Nami Junmai" at bounding box center [366, 250] width 92 height 11
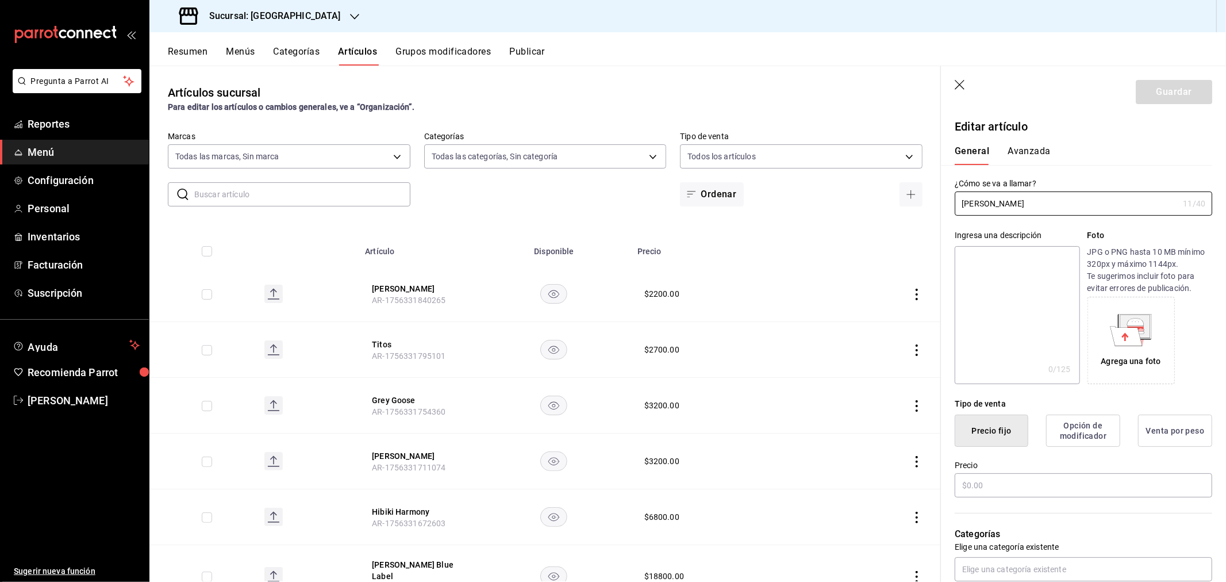
type input "$2200.00"
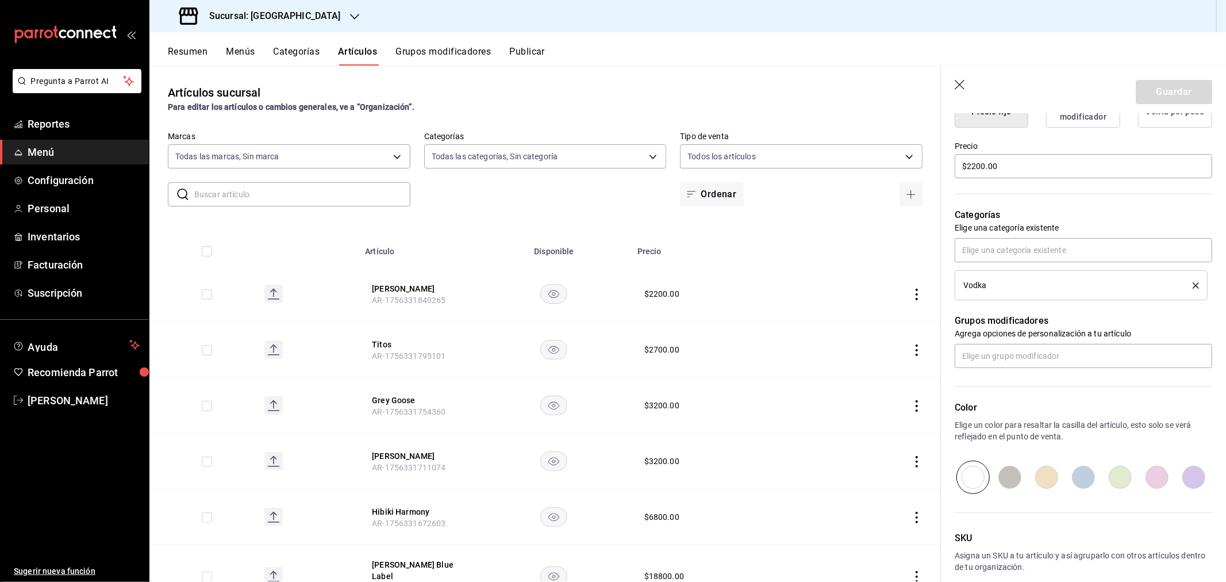
click at [1193, 285] on icon "delete" at bounding box center [1196, 285] width 6 height 6
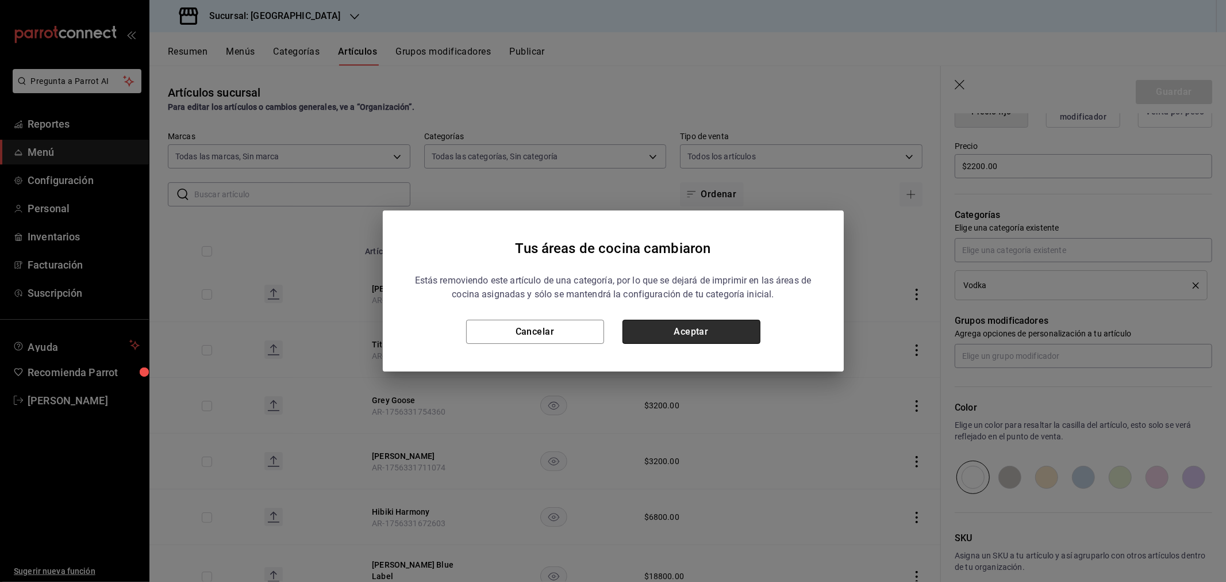
click at [663, 338] on button "Aceptar" at bounding box center [692, 332] width 138 height 24
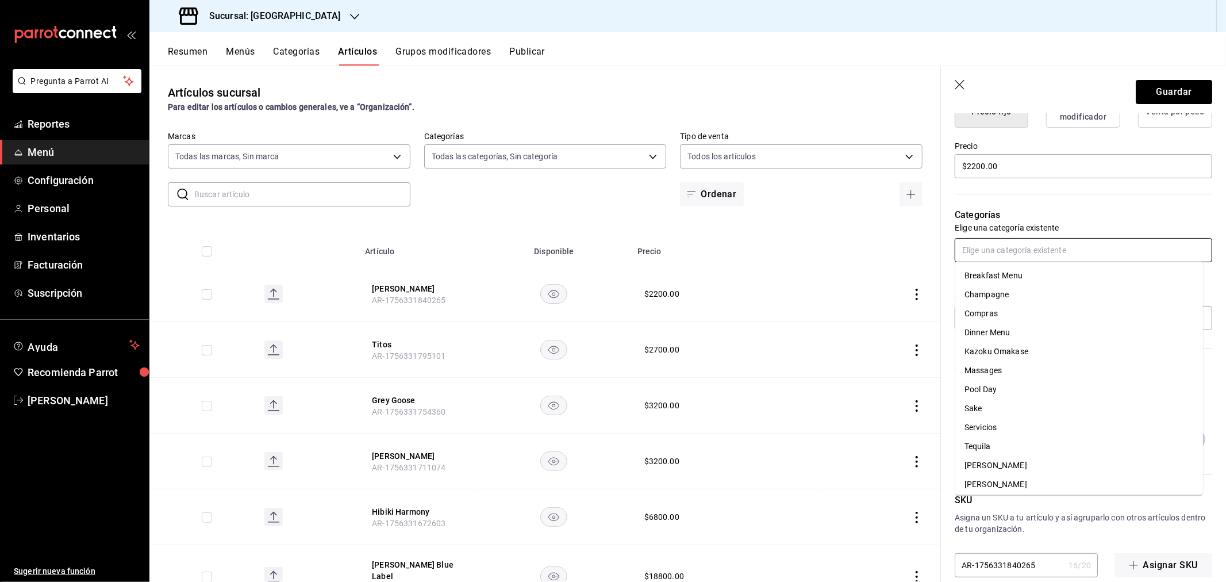
click at [995, 254] on input "text" at bounding box center [1084, 250] width 258 height 24
click at [994, 405] on li "Sake" at bounding box center [1080, 409] width 248 height 19
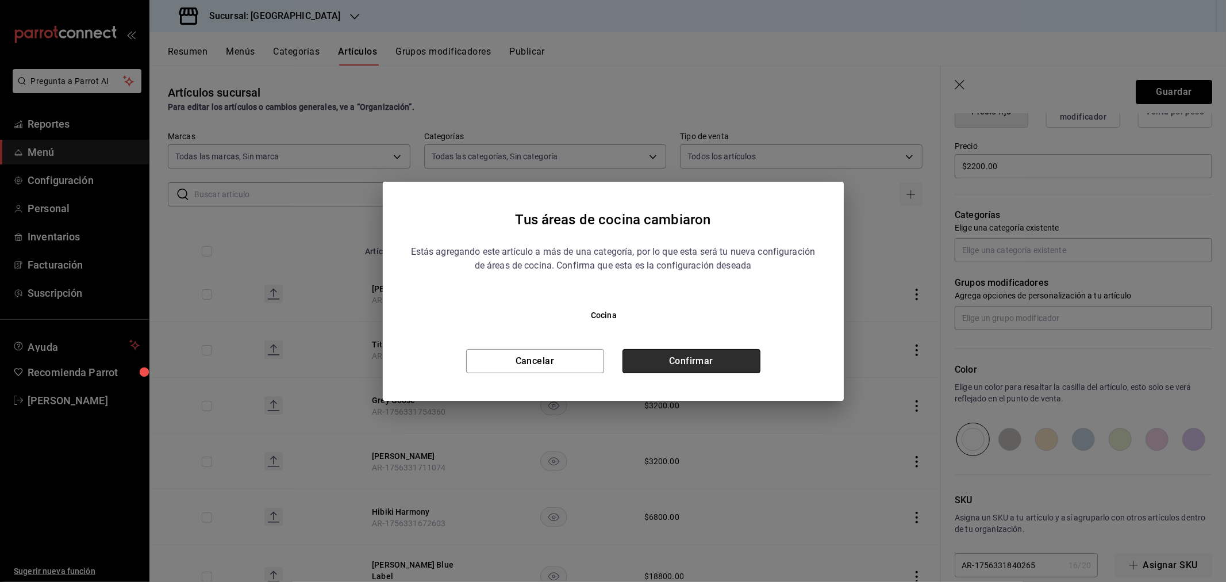
click at [681, 359] on button "Confirmar" at bounding box center [692, 361] width 138 height 24
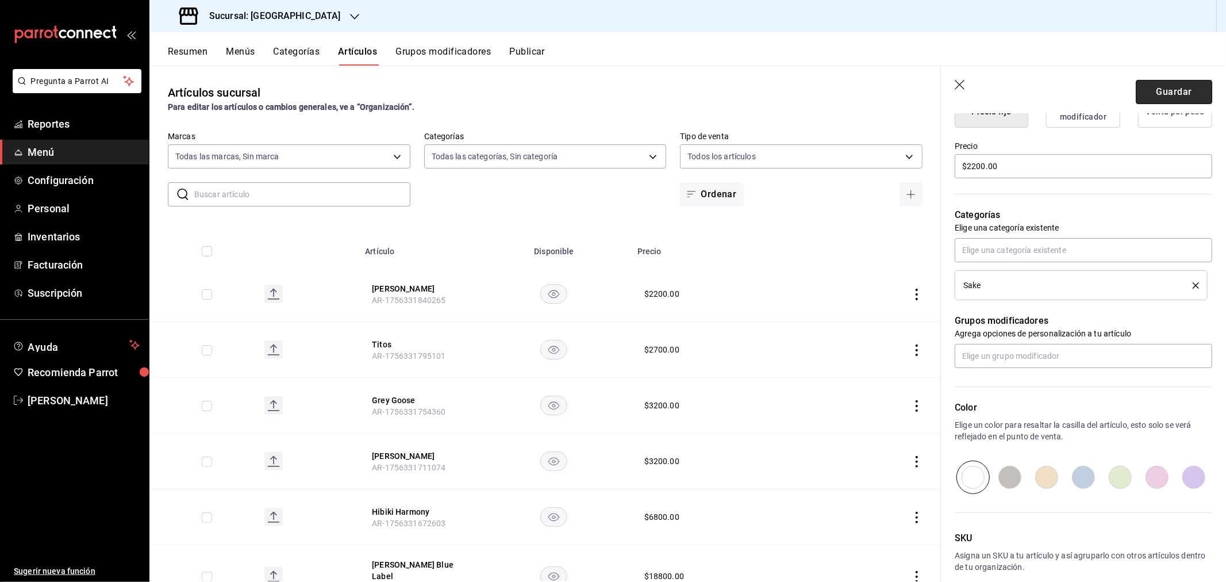
click at [1148, 85] on button "Guardar" at bounding box center [1174, 92] width 76 height 24
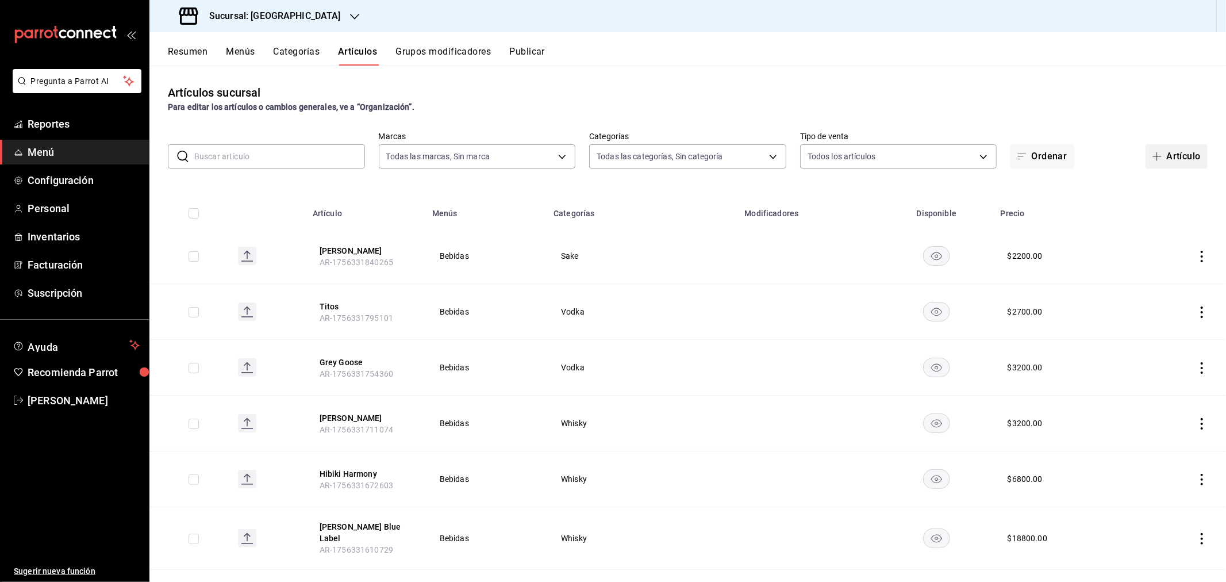
click at [1153, 152] on icon "button" at bounding box center [1157, 156] width 9 height 9
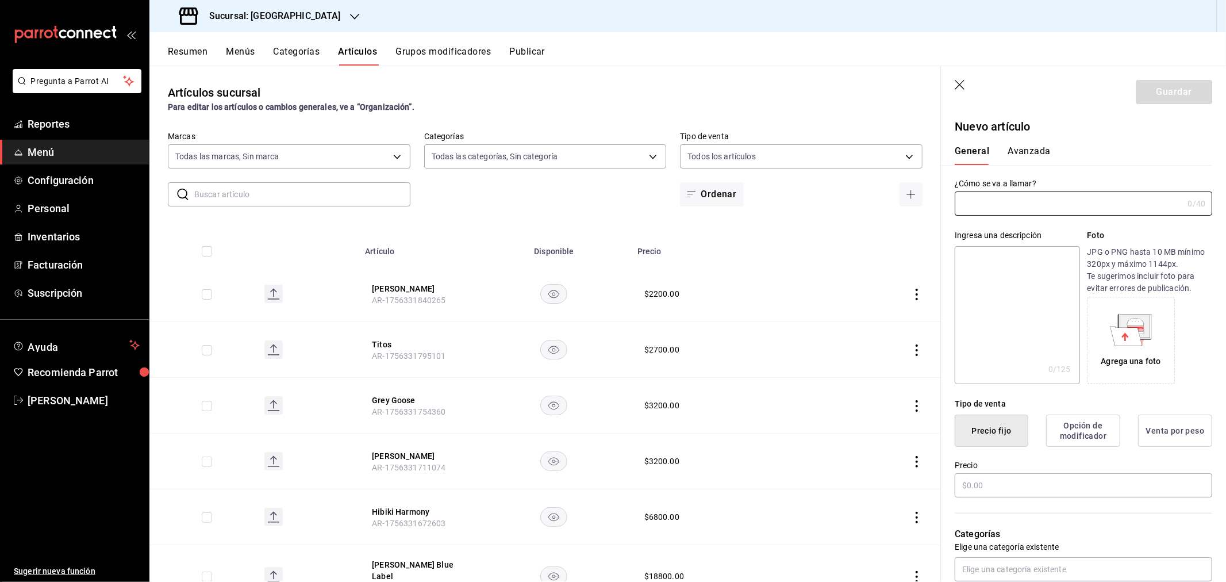
click at [981, 214] on input "text" at bounding box center [1069, 203] width 228 height 23
click at [968, 203] on input "nami junmai daiginjo" at bounding box center [1067, 203] width 224 height 23
type input "Nami Junmai Daiginjo"
click at [1010, 478] on input "text" at bounding box center [1084, 485] width 258 height 24
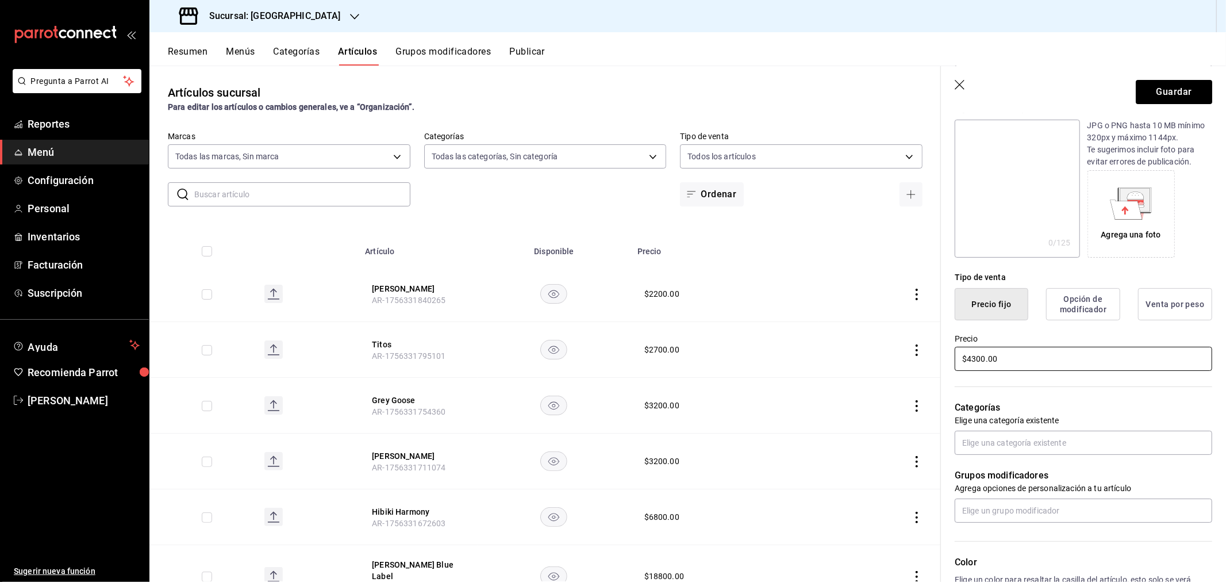
scroll to position [128, 0]
type input "$4300.00"
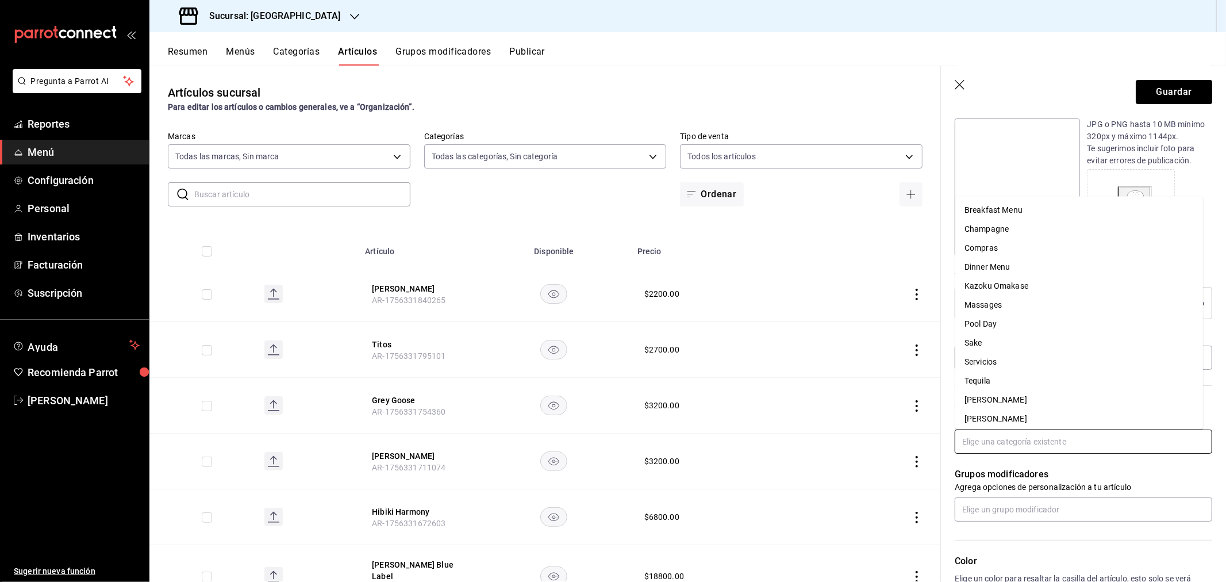
click at [1008, 439] on input "text" at bounding box center [1084, 442] width 258 height 24
click at [997, 342] on li "Sake" at bounding box center [1080, 343] width 248 height 19
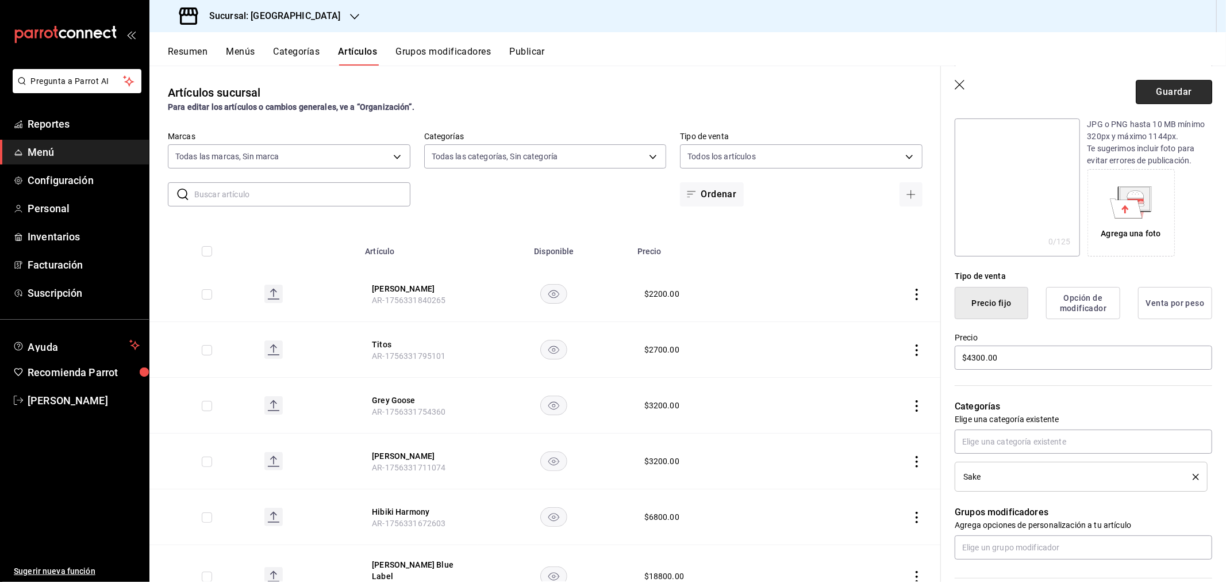
click at [1163, 87] on button "Guardar" at bounding box center [1174, 92] width 76 height 24
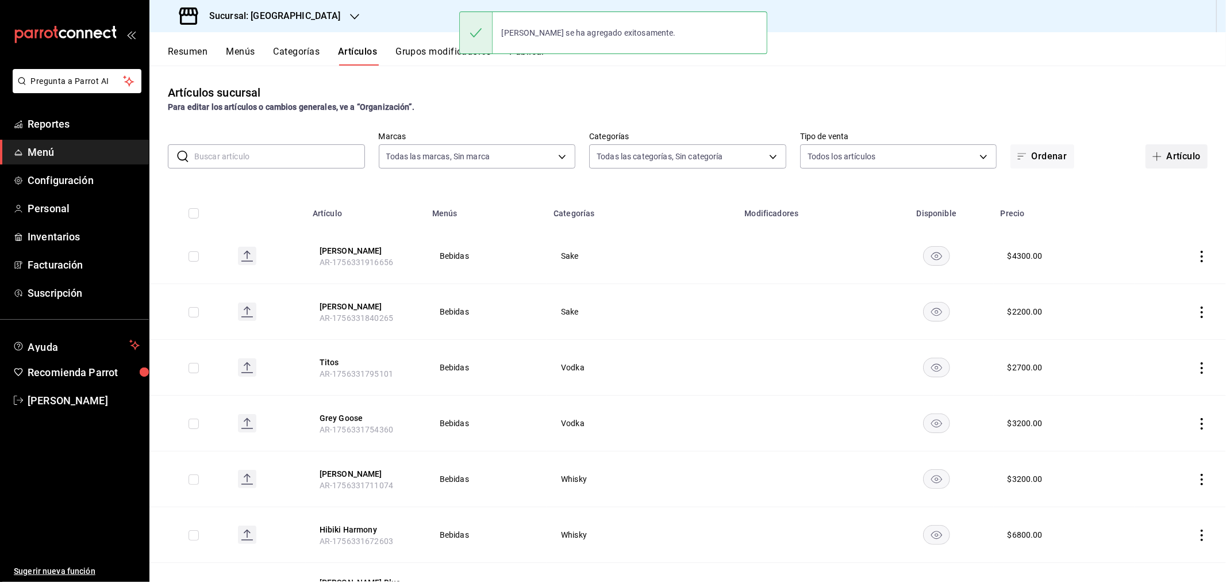
drag, startPoint x: 1155, startPoint y: 161, endPoint x: 1156, endPoint y: 151, distance: 9.9
click at [1155, 161] on button "Artículo" at bounding box center [1177, 156] width 62 height 24
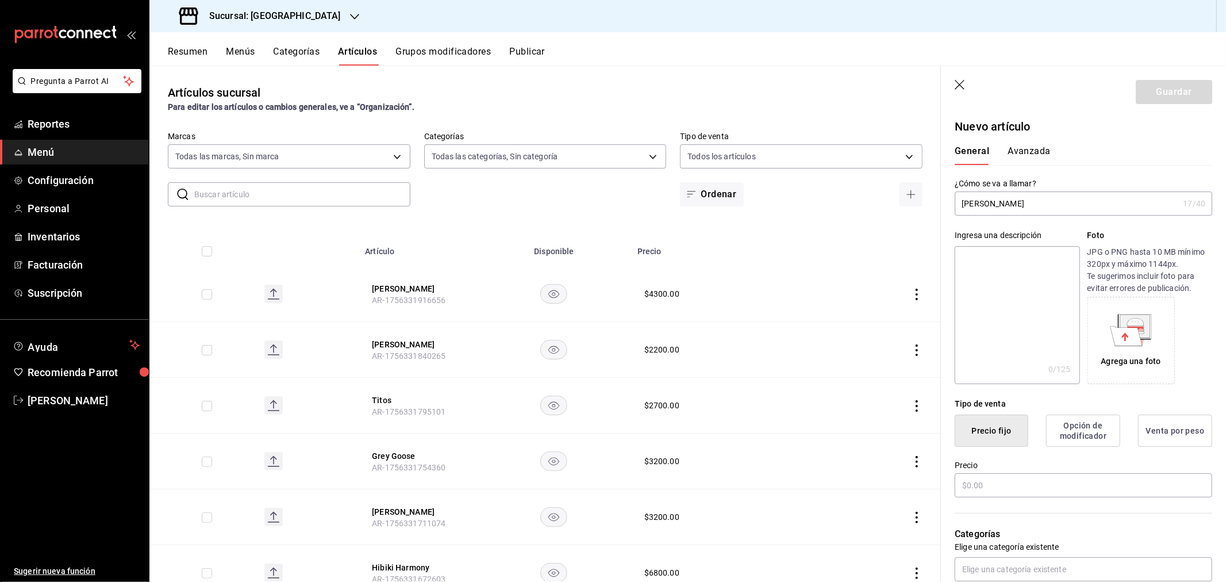
click at [968, 203] on input "nami junmai ginjo" at bounding box center [1067, 203] width 224 height 23
type input "Nami Junmai Ginjo"
click at [1060, 477] on input "text" at bounding box center [1084, 485] width 258 height 24
type input "$3200.00"
click at [1160, 87] on button "Guardar" at bounding box center [1174, 92] width 76 height 24
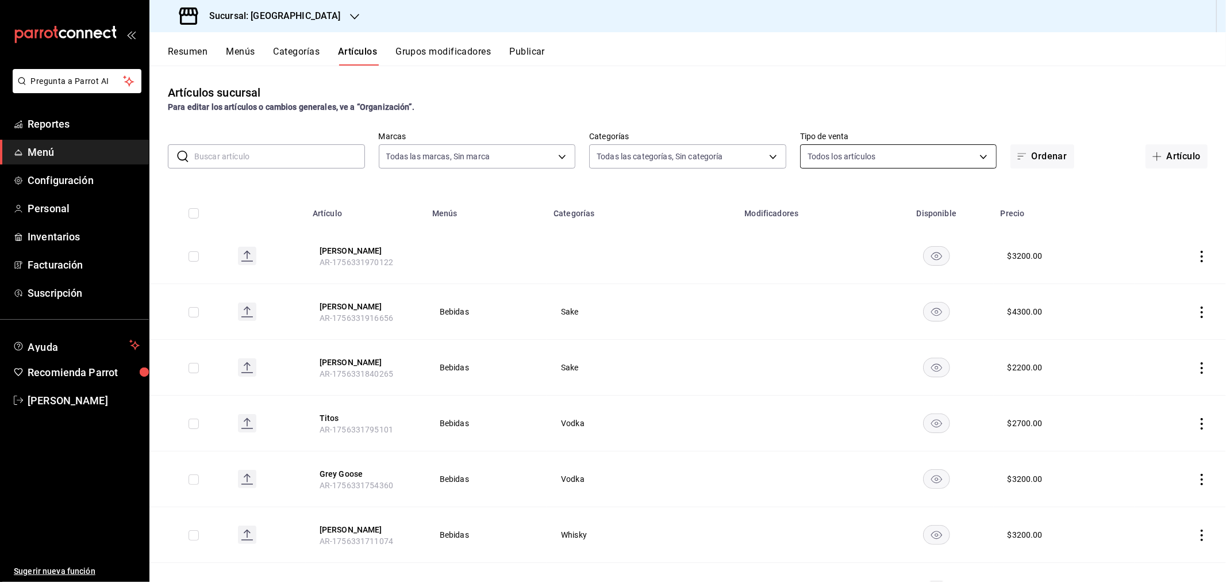
drag, startPoint x: 1158, startPoint y: 152, endPoint x: 828, endPoint y: 151, distance: 330.0
click at [1158, 152] on button "Artículo" at bounding box center [1177, 156] width 62 height 24
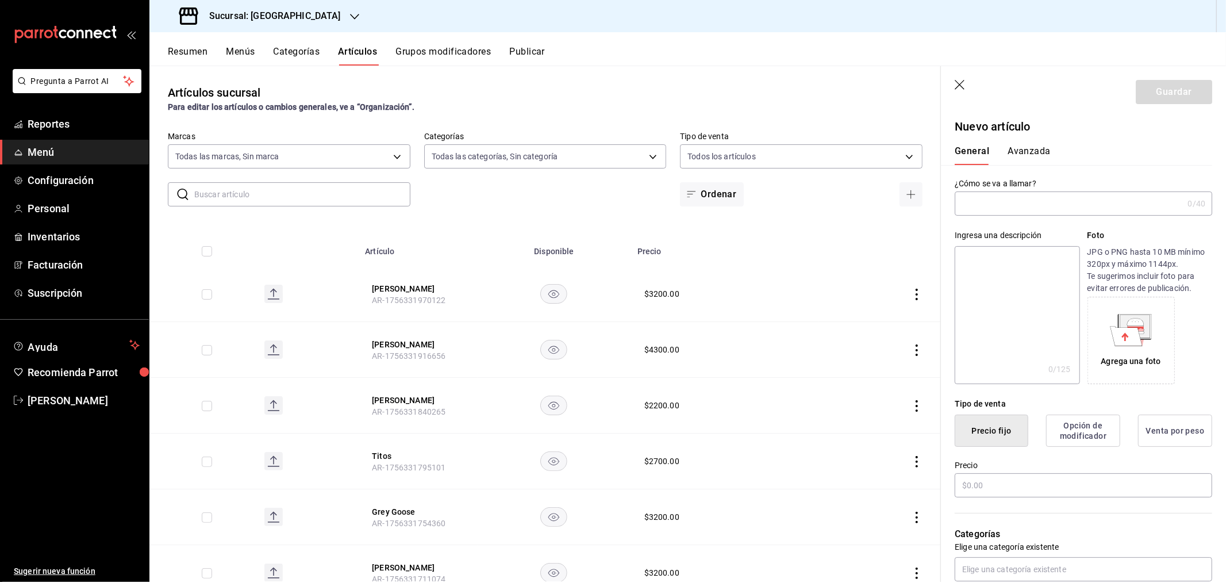
click at [1004, 204] on input "text" at bounding box center [1069, 203] width 228 height 23
click at [965, 204] on input "hattori" at bounding box center [1069, 203] width 228 height 23
type input "Hattori"
click at [1024, 478] on input "text" at bounding box center [1084, 485] width 258 height 24
type input "$8.00"
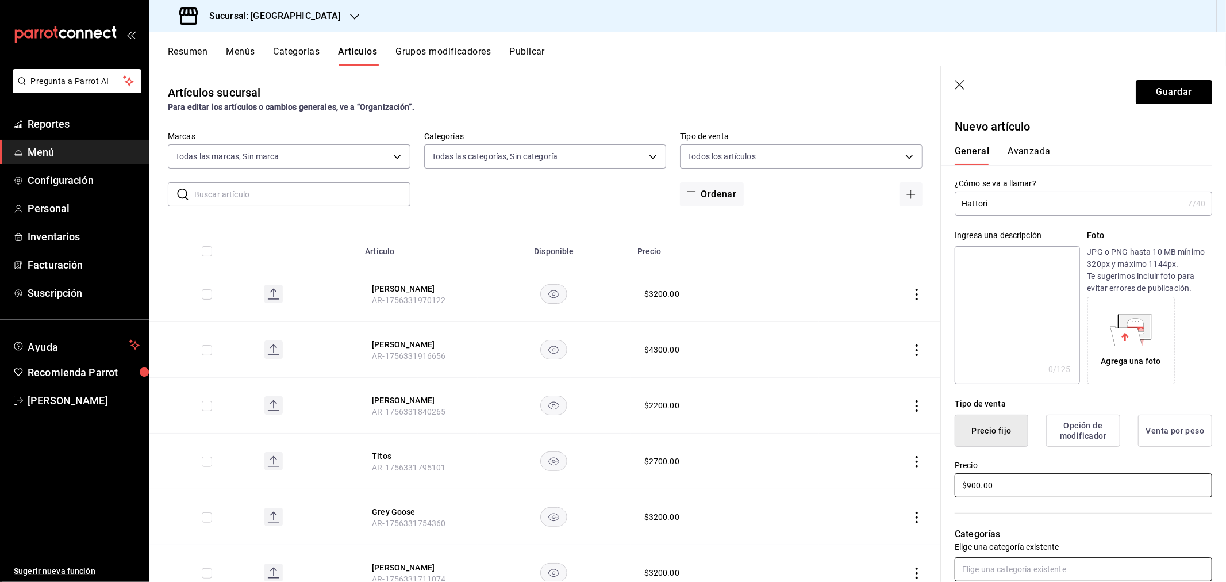
type input "$900.00"
click at [967, 565] on input "text" at bounding box center [1084, 569] width 258 height 24
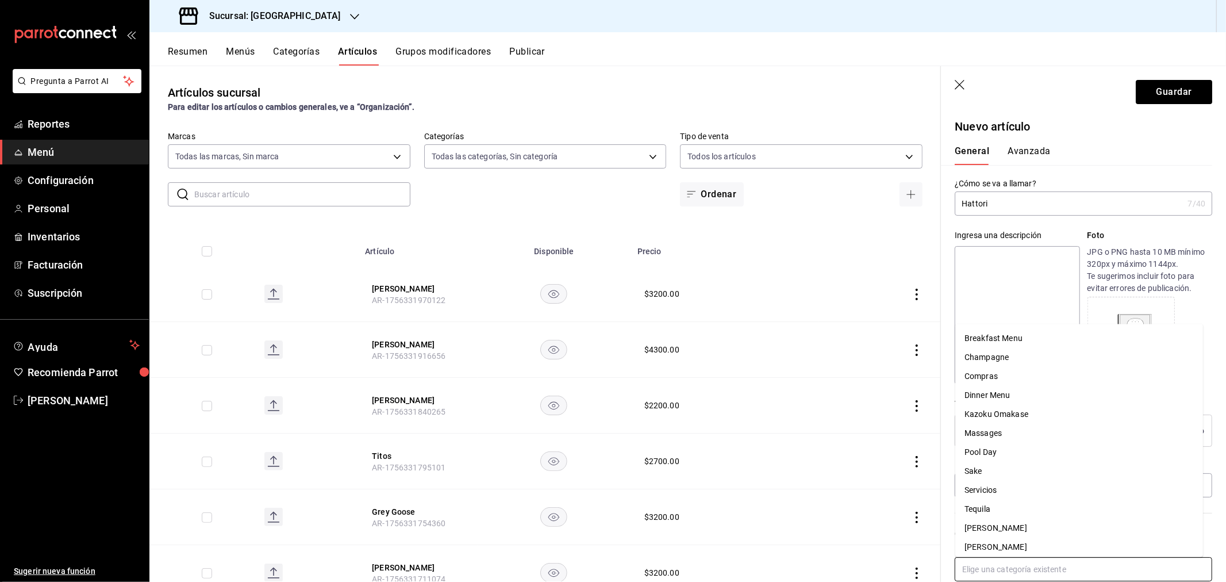
click at [1000, 468] on li "Sake" at bounding box center [1080, 471] width 248 height 19
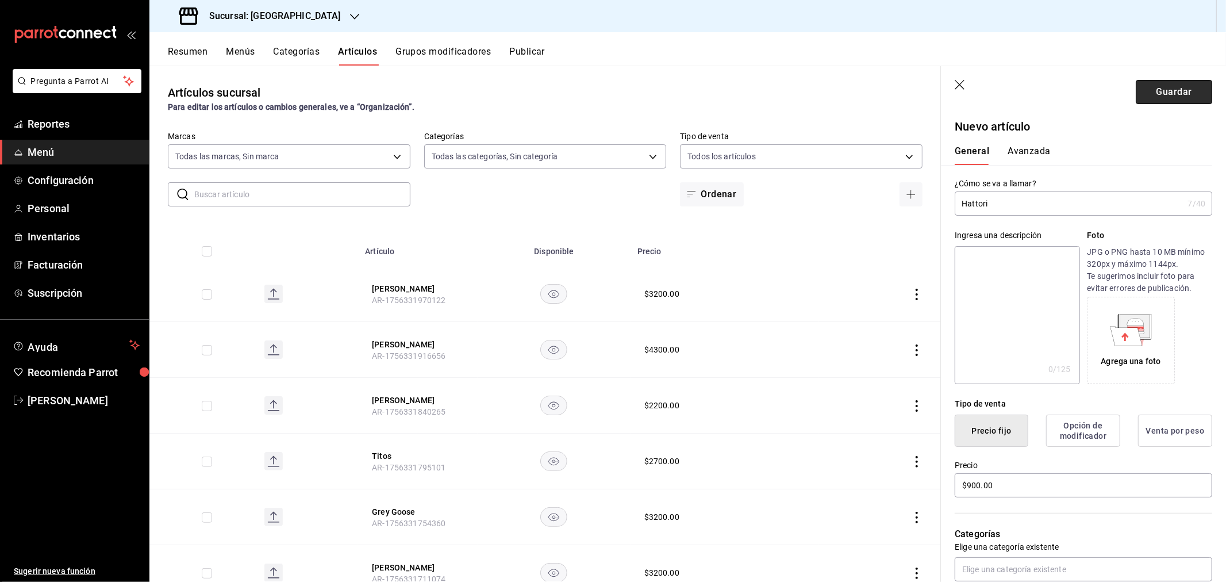
click at [1168, 85] on button "Guardar" at bounding box center [1174, 92] width 76 height 24
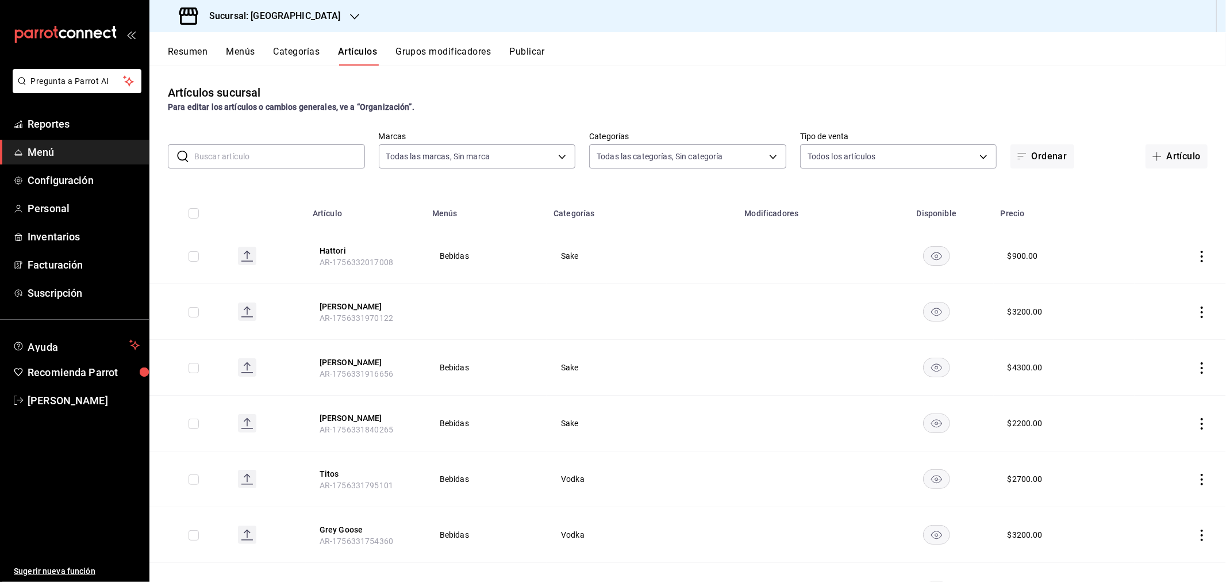
drag, startPoint x: 348, startPoint y: 301, endPoint x: 865, endPoint y: 315, distance: 517.1
click at [348, 301] on button "Nami Junmai Ginjo" at bounding box center [366, 306] width 92 height 11
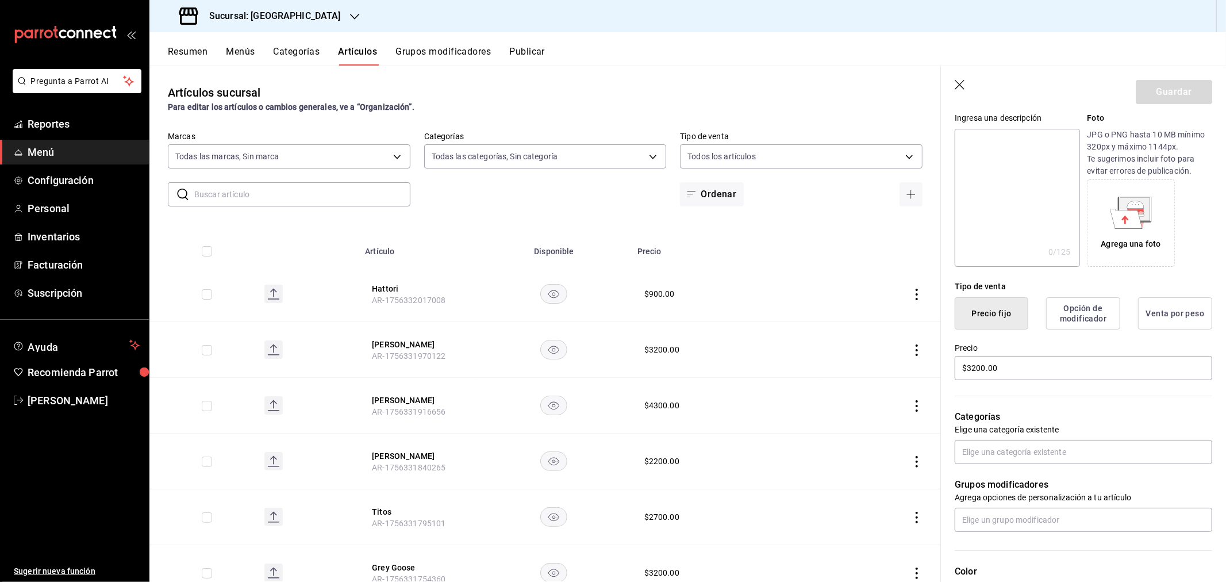
scroll to position [128, 0]
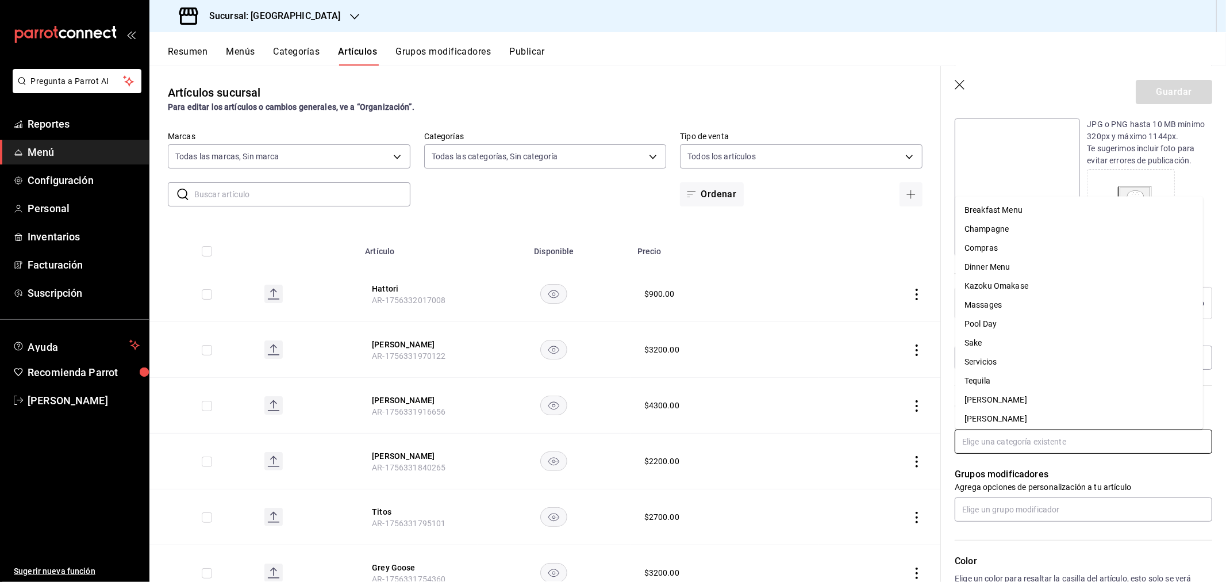
click at [1014, 450] on input "text" at bounding box center [1084, 442] width 258 height 24
click at [990, 343] on li "Sake" at bounding box center [1080, 343] width 248 height 19
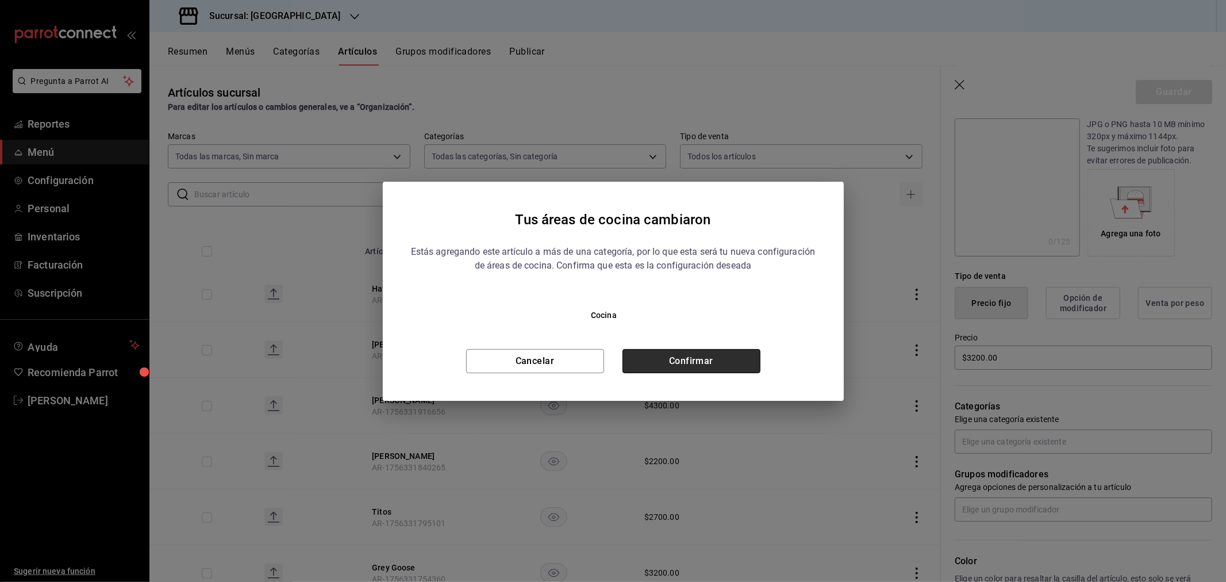
click at [659, 352] on button "Confirmar" at bounding box center [692, 361] width 138 height 24
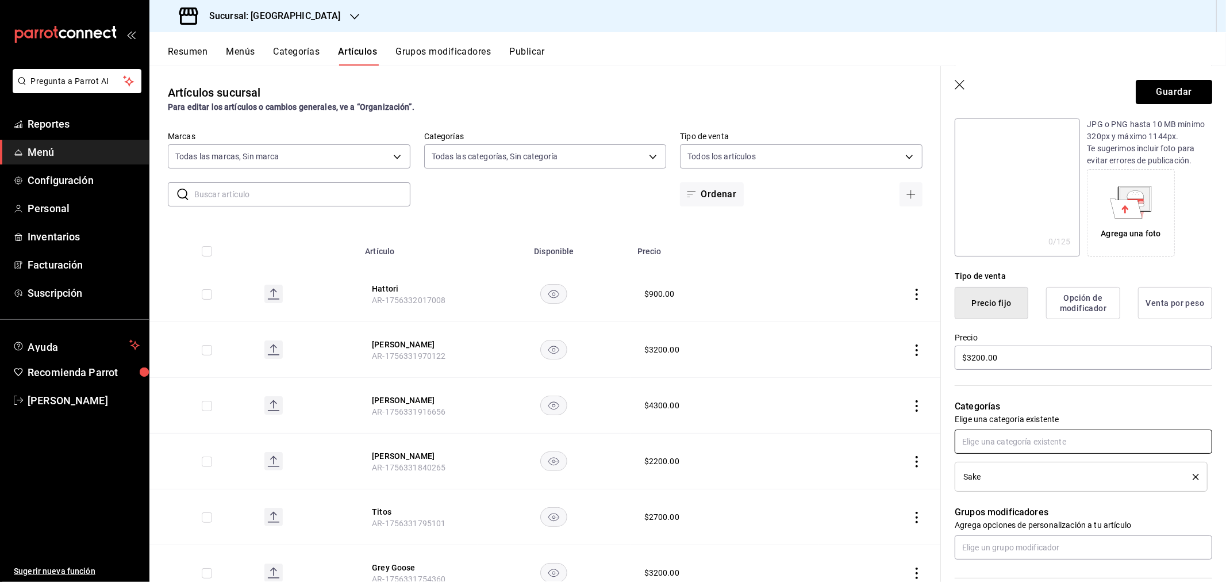
scroll to position [375, 0]
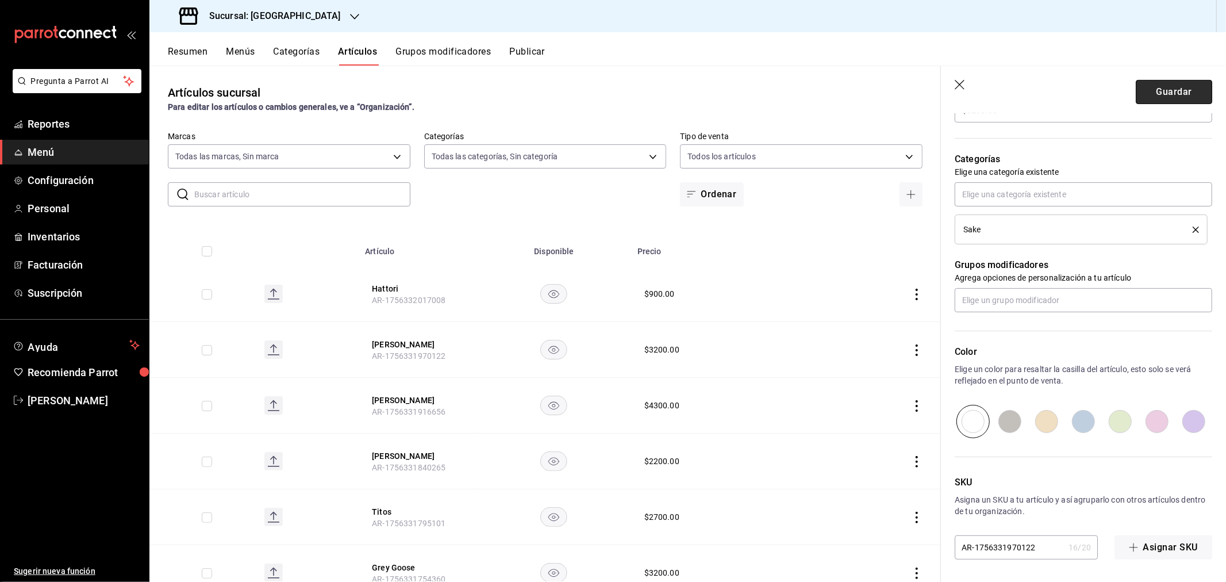
click at [1164, 83] on button "Guardar" at bounding box center [1174, 92] width 76 height 24
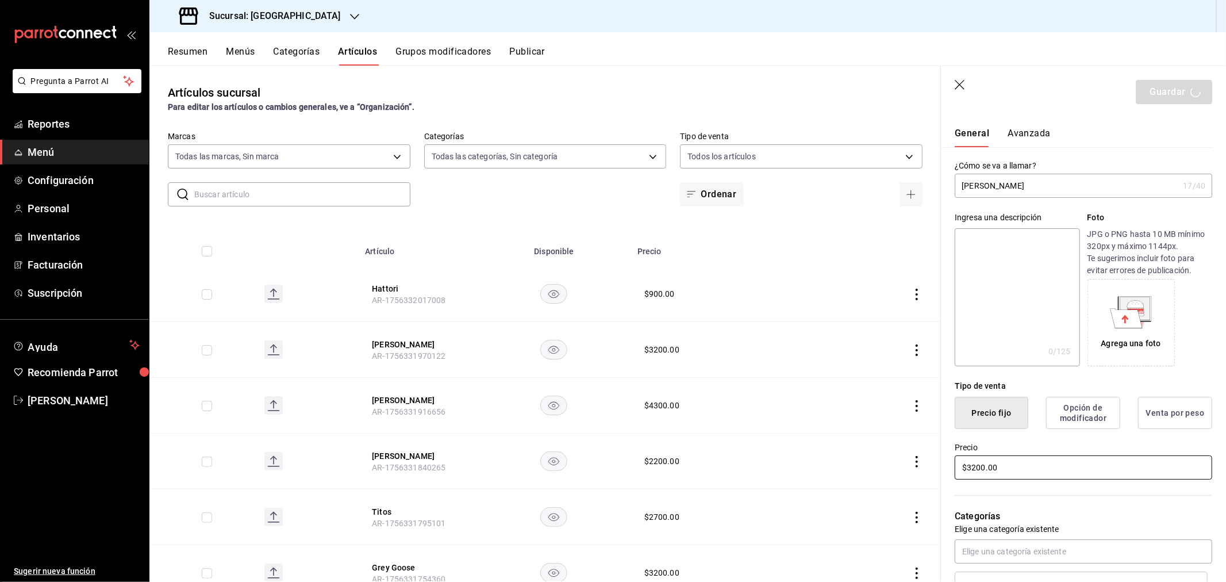
scroll to position [0, 0]
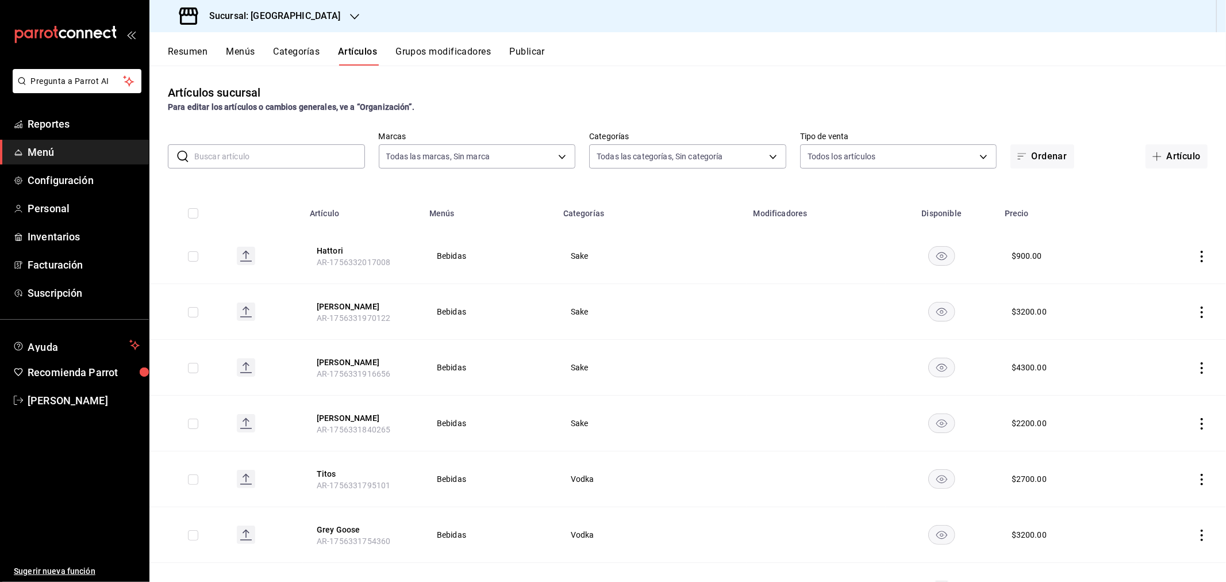
click at [305, 47] on button "Categorías" at bounding box center [297, 56] width 47 height 20
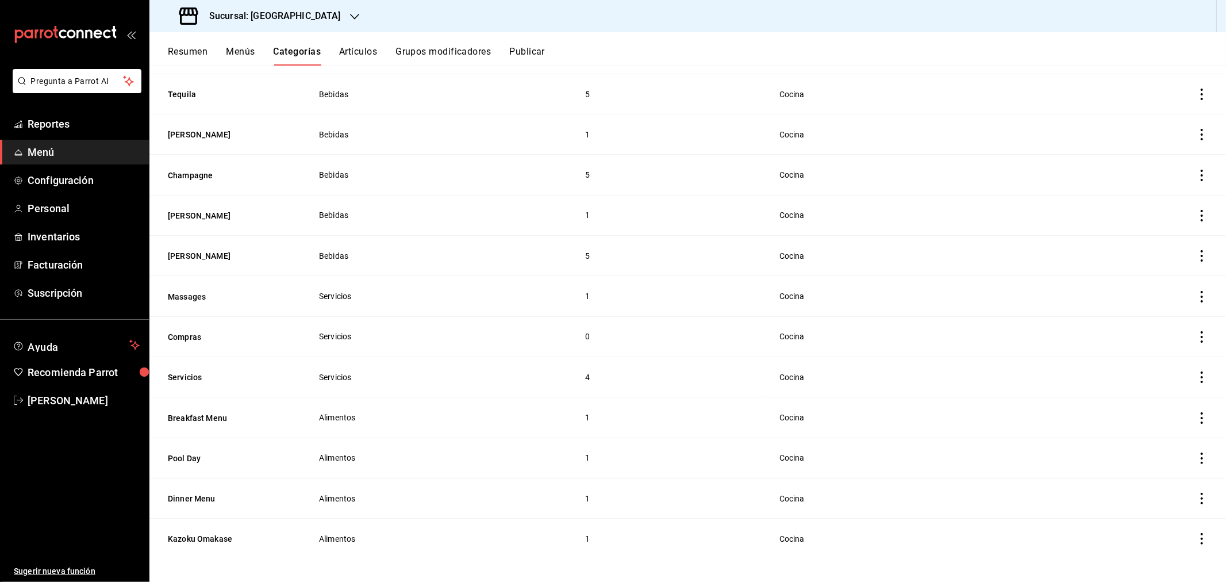
scroll to position [229, 0]
click at [182, 297] on button "Massages" at bounding box center [225, 295] width 115 height 11
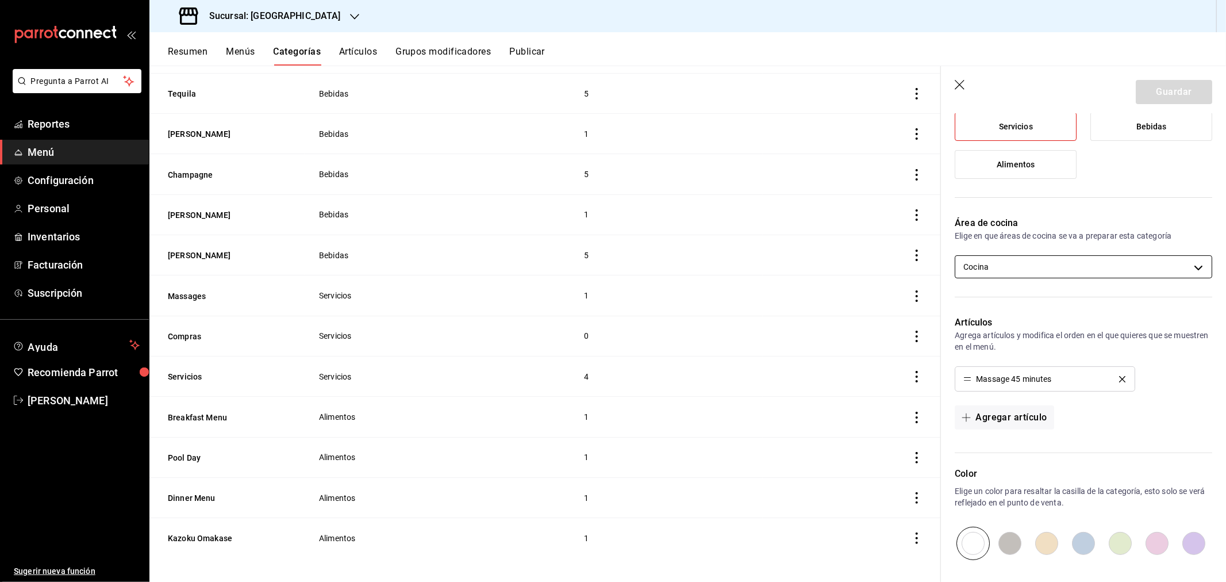
scroll to position [191, 0]
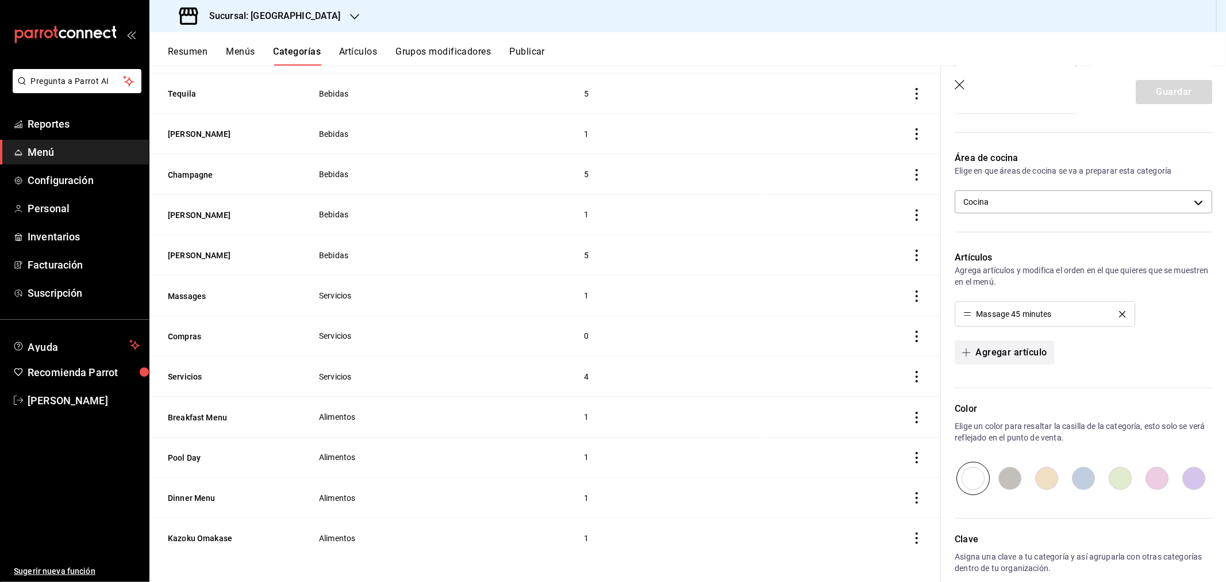
click at [983, 347] on button "Agregar artículo" at bounding box center [1004, 352] width 99 height 24
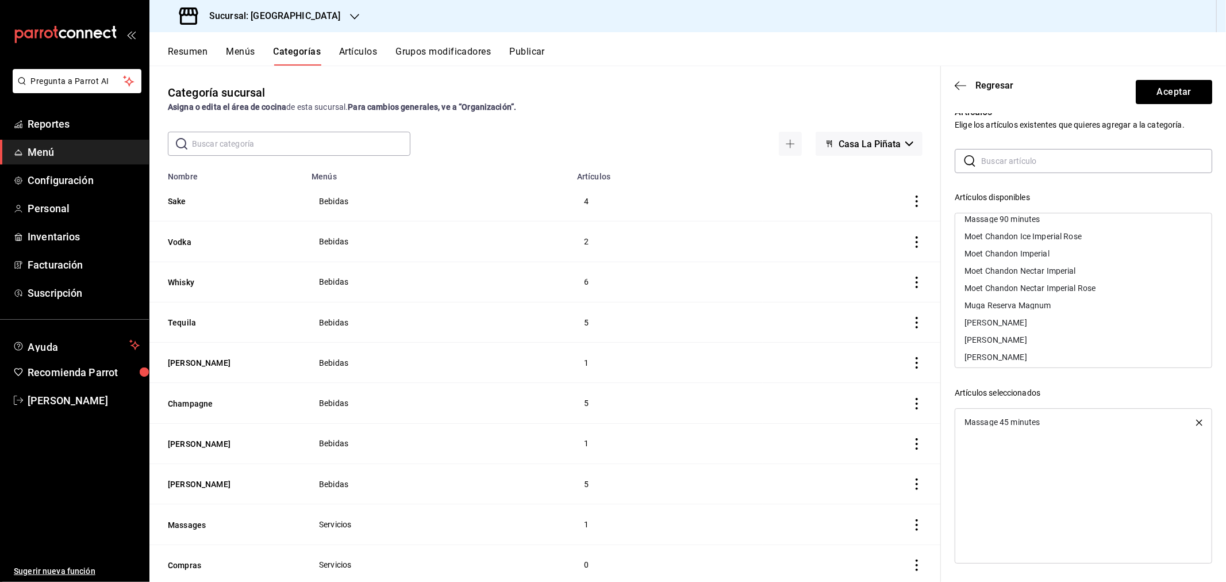
scroll to position [369, 0]
click at [1015, 237] on div "Massage 60 minutes" at bounding box center [1002, 237] width 75 height 8
click at [1004, 238] on div "Massage 90 minutes" at bounding box center [1002, 237] width 75 height 8
click at [1156, 94] on button "Aceptar" at bounding box center [1174, 92] width 76 height 24
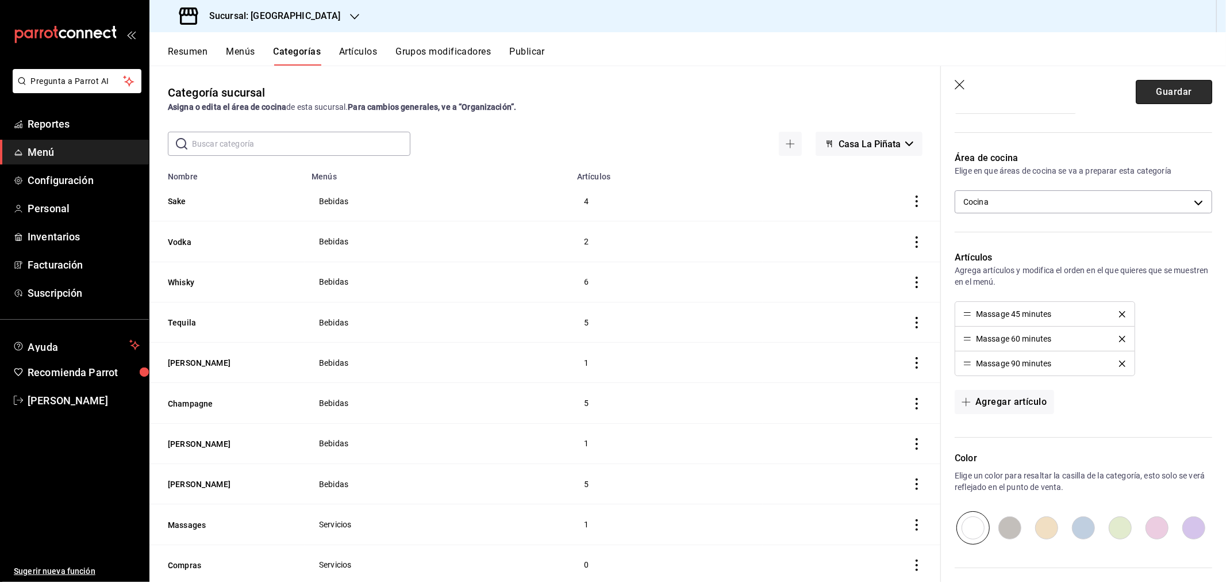
click at [1150, 90] on button "Guardar" at bounding box center [1174, 92] width 76 height 24
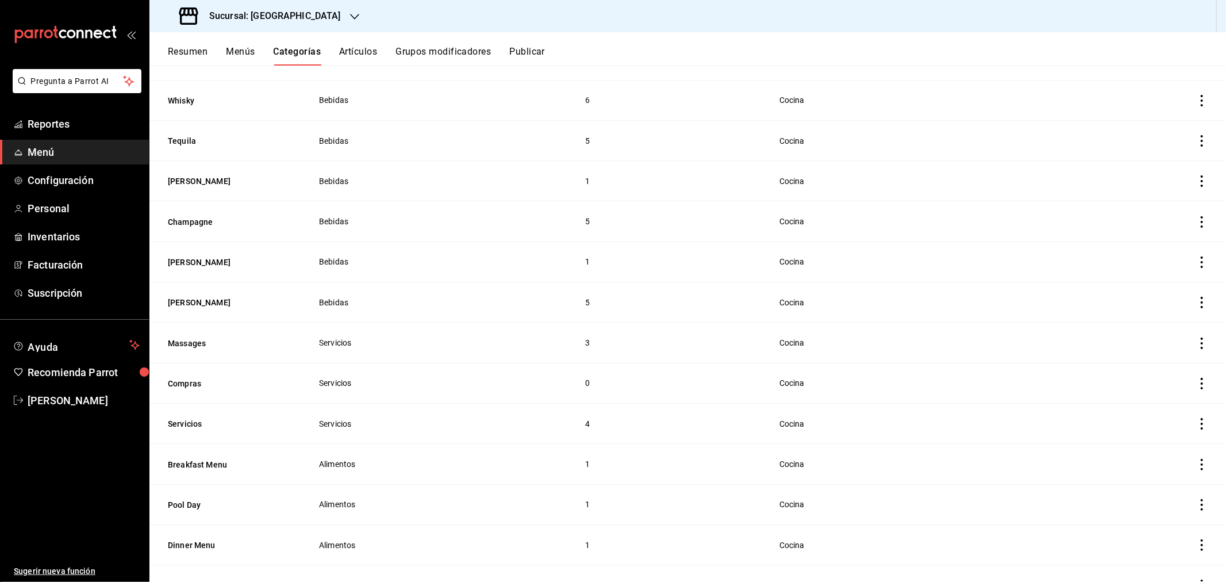
scroll to position [229, 0]
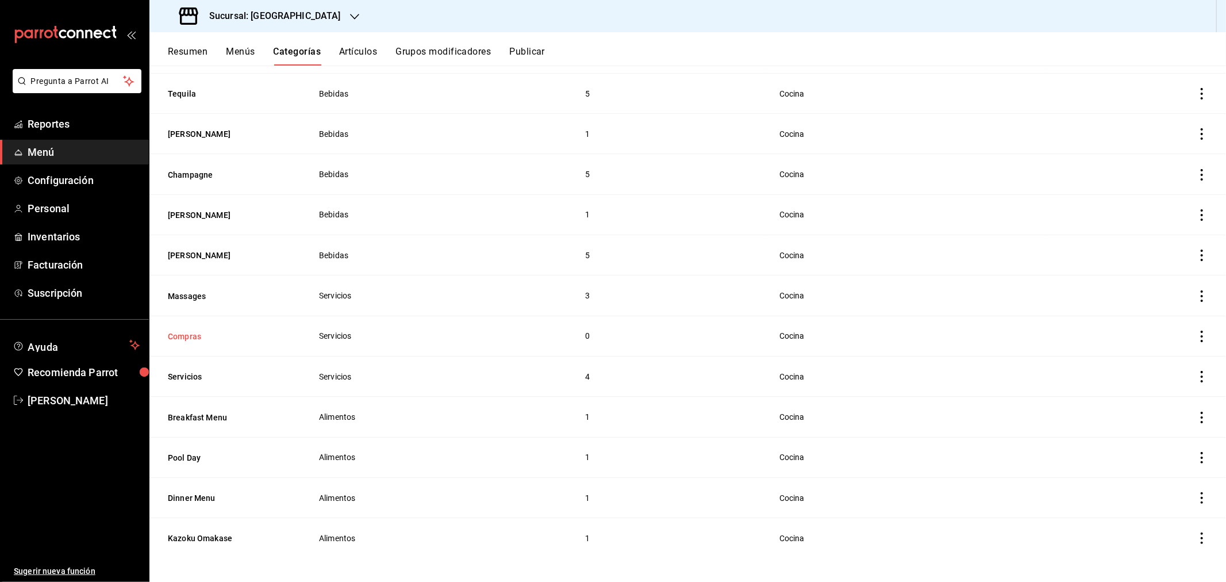
click at [180, 337] on button "Compras" at bounding box center [225, 336] width 115 height 11
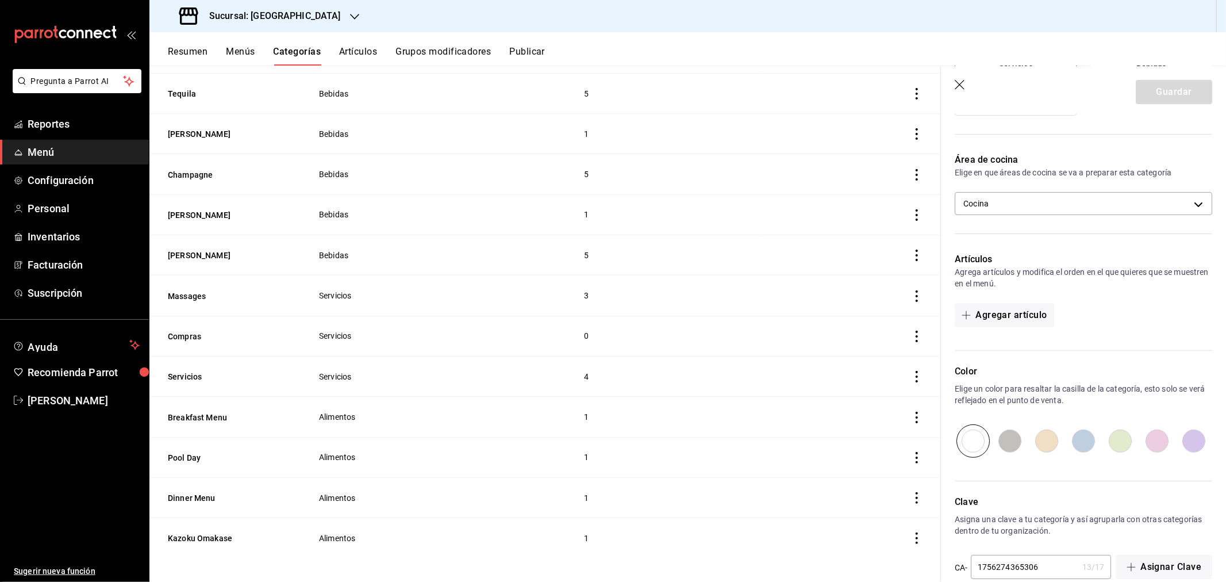
scroll to position [191, 0]
click at [1006, 317] on button "Agregar artículo" at bounding box center [1004, 313] width 99 height 24
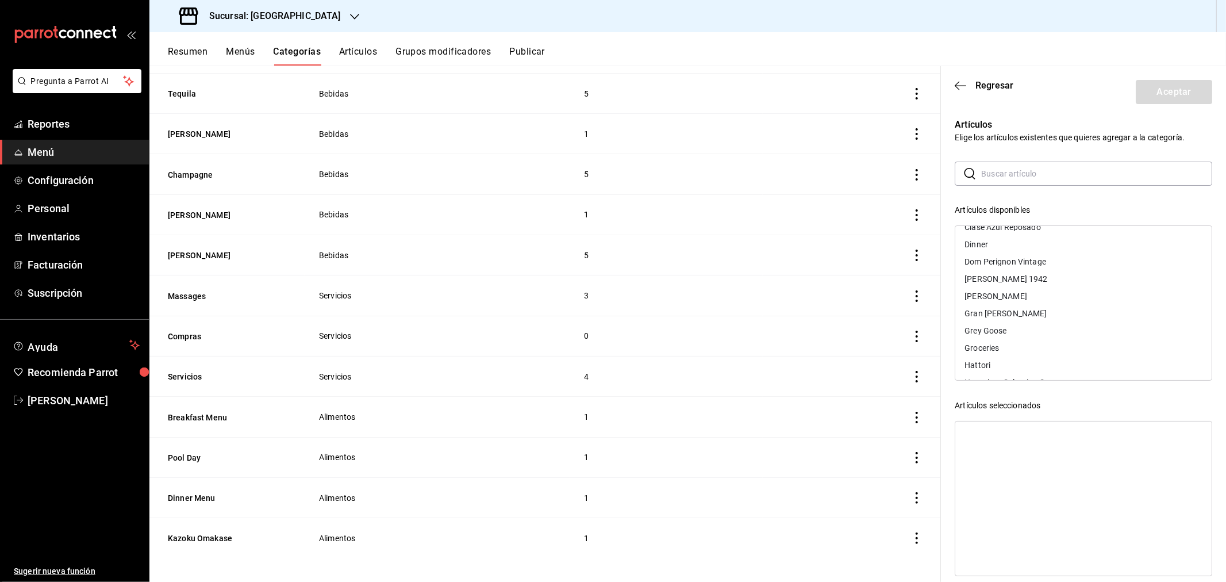
scroll to position [128, 0]
click at [1031, 284] on div "Groceries" at bounding box center [1084, 283] width 256 height 17
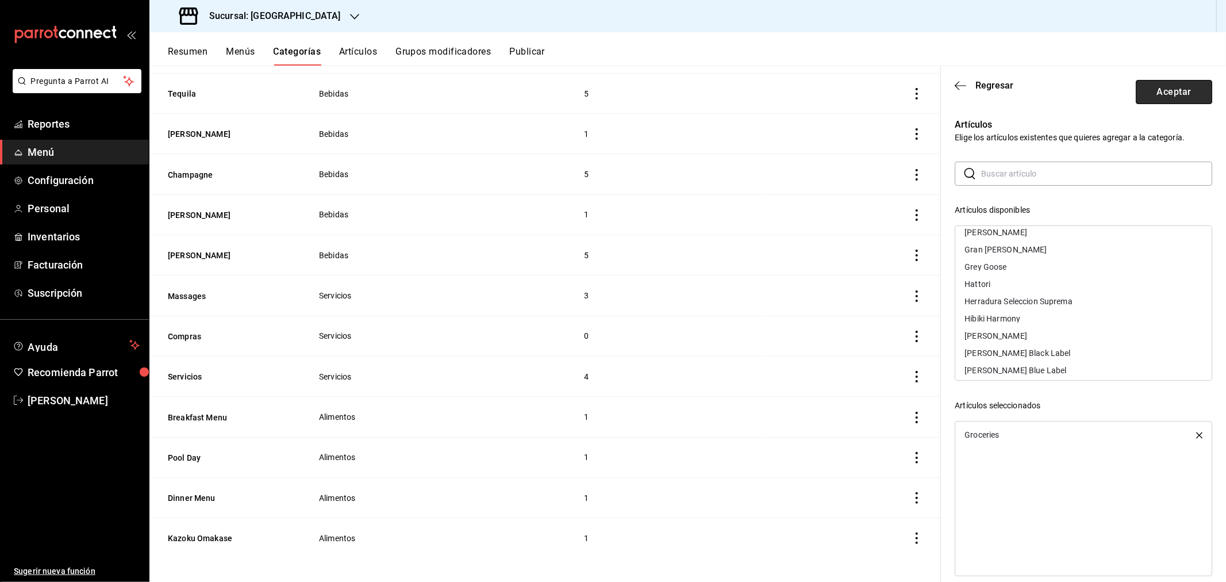
click at [1165, 90] on button "Aceptar" at bounding box center [1174, 92] width 76 height 24
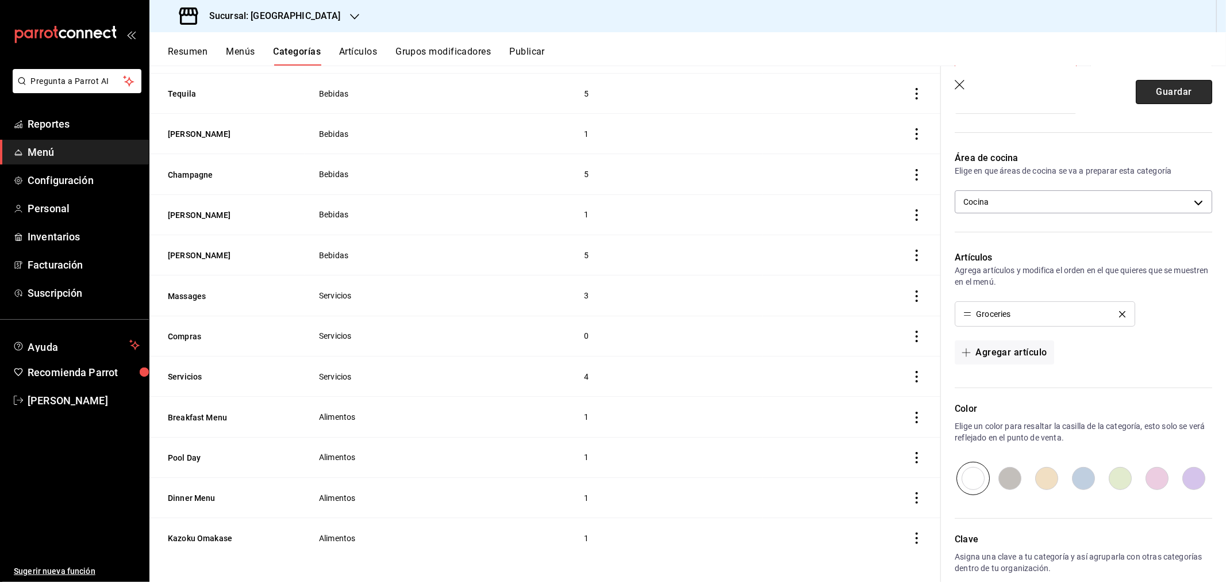
click at [1149, 96] on button "Guardar" at bounding box center [1174, 92] width 76 height 24
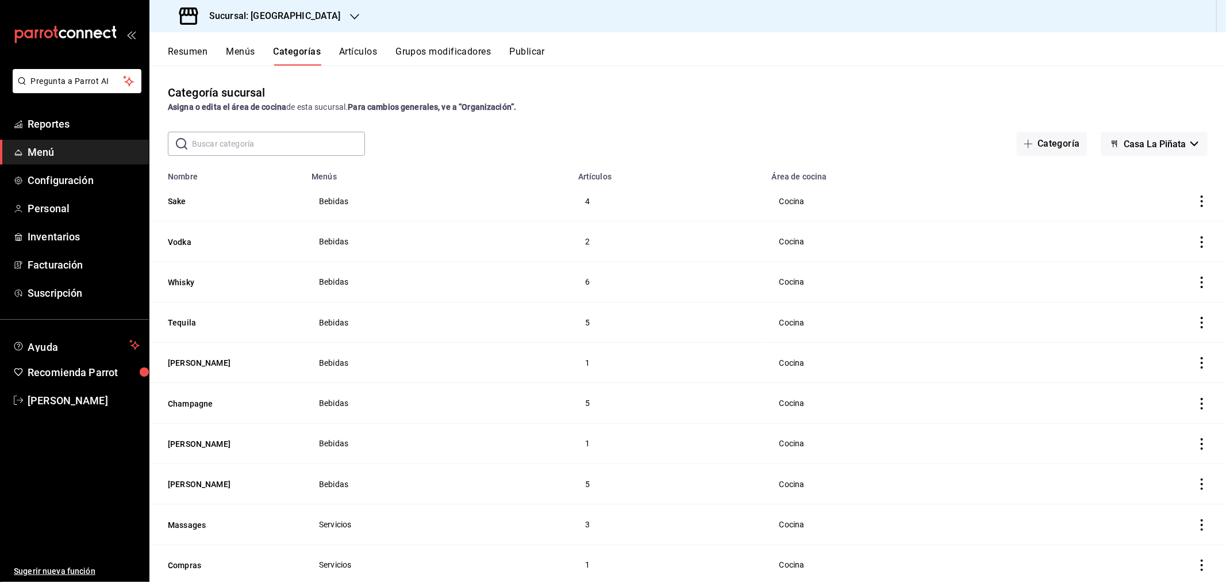
scroll to position [64, 0]
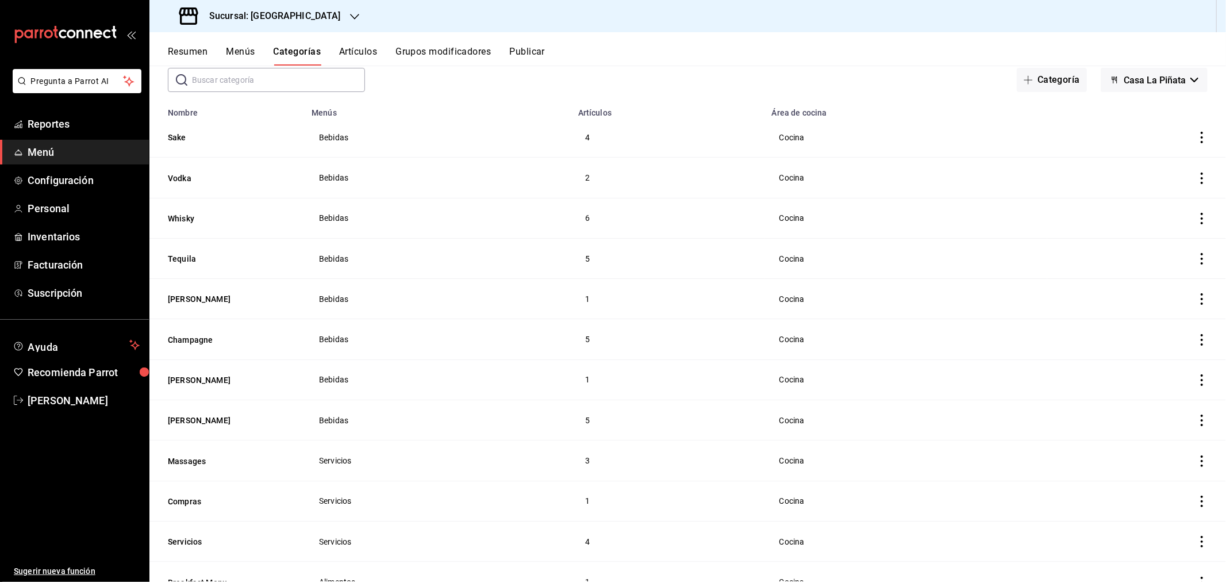
click at [350, 18] on icon "button" at bounding box center [354, 17] width 9 height 6
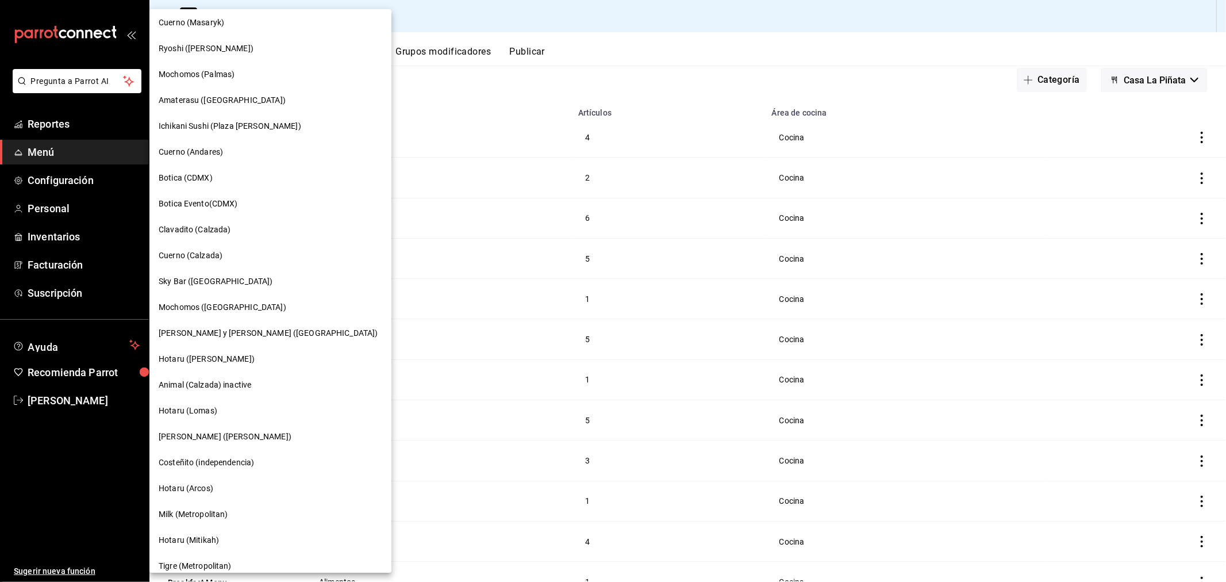
scroll to position [660, 0]
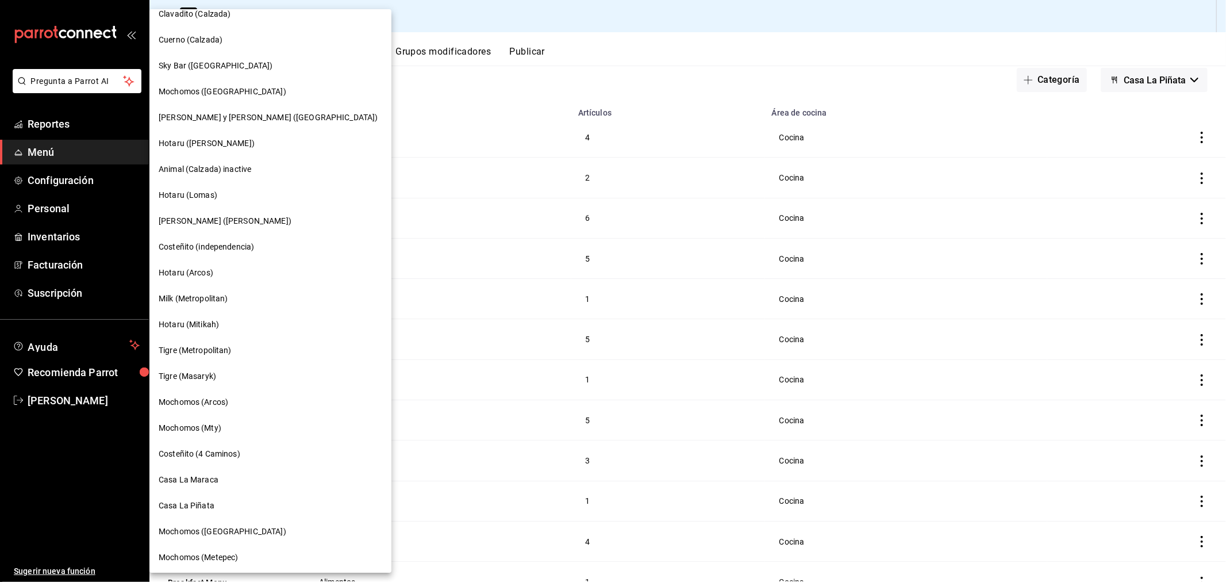
click at [217, 478] on span "Casa La Maraca" at bounding box center [189, 480] width 60 height 12
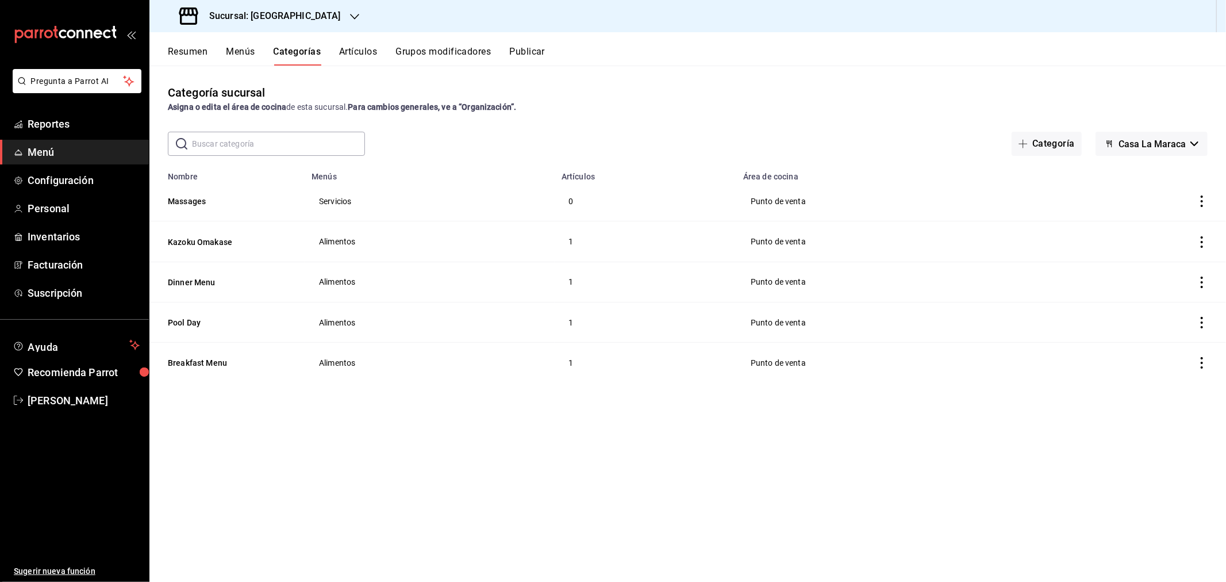
drag, startPoint x: 239, startPoint y: 51, endPoint x: 0, endPoint y: 313, distance: 355.3
click at [239, 51] on button "Menús" at bounding box center [240, 56] width 29 height 20
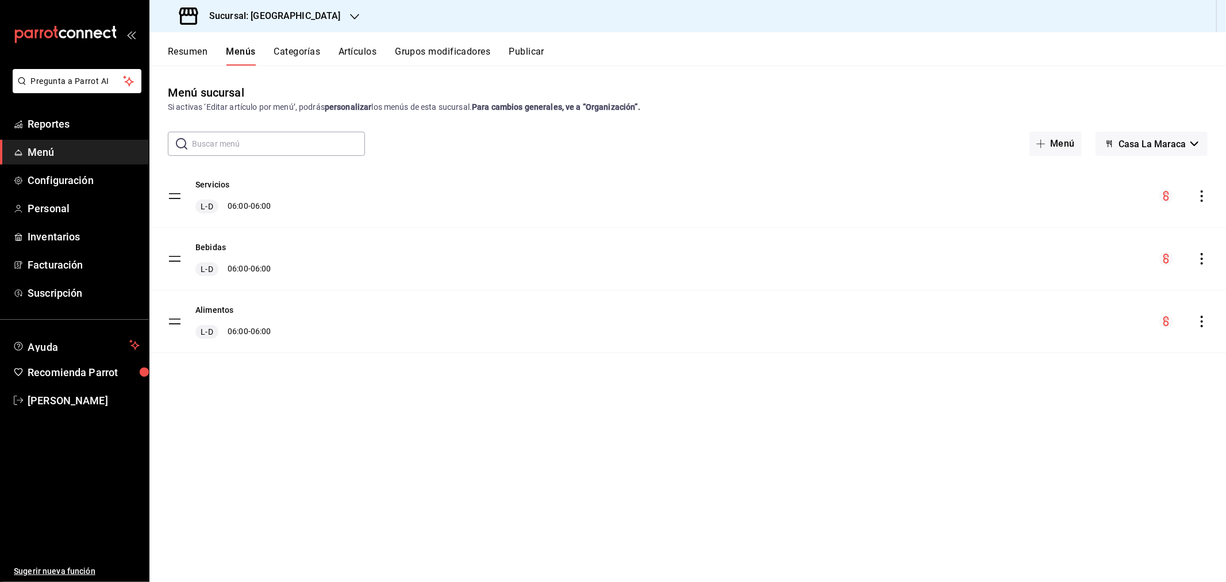
click at [304, 52] on button "Categorías" at bounding box center [297, 56] width 47 height 20
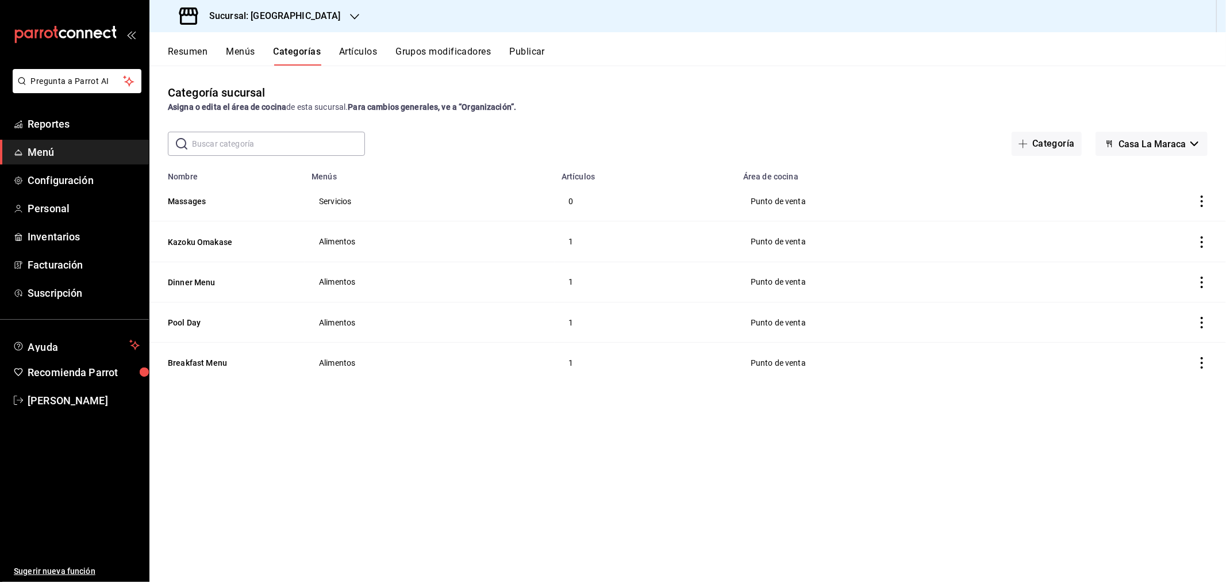
drag, startPoint x: 1043, startPoint y: 141, endPoint x: 561, endPoint y: 224, distance: 489.5
click at [1043, 141] on button "Categoría" at bounding box center [1047, 144] width 70 height 24
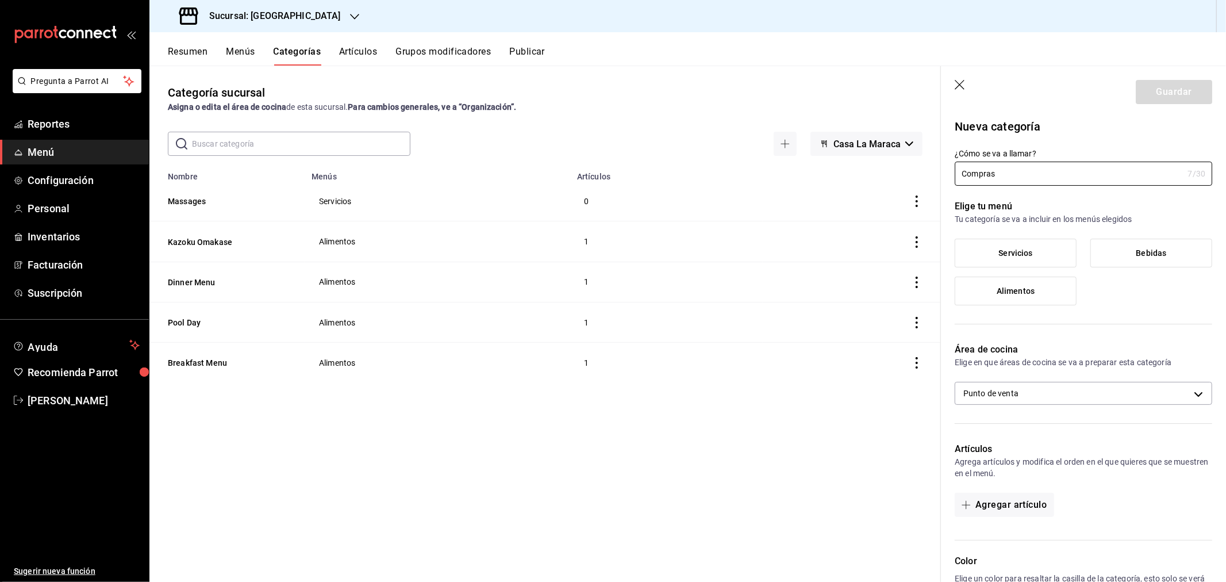
type input "Compras"
click at [1027, 248] on span "Servicios" at bounding box center [1016, 253] width 34 height 10
click at [0, 0] on input "Servicios" at bounding box center [0, 0] width 0 height 0
click at [1162, 86] on button "Guardar" at bounding box center [1174, 92] width 76 height 24
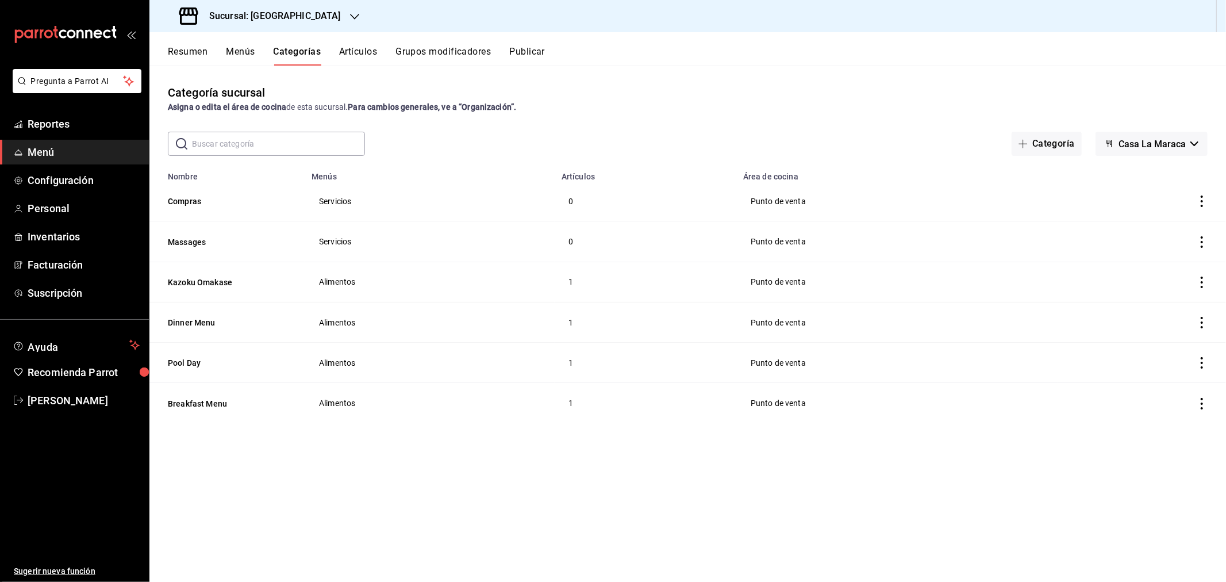
drag, startPoint x: 1065, startPoint y: 146, endPoint x: 901, endPoint y: 255, distance: 196.6
click at [1065, 146] on button "Categoría" at bounding box center [1047, 144] width 70 height 24
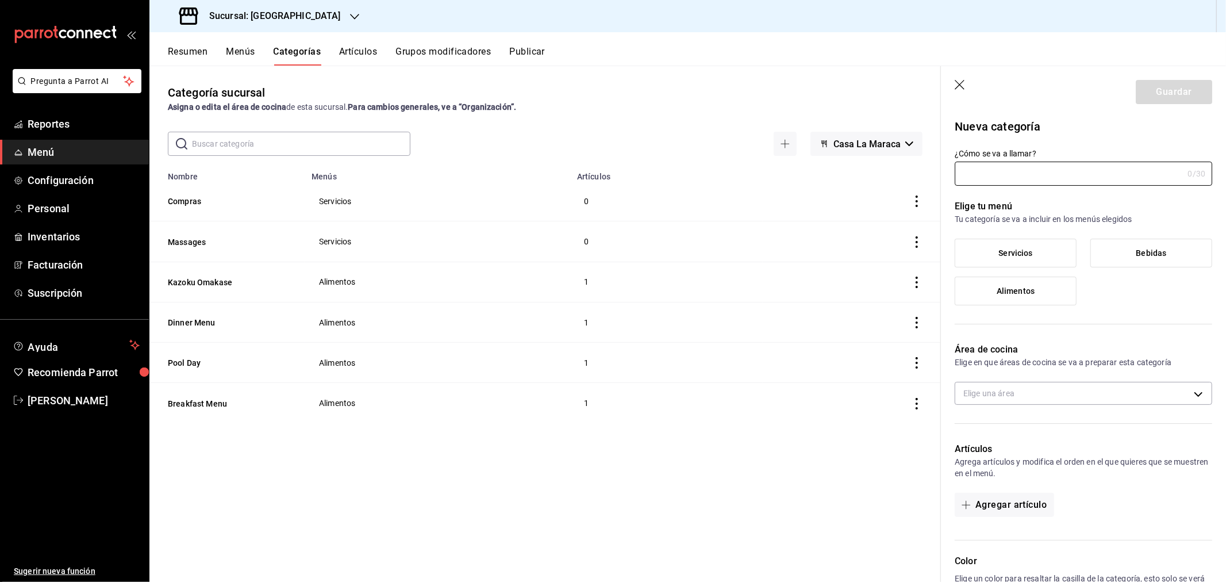
type input "4f696d0a-83c8-4ce1-8bb4-7a968ada657c"
click at [1000, 179] on input "¿Cómo se va a llamar?" at bounding box center [1069, 173] width 228 height 23
type input "Bebidas"
click at [1142, 248] on span "Bebidas" at bounding box center [1152, 253] width 30 height 10
click at [0, 0] on input "Bebidas" at bounding box center [0, 0] width 0 height 0
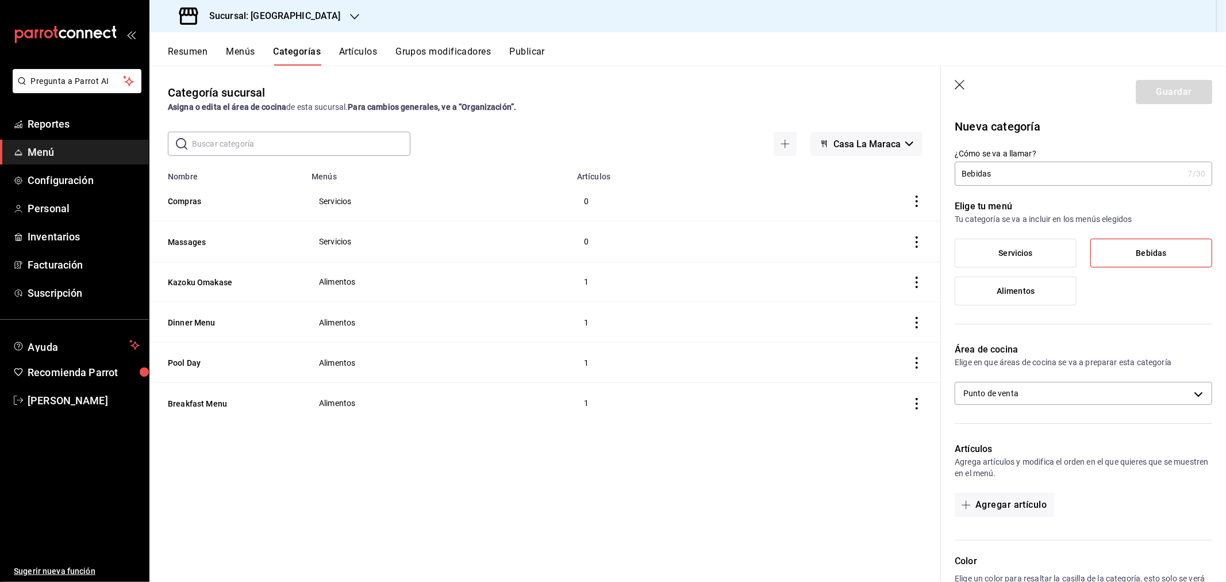
click at [1154, 101] on div "Guardar" at bounding box center [1174, 92] width 76 height 24
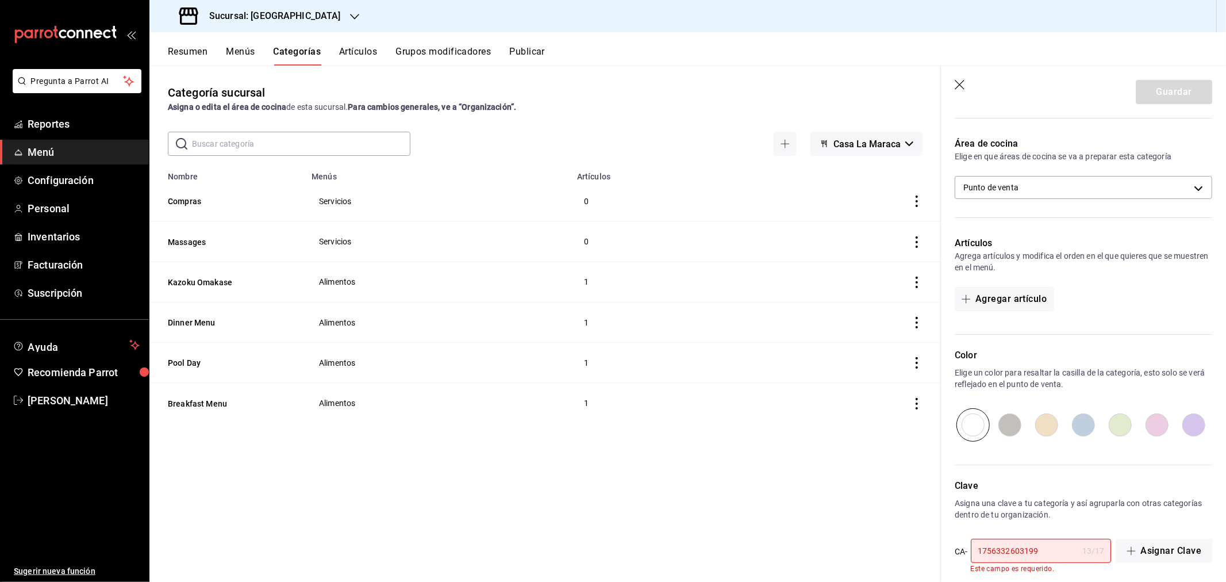
scroll to position [220, 0]
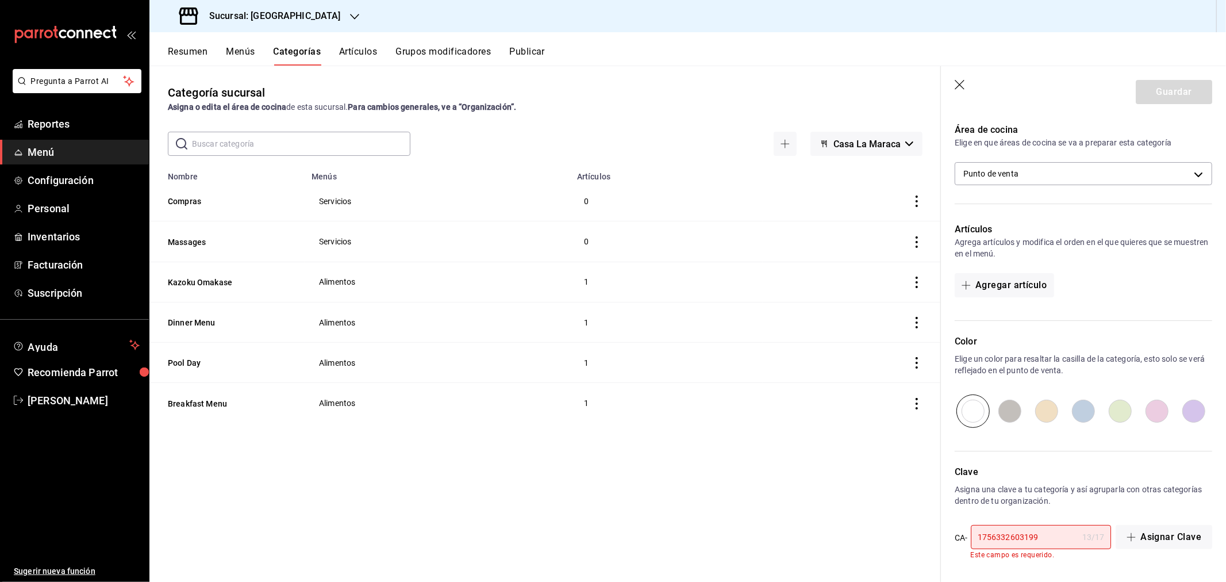
click at [1037, 537] on input "1756332603199" at bounding box center [1024, 537] width 107 height 23
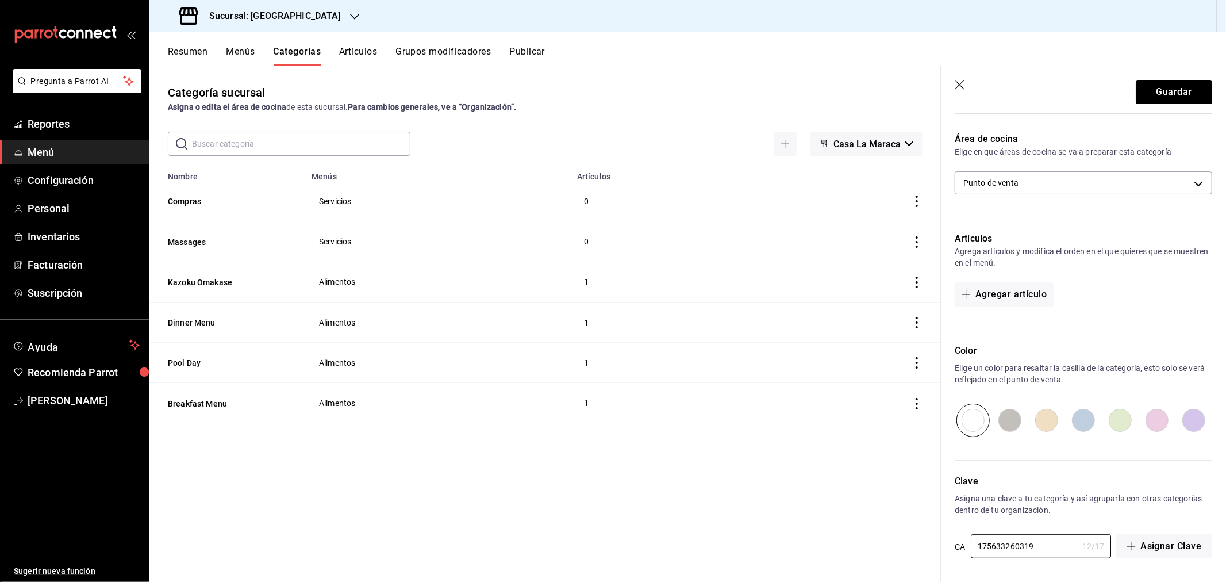
type input "1756332603199"
click at [1191, 102] on button "Guardar" at bounding box center [1174, 92] width 76 height 24
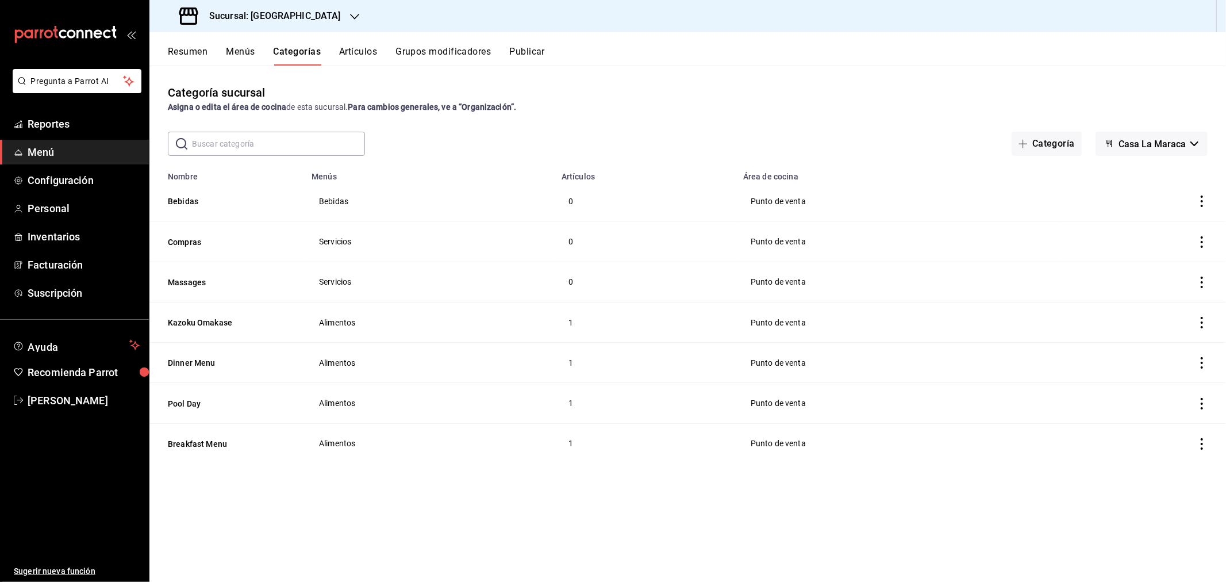
drag, startPoint x: 181, startPoint y: 197, endPoint x: 1226, endPoint y: 324, distance: 1052.4
click at [181, 197] on button "Bebidas" at bounding box center [225, 200] width 115 height 11
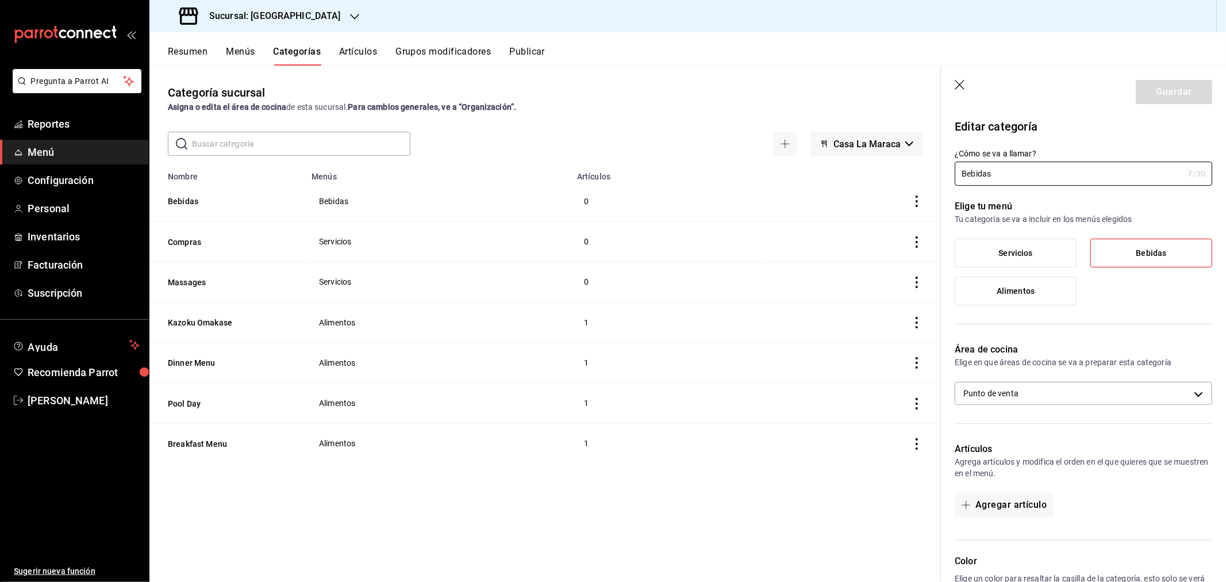
drag, startPoint x: 986, startPoint y: 172, endPoint x: 903, endPoint y: 167, distance: 83.6
click at [903, 167] on main "Categoría sucursal Asigna o edita el área de cocina de esta sucursal. Para camb…" at bounding box center [687, 324] width 1077 height 516
click at [1002, 179] on input "Bebidas" at bounding box center [1069, 173] width 228 height 23
drag, startPoint x: 1003, startPoint y: 174, endPoint x: 802, endPoint y: 170, distance: 201.3
click at [802, 170] on main "Categoría sucursal Asigna o edita el área de cocina de esta sucursal. Para camb…" at bounding box center [687, 324] width 1077 height 516
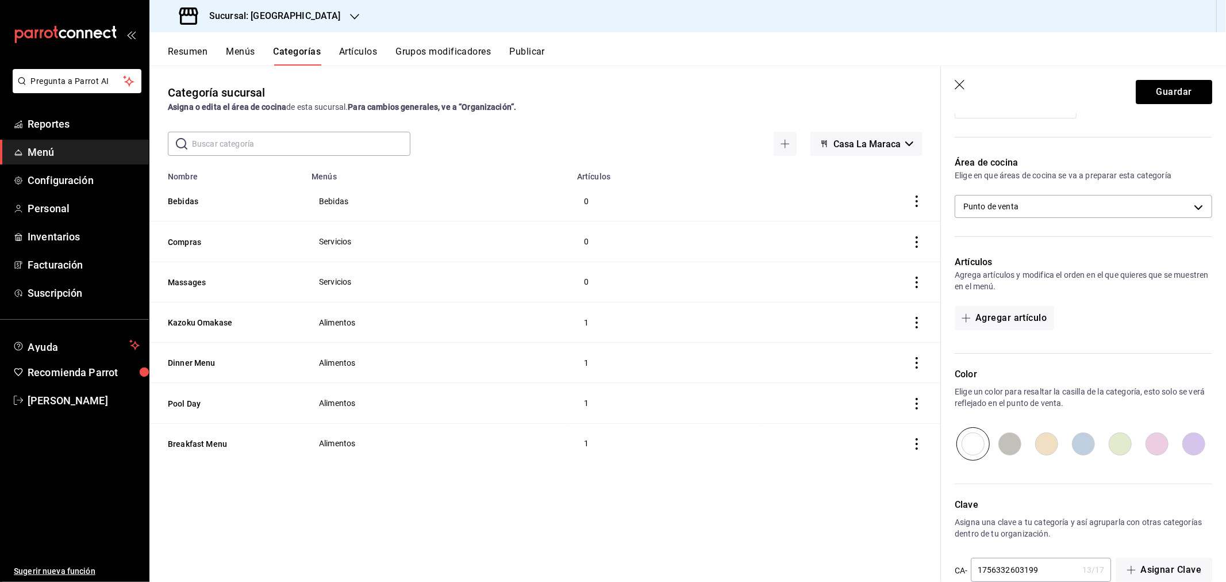
scroll to position [191, 0]
type input "[PERSON_NAME]"
click at [1158, 87] on button "Guardar" at bounding box center [1174, 92] width 76 height 24
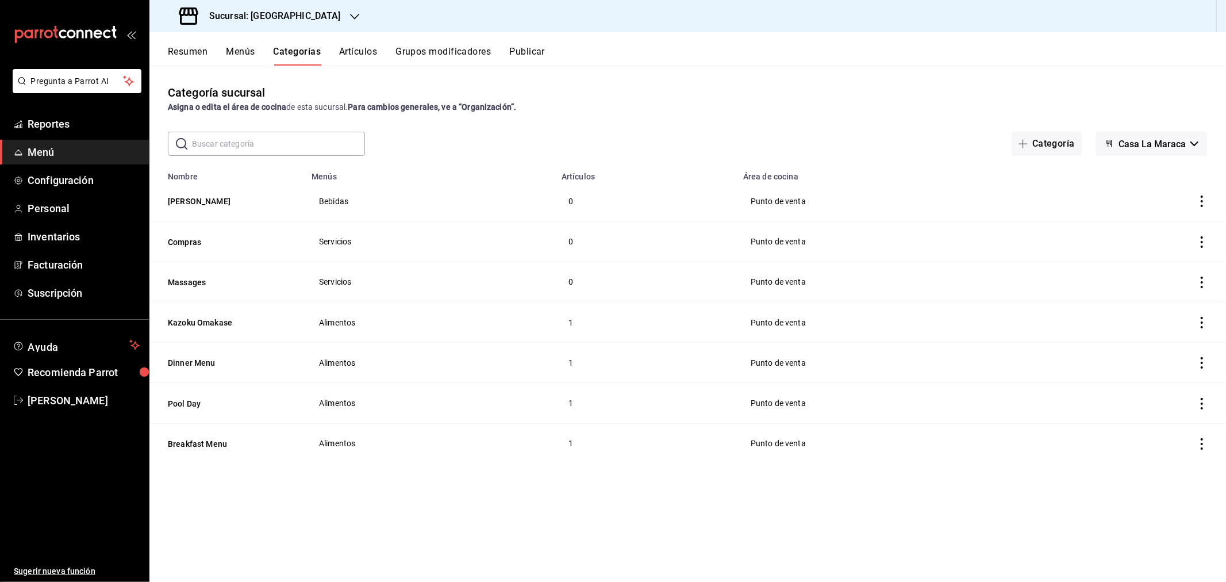
drag, startPoint x: 179, startPoint y: 201, endPoint x: 612, endPoint y: 182, distance: 433.4
click at [439, 202] on tr "Vino Tinto Bebidas 0 Punto de venta" at bounding box center [687, 201] width 1077 height 40
click at [1059, 141] on button "Categoría" at bounding box center [1047, 144] width 70 height 24
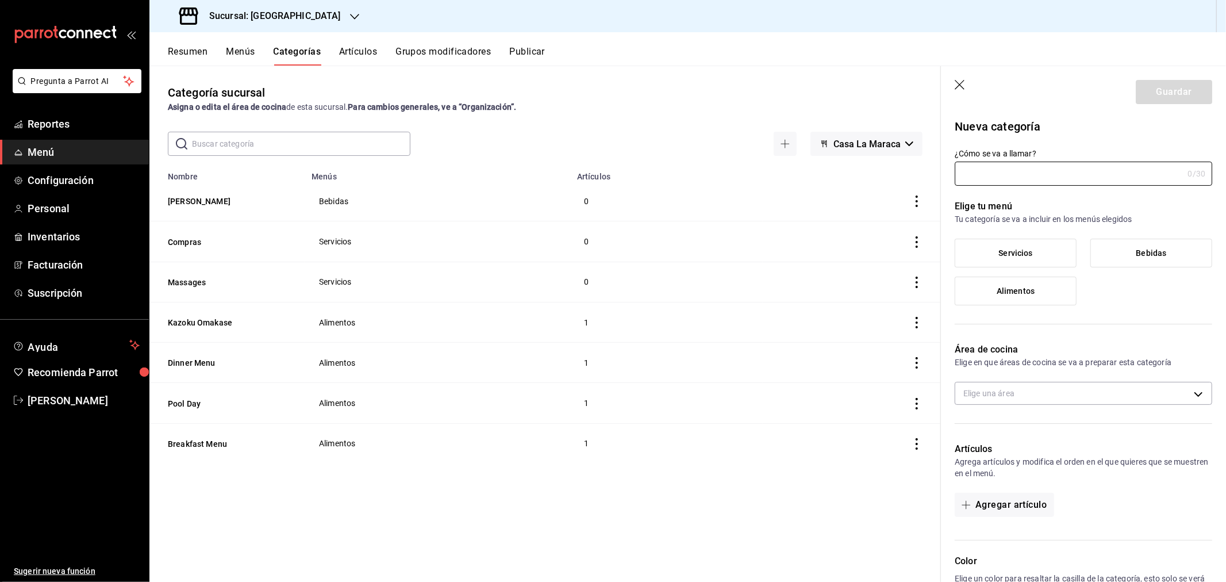
type input "4f696d0a-83c8-4ce1-8bb4-7a968ada657c"
click at [980, 174] on input "¿Cómo se va a llamar?" at bounding box center [1069, 173] width 228 height 23
type input "[PERSON_NAME]"
drag, startPoint x: 1142, startPoint y: 244, endPoint x: 1117, endPoint y: 274, distance: 39.5
click at [1141, 248] on label "Bebidas" at bounding box center [1151, 253] width 121 height 28
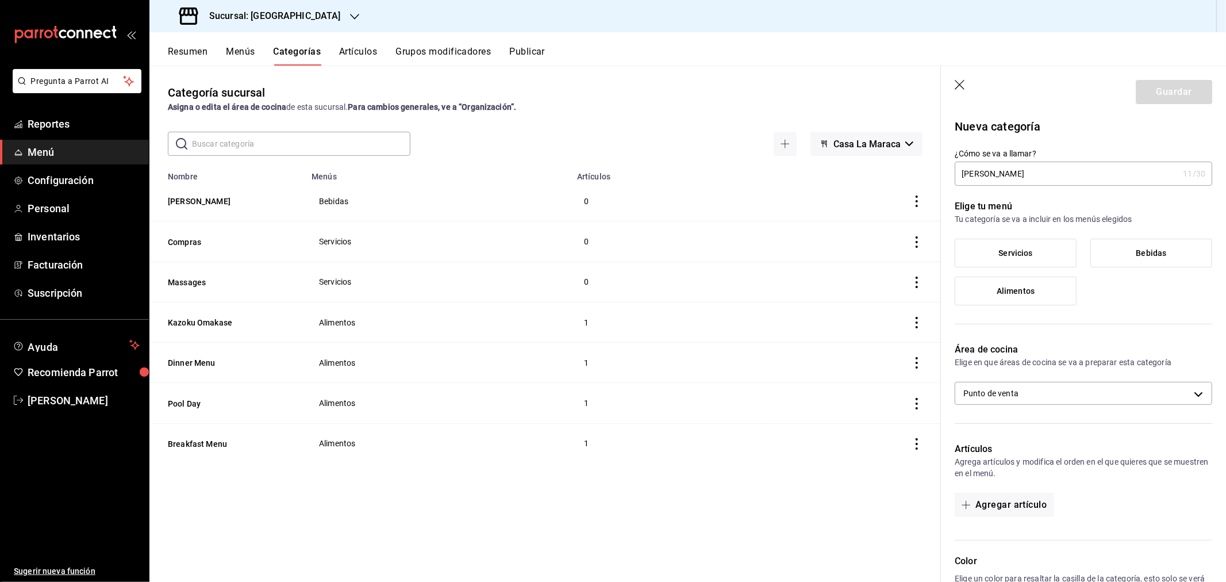
click at [1114, 253] on label "Bebidas" at bounding box center [1151, 253] width 121 height 28
click at [0, 0] on input "Bebidas" at bounding box center [0, 0] width 0 height 0
click at [1160, 93] on div "Guardar" at bounding box center [1174, 92] width 76 height 24
click at [1168, 102] on div "Guardar" at bounding box center [1174, 92] width 76 height 24
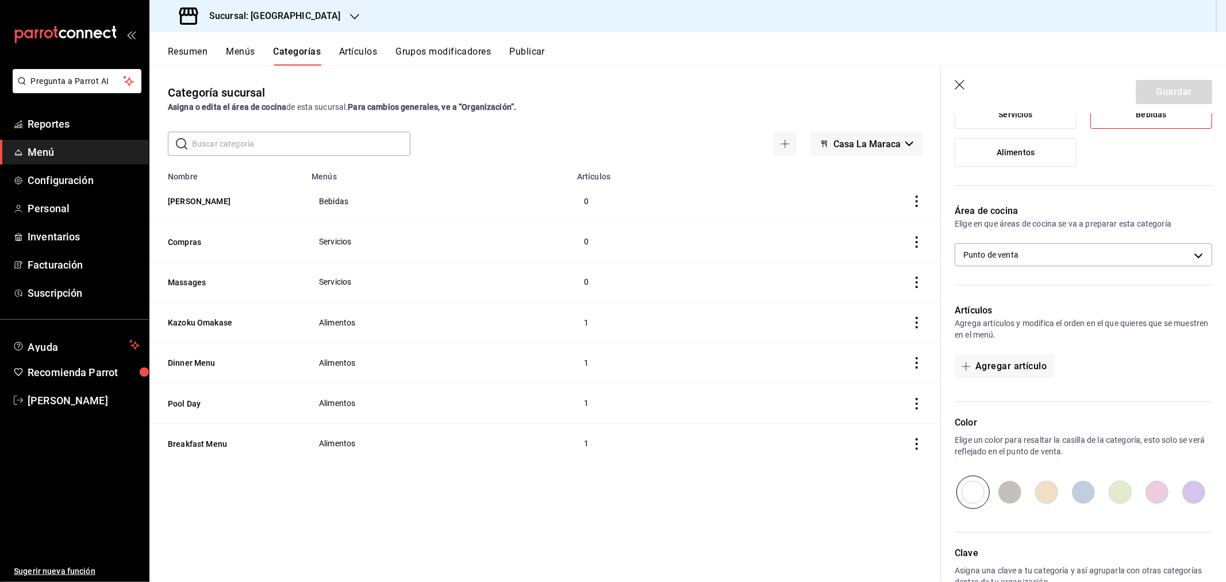
scroll to position [220, 0]
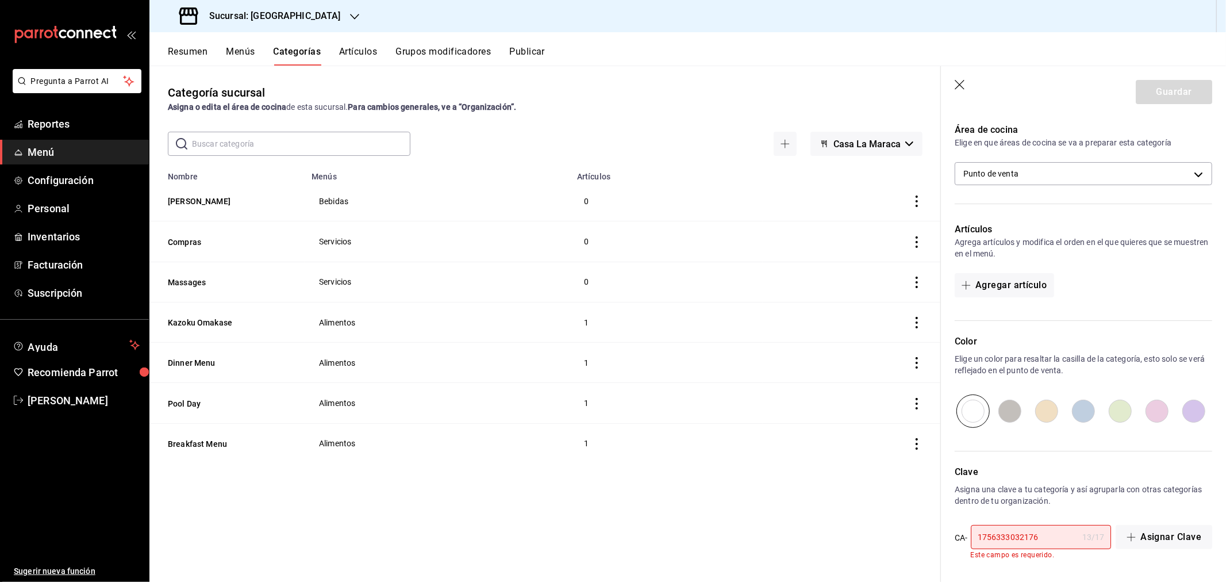
click at [1050, 532] on input "1756333032176" at bounding box center [1024, 537] width 107 height 23
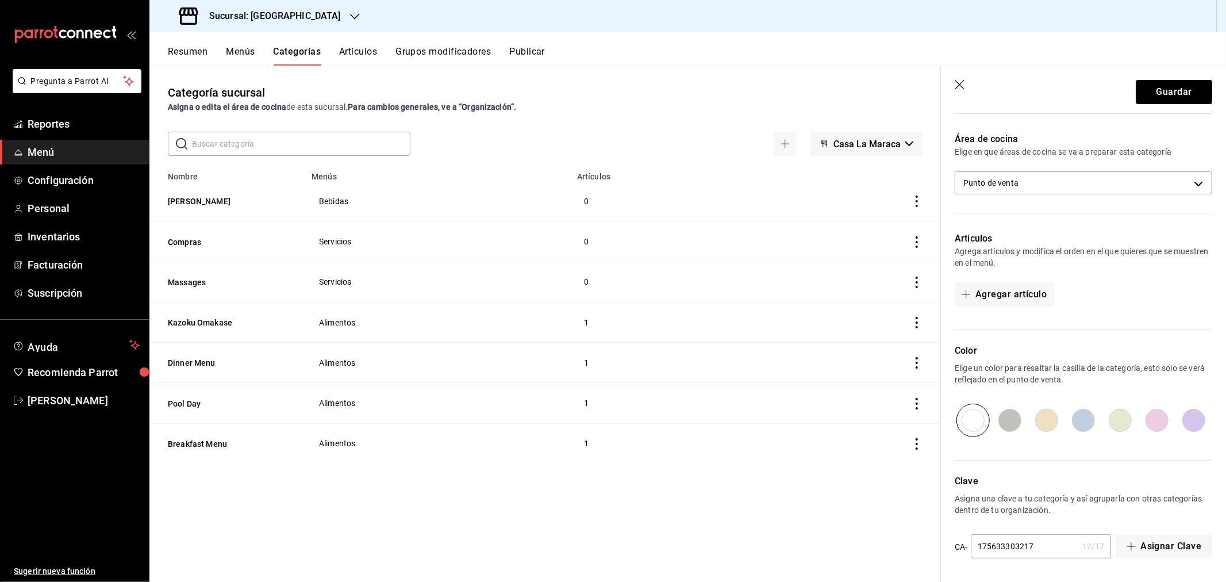
type input "1756333032176"
click at [1156, 89] on button "Guardar" at bounding box center [1174, 92] width 76 height 24
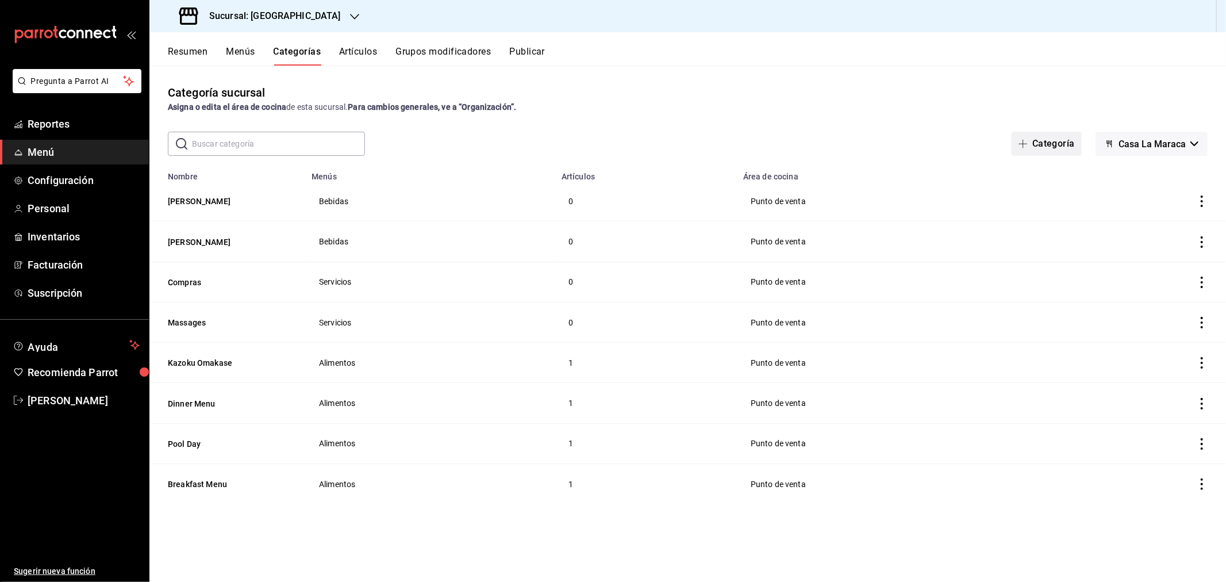
click at [1067, 145] on button "Categoría" at bounding box center [1047, 144] width 70 height 24
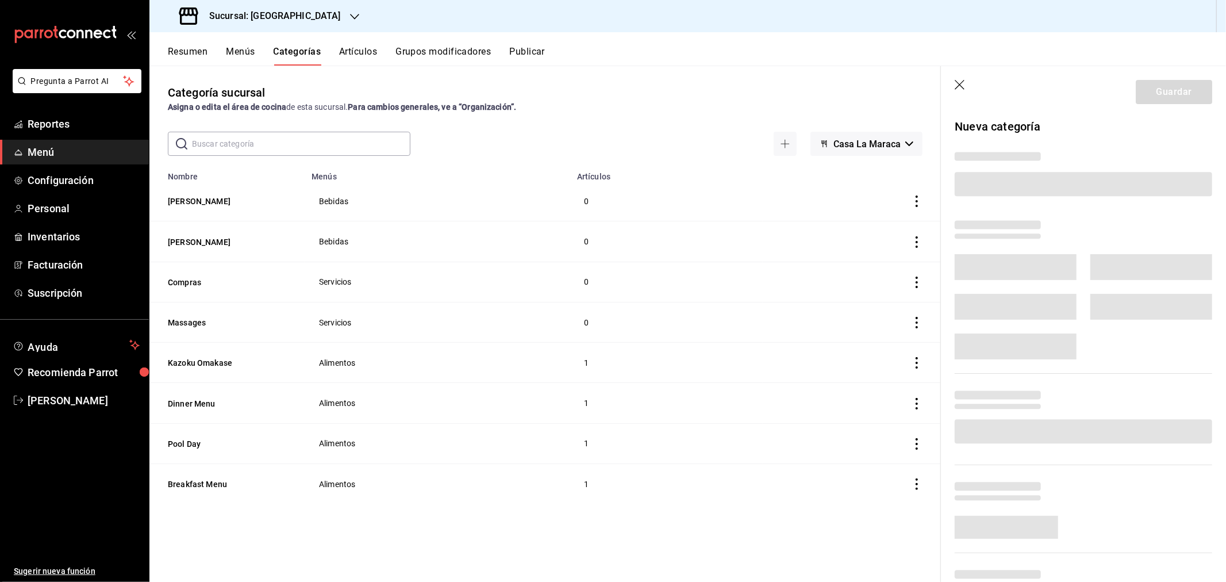
drag, startPoint x: 841, startPoint y: 237, endPoint x: 865, endPoint y: 231, distance: 25.1
drag, startPoint x: 865, startPoint y: 231, endPoint x: 1009, endPoint y: 196, distance: 147.3
click at [1009, 197] on div at bounding box center [1076, 169] width 271 height 68
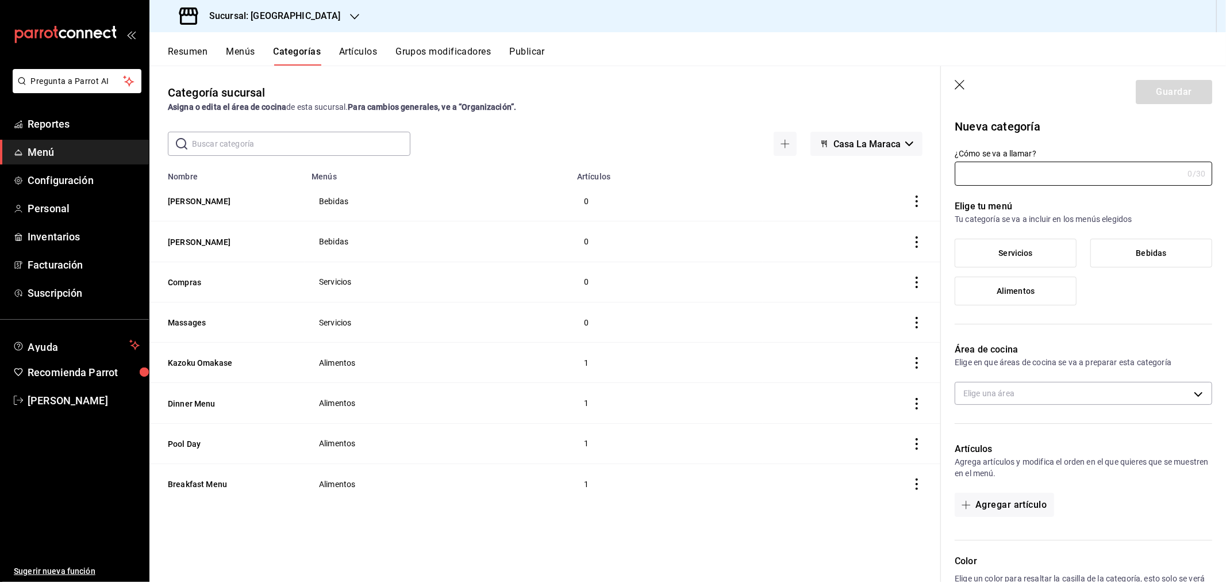
type input "4f696d0a-83c8-4ce1-8bb4-7a968ada657c"
type input "Champagne"
click at [1146, 254] on span "Bebidas" at bounding box center [1152, 253] width 30 height 10
click at [0, 0] on input "Bebidas" at bounding box center [0, 0] width 0 height 0
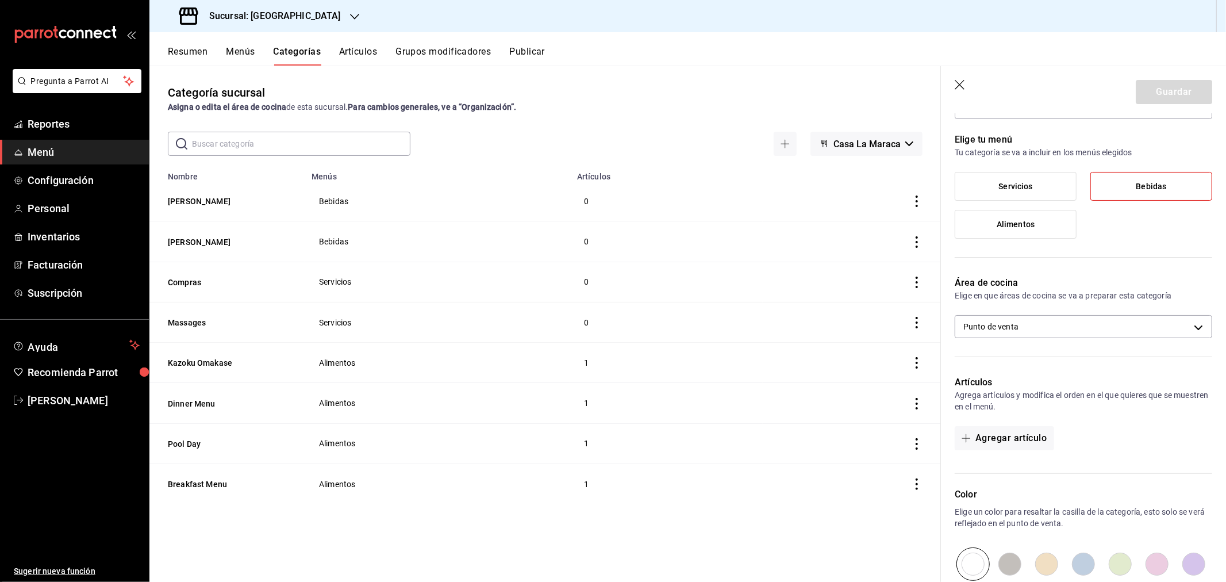
scroll to position [220, 0]
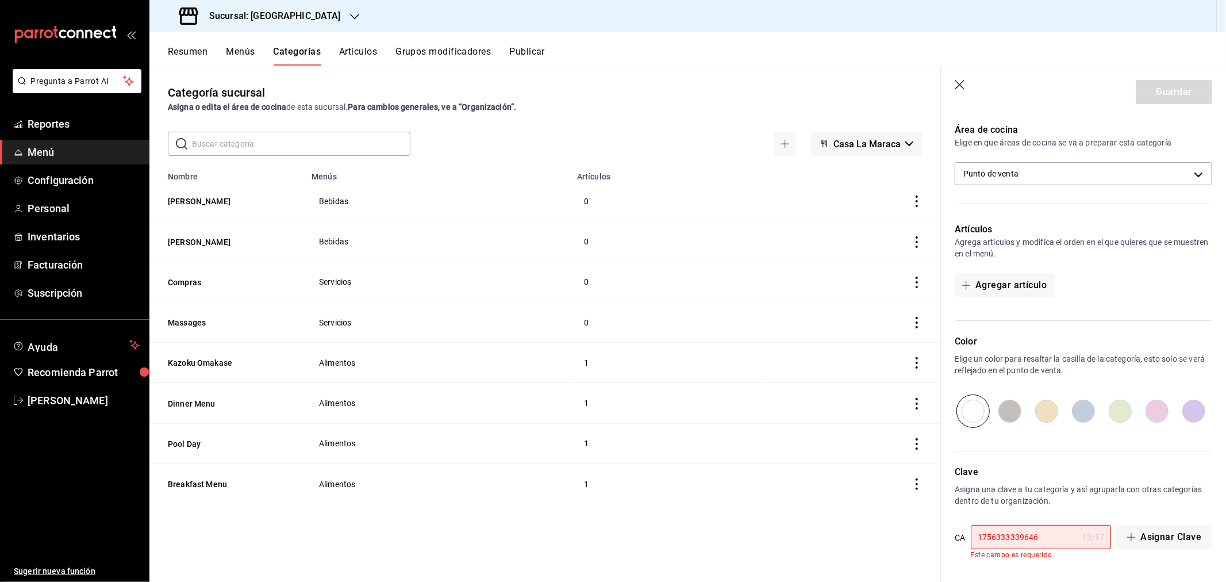
click at [1059, 538] on input "1756333339646" at bounding box center [1024, 537] width 107 height 23
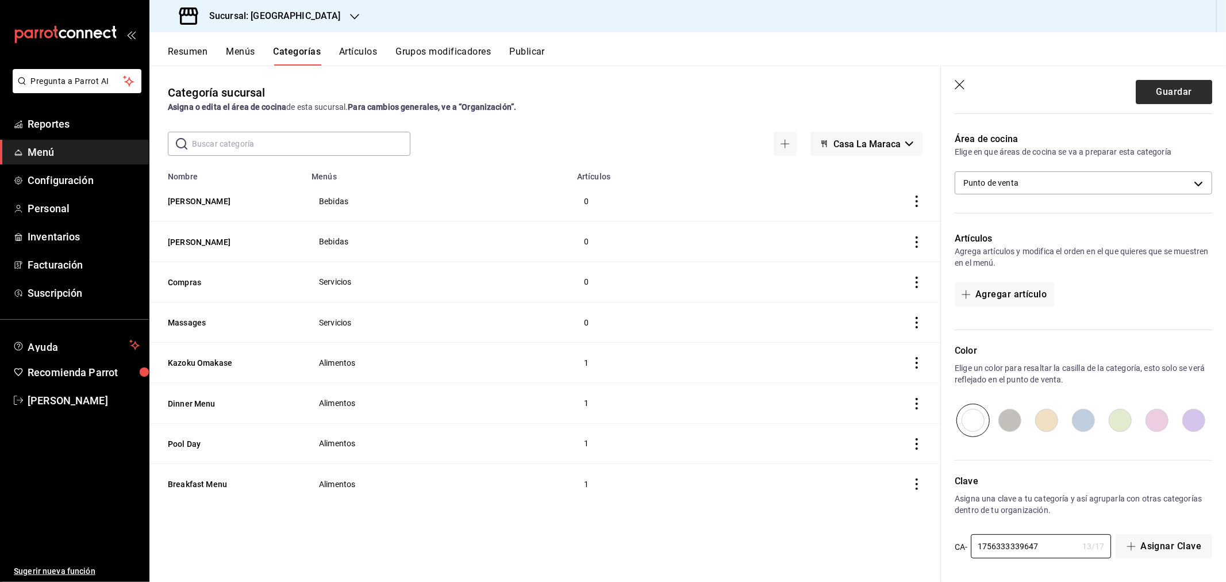
type input "1756333339647"
click at [1156, 83] on button "Guardar" at bounding box center [1174, 92] width 76 height 24
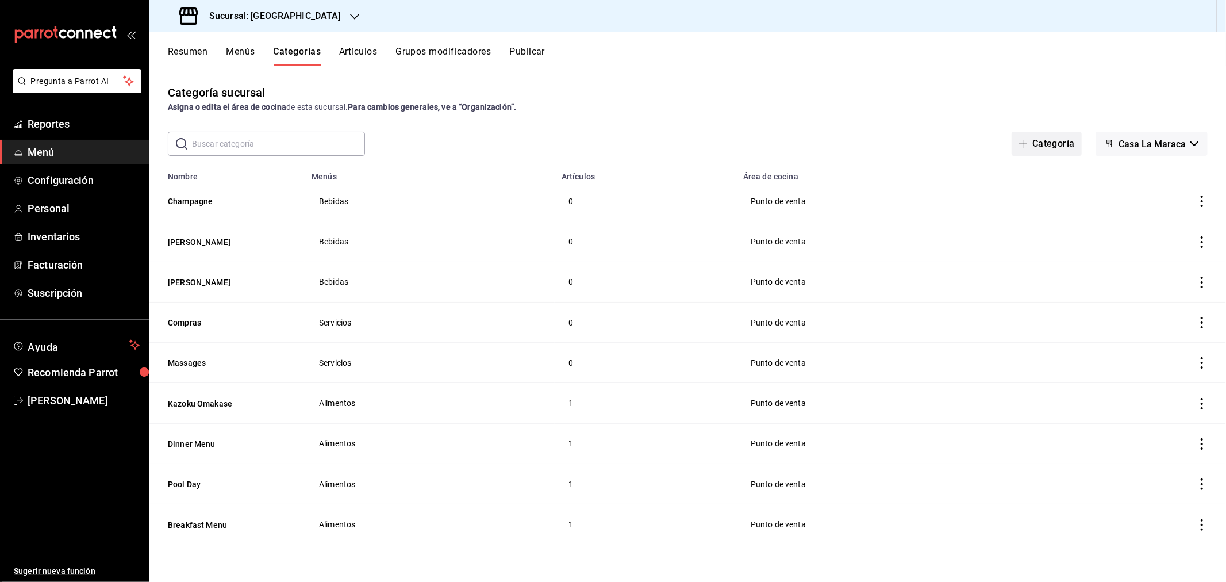
click at [1033, 134] on button "Categoría" at bounding box center [1047, 144] width 70 height 24
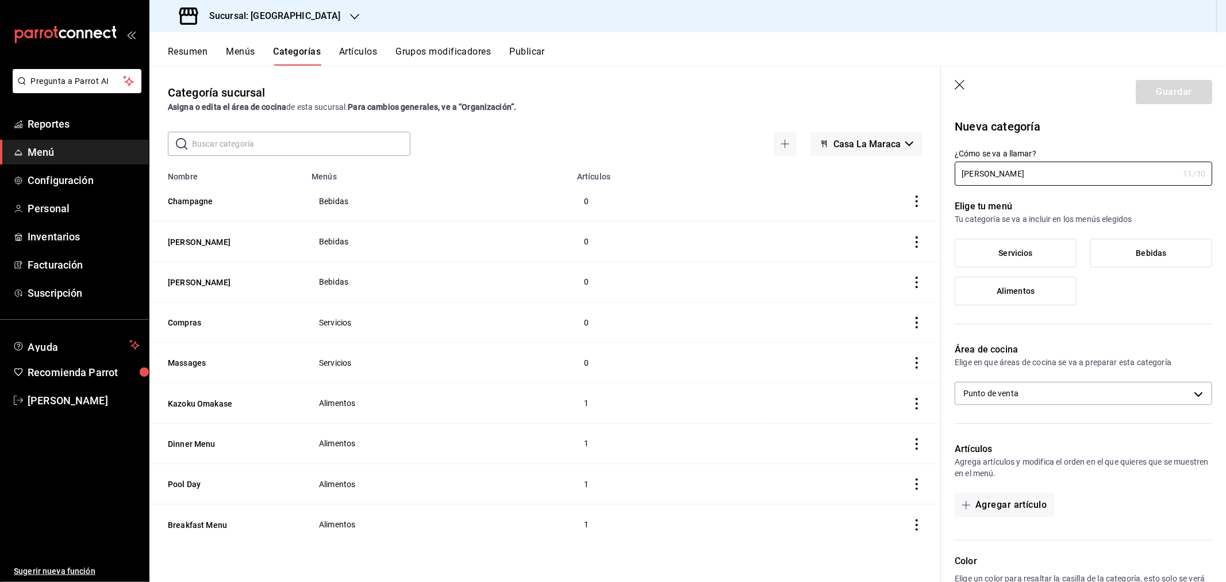
type input "[PERSON_NAME]"
click at [1159, 254] on label "Bebidas" at bounding box center [1151, 253] width 121 height 28
click at [0, 0] on input "Bebidas" at bounding box center [0, 0] width 0 height 0
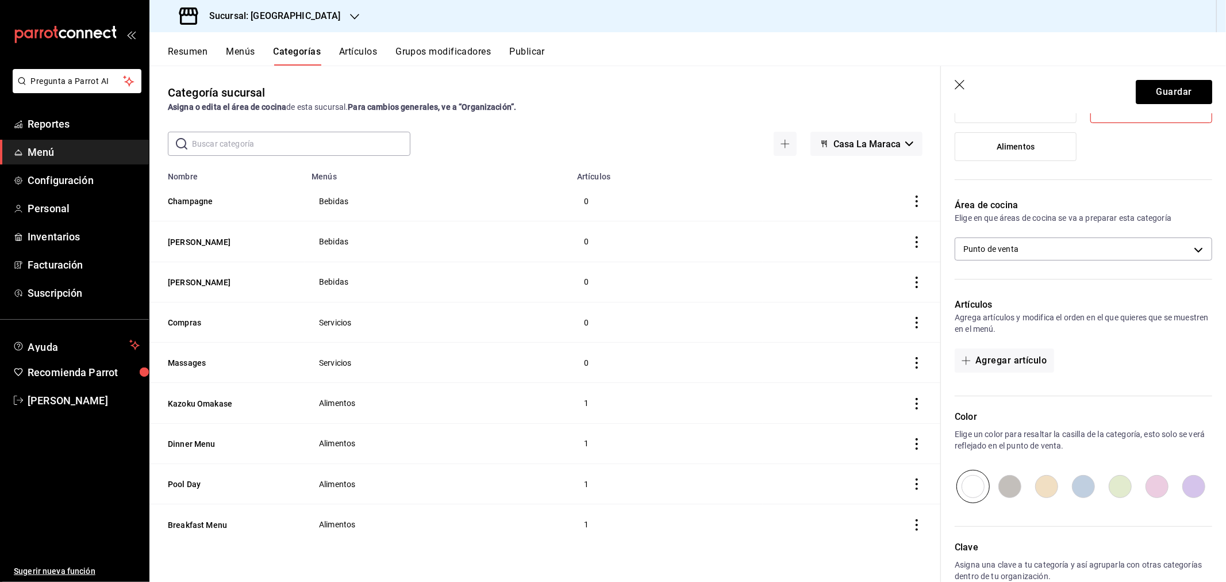
scroll to position [210, 0]
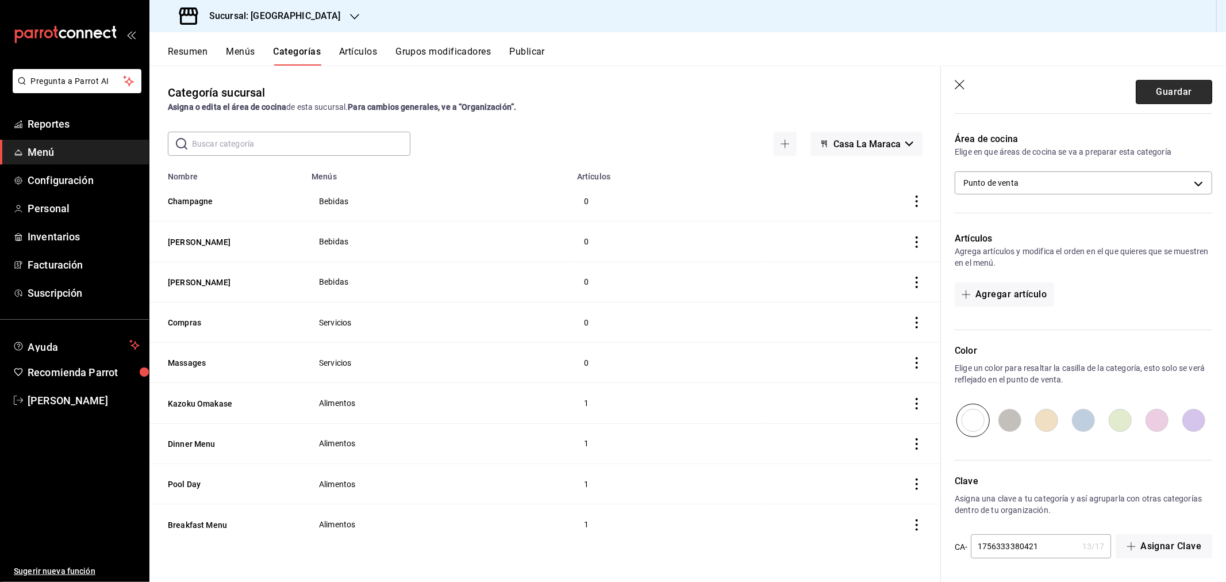
click at [1147, 94] on button "Guardar" at bounding box center [1174, 92] width 76 height 24
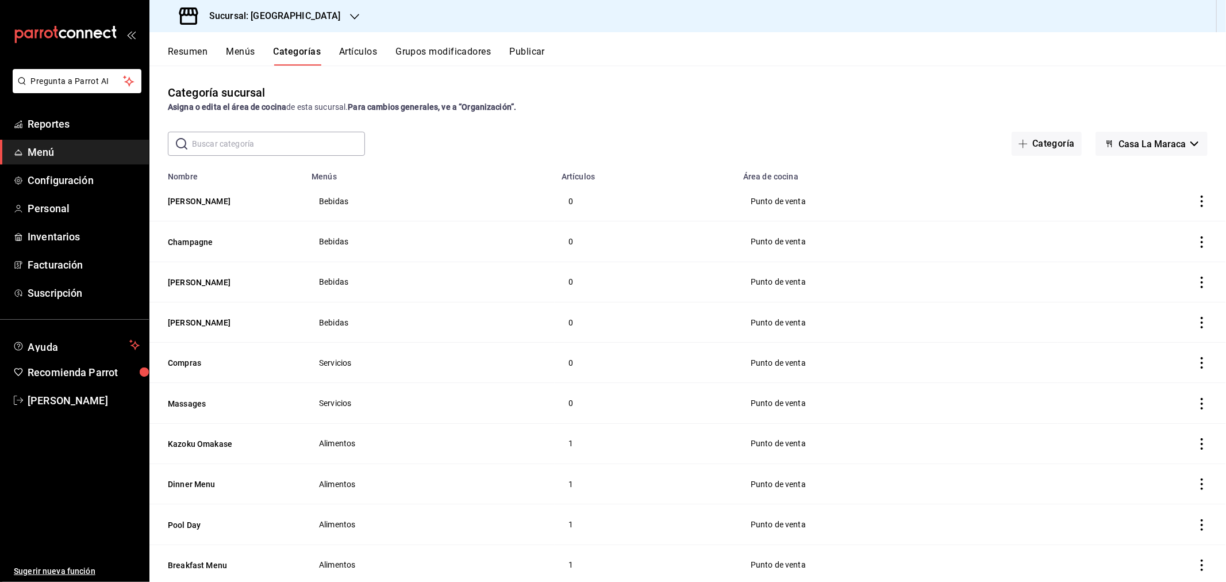
drag, startPoint x: 1028, startPoint y: 138, endPoint x: 988, endPoint y: 141, distance: 40.4
click at [1028, 138] on button "Categoría" at bounding box center [1047, 144] width 70 height 24
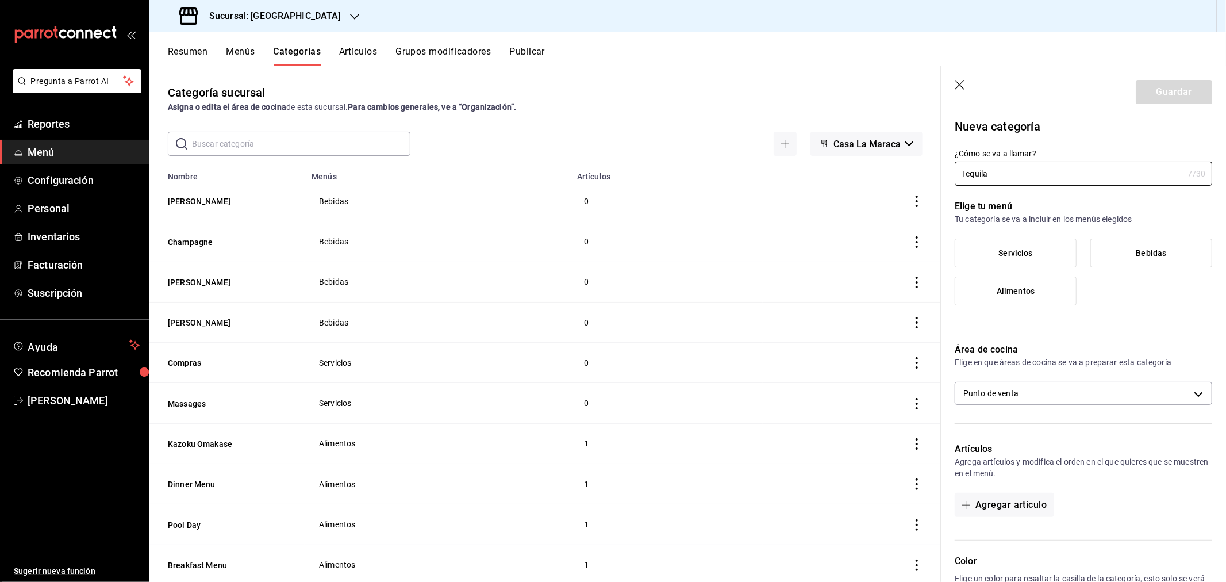
type input "Tequila"
click at [1124, 249] on label "Bebidas" at bounding box center [1151, 253] width 121 height 28
click at [0, 0] on input "Bebidas" at bounding box center [0, 0] width 0 height 0
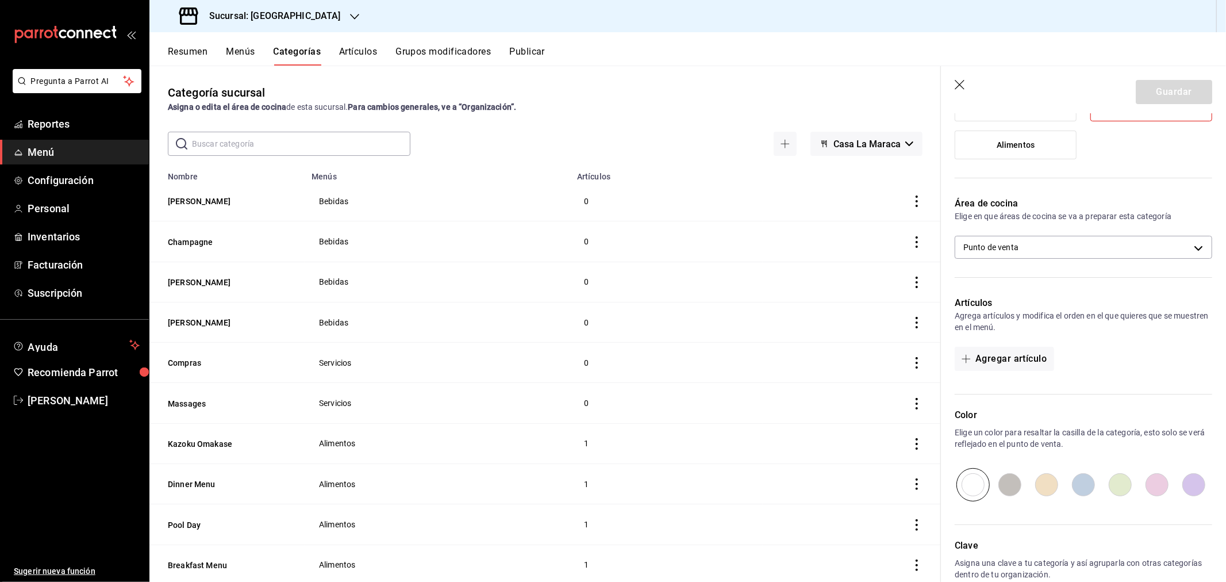
scroll to position [220, 0]
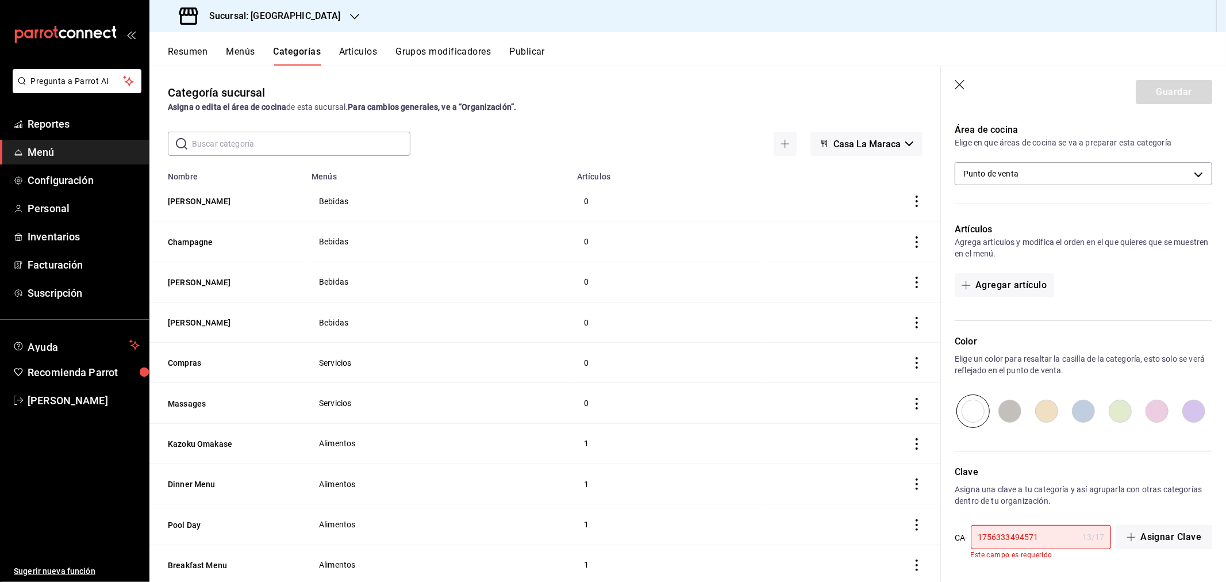
click at [1045, 538] on input "1756333494571" at bounding box center [1024, 537] width 107 height 23
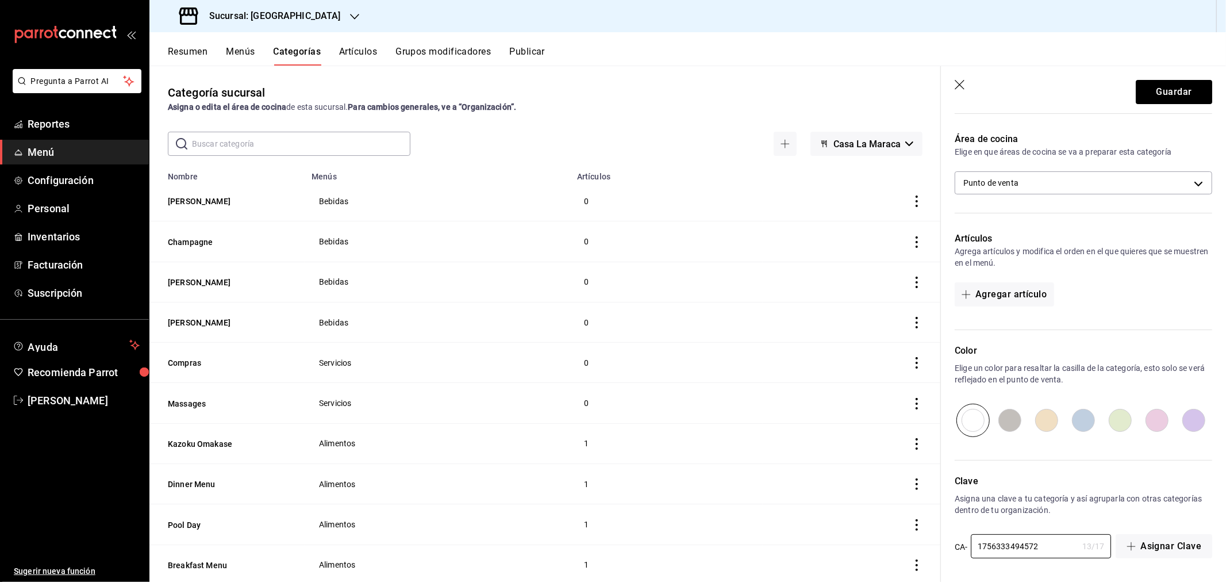
type input "1756333494572"
click at [1143, 76] on header "Guardar" at bounding box center [1083, 89] width 285 height 47
click at [1139, 95] on button "Guardar" at bounding box center [1174, 92] width 76 height 24
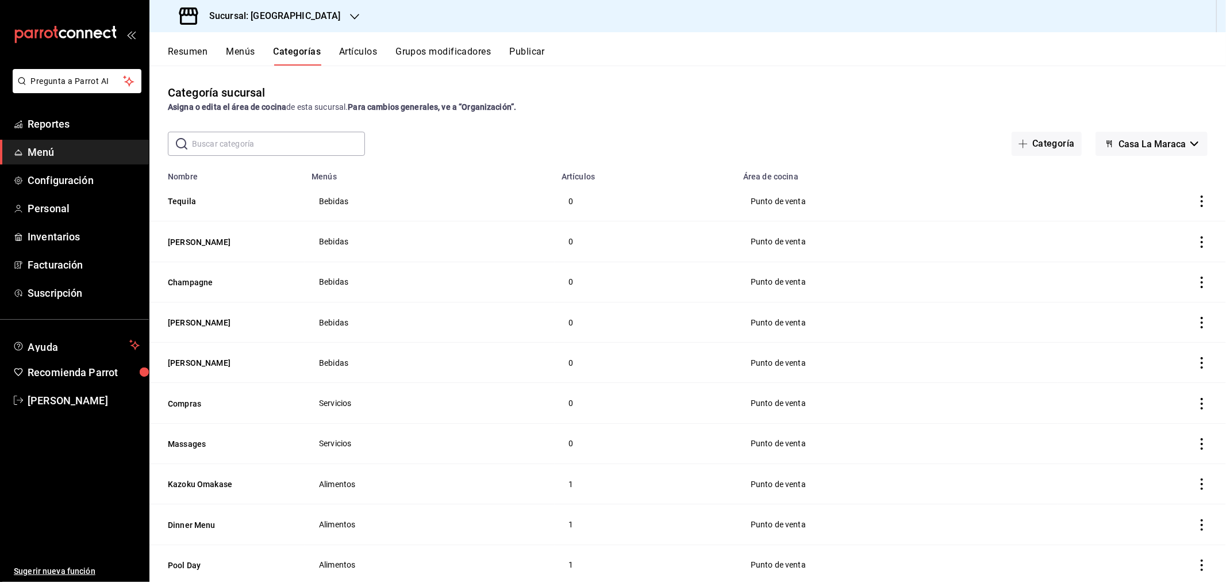
click at [1034, 146] on button "Categoría" at bounding box center [1047, 144] width 70 height 24
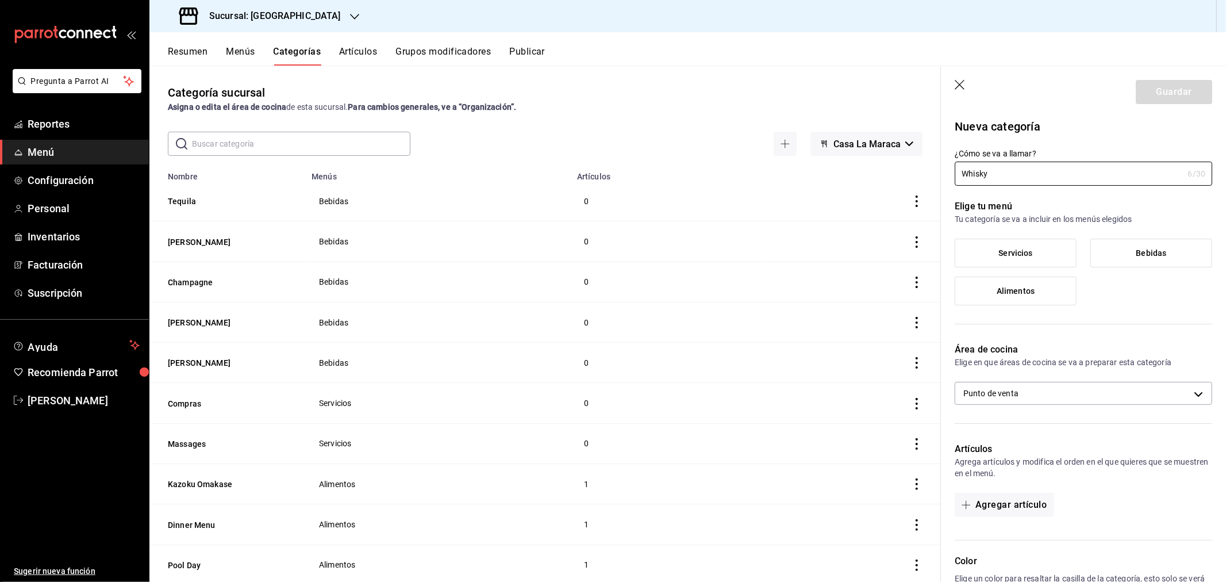
type input "Whisky"
click at [1137, 259] on label "Bebidas" at bounding box center [1151, 253] width 121 height 28
click at [0, 0] on input "Bebidas" at bounding box center [0, 0] width 0 height 0
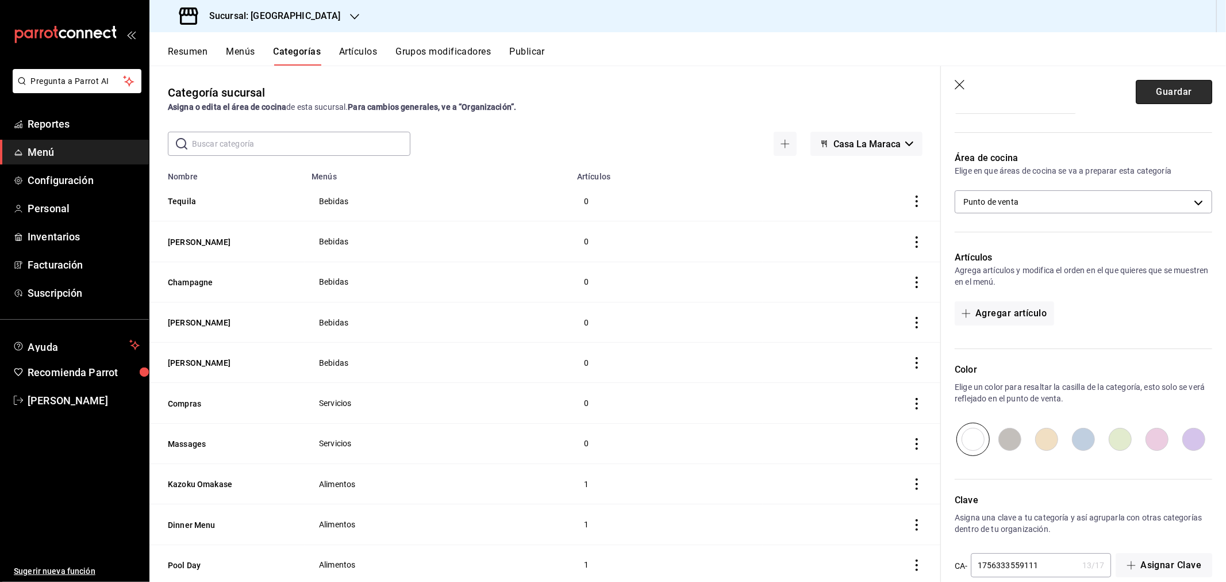
click at [1163, 89] on button "Guardar" at bounding box center [1174, 92] width 76 height 24
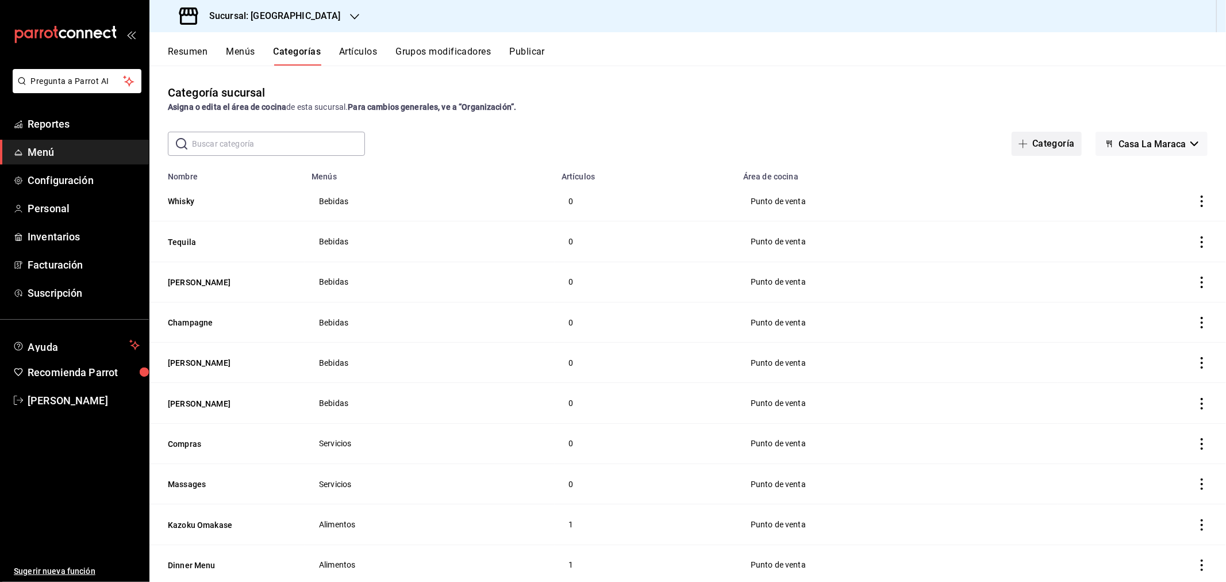
click at [1012, 136] on button "Categoría" at bounding box center [1047, 144] width 70 height 24
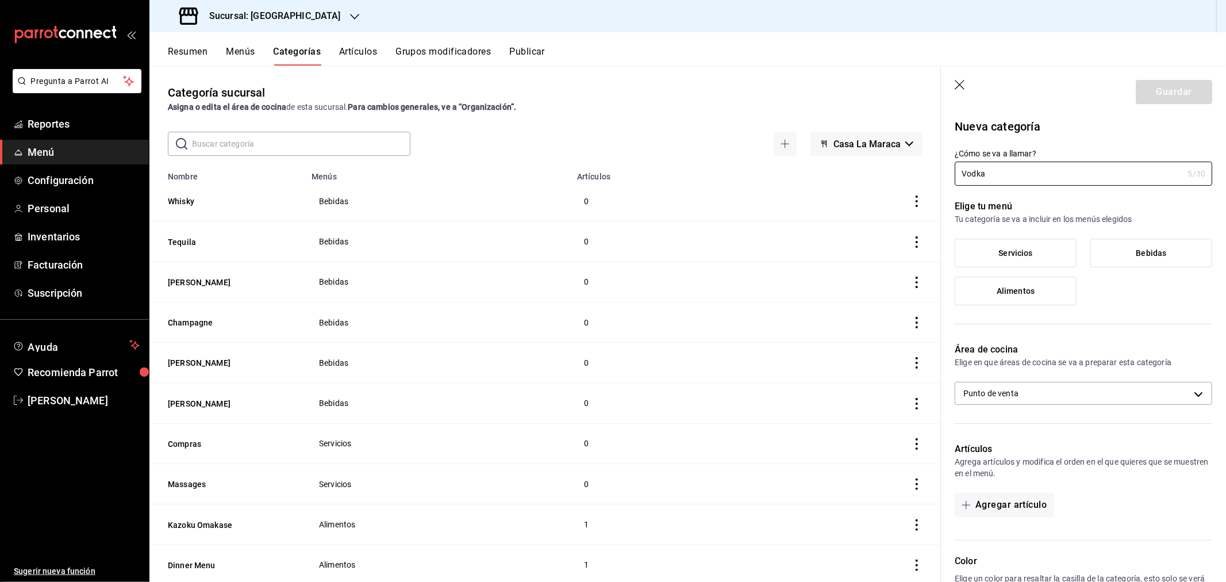
type input "Vodka"
drag, startPoint x: 1126, startPoint y: 244, endPoint x: 1119, endPoint y: 243, distance: 6.4
click at [1122, 244] on label "Bebidas" at bounding box center [1151, 253] width 121 height 28
click at [0, 0] on input "Bebidas" at bounding box center [0, 0] width 0 height 0
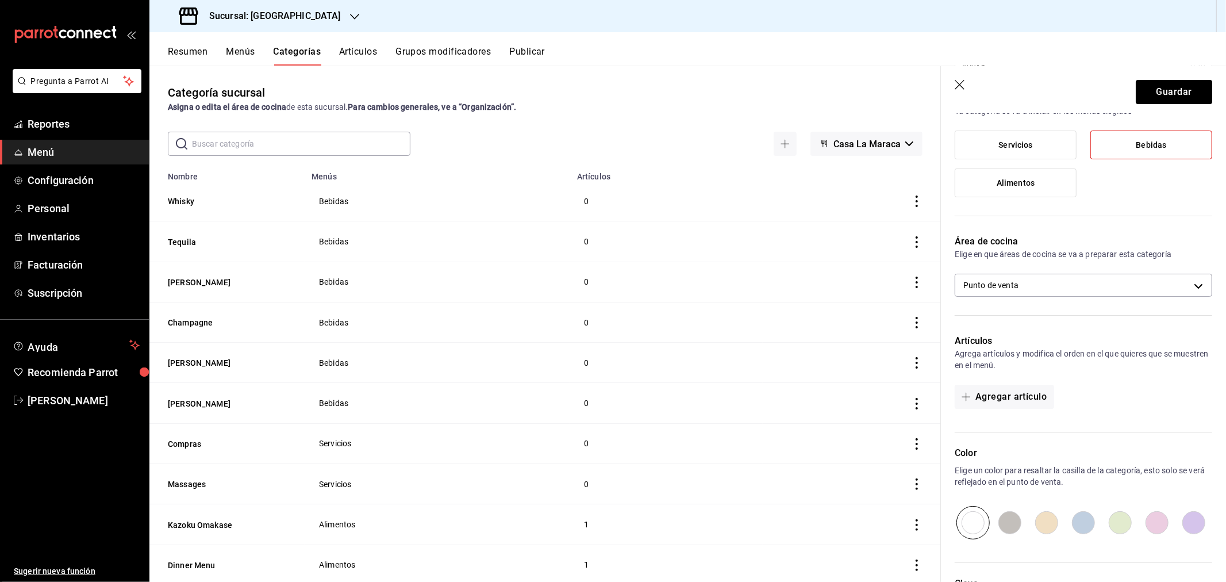
scroll to position [210, 0]
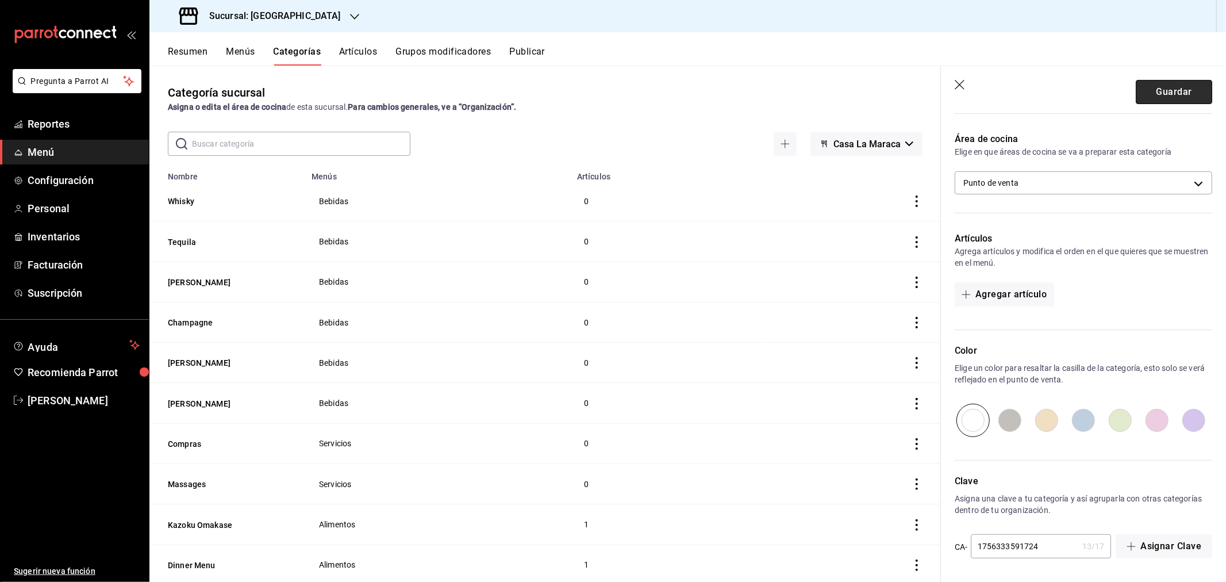
click at [1156, 87] on button "Guardar" at bounding box center [1174, 92] width 76 height 24
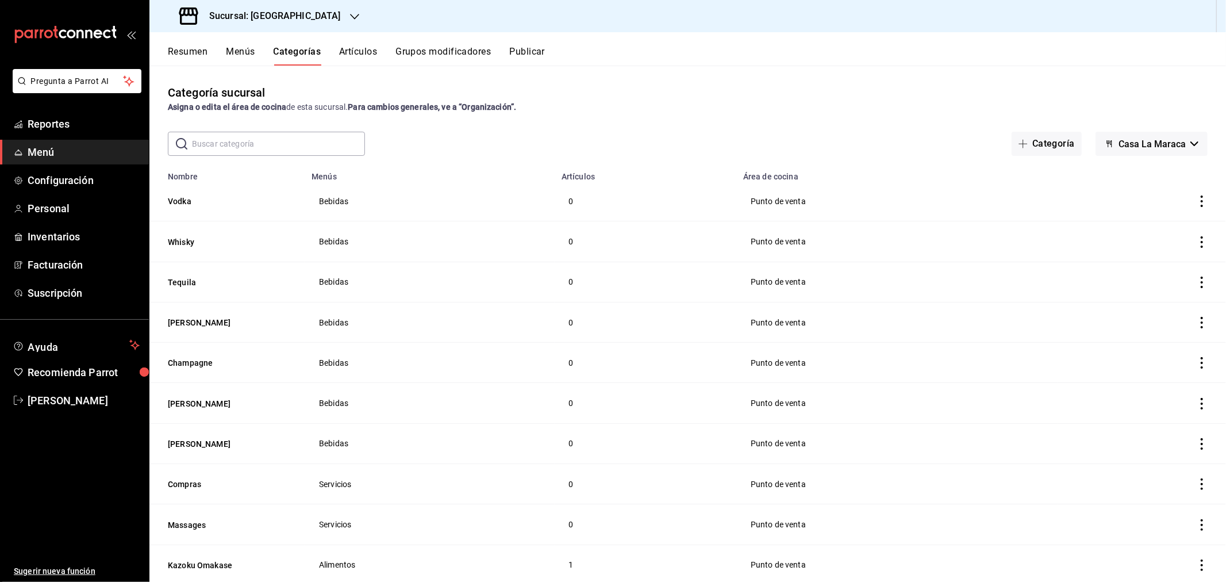
click at [1044, 145] on button "Categoría" at bounding box center [1047, 144] width 70 height 24
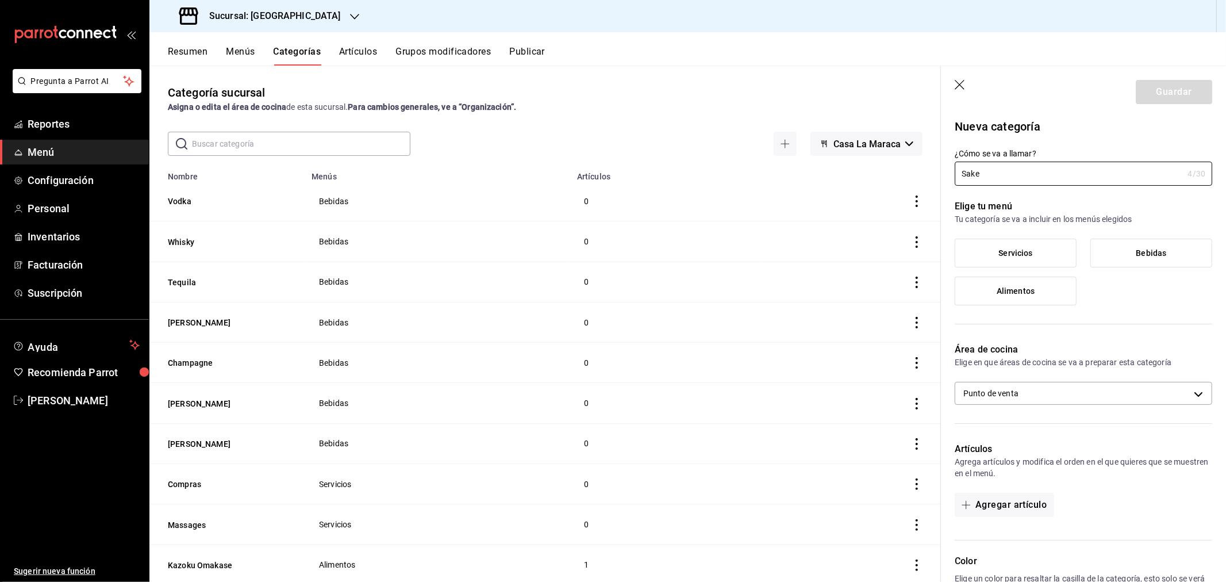
type input "Sake"
click at [1137, 254] on span "Bebidas" at bounding box center [1152, 253] width 30 height 10
click at [0, 0] on input "Bebidas" at bounding box center [0, 0] width 0 height 0
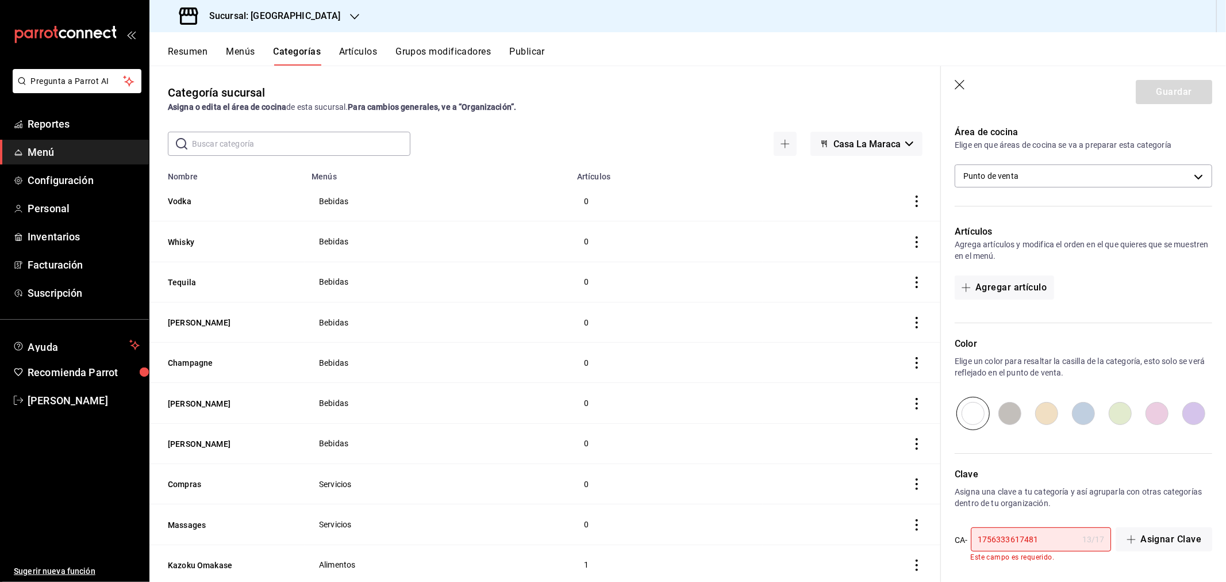
scroll to position [220, 0]
click at [1047, 536] on input "1756333617481" at bounding box center [1024, 537] width 107 height 23
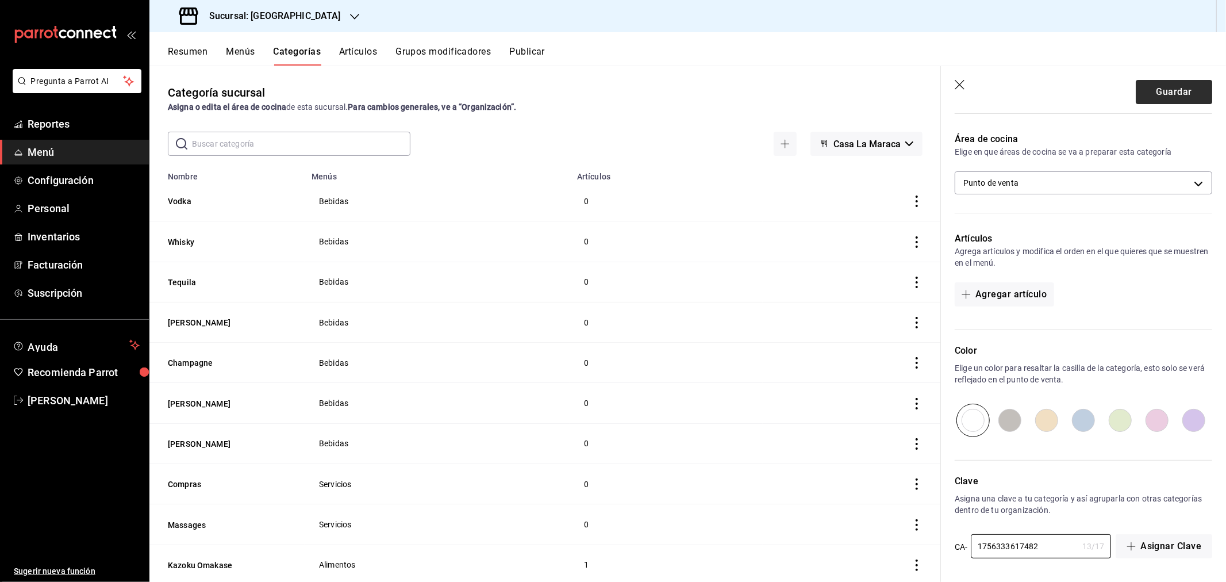
type input "1756333617482"
click at [1149, 86] on button "Guardar" at bounding box center [1174, 92] width 76 height 24
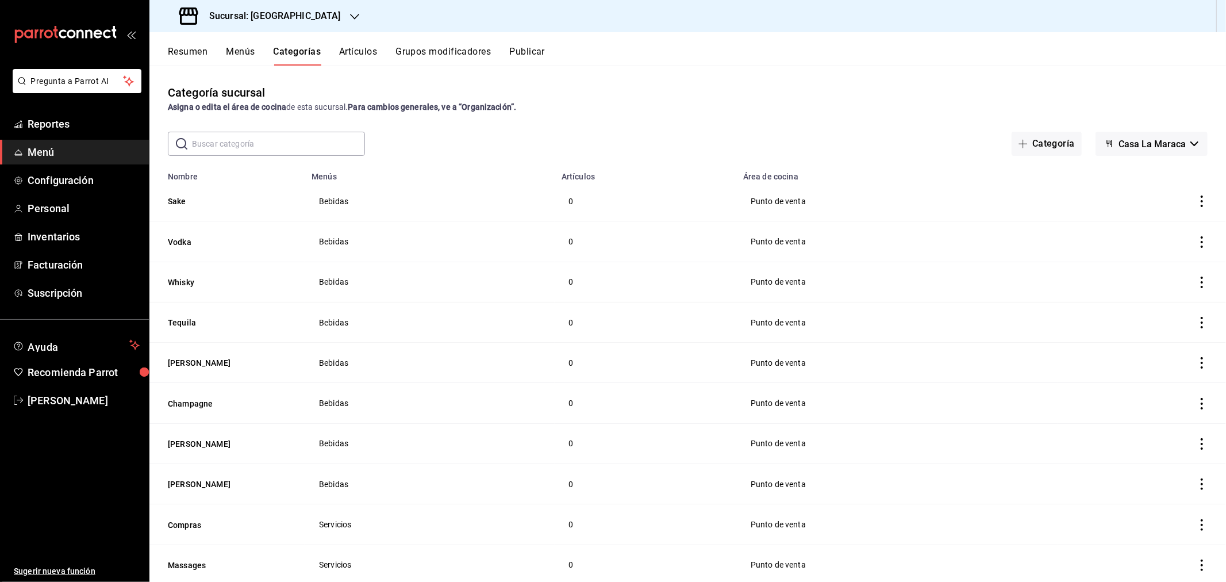
click at [352, 49] on button "Artículos" at bounding box center [358, 56] width 38 height 20
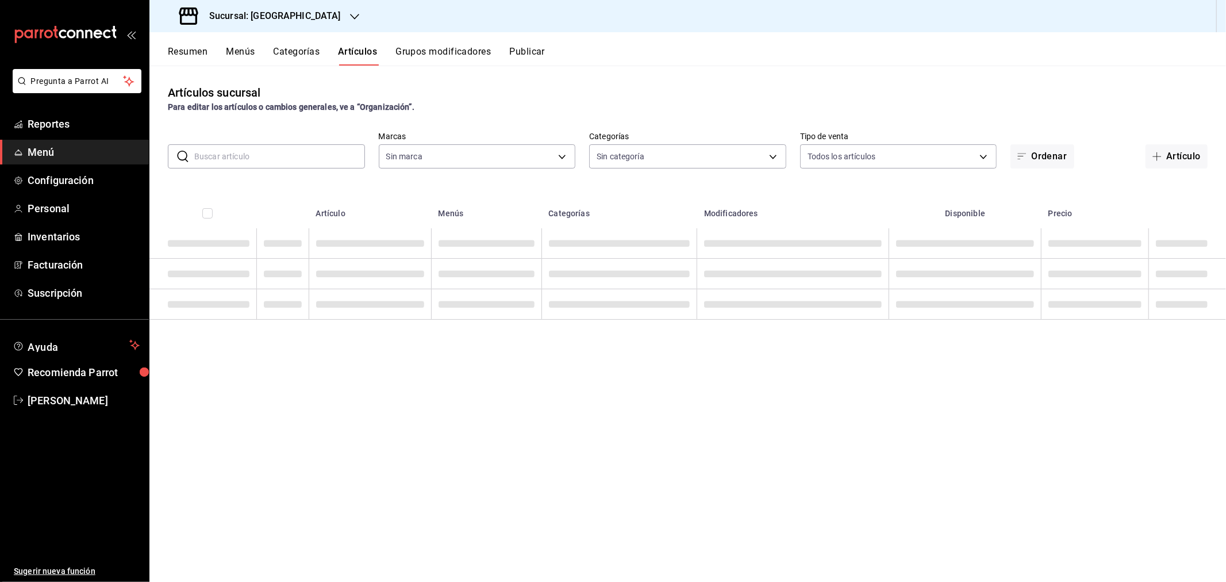
type input "06a0de65-89f9-446e-83ce-314a75ea4efa"
type input "457a7a1f-354d-46ce-811a-82c846cde0b3,85638dac-8ff3-4323-bacc-99d5e3a8f462,c45b4…"
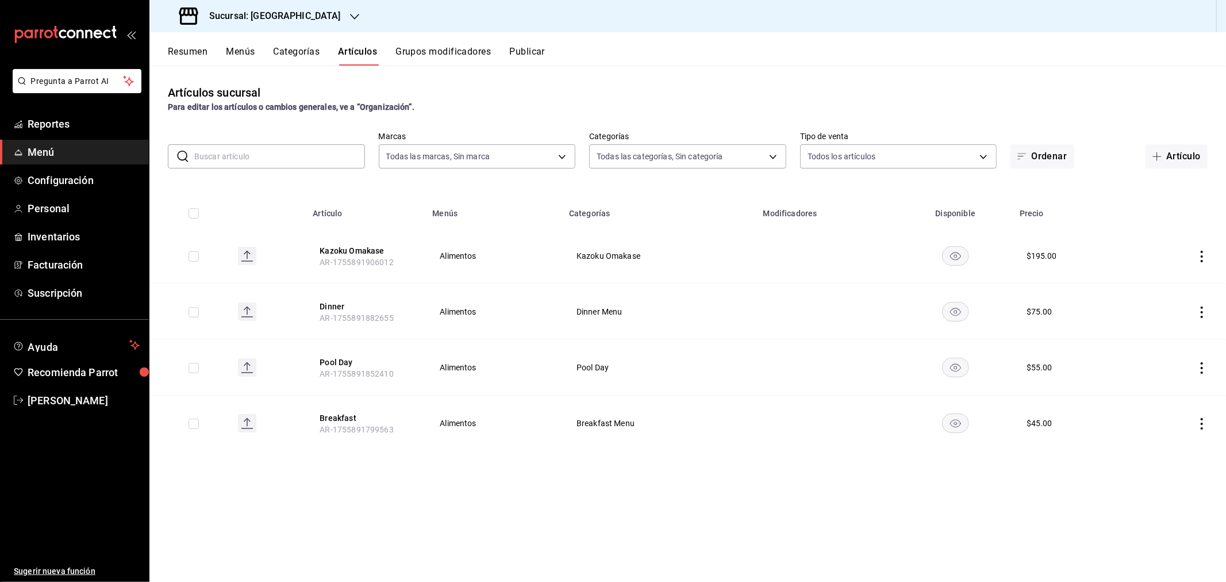
click at [1173, 152] on button "Artículo" at bounding box center [1177, 156] width 62 height 24
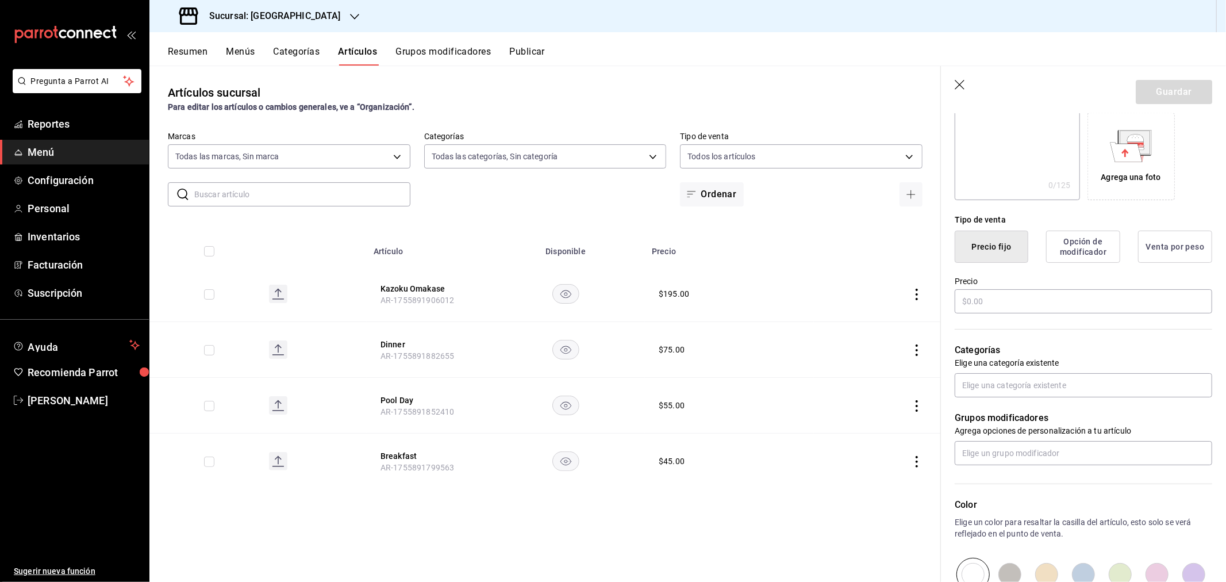
scroll to position [191, 0]
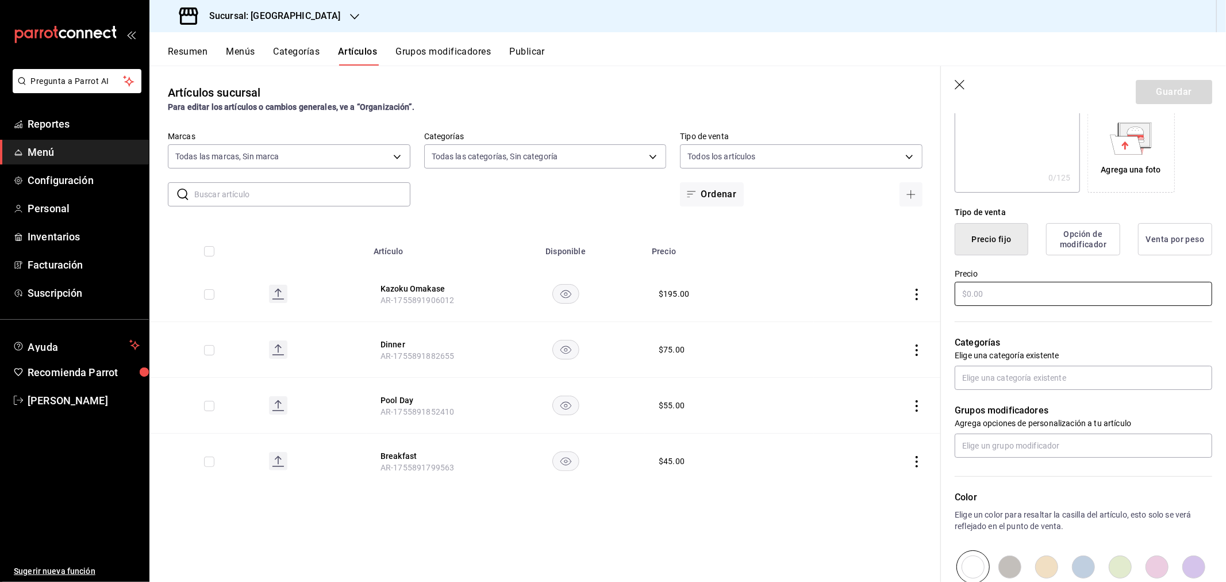
type input "Groceries"
click at [997, 289] on input "text" at bounding box center [1084, 294] width 258 height 24
click at [983, 294] on input "text" at bounding box center [1084, 294] width 258 height 24
type input "$20.00"
click at [994, 381] on input "text" at bounding box center [1084, 378] width 258 height 24
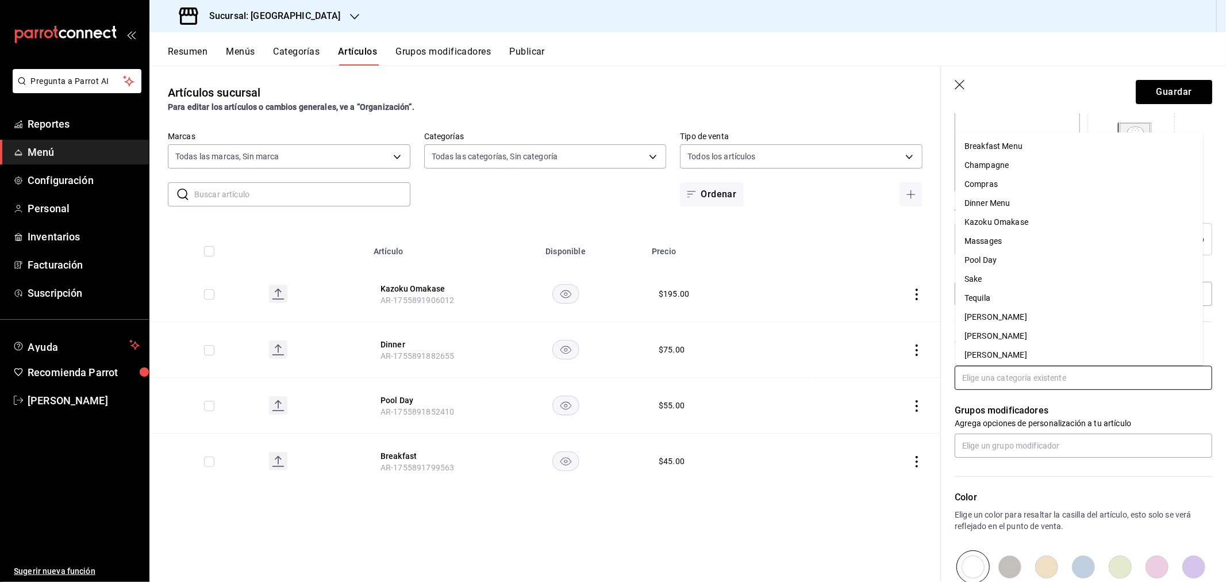
click at [992, 185] on li "Compras" at bounding box center [1080, 184] width 248 height 19
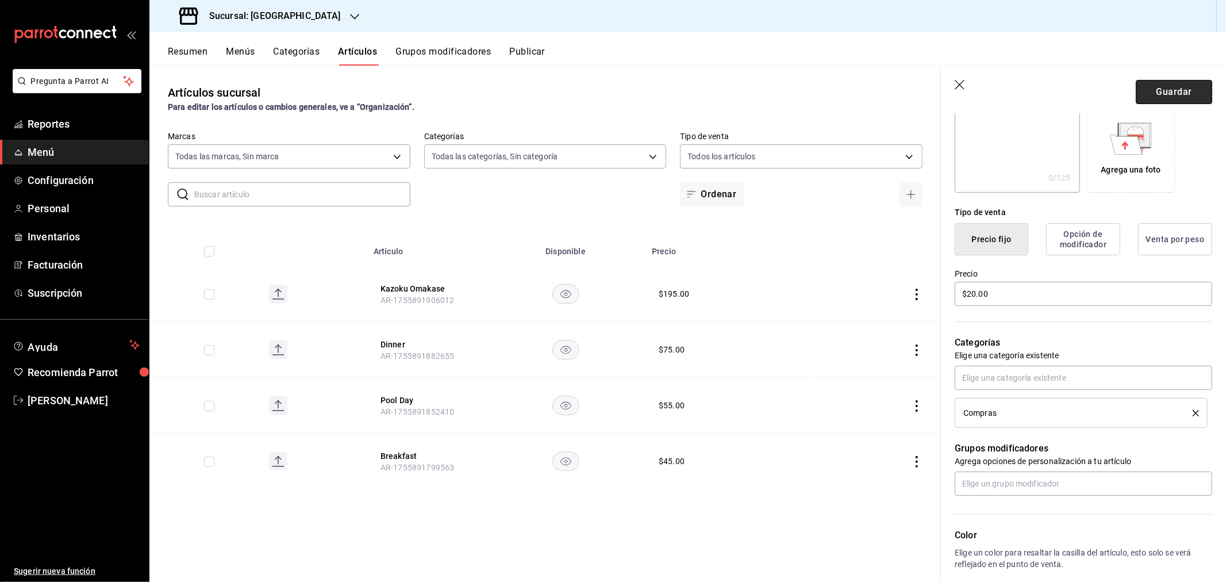
click at [1146, 87] on button "Guardar" at bounding box center [1174, 92] width 76 height 24
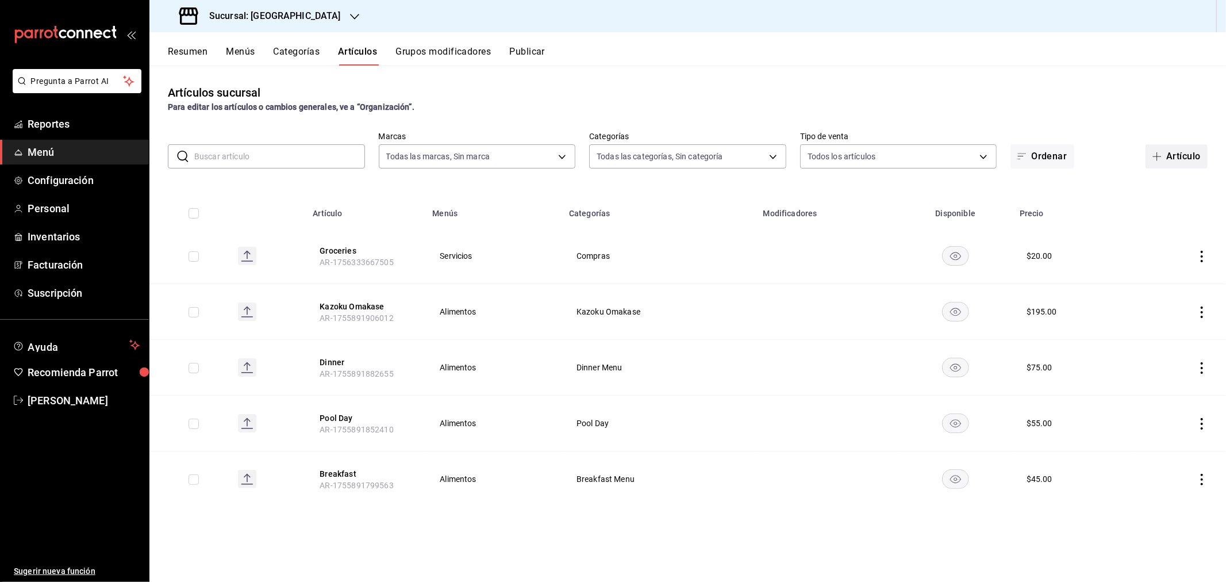
click at [1179, 154] on button "Artículo" at bounding box center [1177, 156] width 62 height 24
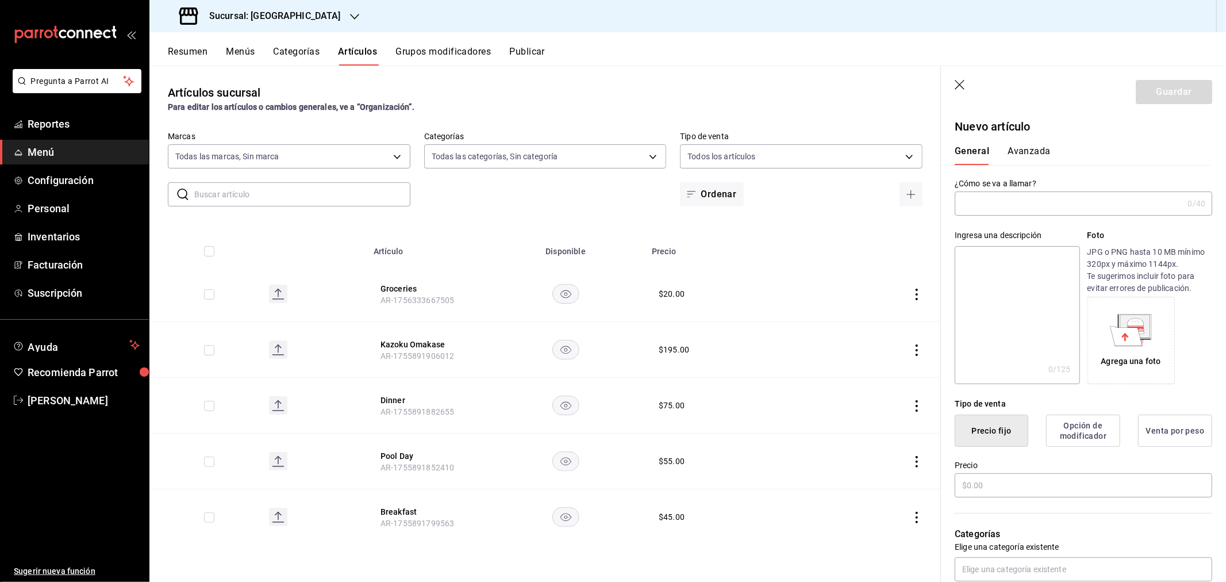
click at [1006, 196] on input "text" at bounding box center [1069, 203] width 228 height 23
click at [971, 204] on input "massage 45 minutes" at bounding box center [1067, 203] width 224 height 23
type input "Massage 45 minutes"
click at [975, 482] on input "text" at bounding box center [1084, 485] width 258 height 24
type input "$2700.00"
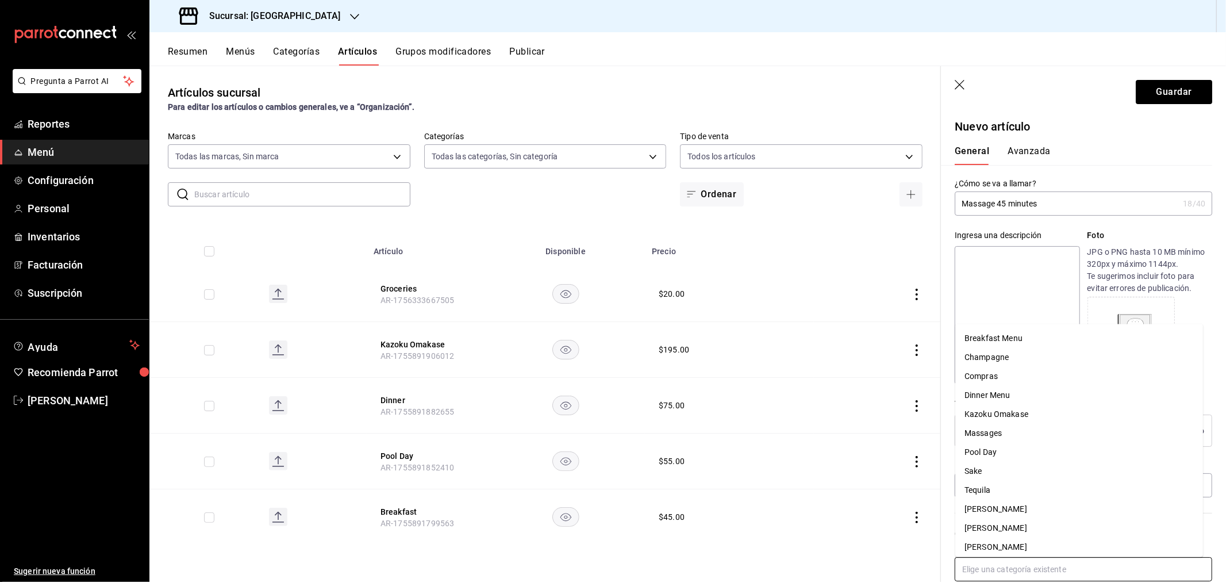
click at [994, 566] on input "text" at bounding box center [1084, 569] width 258 height 24
click at [991, 424] on li "Massages" at bounding box center [1080, 433] width 248 height 19
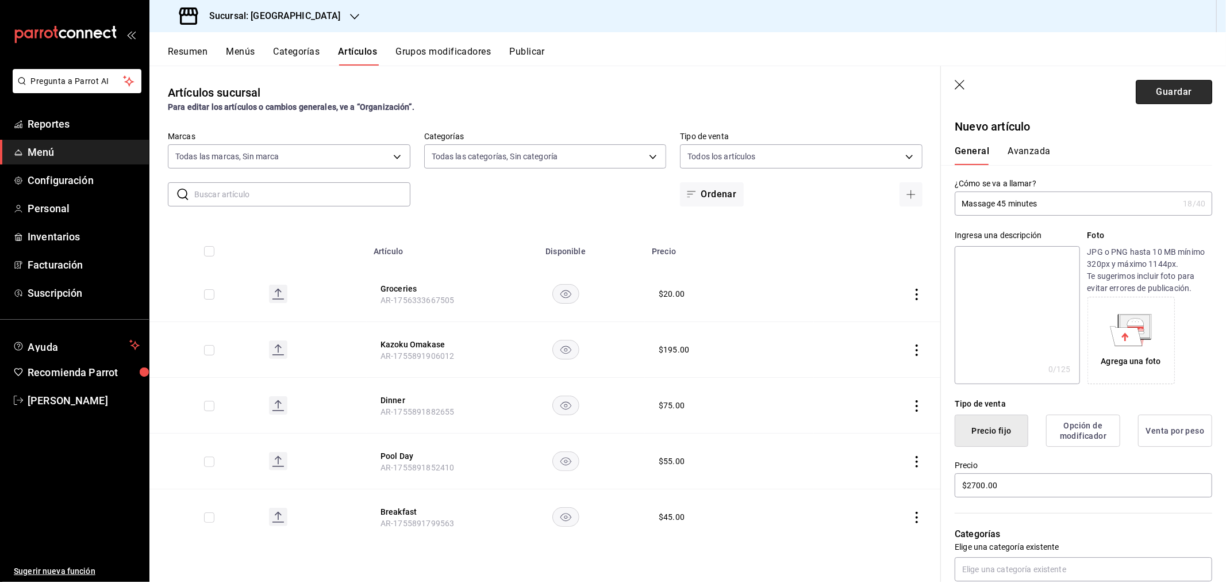
click at [1147, 100] on button "Guardar" at bounding box center [1174, 92] width 76 height 24
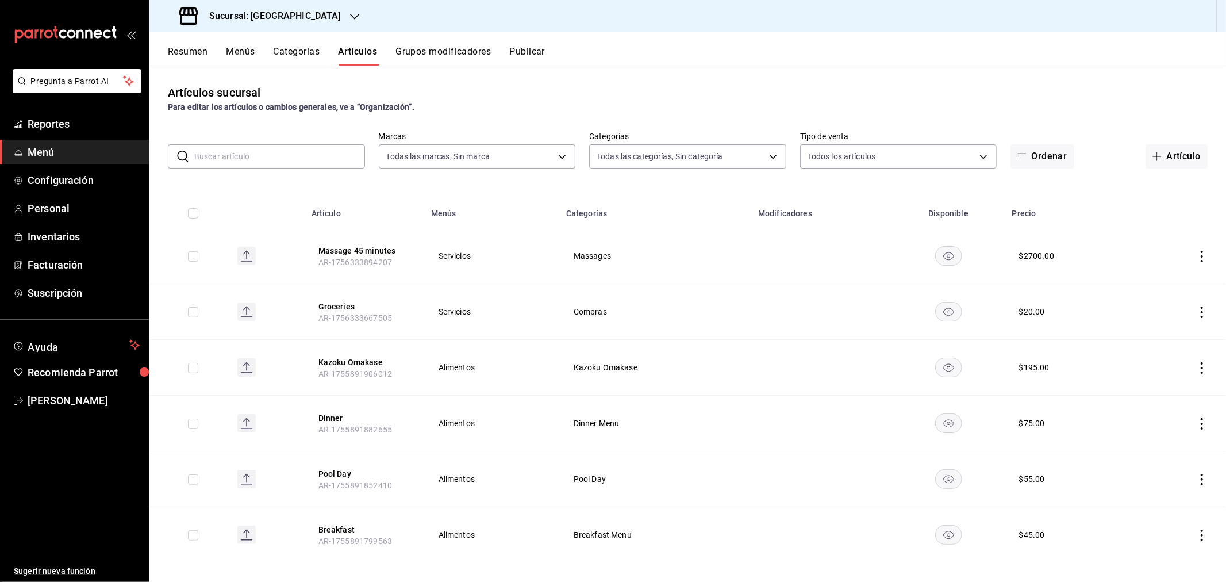
drag, startPoint x: 1156, startPoint y: 158, endPoint x: 1042, endPoint y: 160, distance: 113.3
click at [1156, 158] on span "button" at bounding box center [1160, 156] width 14 height 9
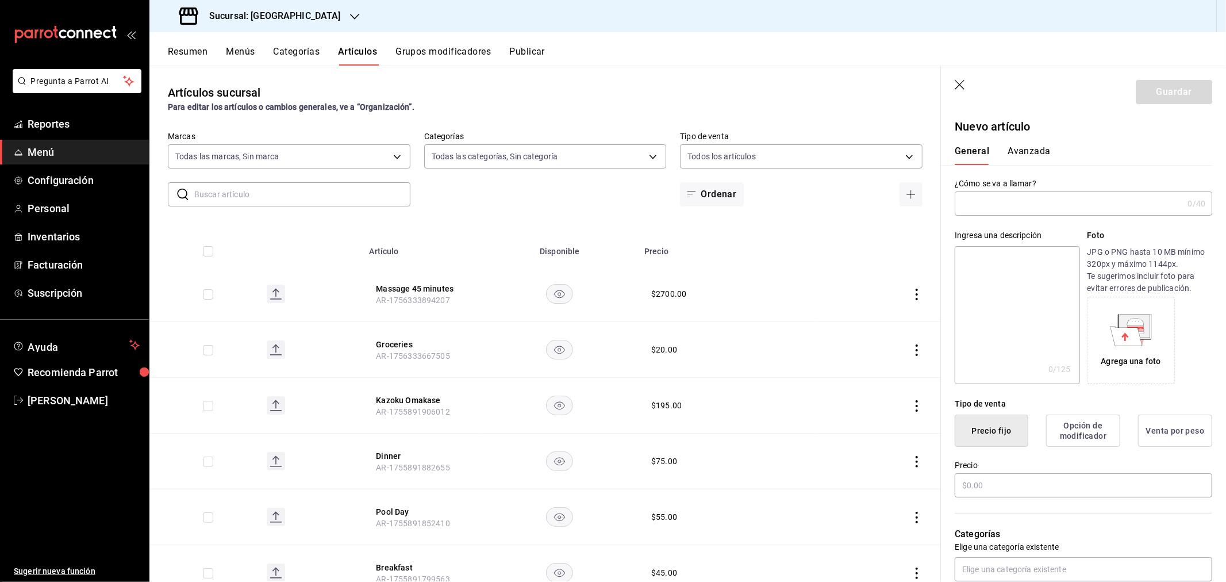
click at [1065, 195] on input "text" at bounding box center [1069, 203] width 228 height 23
type input "Massage 60 minutes"
click at [995, 487] on input "text" at bounding box center [1084, 485] width 258 height 24
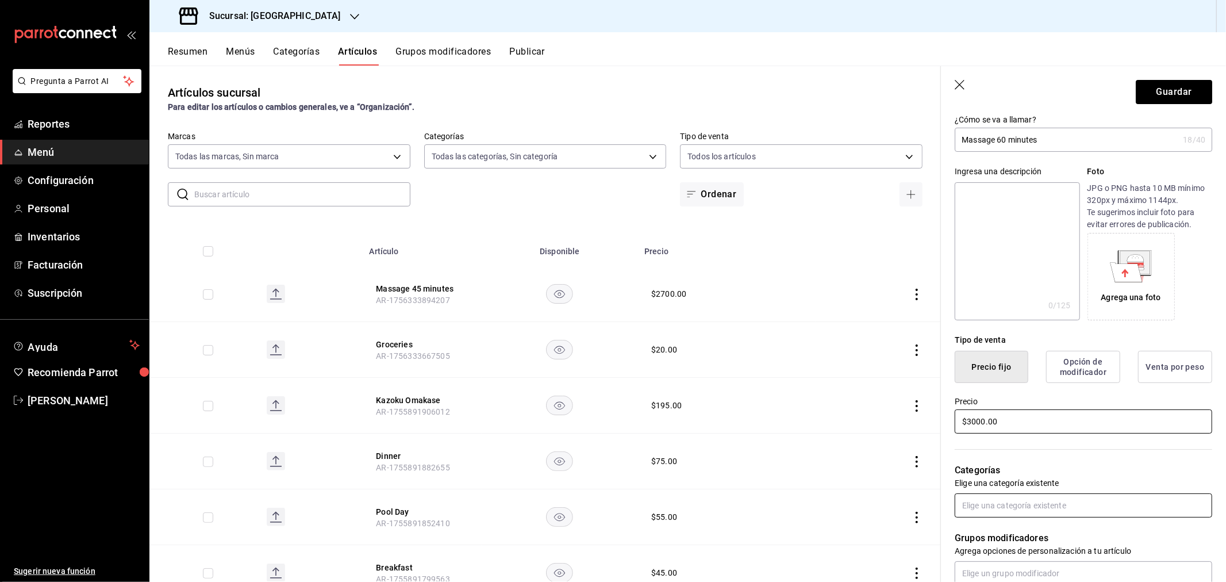
type input "$3000.00"
click at [1021, 501] on input "text" at bounding box center [1084, 505] width 258 height 24
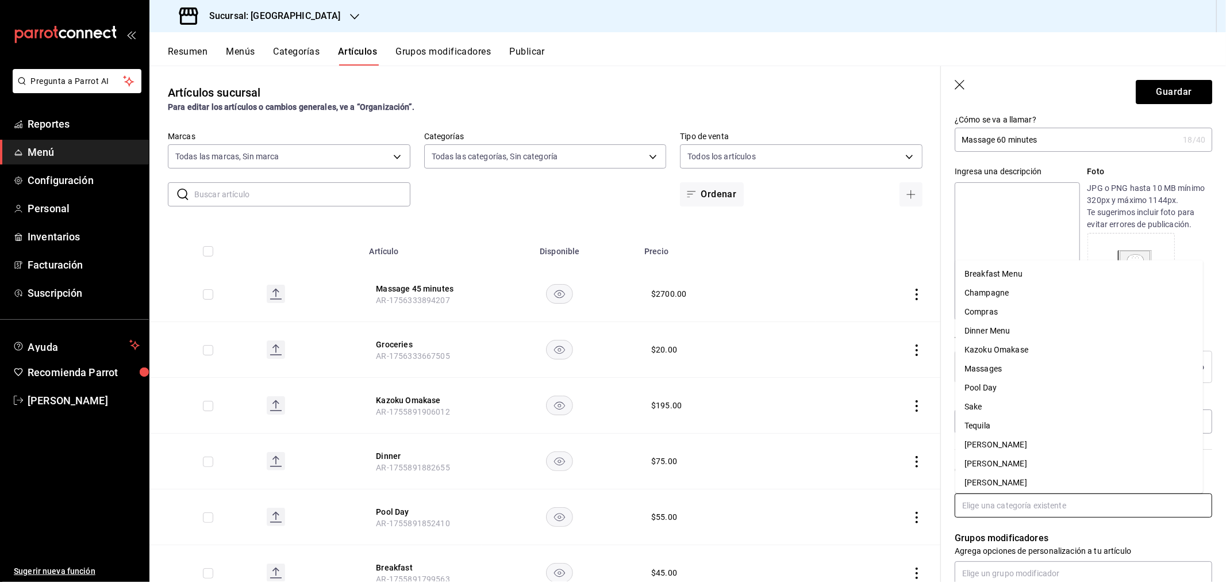
click at [997, 370] on li "Massages" at bounding box center [1080, 369] width 248 height 19
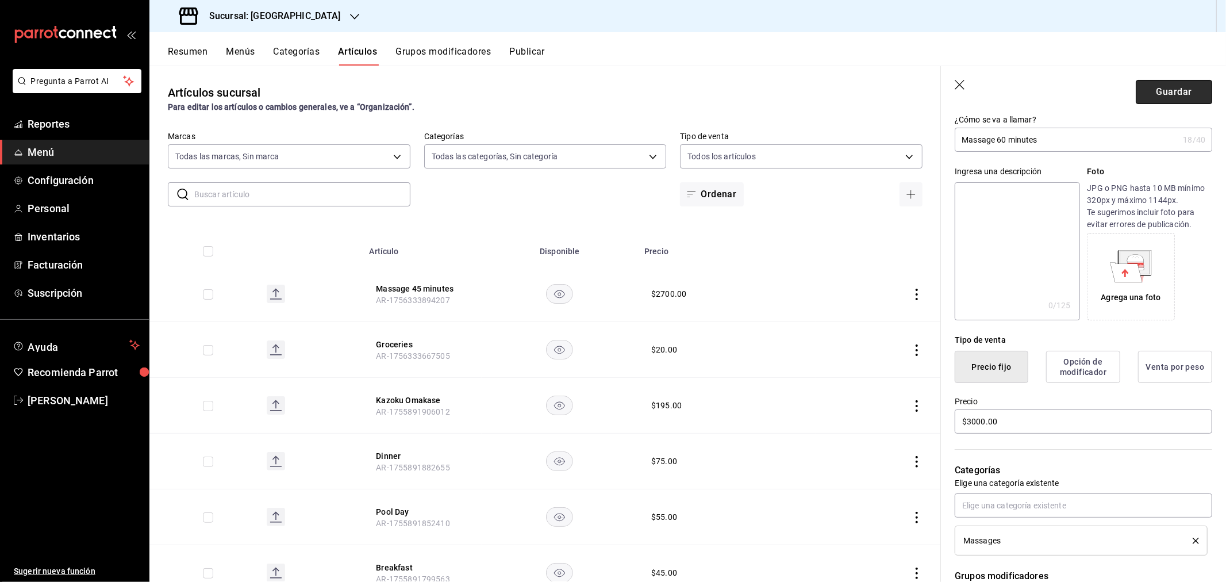
click at [1147, 94] on button "Guardar" at bounding box center [1174, 92] width 76 height 24
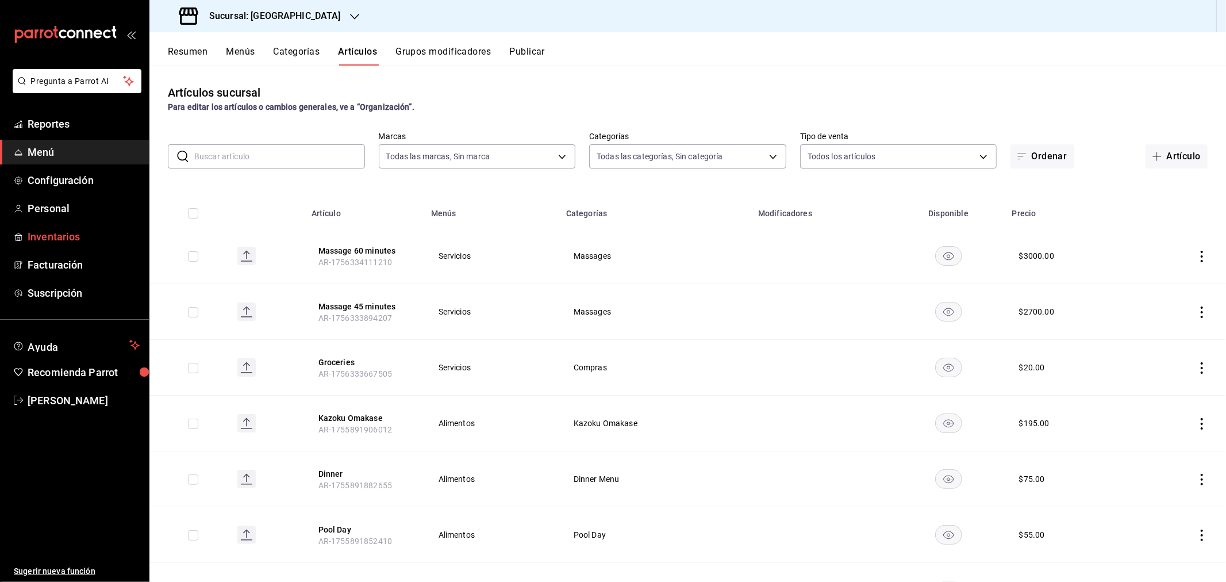
drag, startPoint x: 1152, startPoint y: 159, endPoint x: 1, endPoint y: 238, distance: 1153.3
click at [1153, 159] on icon "button" at bounding box center [1157, 156] width 9 height 9
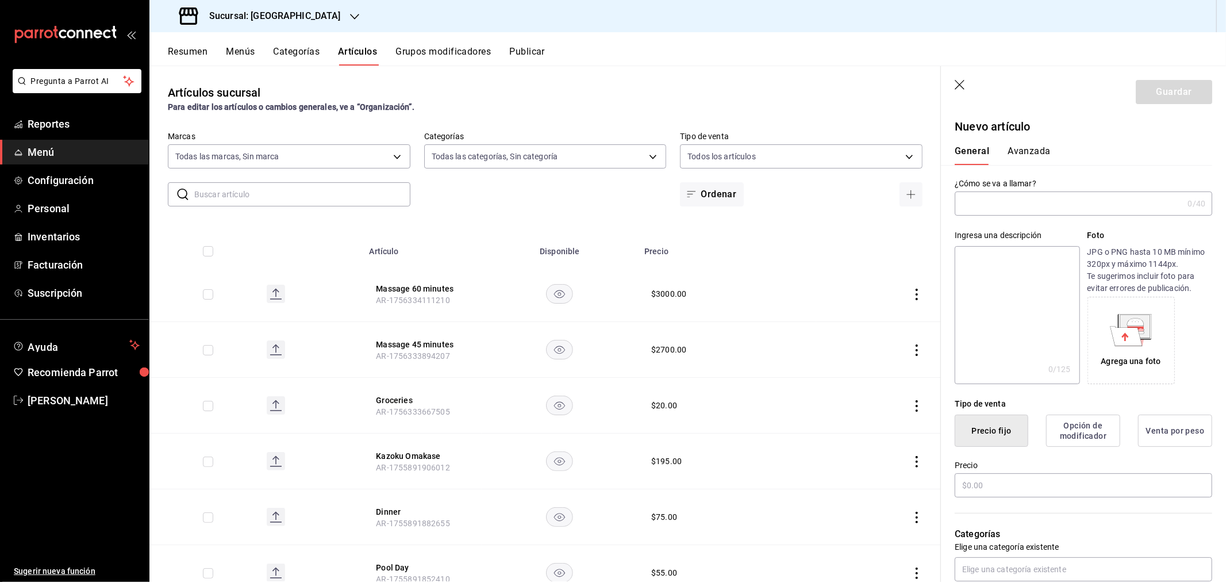
click at [992, 197] on input "text" at bounding box center [1069, 203] width 228 height 23
paste input "massage 90 minutes"
click at [967, 204] on input "massage 90 minutes" at bounding box center [1067, 203] width 224 height 23
type input "Massage 90 minutes"
click at [1002, 489] on input "text" at bounding box center [1084, 485] width 258 height 24
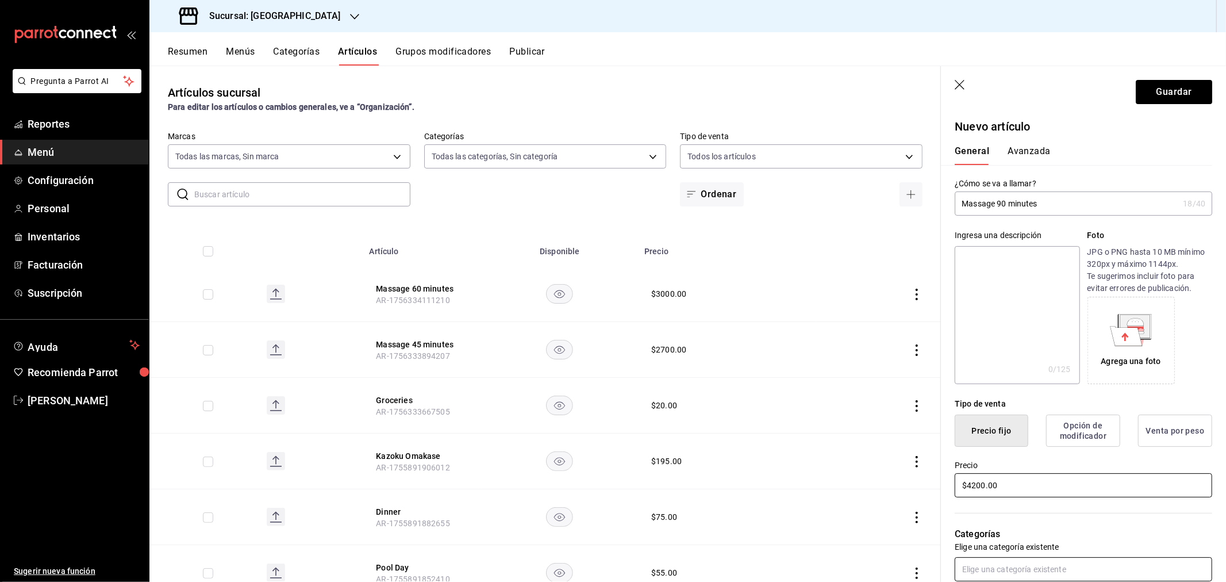
type input "$4200.00"
click at [1000, 565] on input "text" at bounding box center [1084, 569] width 258 height 24
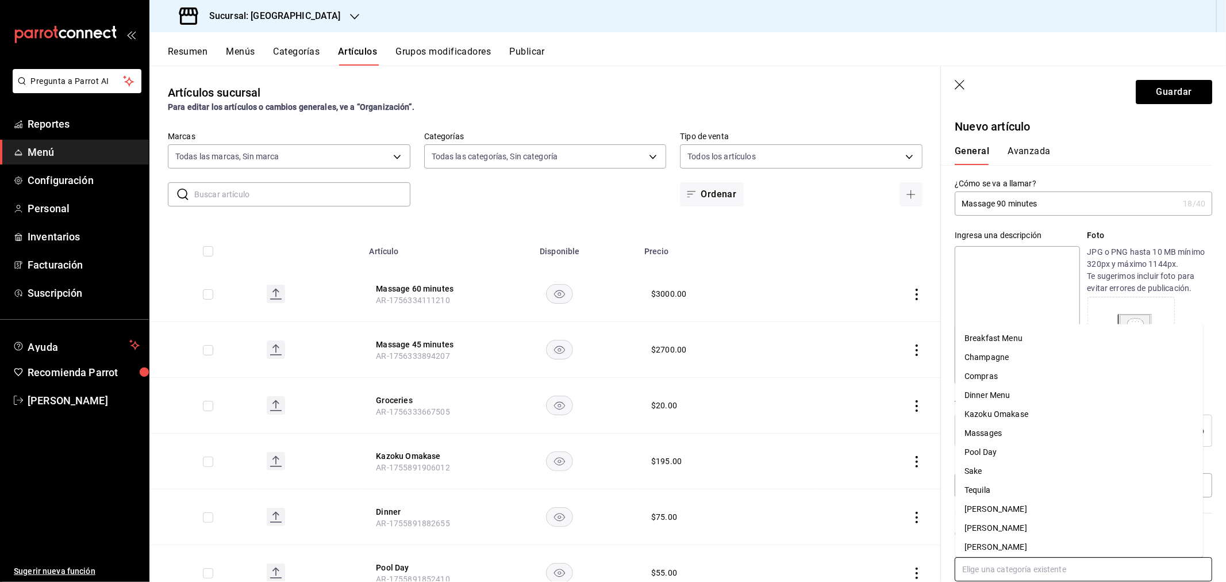
click at [1013, 439] on li "Massages" at bounding box center [1080, 433] width 248 height 19
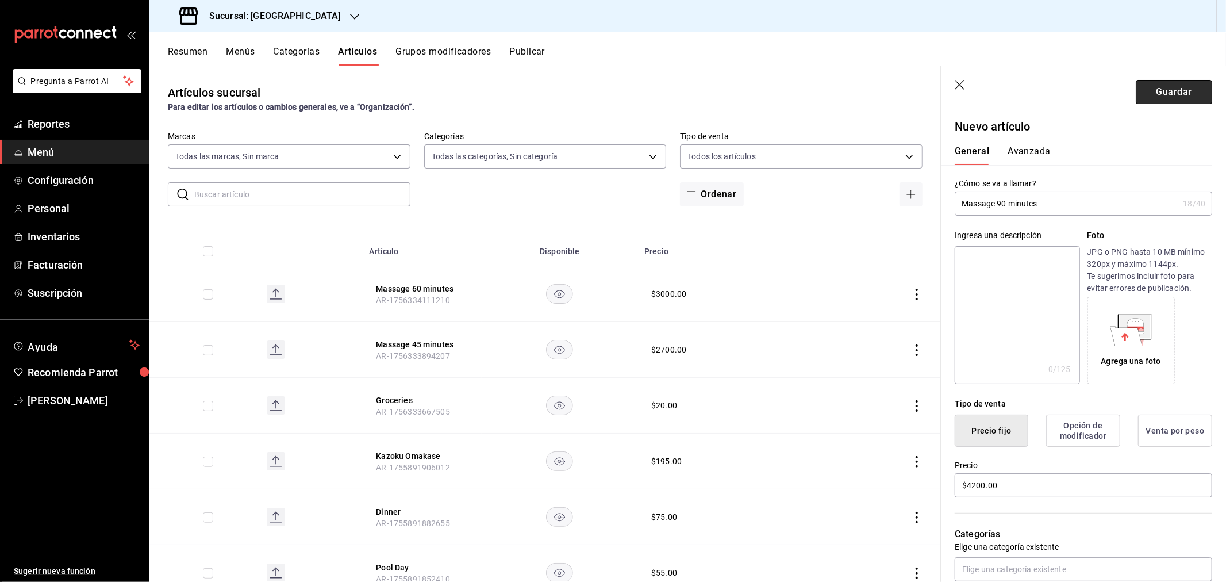
click at [1166, 93] on button "Guardar" at bounding box center [1174, 92] width 76 height 24
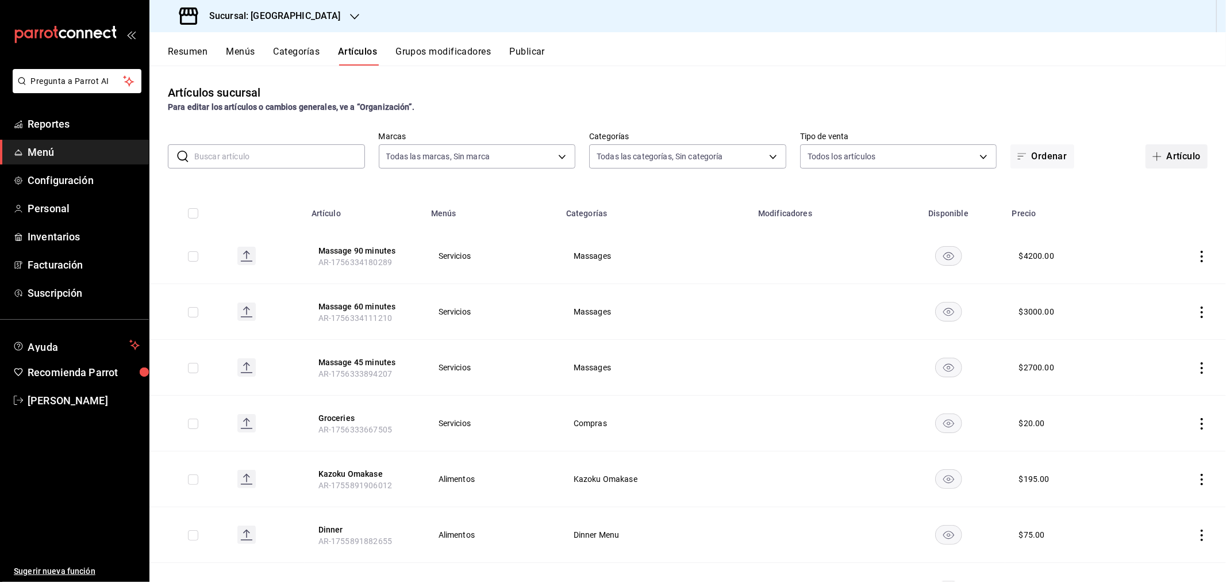
click at [1171, 156] on button "Artículo" at bounding box center [1177, 156] width 62 height 24
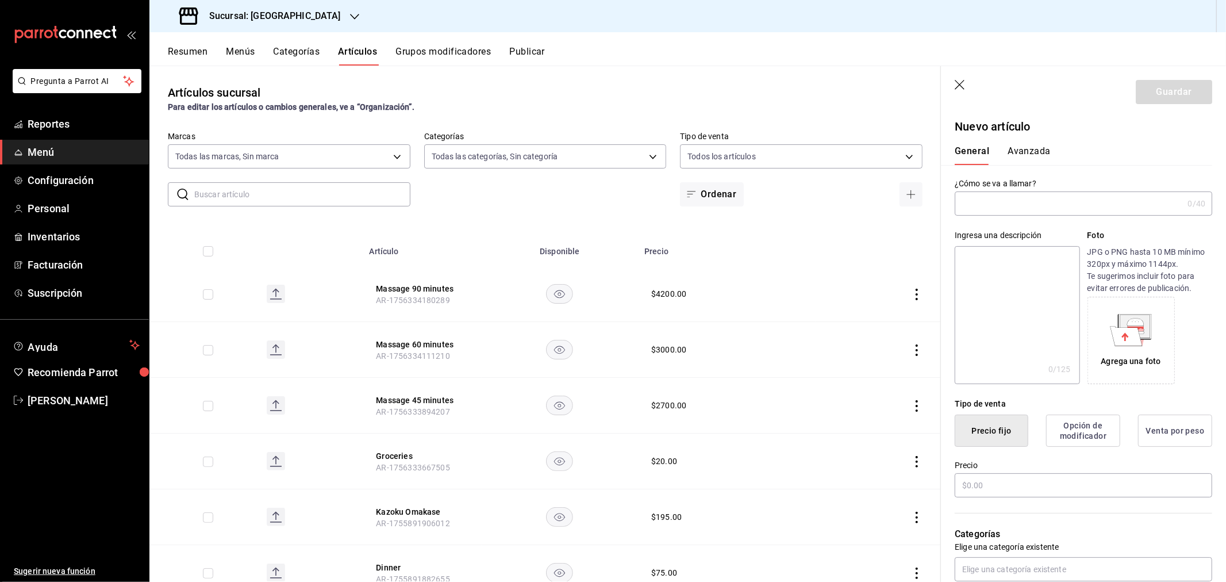
click at [1001, 204] on input "text" at bounding box center [1069, 203] width 228 height 23
paste input "the prisionero blend"
click at [967, 204] on input "the prisionero blend" at bounding box center [1067, 203] width 224 height 23
type input "The Prisionero Blend"
click at [991, 487] on input "text" at bounding box center [1084, 485] width 258 height 24
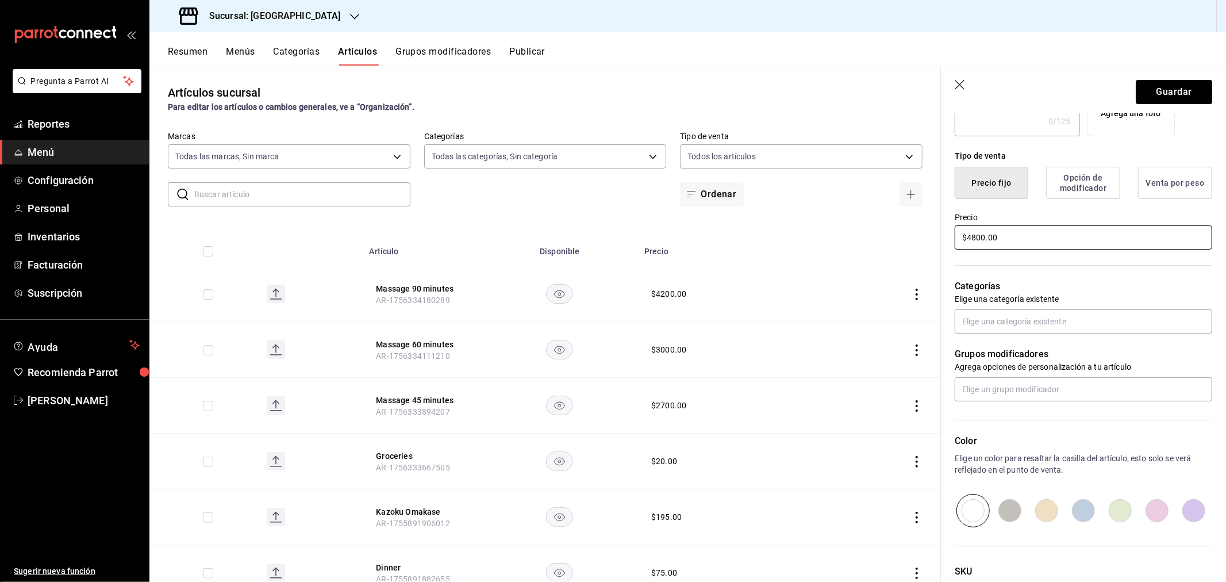
scroll to position [255, 0]
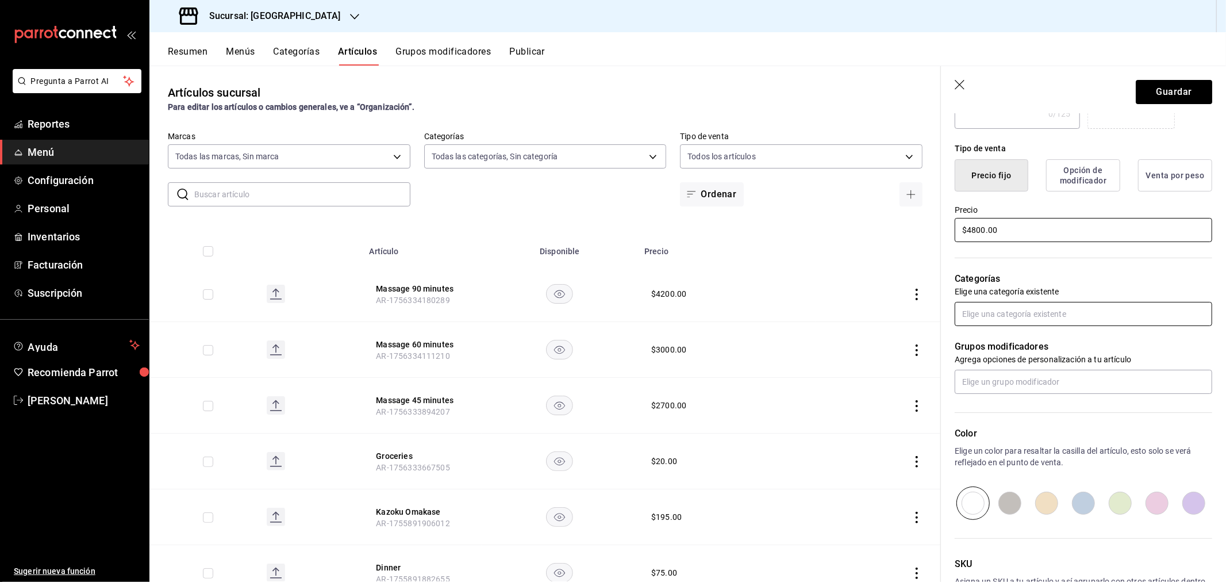
type input "$4800.00"
click at [998, 315] on input "text" at bounding box center [1084, 314] width 258 height 24
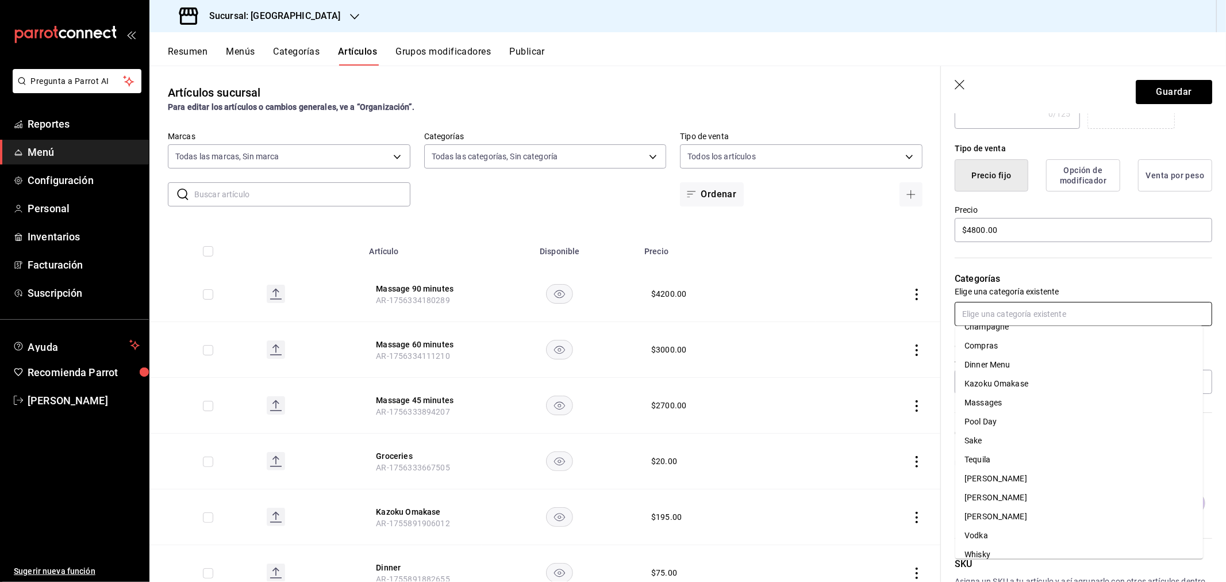
scroll to position [42, 0]
drag, startPoint x: 993, startPoint y: 508, endPoint x: 1011, endPoint y: 443, distance: 67.4
click at [992, 508] on li "[PERSON_NAME]" at bounding box center [1080, 506] width 248 height 19
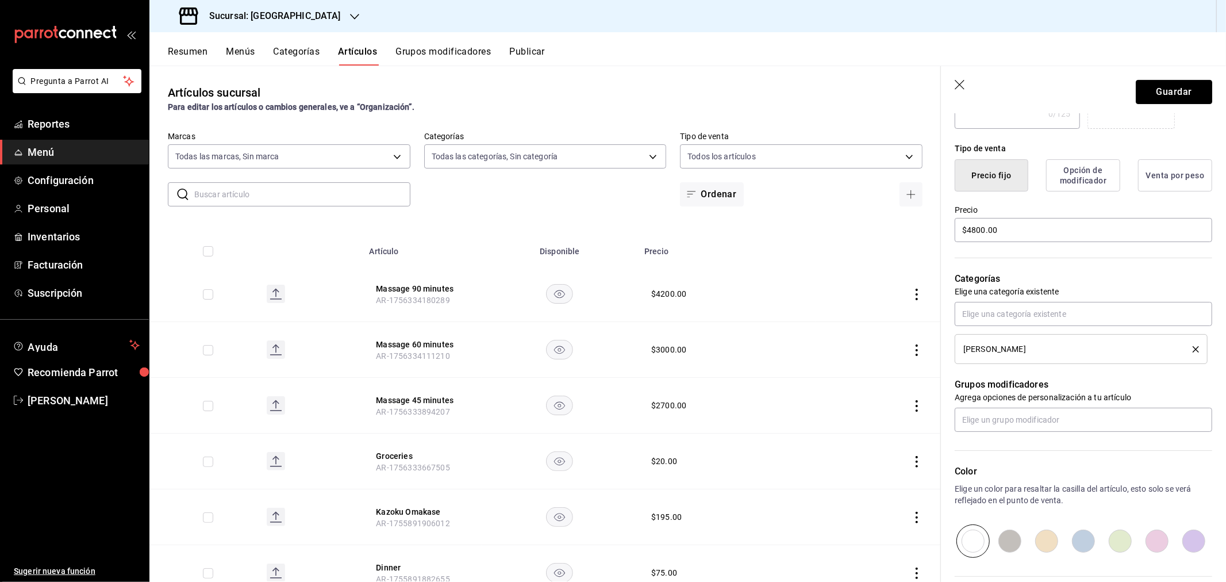
click at [1164, 85] on button "Guardar" at bounding box center [1174, 92] width 76 height 24
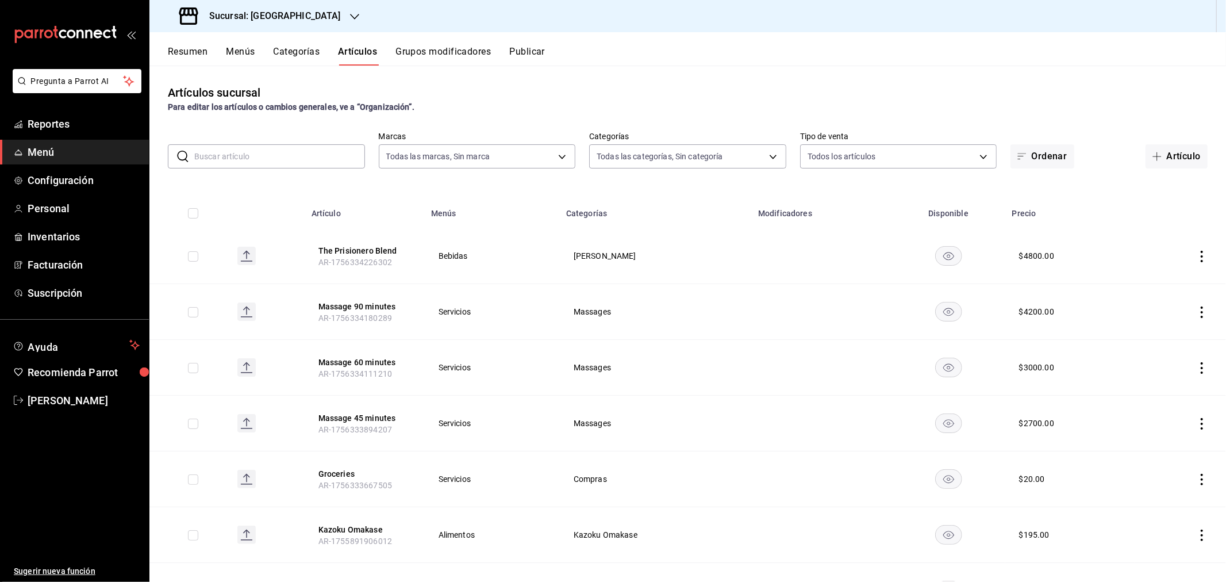
drag, startPoint x: 1151, startPoint y: 153, endPoint x: 51, endPoint y: 417, distance: 1131.7
click at [1153, 153] on icon "button" at bounding box center [1157, 156] width 9 height 9
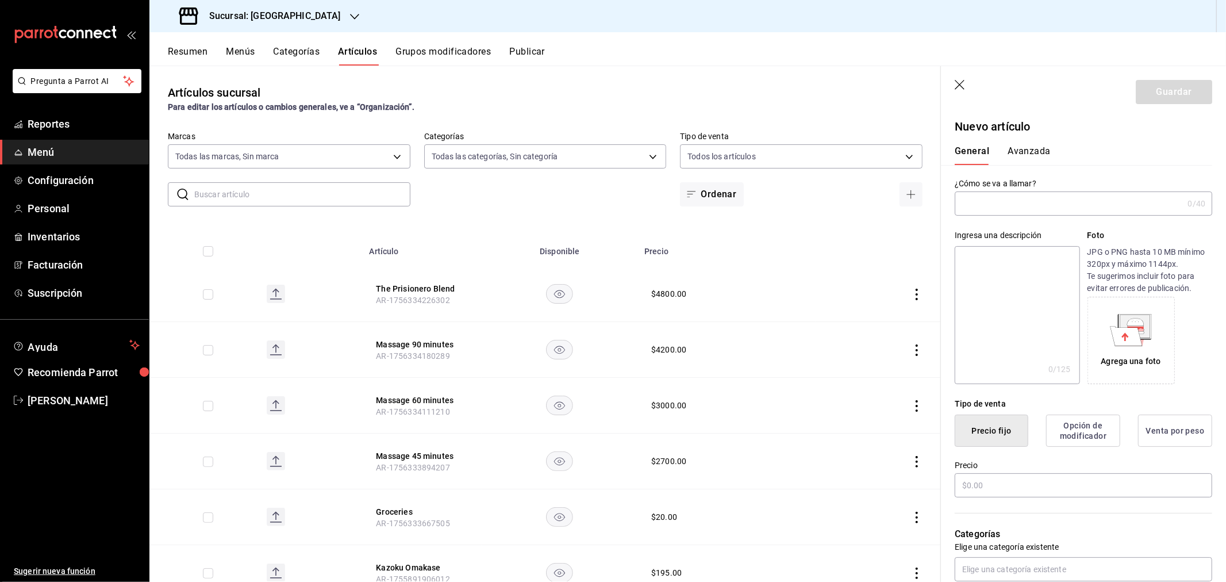
click at [988, 208] on input "text" at bounding box center [1069, 203] width 228 height 23
type input "Gran [PERSON_NAME]"
click at [1018, 484] on input "text" at bounding box center [1084, 485] width 258 height 24
type input "$5400.00"
click at [999, 581] on input "text" at bounding box center [1084, 569] width 258 height 24
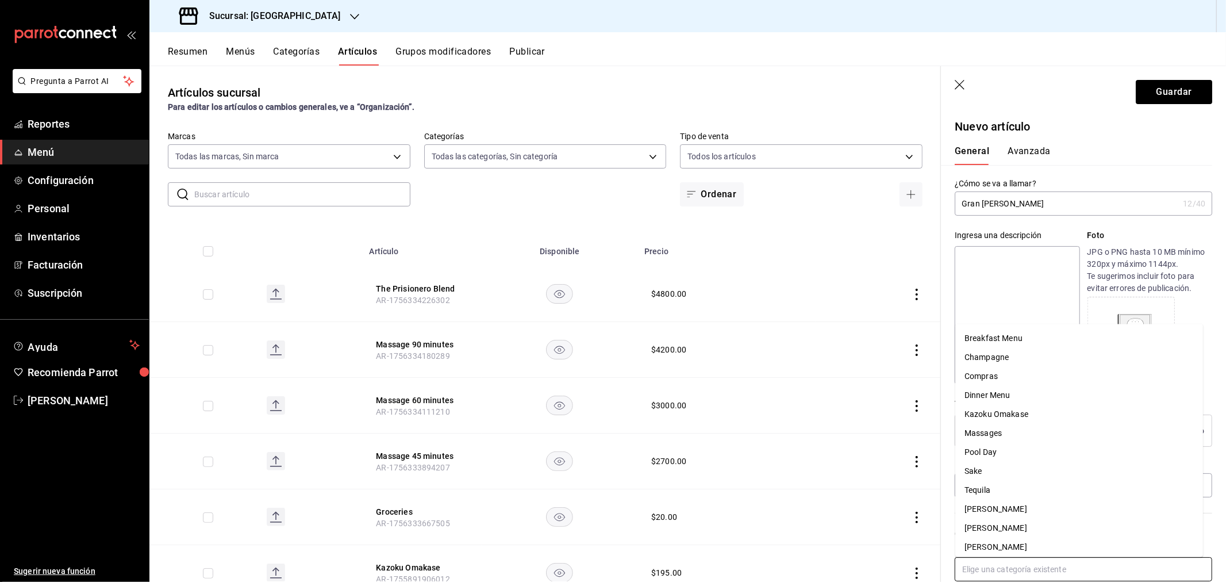
click at [1001, 539] on li "[PERSON_NAME]" at bounding box center [1080, 547] width 248 height 19
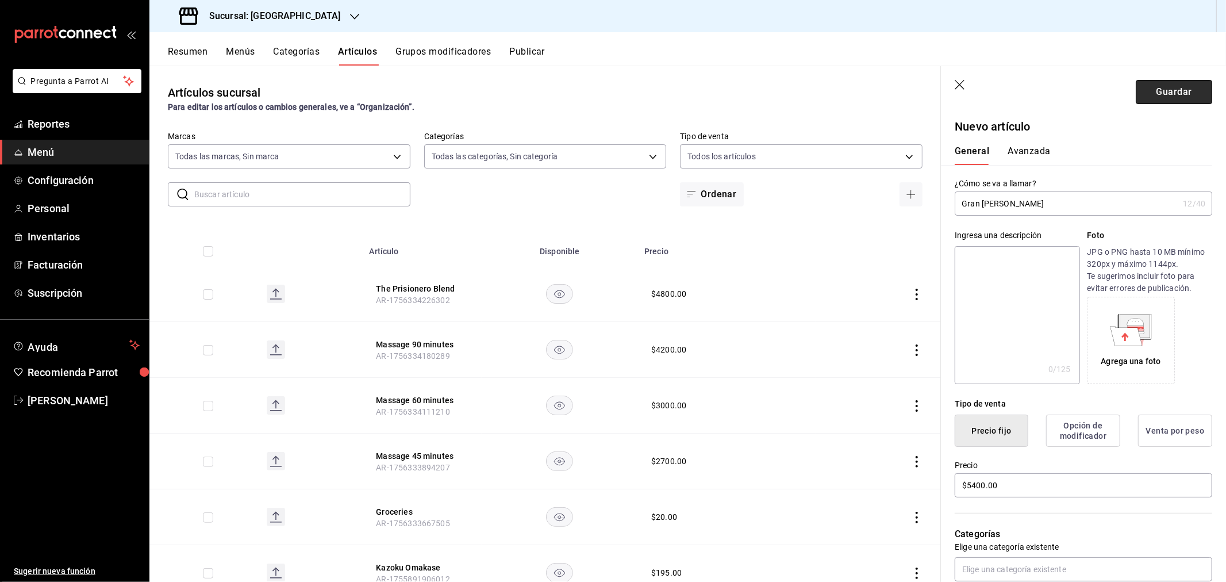
click at [1163, 93] on button "Guardar" at bounding box center [1174, 92] width 76 height 24
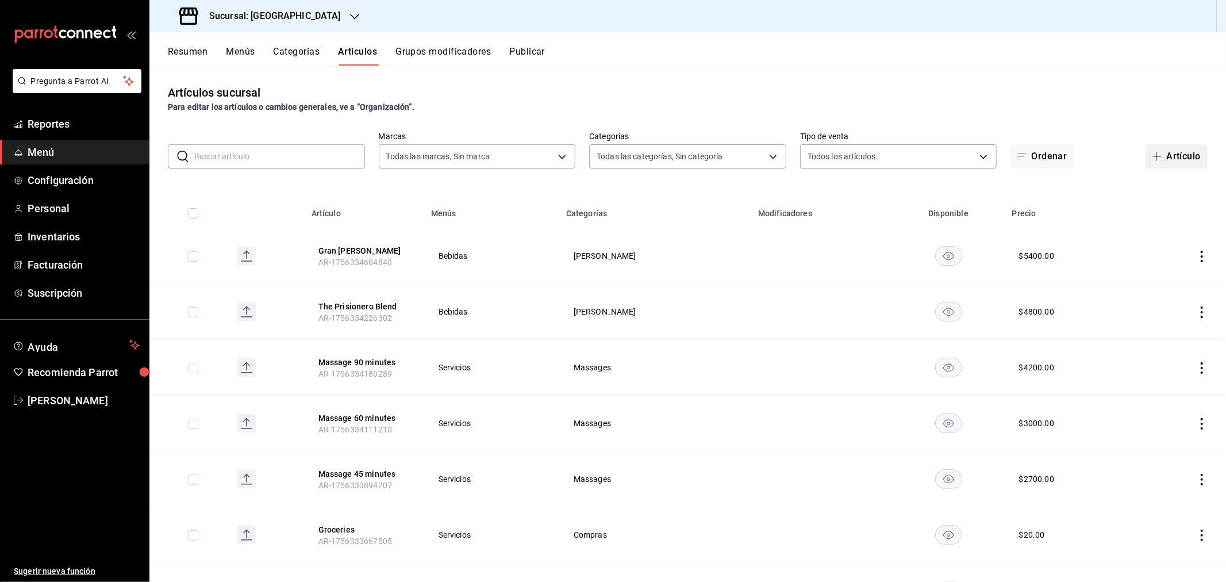
click at [1153, 154] on icon "button" at bounding box center [1157, 156] width 9 height 9
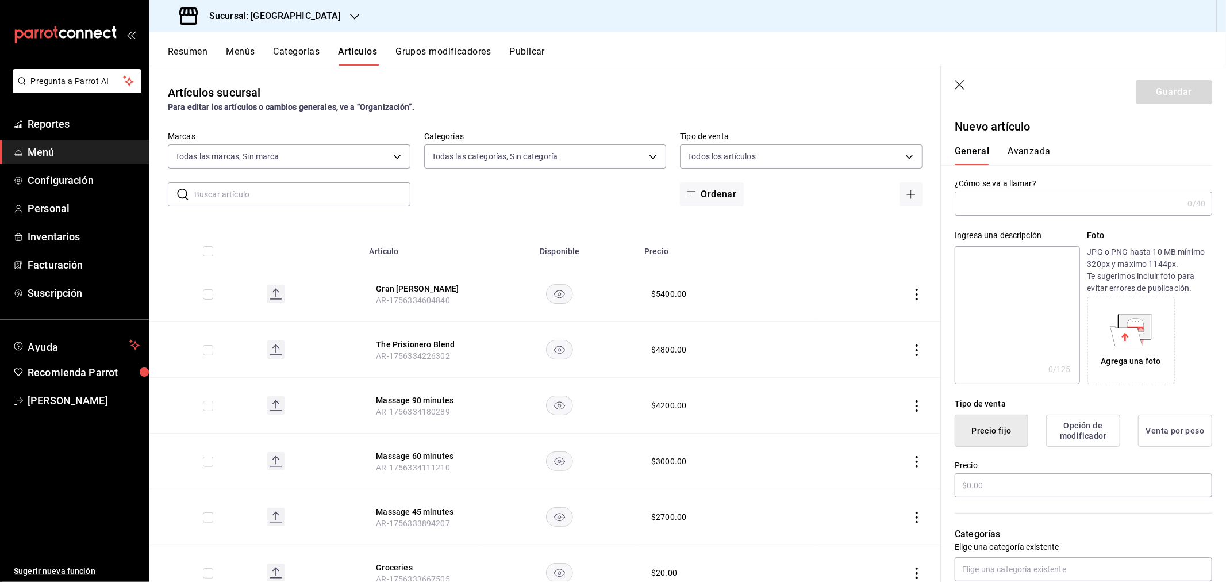
drag, startPoint x: 59, startPoint y: 110, endPoint x: 69, endPoint y: 97, distance: 16.8
click at [59, 110] on li "Pregunta a Parrot AI" at bounding box center [75, 90] width 140 height 43
click at [63, 123] on span "Reportes" at bounding box center [84, 124] width 112 height 16
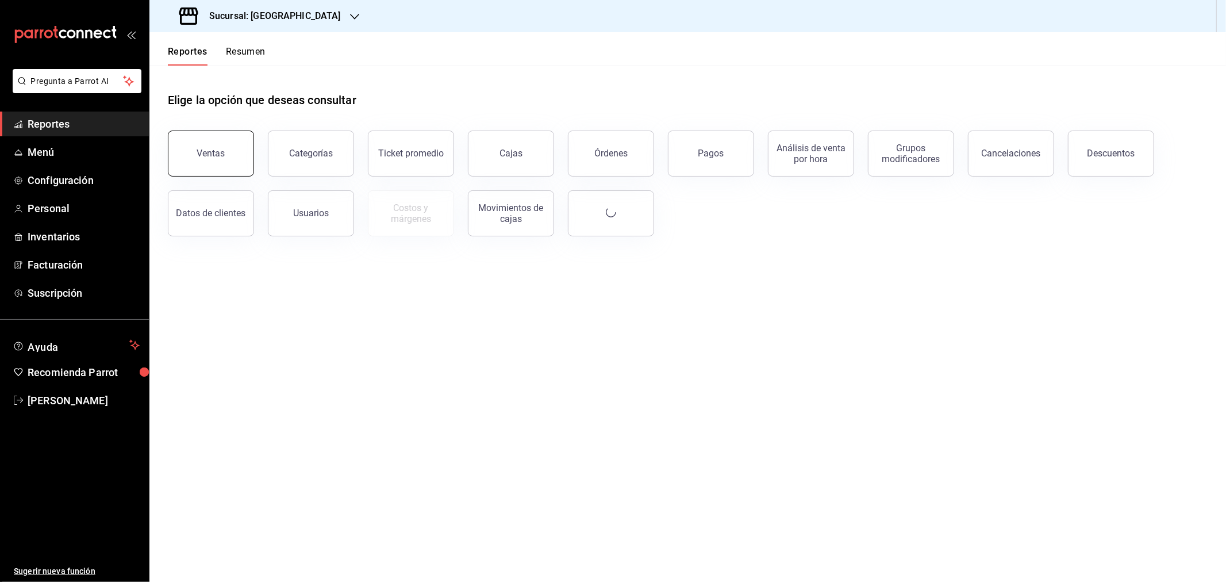
click at [205, 155] on div "Ventas" at bounding box center [211, 153] width 28 height 11
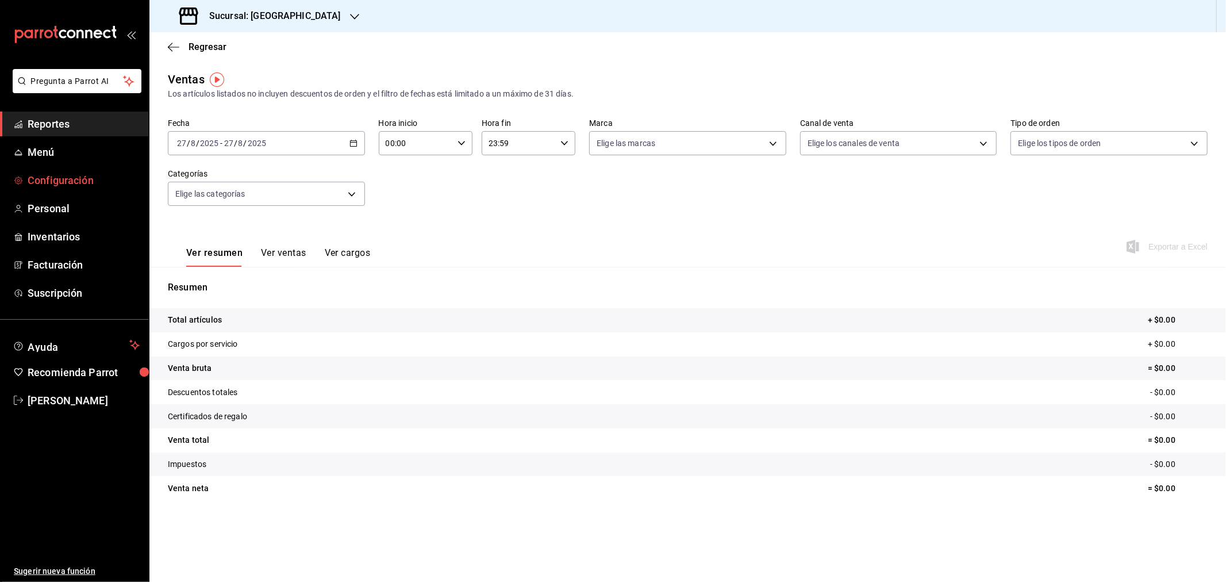
click at [52, 179] on span "Configuración" at bounding box center [84, 180] width 112 height 16
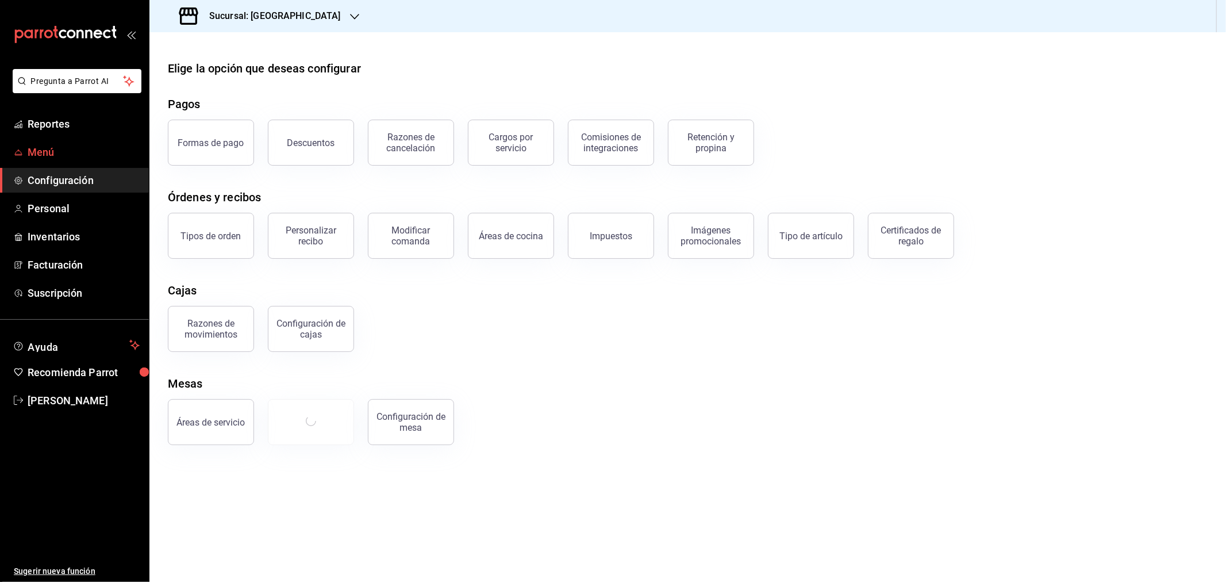
click at [38, 153] on span "Menú" at bounding box center [84, 152] width 112 height 16
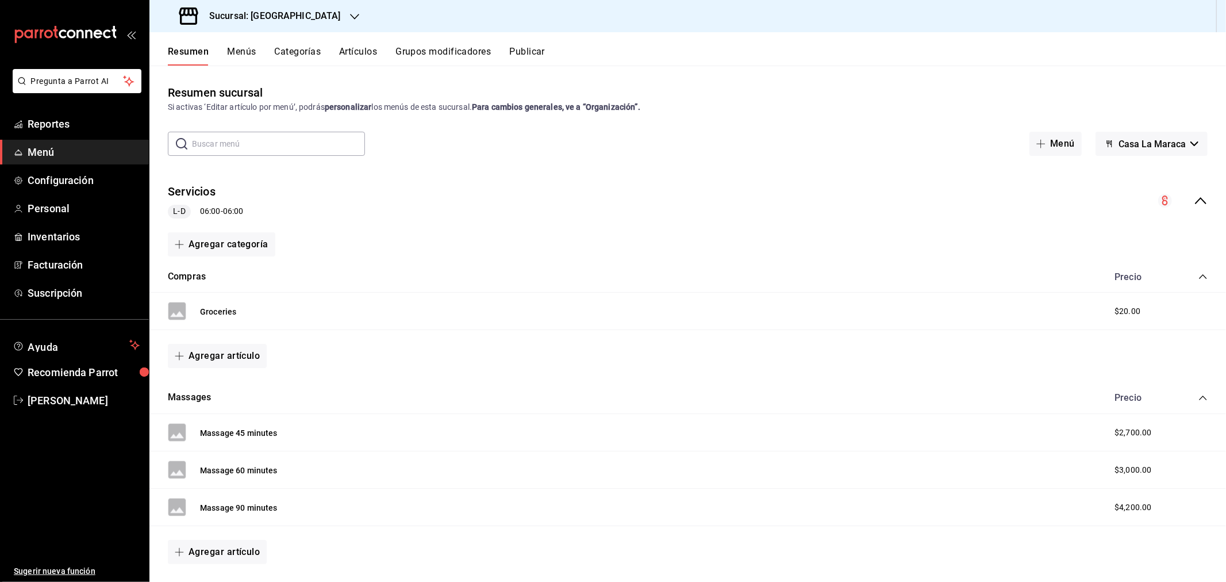
click at [357, 55] on button "Artículos" at bounding box center [358, 56] width 38 height 20
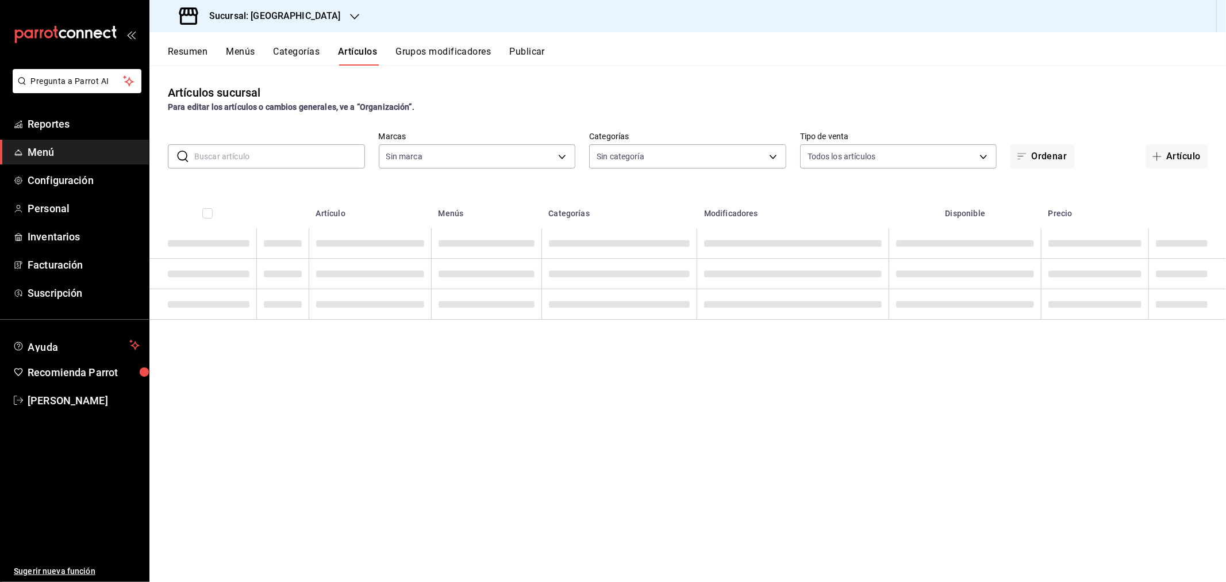
type input "06a0de65-89f9-446e-83ce-314a75ea4efa"
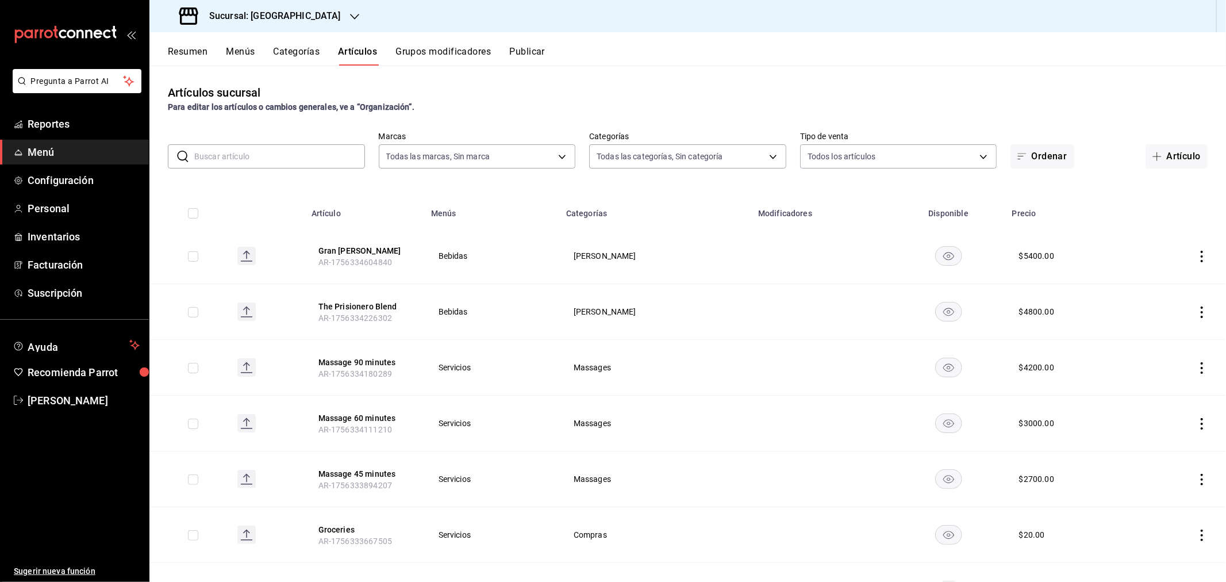
type input "457a7a1f-354d-46ce-811a-82c846cde0b3,85638dac-8ff3-4323-bacc-99d5e3a8f462,c45b4…"
drag, startPoint x: 1153, startPoint y: 156, endPoint x: 567, endPoint y: 314, distance: 607.4
click at [1153, 156] on span "button" at bounding box center [1160, 156] width 14 height 9
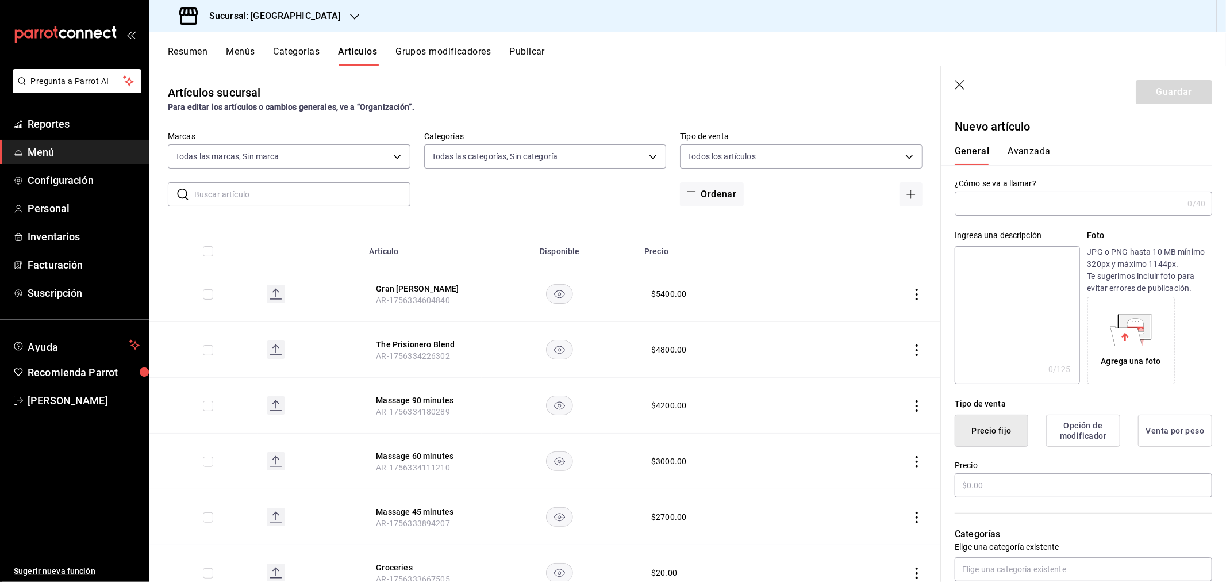
click at [1002, 214] on input "text" at bounding box center [1069, 203] width 228 height 23
click at [963, 205] on input "caymus cabernet" at bounding box center [1067, 203] width 224 height 23
type input "Caymus Cabernet"
click at [1002, 481] on input "text" at bounding box center [1084, 485] width 258 height 24
type input "$6800.00"
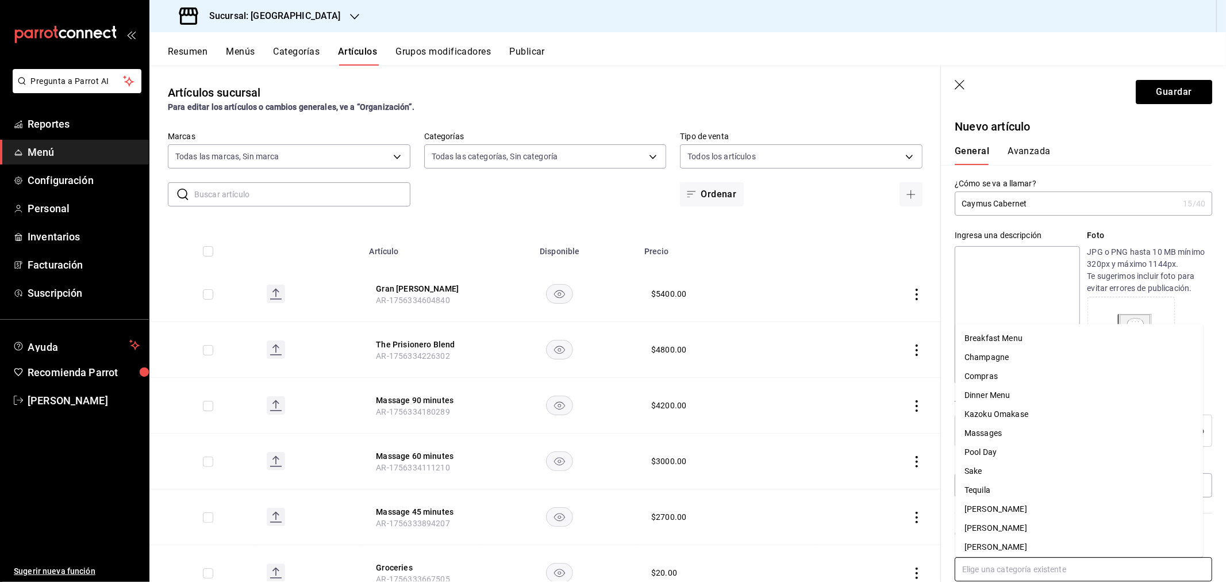
click at [1010, 573] on input "text" at bounding box center [1084, 569] width 258 height 24
click at [1002, 541] on li "[PERSON_NAME]" at bounding box center [1080, 547] width 248 height 19
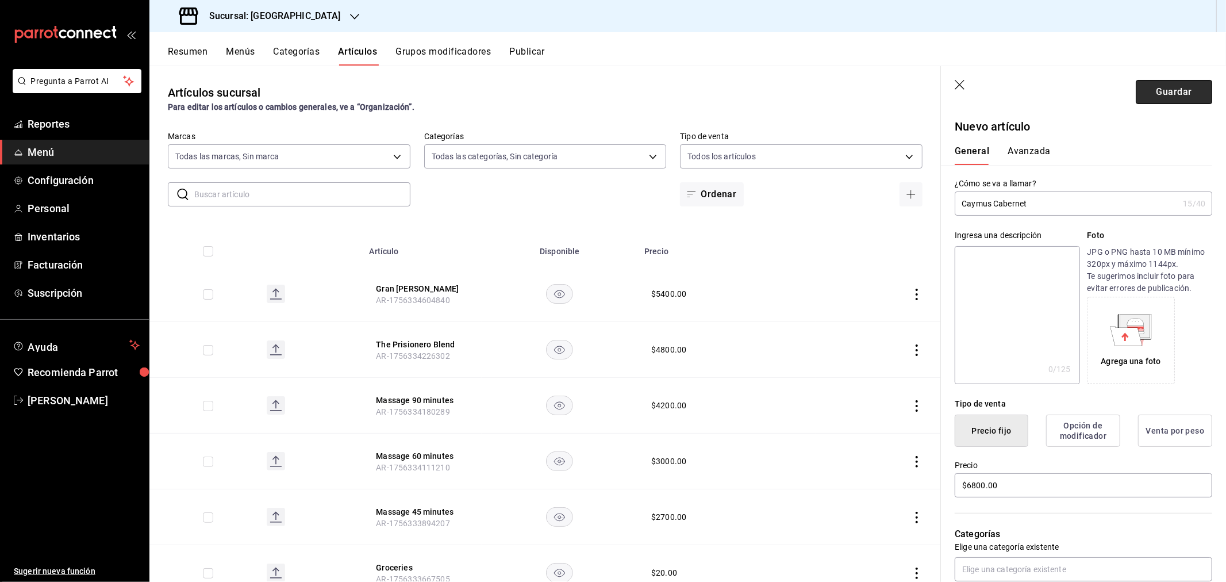
click at [1163, 92] on button "Guardar" at bounding box center [1174, 92] width 76 height 24
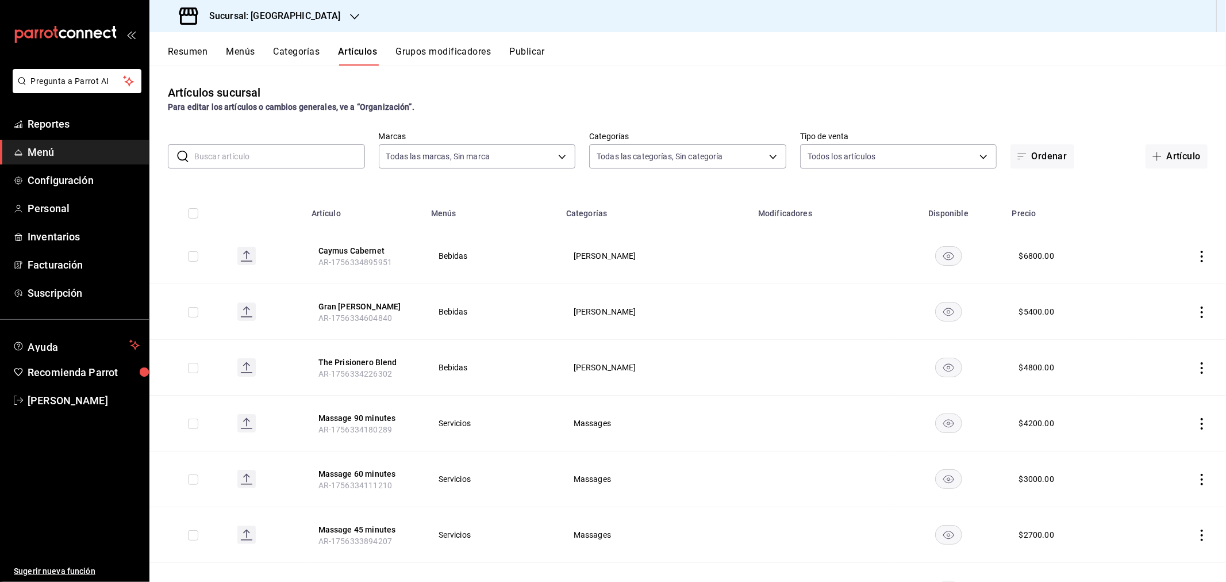
drag, startPoint x: 1160, startPoint y: 157, endPoint x: 475, endPoint y: 428, distance: 736.9
click at [1160, 157] on button "Artículo" at bounding box center [1177, 156] width 62 height 24
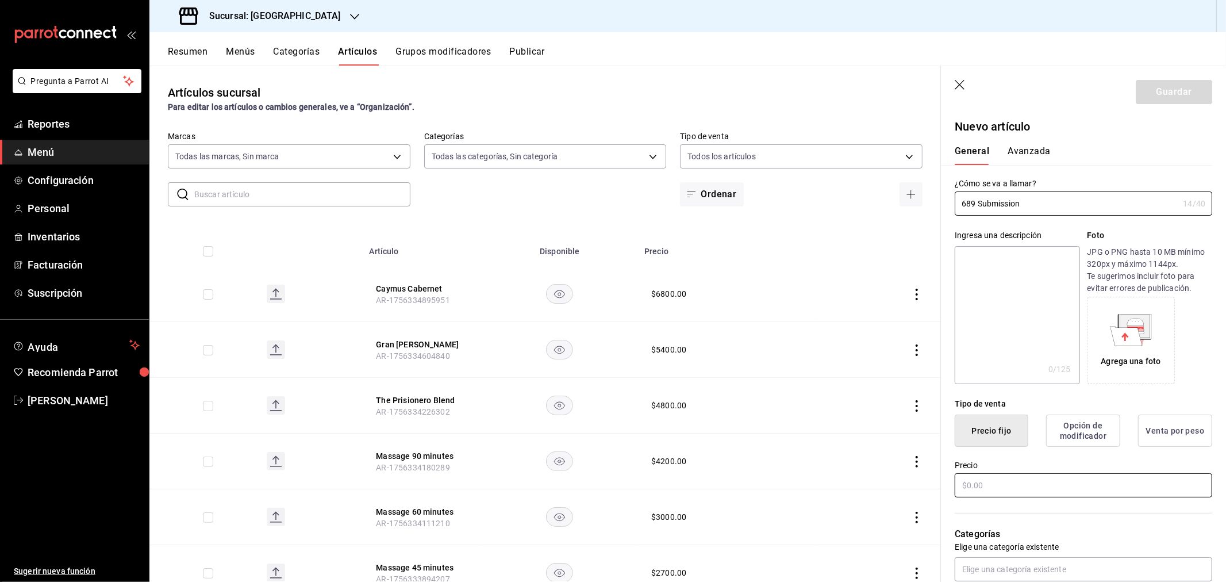
type input "689 Submission"
click at [1002, 489] on input "text" at bounding box center [1084, 485] width 258 height 24
type input "$2400.00"
drag, startPoint x: 991, startPoint y: 567, endPoint x: 994, endPoint y: 558, distance: 9.6
click at [991, 567] on input "text" at bounding box center [1084, 569] width 258 height 24
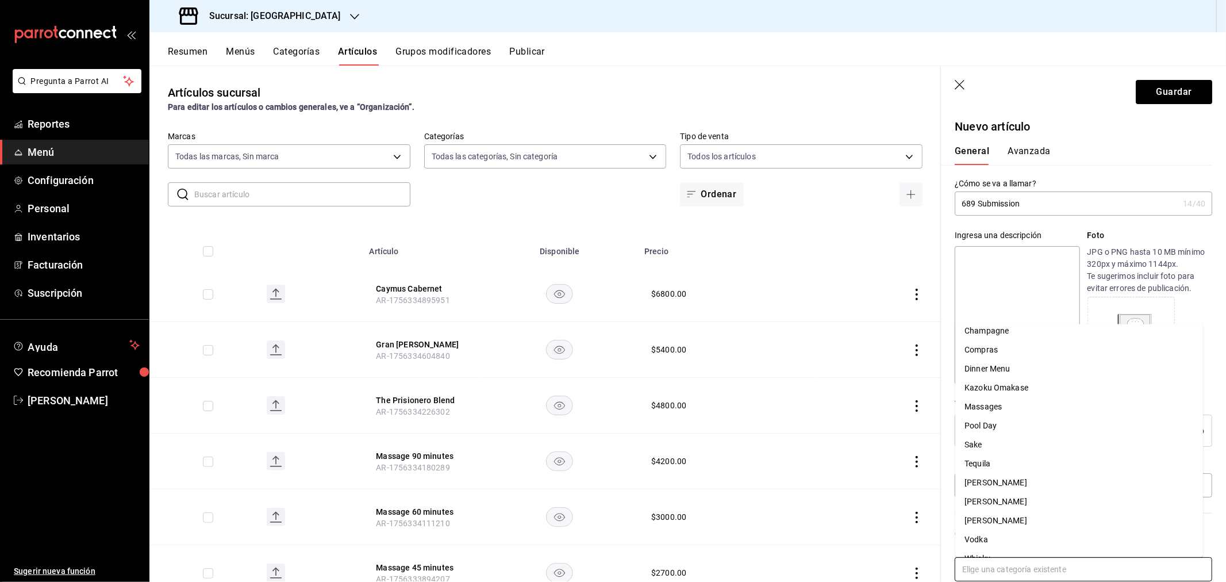
scroll to position [41, 0]
click at [999, 501] on li "[PERSON_NAME]" at bounding box center [1080, 505] width 248 height 19
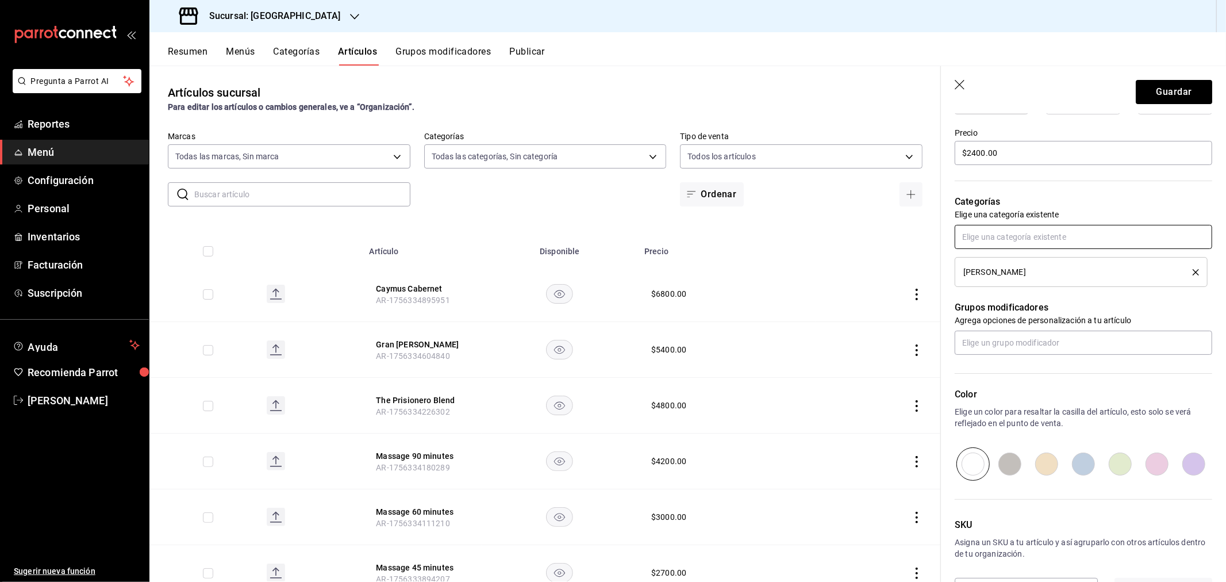
scroll to position [375, 0]
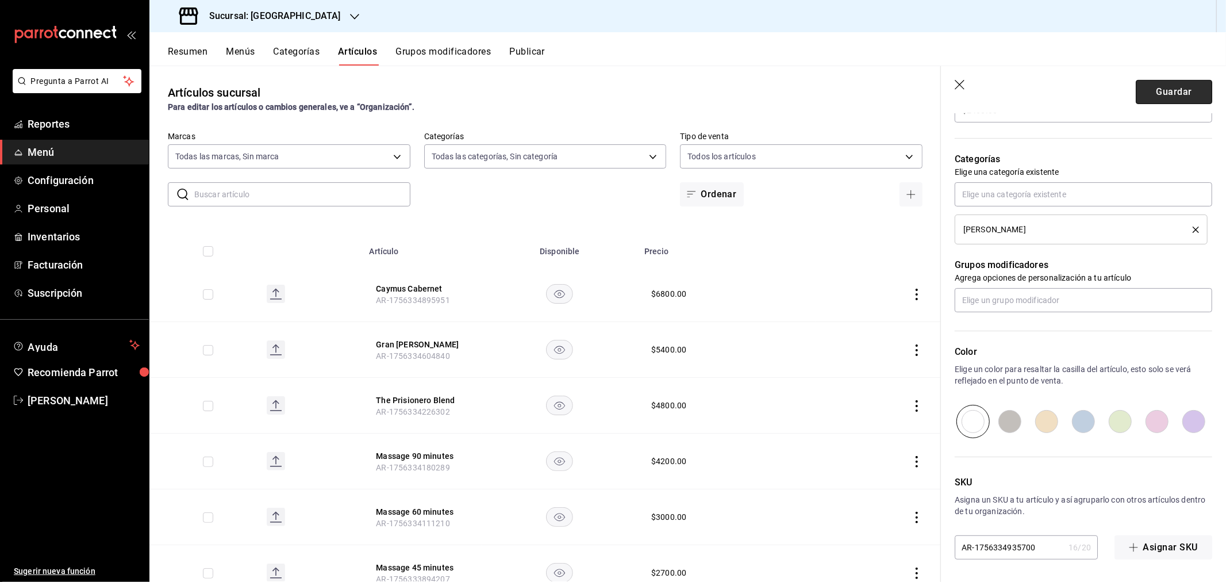
click at [1171, 90] on button "Guardar" at bounding box center [1174, 92] width 76 height 24
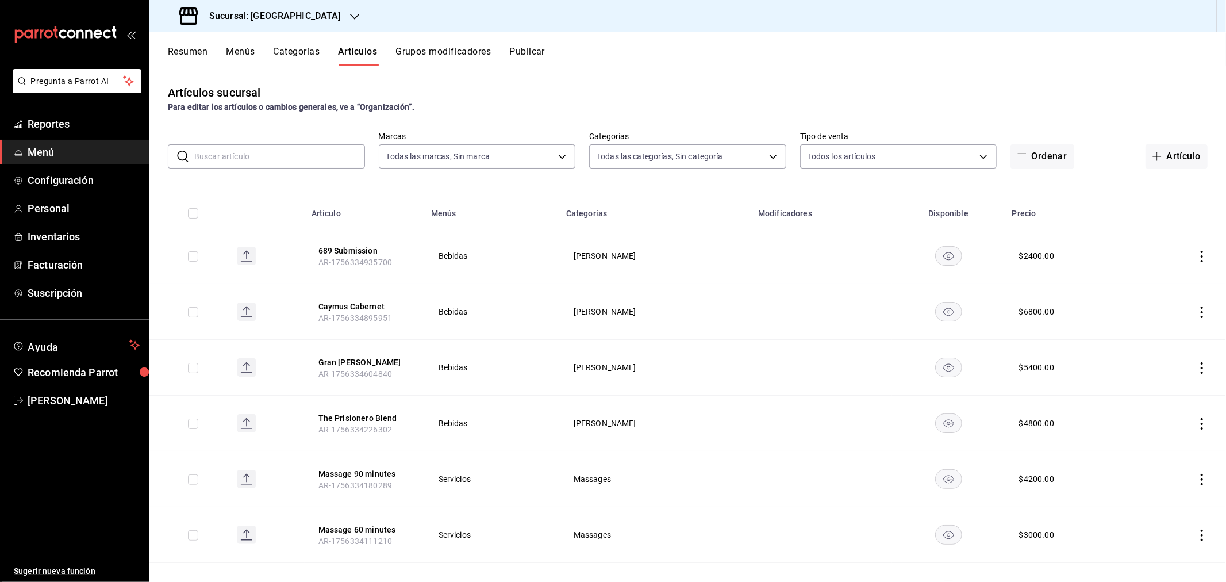
drag, startPoint x: 1154, startPoint y: 149, endPoint x: 1133, endPoint y: 154, distance: 21.2
click at [1154, 151] on button "Artículo" at bounding box center [1177, 156] width 62 height 24
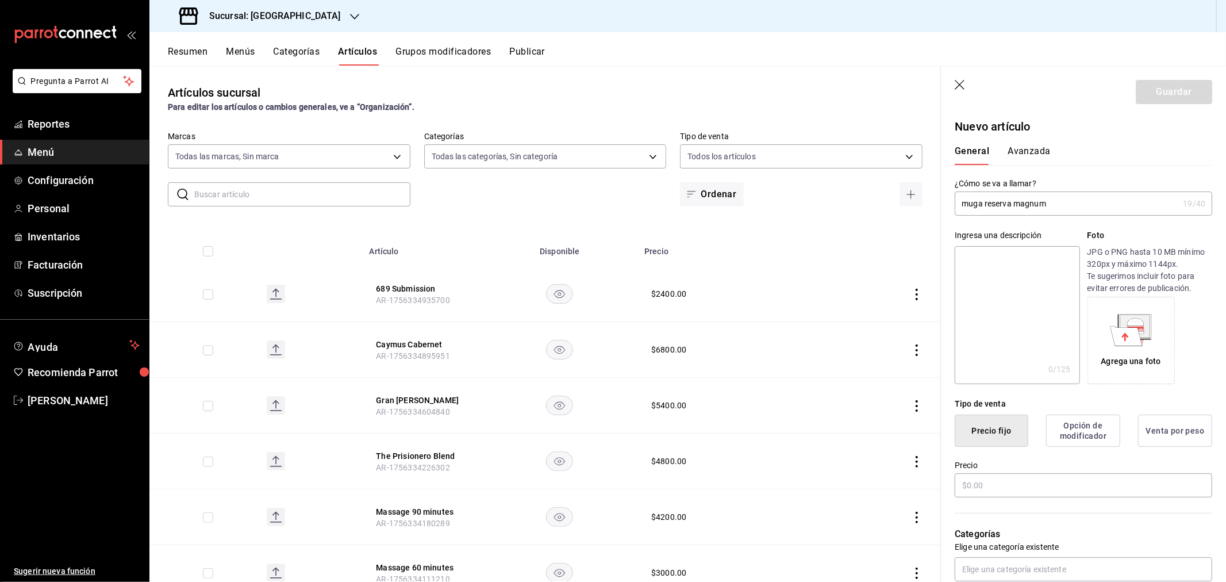
click at [972, 203] on input "muga reserva magnum" at bounding box center [1067, 203] width 224 height 23
click at [969, 204] on input "muga reserva magnum" at bounding box center [1067, 203] width 224 height 23
type input "Muga Reserva Magnum"
click at [987, 486] on input "text" at bounding box center [1084, 485] width 258 height 24
type input "$4400.00"
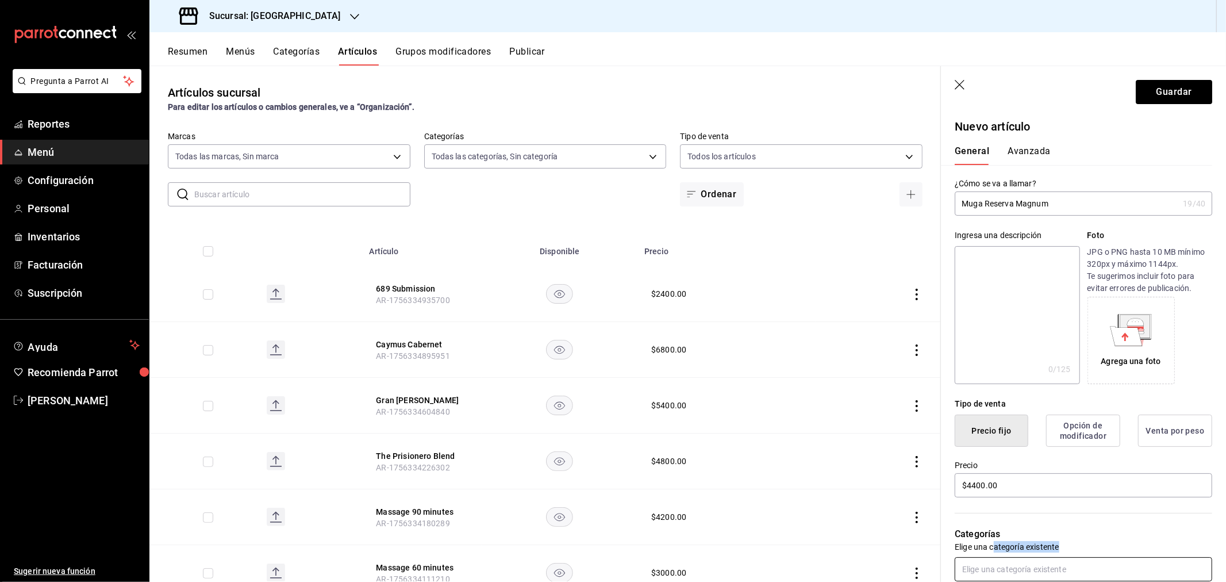
click at [988, 562] on div "Categorías Elige una categoría existente" at bounding box center [1076, 540] width 271 height 82
click at [983, 572] on input "text" at bounding box center [1084, 569] width 258 height 24
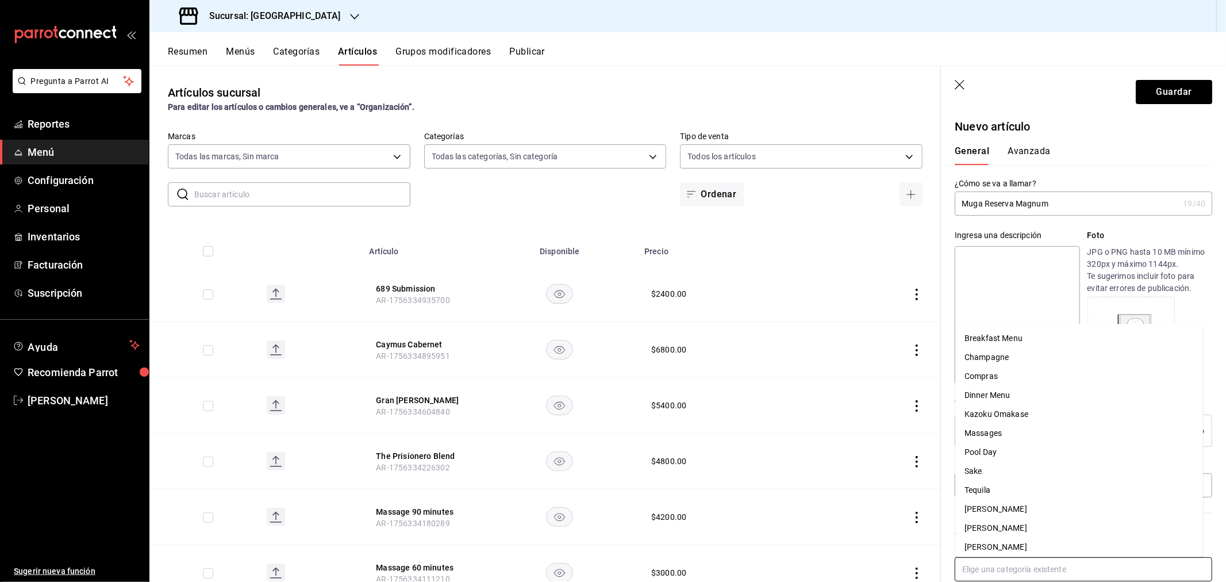
click at [999, 549] on li "[PERSON_NAME]" at bounding box center [1080, 547] width 248 height 19
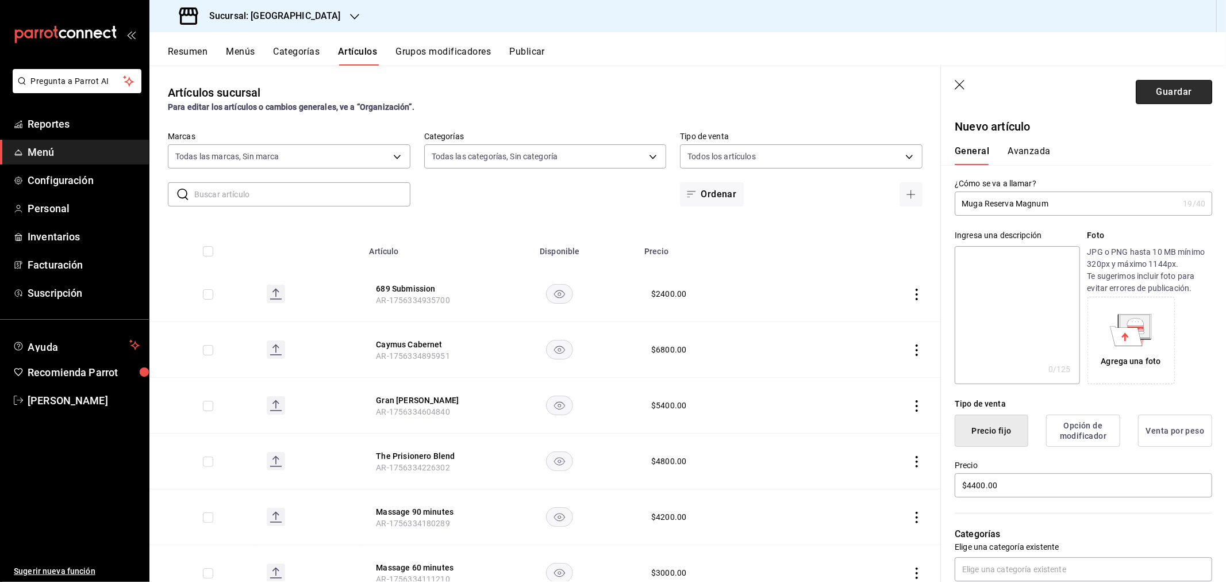
click at [1136, 95] on button "Guardar" at bounding box center [1174, 92] width 76 height 24
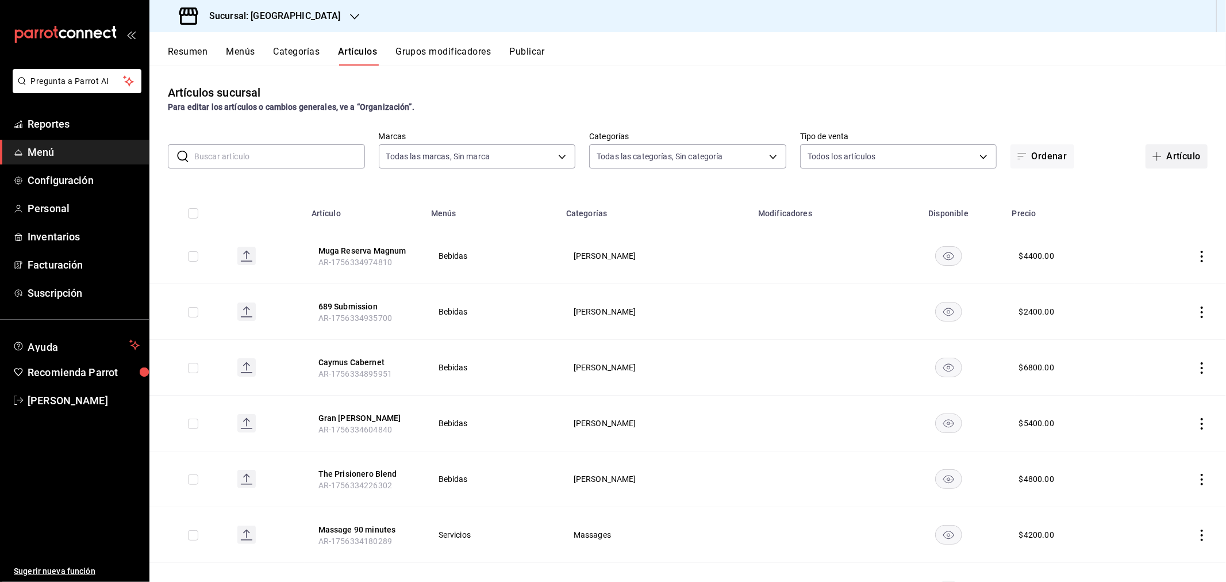
click at [1165, 152] on button "Artículo" at bounding box center [1177, 156] width 62 height 24
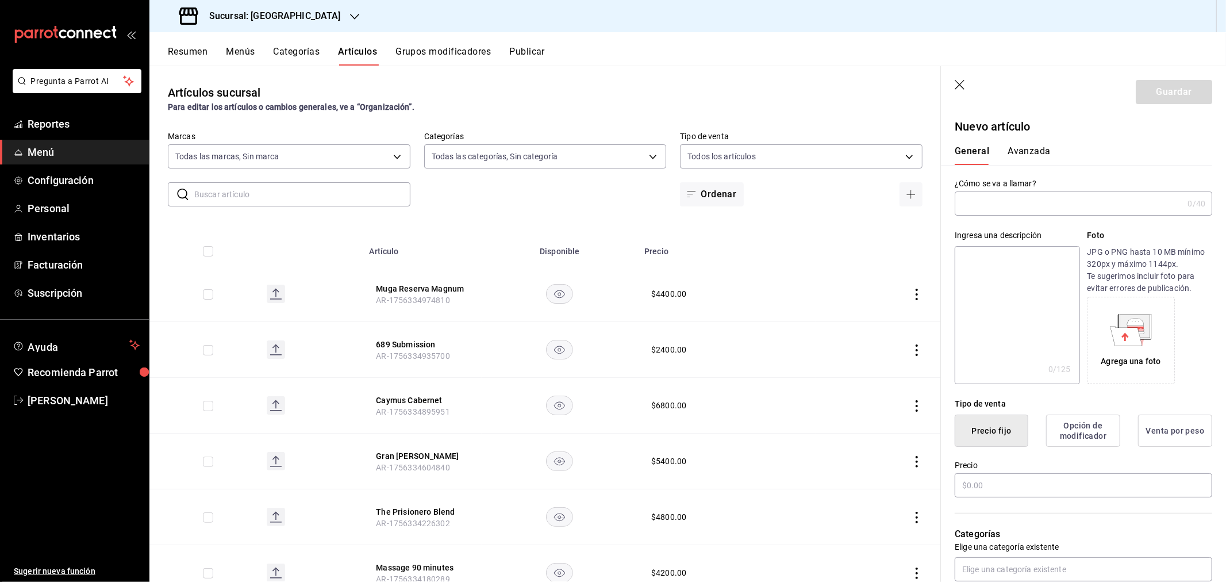
click at [1016, 200] on input "text" at bounding box center [1069, 203] width 228 height 23
click at [967, 202] on input "[PERSON_NAME] chablis" at bounding box center [1067, 203] width 224 height 23
type input "[PERSON_NAME]"
click at [984, 487] on input "text" at bounding box center [1084, 485] width 258 height 24
type input "$1800.00"
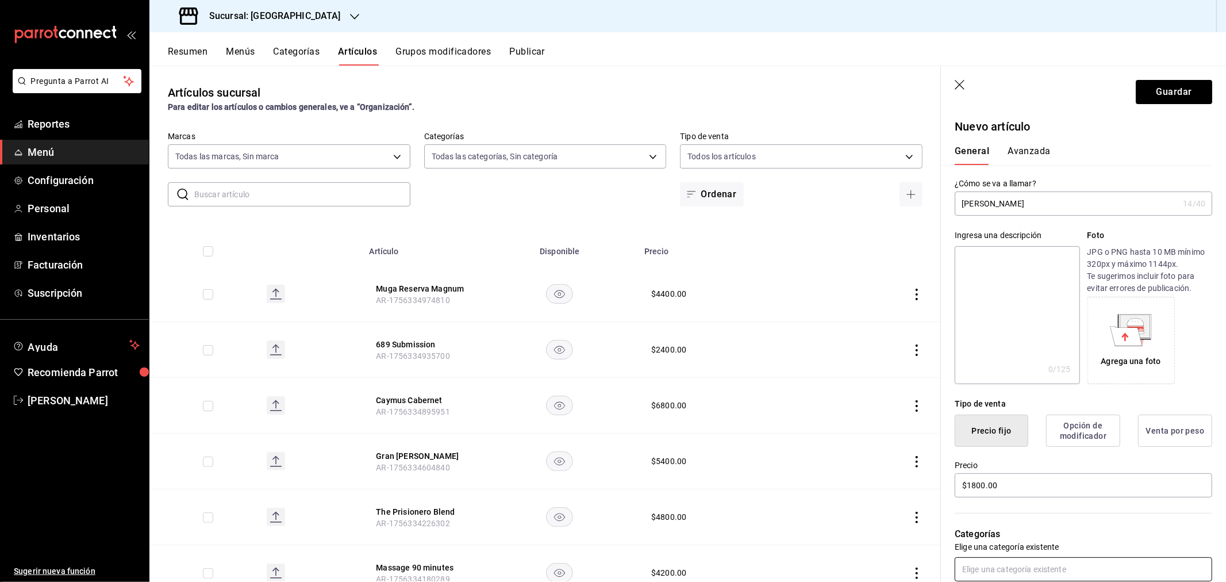
click at [1045, 565] on input "text" at bounding box center [1084, 569] width 258 height 24
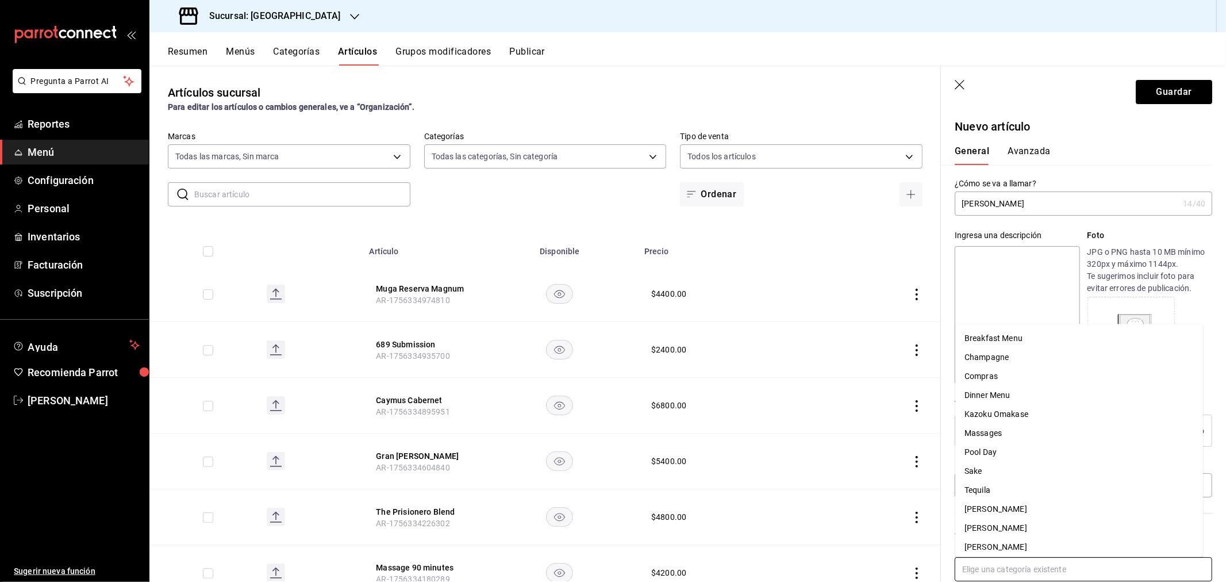
click at [992, 546] on li "[PERSON_NAME]" at bounding box center [1080, 547] width 248 height 19
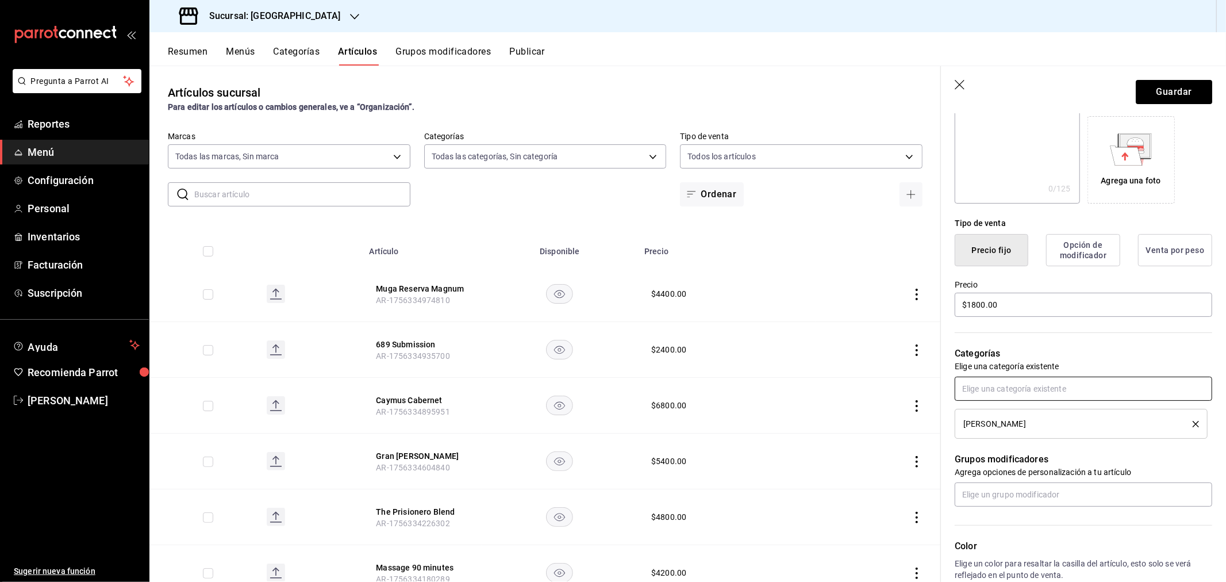
scroll to position [191, 0]
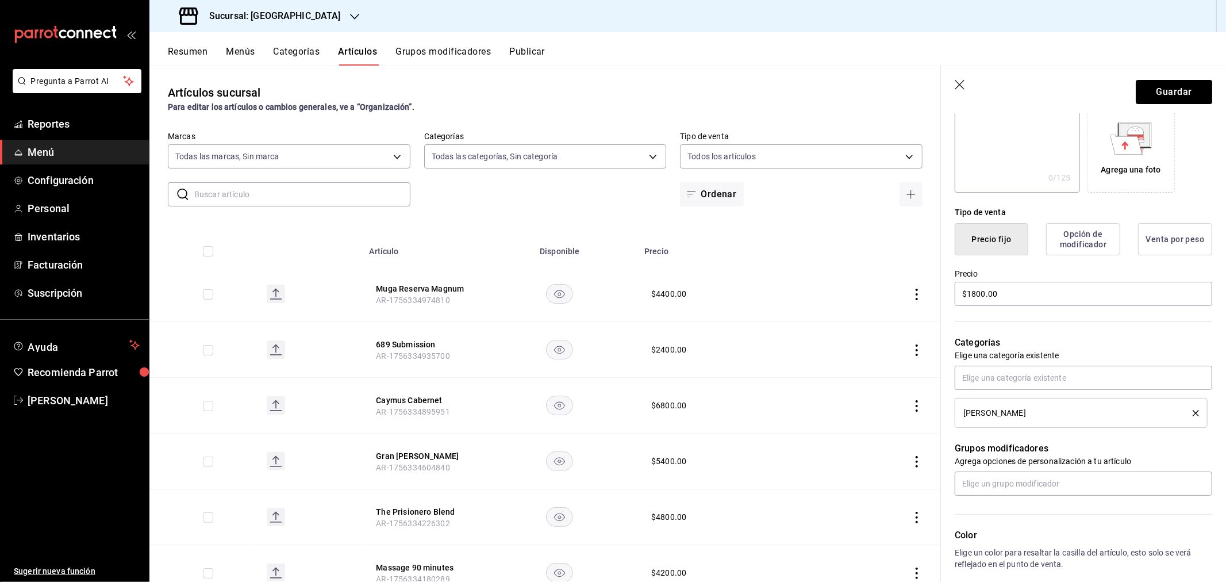
click at [1193, 410] on icon "delete" at bounding box center [1196, 413] width 6 height 6
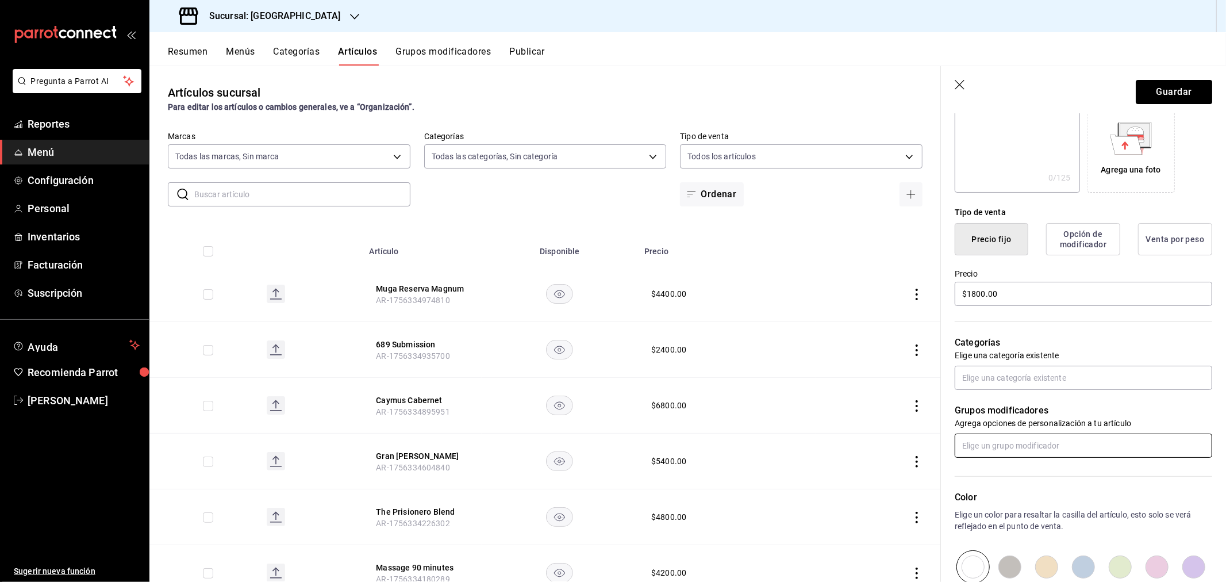
click at [987, 438] on input "text" at bounding box center [1084, 446] width 258 height 24
click at [1002, 374] on input "text" at bounding box center [1084, 378] width 258 height 24
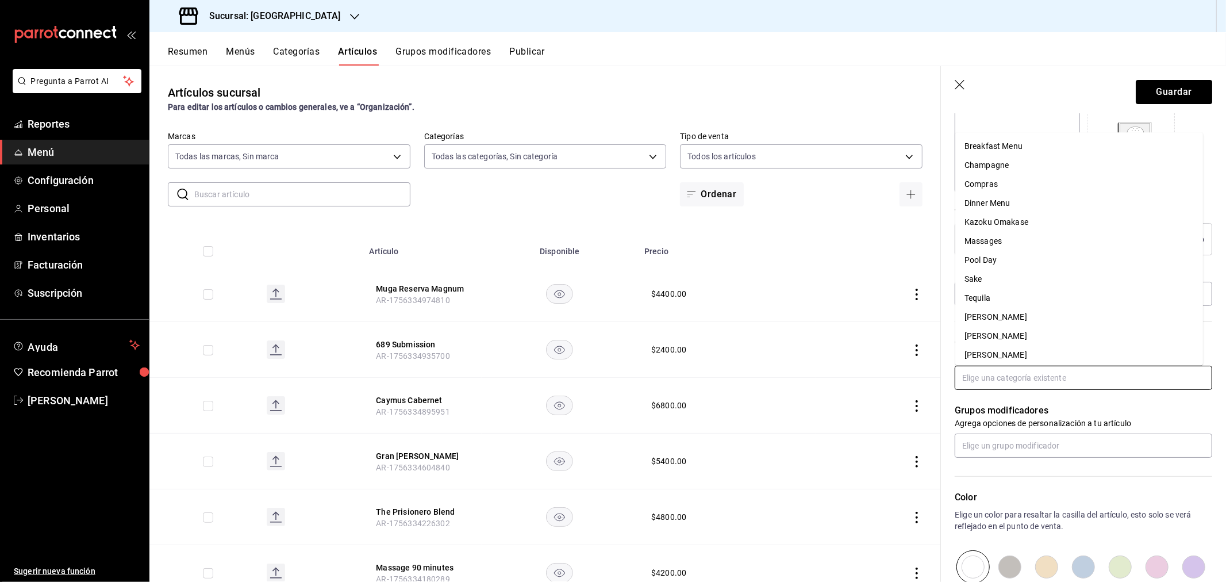
click at [997, 318] on li "[PERSON_NAME]" at bounding box center [1080, 317] width 248 height 19
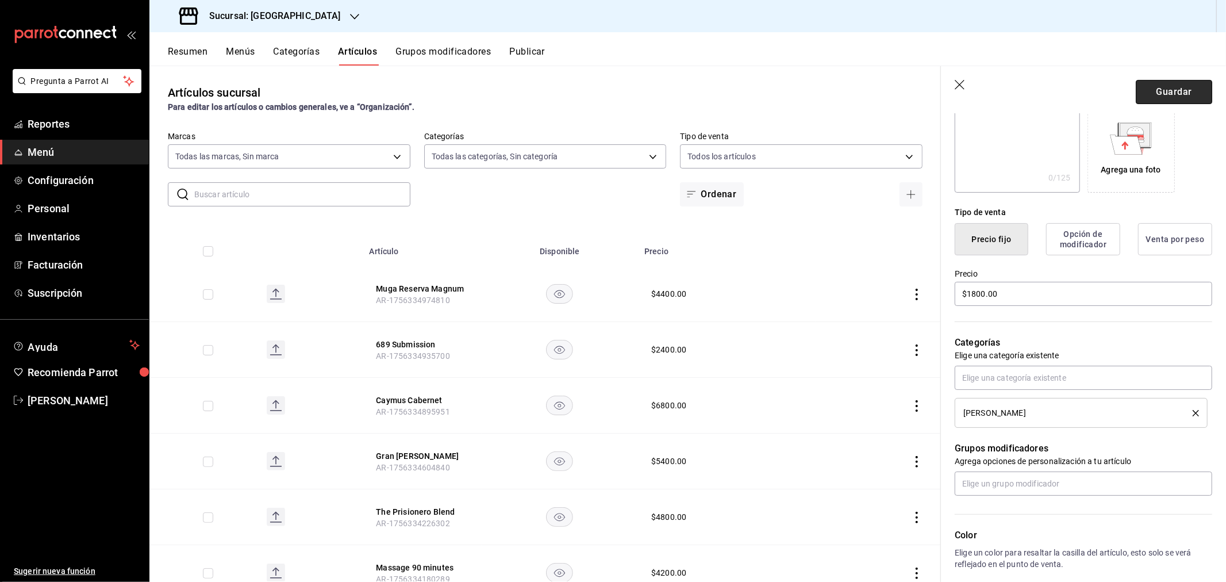
click at [1159, 87] on button "Guardar" at bounding box center [1174, 92] width 76 height 24
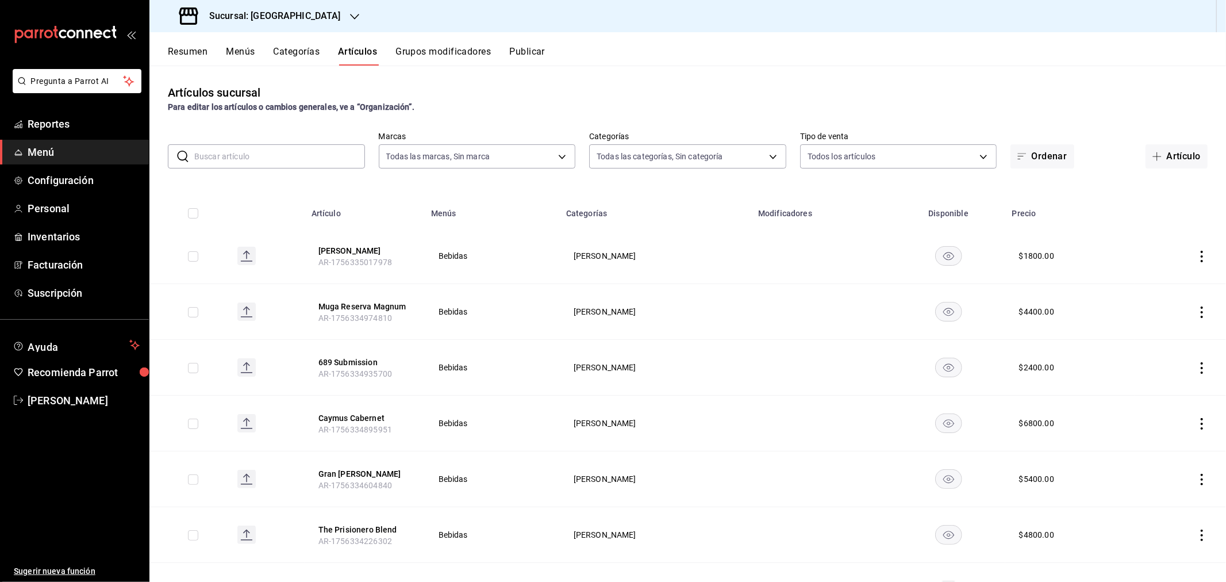
drag, startPoint x: 1170, startPoint y: 148, endPoint x: 1114, endPoint y: 157, distance: 56.5
click at [1170, 148] on button "Artículo" at bounding box center [1177, 156] width 62 height 24
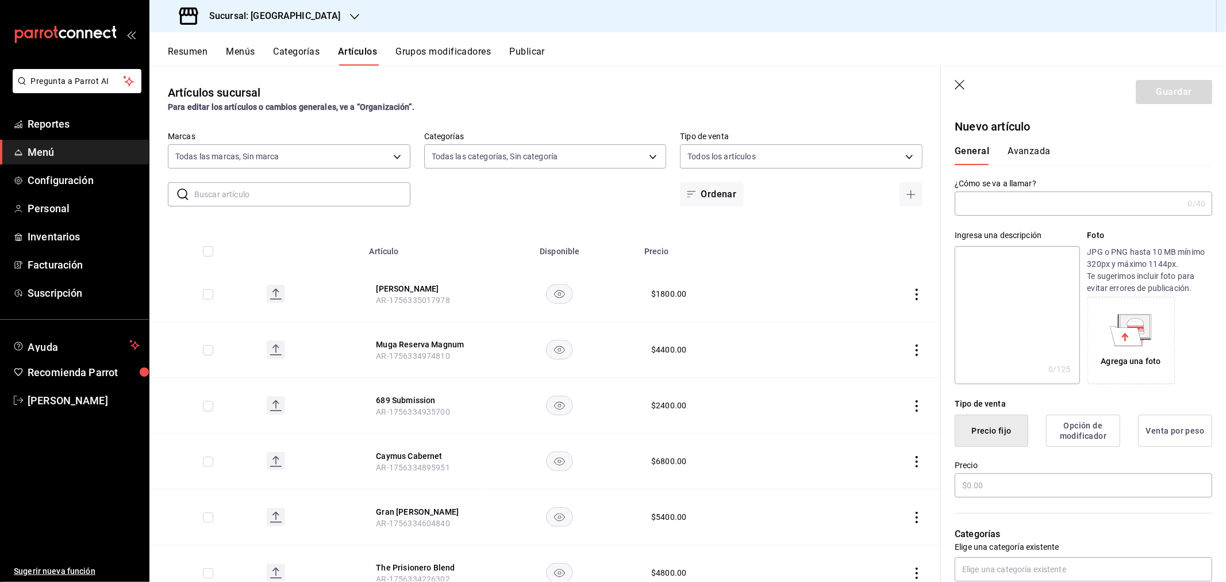
click at [1003, 201] on input "text" at bounding box center [1069, 203] width 228 height 23
paste input "moet chandon ice imperial rose"
click at [969, 201] on input "moet chandon ice imperial rose" at bounding box center [1067, 203] width 224 height 23
click at [985, 202] on input "Moet chandon ice imperial rose" at bounding box center [1067, 203] width 224 height 23
type input "Moet Chandon Ice Imperial Rose"
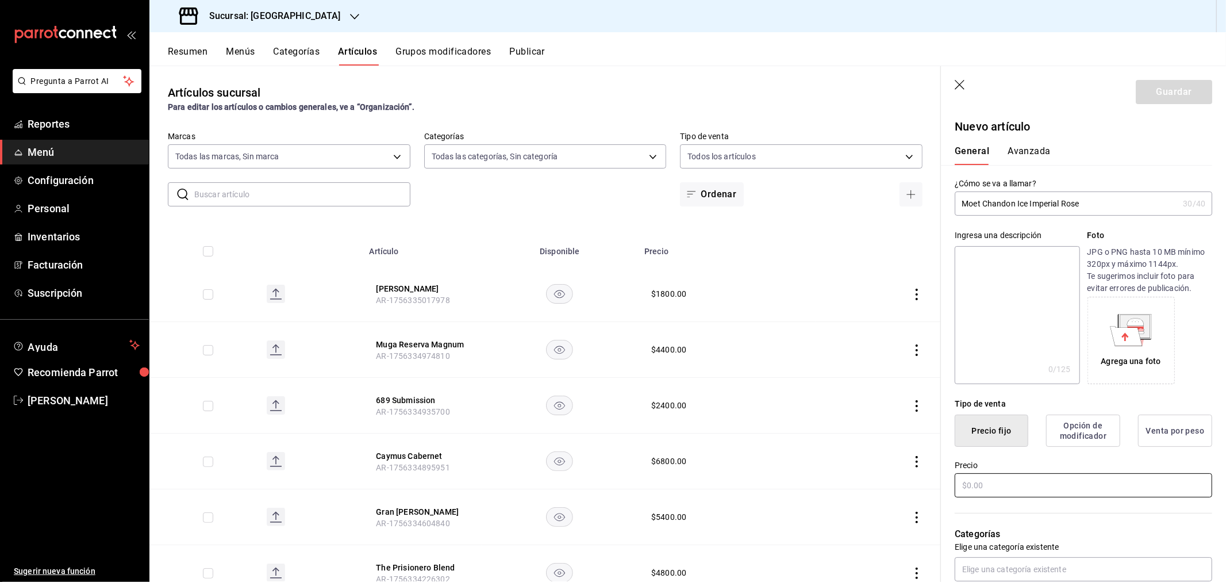
click at [980, 486] on input "text" at bounding box center [1084, 485] width 258 height 24
type input "$5800.00"
click at [996, 570] on input "text" at bounding box center [1084, 569] width 258 height 24
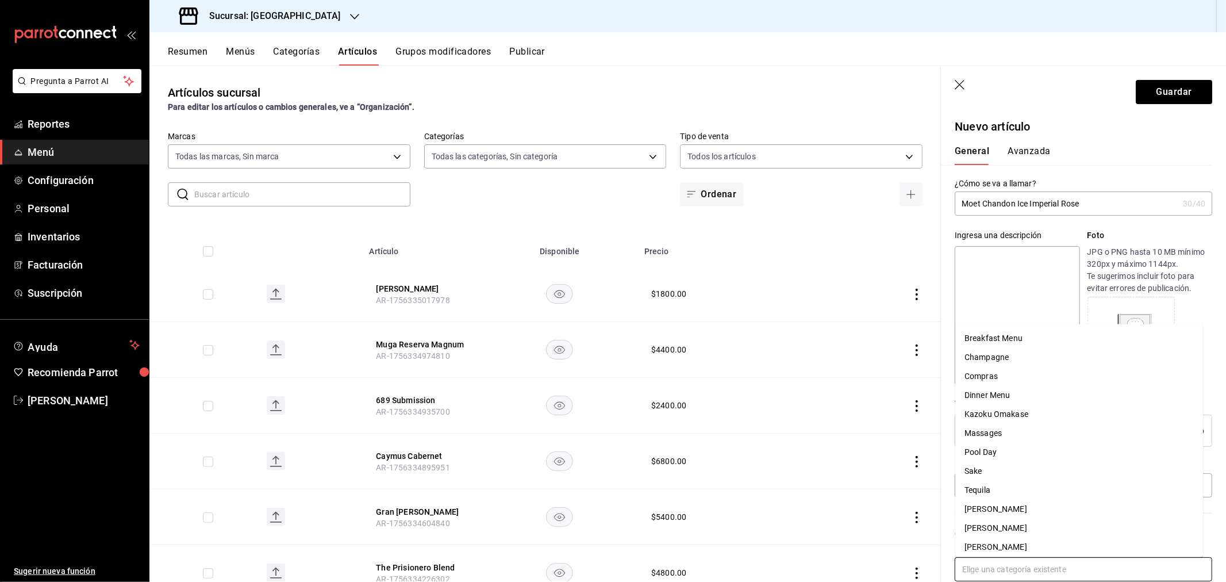
click at [996, 356] on li "Champagne" at bounding box center [1080, 357] width 248 height 19
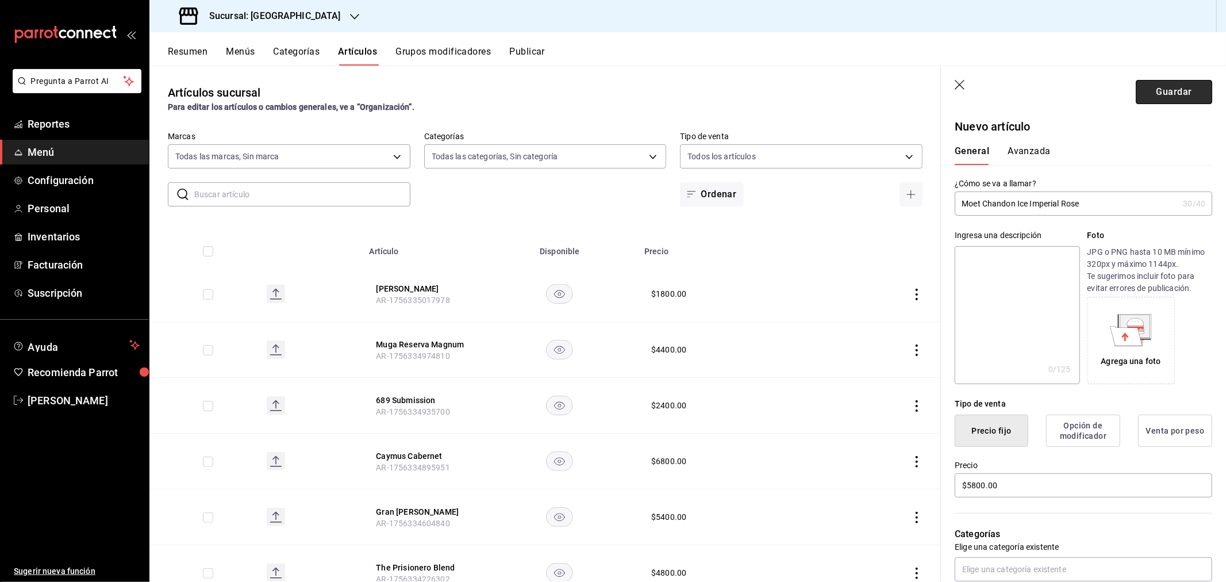
click at [1156, 90] on button "Guardar" at bounding box center [1174, 92] width 76 height 24
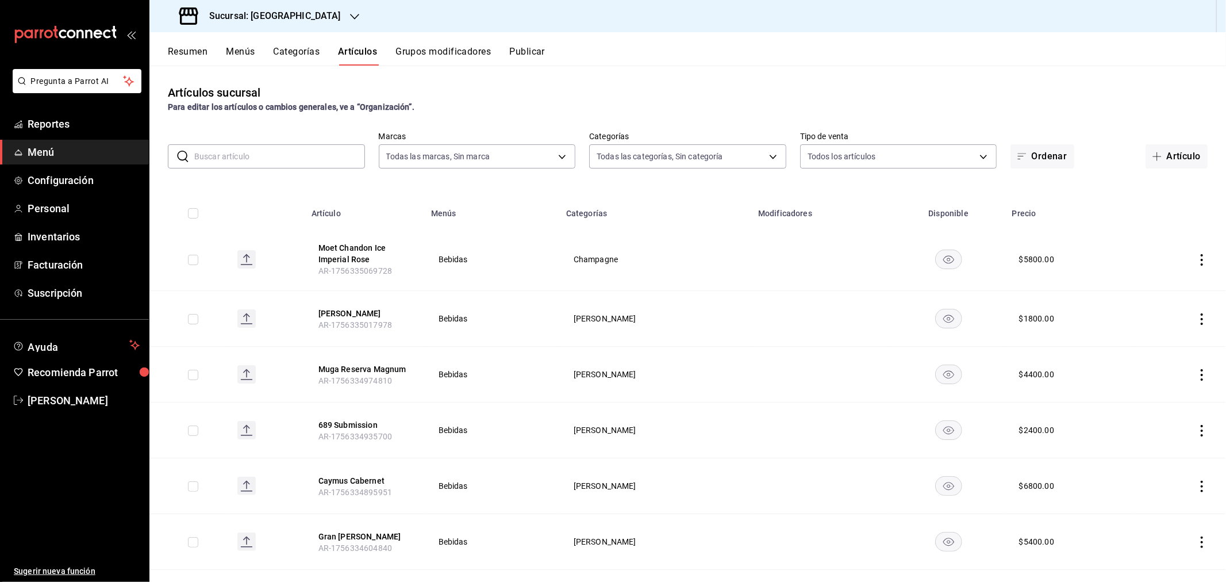
drag, startPoint x: 1188, startPoint y: 157, endPoint x: 952, endPoint y: 129, distance: 237.4
click at [1187, 157] on button "Artículo" at bounding box center [1177, 156] width 62 height 24
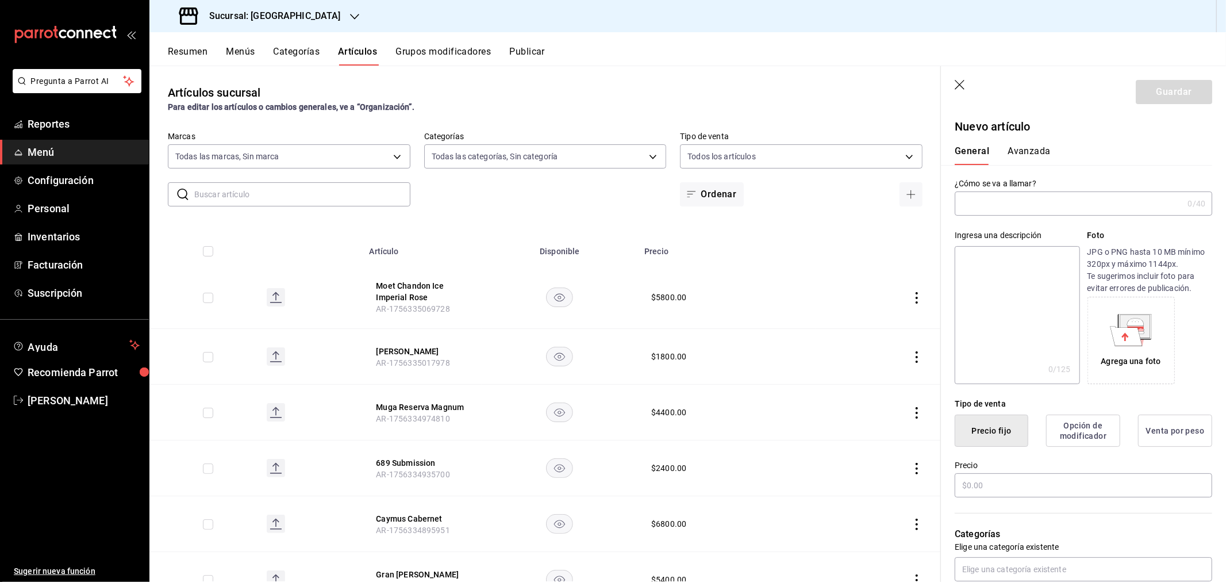
click at [1006, 210] on input "text" at bounding box center [1069, 203] width 228 height 23
click at [964, 204] on input "moet chandon imperial" at bounding box center [1067, 203] width 224 height 23
type input "Moet Chandon Imperial"
click at [1043, 485] on input "text" at bounding box center [1084, 485] width 258 height 24
type input "$3800.00"
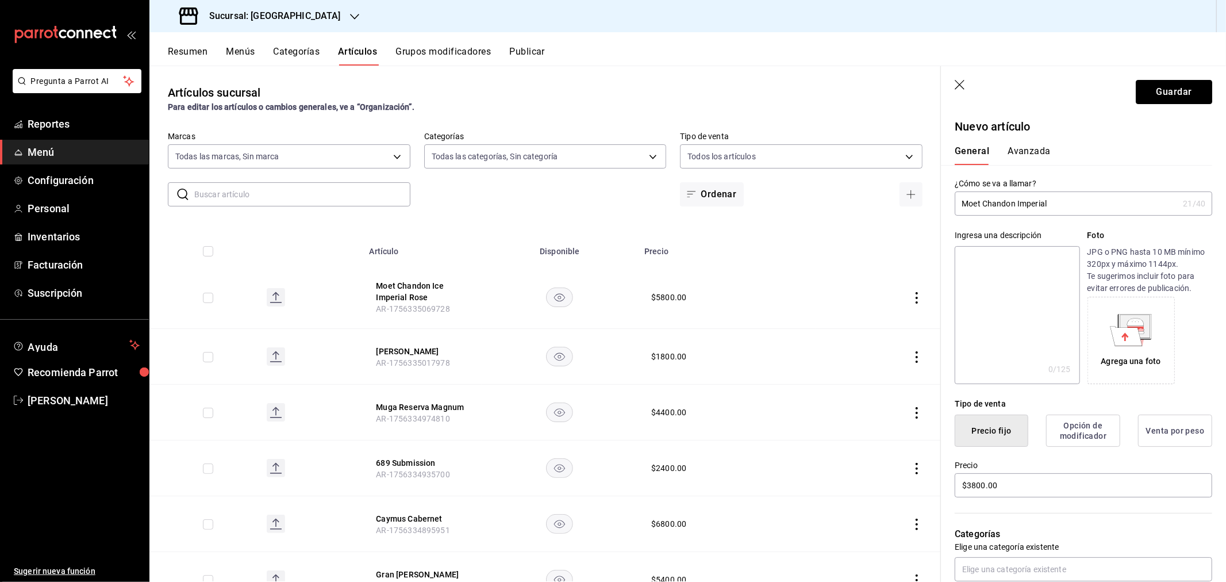
drag, startPoint x: 1155, startPoint y: 89, endPoint x: 1153, endPoint y: 95, distance: 6.4
click at [1155, 91] on button "Guardar" at bounding box center [1174, 92] width 76 height 24
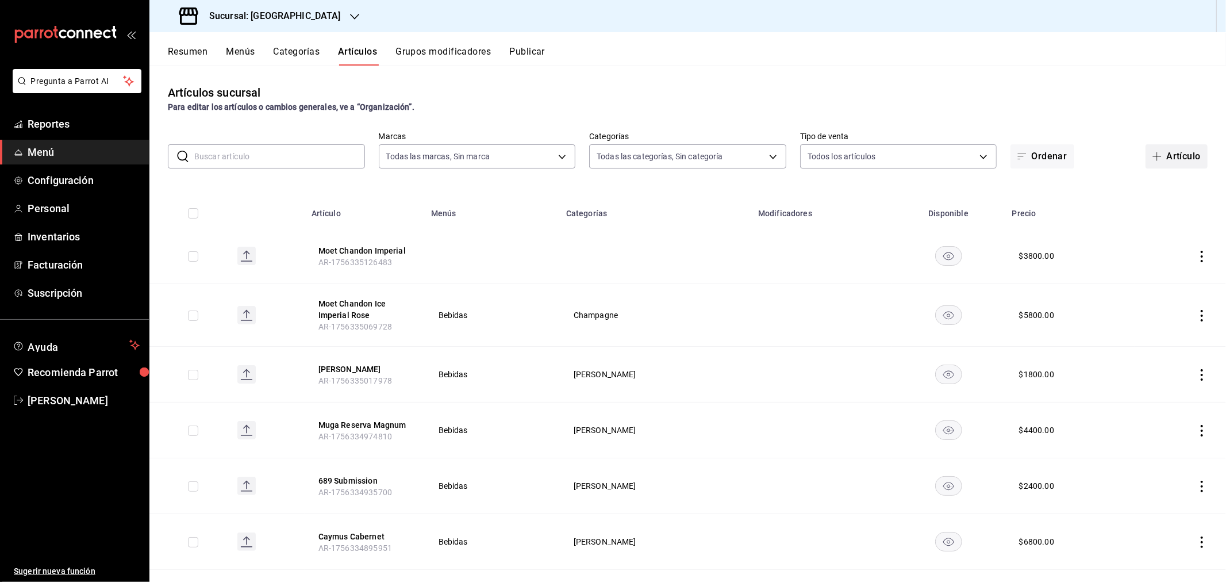
drag, startPoint x: 1165, startPoint y: 164, endPoint x: 892, endPoint y: 186, distance: 274.6
click at [1165, 164] on button "Artículo" at bounding box center [1177, 156] width 62 height 24
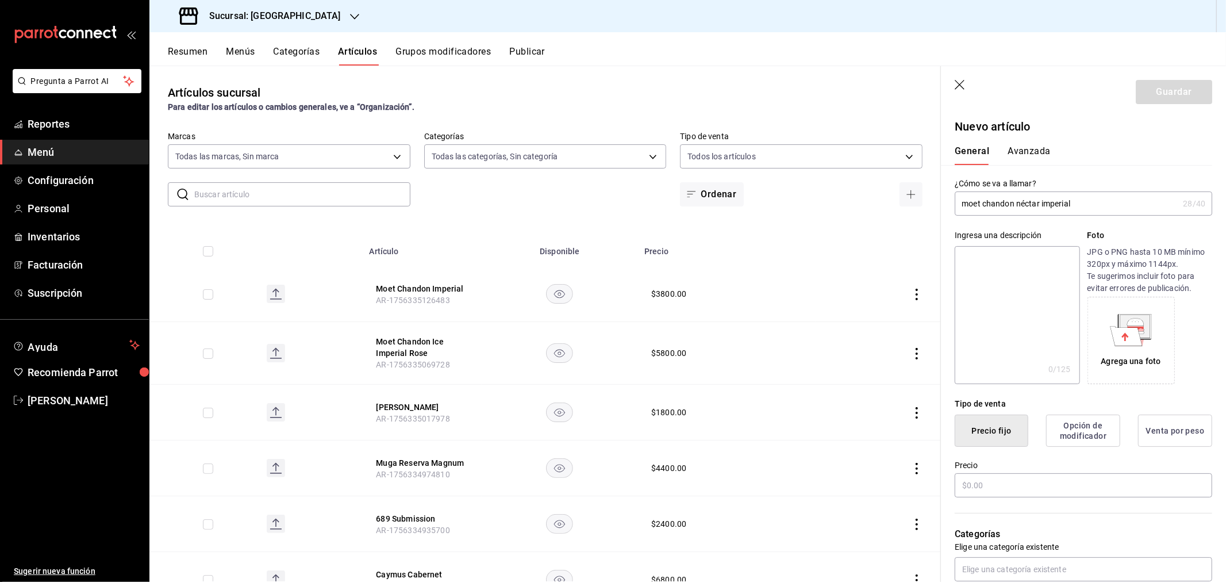
click at [968, 204] on input "moet chandon néctar imperial" at bounding box center [1067, 203] width 224 height 23
type input "Moet Chandon Néctar Imperial"
click at [982, 485] on input "text" at bounding box center [1084, 485] width 258 height 24
type input "$3800.00"
click at [1006, 573] on input "text" at bounding box center [1084, 569] width 258 height 24
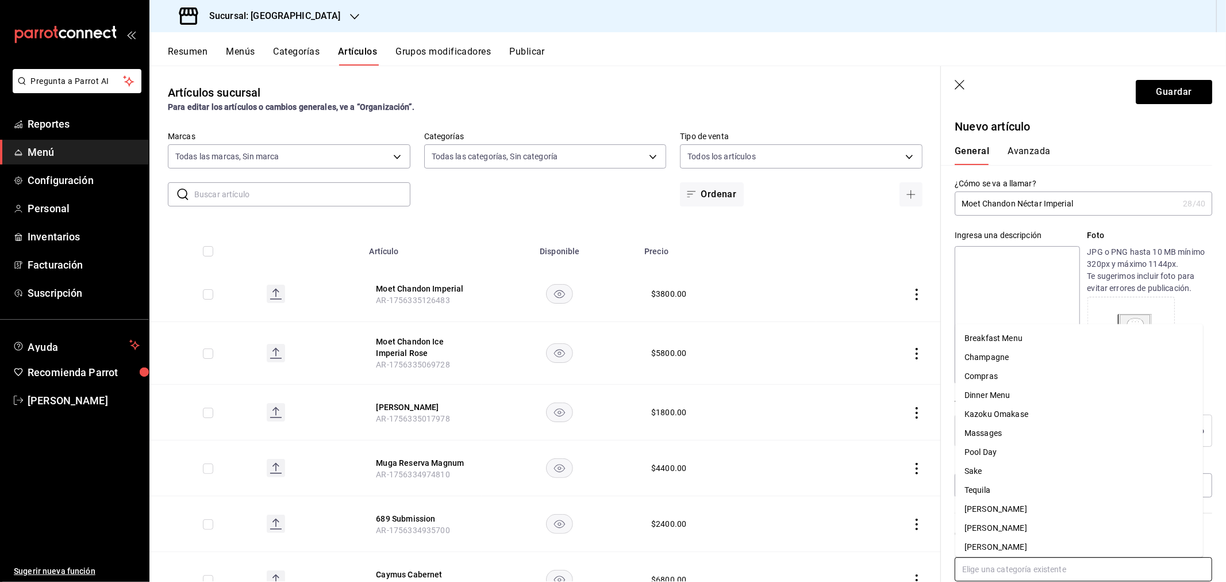
click at [1022, 359] on li "Champagne" at bounding box center [1080, 357] width 248 height 19
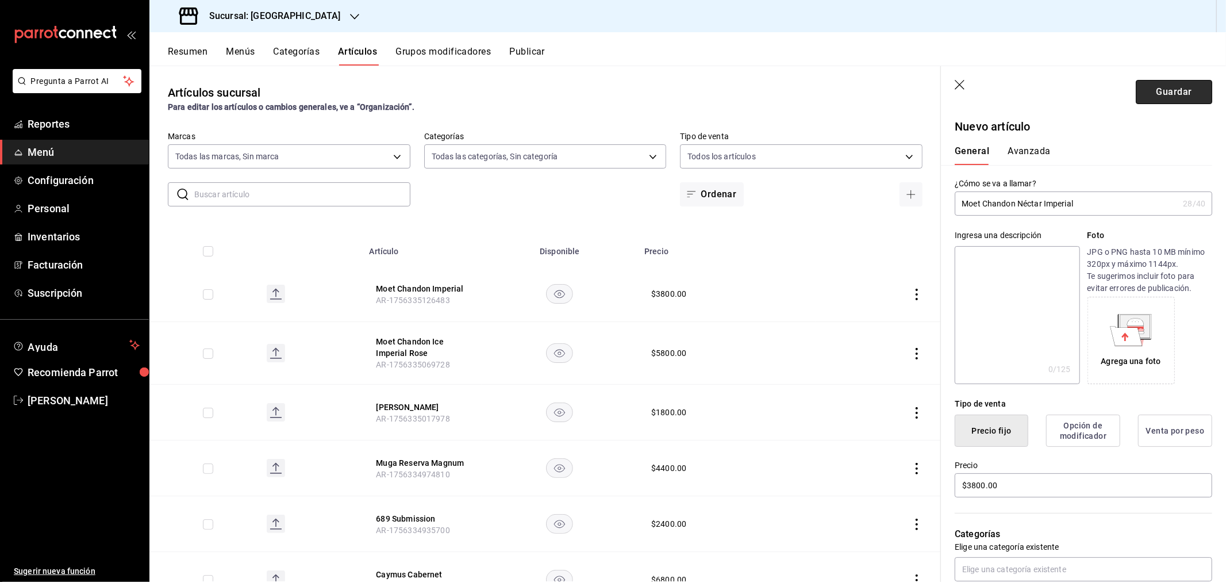
click at [1163, 94] on button "Guardar" at bounding box center [1174, 92] width 76 height 24
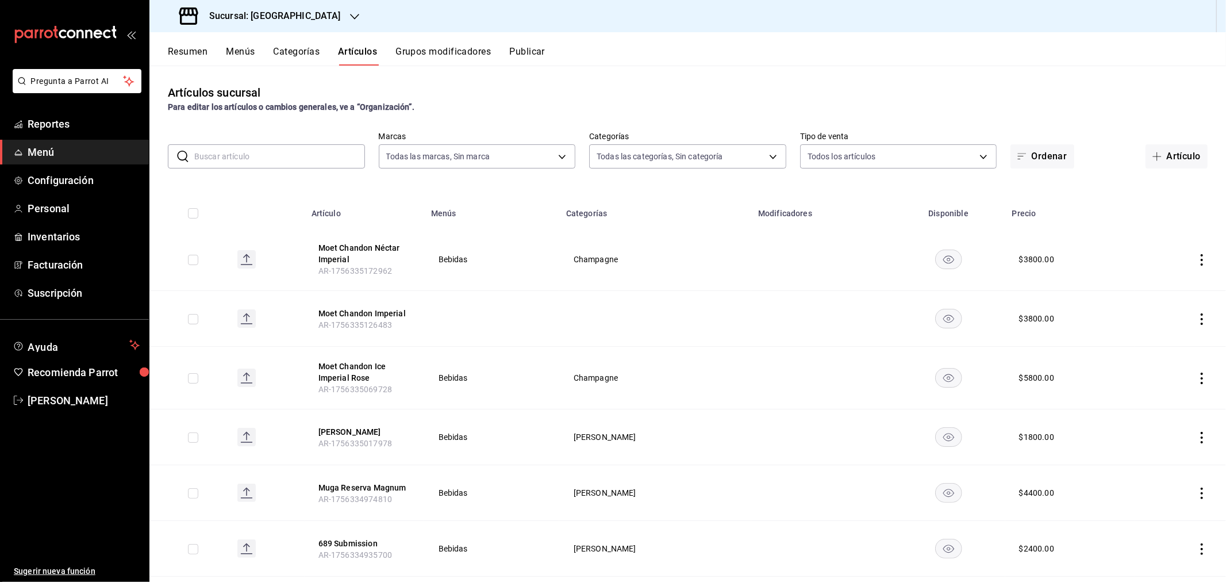
click at [392, 311] on button "Moet Chandon Imperial" at bounding box center [365, 313] width 92 height 11
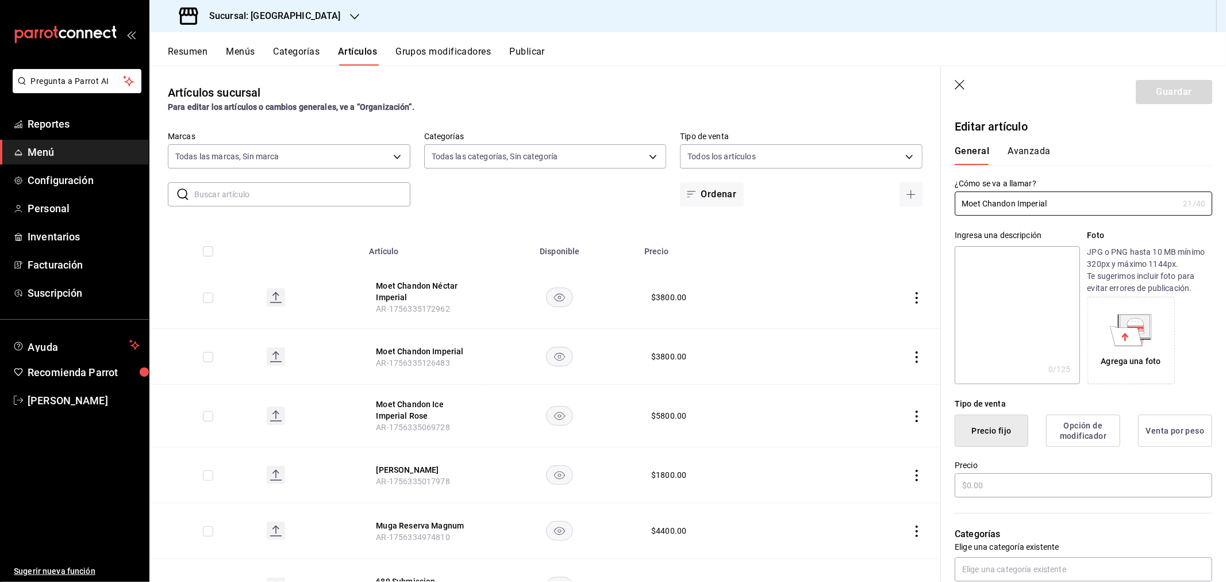
type input "$3800.00"
click at [1022, 555] on div "Categorías Elige una categoría existente" at bounding box center [1076, 540] width 271 height 82
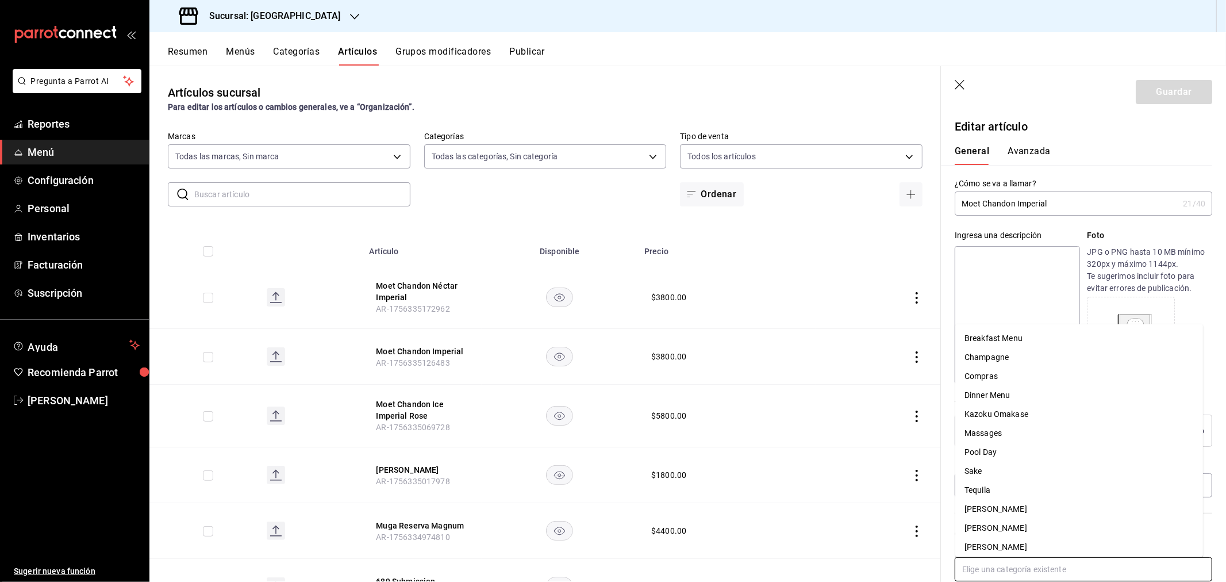
drag, startPoint x: 1021, startPoint y: 567, endPoint x: 1025, endPoint y: 535, distance: 32.4
click at [1019, 568] on input "text" at bounding box center [1084, 569] width 258 height 24
click at [1024, 351] on li "Champagne" at bounding box center [1080, 357] width 248 height 19
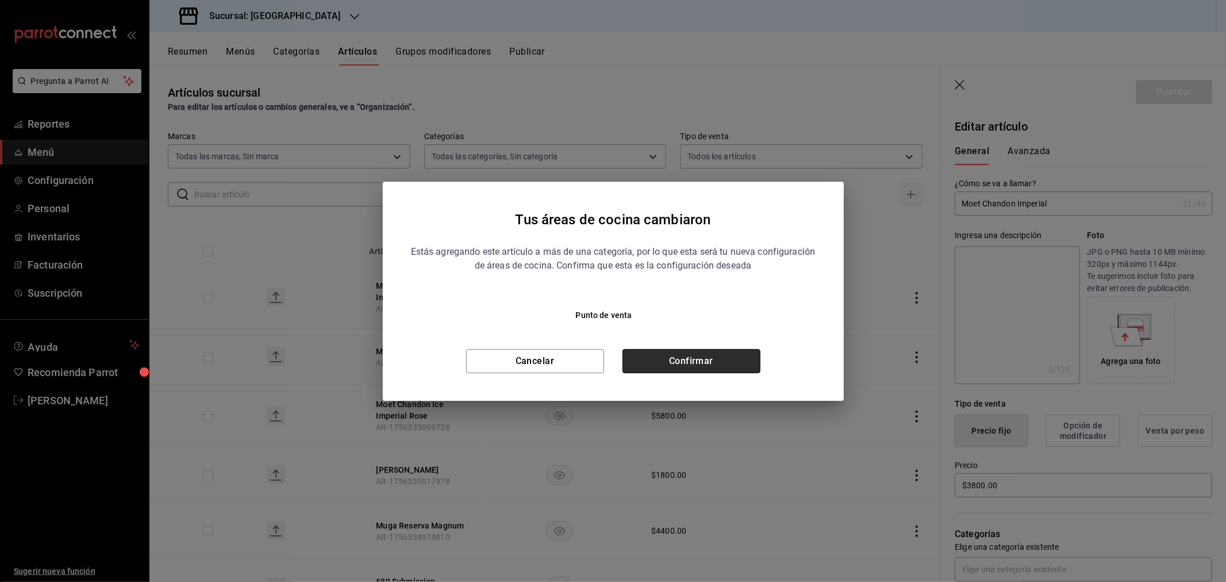
click at [651, 359] on button "Confirmar" at bounding box center [692, 361] width 138 height 24
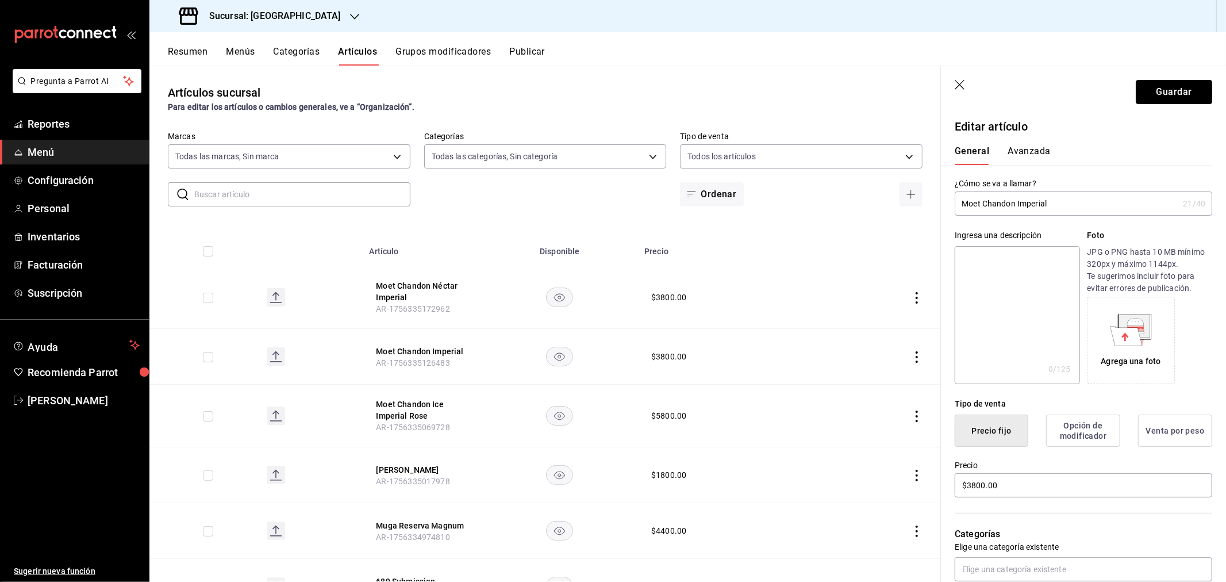
click at [1156, 89] on button "Guardar" at bounding box center [1174, 92] width 76 height 24
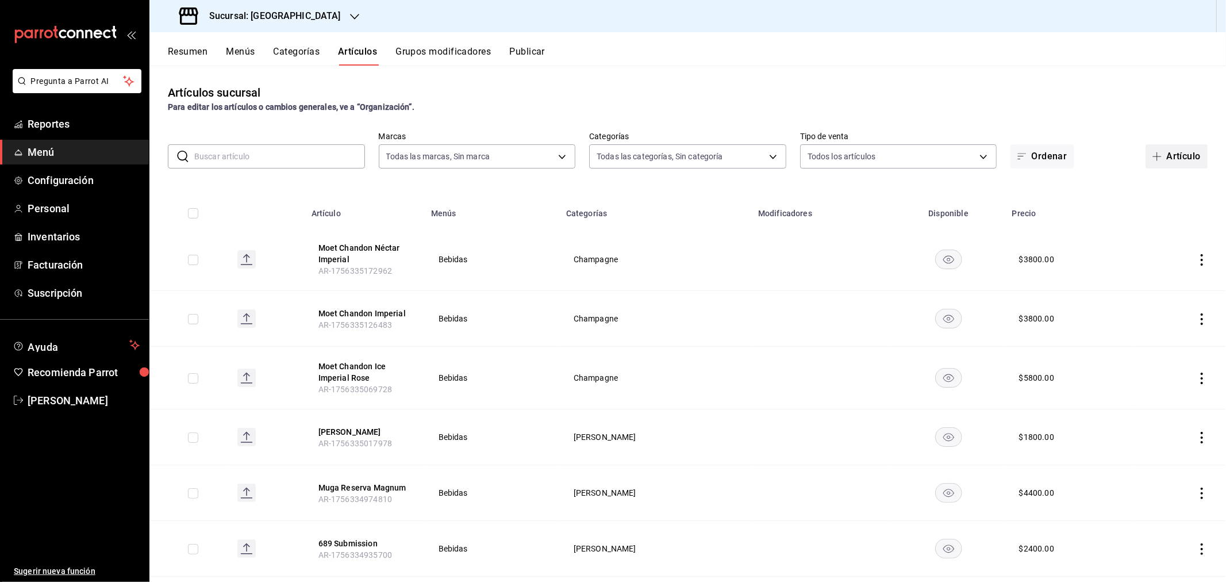
click at [1176, 152] on button "Artículo" at bounding box center [1177, 156] width 62 height 24
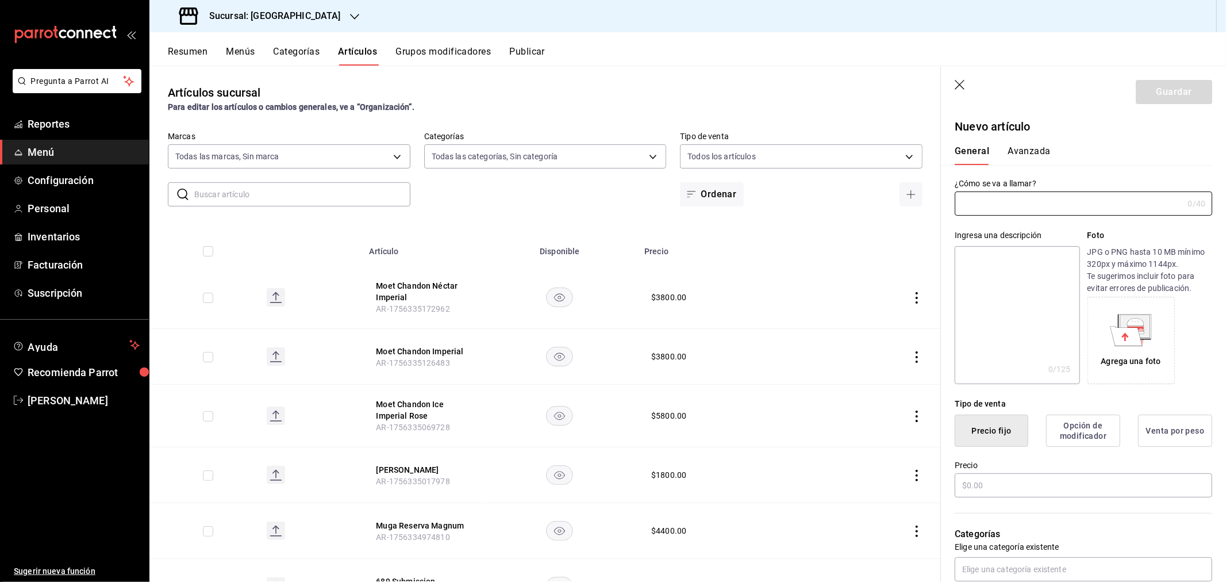
click at [1103, 198] on input "text" at bounding box center [1069, 203] width 228 height 23
click at [962, 202] on input "moet chandon néctar imperial rose" at bounding box center [1067, 203] width 224 height 23
type input "Moet Chandon Néctar Imperial Rose"
click at [986, 475] on input "text" at bounding box center [1084, 485] width 258 height 24
type input "$4800.00"
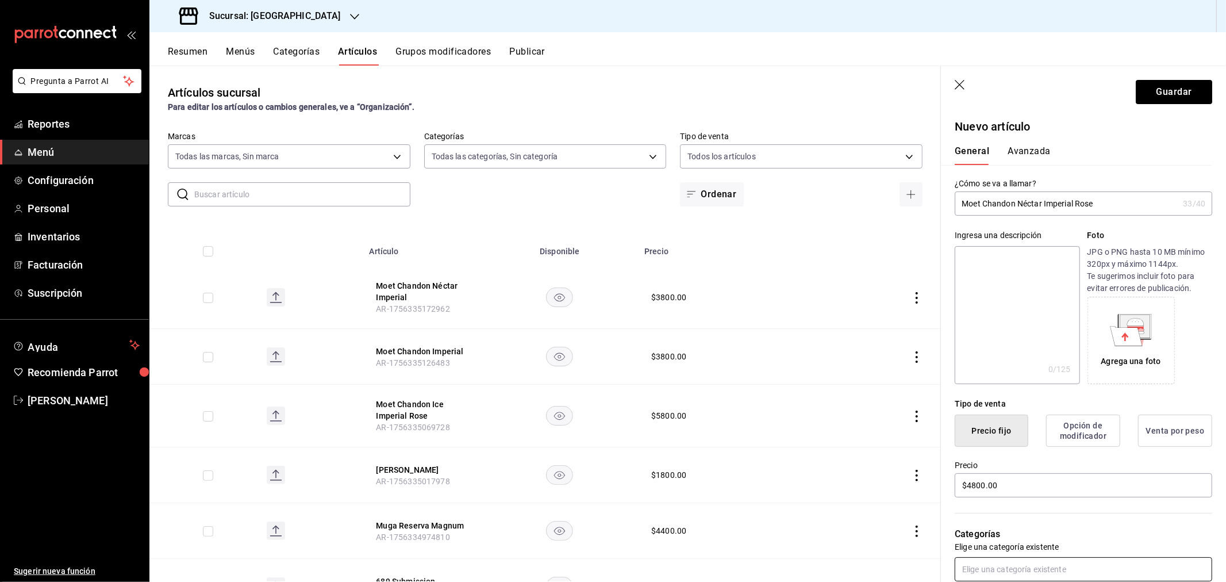
click at [989, 565] on input "text" at bounding box center [1084, 569] width 258 height 24
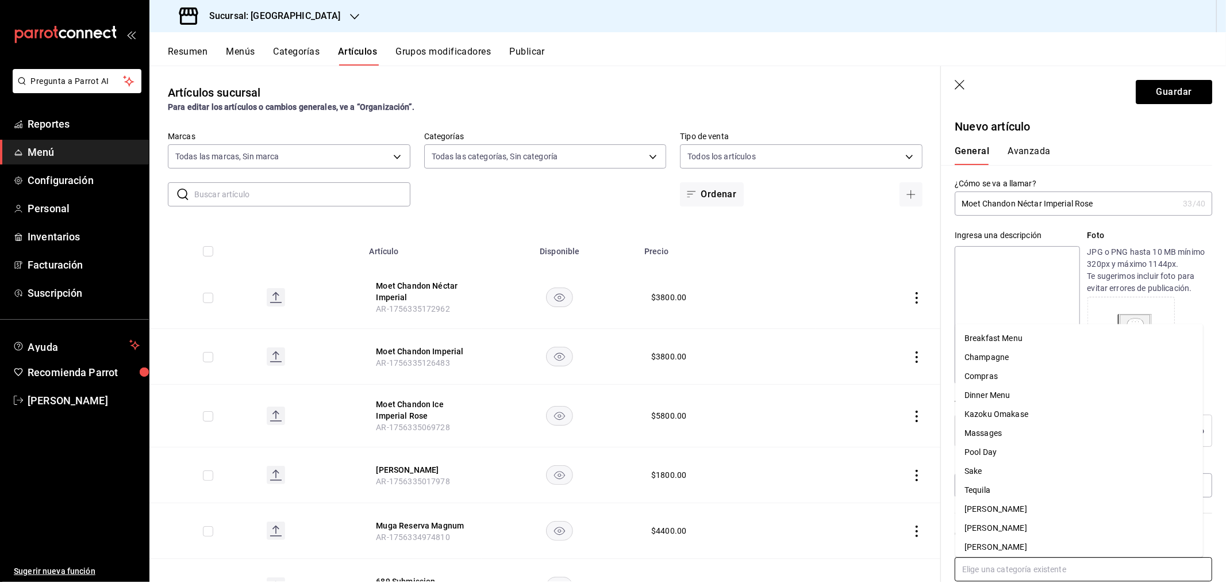
click at [1024, 361] on li "Champagne" at bounding box center [1080, 357] width 248 height 19
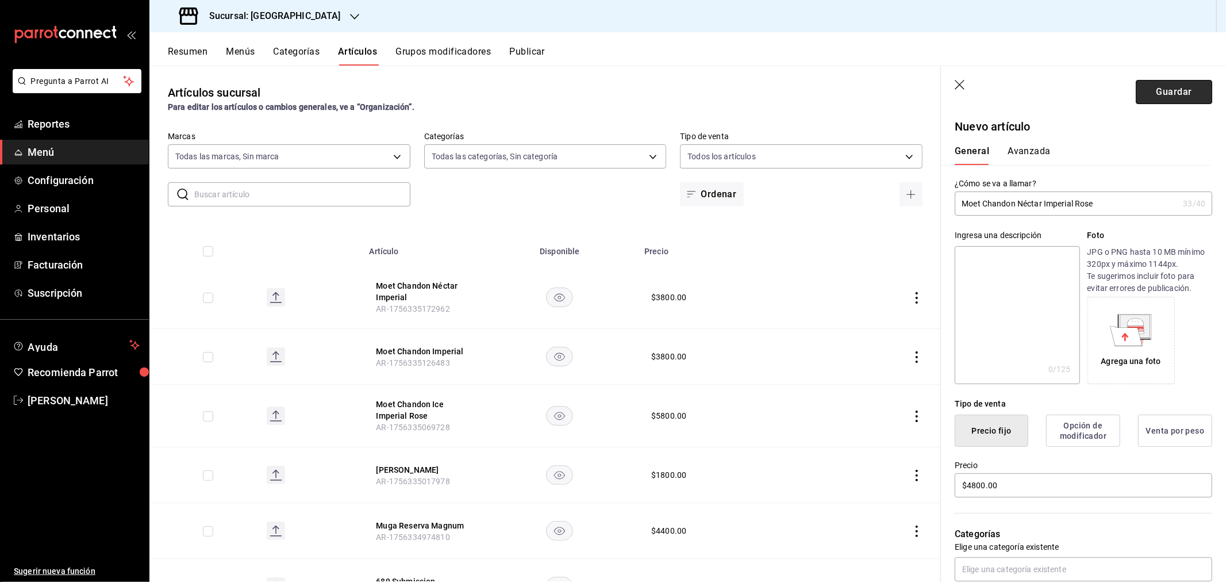
click at [1147, 90] on button "Guardar" at bounding box center [1174, 92] width 76 height 24
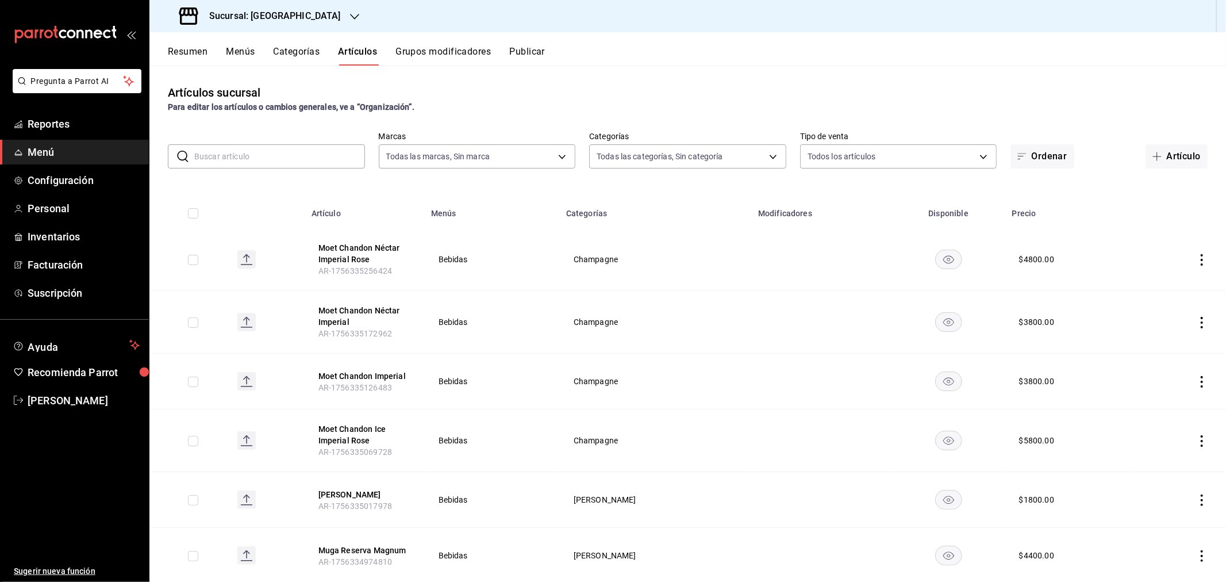
drag, startPoint x: 1154, startPoint y: 156, endPoint x: 611, endPoint y: 205, distance: 545.6
click at [1154, 156] on span "button" at bounding box center [1160, 156] width 14 height 9
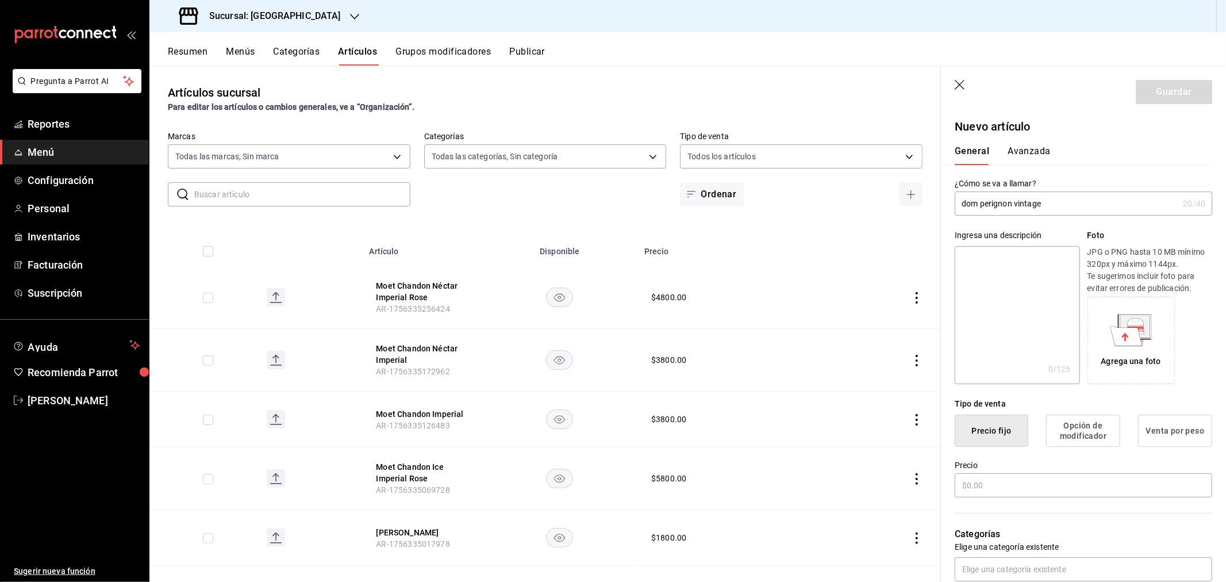
click at [967, 202] on input "dom perignon vintage" at bounding box center [1067, 203] width 224 height 23
click at [1019, 201] on input "dom Perignon vintage" at bounding box center [1067, 203] width 224 height 23
click at [968, 205] on input "dom Perignon Vintage" at bounding box center [1067, 203] width 224 height 23
type input "Dom Perignon Vintage"
click at [998, 490] on input "text" at bounding box center [1084, 485] width 258 height 24
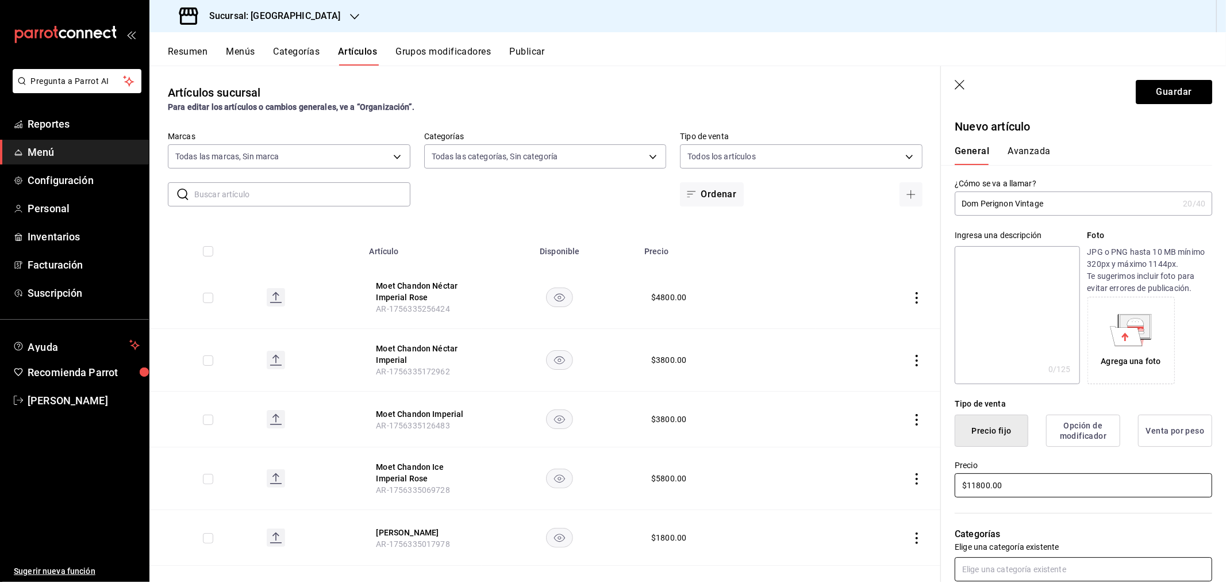
type input "$11800.00"
click at [1025, 575] on input "text" at bounding box center [1084, 569] width 258 height 24
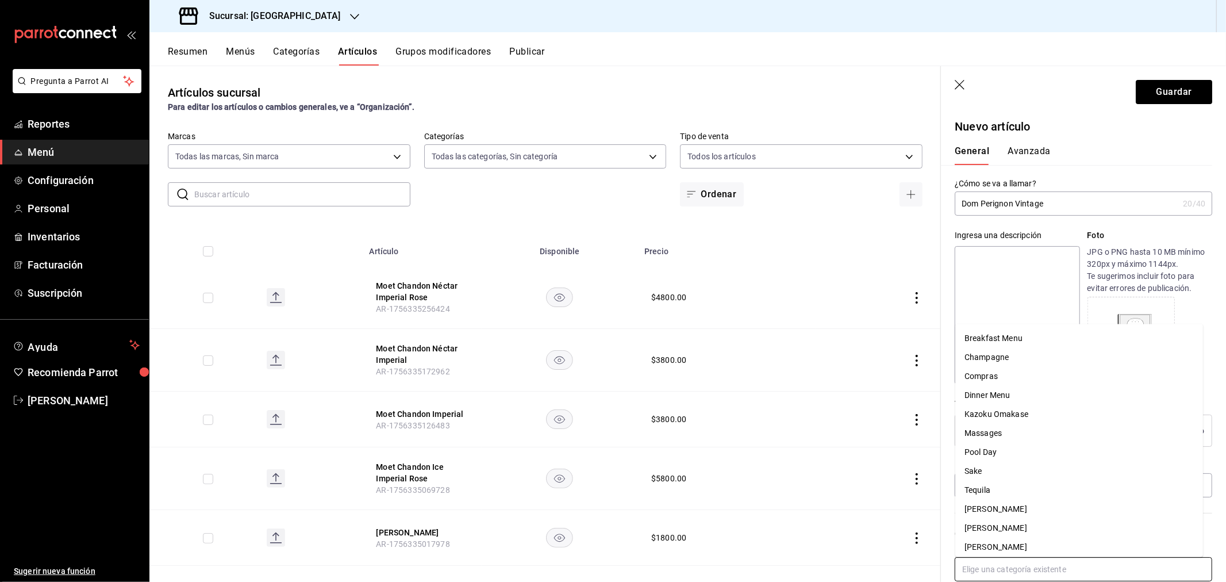
click at [999, 358] on li "Champagne" at bounding box center [1080, 357] width 248 height 19
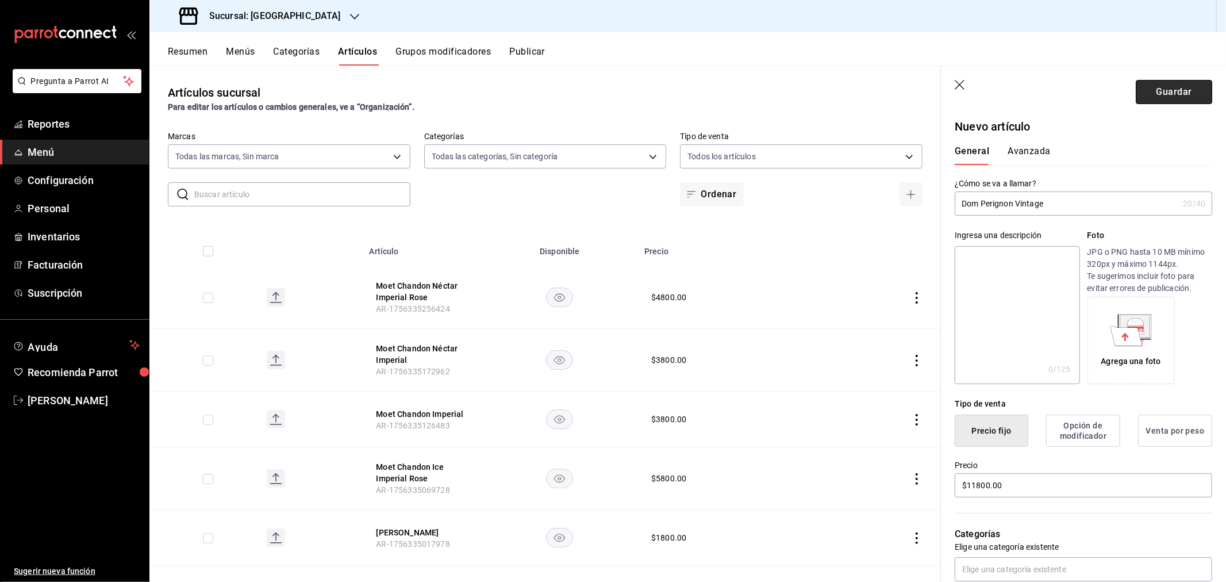
click at [1159, 88] on button "Guardar" at bounding box center [1174, 92] width 76 height 24
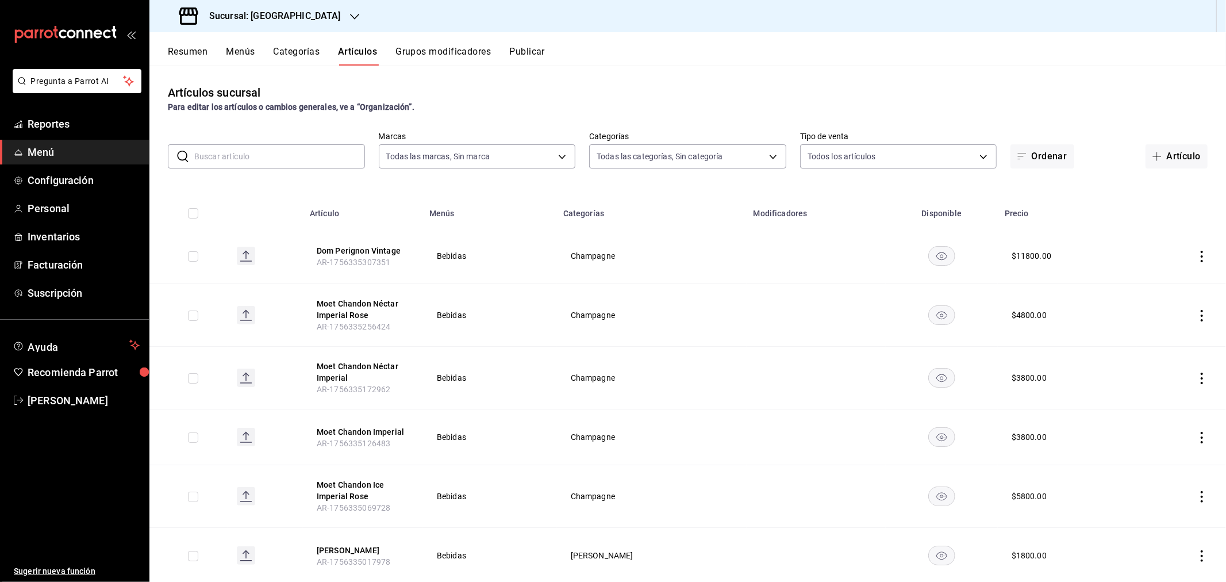
click at [1157, 159] on button "Artículo" at bounding box center [1177, 156] width 62 height 24
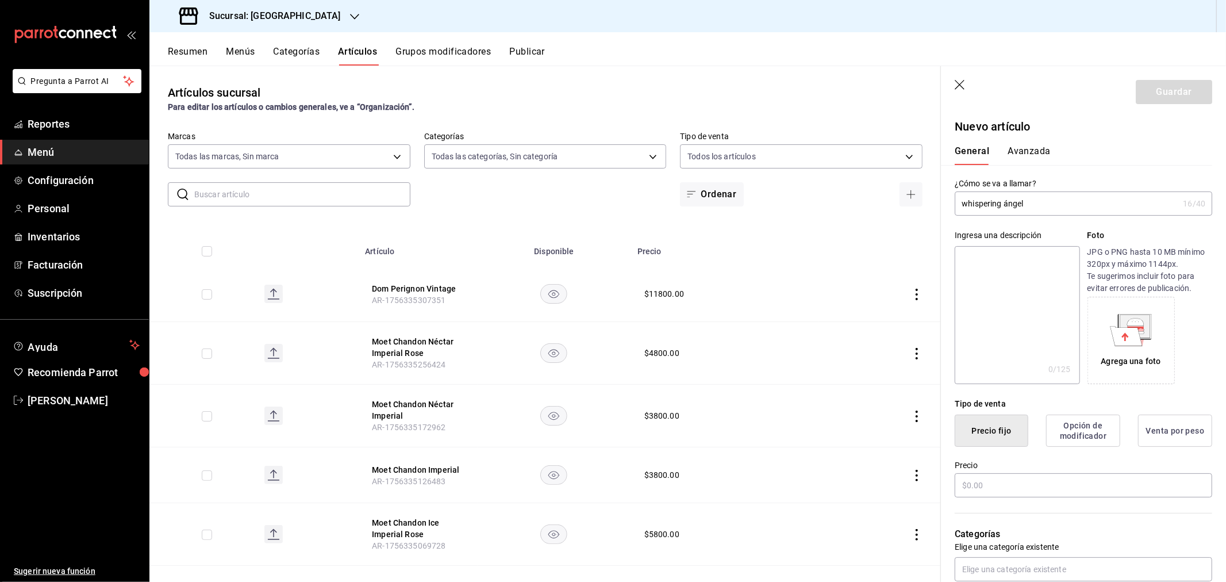
click at [965, 198] on input "whispering ángel" at bounding box center [1067, 203] width 224 height 23
type input "Whispering Angel"
click at [1004, 487] on input "text" at bounding box center [1084, 485] width 258 height 24
type input "$1800.00"
click at [1000, 565] on input "text" at bounding box center [1084, 569] width 258 height 24
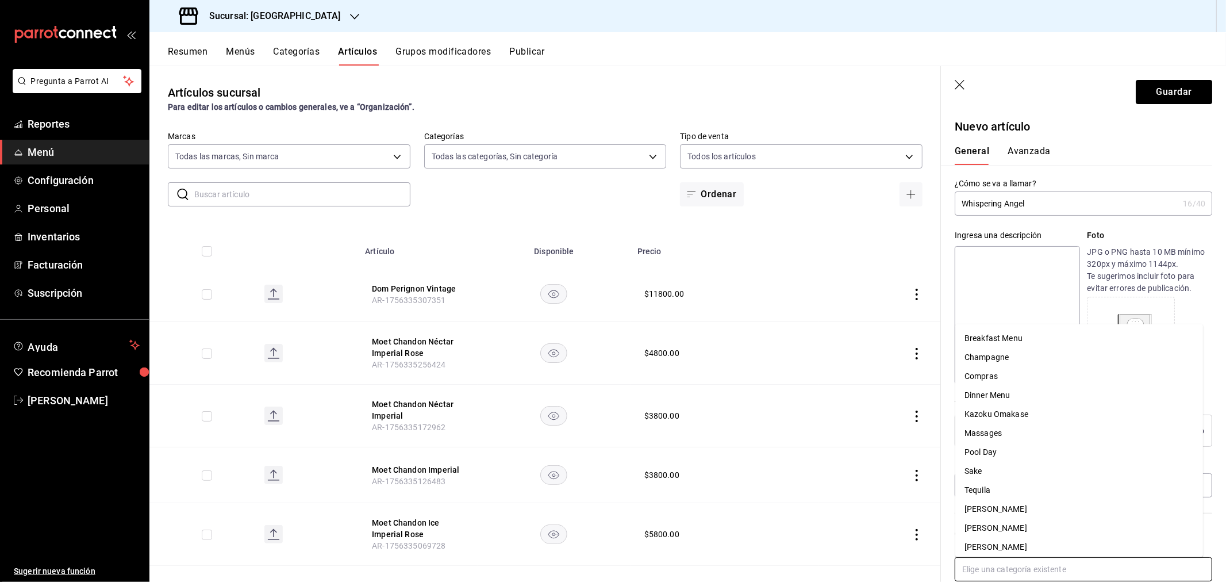
click at [1009, 531] on li "[PERSON_NAME]" at bounding box center [1080, 528] width 248 height 19
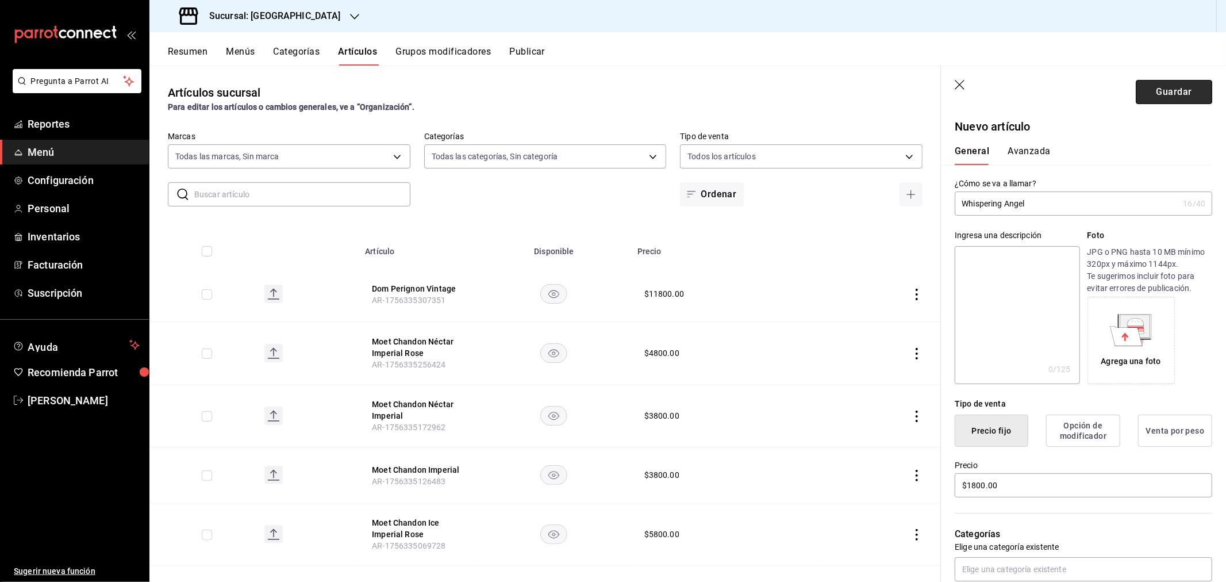
click at [1140, 85] on button "Guardar" at bounding box center [1174, 92] width 76 height 24
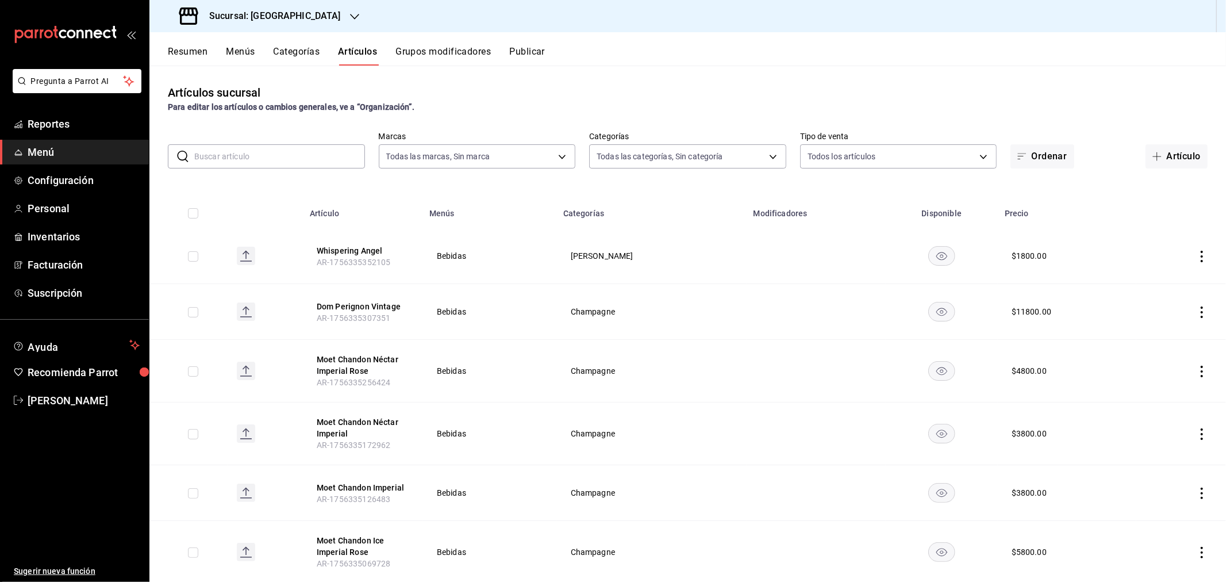
click at [1171, 153] on button "Artículo" at bounding box center [1177, 156] width 62 height 24
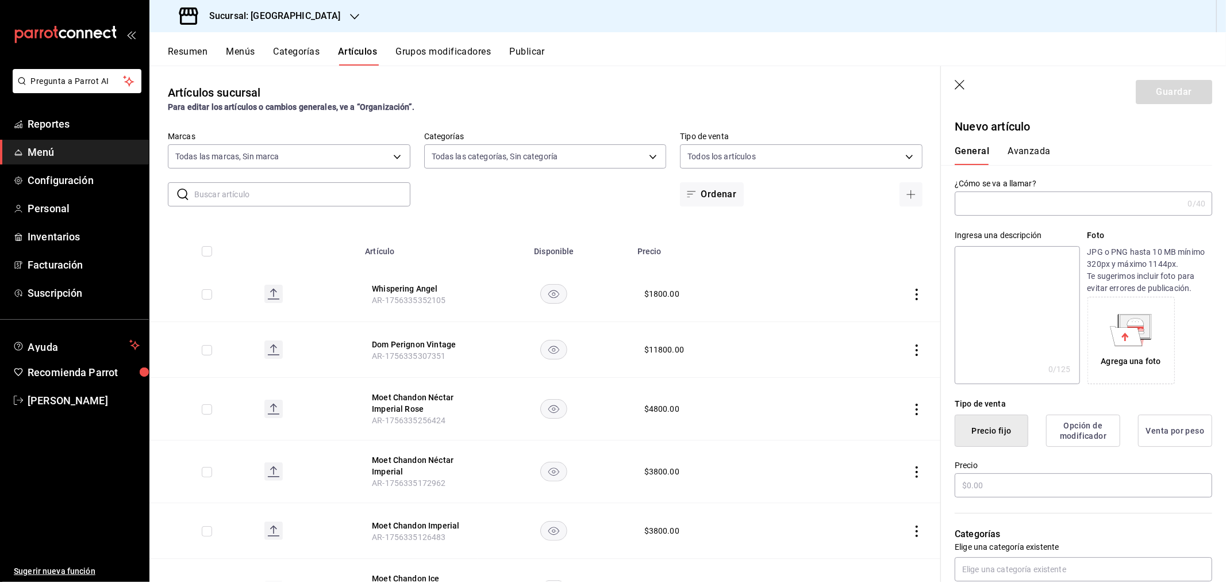
click at [983, 202] on input "text" at bounding box center [1069, 203] width 228 height 23
type input "Clase Azul Reposado"
click at [988, 484] on input "text" at bounding box center [1084, 485] width 258 height 24
type input "$8600.00"
click at [1007, 568] on input "text" at bounding box center [1084, 569] width 258 height 24
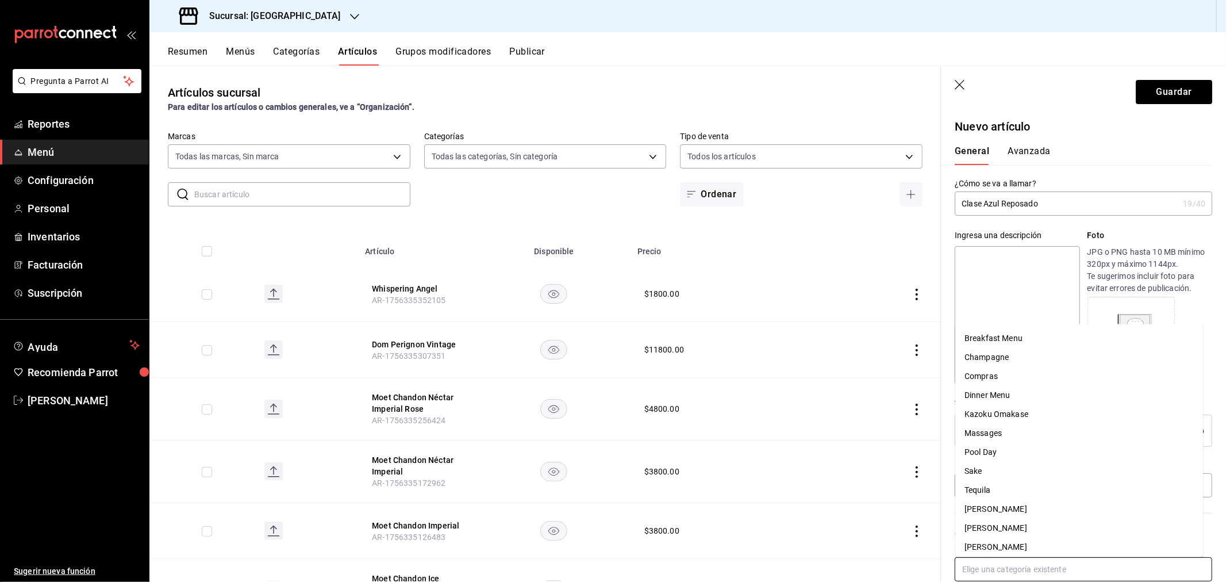
click at [986, 492] on li "Tequila" at bounding box center [1080, 490] width 248 height 19
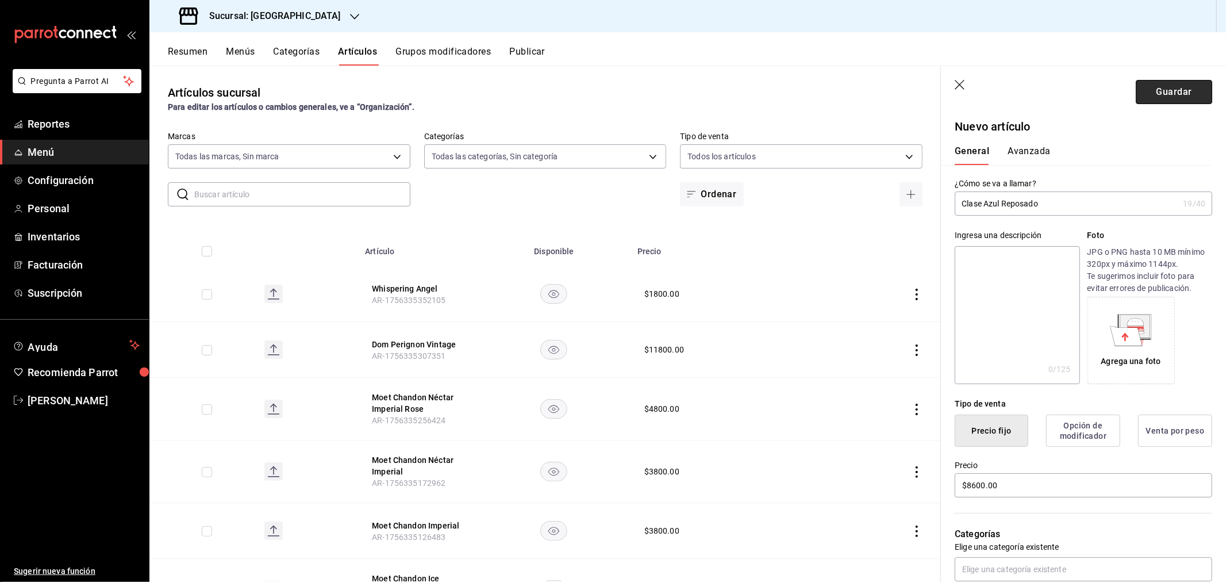
click at [1160, 90] on button "Guardar" at bounding box center [1174, 92] width 76 height 24
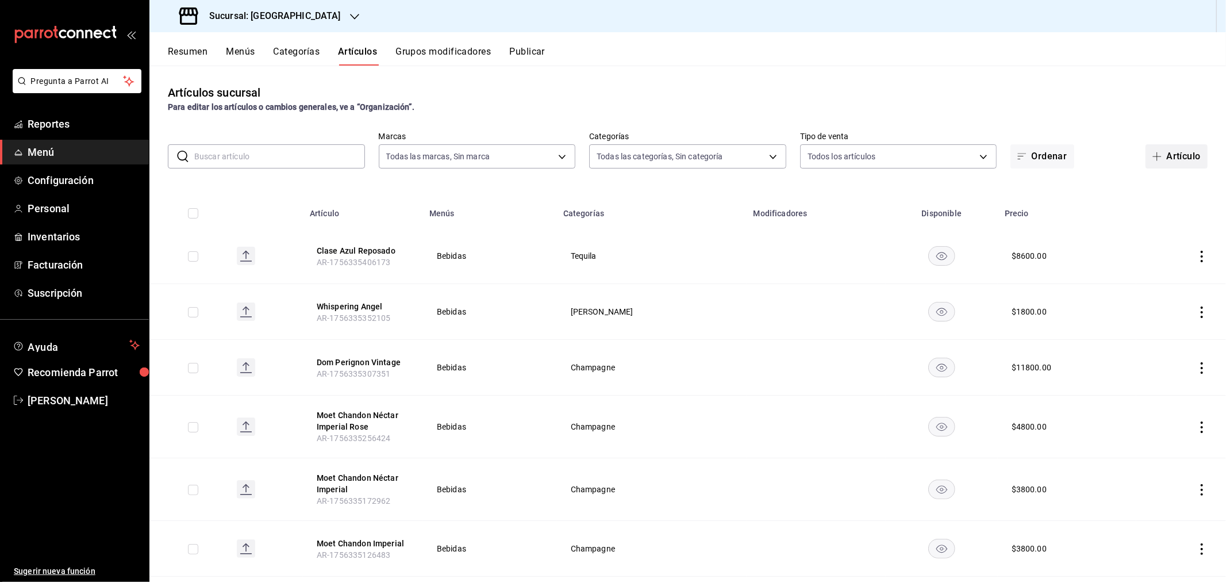
click at [1174, 156] on button "Artículo" at bounding box center [1177, 156] width 62 height 24
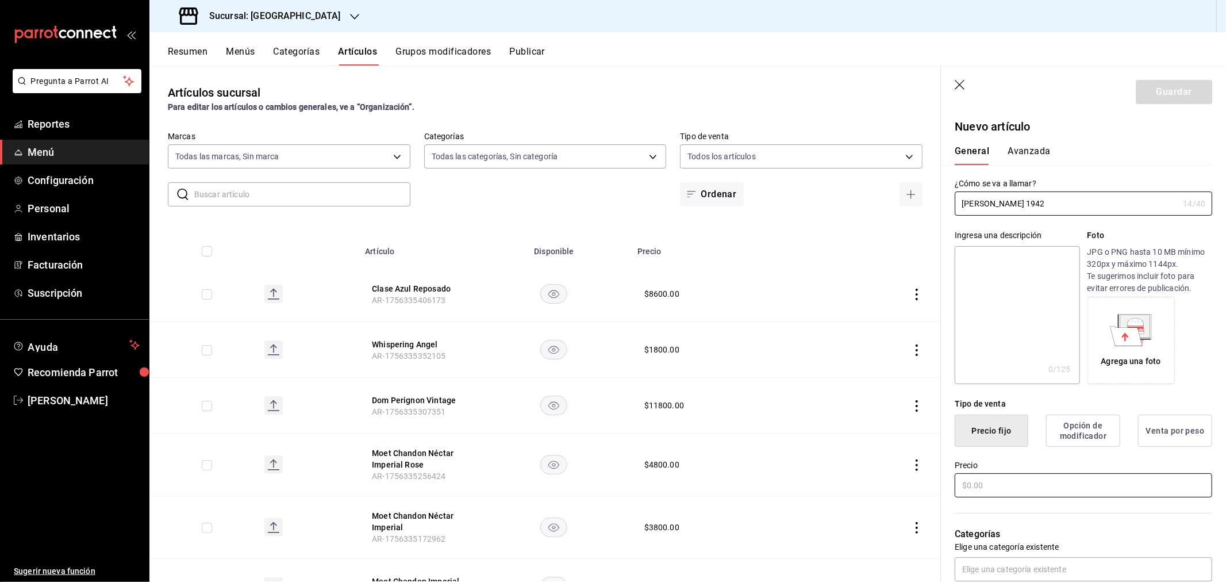
type input "[PERSON_NAME] 1942"
click at [1051, 482] on input "text" at bounding box center [1084, 485] width 258 height 24
type input "$8600.00"
click at [1042, 571] on input "text" at bounding box center [1084, 569] width 258 height 24
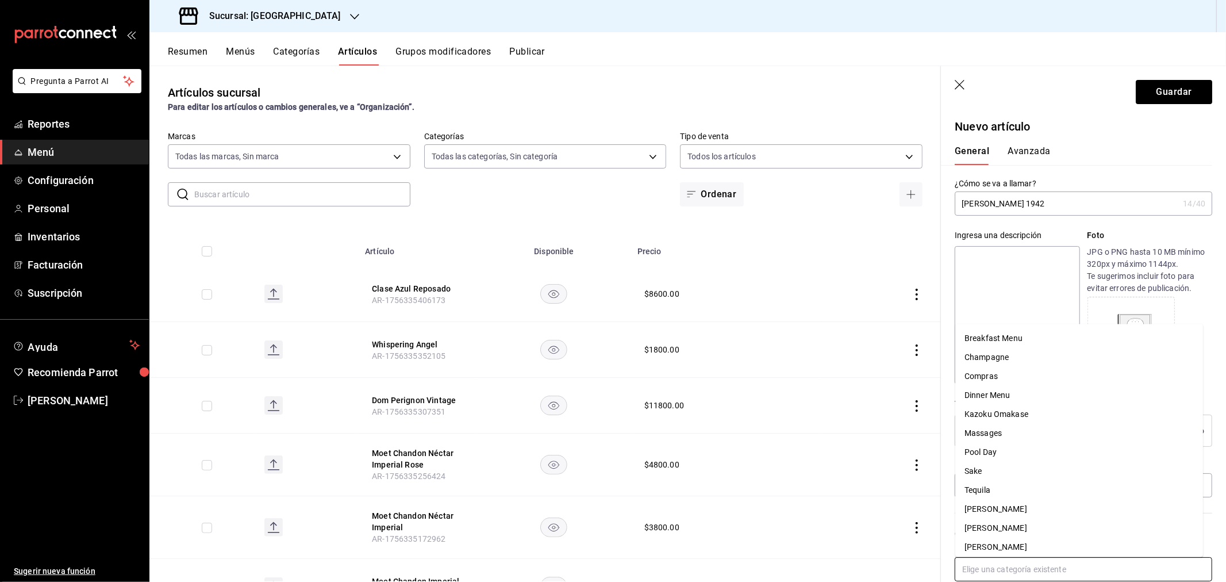
click at [1013, 486] on li "Tequila" at bounding box center [1080, 490] width 248 height 19
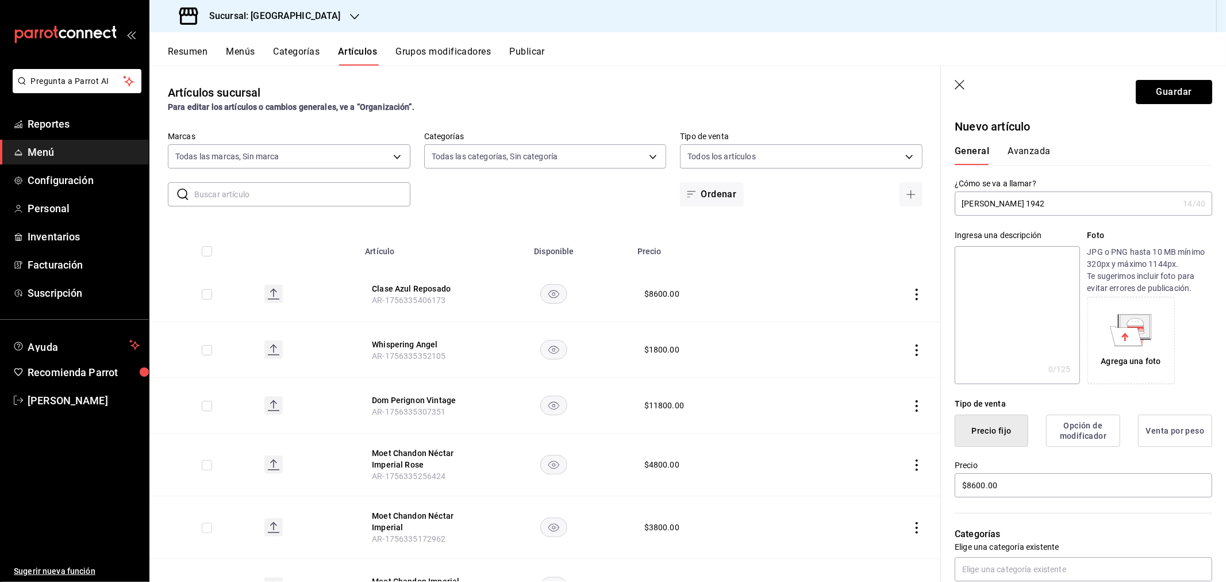
click at [1153, 91] on button "Guardar" at bounding box center [1174, 92] width 76 height 24
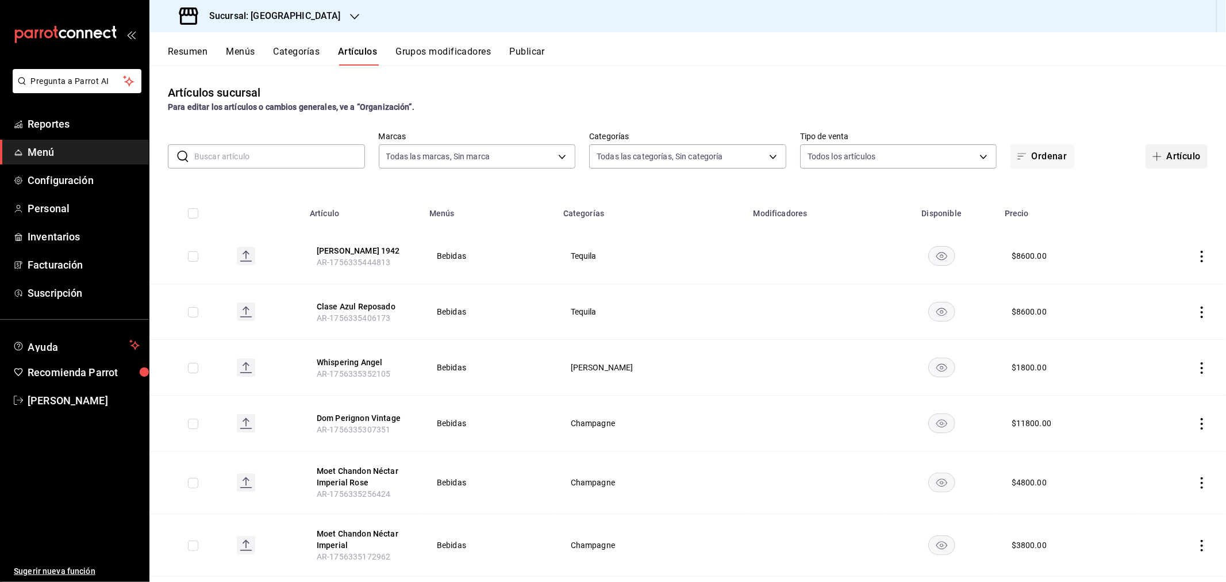
click at [1153, 158] on icon "button" at bounding box center [1157, 156] width 9 height 9
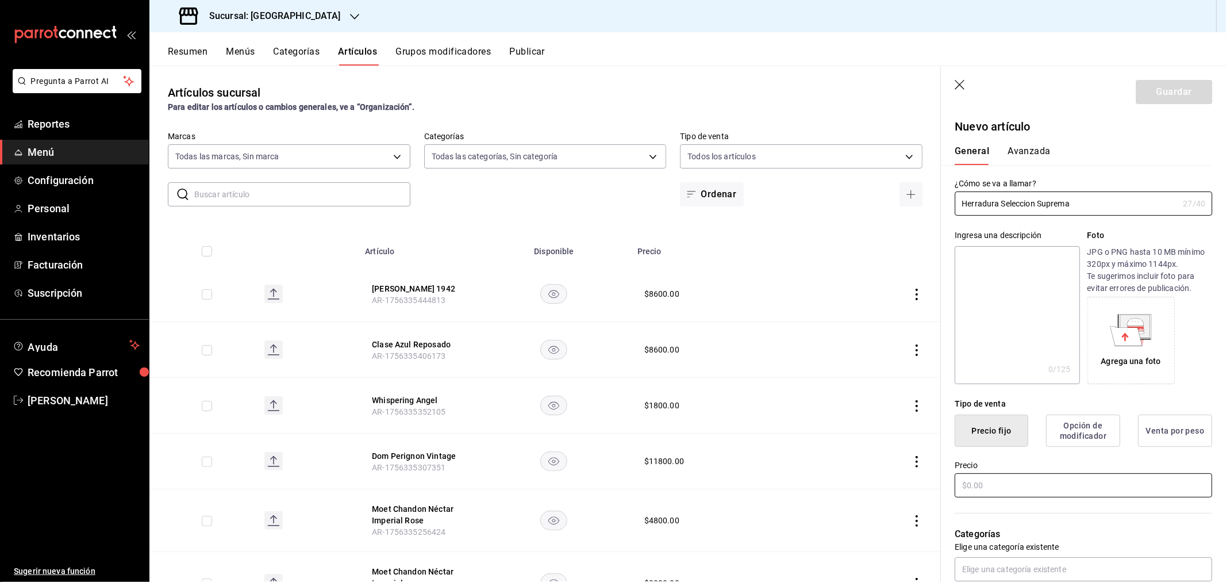
type input "Herradura Seleccion Suprema"
click at [1011, 482] on input "text" at bounding box center [1084, 485] width 258 height 24
type input "$9800.00"
click at [1038, 568] on input "text" at bounding box center [1084, 569] width 258 height 24
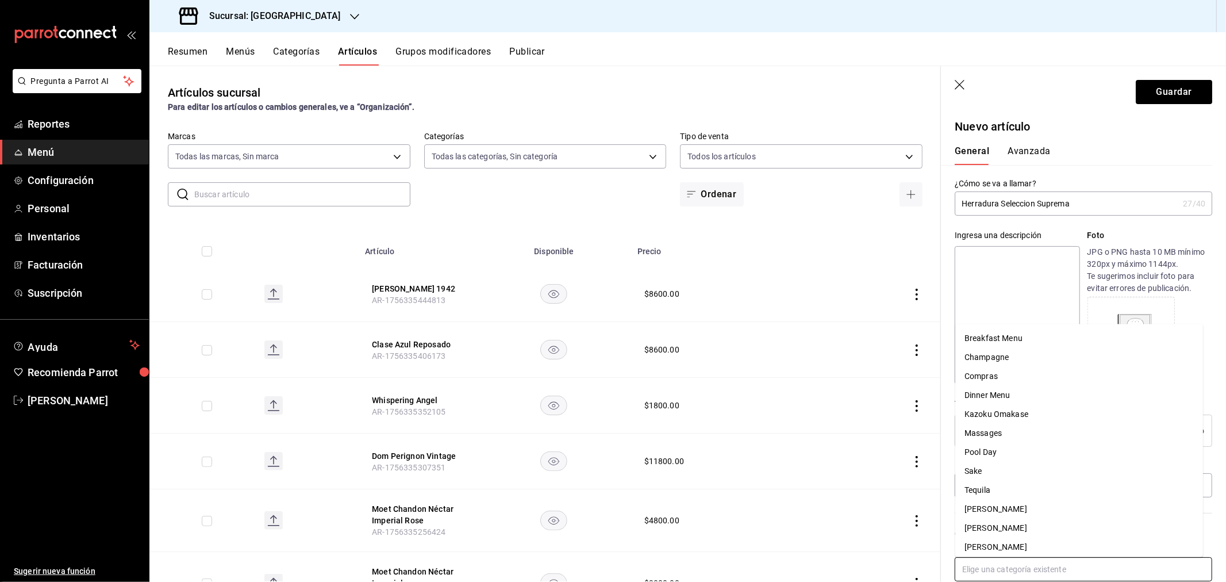
click at [1013, 488] on li "Tequila" at bounding box center [1080, 490] width 248 height 19
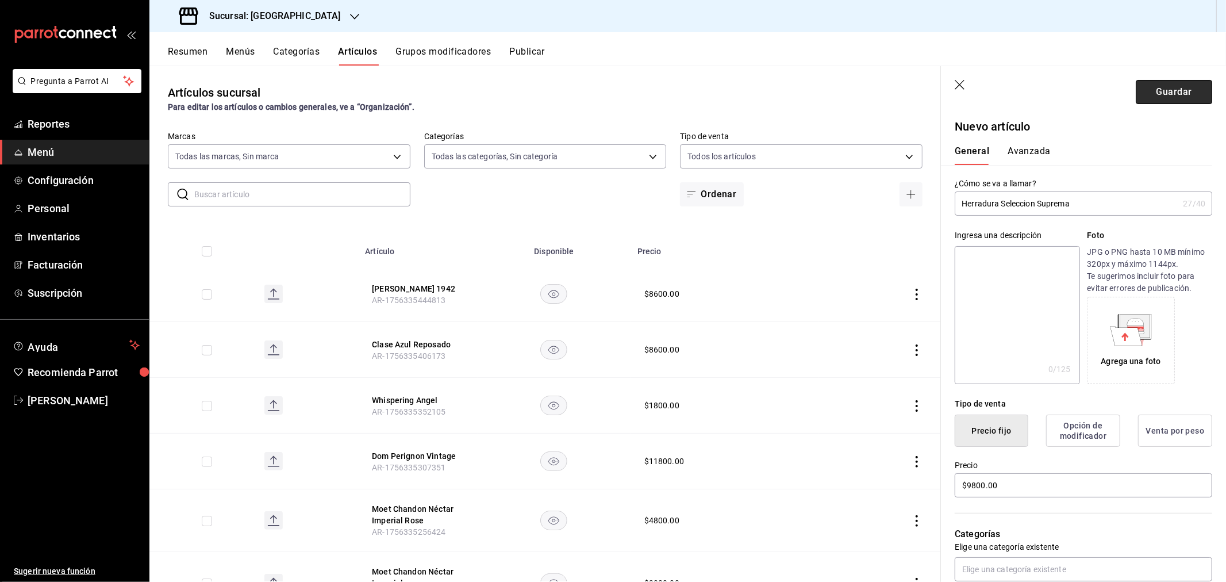
click at [1152, 85] on button "Guardar" at bounding box center [1174, 92] width 76 height 24
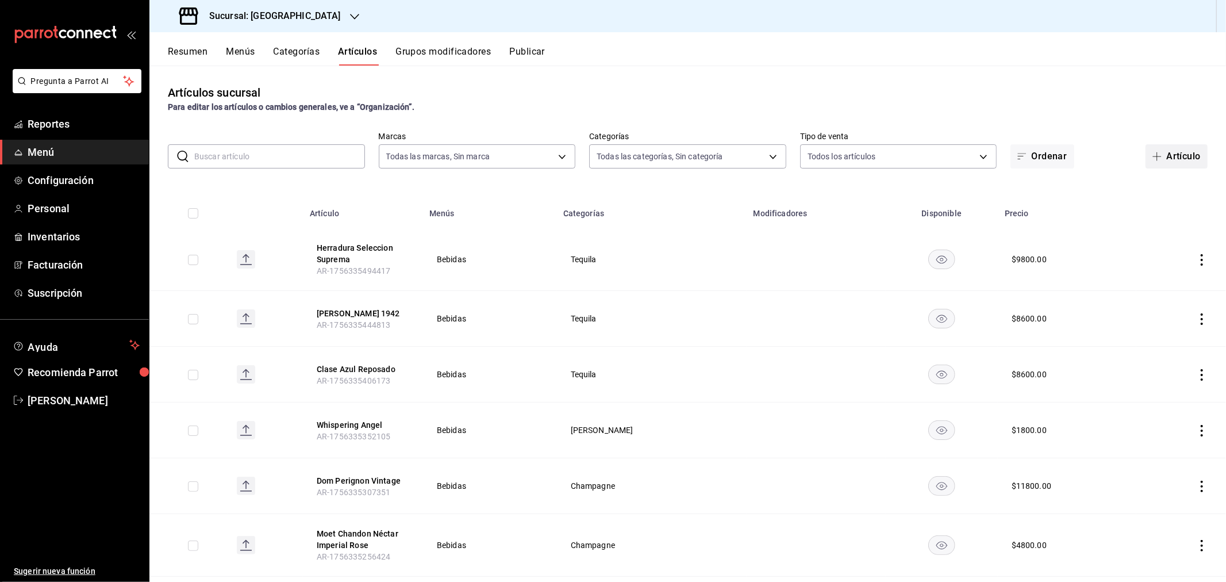
click at [1153, 152] on span "button" at bounding box center [1160, 156] width 14 height 9
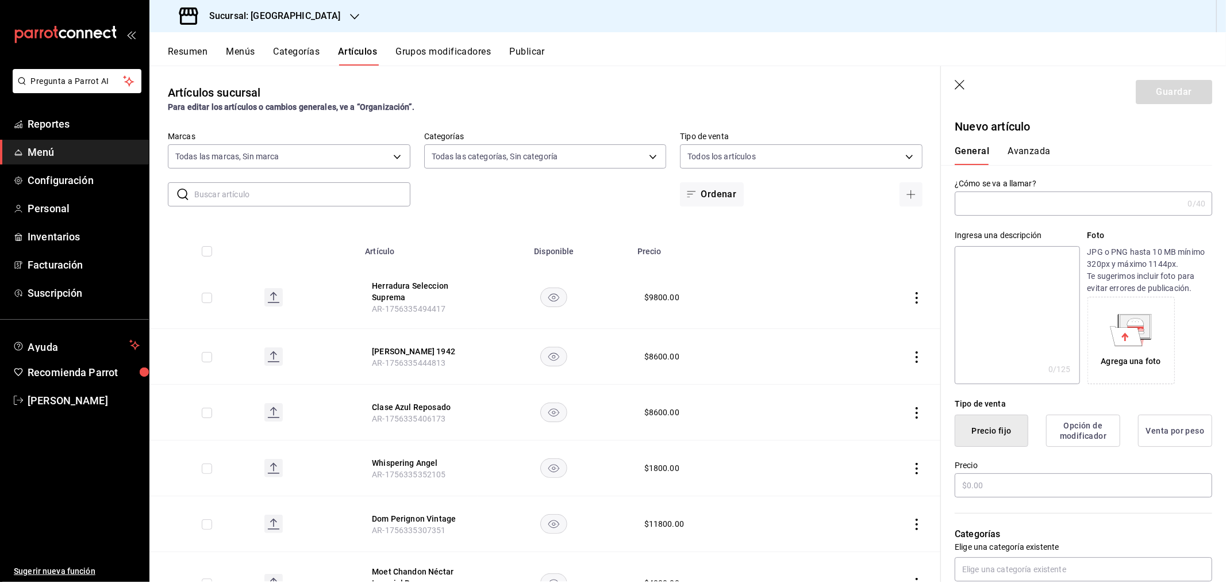
click at [1017, 202] on input "text" at bounding box center [1069, 203] width 228 height 23
click at [1082, 193] on input "text" at bounding box center [1069, 203] width 228 height 23
type input "[PERSON_NAME]"
click at [991, 483] on input "text" at bounding box center [1084, 485] width 258 height 24
type input "$2400.00"
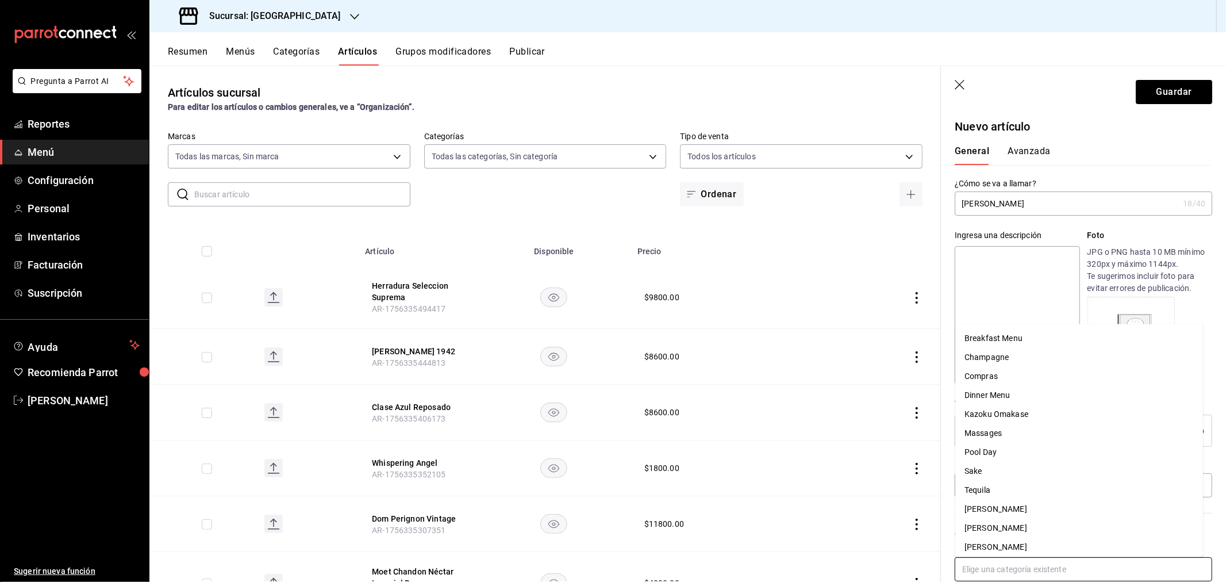
click at [994, 566] on input "text" at bounding box center [1084, 569] width 258 height 24
click at [1002, 490] on li "Tequila" at bounding box center [1080, 490] width 248 height 19
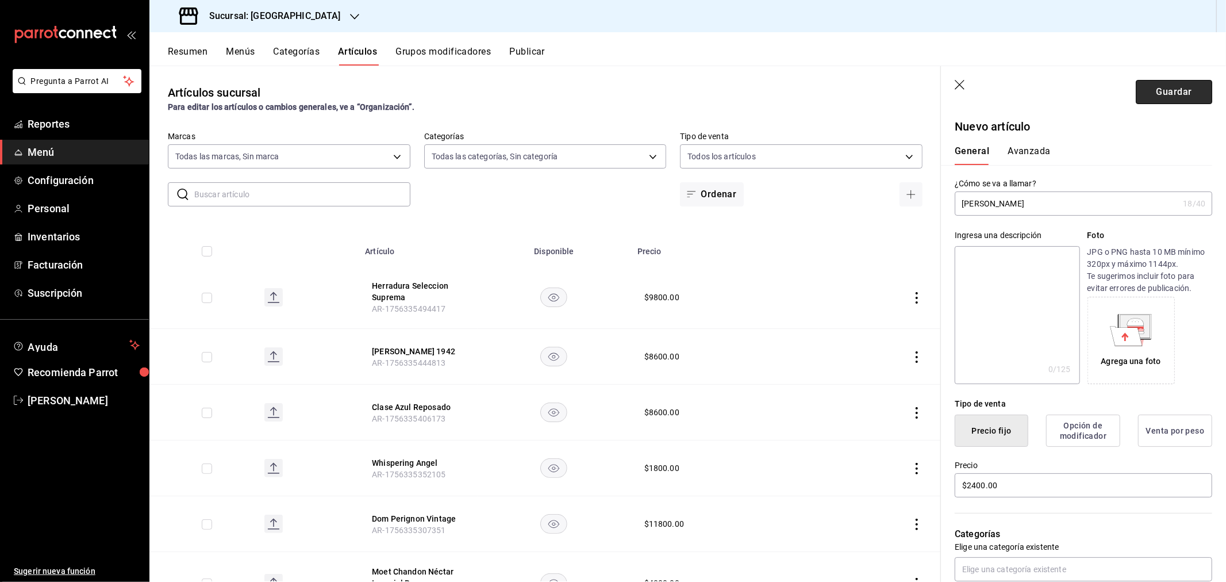
click at [1149, 94] on button "Guardar" at bounding box center [1174, 92] width 76 height 24
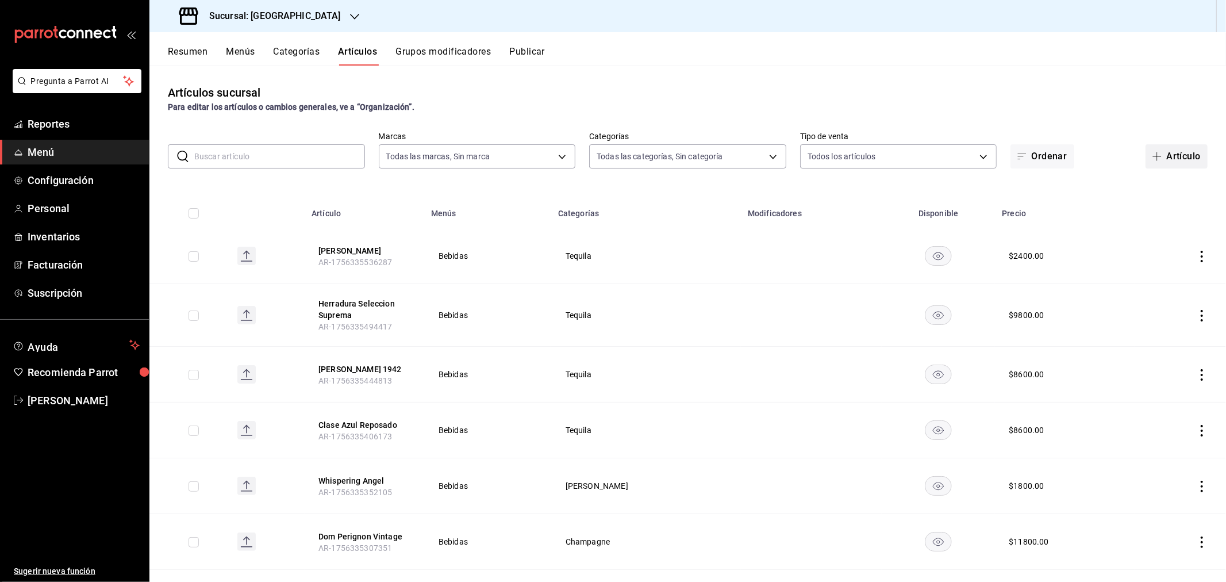
click at [1156, 153] on span "button" at bounding box center [1160, 156] width 14 height 9
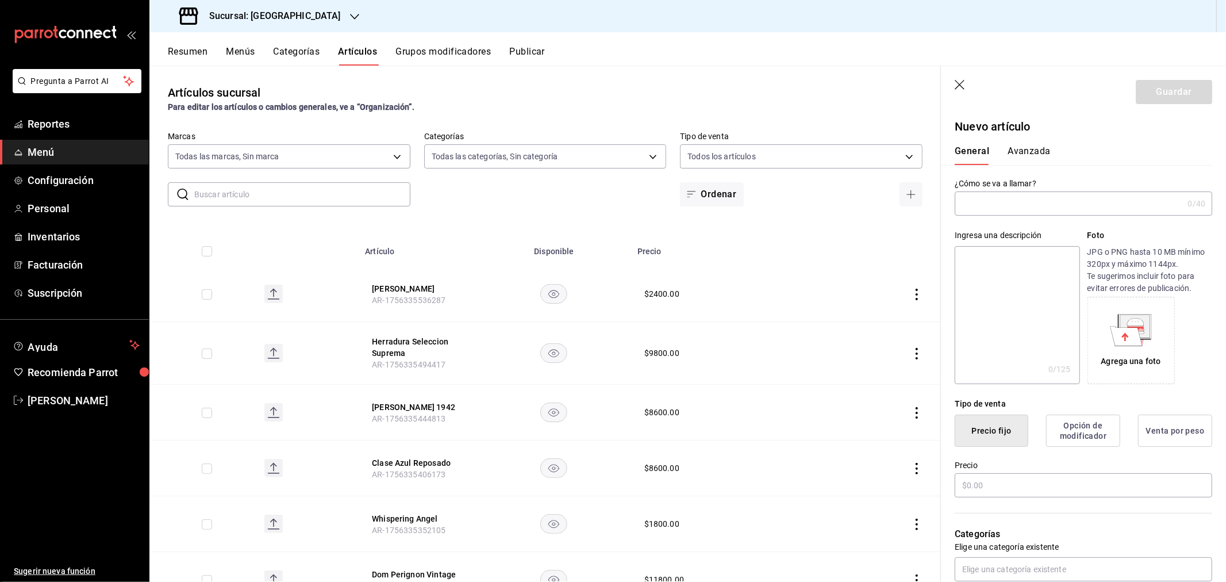
click at [1021, 202] on input "text" at bounding box center [1069, 203] width 228 height 23
click at [1079, 213] on input "text" at bounding box center [1069, 203] width 228 height 23
type input "Patron Silver"
click at [986, 481] on input "text" at bounding box center [1084, 485] width 258 height 24
type input "$2800.00"
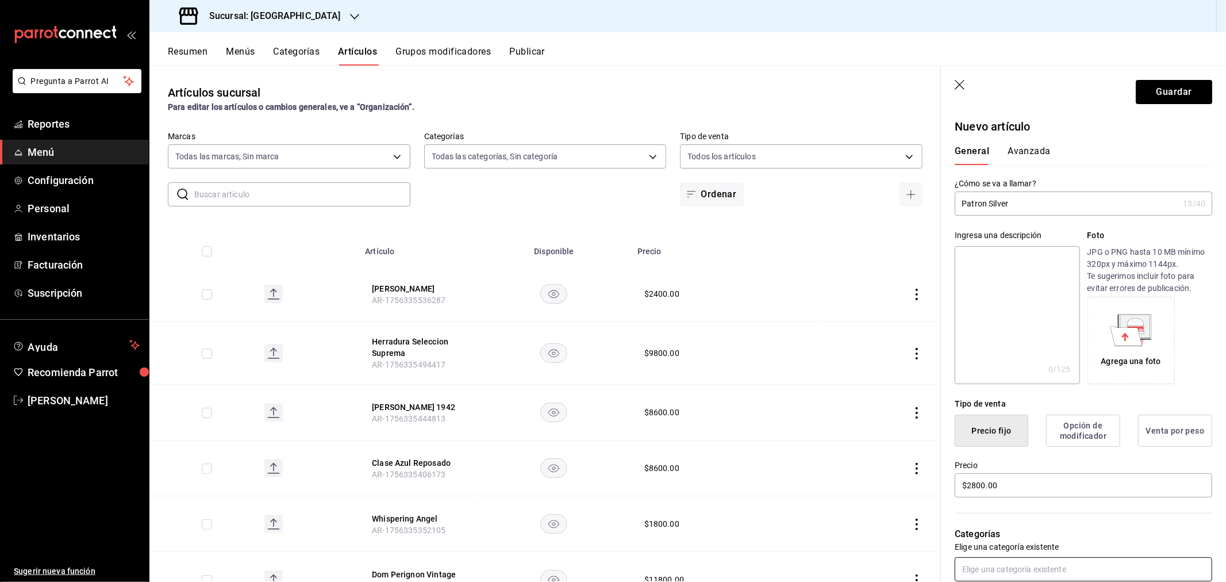
click at [992, 573] on input "text" at bounding box center [1084, 569] width 258 height 24
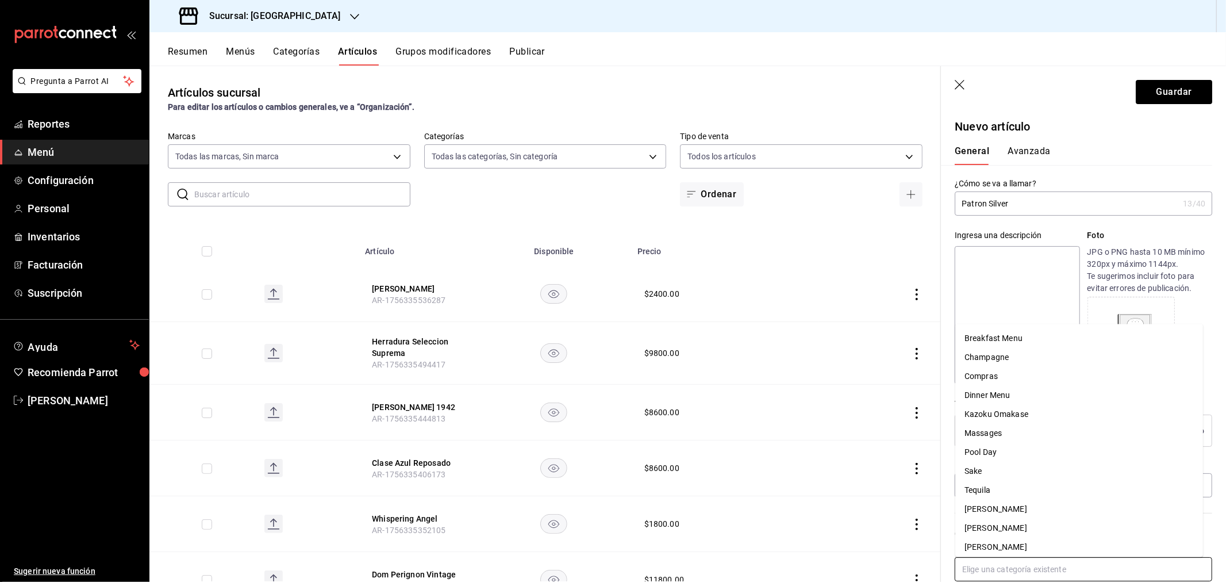
click at [996, 488] on li "Tequila" at bounding box center [1080, 490] width 248 height 19
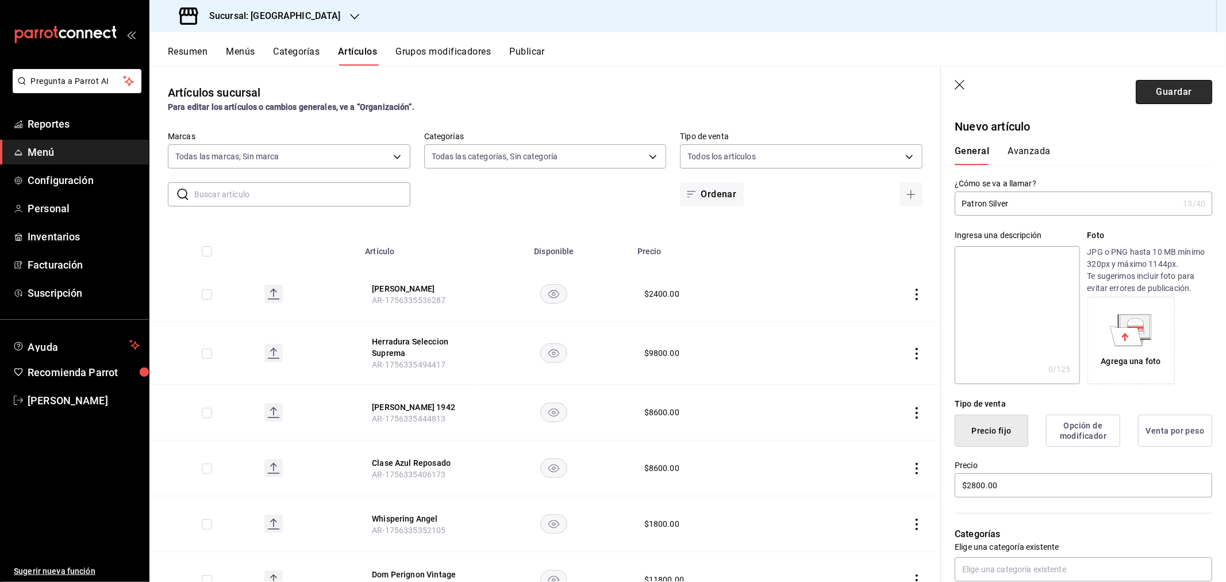
click at [1168, 93] on button "Guardar" at bounding box center [1174, 92] width 76 height 24
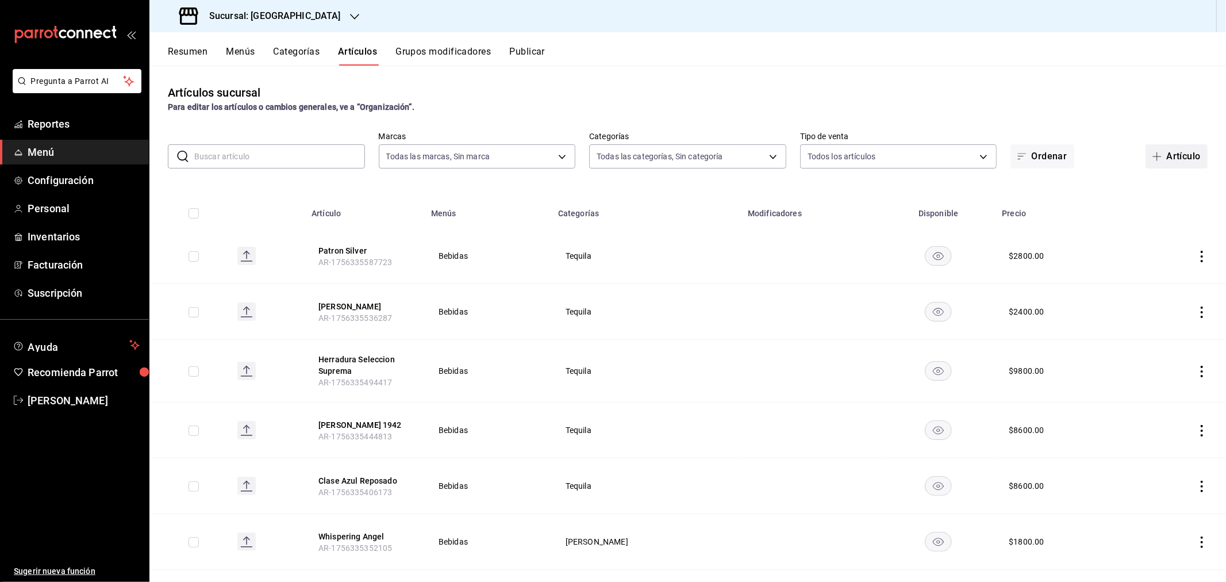
click at [1160, 154] on button "Artículo" at bounding box center [1177, 156] width 62 height 24
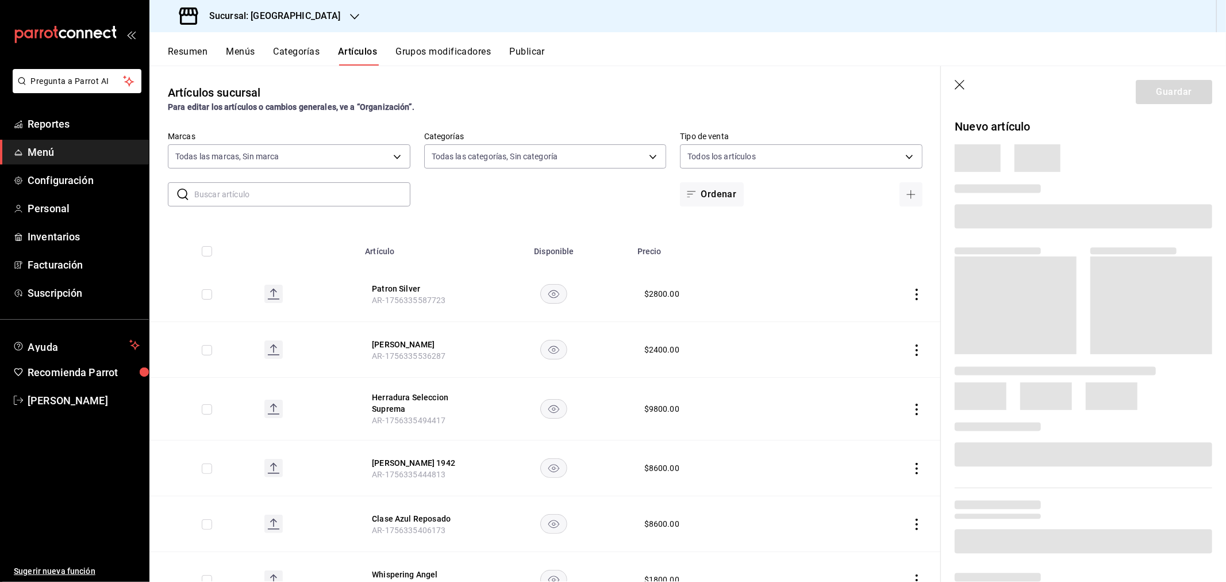
click at [1162, 149] on div at bounding box center [1084, 158] width 258 height 28
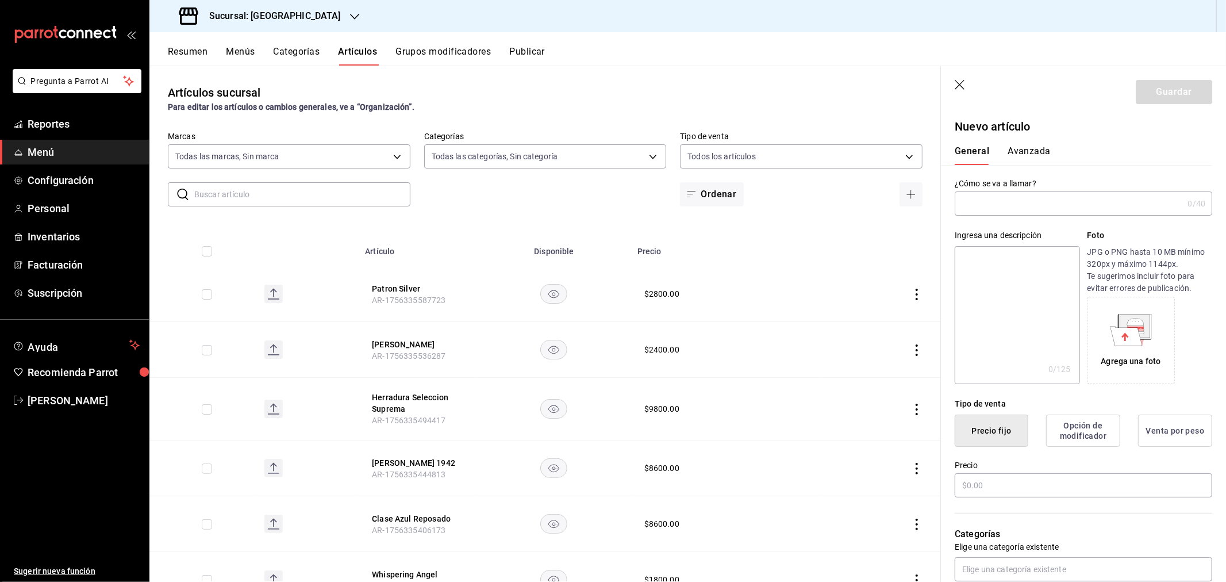
click at [1014, 205] on input "text" at bounding box center [1069, 203] width 228 height 23
type input "Macallan 12"
click at [996, 481] on input "text" at bounding box center [1084, 485] width 258 height 24
click at [999, 491] on input "text" at bounding box center [1084, 485] width 258 height 24
type input "$5800.00"
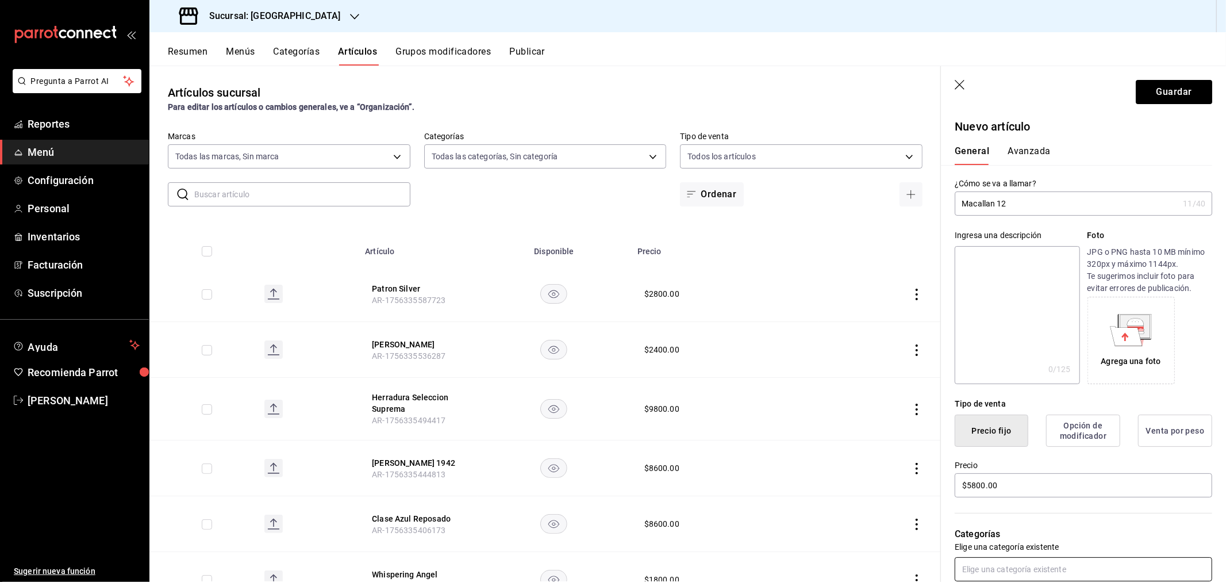
click at [987, 575] on input "text" at bounding box center [1084, 569] width 258 height 24
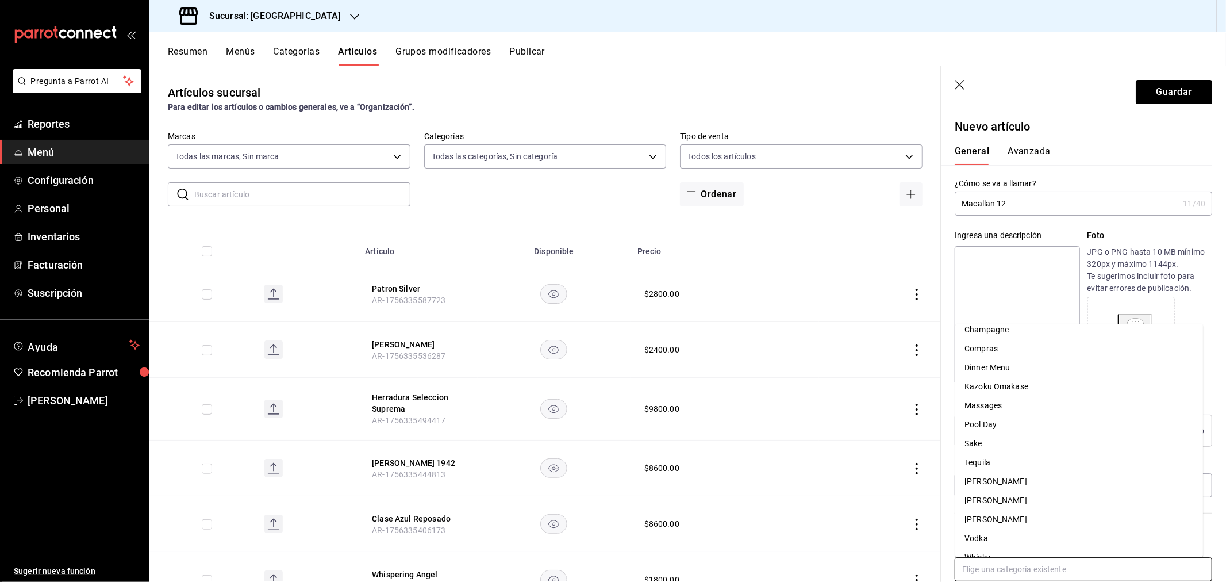
scroll to position [41, 0]
click at [1003, 545] on li "Whisky" at bounding box center [1080, 543] width 248 height 19
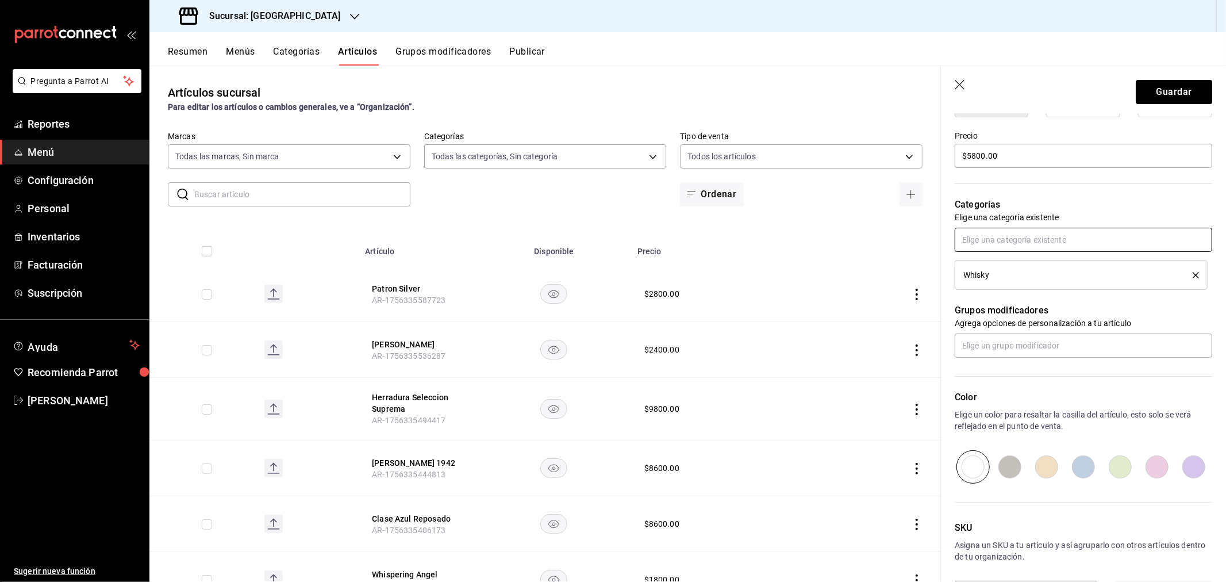
scroll to position [375, 0]
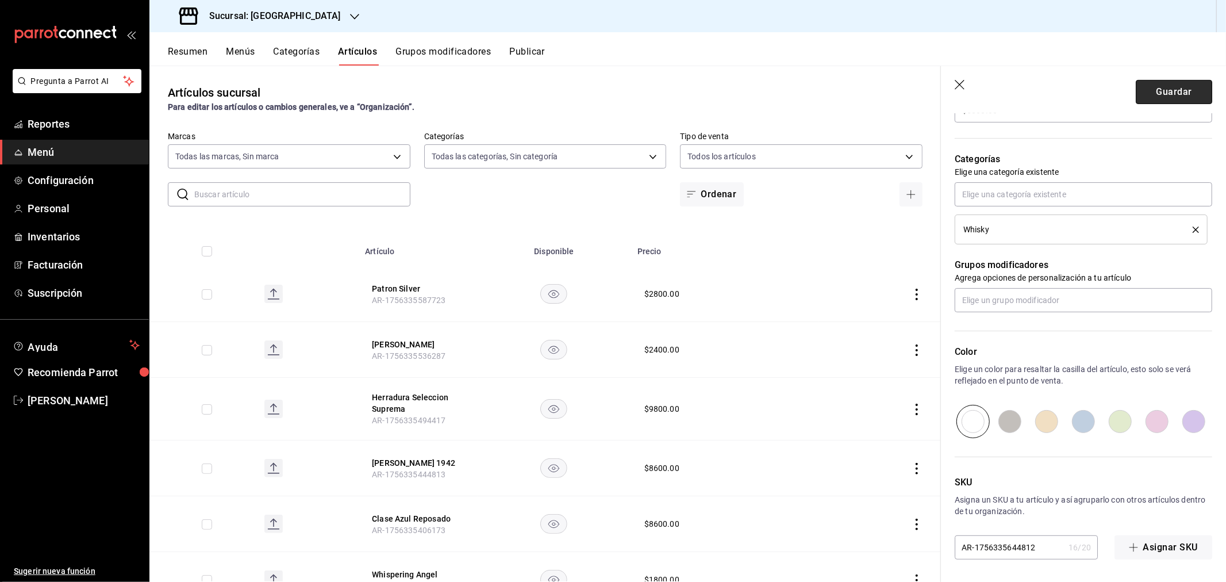
click at [1153, 101] on button "Guardar" at bounding box center [1174, 92] width 76 height 24
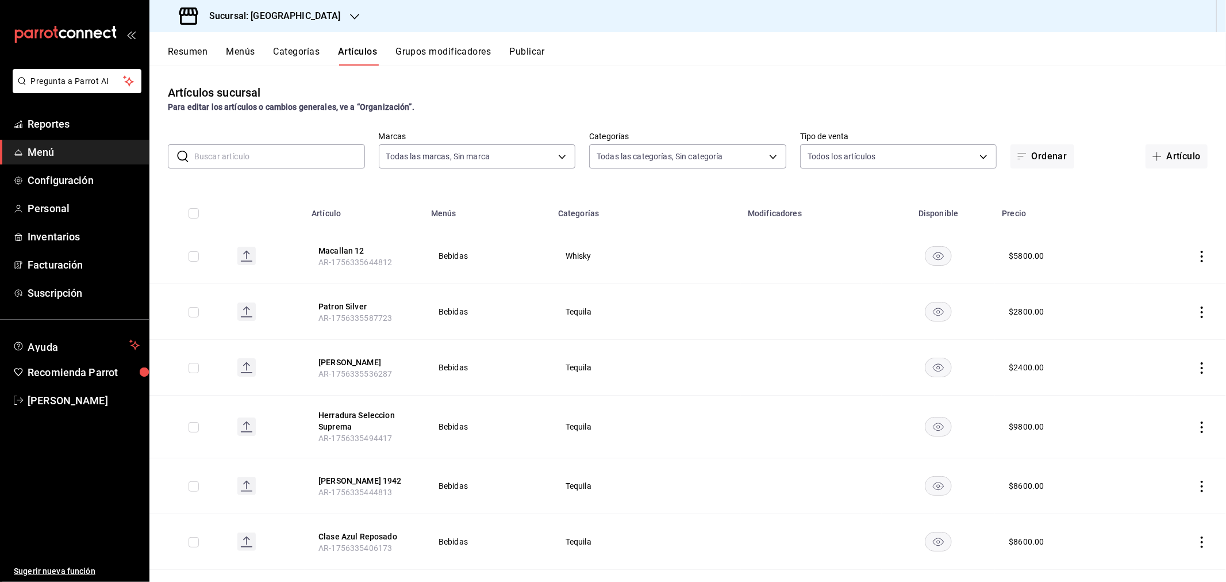
click at [877, 78] on div "Artículos sucursal Para editar los artículos o cambios generales, ve a “Organiz…" at bounding box center [687, 324] width 1077 height 516
click at [842, 77] on div "Artículos sucursal Para editar los artículos o cambios generales, ve a “Organiz…" at bounding box center [687, 324] width 1077 height 516
click at [1178, 156] on button "Artículo" at bounding box center [1177, 156] width 62 height 24
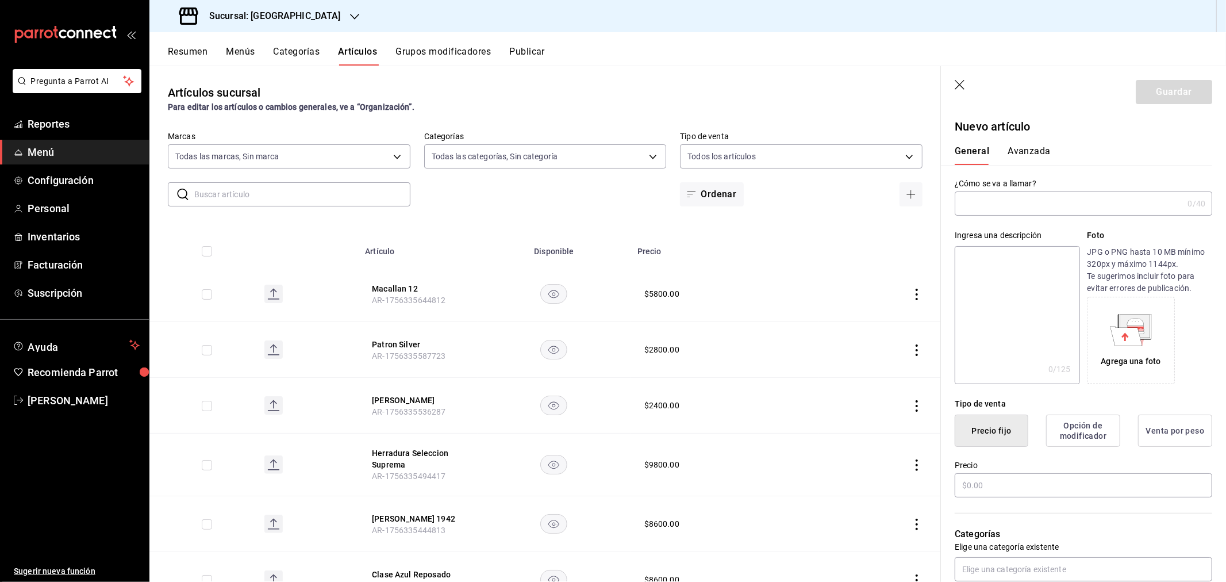
click at [1036, 211] on input "text" at bounding box center [1069, 203] width 228 height 23
type input "Macallan 15"
click at [1015, 485] on input "text" at bounding box center [1084, 485] width 258 height 24
type input "$11200.00"
click at [980, 569] on input "text" at bounding box center [1084, 569] width 258 height 24
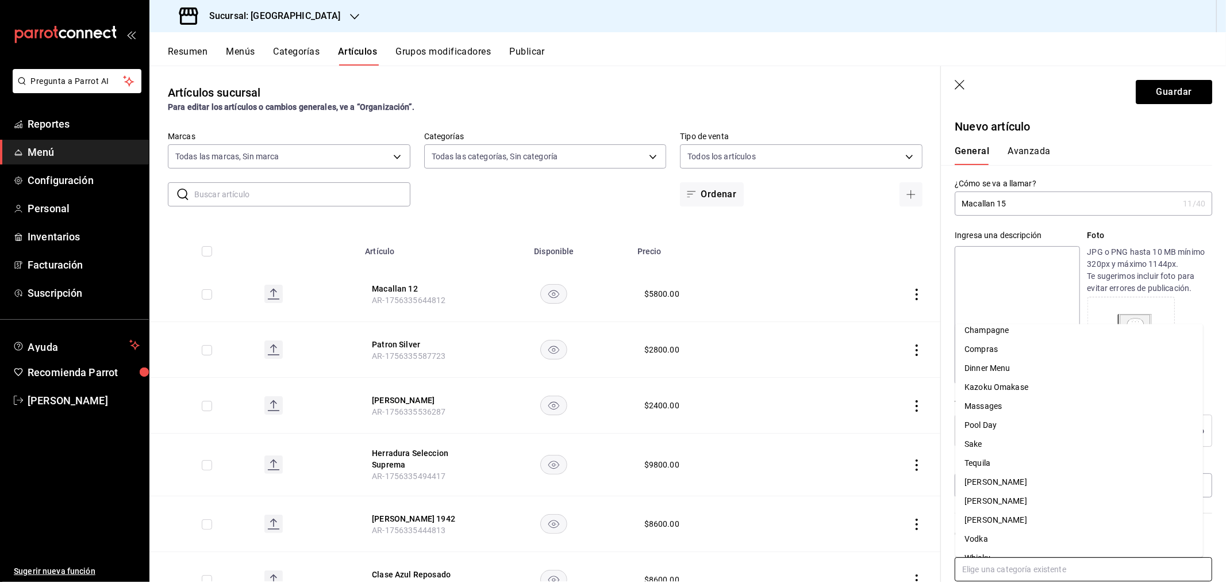
scroll to position [41, 0]
click at [979, 537] on li "Whisky" at bounding box center [1080, 543] width 248 height 19
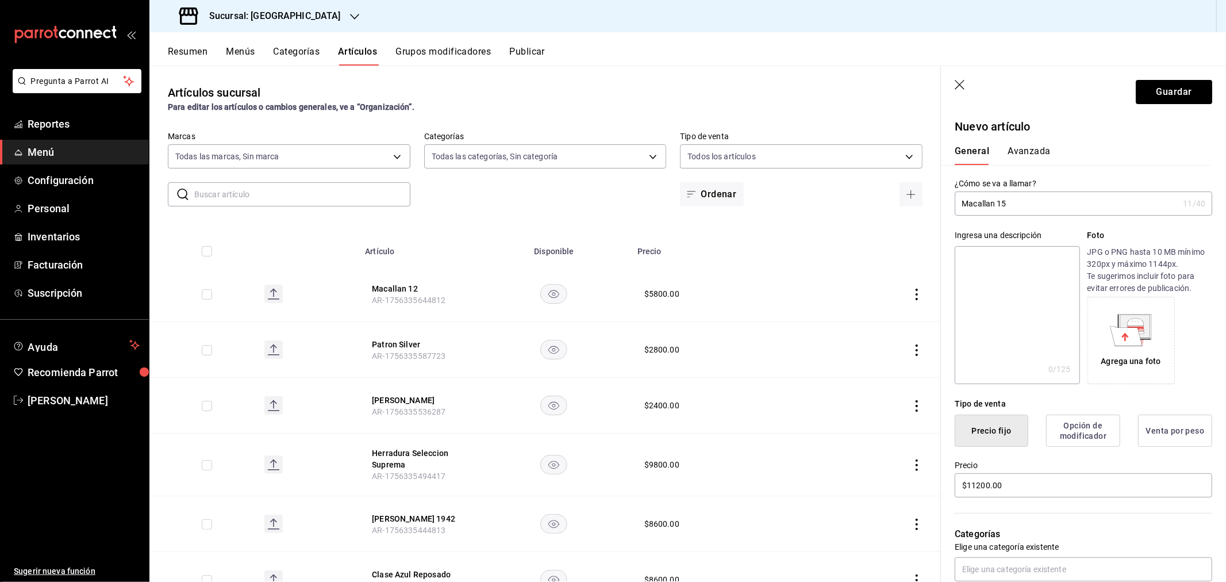
click at [1140, 76] on header "Guardar" at bounding box center [1083, 89] width 285 height 47
click at [1141, 86] on button "Guardar" at bounding box center [1174, 92] width 76 height 24
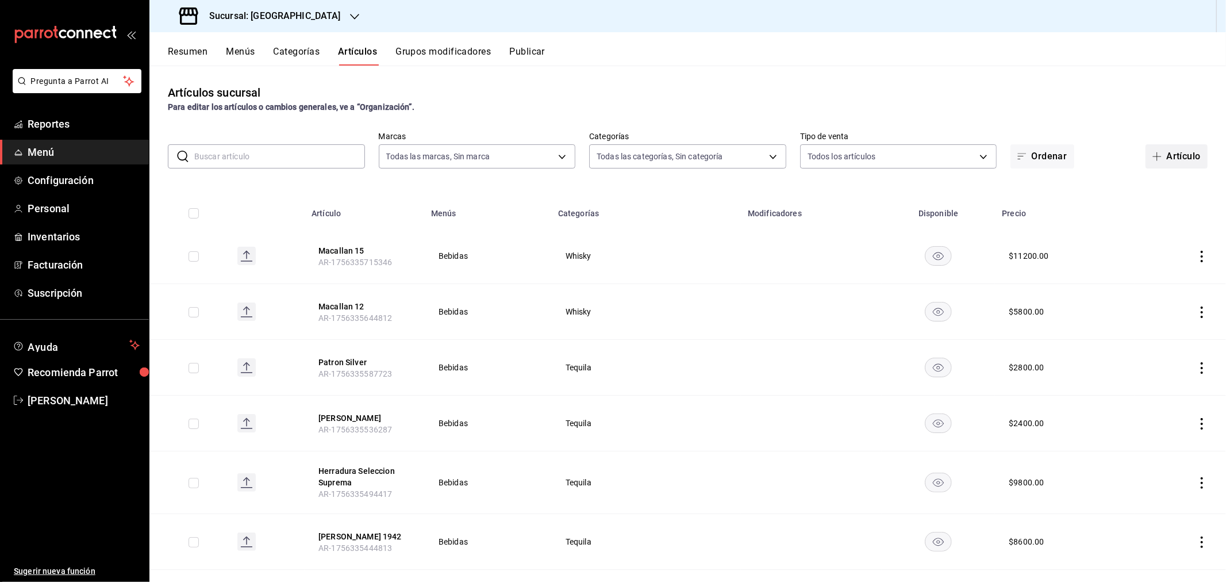
click at [1147, 162] on button "Artículo" at bounding box center [1177, 156] width 62 height 24
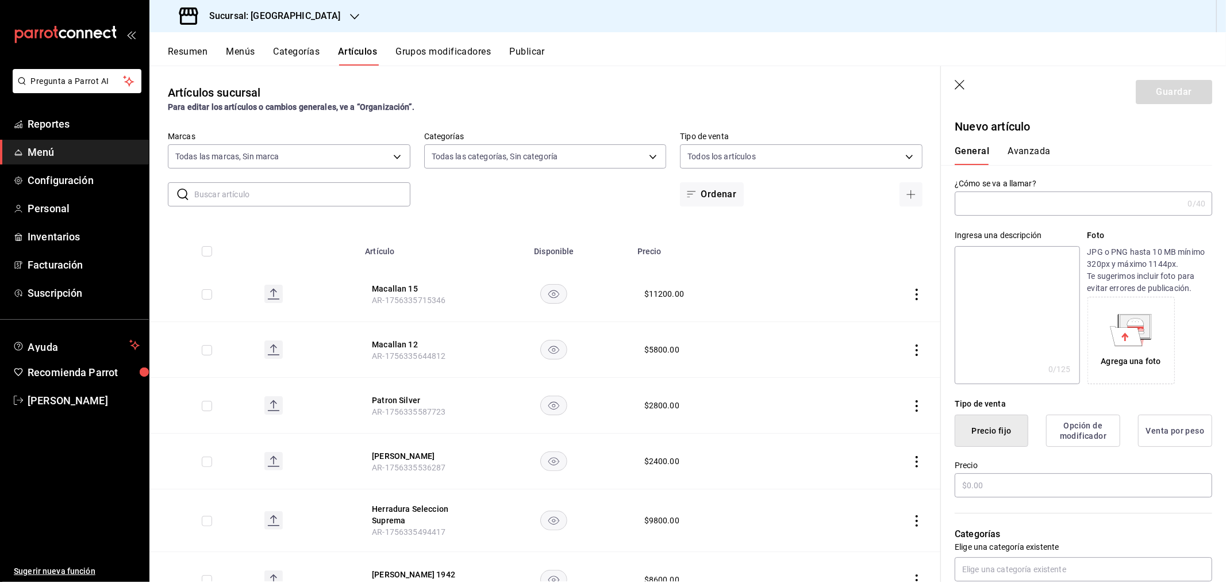
click at [1018, 192] on input "text" at bounding box center [1069, 203] width 228 height 23
paste input "johnnie walker black label"
click at [963, 202] on input "johnnie walker black label" at bounding box center [1067, 203] width 224 height 23
type input "[PERSON_NAME] Black Label"
click at [999, 485] on input "text" at bounding box center [1084, 485] width 258 height 24
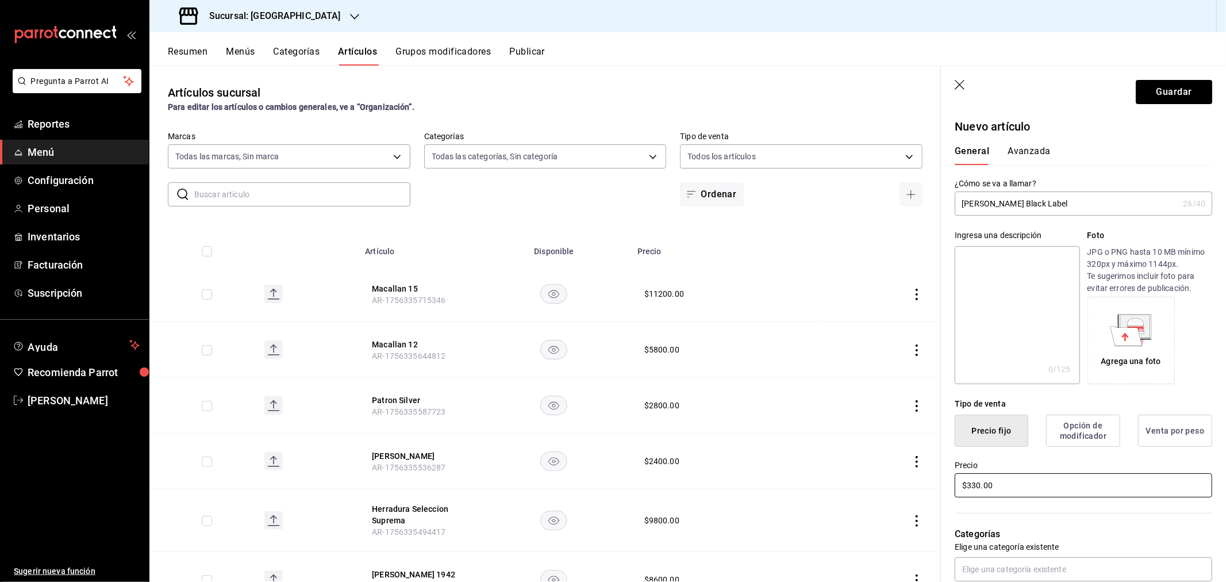
type input "$3300.00"
click at [1004, 565] on input "text" at bounding box center [1084, 569] width 258 height 24
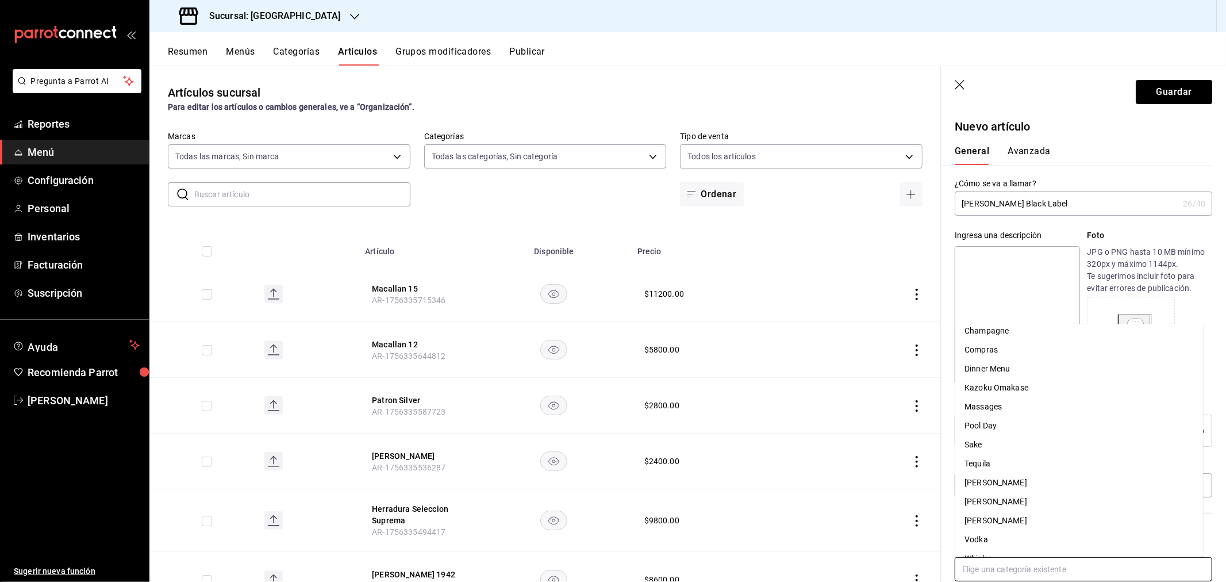
scroll to position [41, 0]
click at [996, 539] on li "Whisky" at bounding box center [1080, 543] width 248 height 19
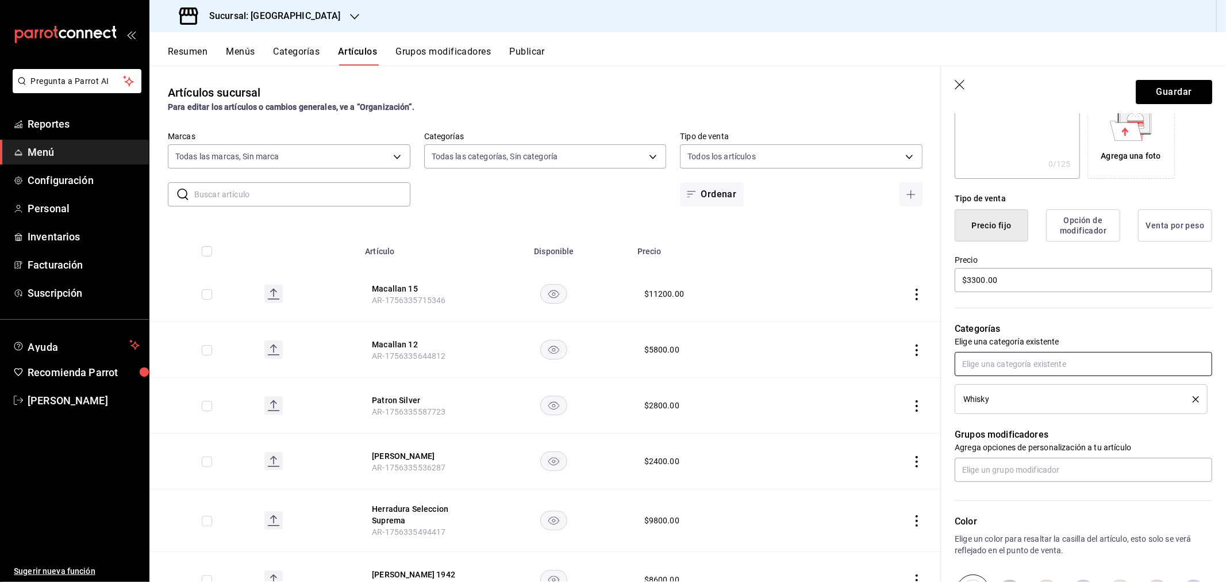
scroll to position [375, 0]
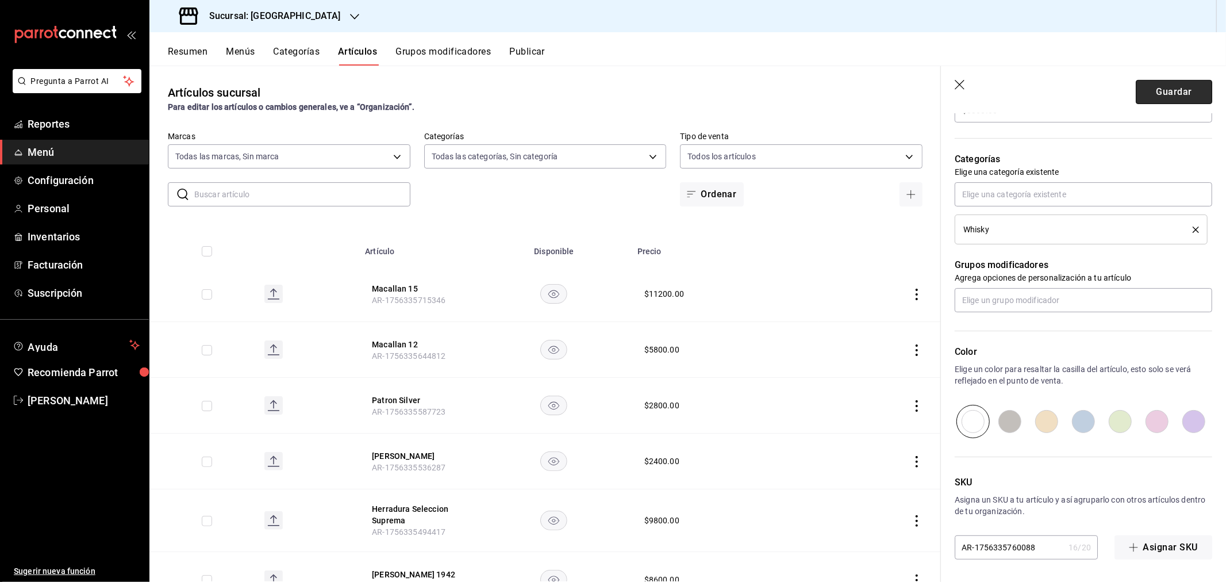
click at [1156, 92] on button "Guardar" at bounding box center [1174, 92] width 76 height 24
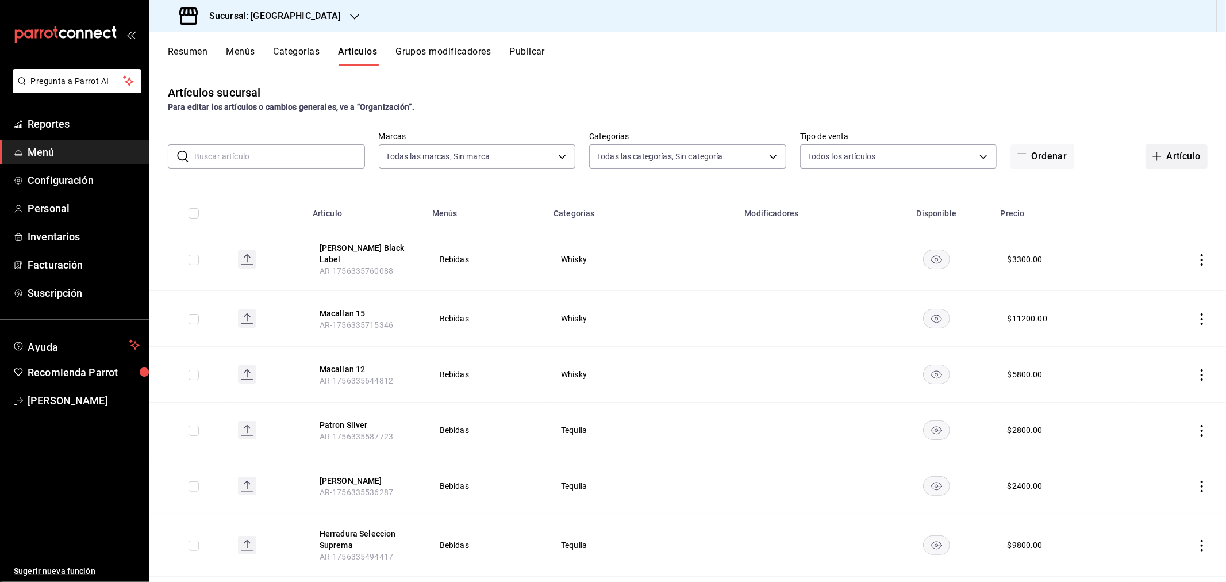
click at [1170, 145] on button "Artículo" at bounding box center [1177, 156] width 62 height 24
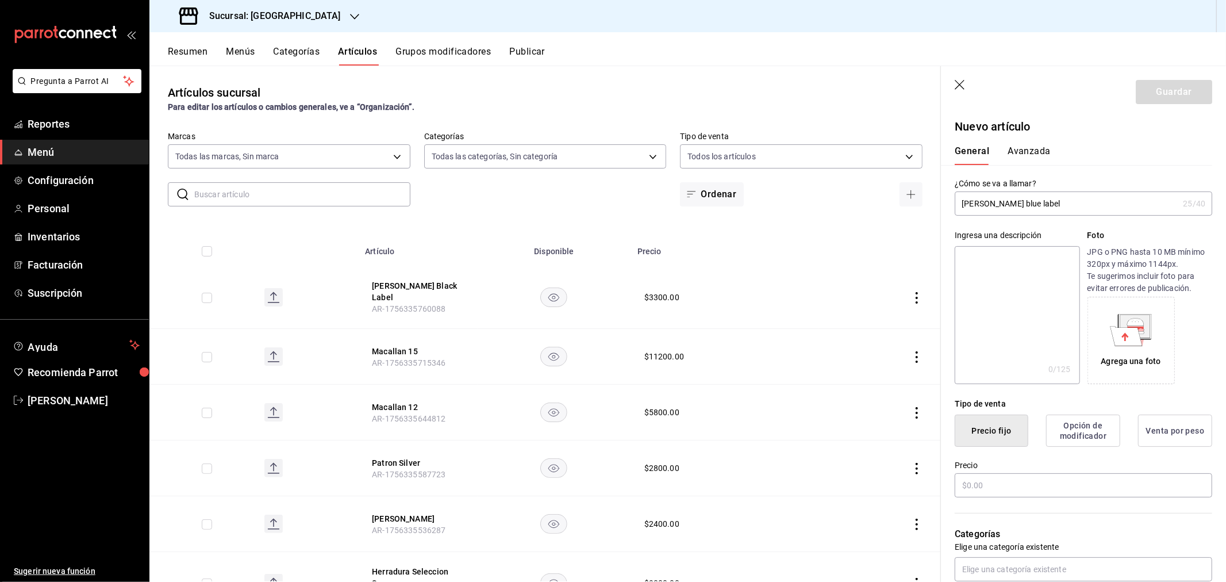
click at [965, 202] on input "[PERSON_NAME] blue label" at bounding box center [1067, 203] width 224 height 23
type input "[PERSON_NAME] Blue Label"
click at [1050, 492] on input "text" at bounding box center [1084, 485] width 258 height 24
type input "$18800.00"
click at [999, 564] on input "text" at bounding box center [1084, 569] width 258 height 24
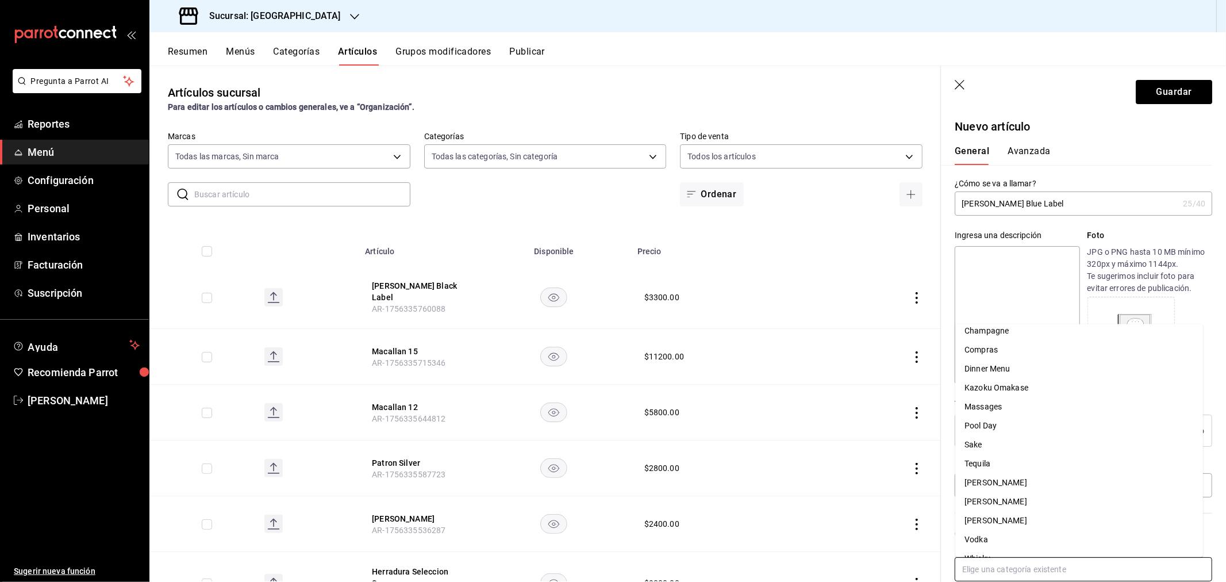
scroll to position [41, 0]
click at [1002, 538] on li "Whisky" at bounding box center [1080, 543] width 248 height 19
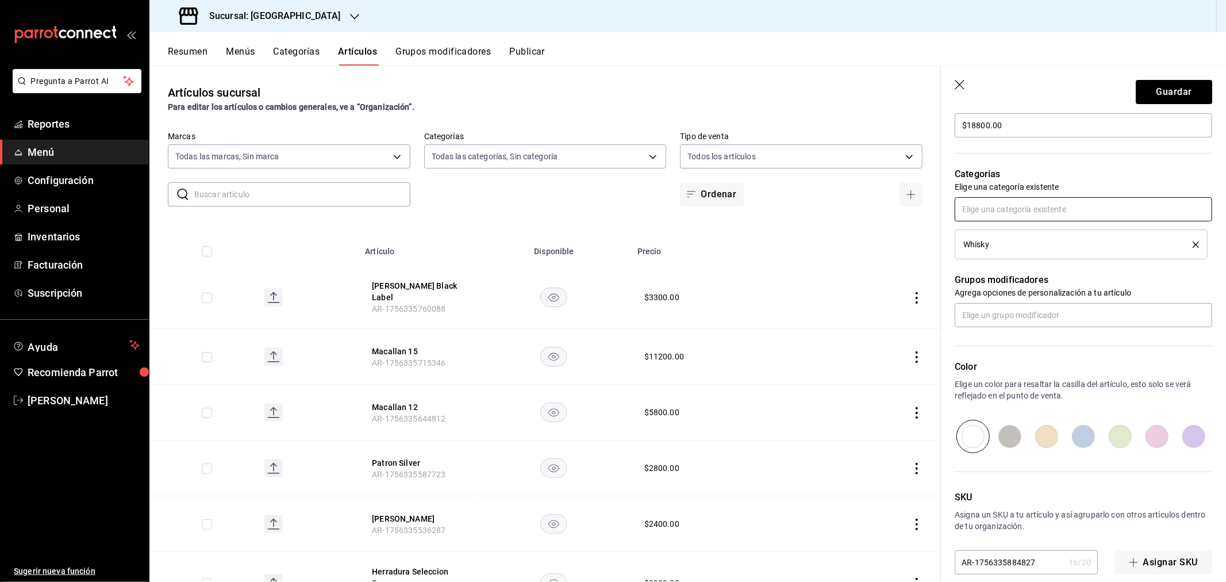
scroll to position [375, 0]
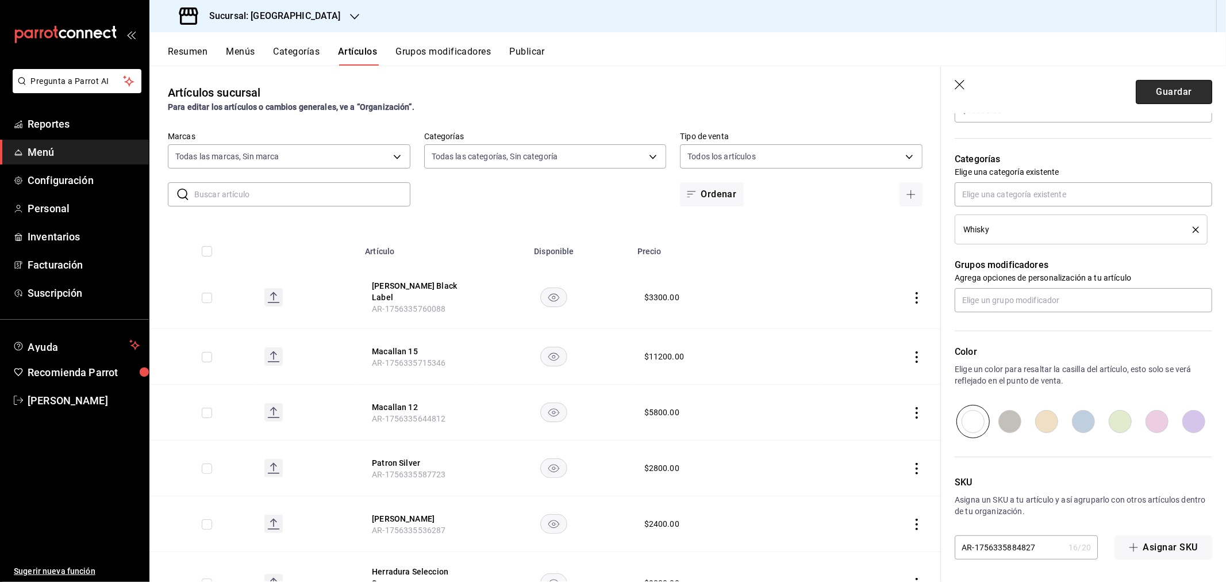
click at [1159, 87] on button "Guardar" at bounding box center [1174, 92] width 76 height 24
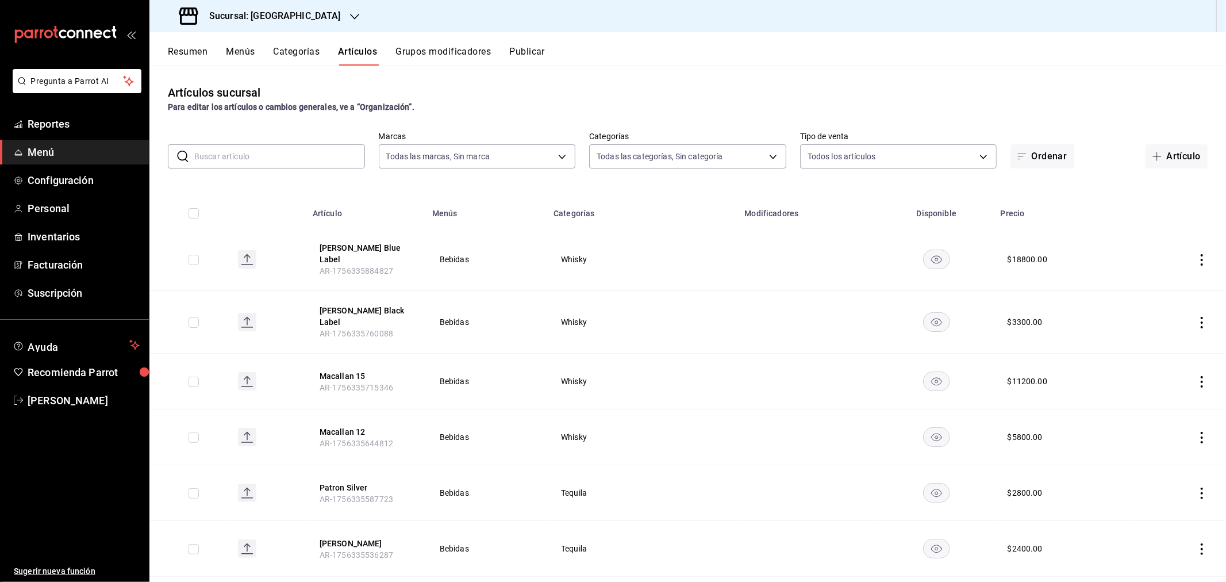
drag, startPoint x: 1163, startPoint y: 154, endPoint x: 1110, endPoint y: 140, distance: 54.1
click at [1163, 154] on button "Artículo" at bounding box center [1177, 156] width 62 height 24
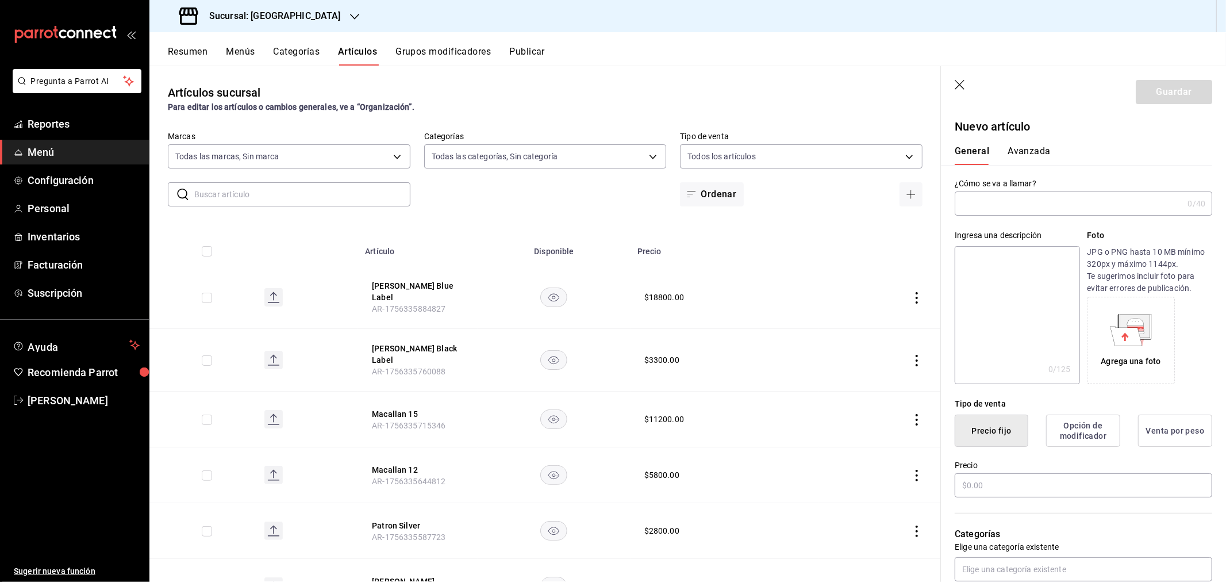
click at [1023, 205] on input "text" at bounding box center [1069, 203] width 228 height 23
click at [967, 202] on input "hibiki harmony" at bounding box center [1067, 203] width 224 height 23
type input "Hibiki Harmony"
click at [1015, 485] on input "text" at bounding box center [1084, 485] width 258 height 24
type input "$6800.00"
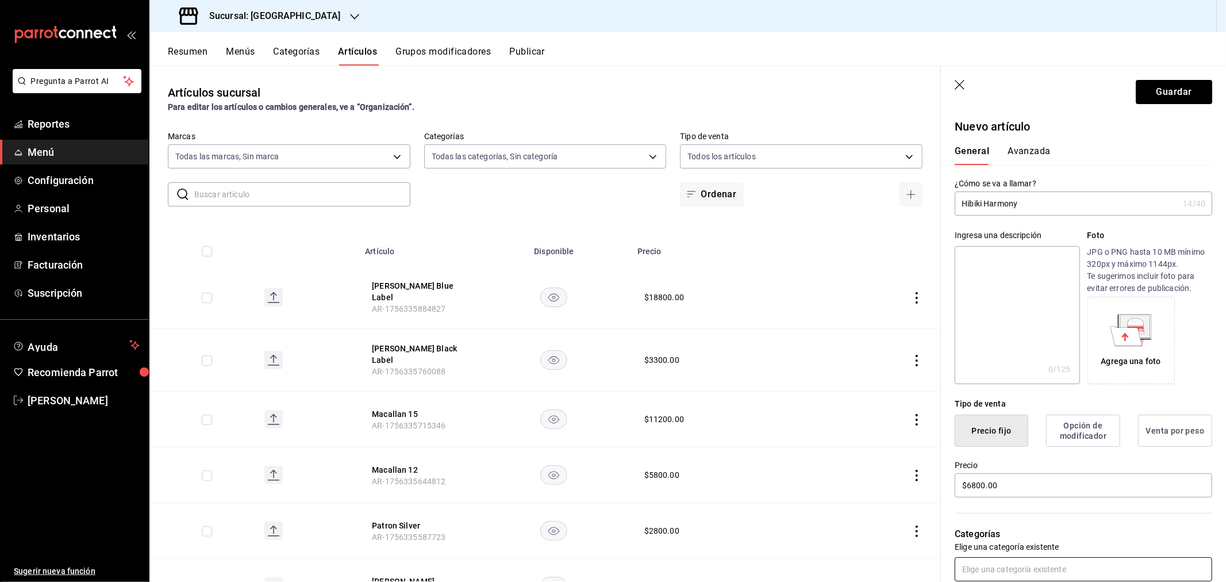
click at [1009, 568] on input "text" at bounding box center [1084, 569] width 258 height 24
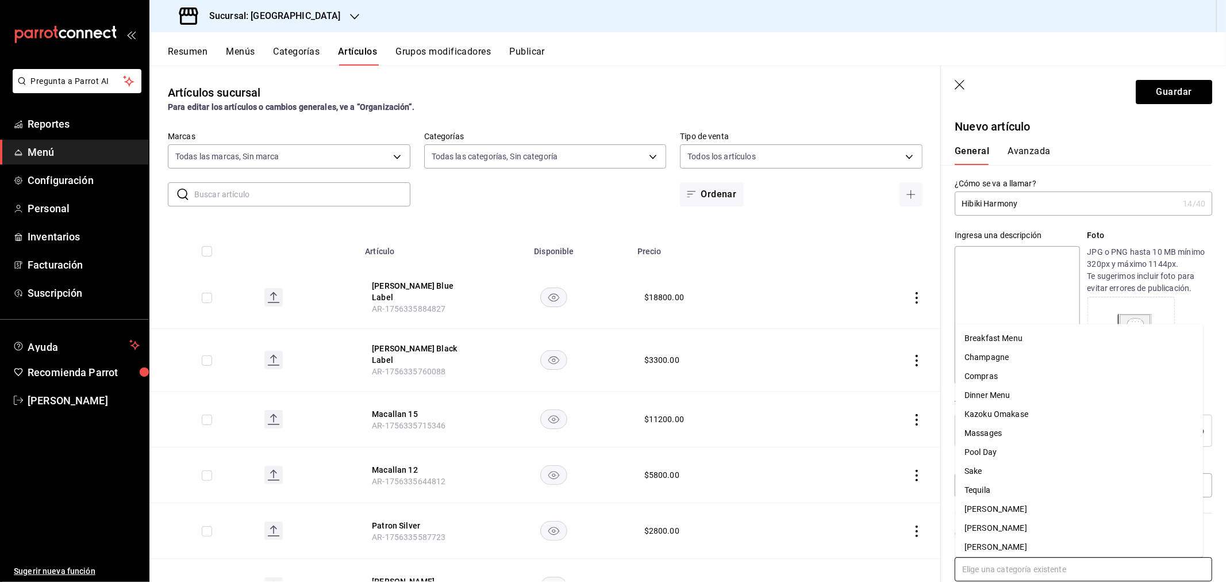
scroll to position [41, 0]
click at [1001, 539] on li "Whisky" at bounding box center [1080, 543] width 248 height 19
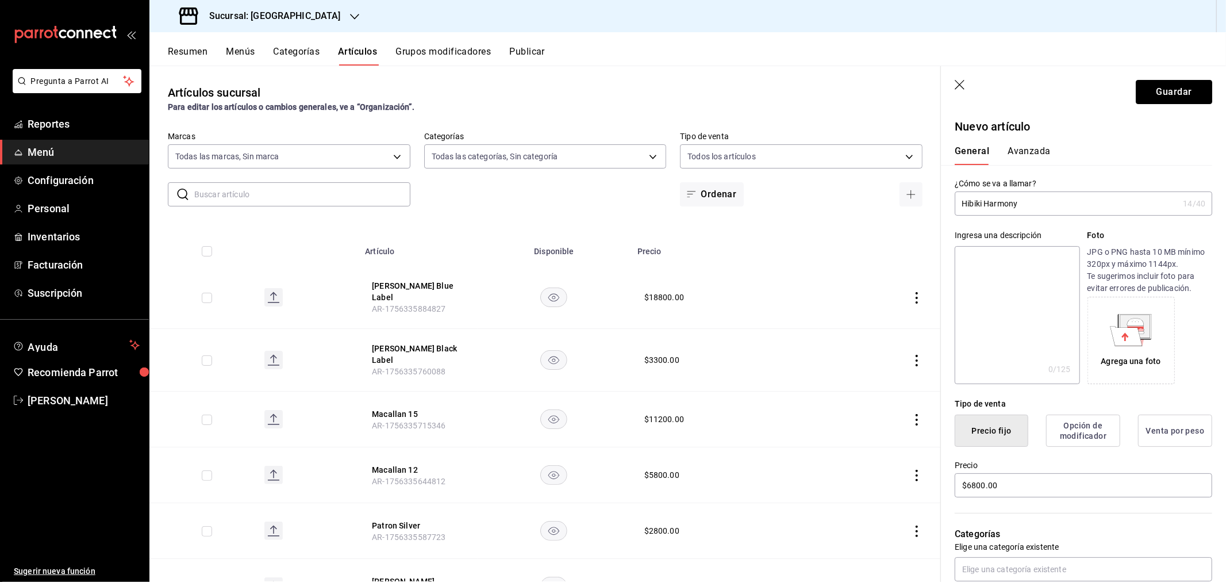
click at [1152, 90] on button "Guardar" at bounding box center [1174, 92] width 76 height 24
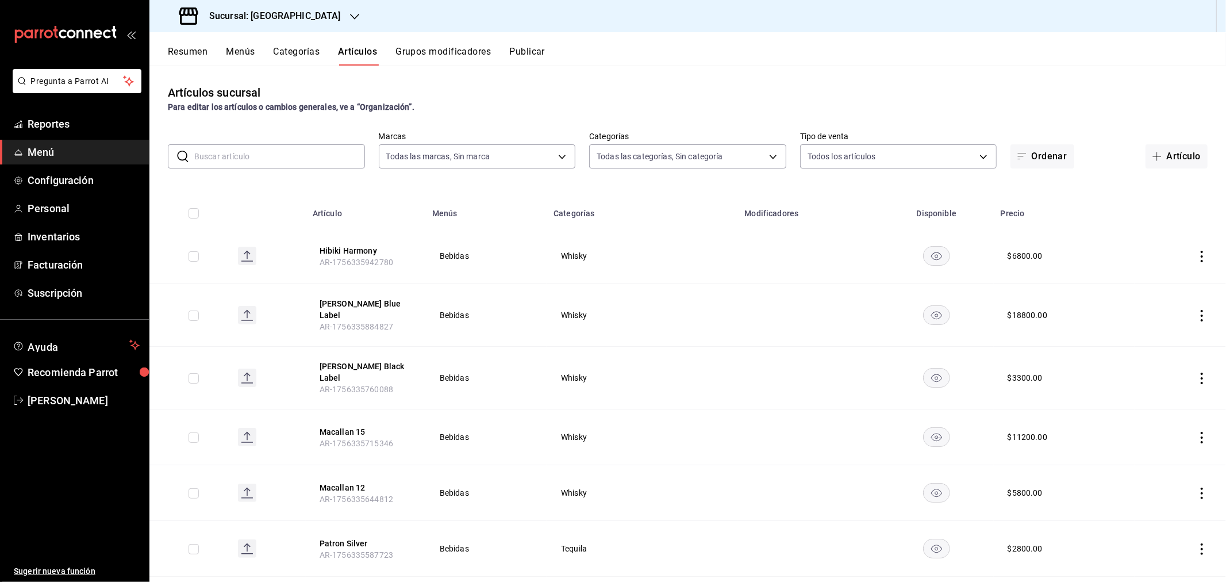
drag, startPoint x: 1145, startPoint y: 147, endPoint x: 1165, endPoint y: 131, distance: 25.4
click at [1146, 147] on button "Artículo" at bounding box center [1177, 156] width 62 height 24
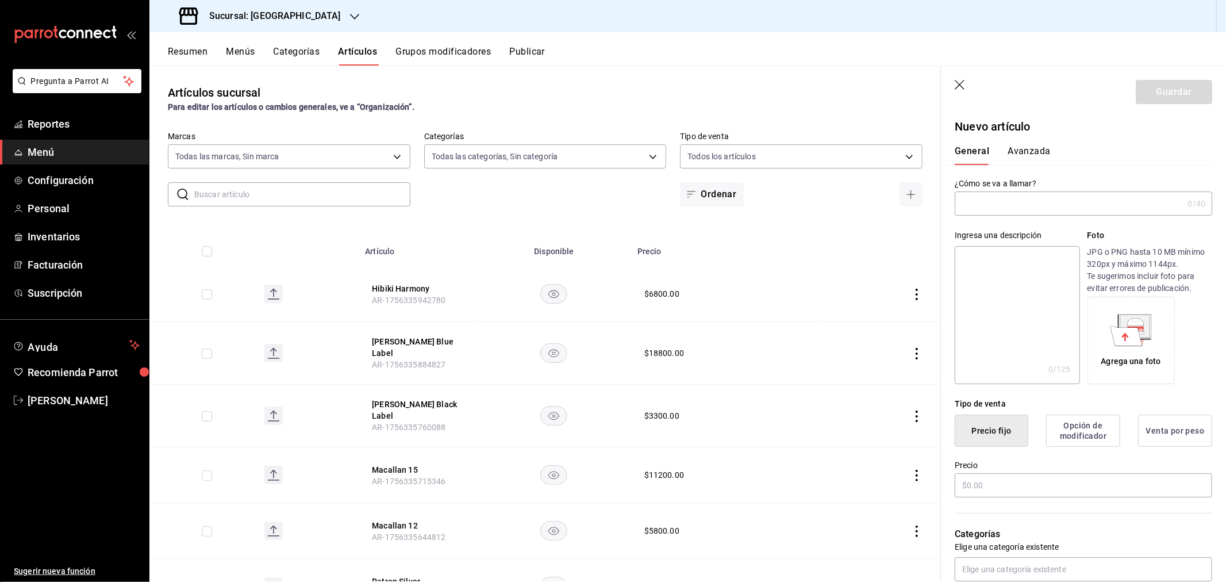
click at [991, 203] on input "text" at bounding box center [1069, 203] width 228 height 23
click at [962, 204] on input "[PERSON_NAME]" at bounding box center [1067, 203] width 224 height 23
type input "[PERSON_NAME]"
click at [1026, 491] on input "text" at bounding box center [1084, 485] width 258 height 24
type input "$3200.00"
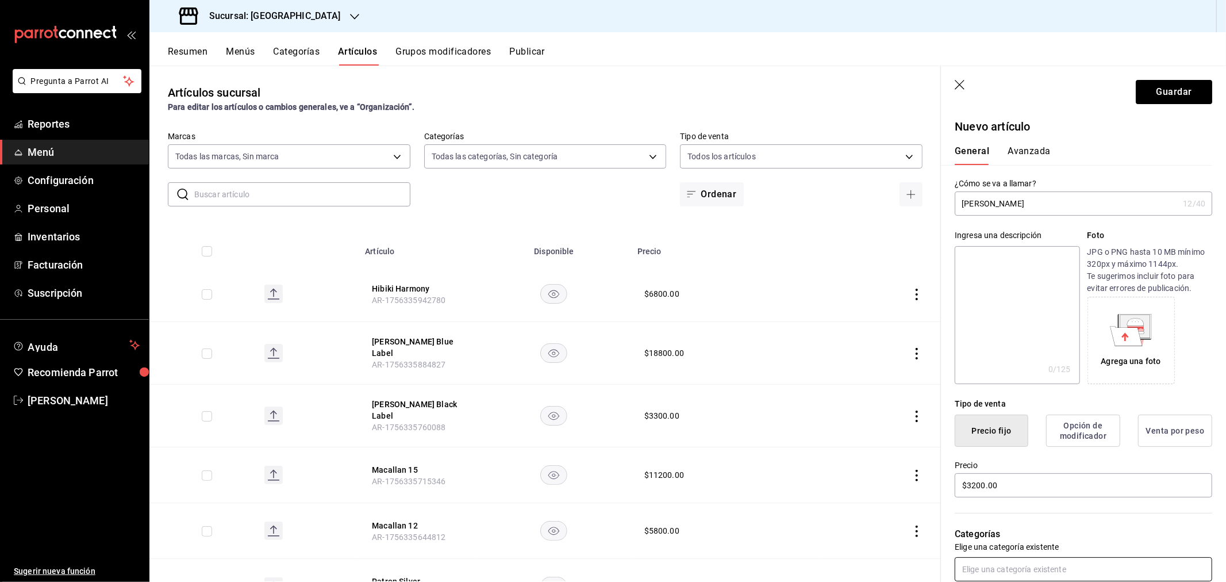
click at [980, 567] on input "text" at bounding box center [1084, 569] width 258 height 24
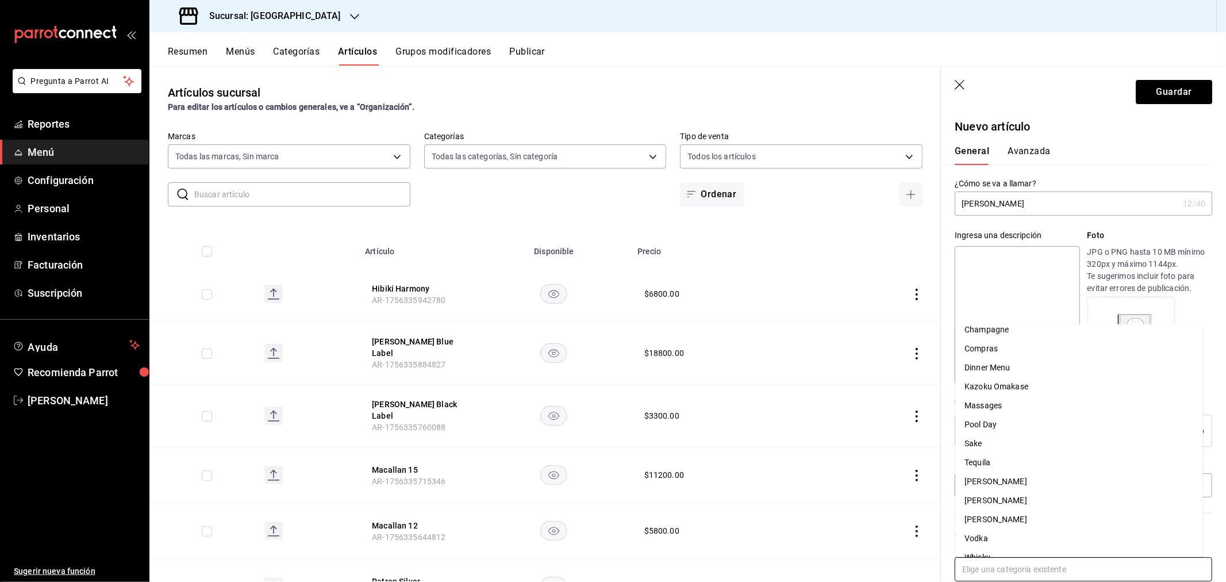
scroll to position [41, 0]
click at [990, 543] on li "Whisky" at bounding box center [1080, 543] width 248 height 19
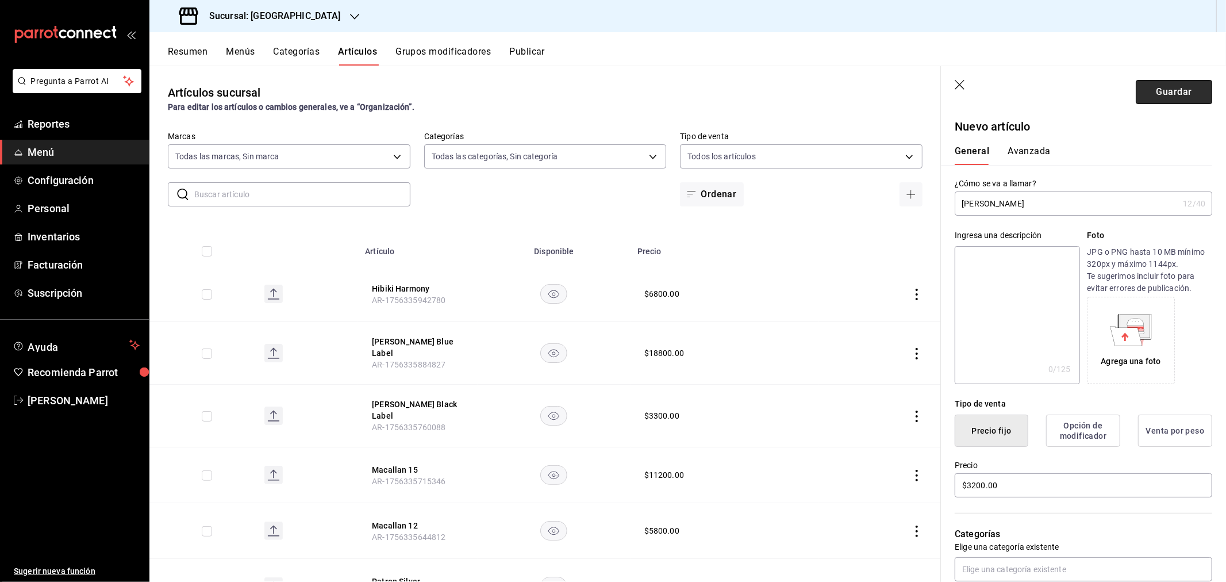
click at [1154, 92] on button "Guardar" at bounding box center [1174, 92] width 76 height 24
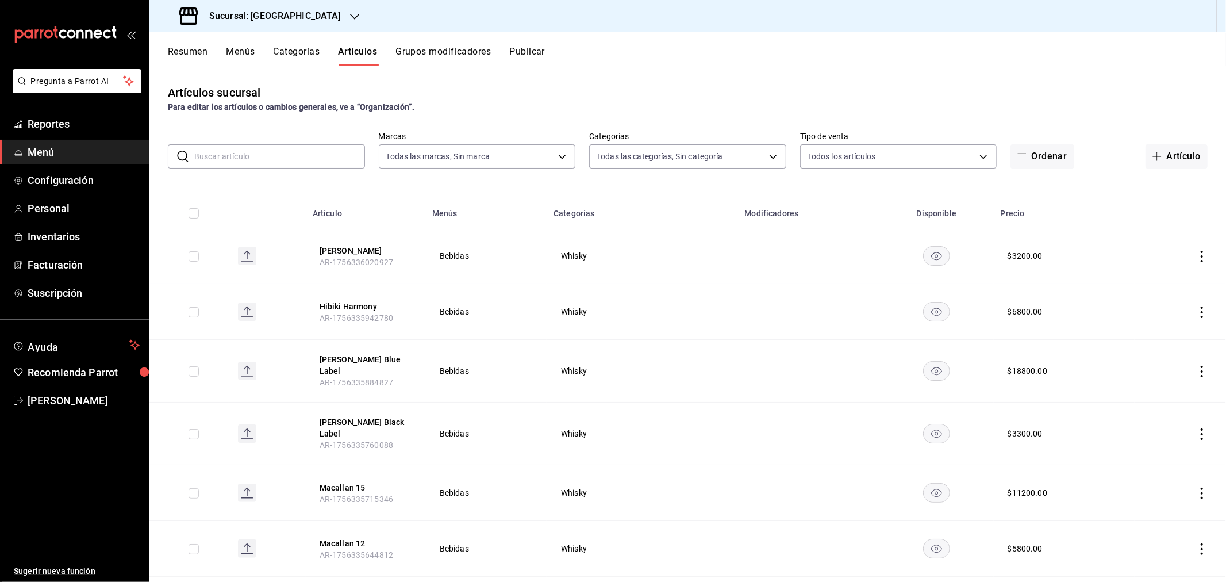
drag, startPoint x: 1175, startPoint y: 151, endPoint x: 417, endPoint y: 257, distance: 765.7
click at [1175, 151] on button "Artículo" at bounding box center [1177, 156] width 62 height 24
